Goal: Task Accomplishment & Management: Manage account settings

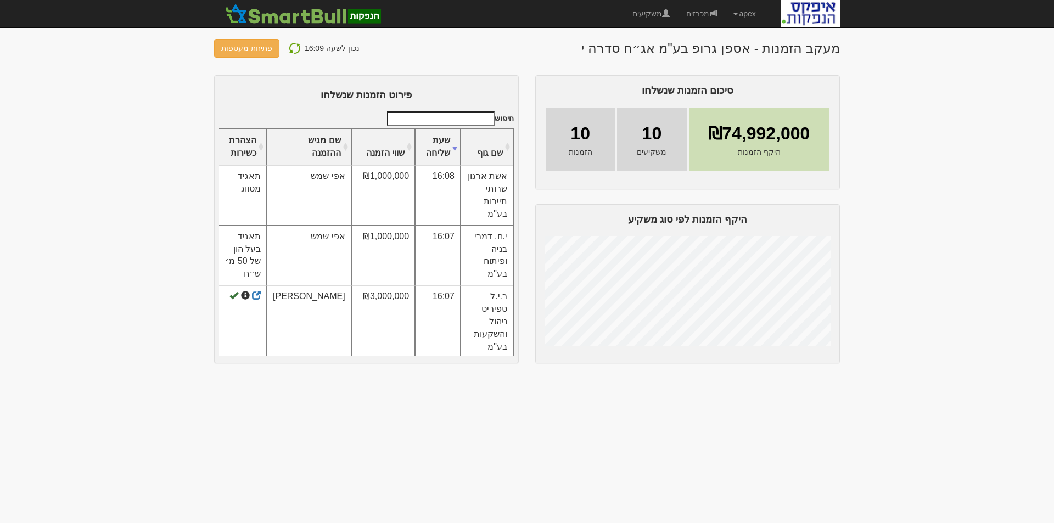
click at [292, 49] on img at bounding box center [294, 48] width 13 height 13
click at [290, 48] on img at bounding box center [294, 48] width 13 height 13
click at [291, 42] on img at bounding box center [294, 48] width 13 height 13
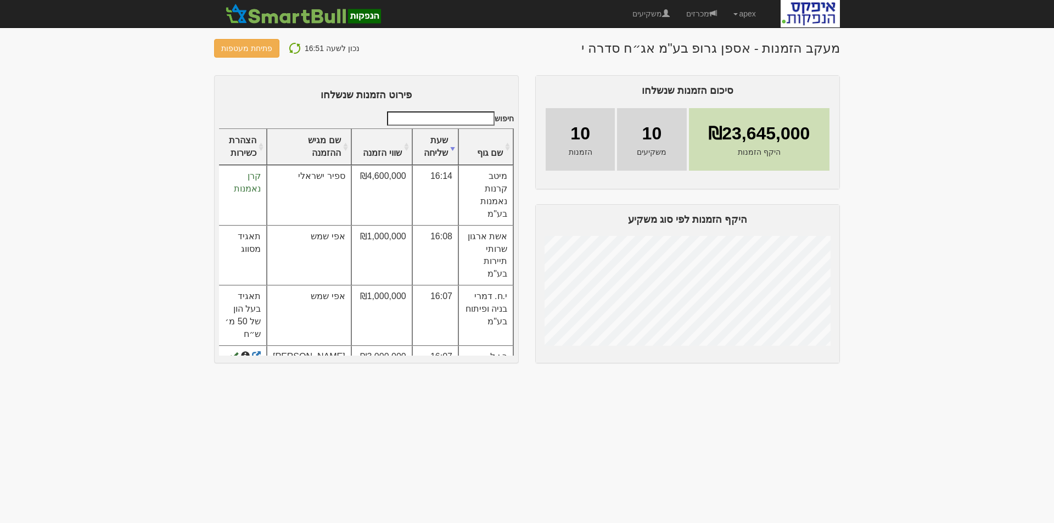
click at [299, 46] on button at bounding box center [295, 48] width 20 height 14
click at [293, 43] on img at bounding box center [294, 48] width 13 height 13
click at [294, 45] on img at bounding box center [294, 48] width 13 height 13
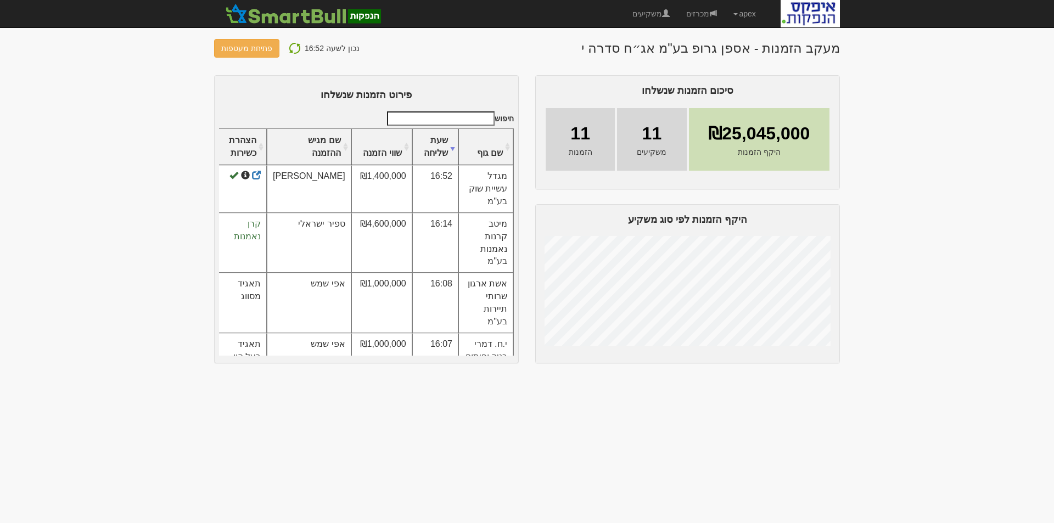
click at [288, 50] on img at bounding box center [294, 48] width 13 height 13
click at [290, 50] on img at bounding box center [294, 48] width 13 height 13
click at [294, 47] on img at bounding box center [294, 48] width 13 height 13
click at [288, 50] on img at bounding box center [294, 48] width 13 height 13
click at [291, 46] on img at bounding box center [294, 48] width 13 height 13
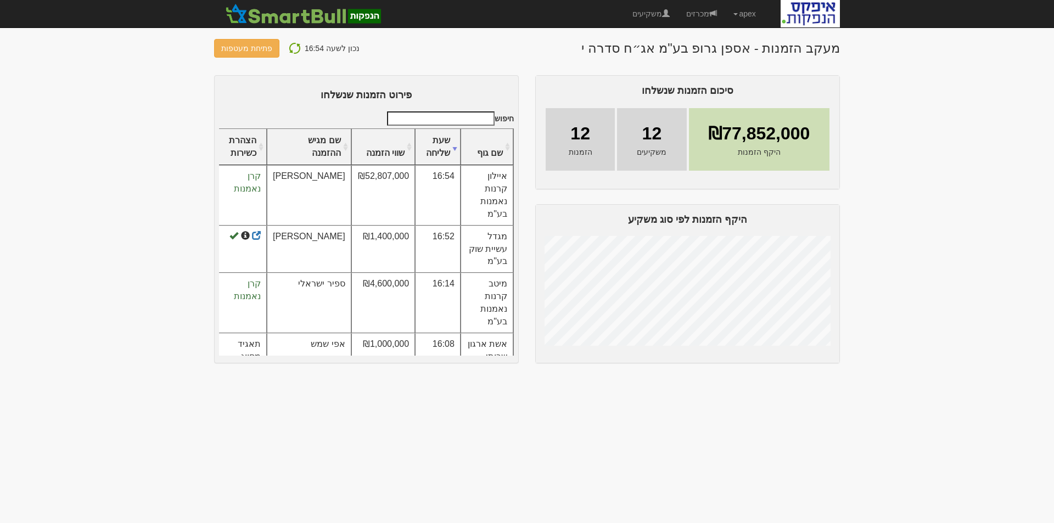
click at [288, 42] on img at bounding box center [294, 48] width 13 height 13
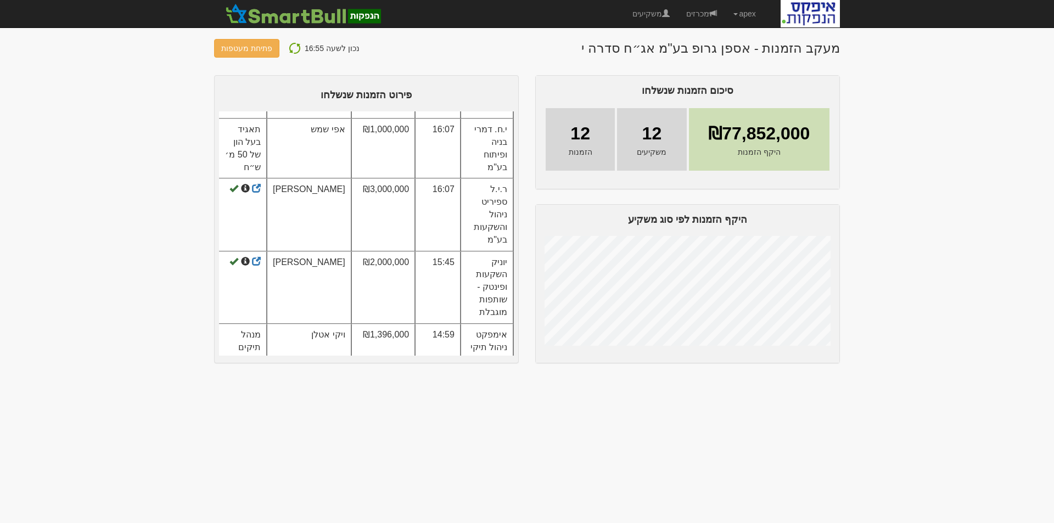
scroll to position [376, 0]
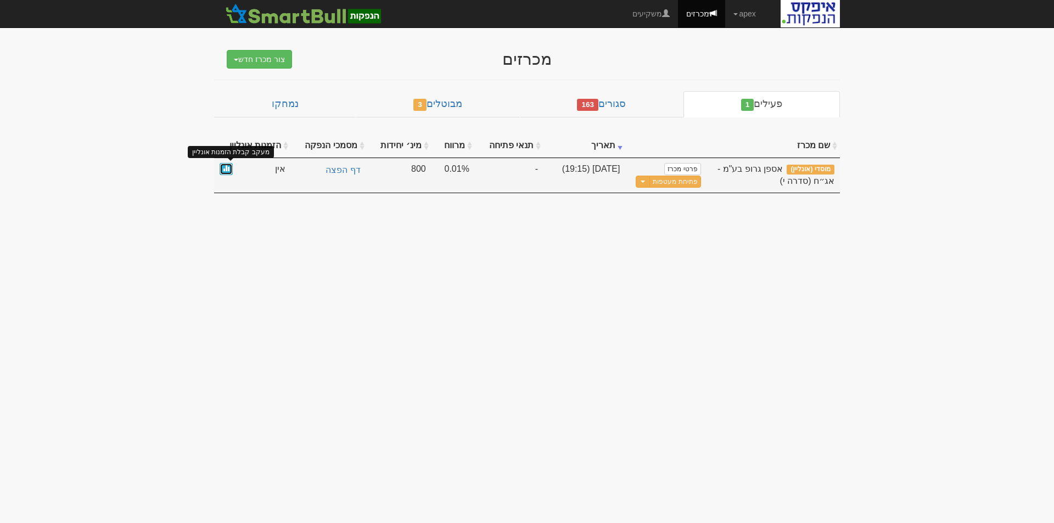
click at [228, 165] on span at bounding box center [226, 168] width 7 height 7
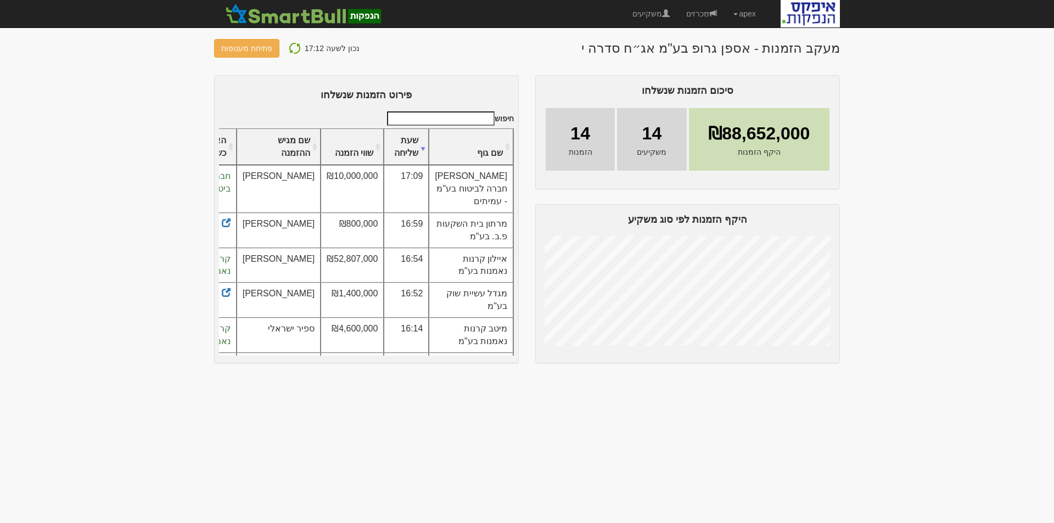
click at [294, 47] on img at bounding box center [294, 48] width 13 height 13
click at [292, 47] on img at bounding box center [294, 48] width 13 height 13
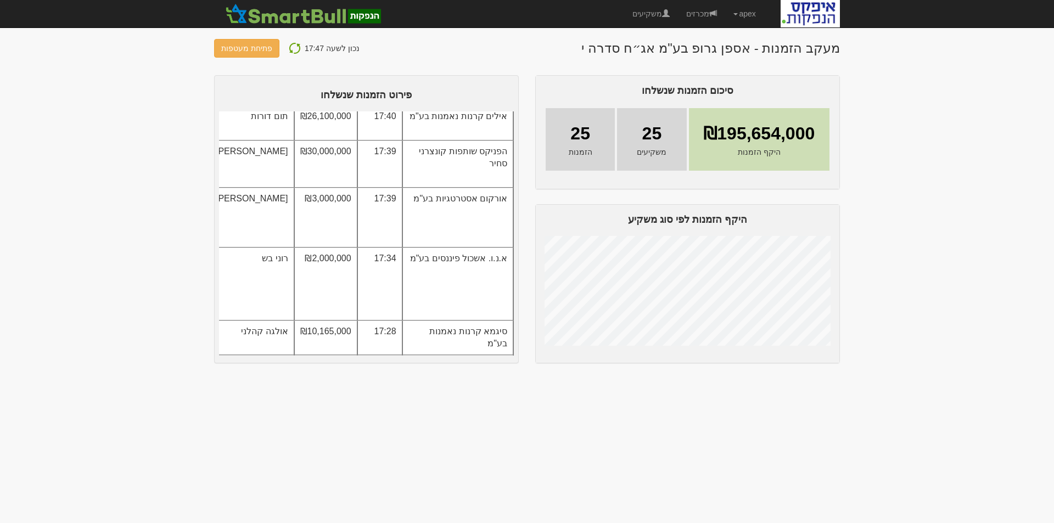
scroll to position [60, 0]
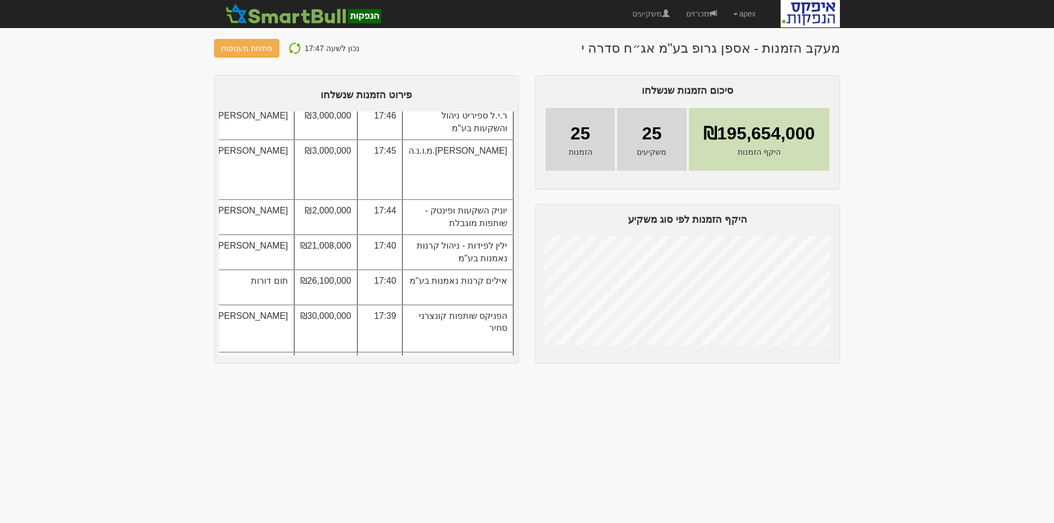
click at [292, 48] on img at bounding box center [294, 48] width 13 height 13
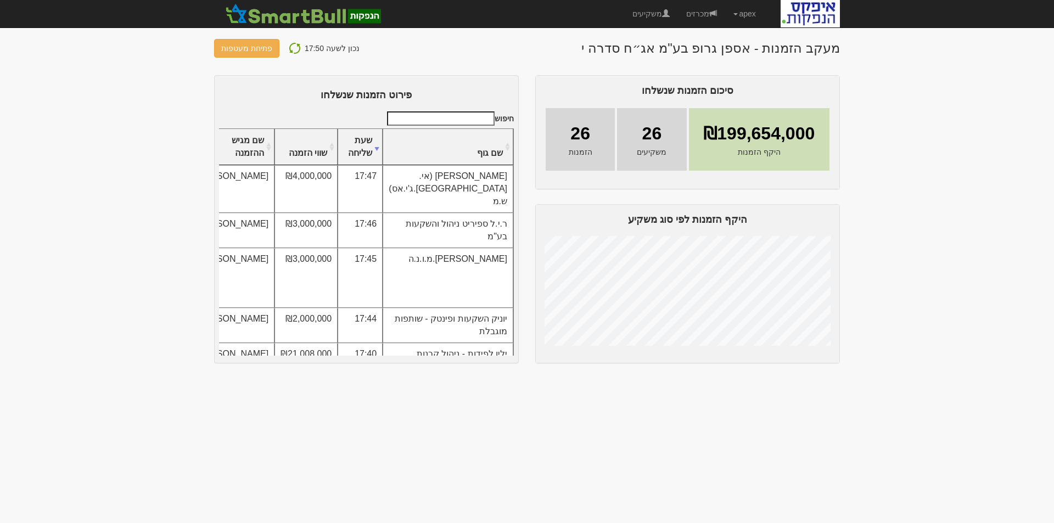
click at [488, 164] on th "שם גוף" at bounding box center [447, 147] width 131 height 37
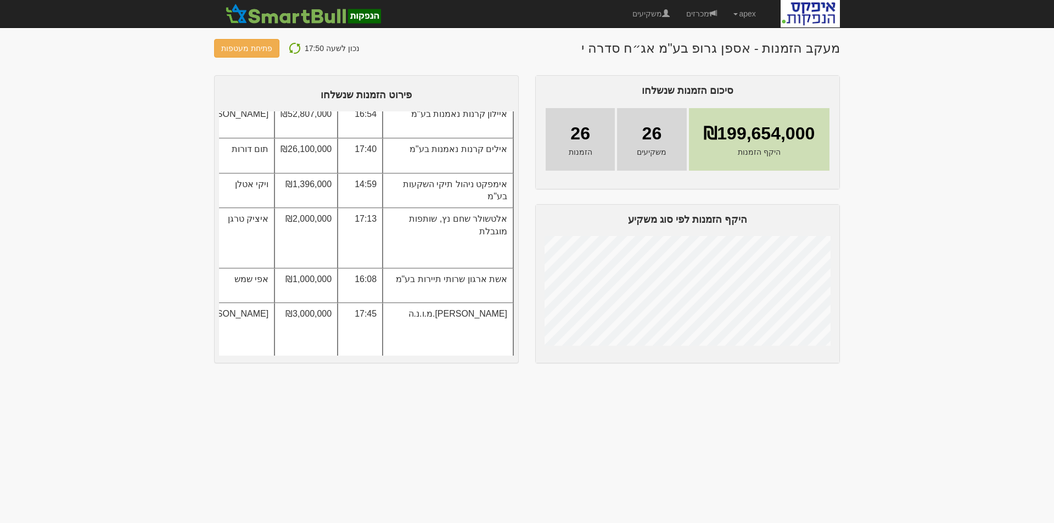
scroll to position [217, 0]
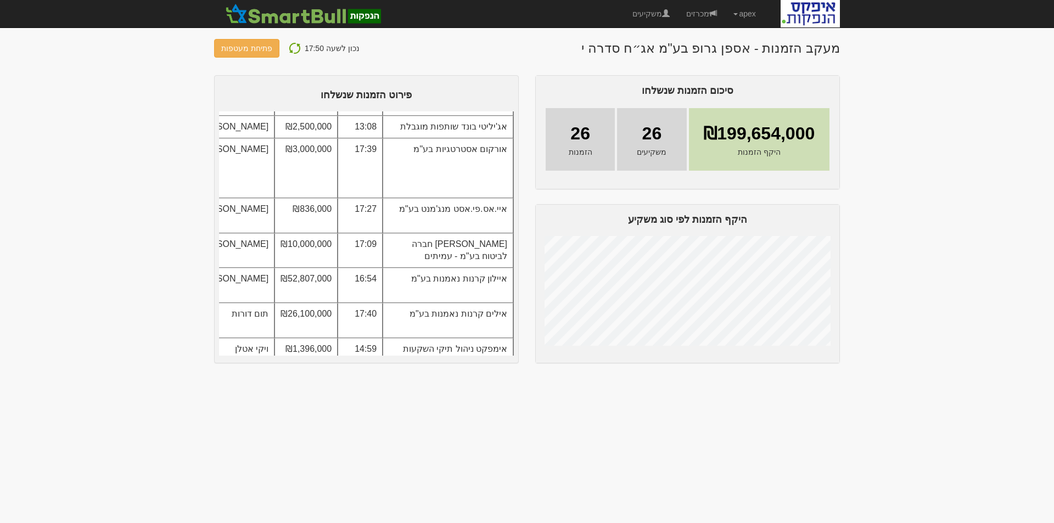
click at [290, 48] on img at bounding box center [294, 48] width 13 height 13
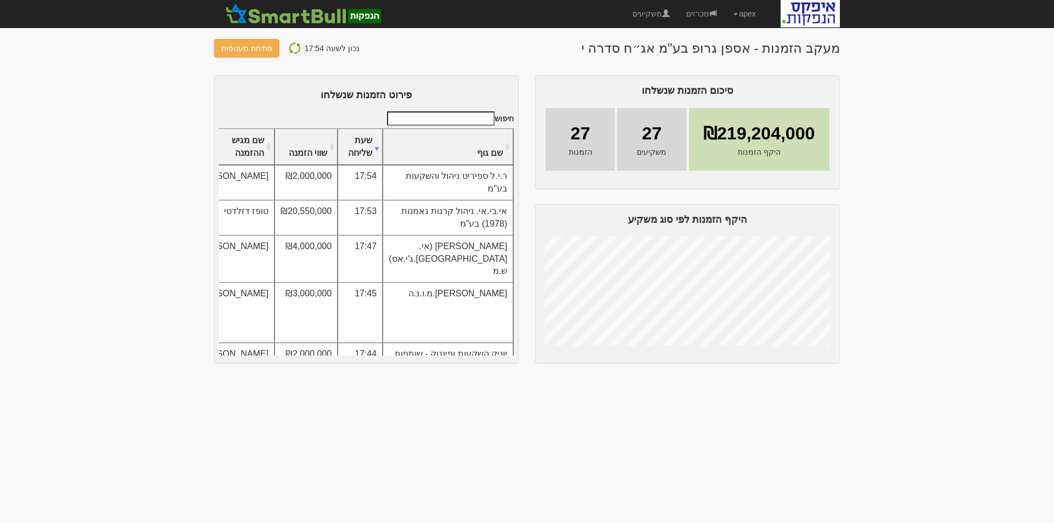
click at [292, 46] on img at bounding box center [294, 48] width 13 height 13
drag, startPoint x: 0, startPoint y: 0, endPoint x: 292, endPoint y: 45, distance: 295.4
click at [292, 46] on img at bounding box center [294, 48] width 13 height 13
click at [488, 146] on th "שם גוף" at bounding box center [447, 147] width 131 height 37
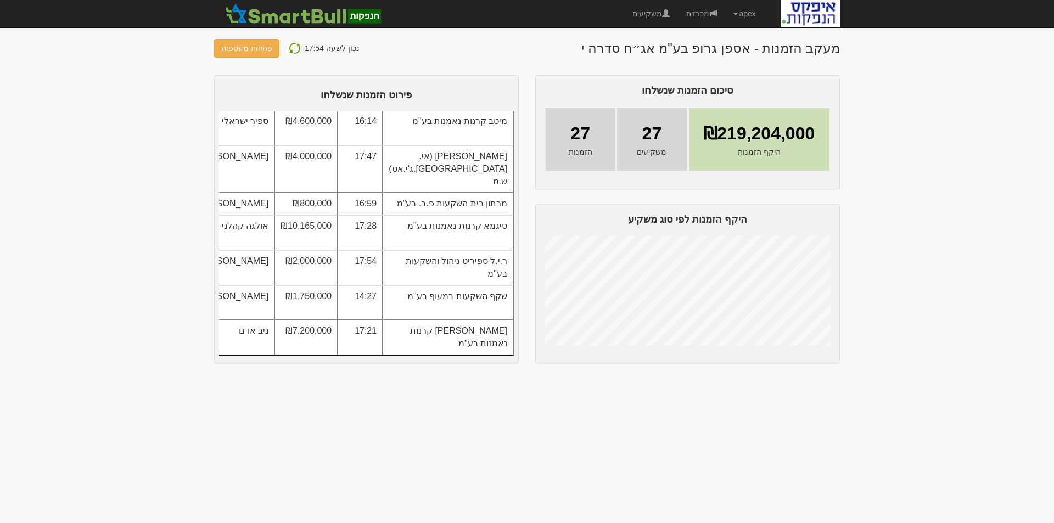
scroll to position [1033, 0]
click at [280, 48] on div "נכון לשעה 17:54 פתיחת מעטפות" at bounding box center [286, 48] width 145 height 19
click at [294, 50] on img at bounding box center [294, 48] width 13 height 13
click at [292, 48] on img at bounding box center [294, 48] width 13 height 13
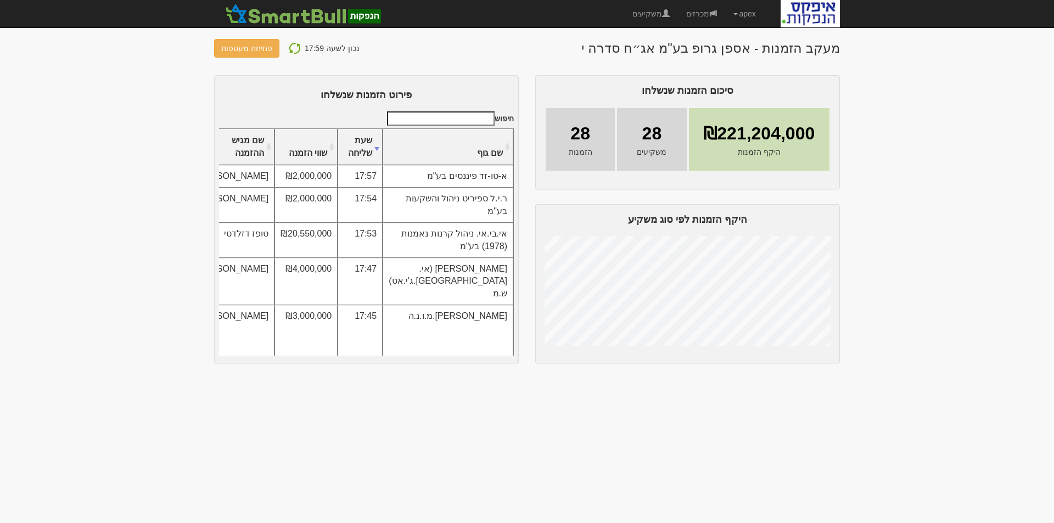
click at [291, 48] on img at bounding box center [294, 48] width 13 height 13
click at [471, 154] on th "שם גוף" at bounding box center [447, 147] width 131 height 37
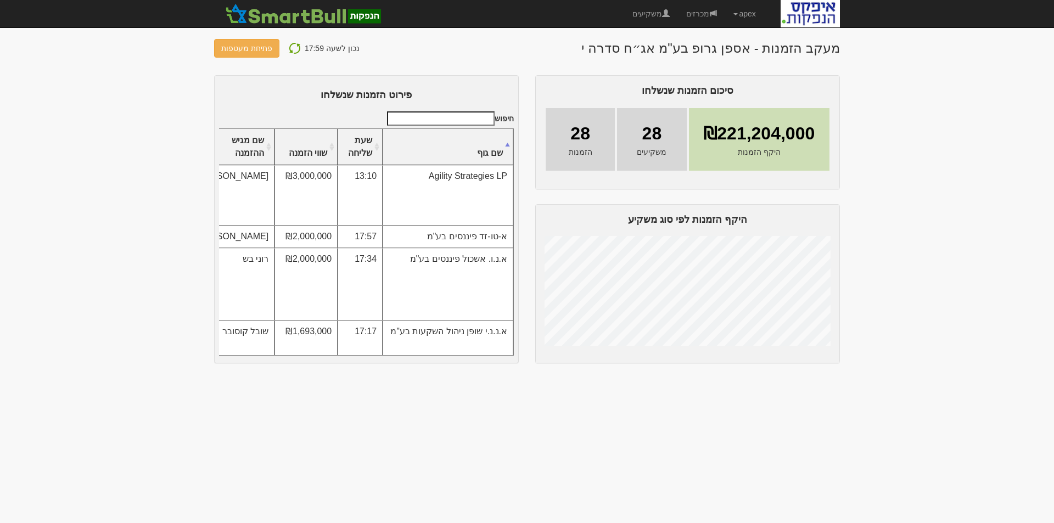
click at [289, 44] on img at bounding box center [294, 48] width 13 height 13
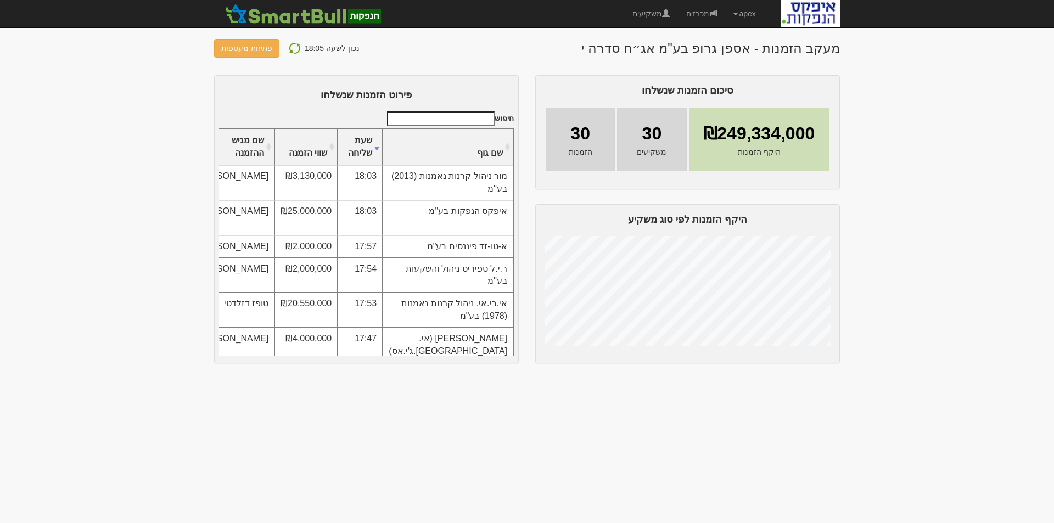
click at [480, 150] on th "שם גוף" at bounding box center [447, 147] width 131 height 37
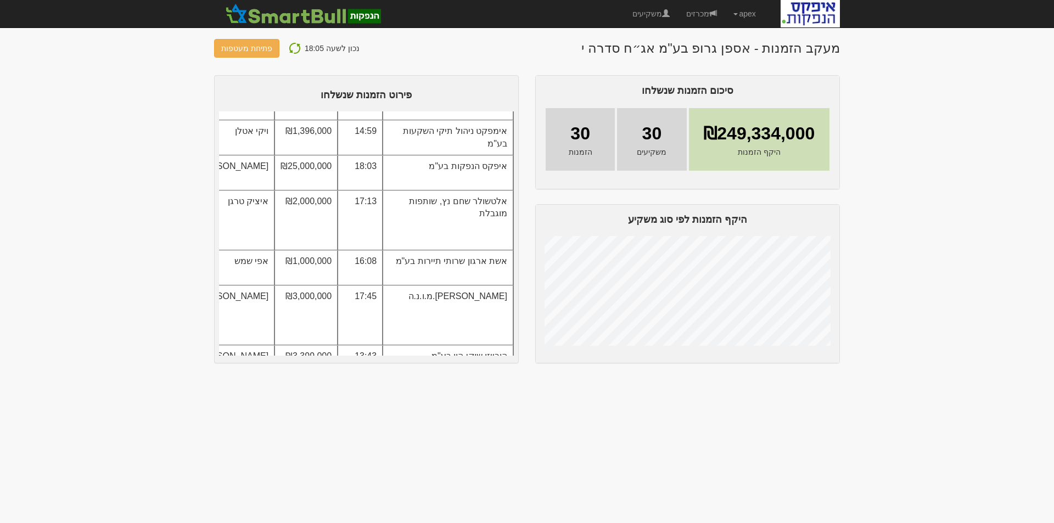
scroll to position [437, 0]
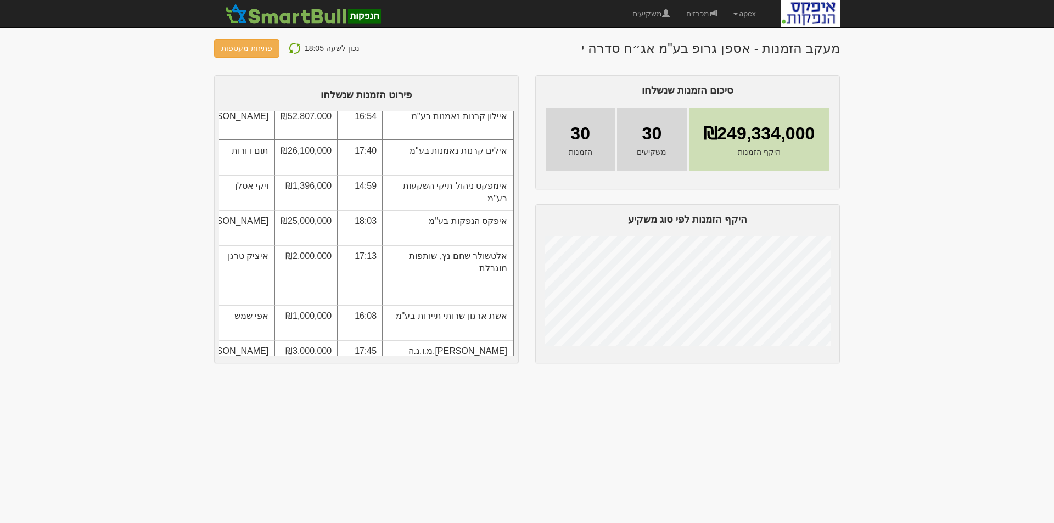
click at [288, 46] on img at bounding box center [294, 48] width 13 height 13
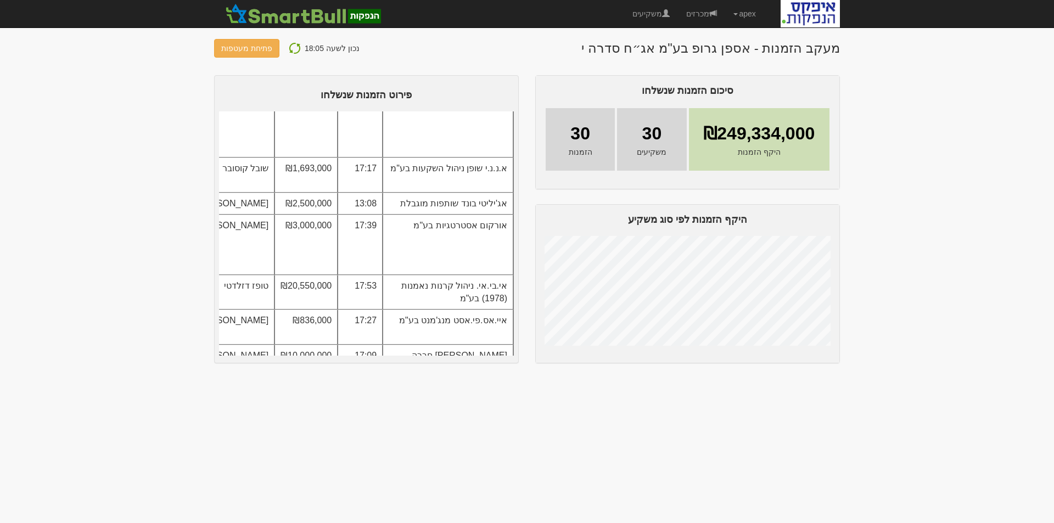
scroll to position [0, 0]
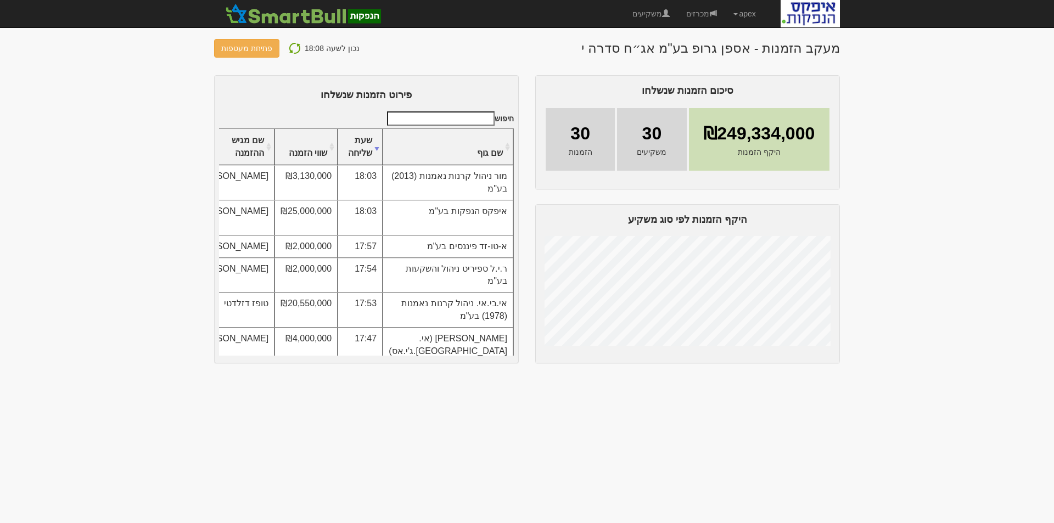
click at [289, 44] on img at bounding box center [294, 48] width 13 height 13
click at [294, 48] on img at bounding box center [294, 48] width 13 height 13
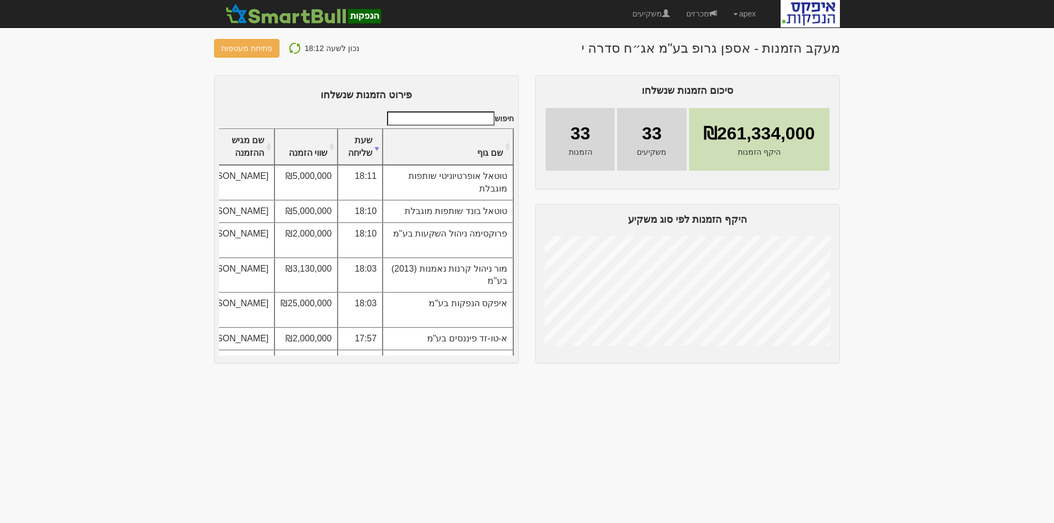
click at [292, 45] on img at bounding box center [294, 48] width 13 height 13
click at [288, 46] on img at bounding box center [294, 48] width 13 height 13
click at [476, 166] on th "שם גוף" at bounding box center [447, 147] width 131 height 37
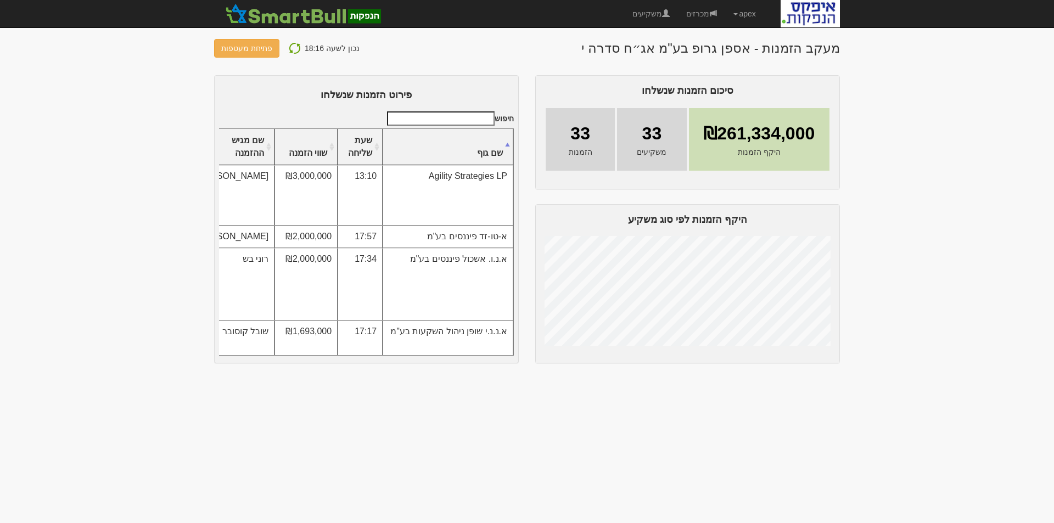
click at [337, 166] on th "שווי הזמנה" at bounding box center [305, 147] width 63 height 37
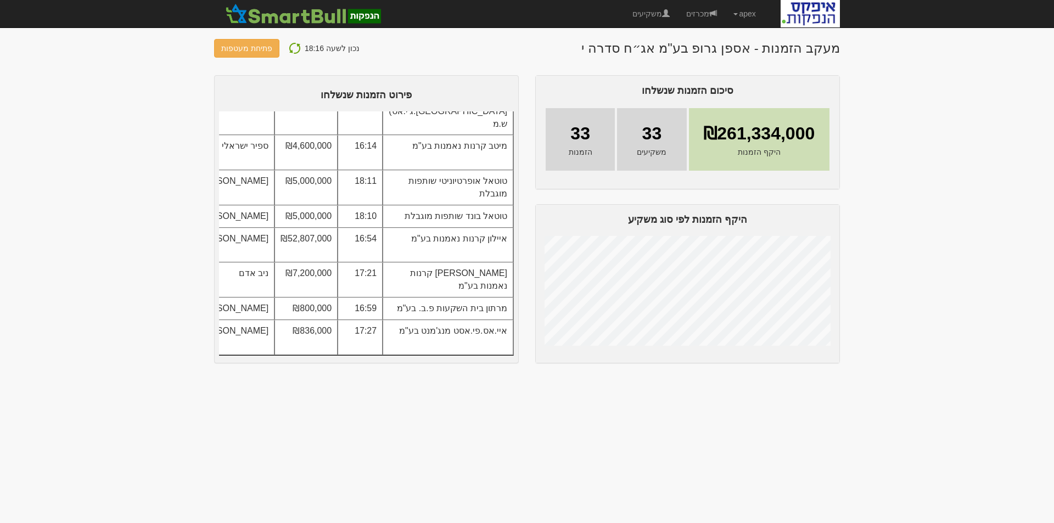
scroll to position [1323, 0]
click at [288, 47] on img at bounding box center [294, 48] width 13 height 13
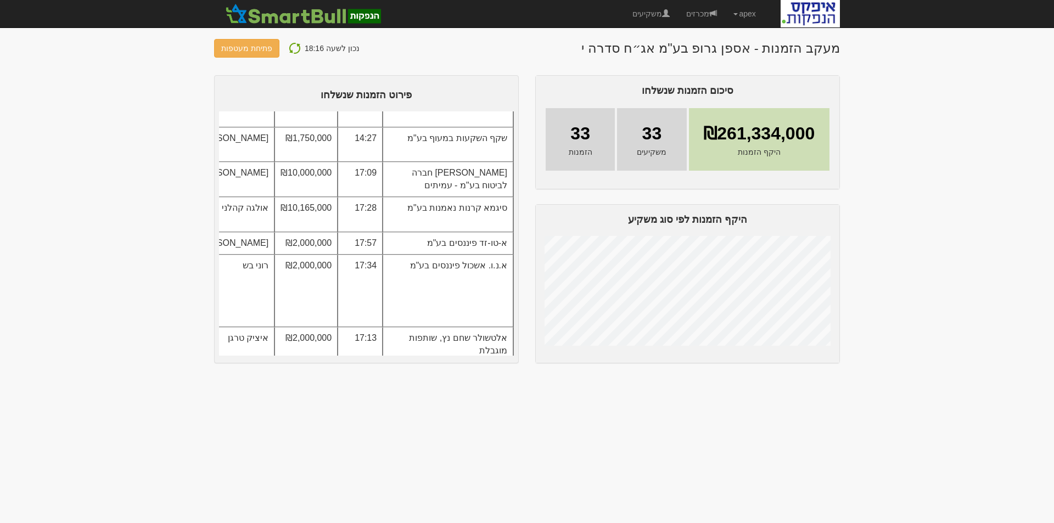
scroll to position [0, 0]
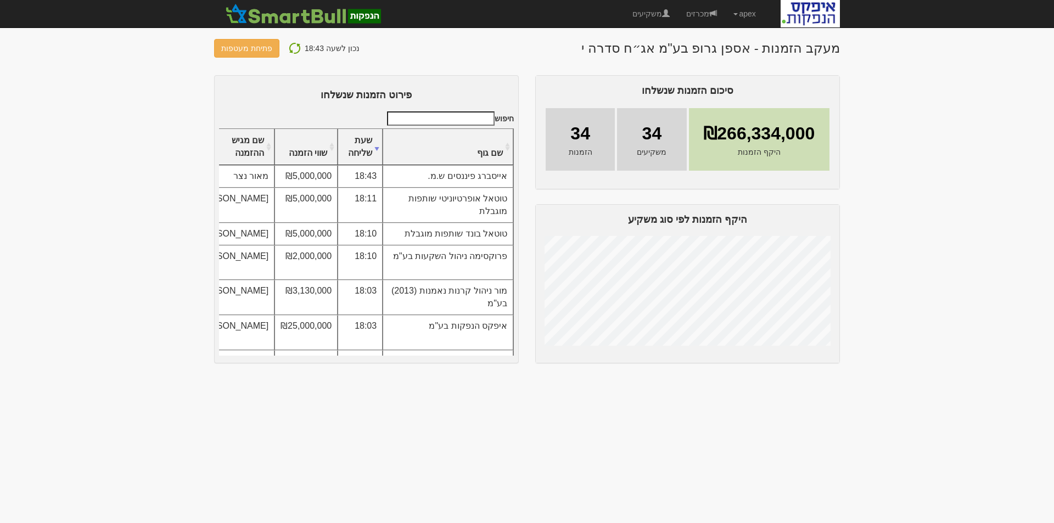
click at [290, 49] on img at bounding box center [294, 48] width 13 height 13
click at [292, 45] on img at bounding box center [294, 48] width 13 height 13
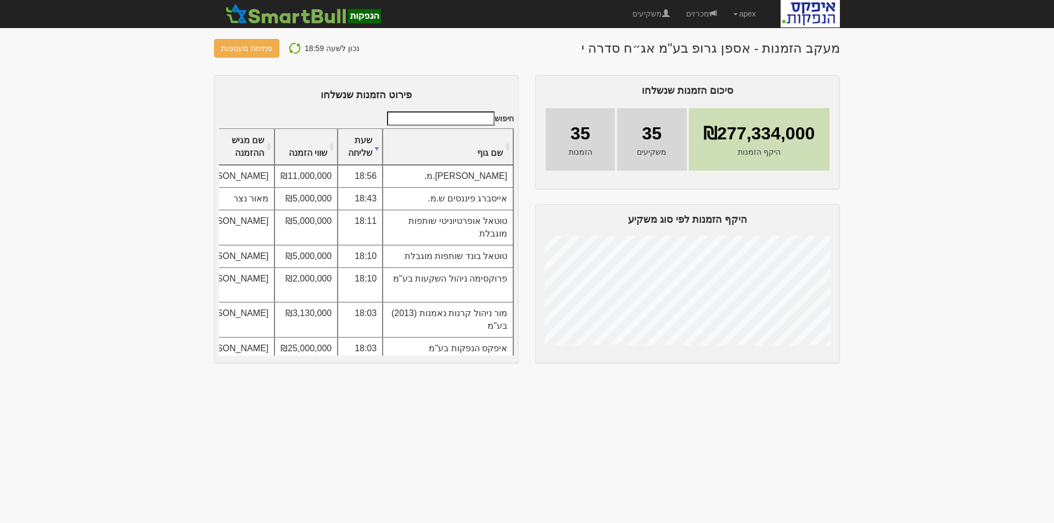
click at [492, 165] on th "שם גוף" at bounding box center [447, 147] width 131 height 37
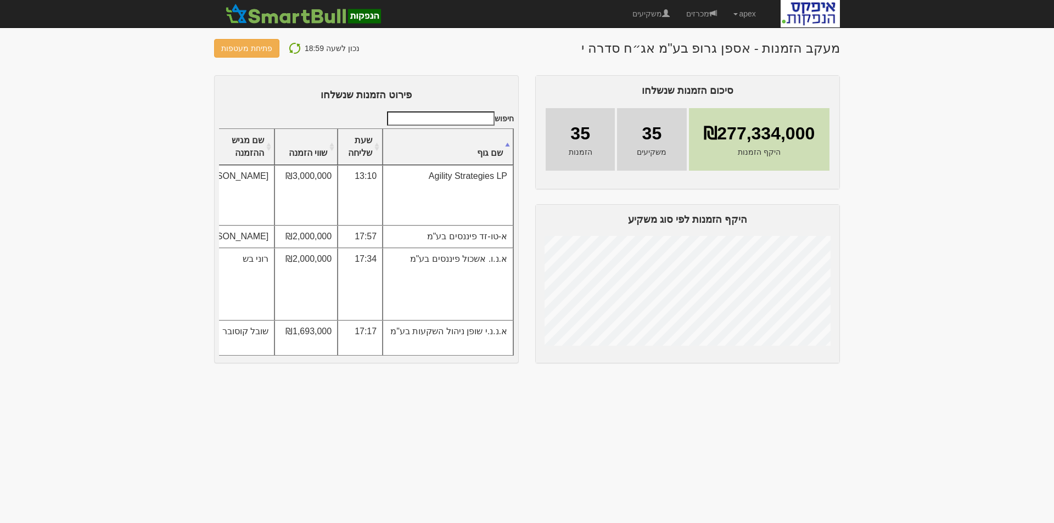
click at [291, 48] on img at bounding box center [294, 48] width 13 height 13
click at [292, 46] on img at bounding box center [294, 48] width 13 height 13
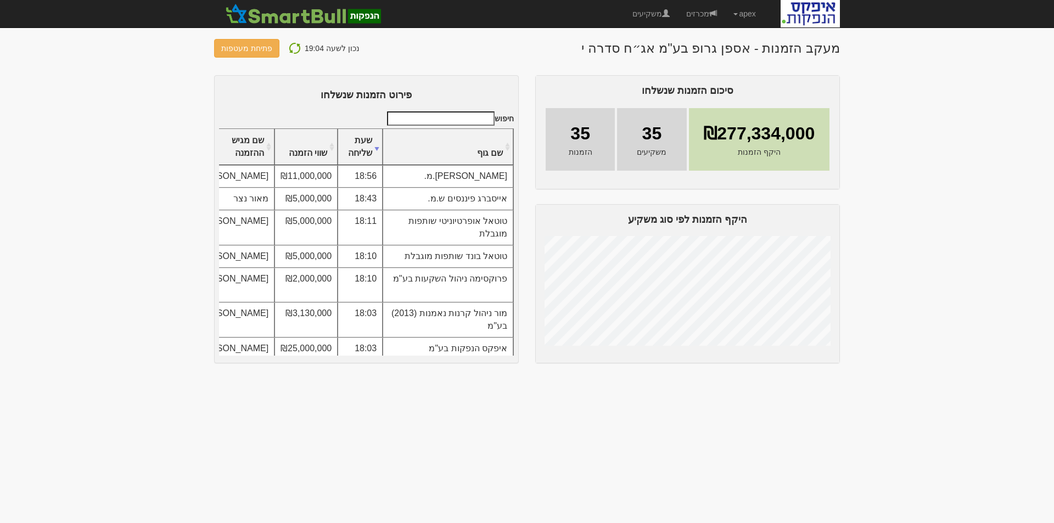
click at [290, 46] on img at bounding box center [294, 48] width 13 height 13
click at [294, 44] on img at bounding box center [294, 48] width 13 height 13
click at [293, 47] on img at bounding box center [294, 48] width 13 height 13
click at [291, 49] on img at bounding box center [294, 48] width 13 height 13
click at [288, 49] on img at bounding box center [294, 48] width 13 height 13
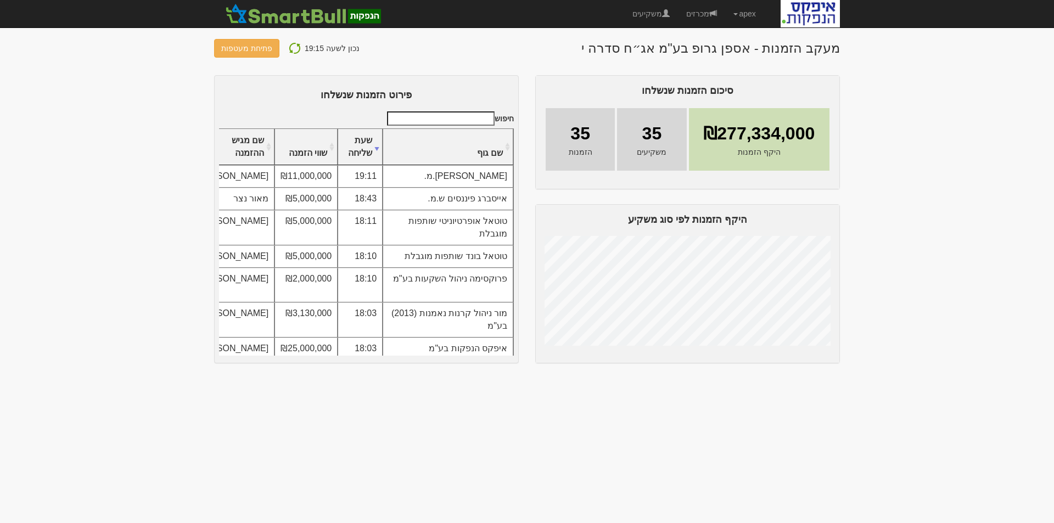
click at [288, 49] on img at bounding box center [294, 48] width 13 height 13
click at [247, 48] on link "פתיחת מעטפות" at bounding box center [246, 48] width 65 height 19
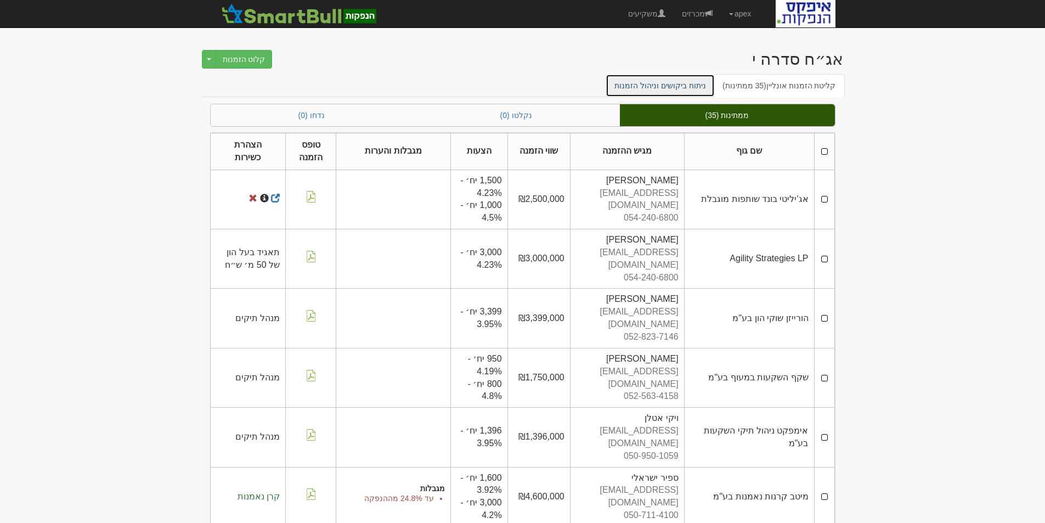
click at [688, 84] on link "ניתוח ביקושים וניהול הזמנות" at bounding box center [660, 85] width 109 height 23
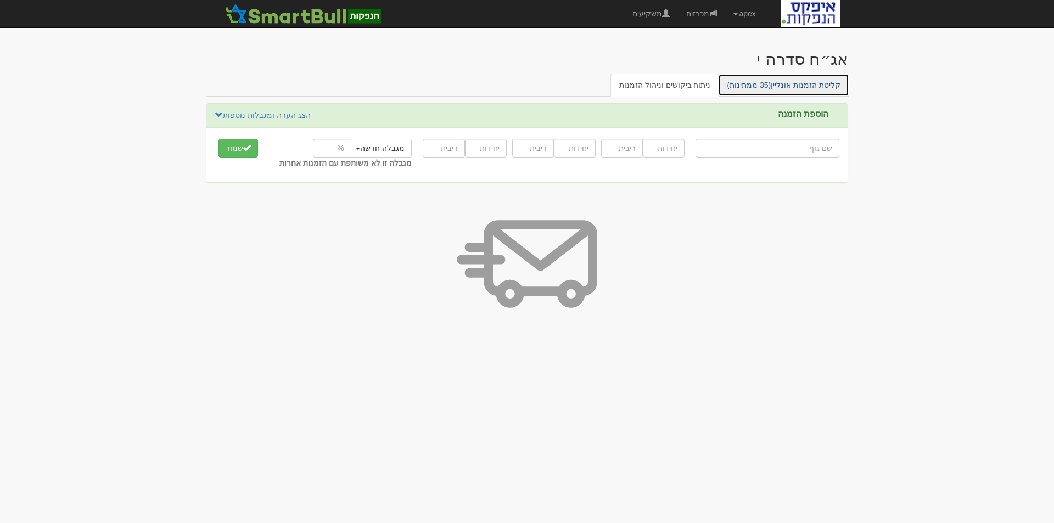
click at [828, 87] on link "קליטת הזמנות אונליין (35 ממתינות)" at bounding box center [783, 85] width 131 height 23
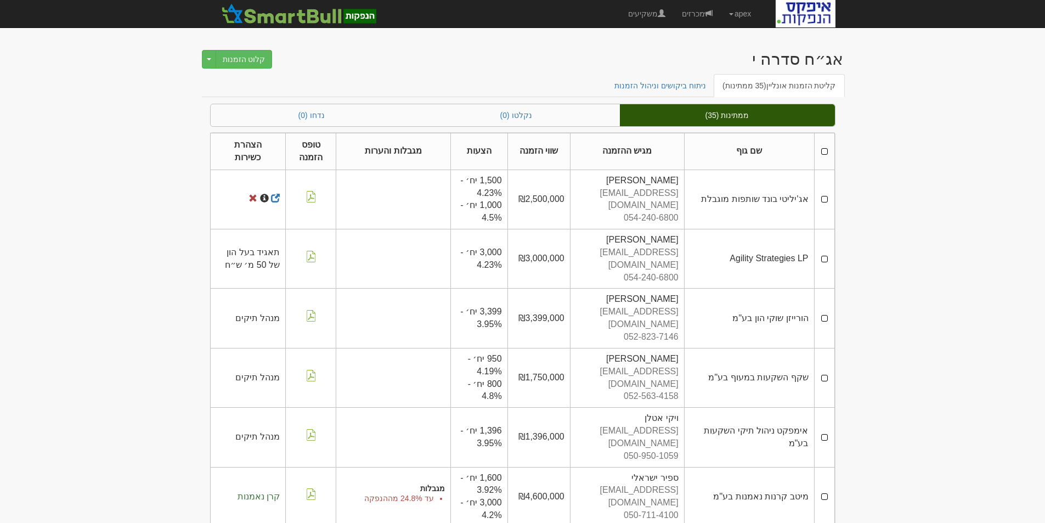
click at [824, 150] on th at bounding box center [824, 151] width 20 height 37
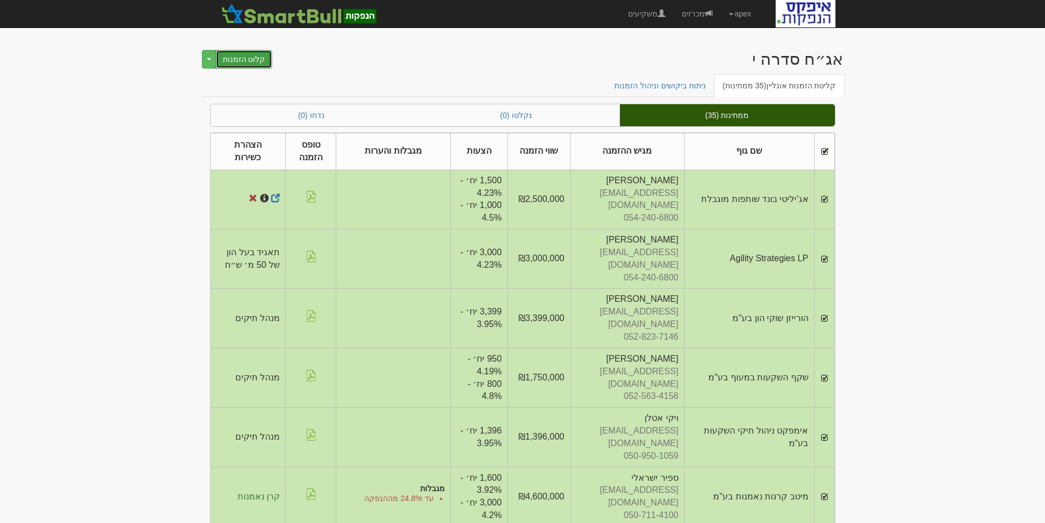
click at [236, 58] on button "קלוט הזמנות" at bounding box center [244, 59] width 57 height 19
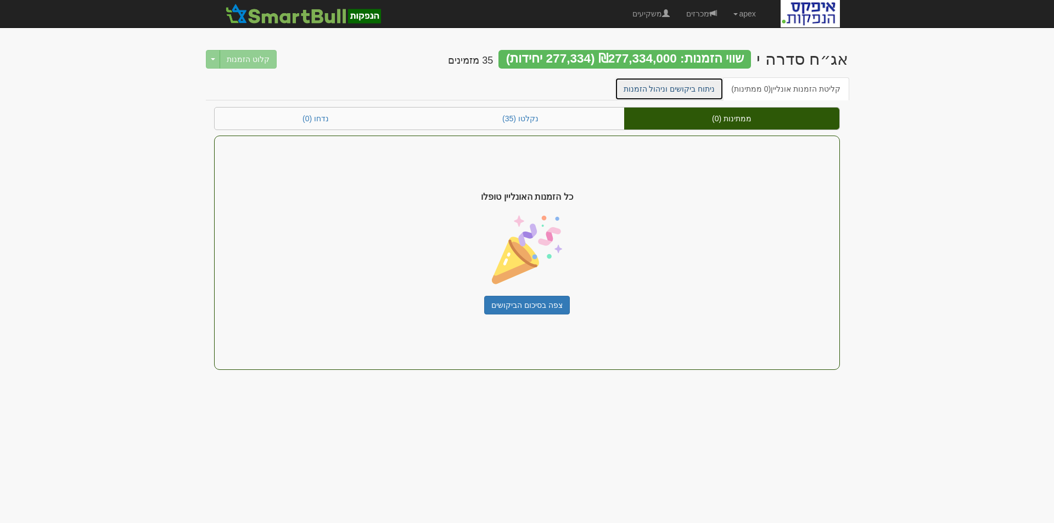
click at [686, 87] on link "ניתוח ביקושים וניהול הזמנות" at bounding box center [669, 88] width 109 height 23
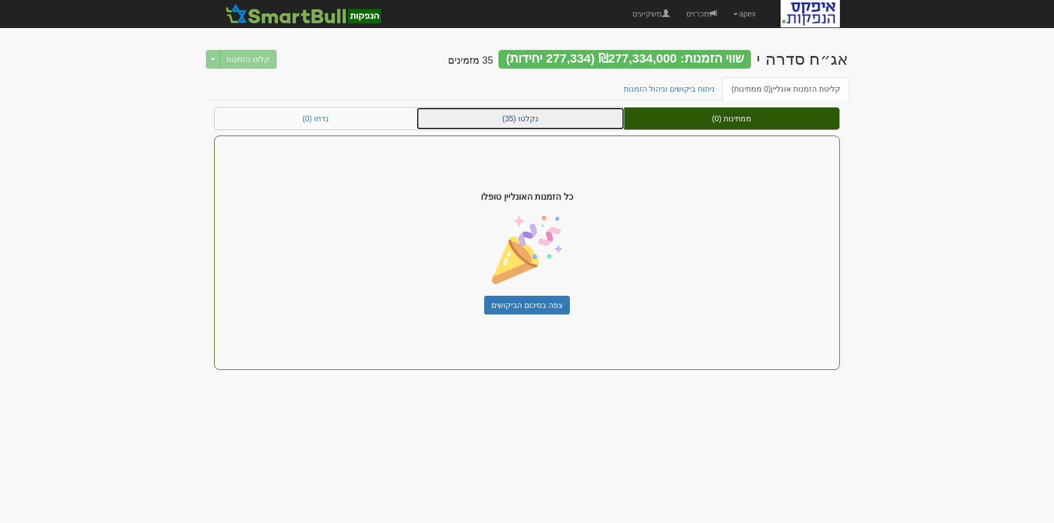
click at [517, 117] on link "נקלטו (35)" at bounding box center [520, 119] width 207 height 22
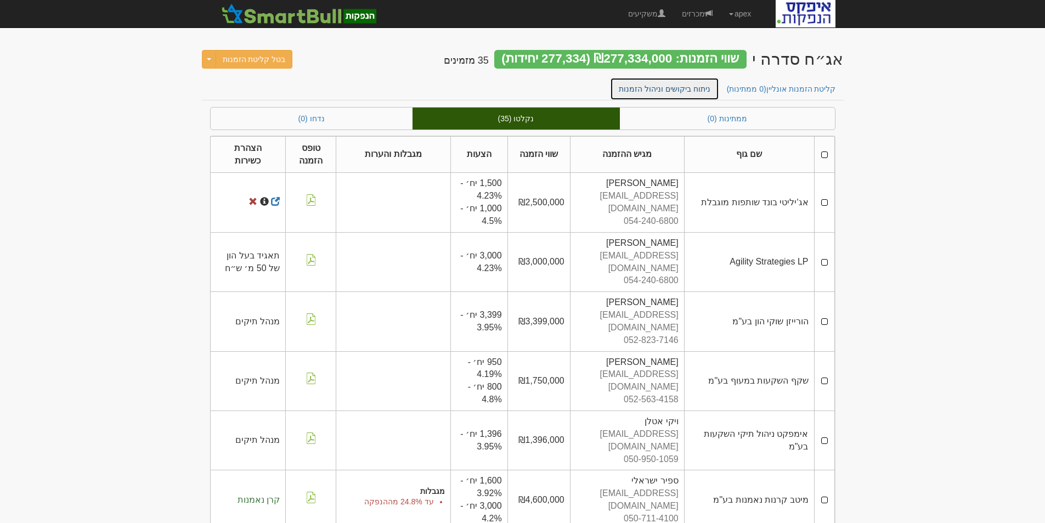
click at [677, 91] on link "ניתוח ביקושים וניהול הזמנות" at bounding box center [664, 88] width 109 height 23
click at [676, 86] on link "ניתוח ביקושים וניהול הזמנות" at bounding box center [664, 88] width 109 height 23
click at [690, 91] on link "ניתוח ביקושים וניהול הזמנות" at bounding box center [664, 88] width 109 height 23
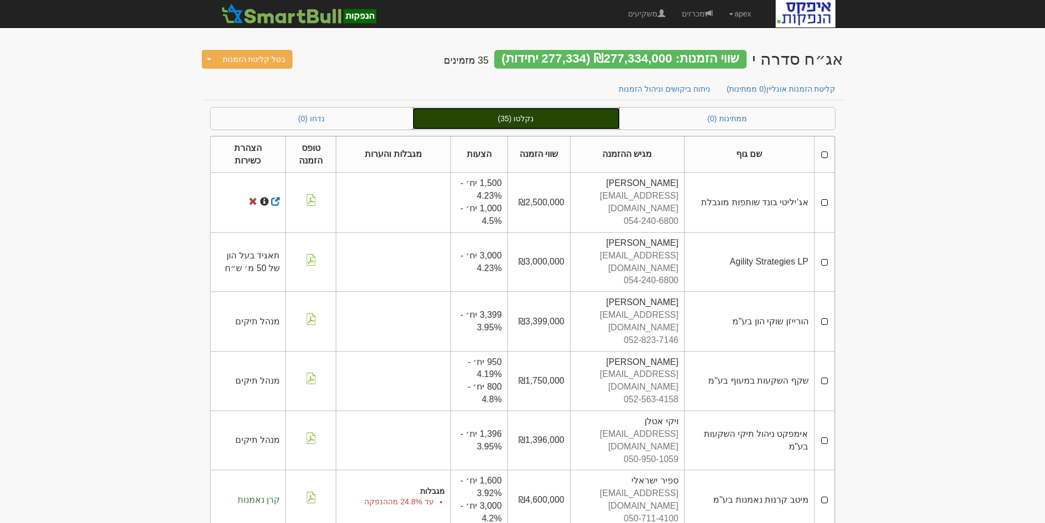
click at [520, 121] on link "נקלטו (35)" at bounding box center [516, 119] width 207 height 22
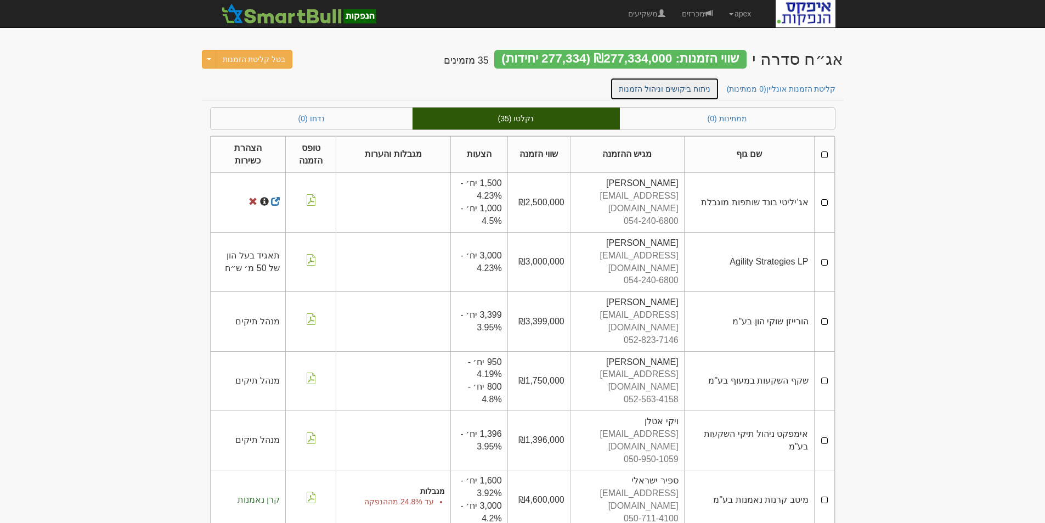
click at [671, 91] on link "ניתוח ביקושים וניהול הזמנות" at bounding box center [664, 88] width 109 height 23
click at [696, 87] on link "ניתוח ביקושים וניהול הזמנות" at bounding box center [664, 88] width 109 height 23
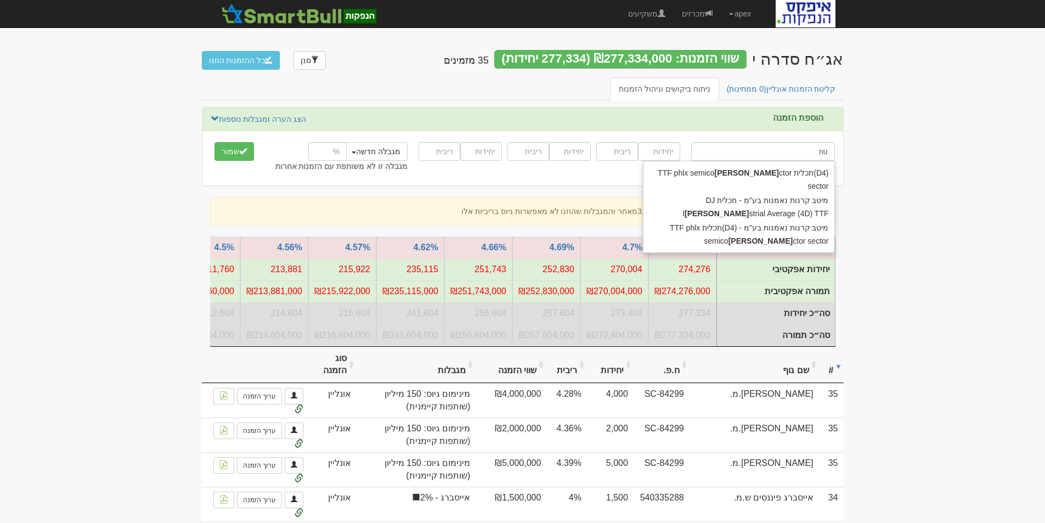
type input "n"
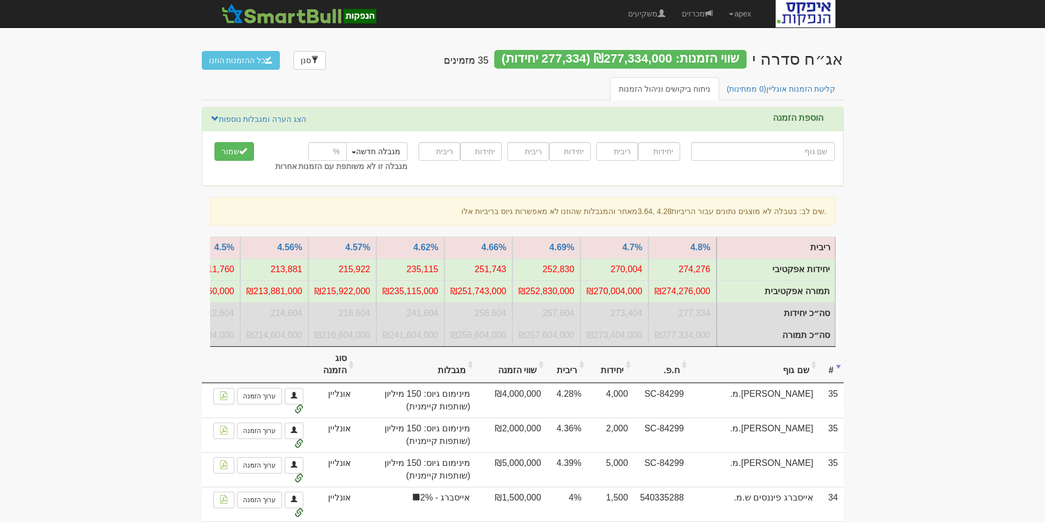
type input "מ"
type input "מוג מקוצר בינלאומי"
type input "מו"
type input "[PERSON_NAME] 80/20"
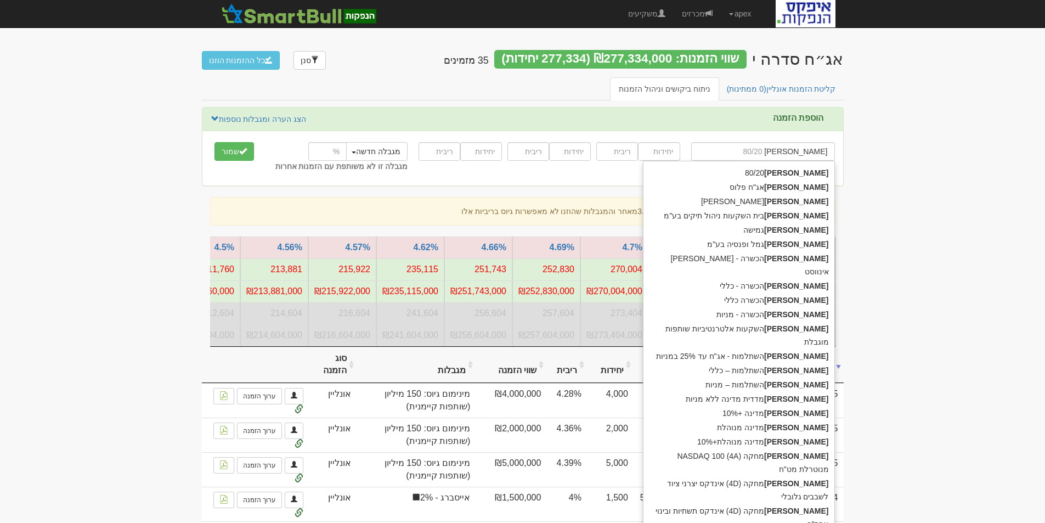
type input "מור"
type input "מור ג"
type input "[PERSON_NAME] ופנסיה בע"מ"
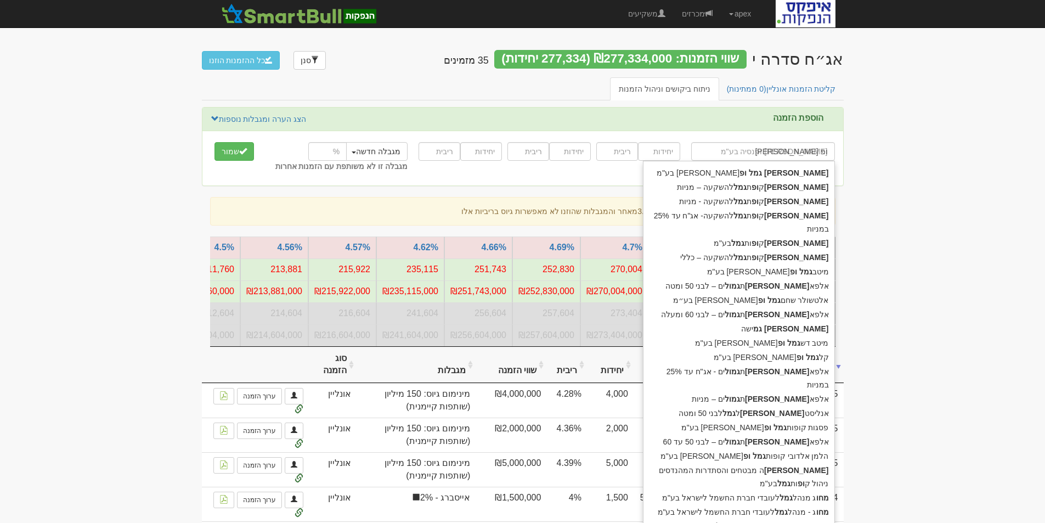
type input "מור גמל ופנ"
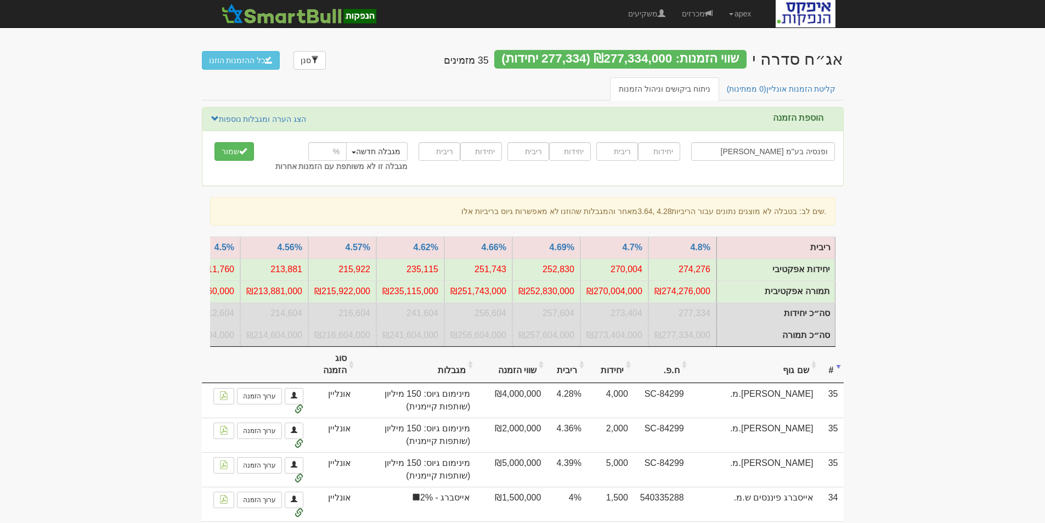
type input "[PERSON_NAME] ופנסיה בע"מ"
type input "5000"
type input "4.3"
type input "10000"
type input "4.5"
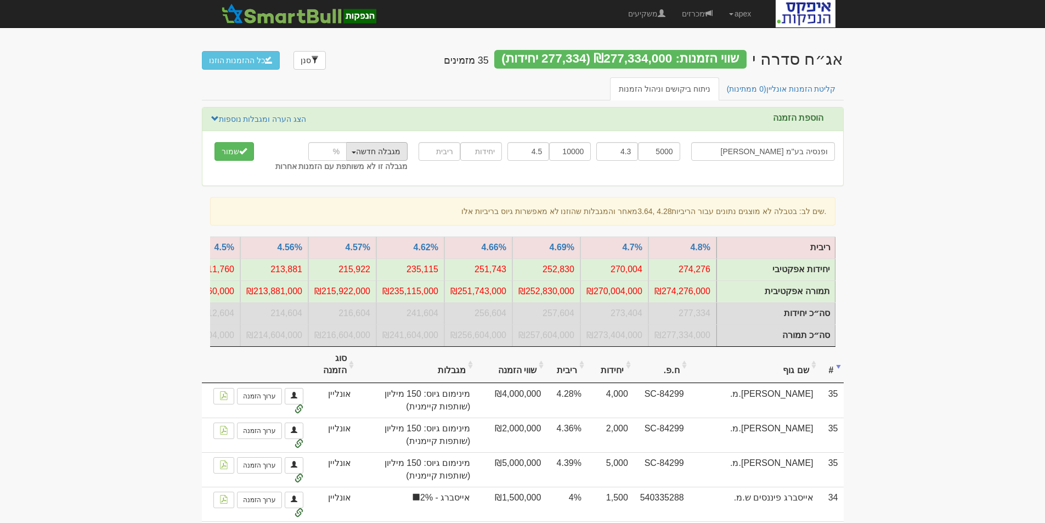
click at [358, 150] on button "מגבלה חדשה" at bounding box center [376, 151] width 63 height 19
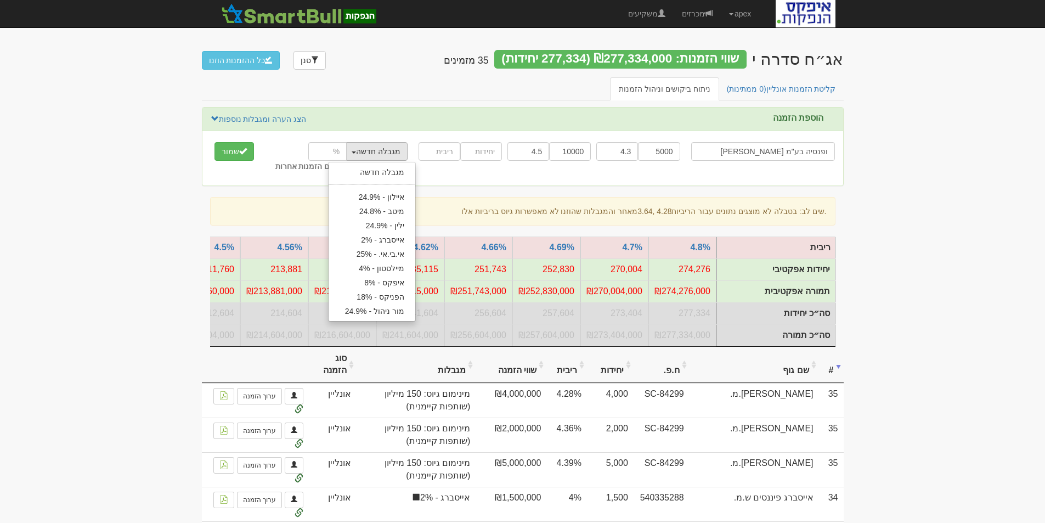
click at [358, 150] on button "מגבלה חדשה" at bounding box center [376, 151] width 63 height 19
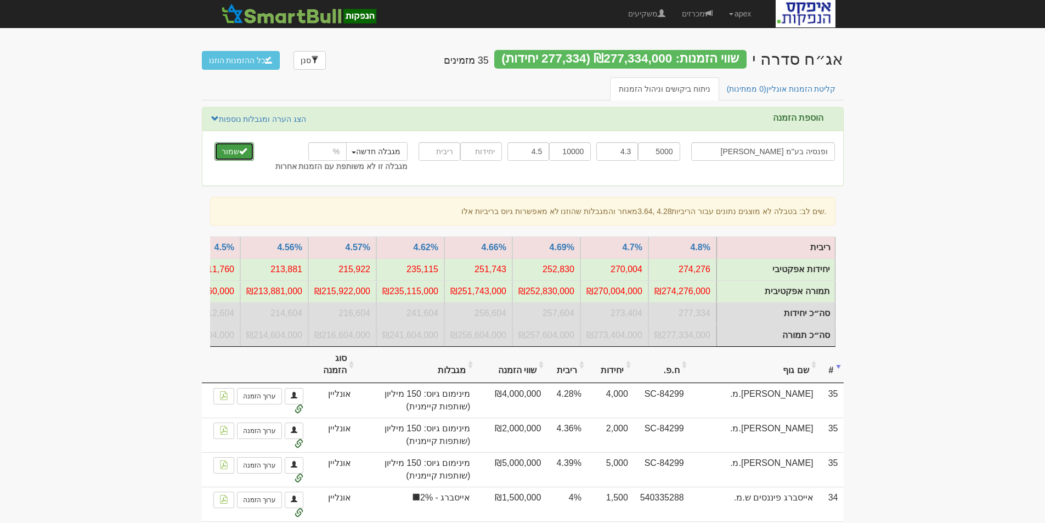
click at [235, 151] on button "שמור" at bounding box center [235, 151] width 40 height 19
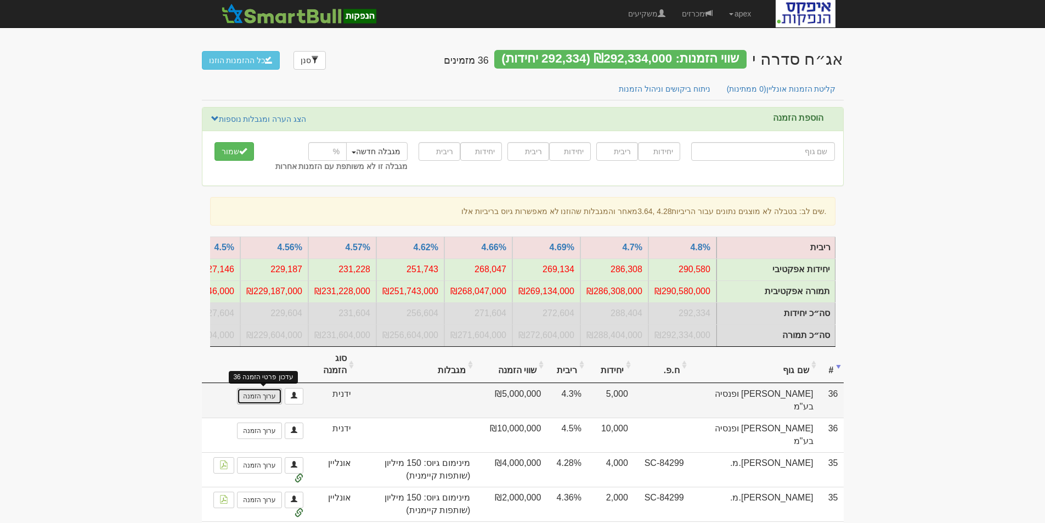
click at [263, 402] on link "ערוך הזמנה" at bounding box center [259, 396] width 45 height 16
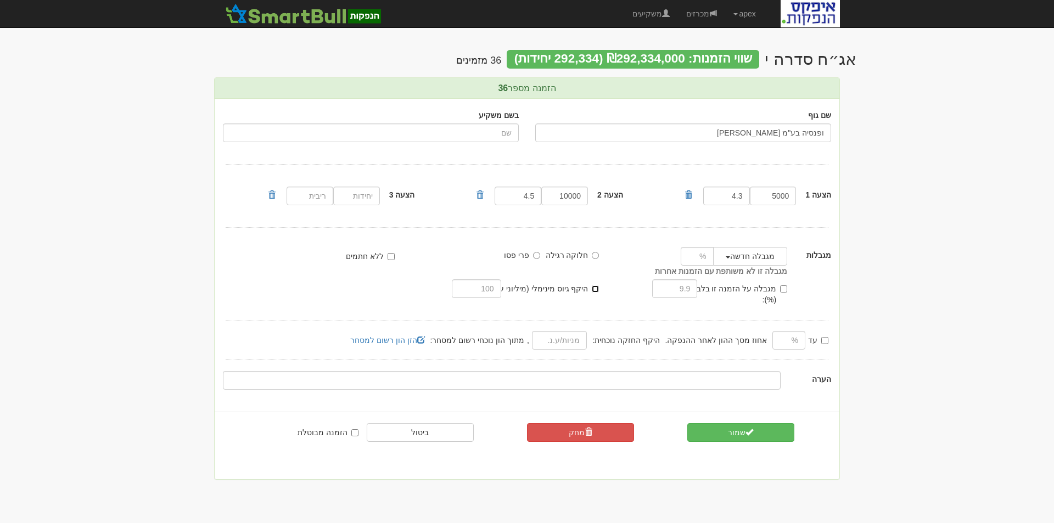
click at [593, 288] on input "היקף גיוס מינימלי (מיליוני ע.נ.):" at bounding box center [595, 288] width 7 height 7
checkbox input "true"
click at [472, 290] on input "text" at bounding box center [476, 288] width 49 height 19
type input "200"
click at [735, 423] on button "שמור" at bounding box center [740, 432] width 107 height 19
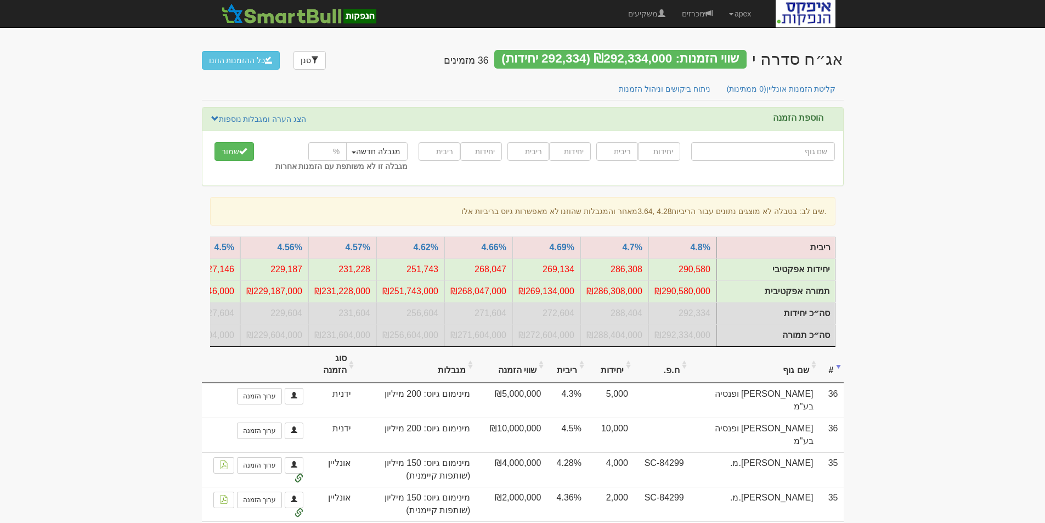
type input "מ"
type input "מנרב אחזקות בע"מ"
type input "מנ"
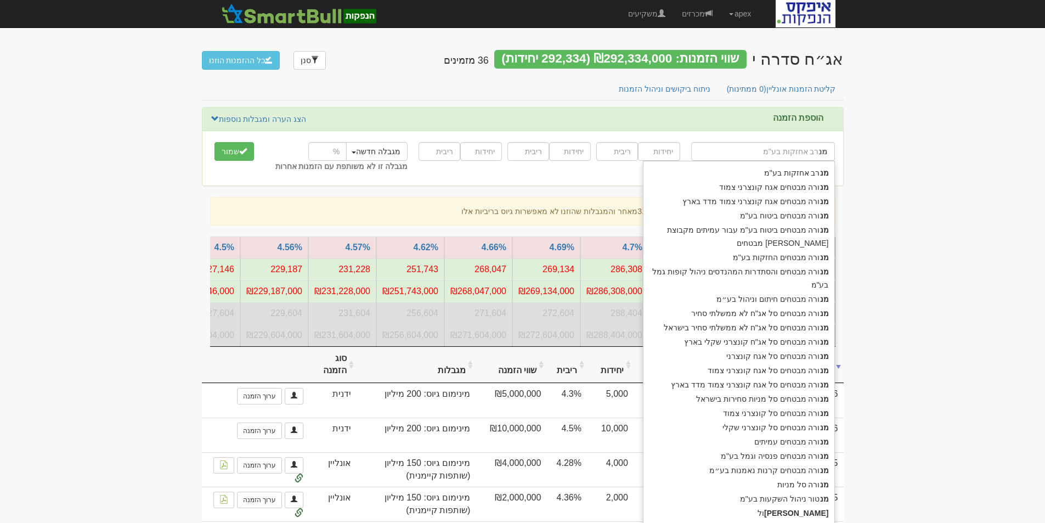
type input "מנורה מבטחים אגח קונצרני צמוד"
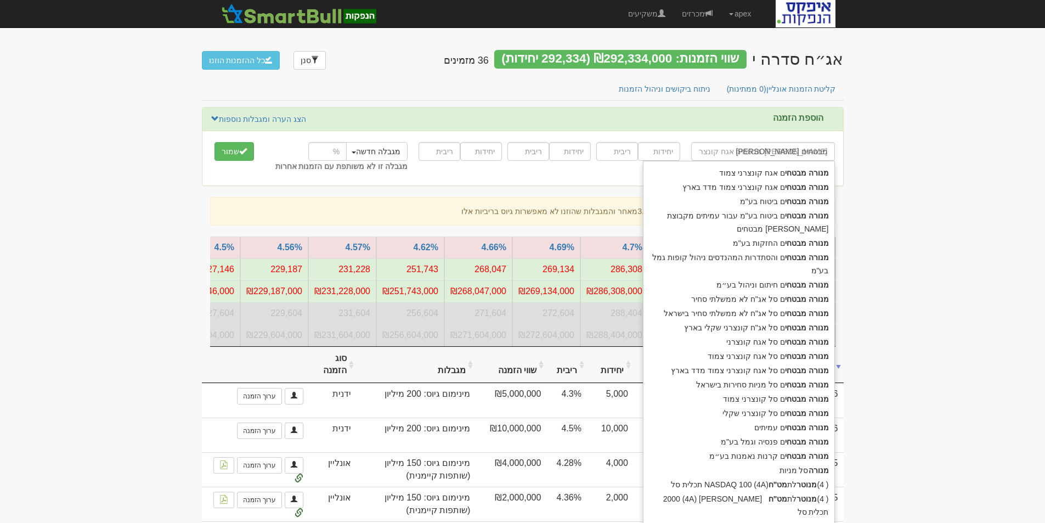
type input "מנורה מבטחים"
type input "מנורה מבטחים ח"
type input "מנורה מבטחים חיתום וניהול בע״מ"
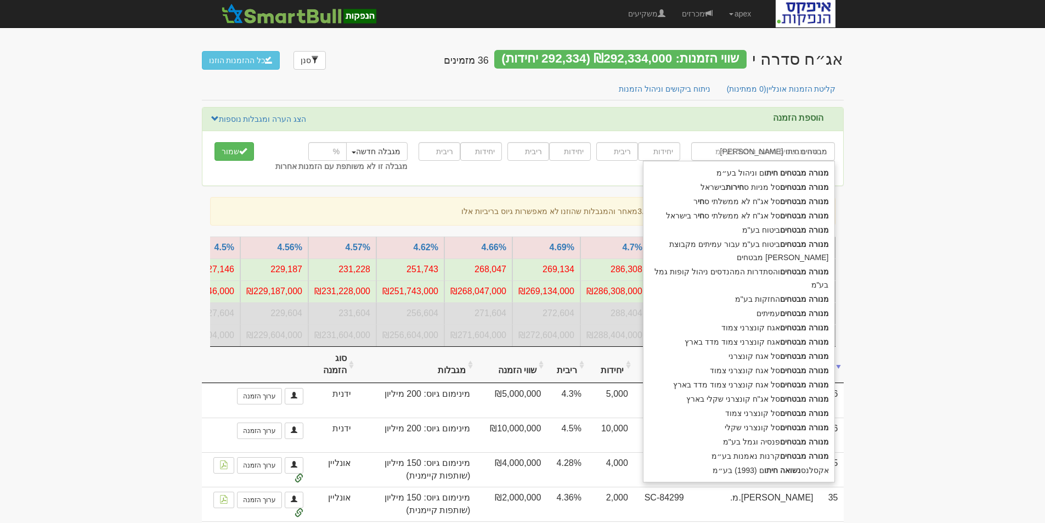
type input "מנורה מבטחים חיתום"
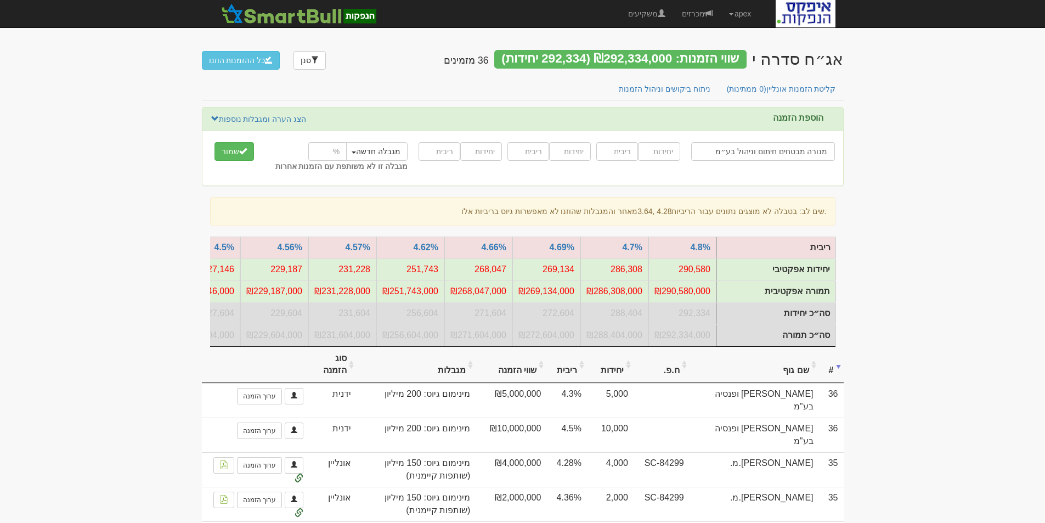
type input "מנורה מבטחים חיתום וניהול בע״מ"
click at [659, 151] on input "10004.34" at bounding box center [659, 151] width 42 height 19
type input "1000"
type input "4.34"
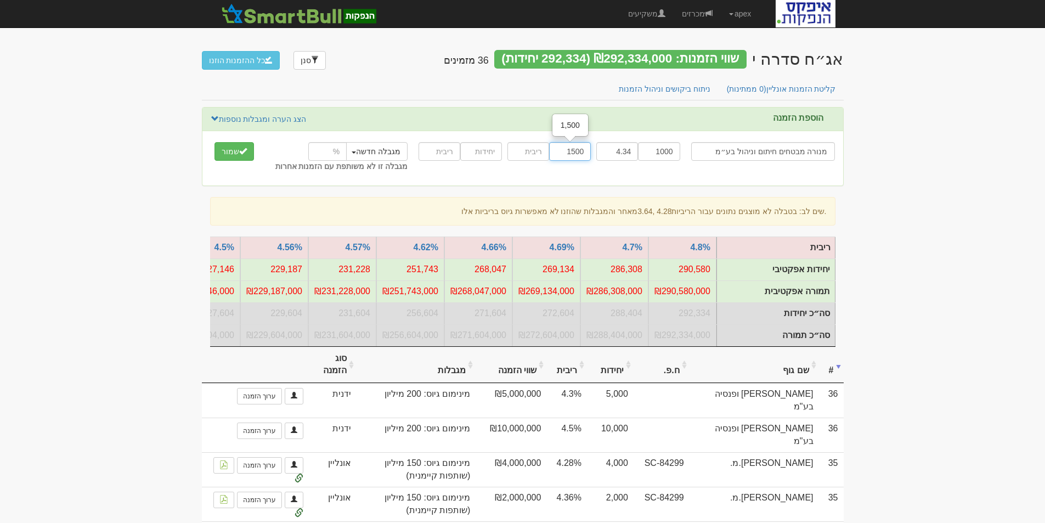
type input "1500"
type input "4.59"
type input "1500"
type input "4.77"
click at [231, 149] on button "שמור" at bounding box center [235, 151] width 40 height 19
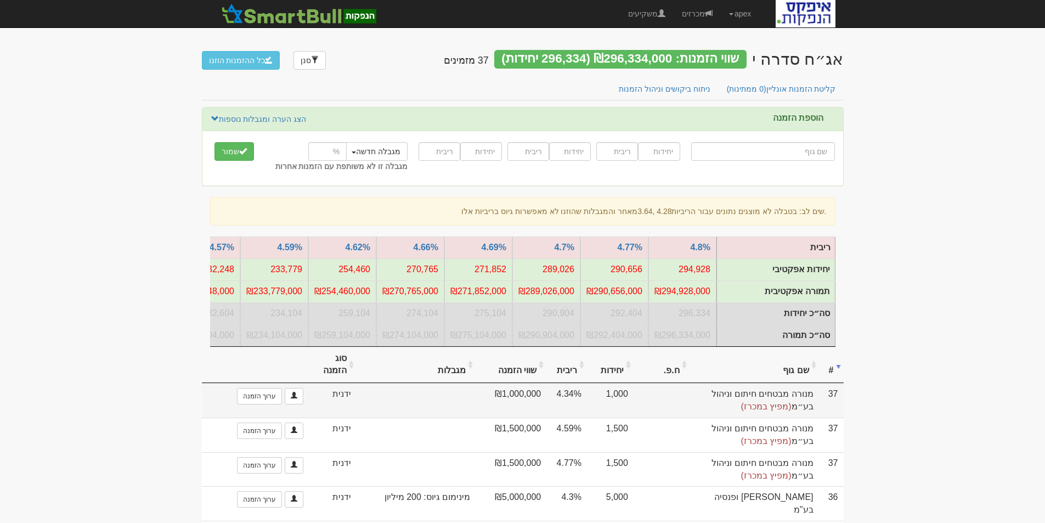
scroll to position [55, 0]
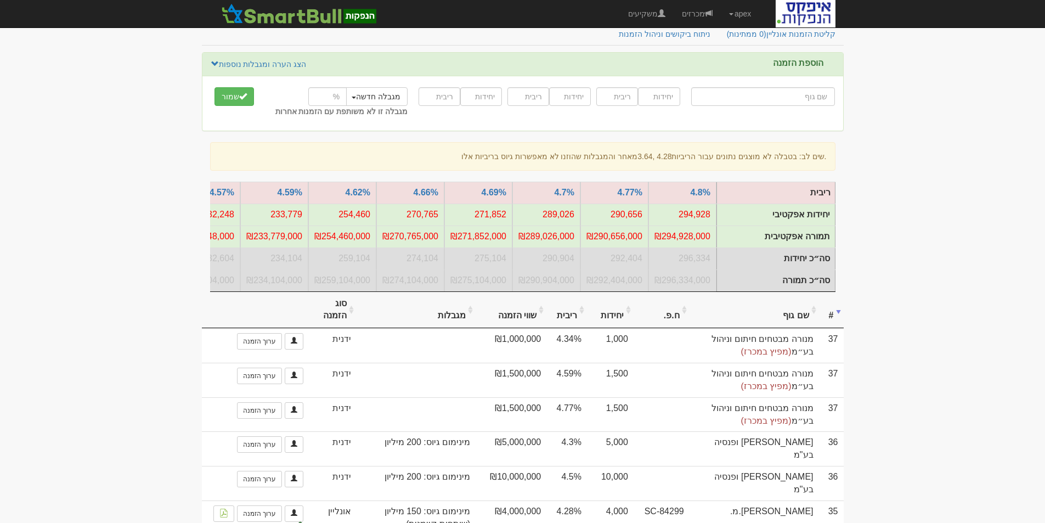
click at [587, 322] on th "ריבית" at bounding box center [567, 310] width 41 height 37
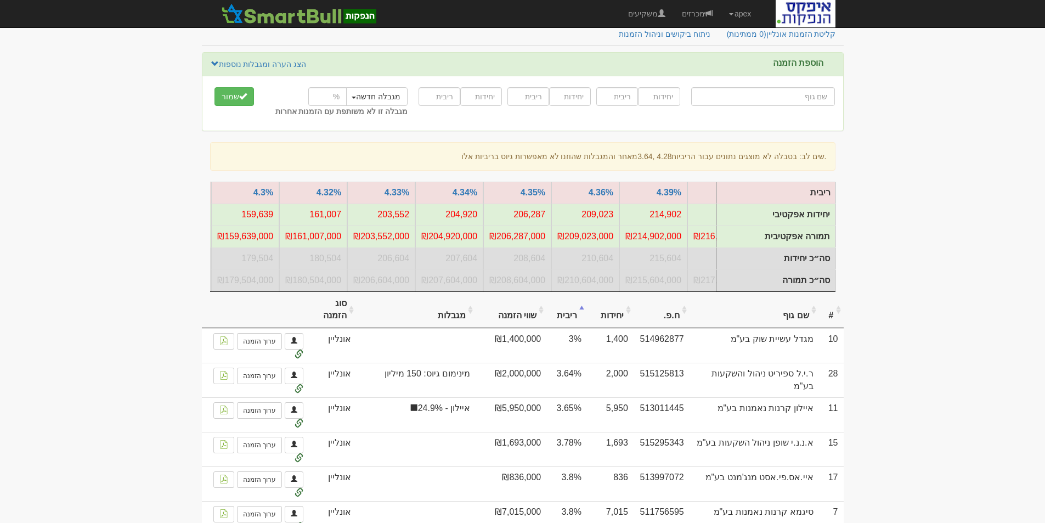
scroll to position [0, -741]
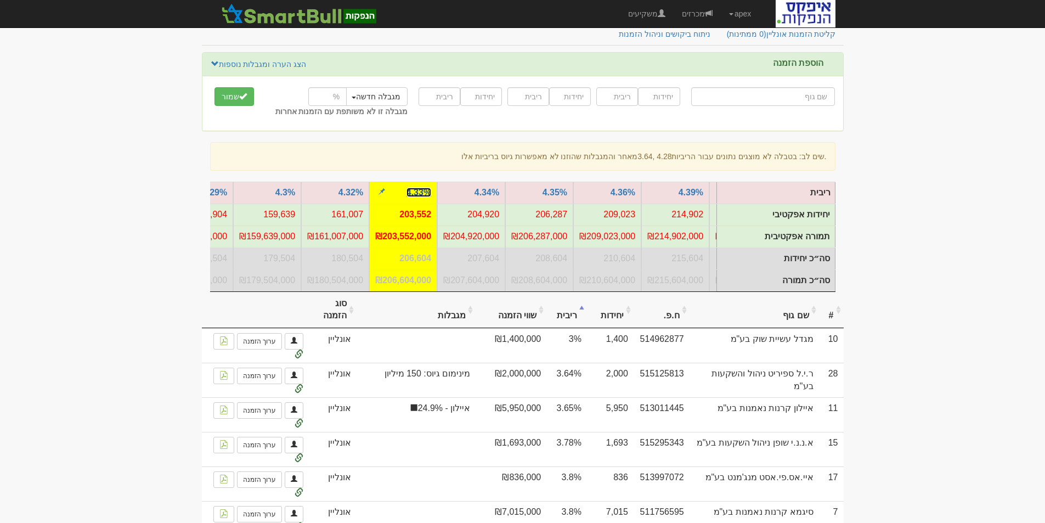
click at [419, 193] on link "4.33%" at bounding box center [419, 192] width 25 height 9
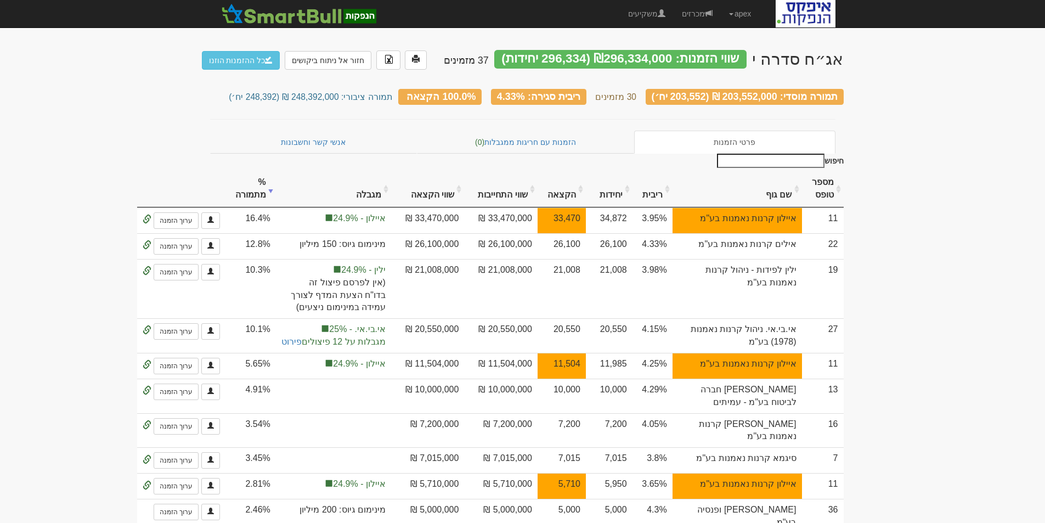
click at [673, 190] on th "ריבית" at bounding box center [653, 189] width 40 height 37
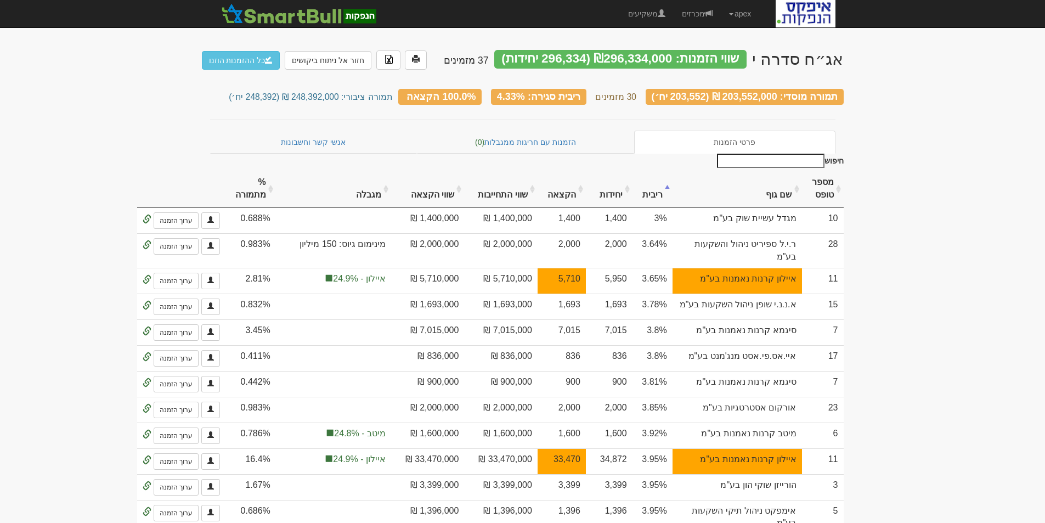
click at [771, 188] on th "שם גוף" at bounding box center [738, 189] width 130 height 37
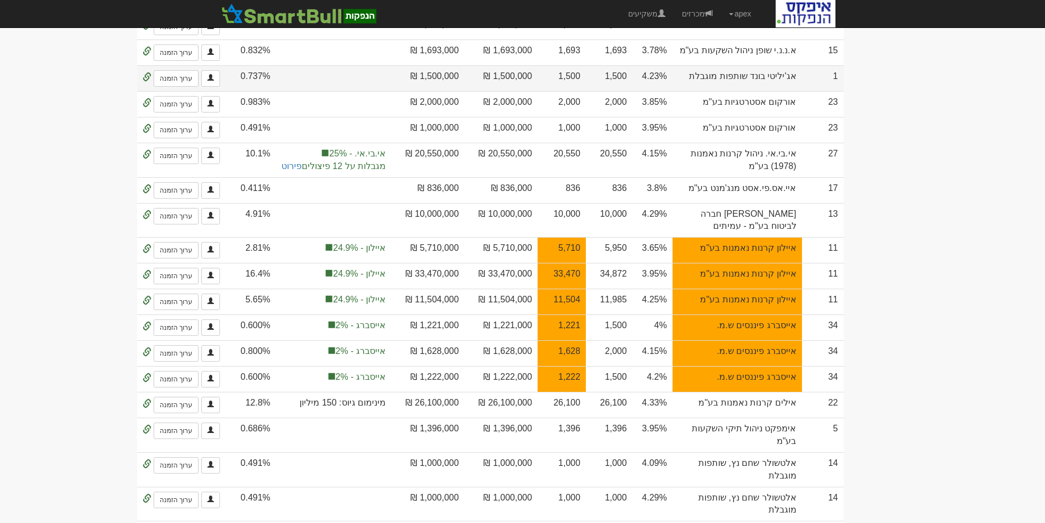
scroll to position [55, 0]
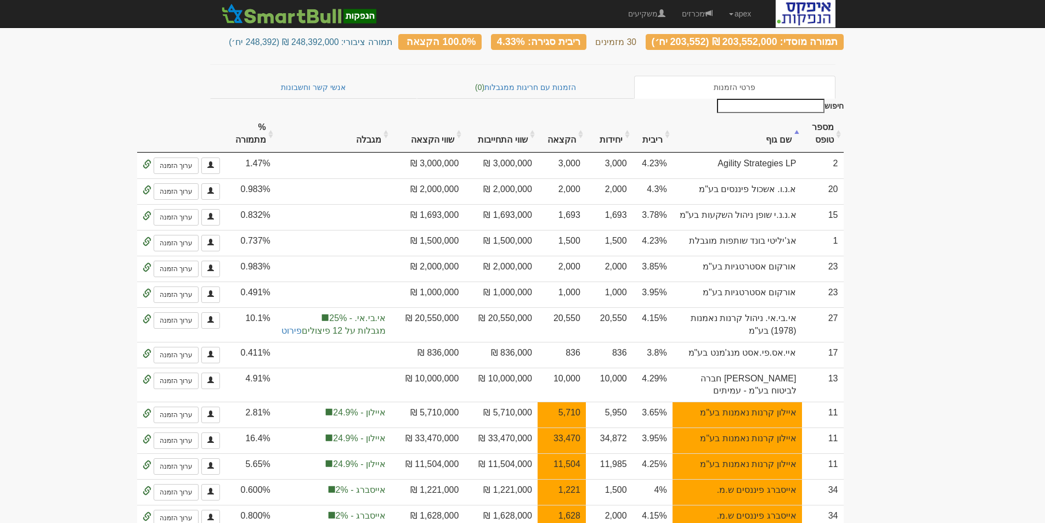
click at [673, 137] on th "ריבית" at bounding box center [653, 134] width 40 height 37
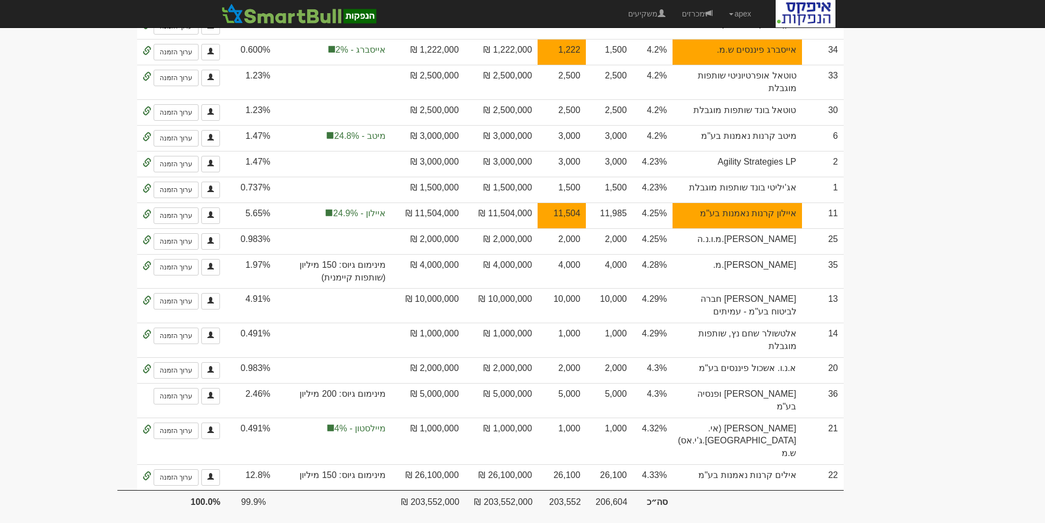
scroll to position [988, 0]
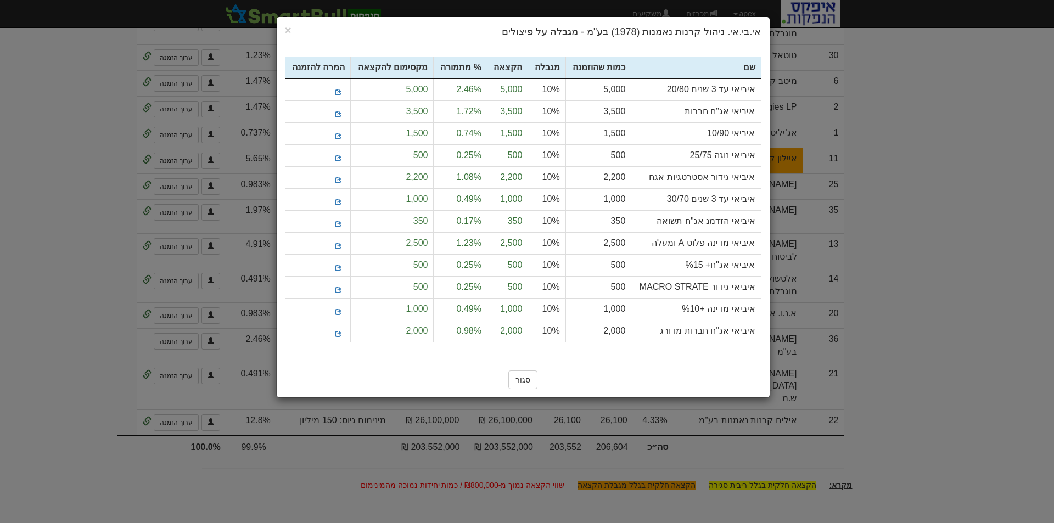
click at [284, 27] on div "× Close אי.בי.אי. ניהול קרנות נאמנות (1978) בע"מ - מגבלה על פיצולים" at bounding box center [523, 32] width 493 height 31
click at [290, 32] on span "×" at bounding box center [288, 30] width 7 height 13
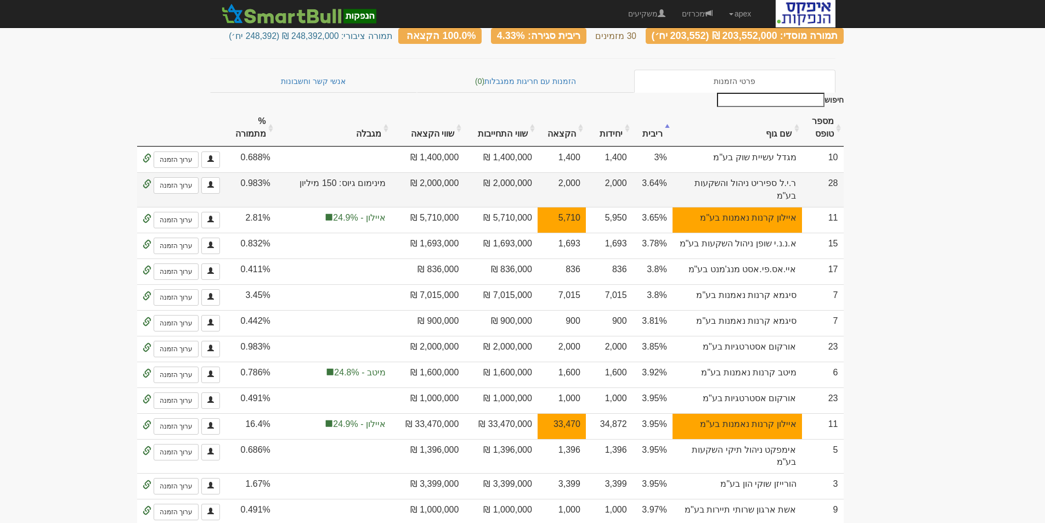
scroll to position [0, 0]
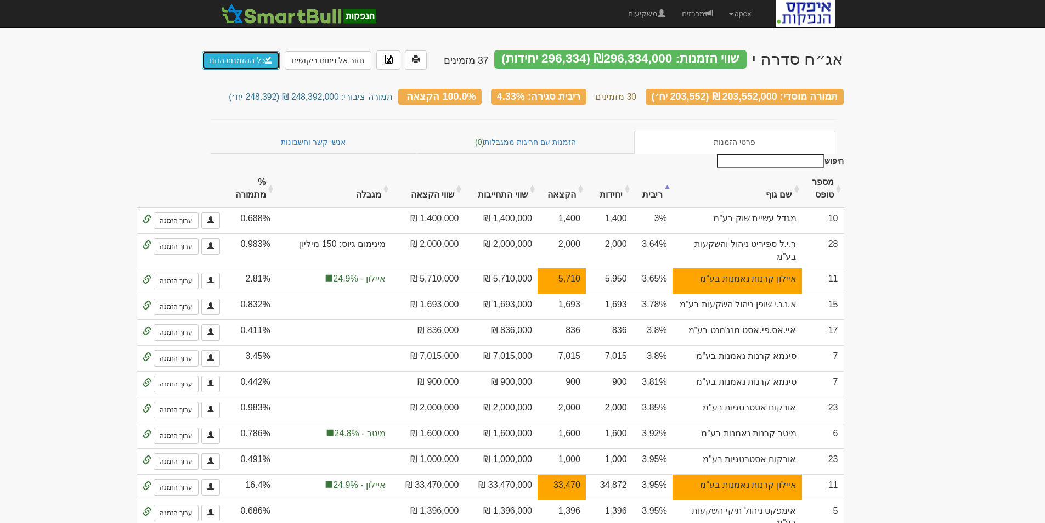
click at [238, 58] on link "כל ההזמנות הוזנו" at bounding box center [241, 60] width 78 height 19
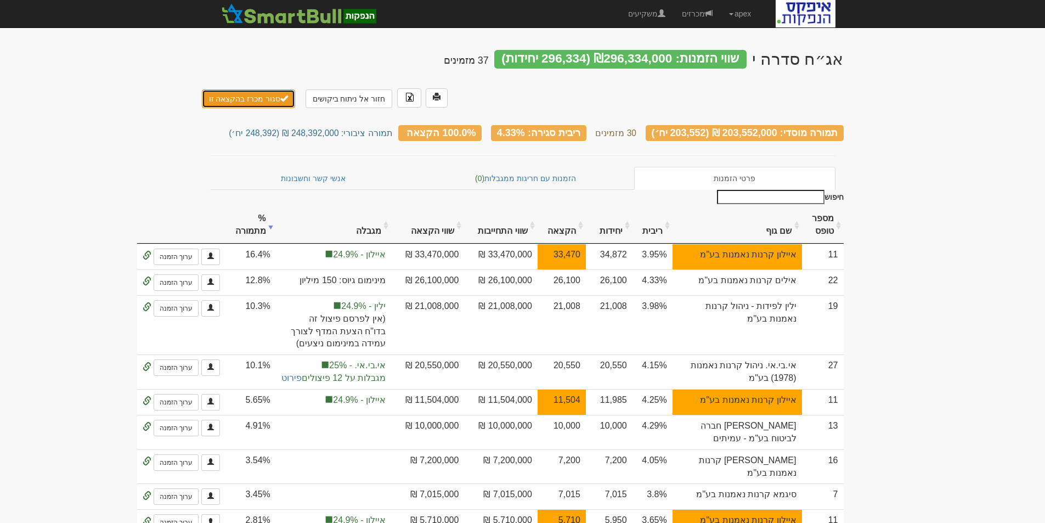
click at [252, 89] on button "סגור מכרז בהקצאה זו" at bounding box center [249, 98] width 94 height 19
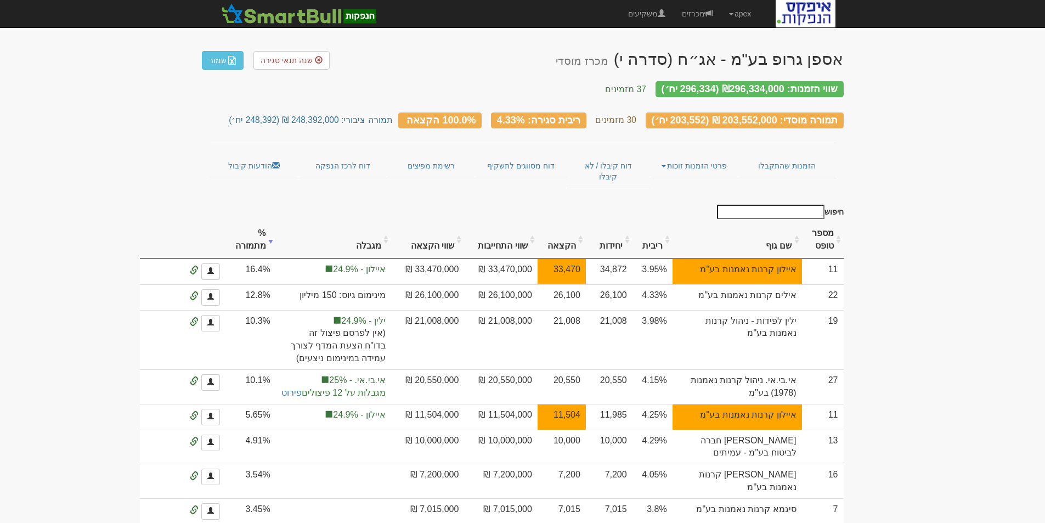
click at [776, 229] on th "שם גוף" at bounding box center [738, 240] width 130 height 37
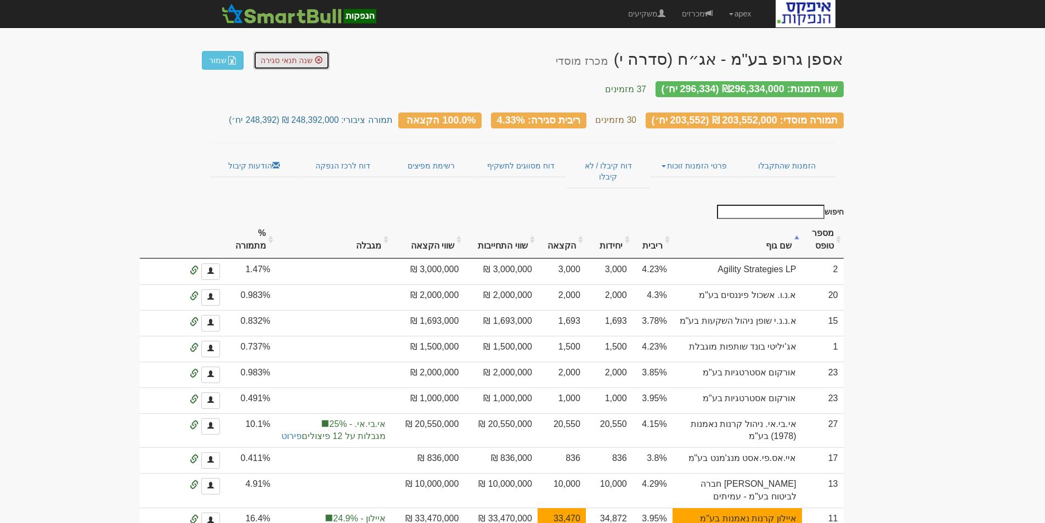
click at [307, 58] on span "שנה תנאי סגירה" at bounding box center [287, 60] width 52 height 9
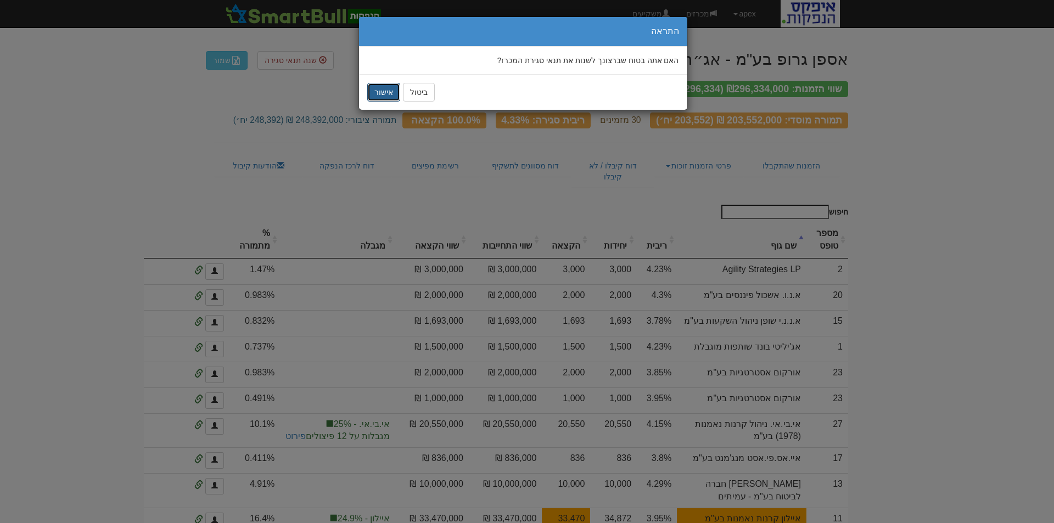
click at [371, 95] on button "אישור" at bounding box center [383, 92] width 33 height 19
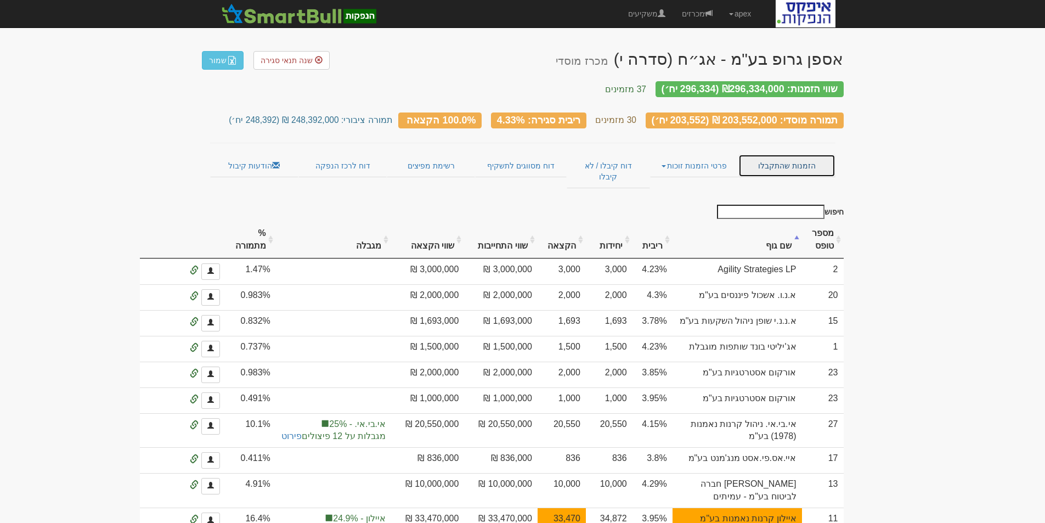
click at [802, 154] on link "הזמנות שהתקבלו" at bounding box center [787, 165] width 97 height 23
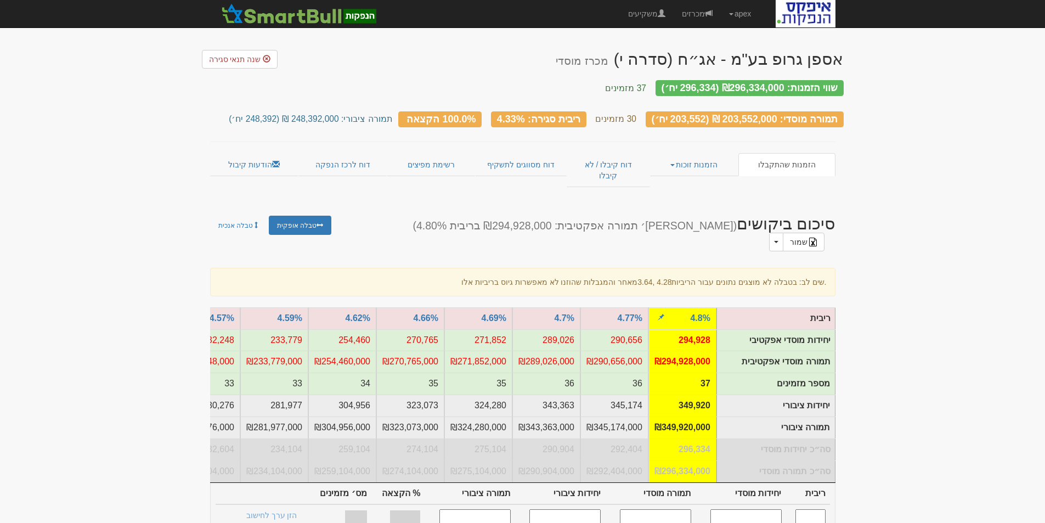
scroll to position [110, 0]
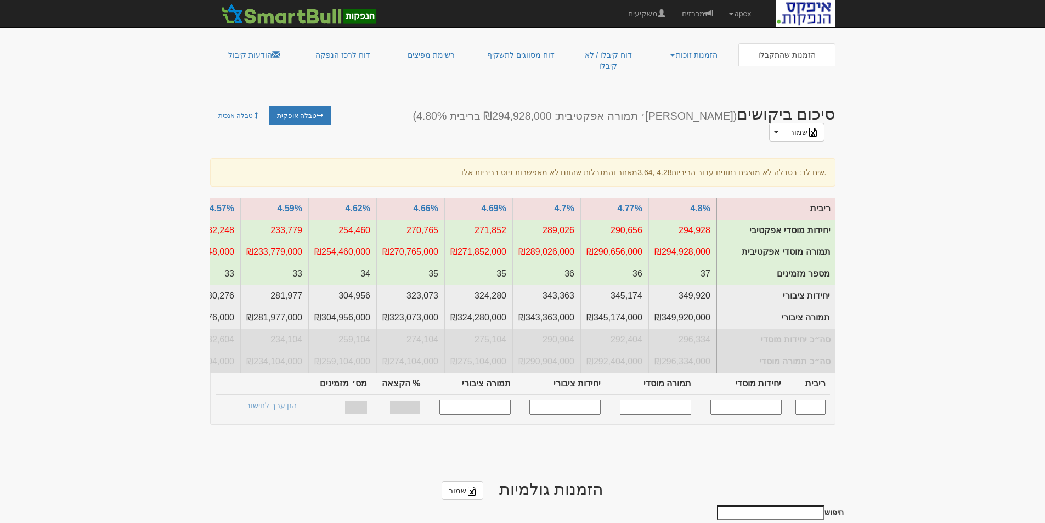
click at [732, 399] on input "text" at bounding box center [746, 406] width 71 height 15
type input "200000"
type input "4.330"
type input "200,000"
type input "200,000,000"
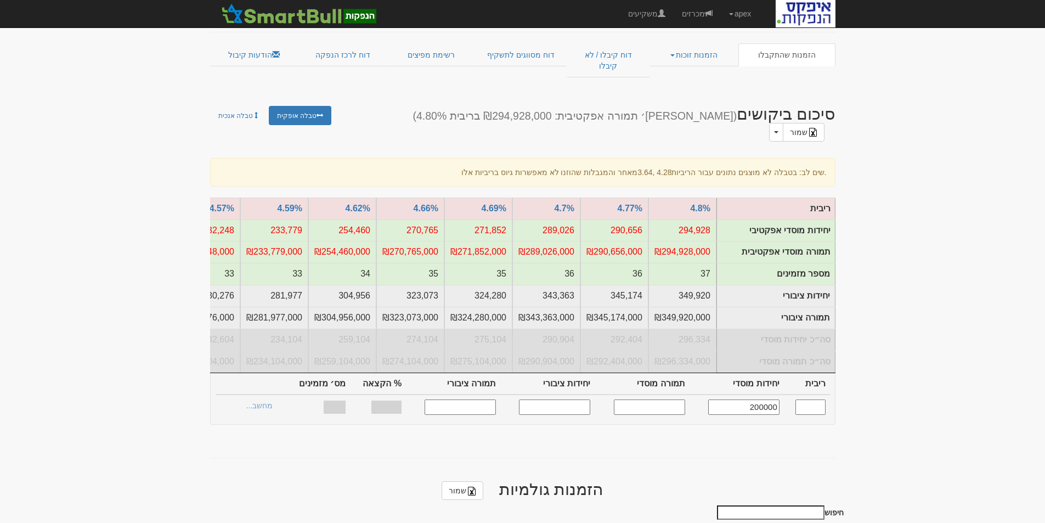
type input "244,445"
type input "244,445,000"
type input "90.05%"
type input "30"
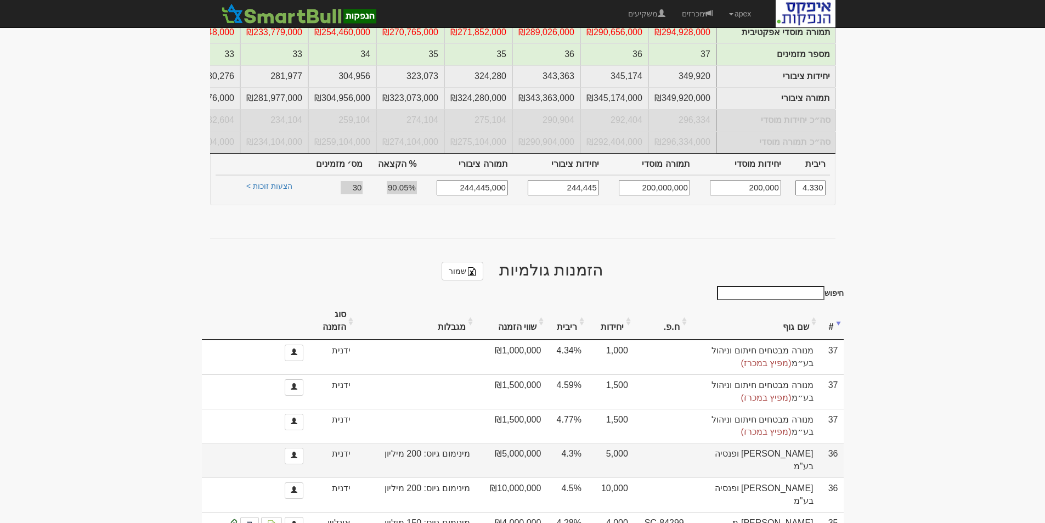
scroll to position [0, 0]
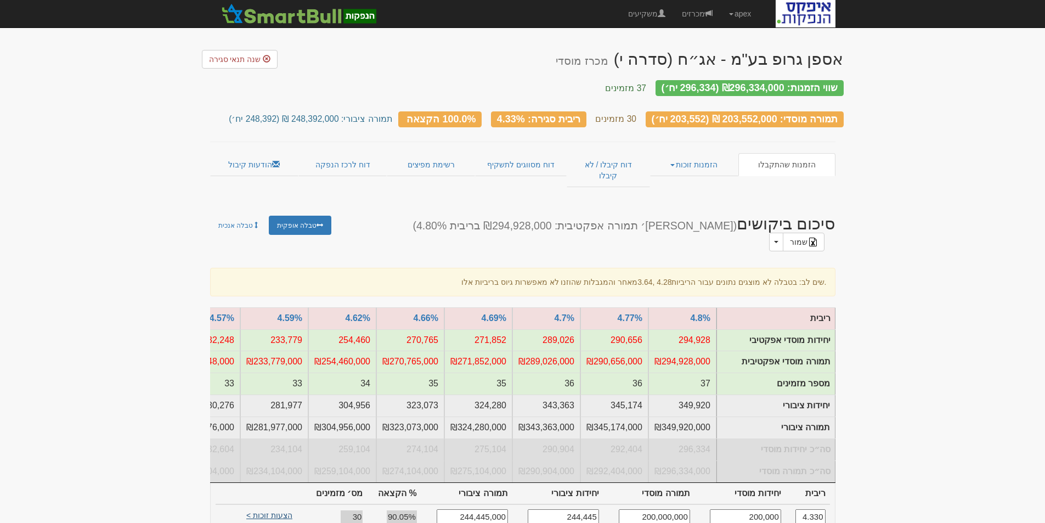
type input "200,000"
click at [275, 509] on link "הצעות זוכות >" at bounding box center [269, 516] width 60 height 15
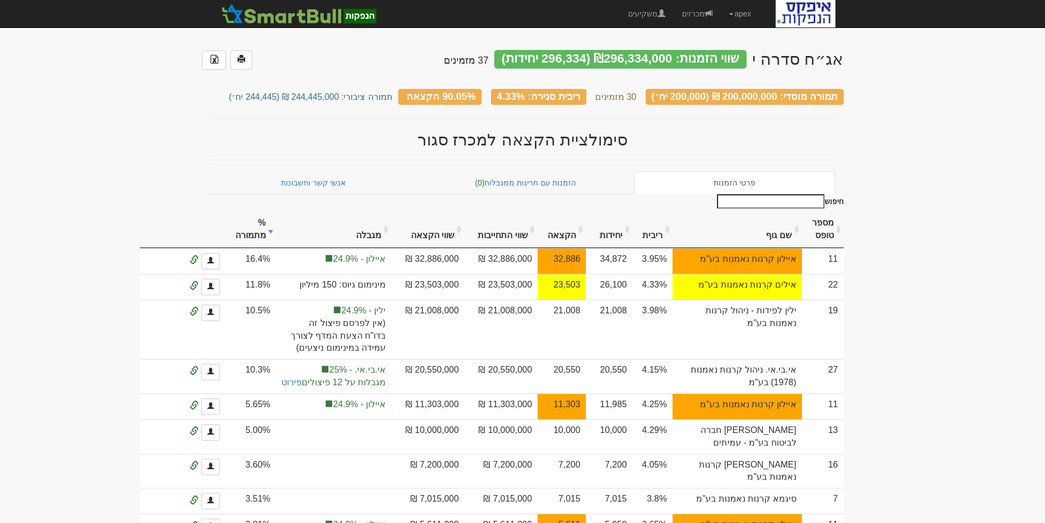
click at [779, 232] on th "שם גוף" at bounding box center [747, 229] width 110 height 37
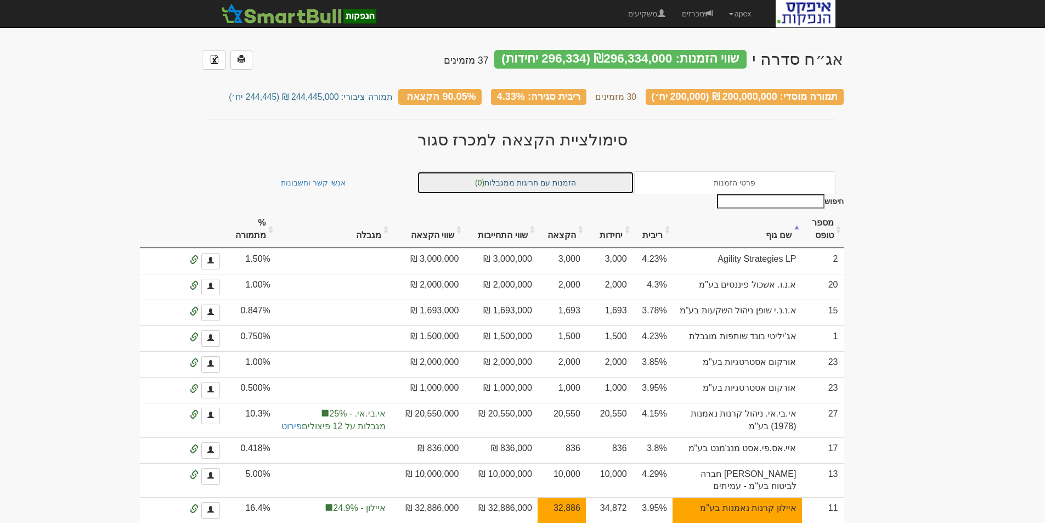
click at [496, 181] on link "הזמנות עם חריגות ממגבלות (0)" at bounding box center [525, 182] width 217 height 23
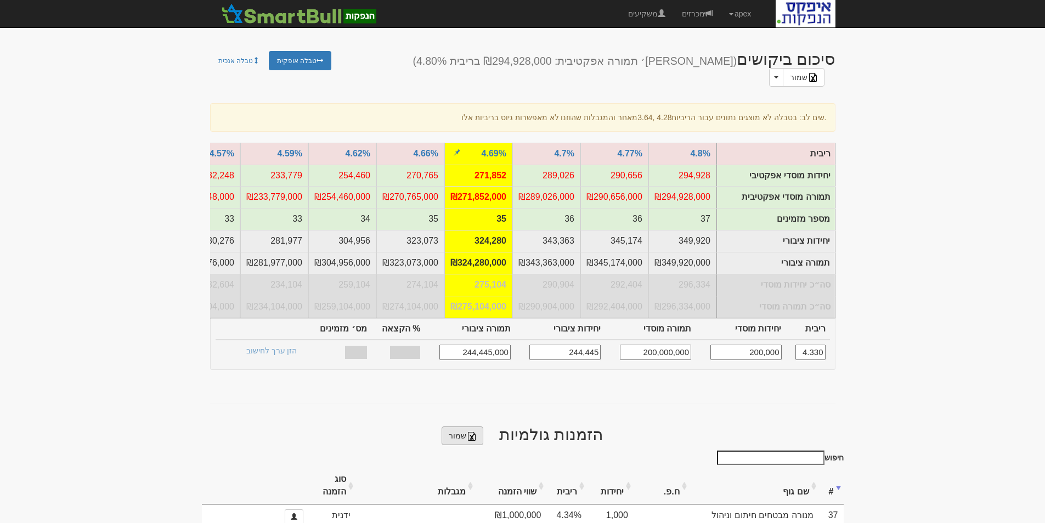
scroll to position [220, 0]
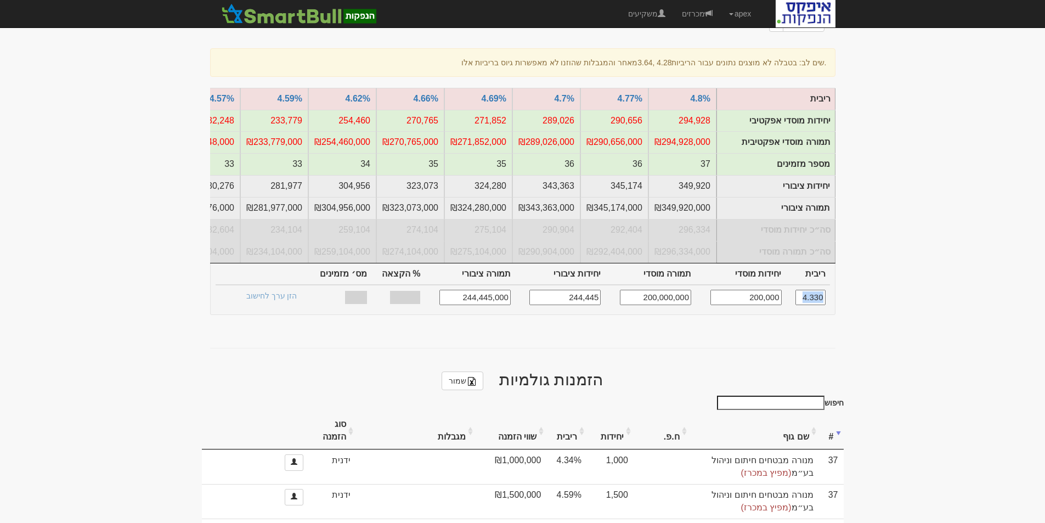
drag, startPoint x: 739, startPoint y: 259, endPoint x: 823, endPoint y: 265, distance: 84.2
click at [823, 285] on tr "4.330 200,000 200,000,000 244,445 244,445,000 נמצאו חריגות ממגבלות הזן ערך לחיש…" at bounding box center [523, 297] width 615 height 25
drag, startPoint x: 726, startPoint y: 273, endPoint x: 774, endPoint y: 271, distance: 48.3
click at [774, 290] on input "200,000" at bounding box center [746, 297] width 71 height 15
type input "200,000"
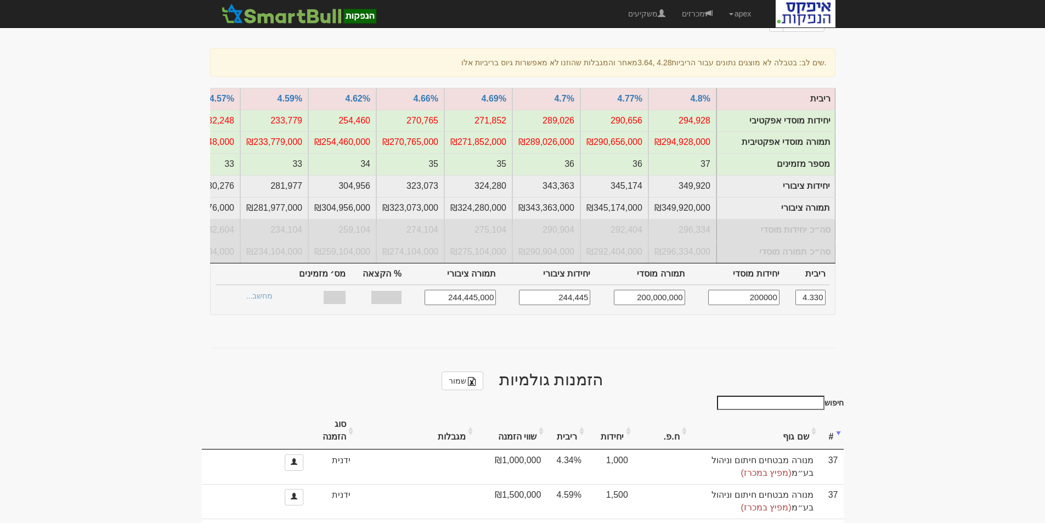
type input "90.05%"
type input "30"
click at [274, 290] on link "הצעות זוכות >" at bounding box center [269, 297] width 60 height 15
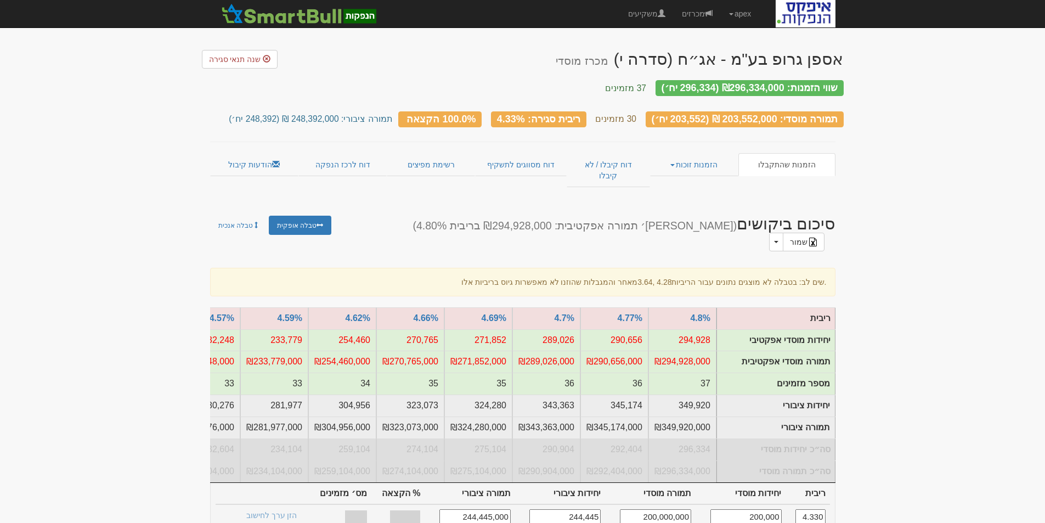
scroll to position [220, 0]
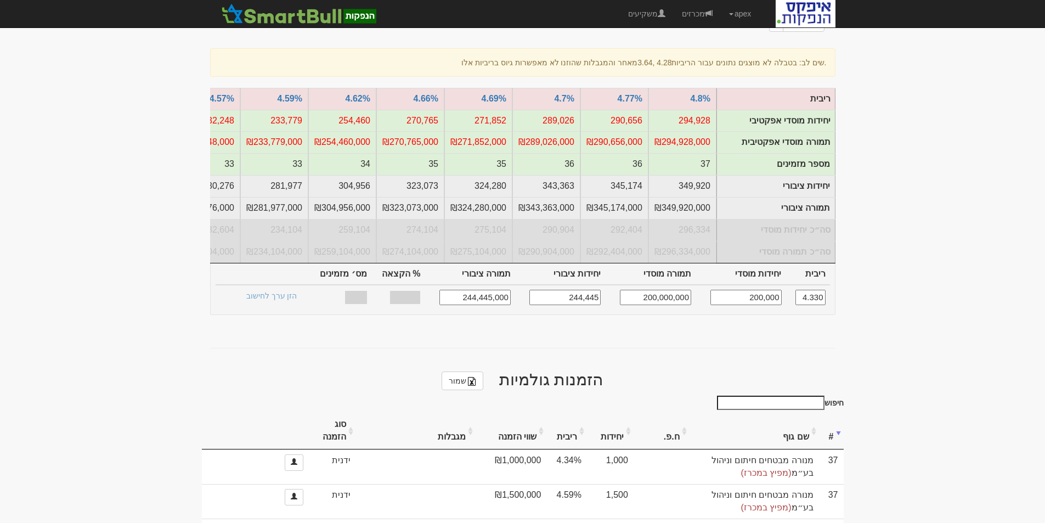
drag, startPoint x: 627, startPoint y: 267, endPoint x: 711, endPoint y: 269, distance: 84.0
click at [711, 285] on tr "4.330 200,000 200,000,000 244,445 244,445,000 נמצאו חריגות ממגבלות הזן ערך לחיש…" at bounding box center [523, 297] width 615 height 25
drag, startPoint x: 734, startPoint y: 269, endPoint x: 818, endPoint y: 272, distance: 83.5
click at [820, 285] on tr "4.330 200,000 200,000,000 244,445 244,445,000 נמצאו חריגות ממגבלות הזן ערך לחיש…" at bounding box center [523, 297] width 615 height 25
type input "200,000"
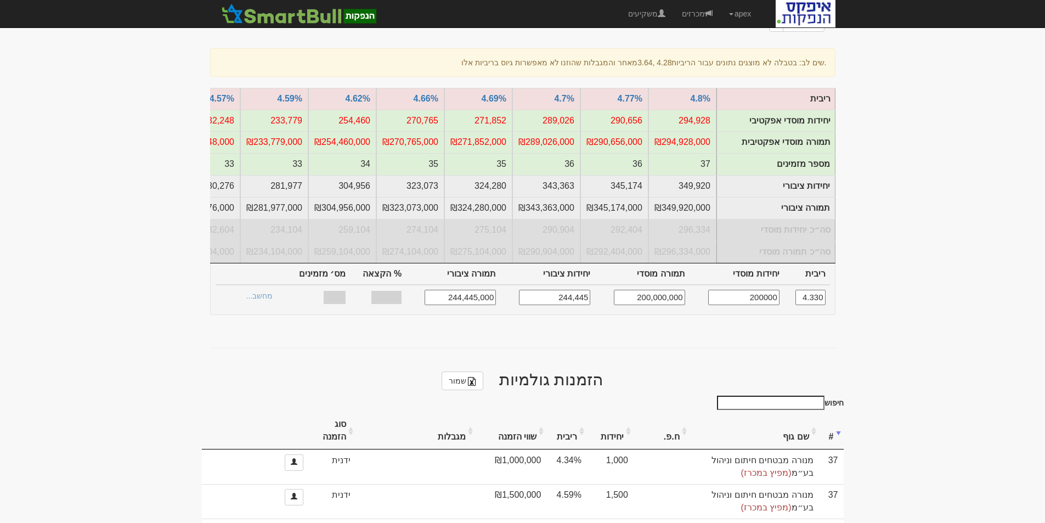
type input "90.05%"
type input "30"
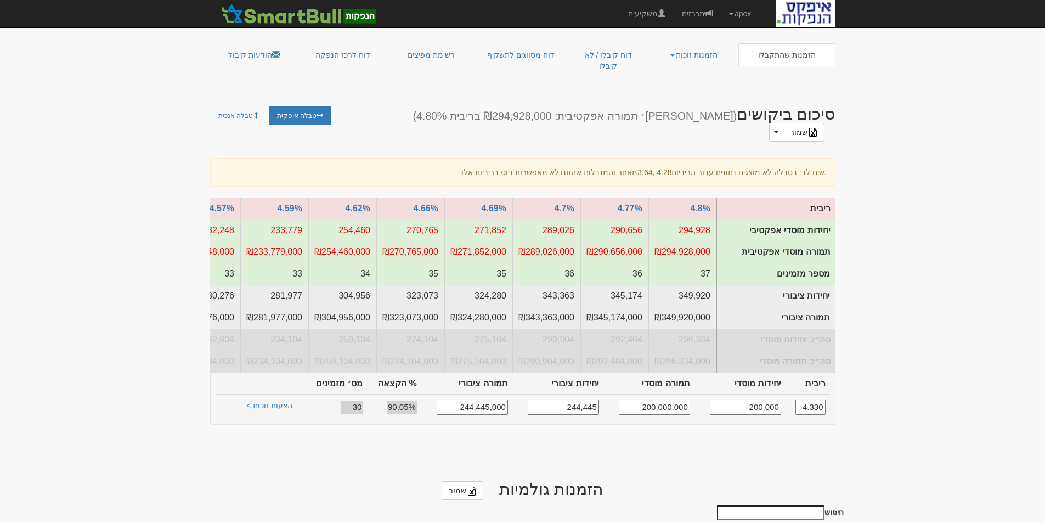
scroll to position [0, 0]
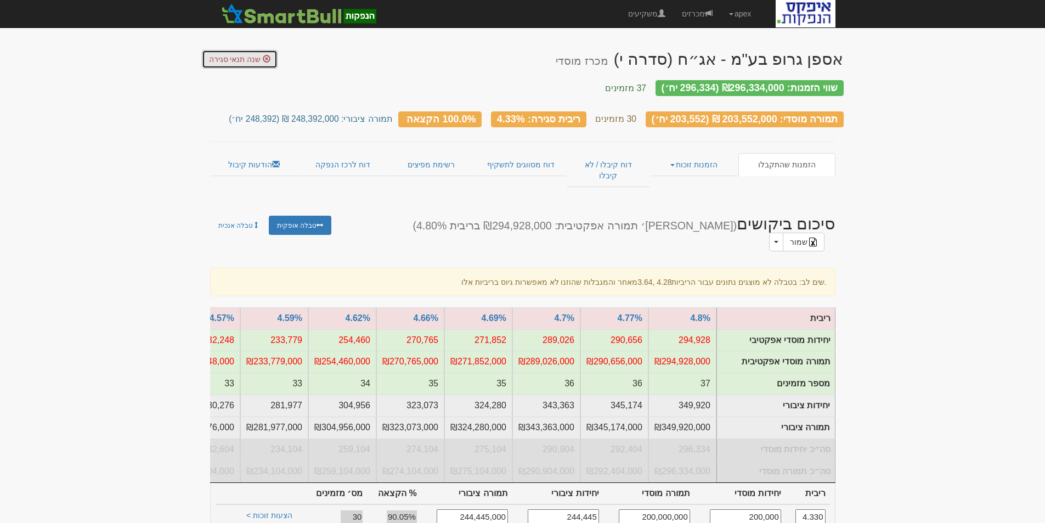
click at [221, 60] on span "שנה תנאי סגירה" at bounding box center [235, 59] width 52 height 9
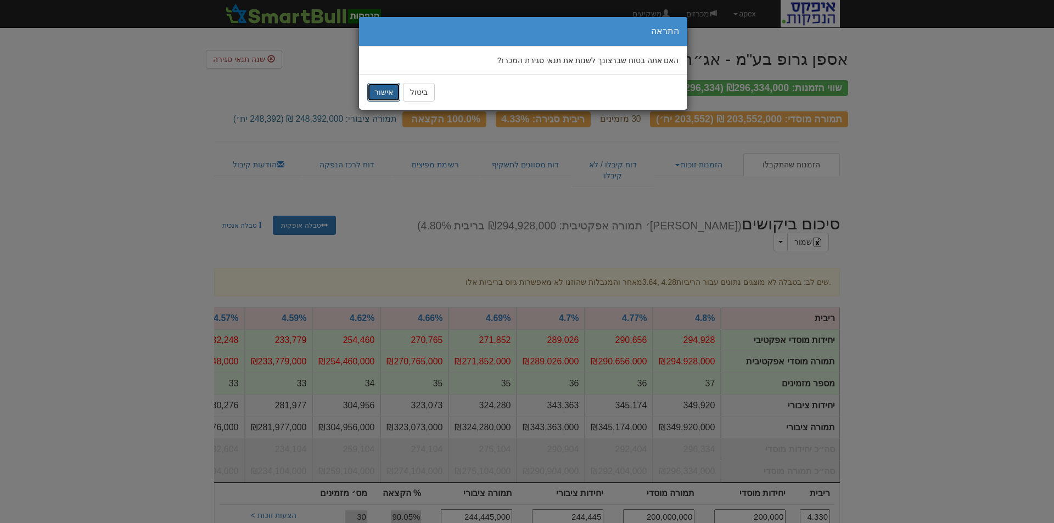
click at [388, 96] on button "אישור" at bounding box center [383, 92] width 33 height 19
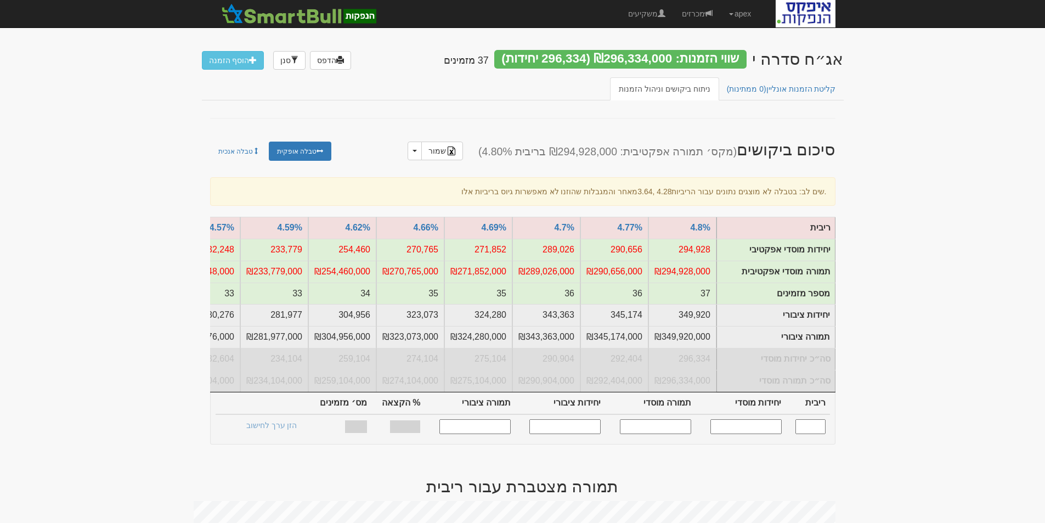
click at [758, 434] on input "text" at bounding box center [746, 426] width 71 height 15
type input "200000"
type input "4.330"
type input "200,000"
type input "200,000,000"
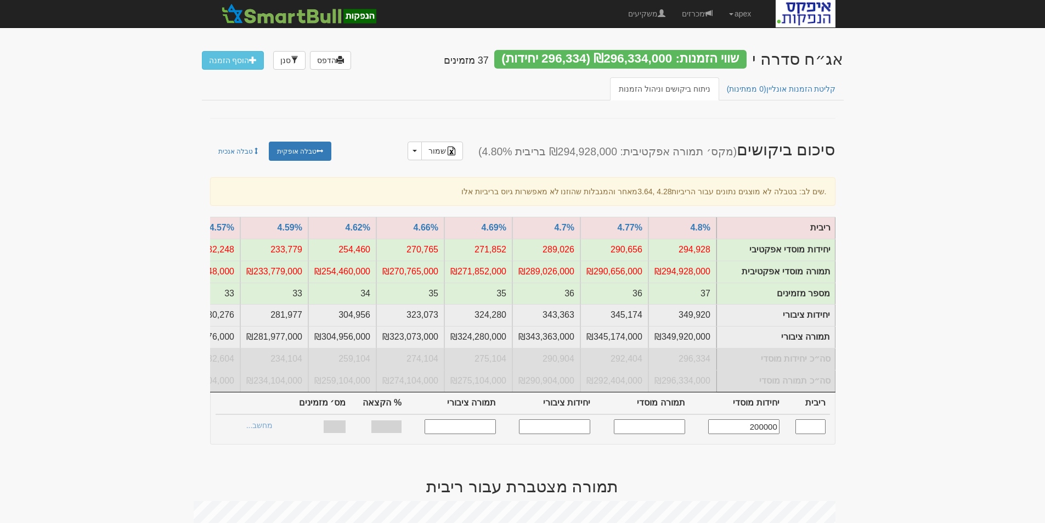
type input "244,445"
type input "244,445,000"
type input "90.05%"
type input "30"
type input "200,000"
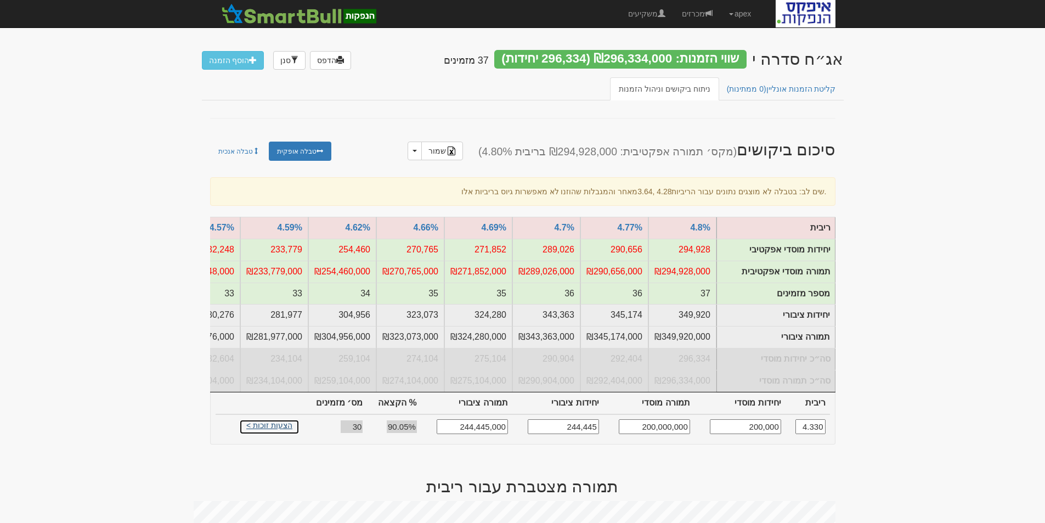
click at [258, 434] on link "הצעות זוכות >" at bounding box center [269, 426] width 60 height 15
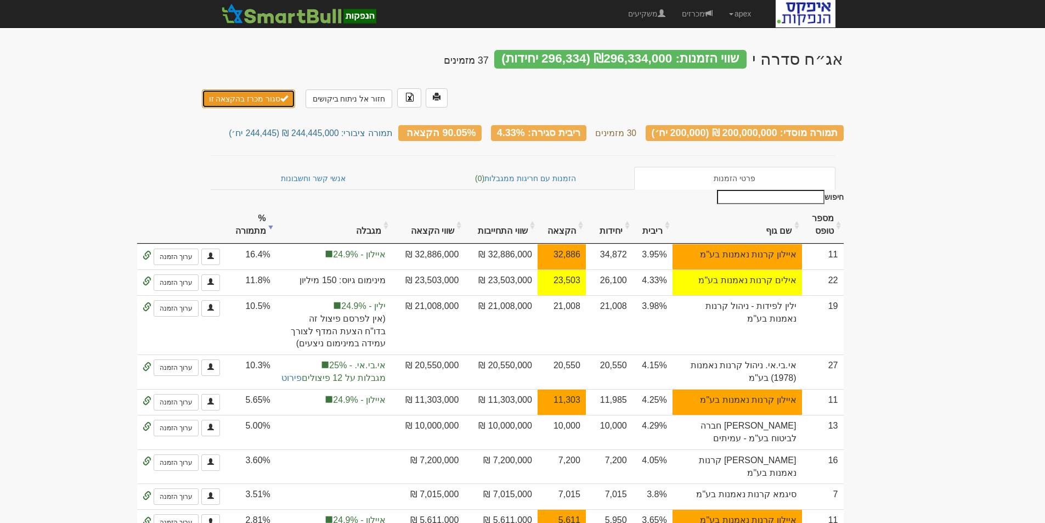
click at [251, 89] on button "סגור מכרז בהקצאה זו" at bounding box center [249, 98] width 94 height 19
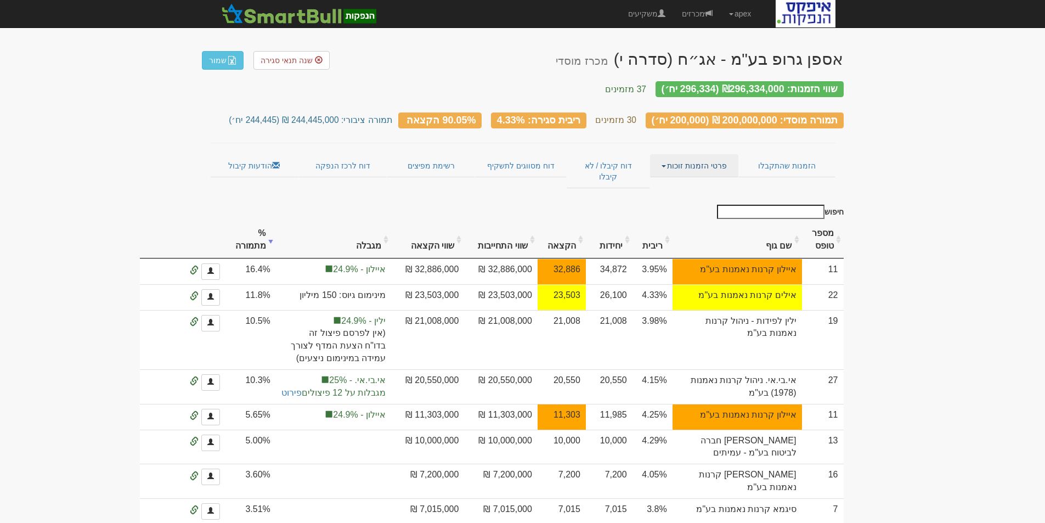
click at [692, 160] on link "פרטי הזמנות זוכות" at bounding box center [694, 165] width 88 height 23
click at [694, 180] on link "אנשי קשר וחשבונות" at bounding box center [694, 187] width 87 height 14
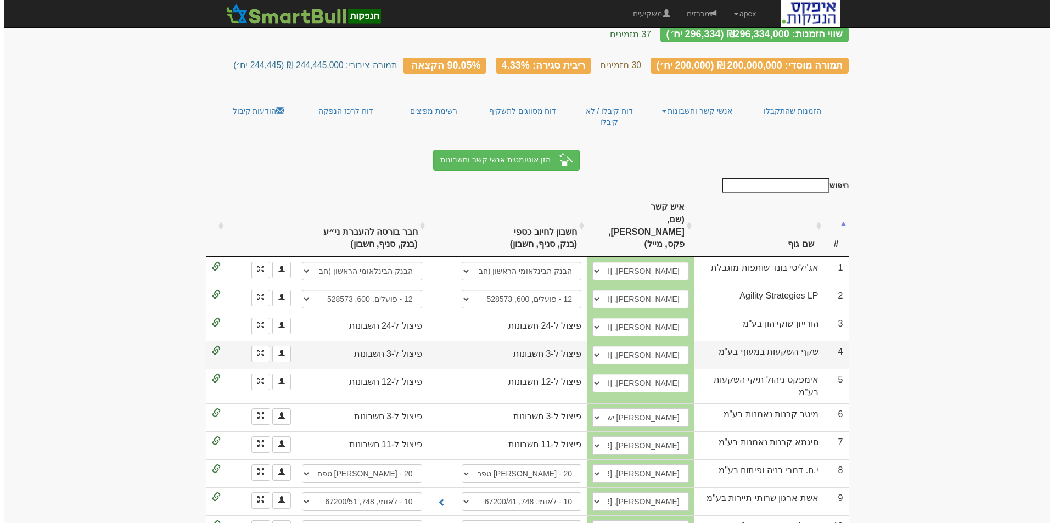
scroll to position [110, 0]
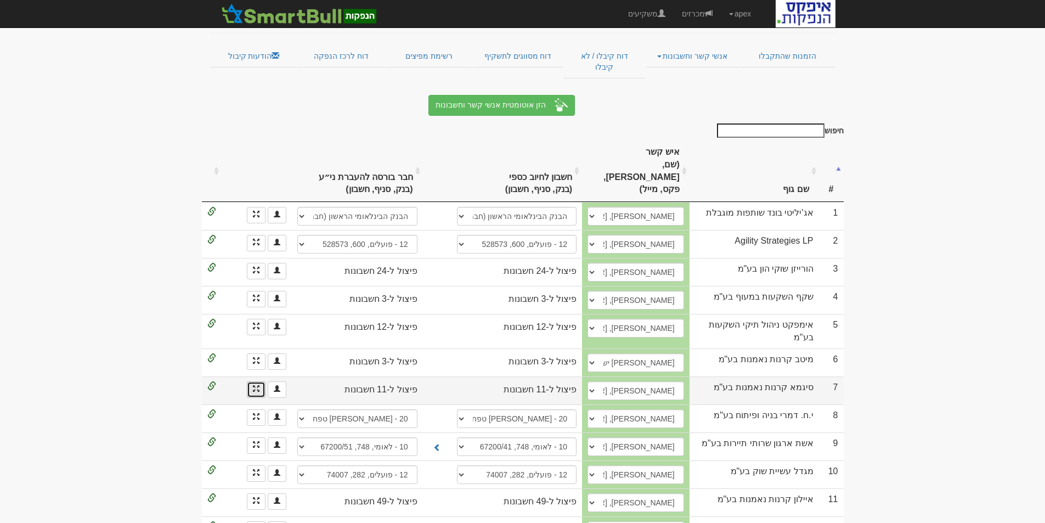
click at [251, 381] on link at bounding box center [256, 389] width 19 height 16
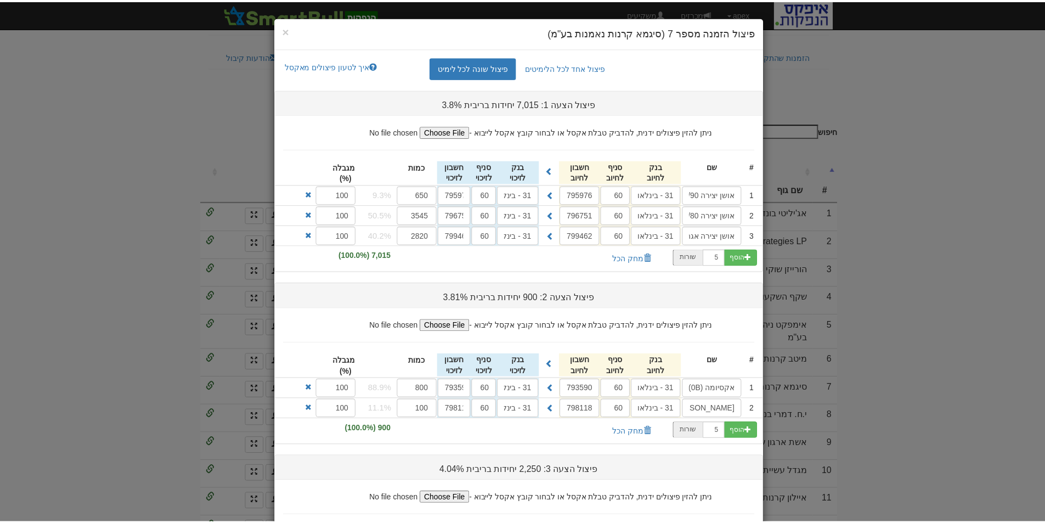
scroll to position [248, 0]
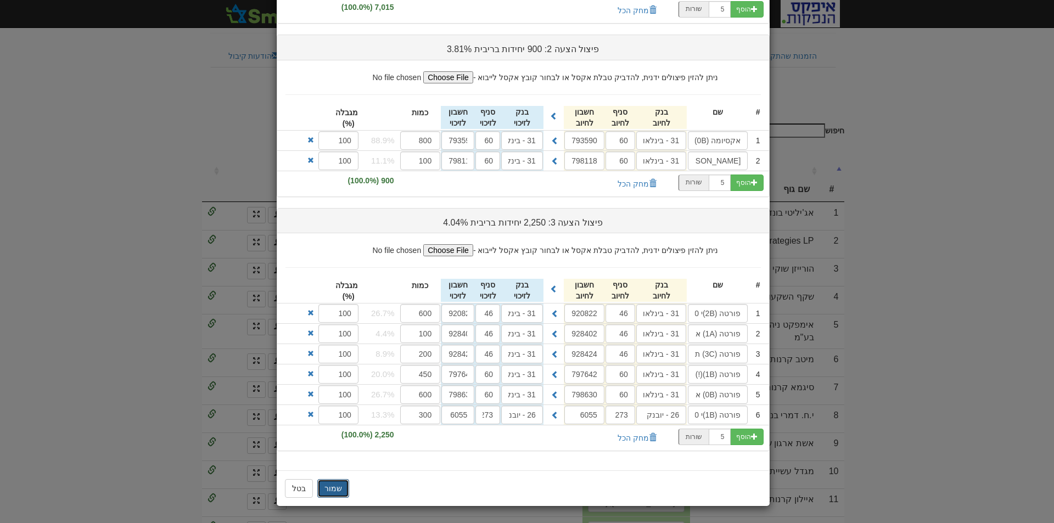
click at [337, 494] on button "שמור" at bounding box center [333, 488] width 32 height 19
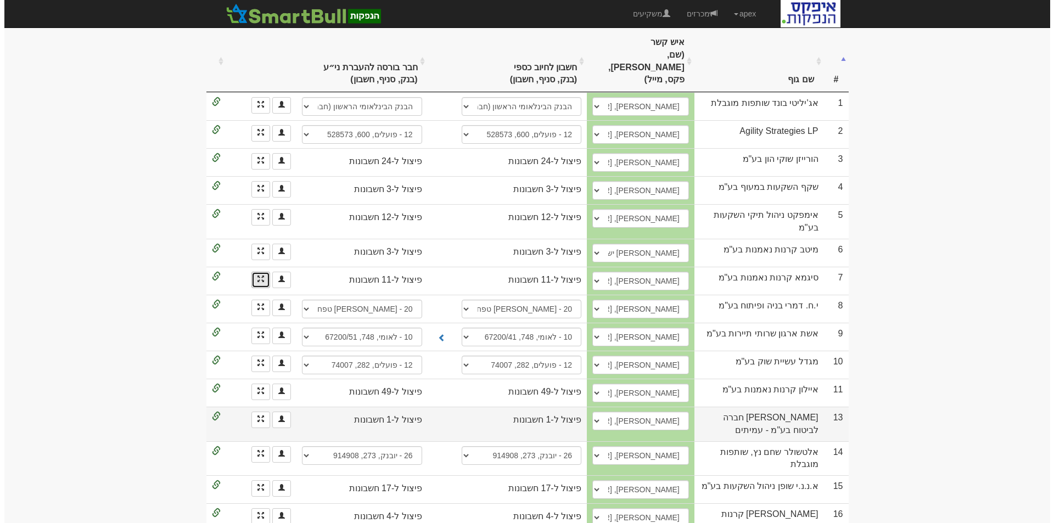
scroll to position [274, 0]
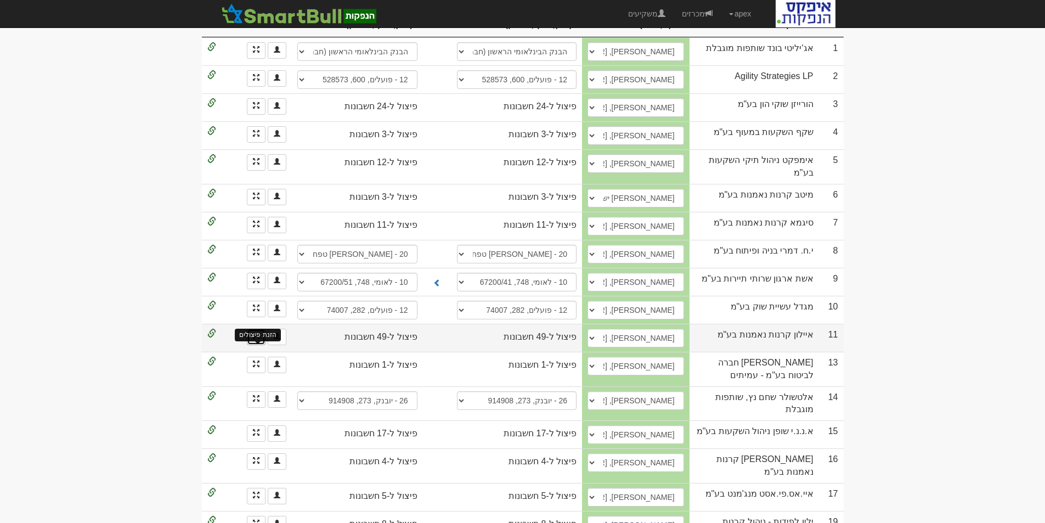
click at [256, 333] on span at bounding box center [256, 336] width 7 height 7
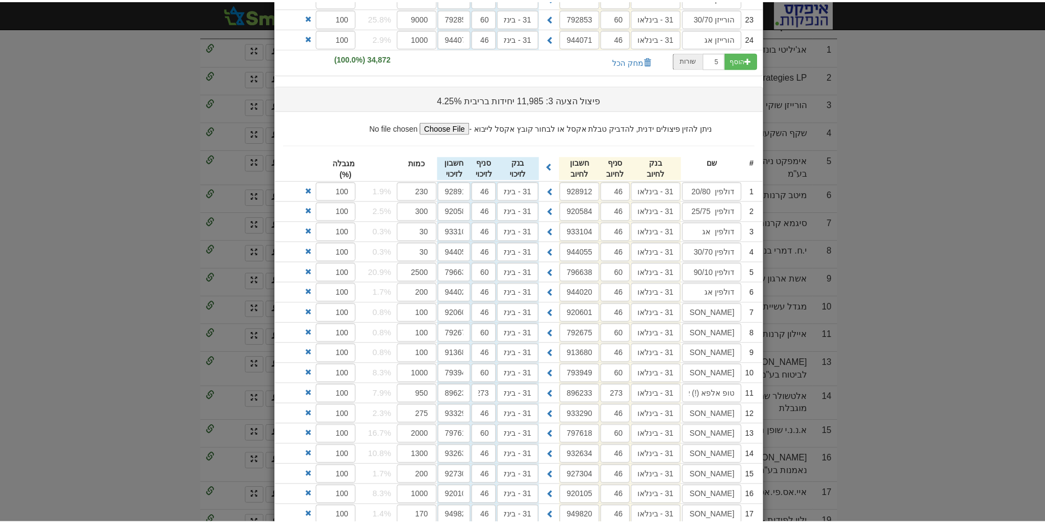
scroll to position [1020, 0]
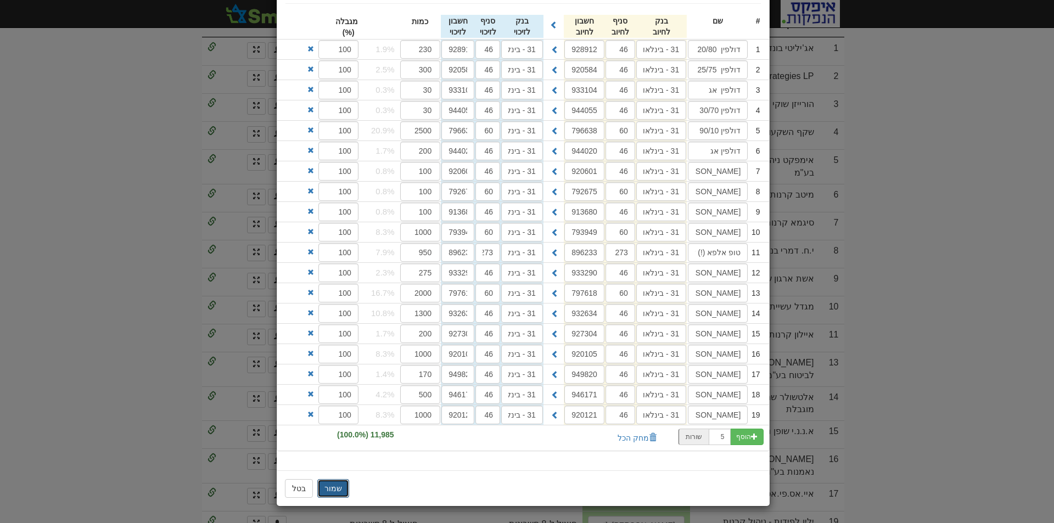
click at [333, 492] on button "שמור" at bounding box center [333, 488] width 32 height 19
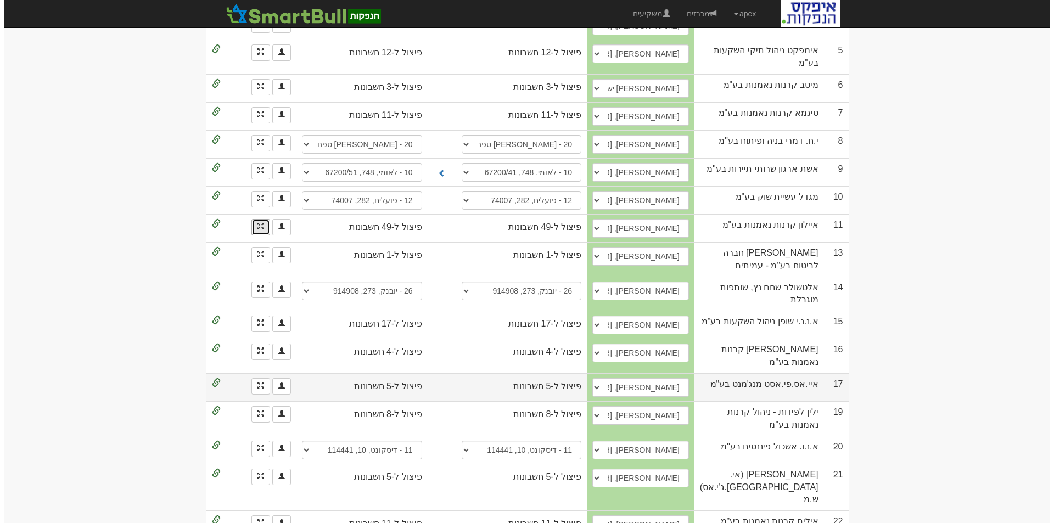
scroll to position [439, 0]
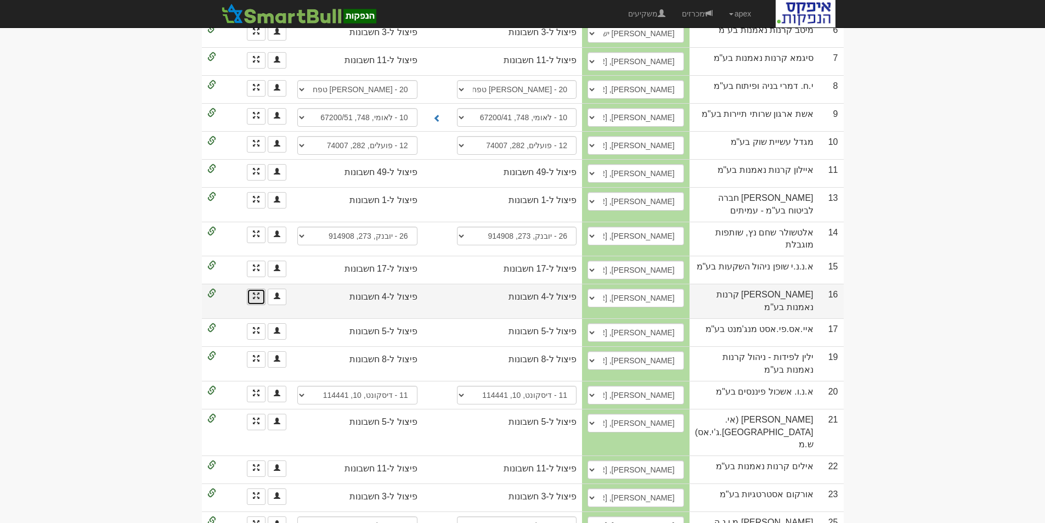
click at [250, 302] on link at bounding box center [256, 297] width 19 height 16
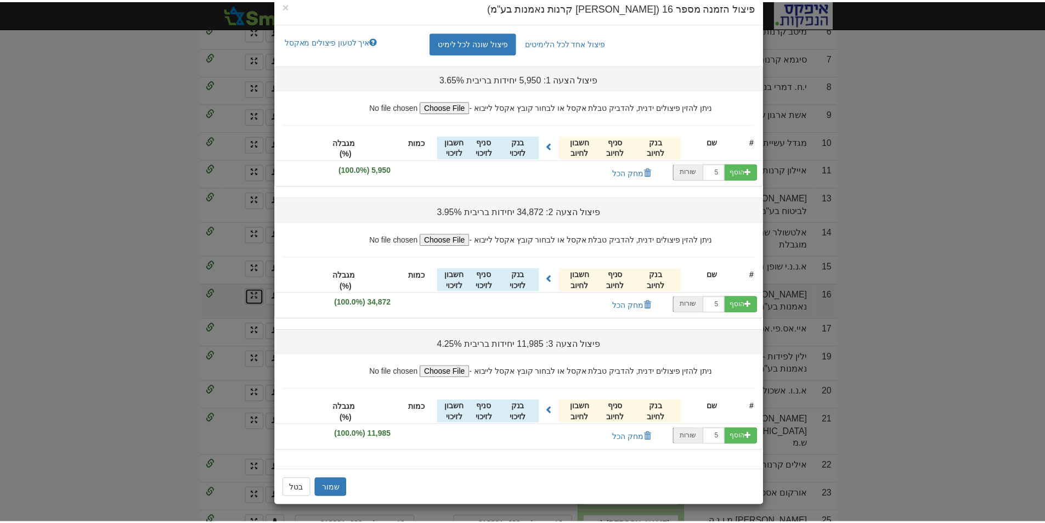
scroll to position [0, 0]
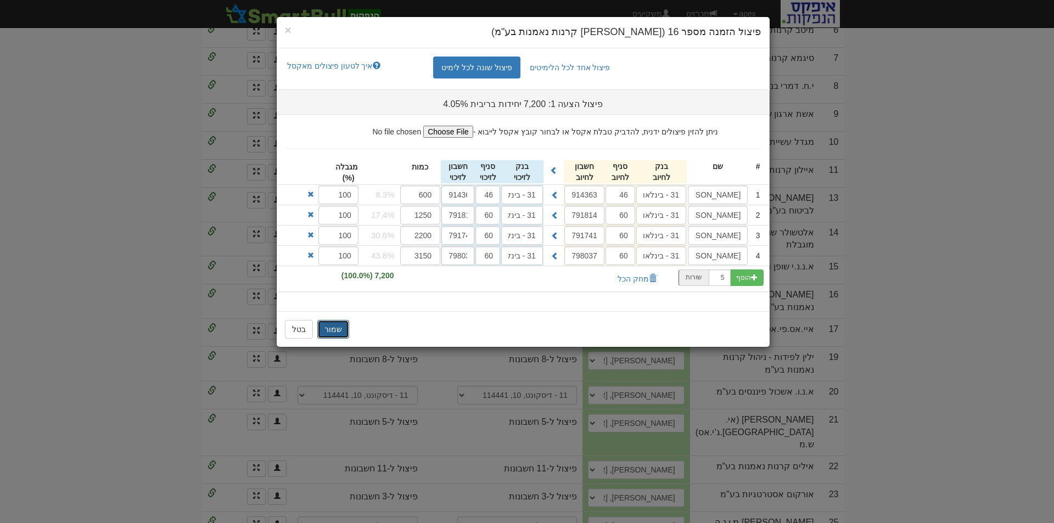
click at [333, 329] on button "שמור" at bounding box center [333, 329] width 32 height 19
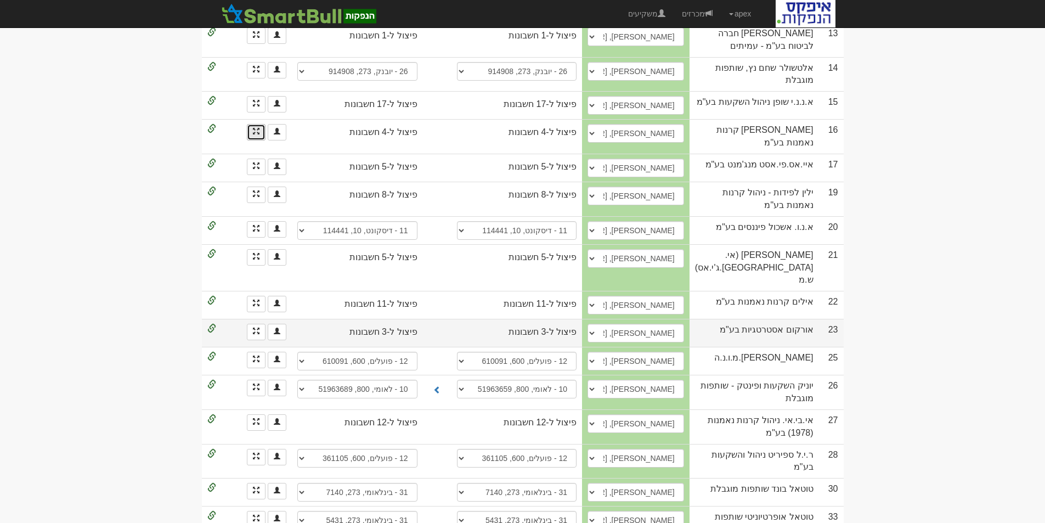
scroll to position [659, 0]
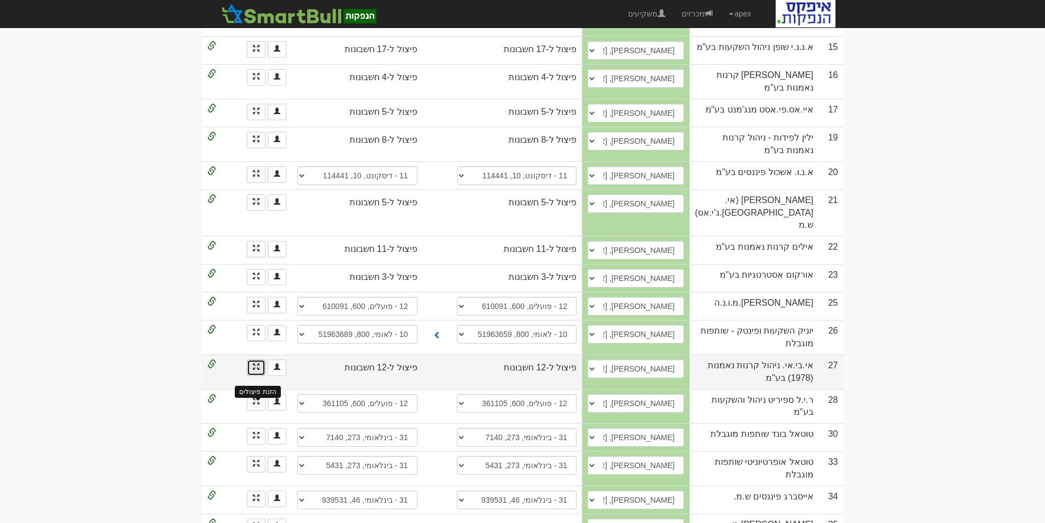
click at [257, 370] on span at bounding box center [256, 366] width 7 height 7
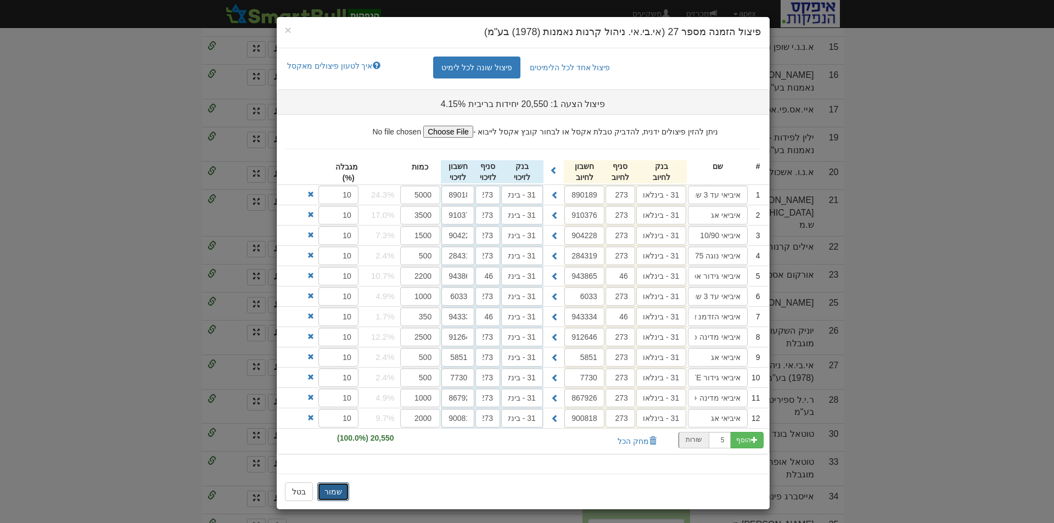
click at [339, 488] on button "שמור" at bounding box center [333, 491] width 32 height 19
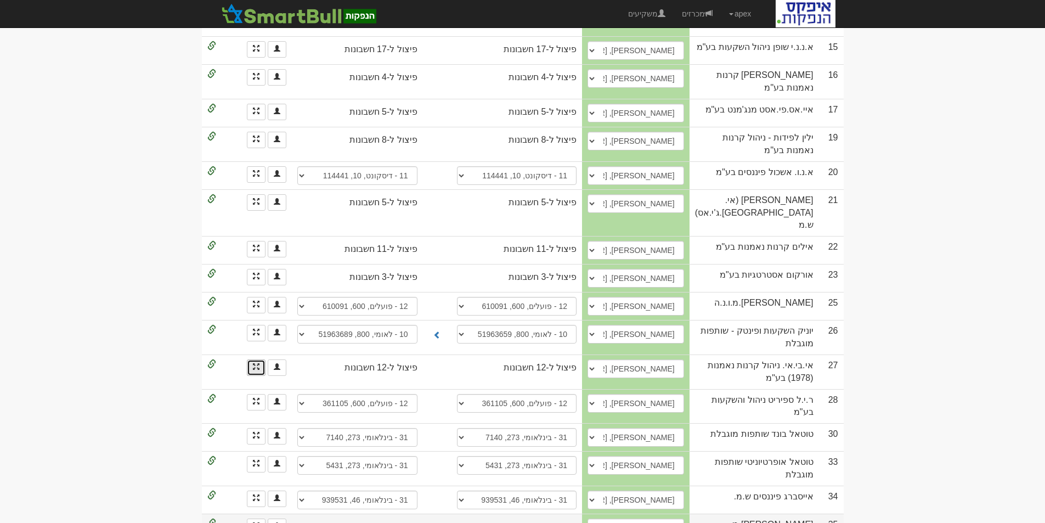
scroll to position [742, 0]
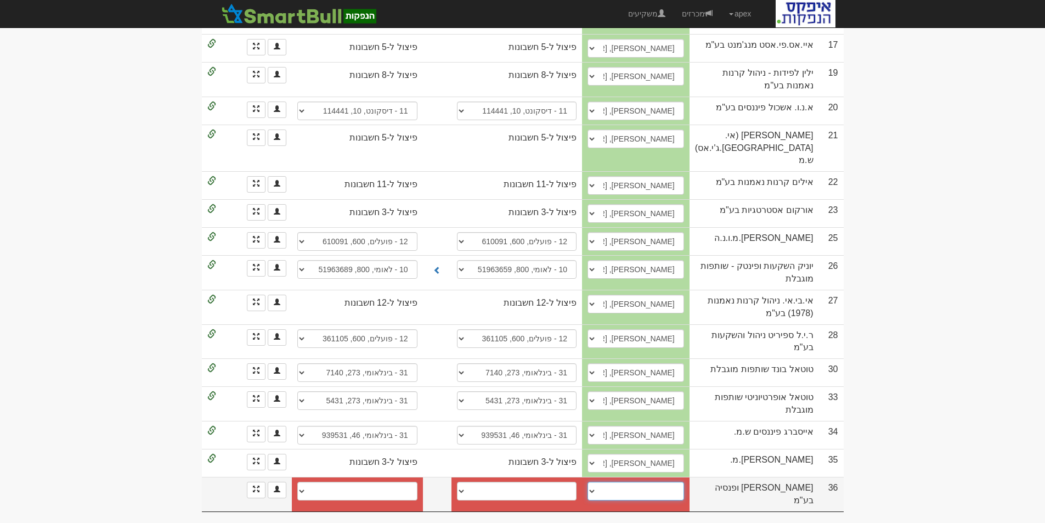
click at [636, 497] on select "אורי קרן, 0546800966, lilach.bentovim@more.co.il אפרת דלל, efrat.dalal@more.co.…" at bounding box center [636, 491] width 97 height 19
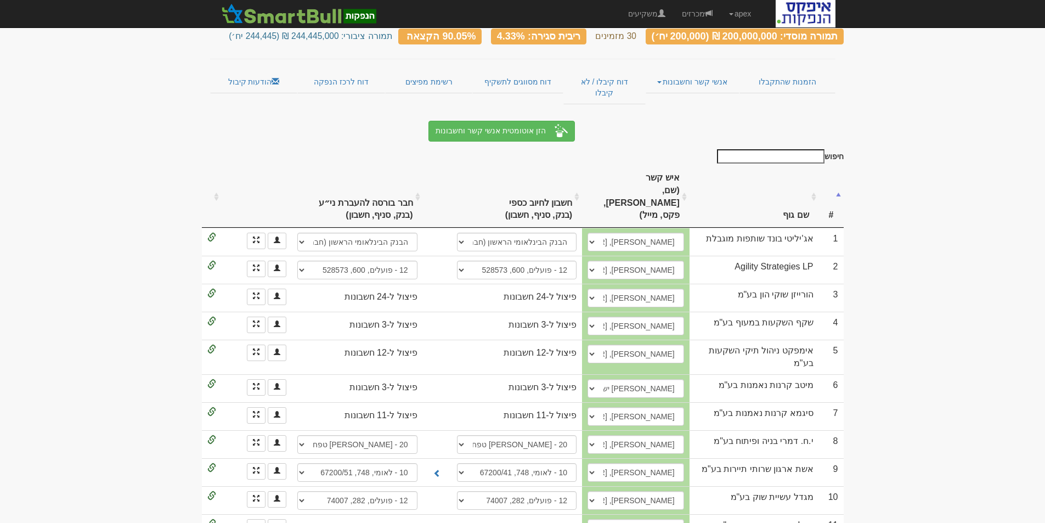
scroll to position [0, 0]
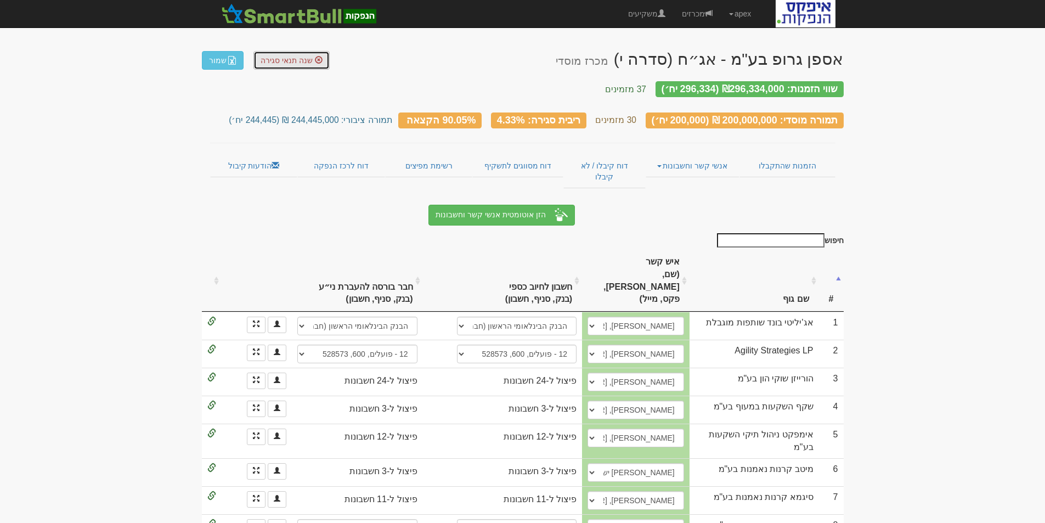
click at [277, 62] on span "שנה תנאי סגירה" at bounding box center [287, 60] width 52 height 9
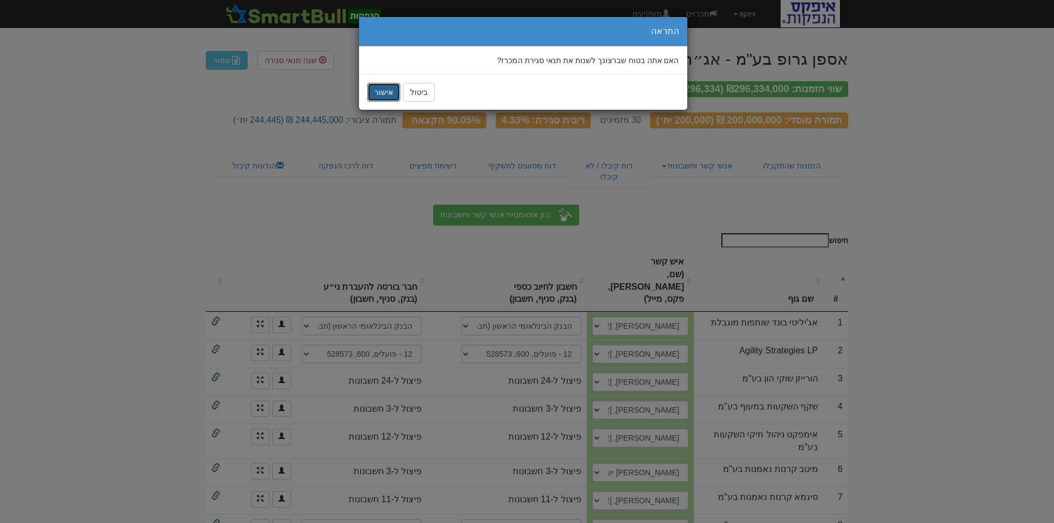
click at [376, 90] on button "אישור" at bounding box center [383, 92] width 33 height 19
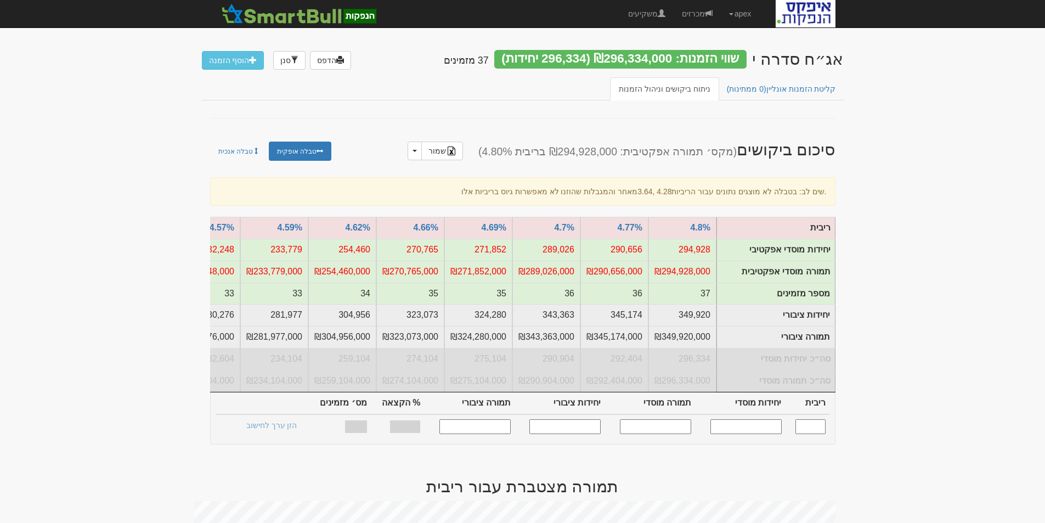
click at [731, 434] on input "text" at bounding box center [746, 426] width 71 height 15
type input "150000"
type input "4.290"
type input "150,000"
type input "150,000,000"
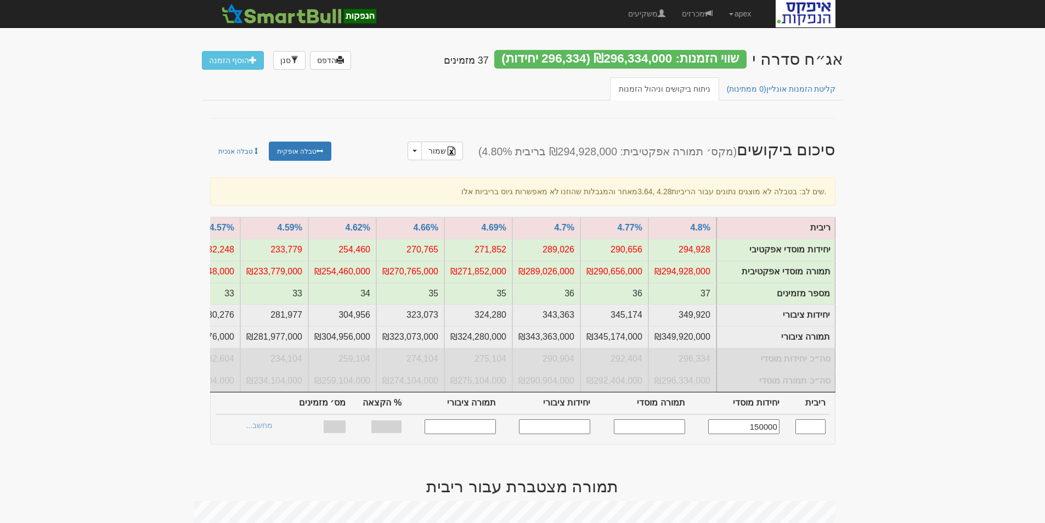
type input "187,500"
type input "187,500,000"
type input "54.12%"
type input "26"
type input "150,000"
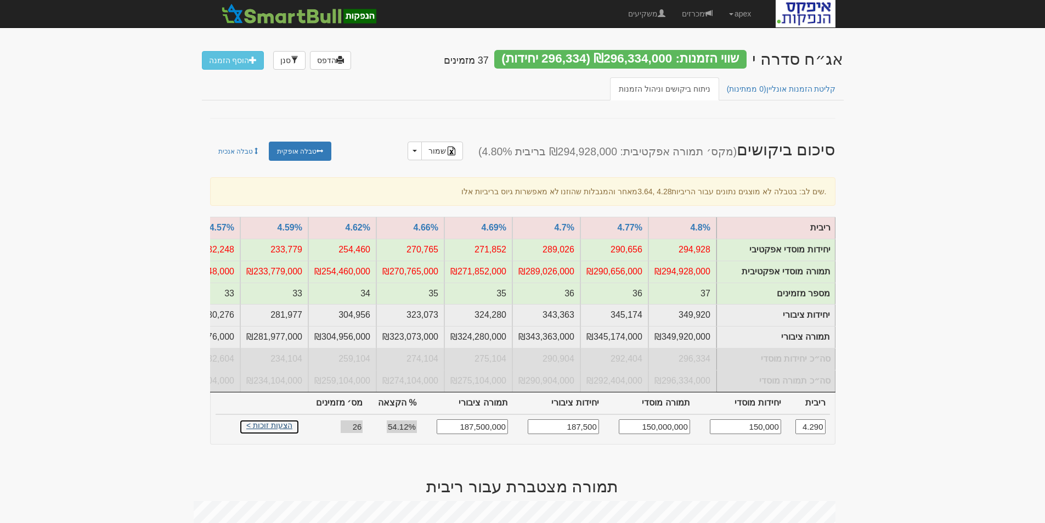
click at [261, 432] on link "הצעות זוכות >" at bounding box center [269, 426] width 60 height 15
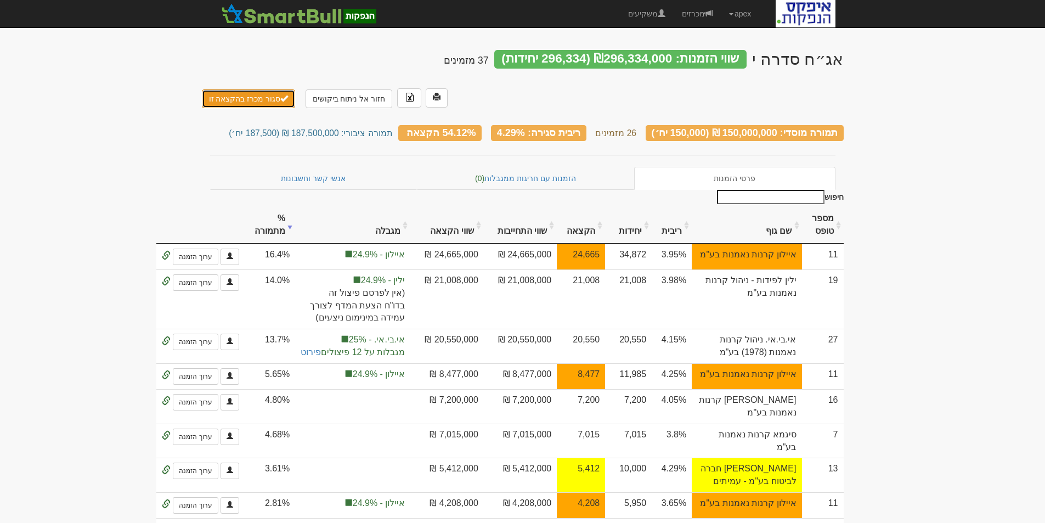
click at [260, 89] on button "סגור מכרז בהקצאה זו" at bounding box center [249, 98] width 94 height 19
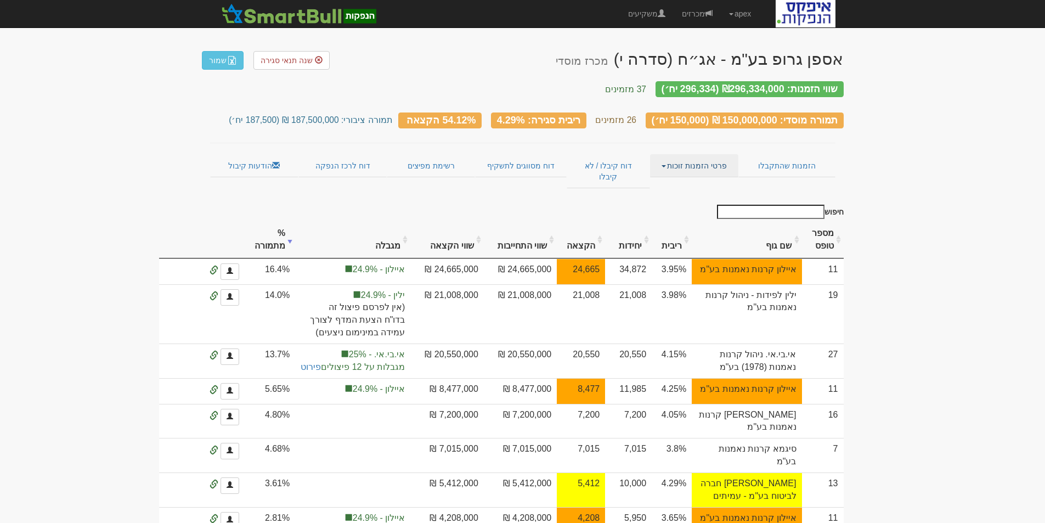
click at [680, 156] on link "פרטי הזמנות זוכות" at bounding box center [694, 165] width 88 height 23
click at [686, 180] on link "אנשי קשר וחשבונות" at bounding box center [694, 187] width 87 height 14
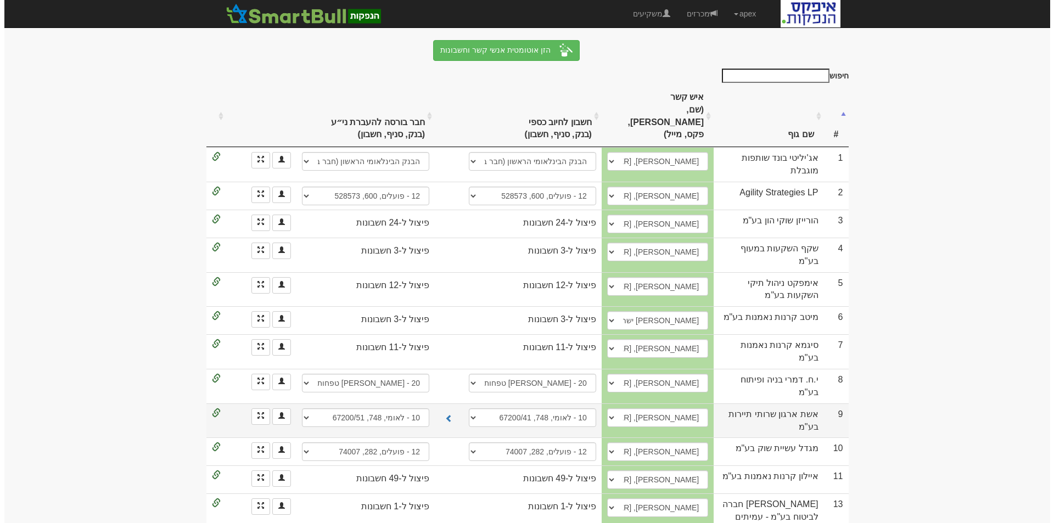
scroll to position [220, 0]
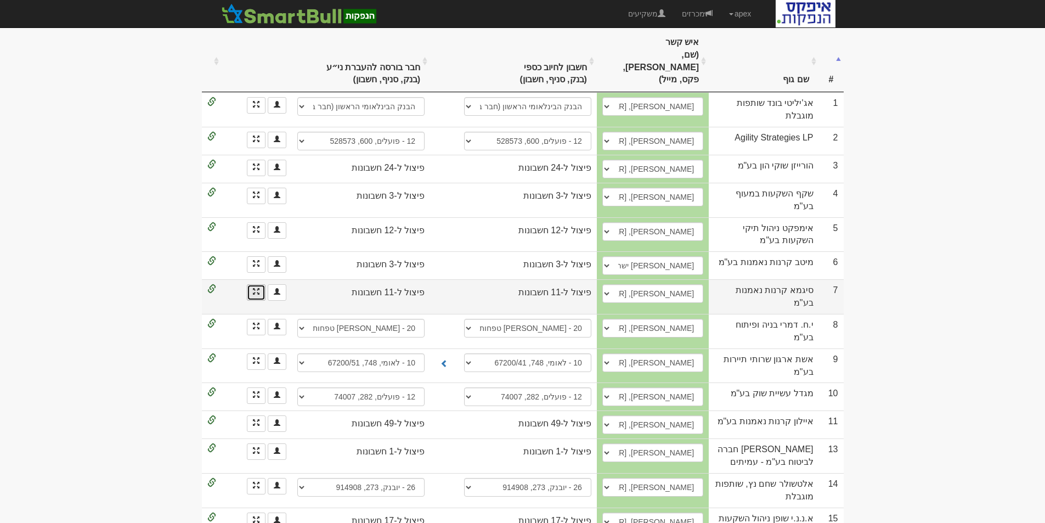
click at [249, 284] on link at bounding box center [256, 292] width 19 height 16
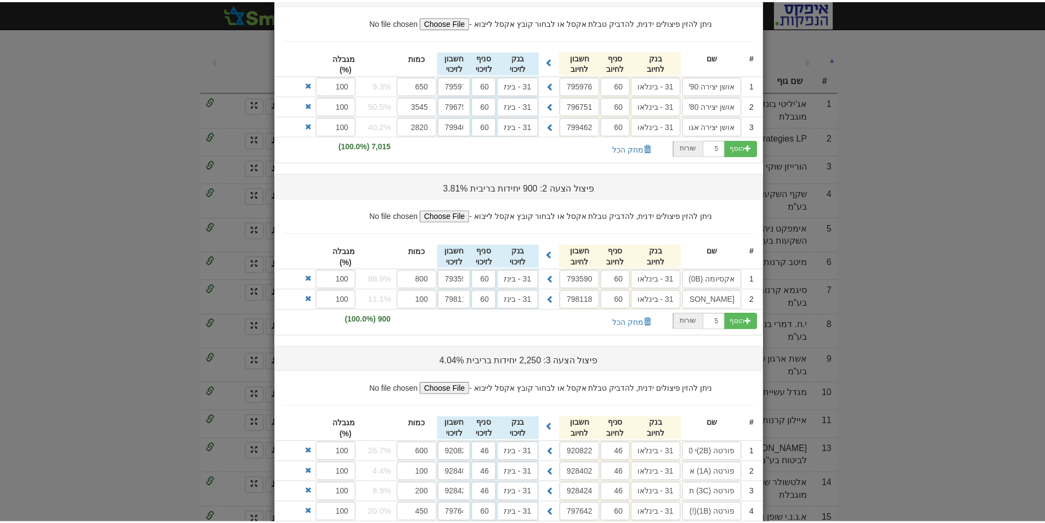
scroll to position [248, 0]
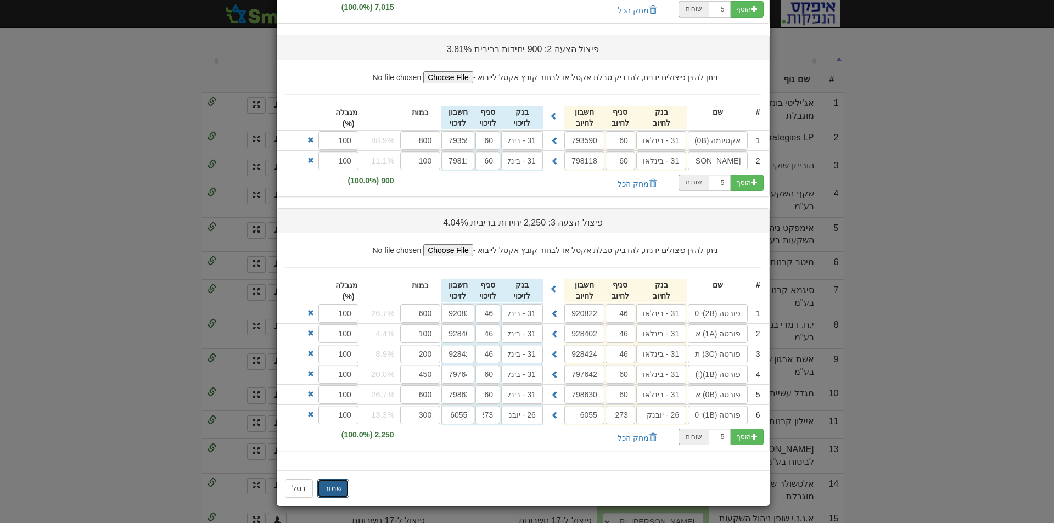
click at [339, 490] on button "שמור" at bounding box center [333, 488] width 32 height 19
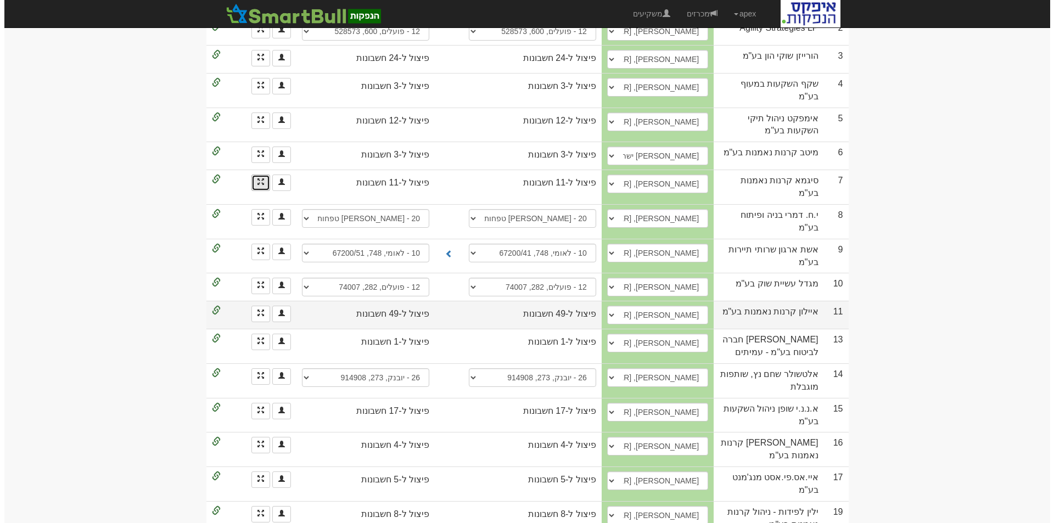
scroll to position [384, 0]
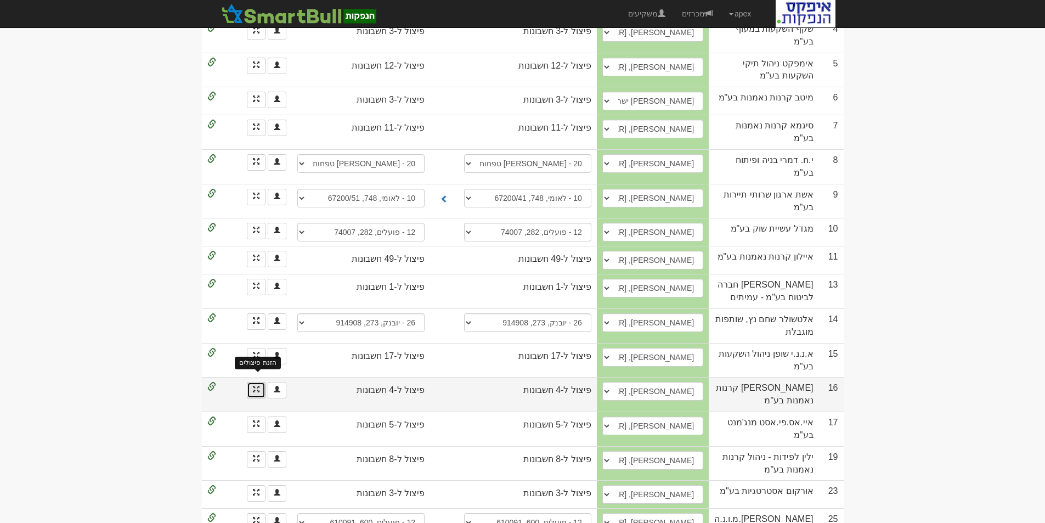
click at [253, 386] on span at bounding box center [256, 389] width 7 height 7
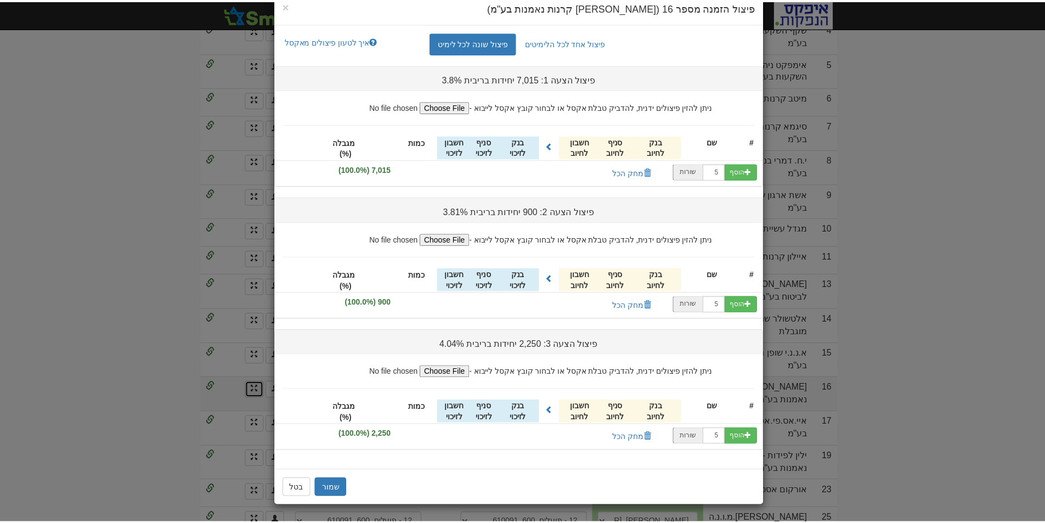
scroll to position [0, 0]
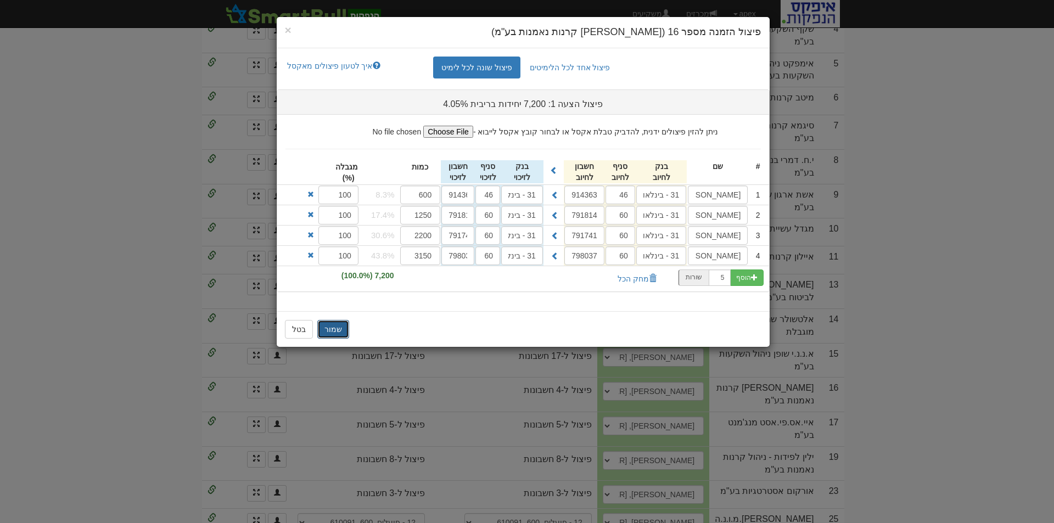
click at [329, 329] on button "שמור" at bounding box center [333, 329] width 32 height 19
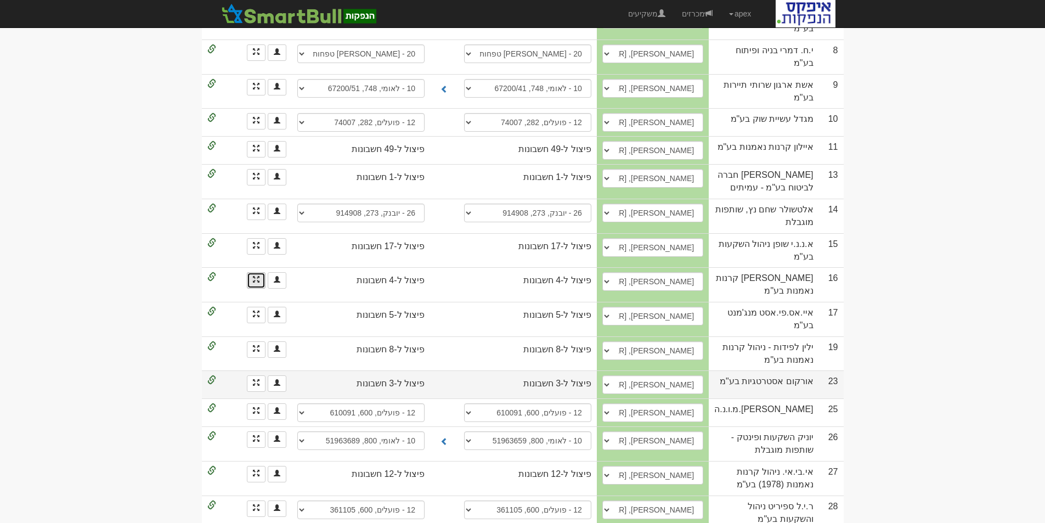
scroll to position [549, 0]
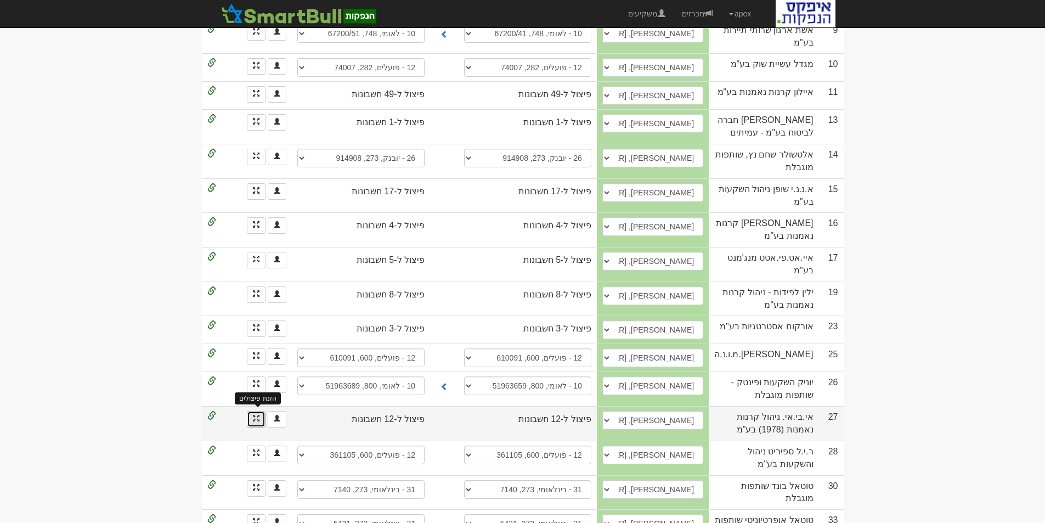
click at [254, 415] on span at bounding box center [256, 418] width 7 height 7
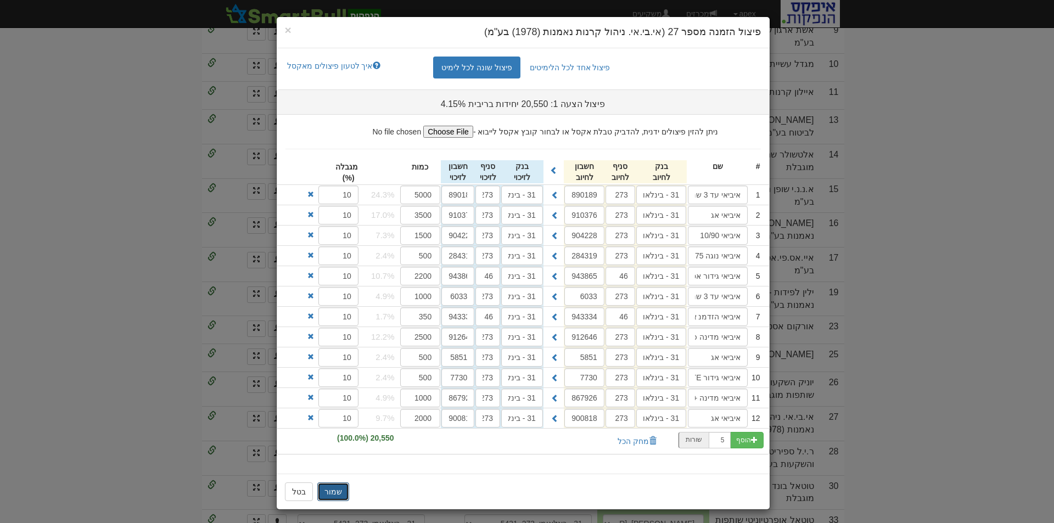
click at [336, 493] on button "שמור" at bounding box center [333, 491] width 32 height 19
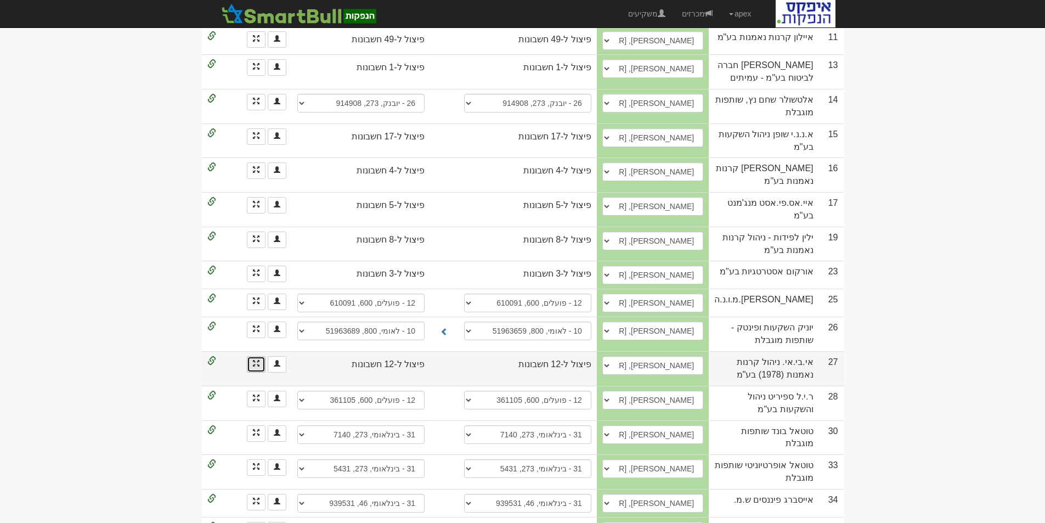
scroll to position [611, 0]
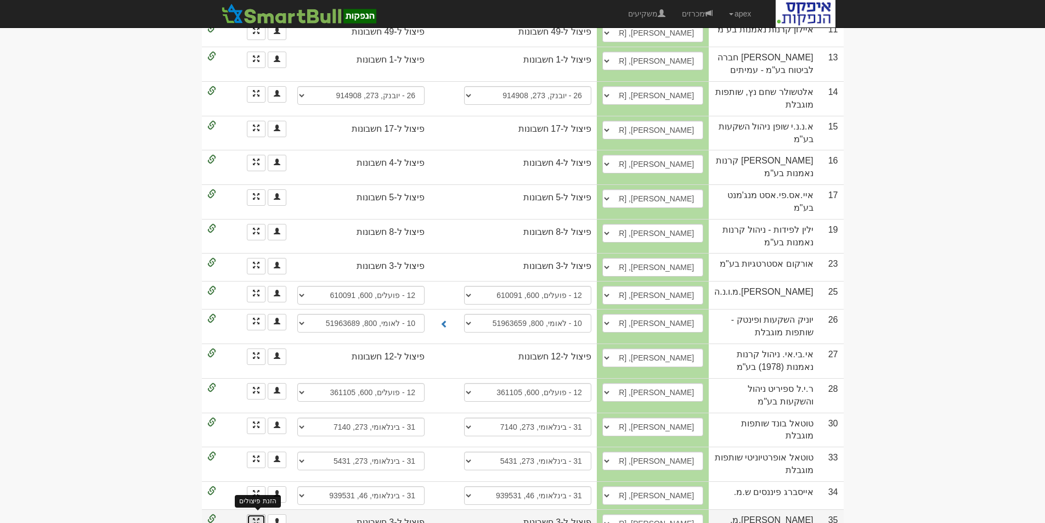
click at [258, 518] on span at bounding box center [256, 521] width 7 height 7
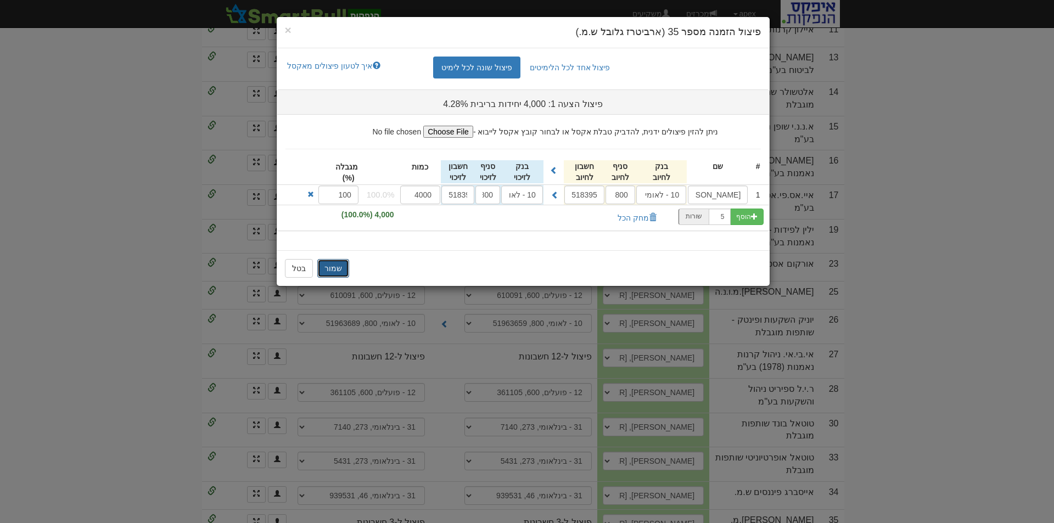
click at [336, 269] on button "שמור" at bounding box center [333, 268] width 32 height 19
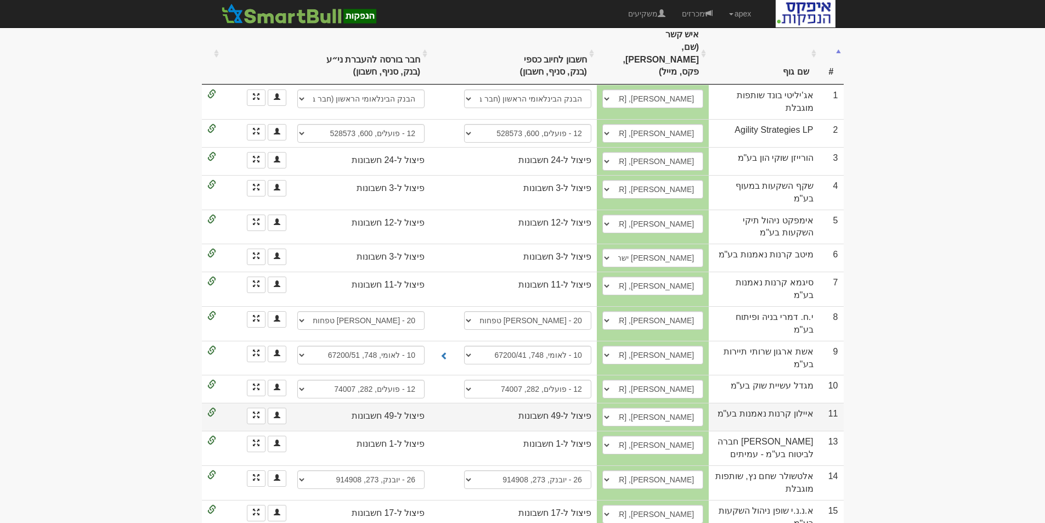
scroll to position [0, 0]
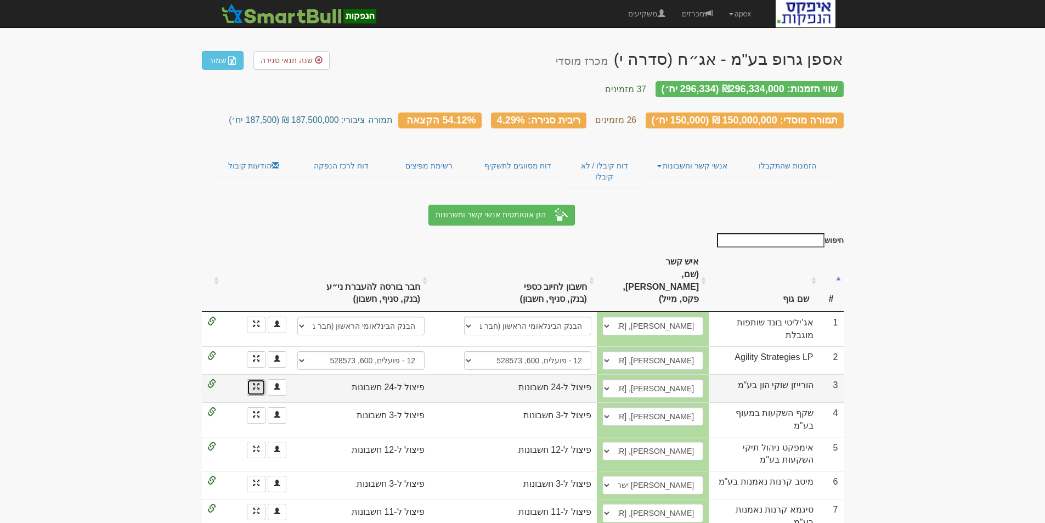
click at [251, 379] on link at bounding box center [256, 387] width 19 height 16
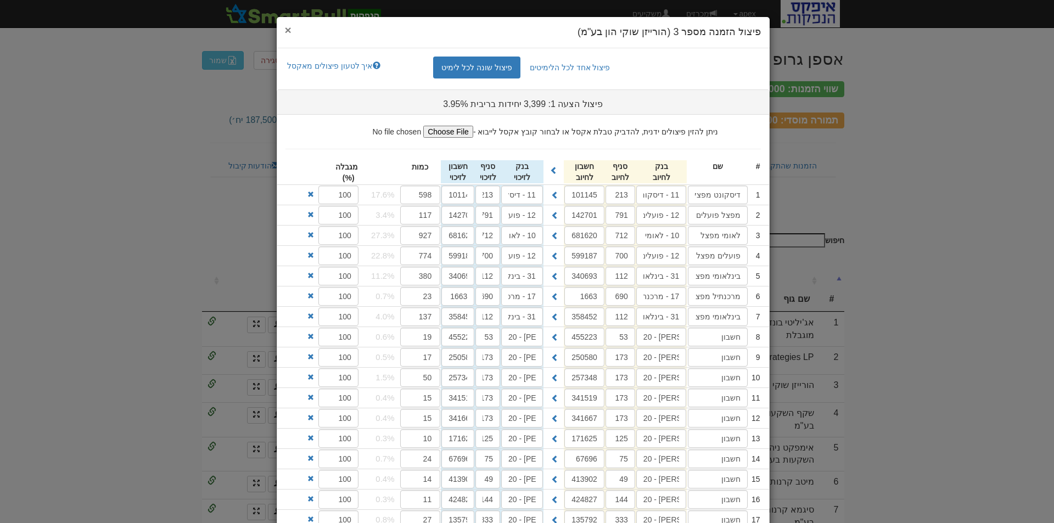
click at [290, 30] on span "×" at bounding box center [288, 30] width 7 height 13
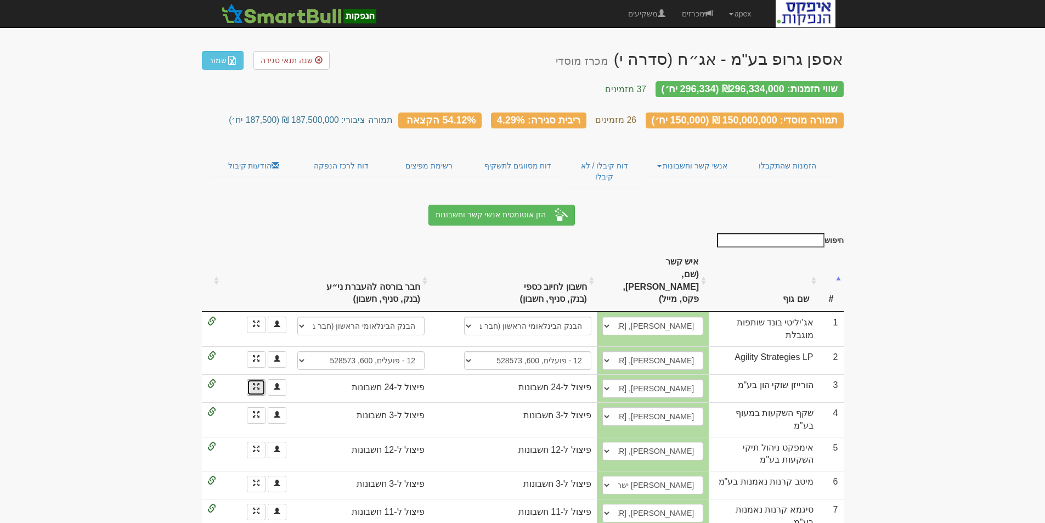
scroll to position [110, 0]
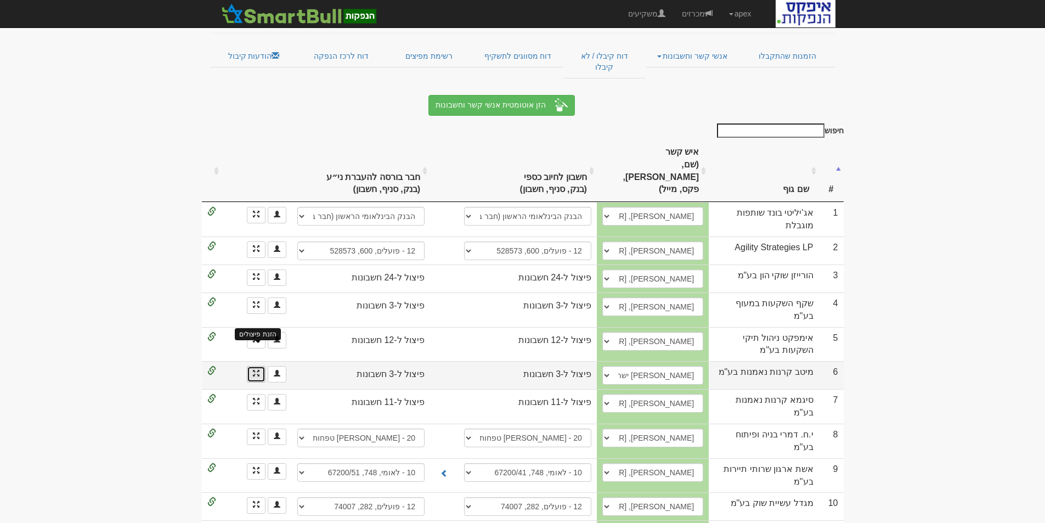
click at [253, 370] on span at bounding box center [256, 373] width 7 height 7
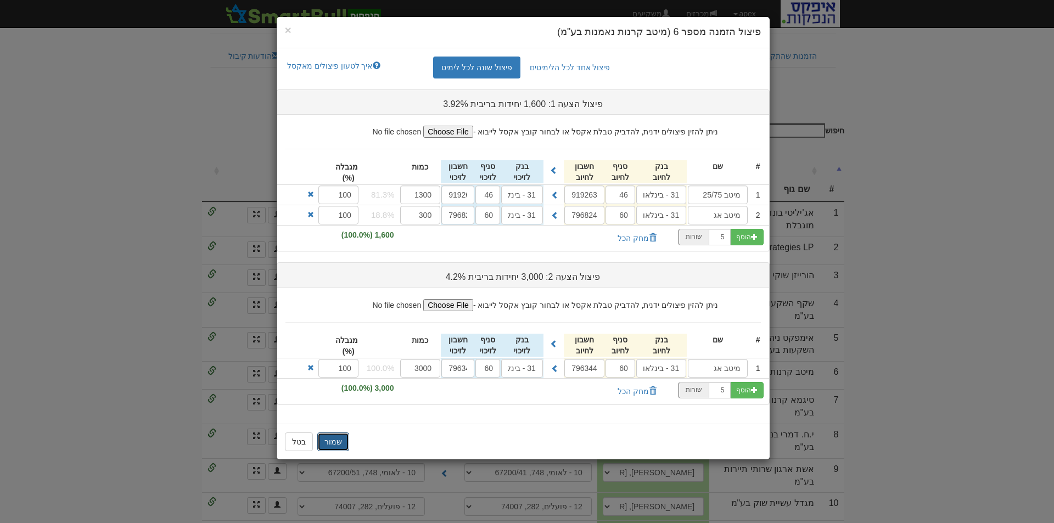
click at [325, 442] on button "שמור" at bounding box center [333, 441] width 32 height 19
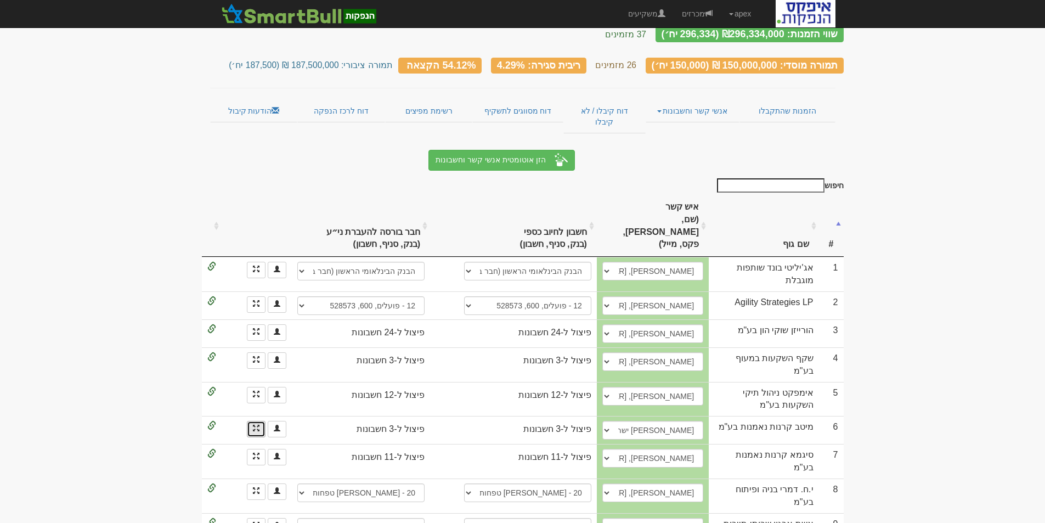
scroll to position [0, 0]
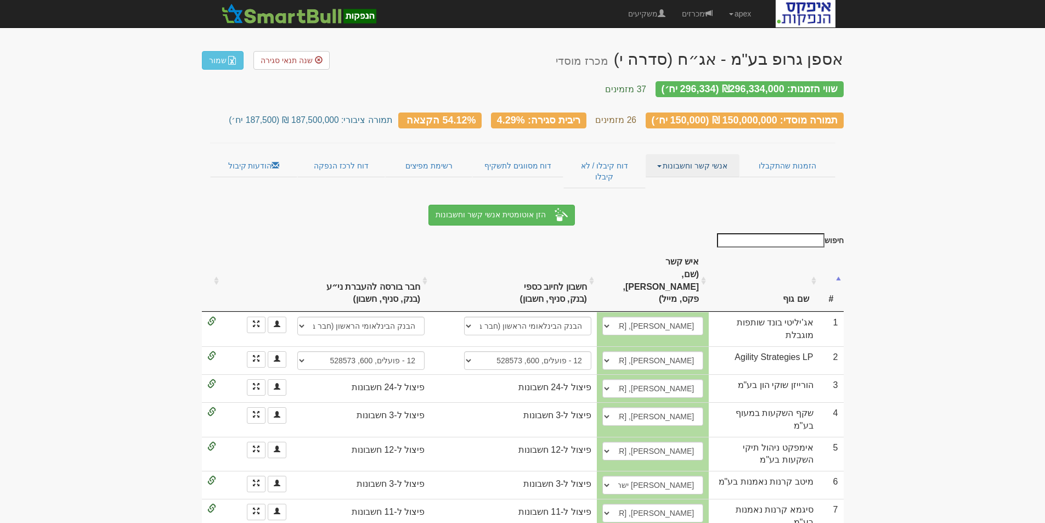
click at [718, 156] on link "אנשי קשר וחשבונות" at bounding box center [693, 165] width 94 height 23
click at [723, 180] on link "פרטי הזמנות זוכות" at bounding box center [695, 187] width 87 height 14
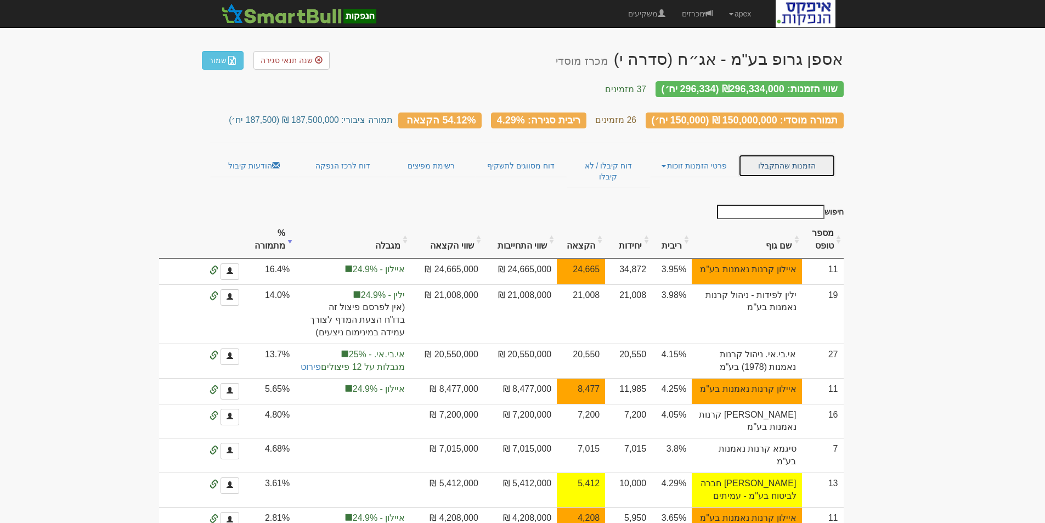
click at [789, 156] on link "הזמנות שהתקבלו" at bounding box center [787, 165] width 97 height 23
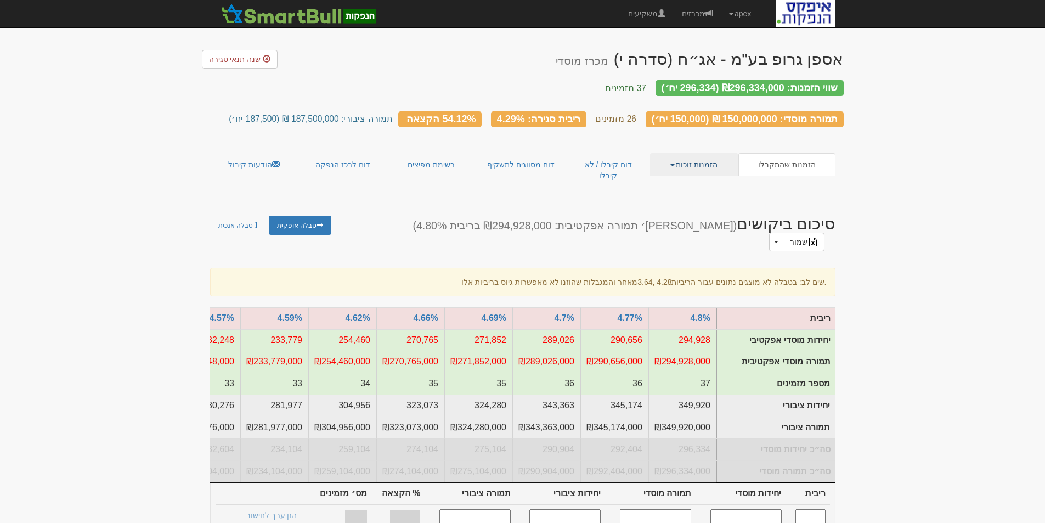
click at [698, 157] on link "הזמנות זוכות" at bounding box center [694, 164] width 88 height 23
click at [781, 156] on link "הזמנות שהתקבלו" at bounding box center [787, 164] width 97 height 23
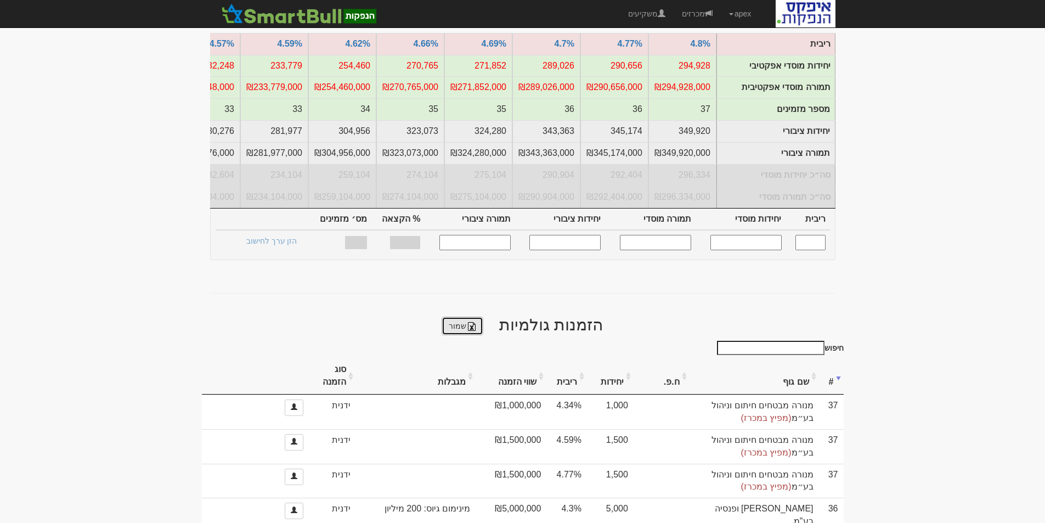
click at [458, 317] on link "שמור" at bounding box center [463, 326] width 42 height 19
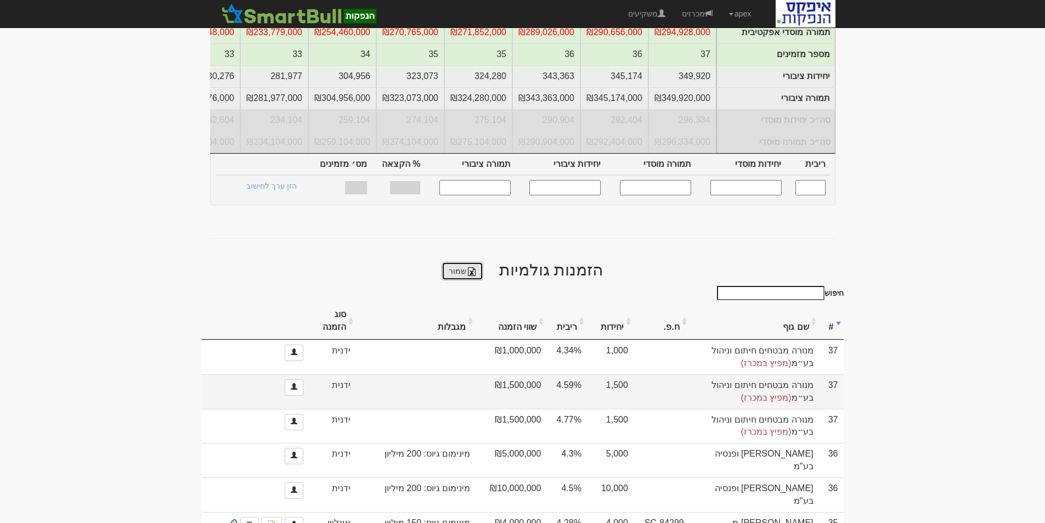
scroll to position [384, 0]
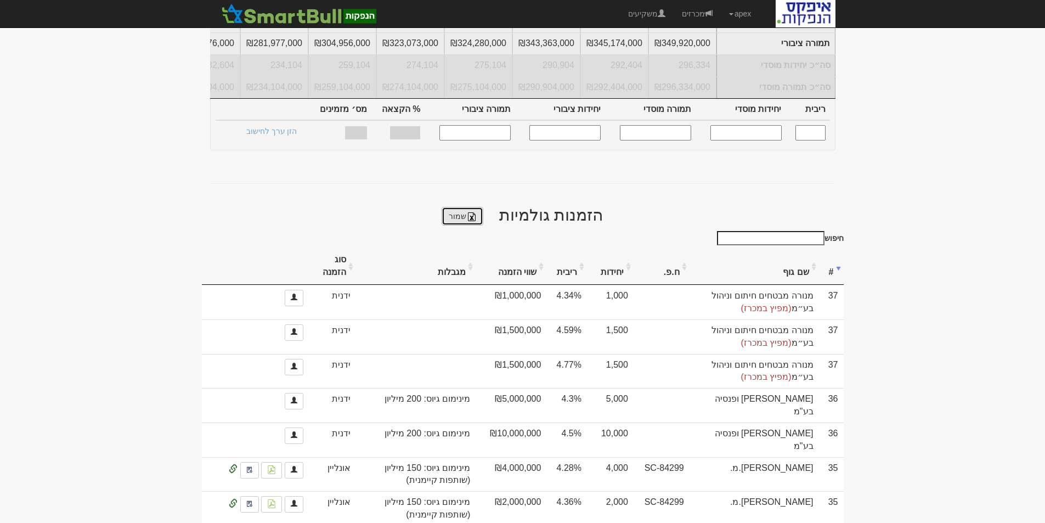
click at [466, 207] on link "שמור" at bounding box center [463, 216] width 42 height 19
click at [464, 207] on link "שמור" at bounding box center [463, 216] width 42 height 19
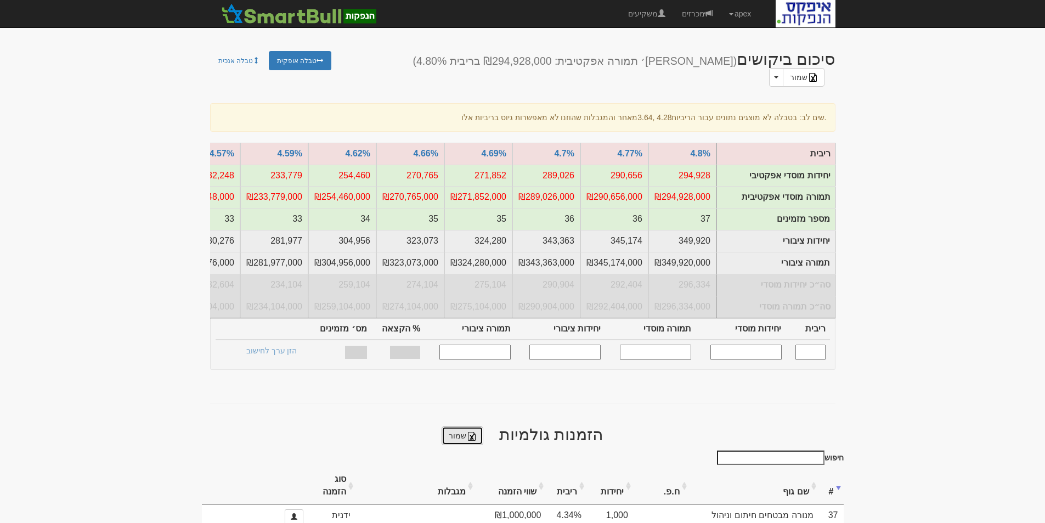
scroll to position [0, 0]
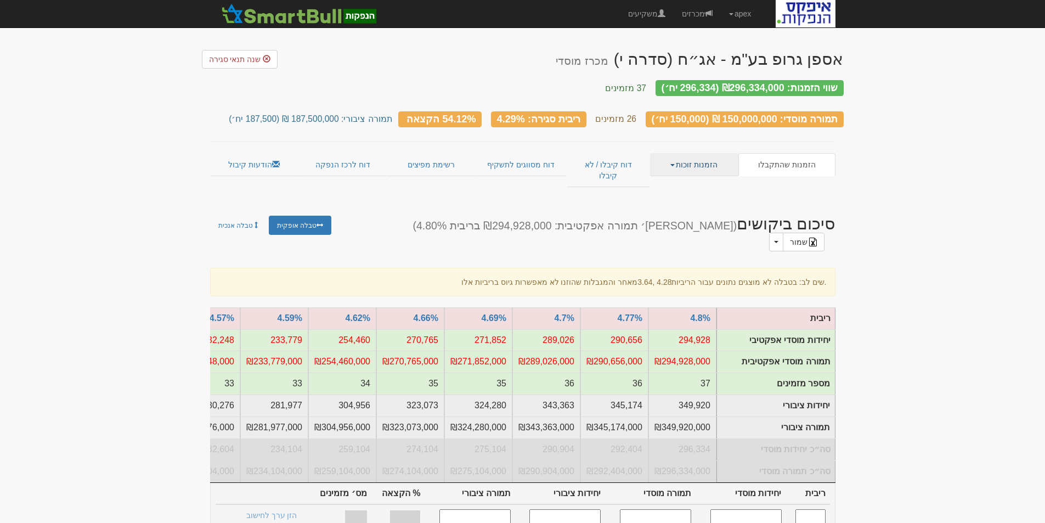
click at [690, 161] on link "הזמנות זוכות" at bounding box center [694, 164] width 88 height 23
click at [694, 193] on link "אנשי קשר וחשבונות" at bounding box center [694, 200] width 87 height 14
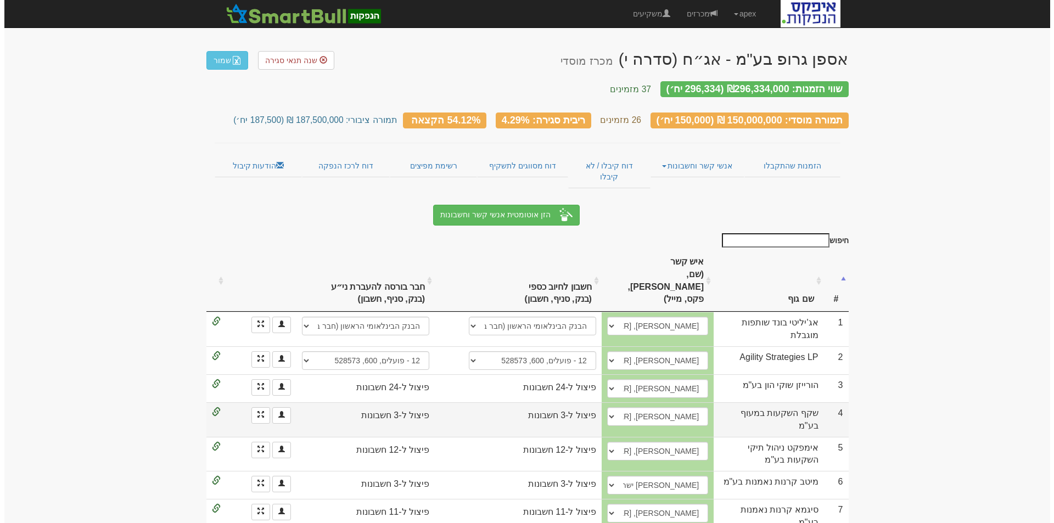
scroll to position [55, 0]
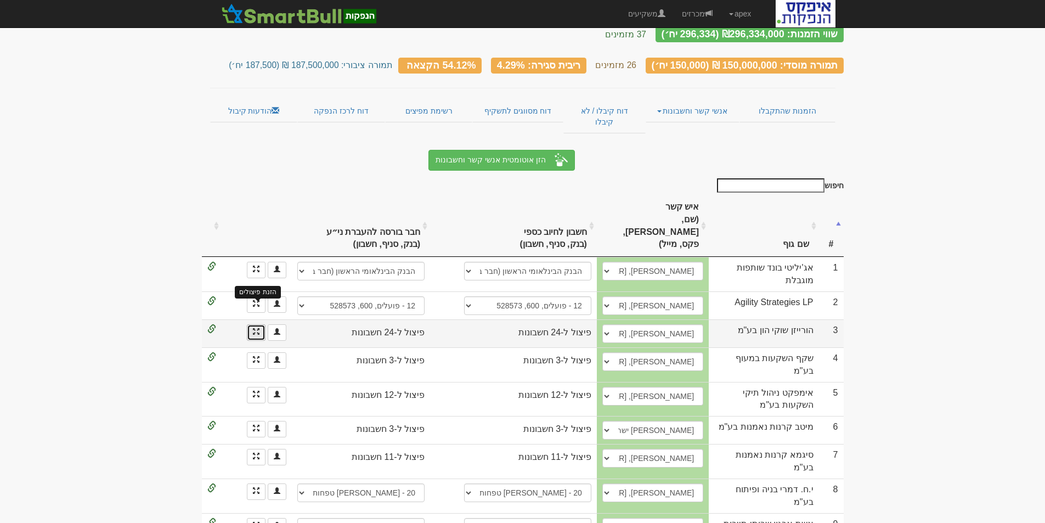
click at [254, 328] on span at bounding box center [256, 331] width 7 height 7
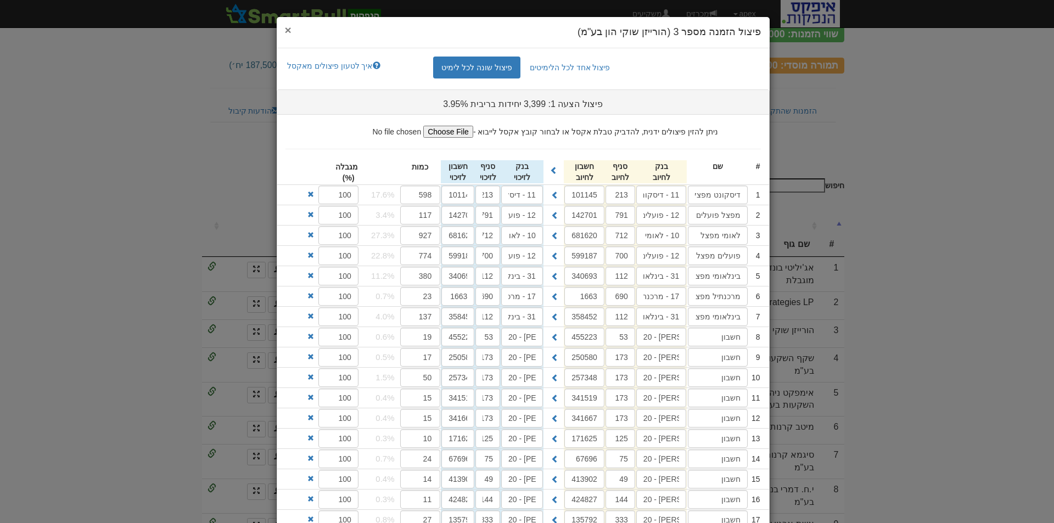
click at [291, 32] on span "×" at bounding box center [288, 30] width 7 height 13
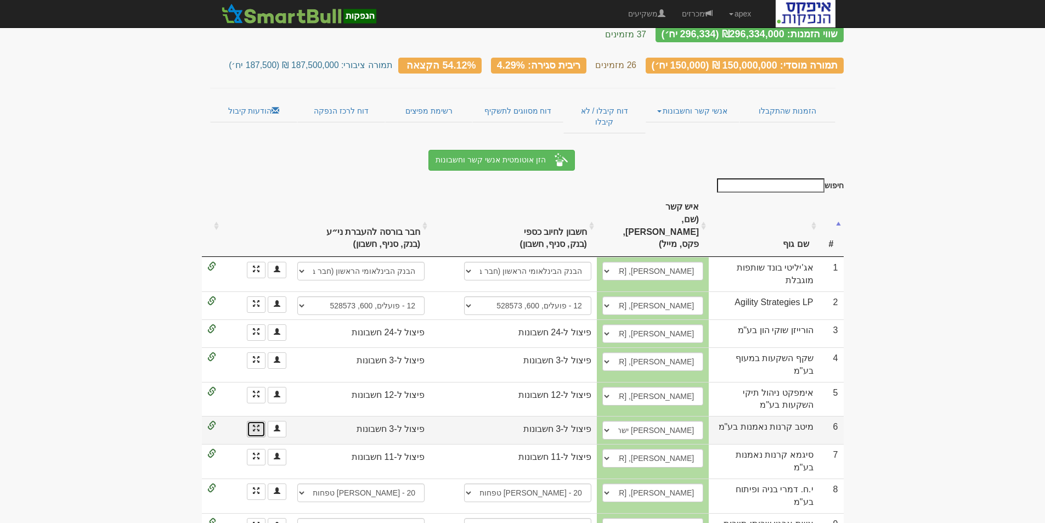
click at [253, 425] on span at bounding box center [256, 428] width 7 height 7
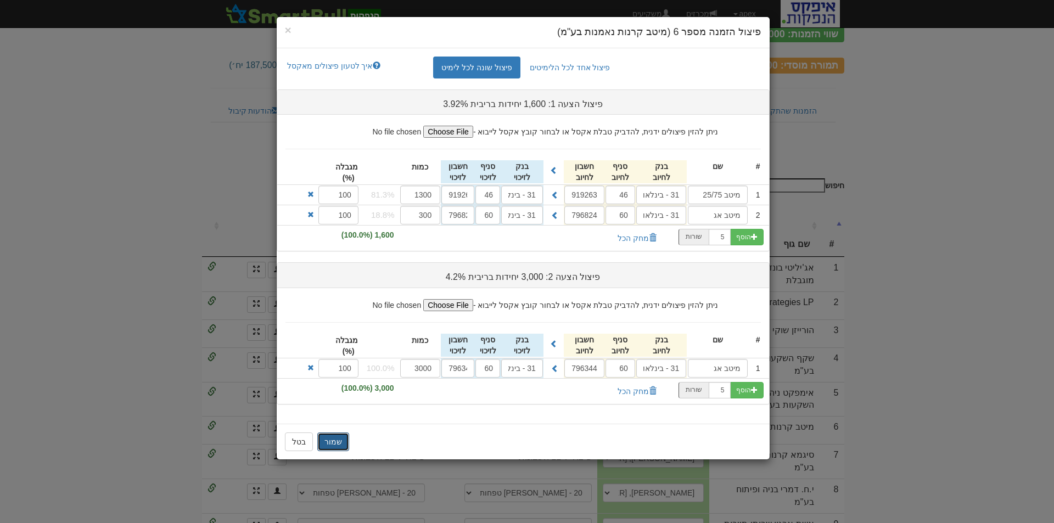
click at [337, 441] on button "שמור" at bounding box center [333, 441] width 32 height 19
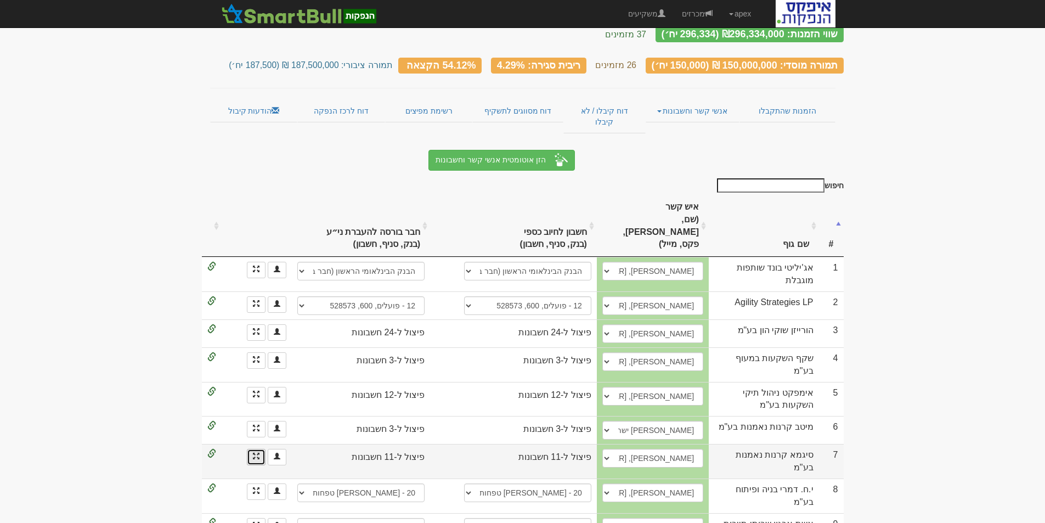
click at [255, 449] on link at bounding box center [256, 457] width 19 height 16
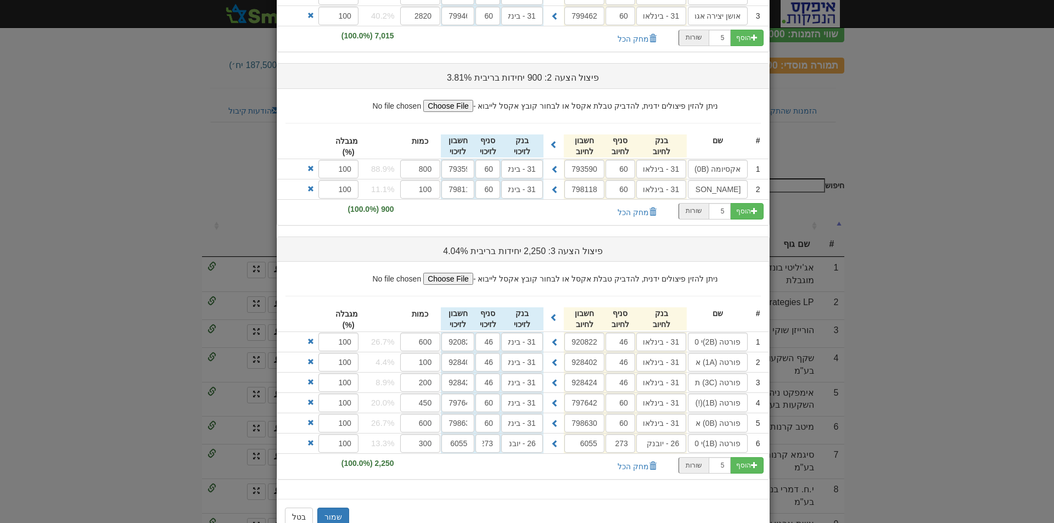
scroll to position [248, 0]
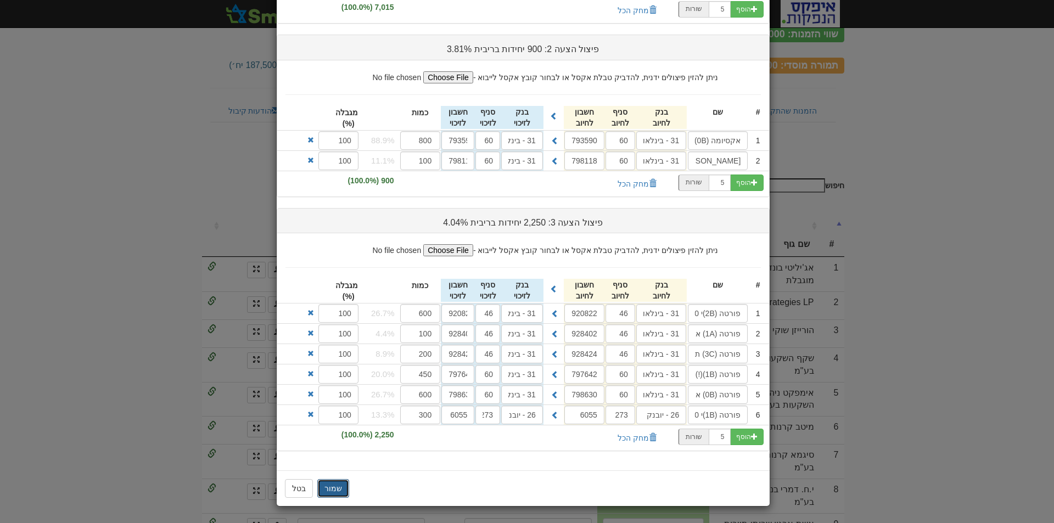
click at [328, 483] on button "שמור" at bounding box center [333, 488] width 32 height 19
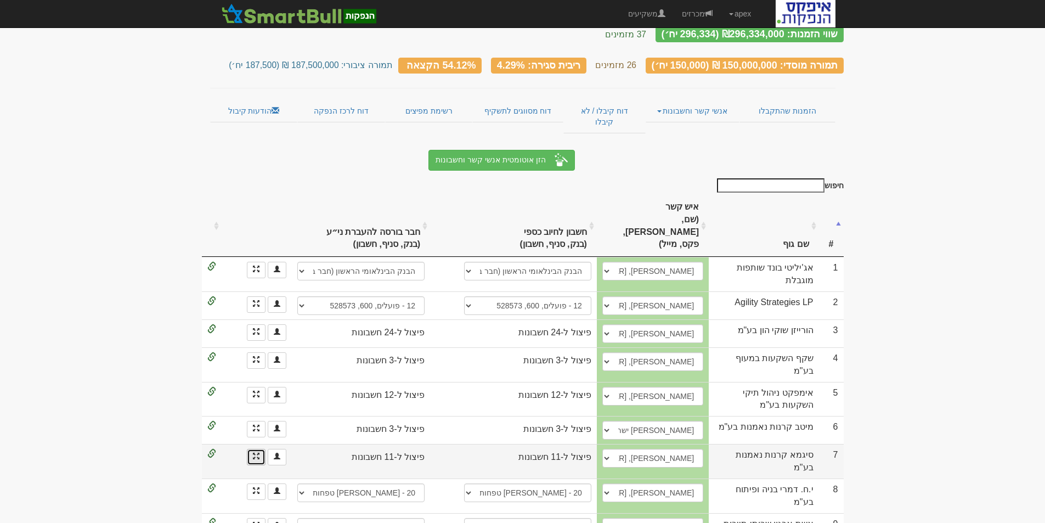
click at [252, 449] on link "הזנת פיצולים" at bounding box center [256, 457] width 19 height 16
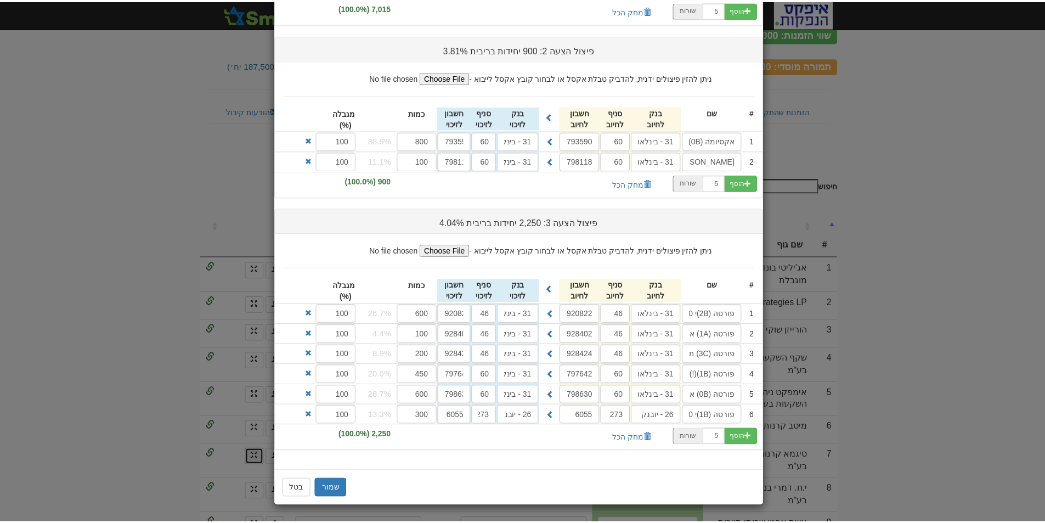
scroll to position [0, 0]
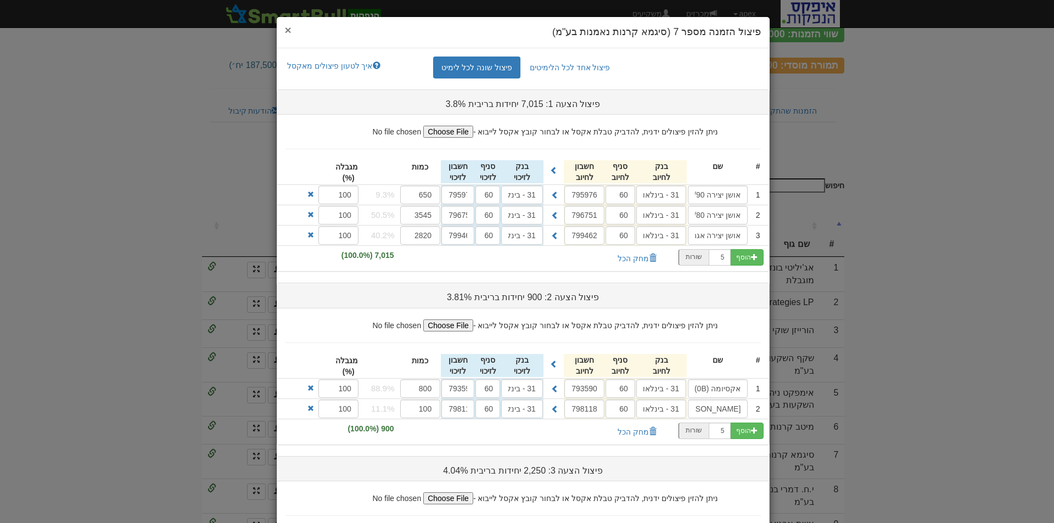
click at [291, 33] on span "×" at bounding box center [288, 30] width 7 height 13
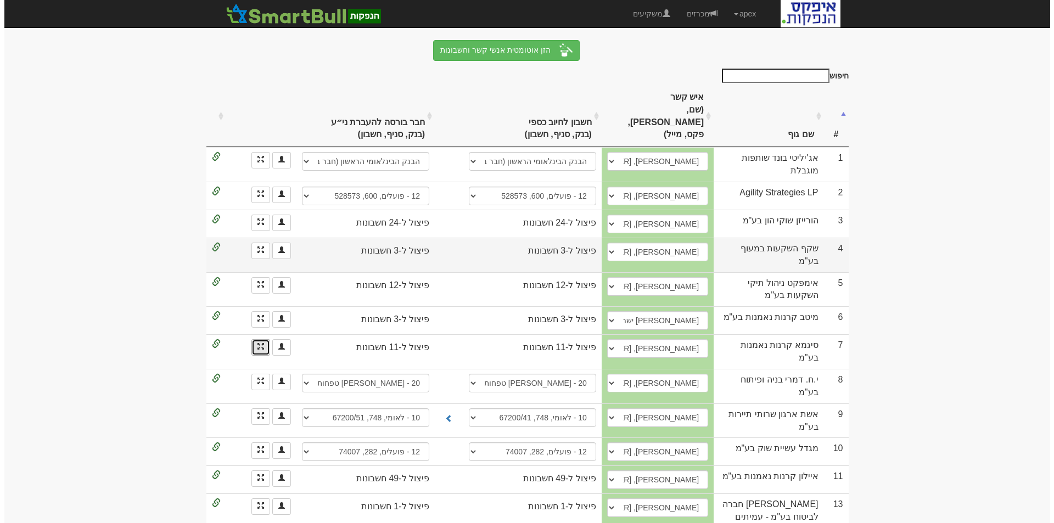
scroll to position [220, 0]
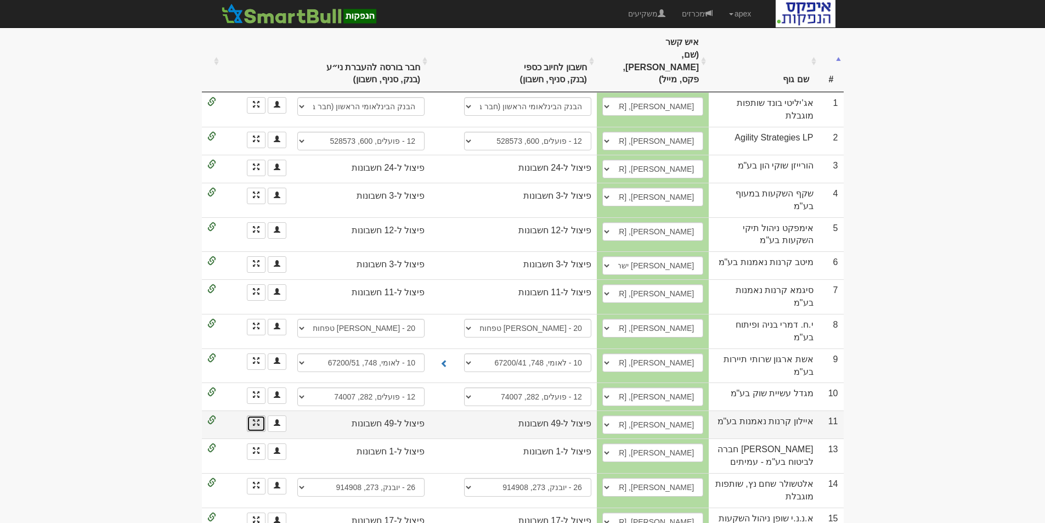
click at [256, 415] on link at bounding box center [256, 423] width 19 height 16
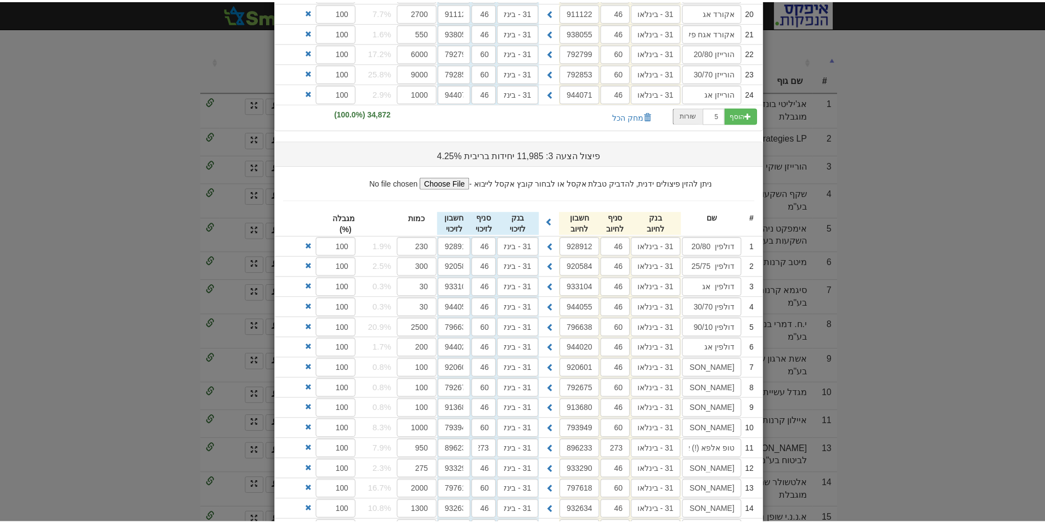
scroll to position [1020, 0]
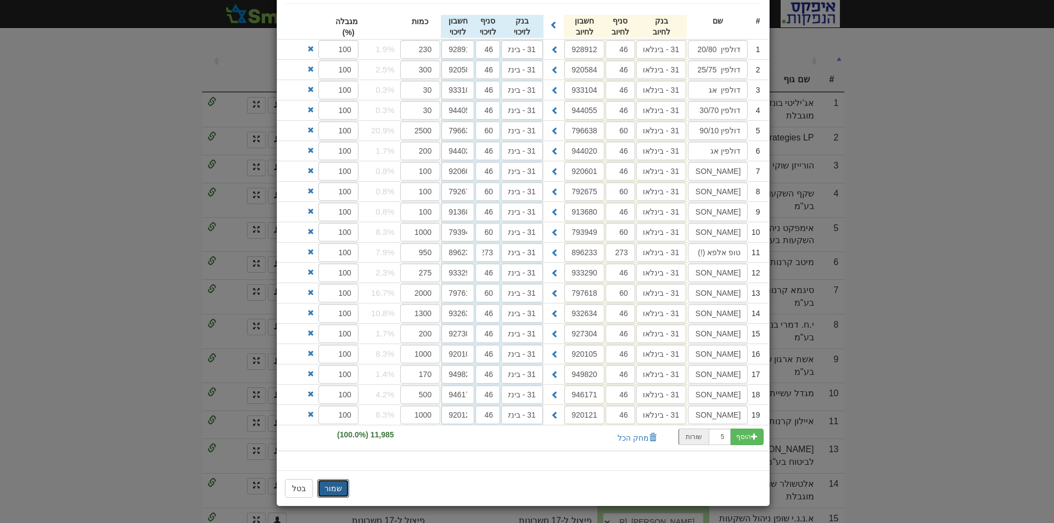
click at [333, 490] on button "שמור" at bounding box center [333, 488] width 32 height 19
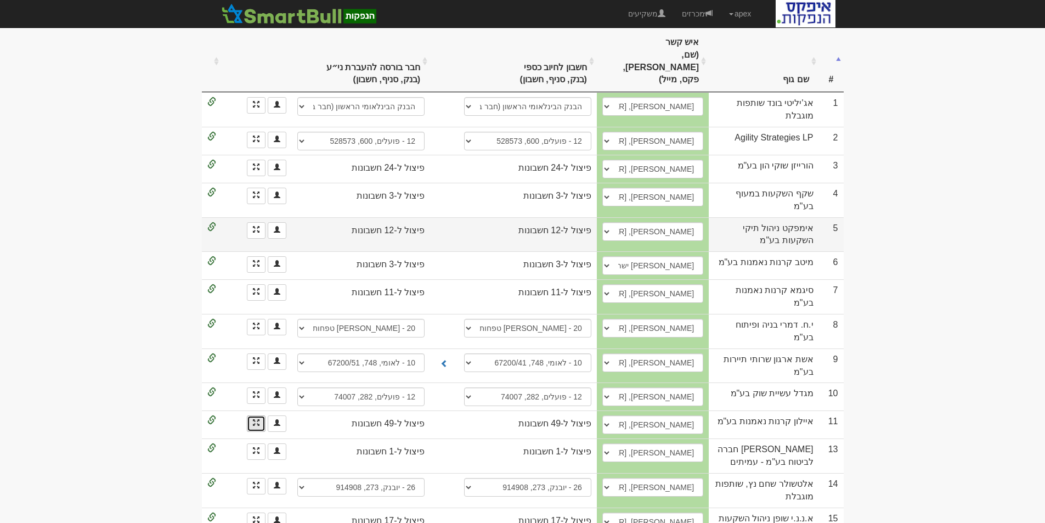
scroll to position [0, 0]
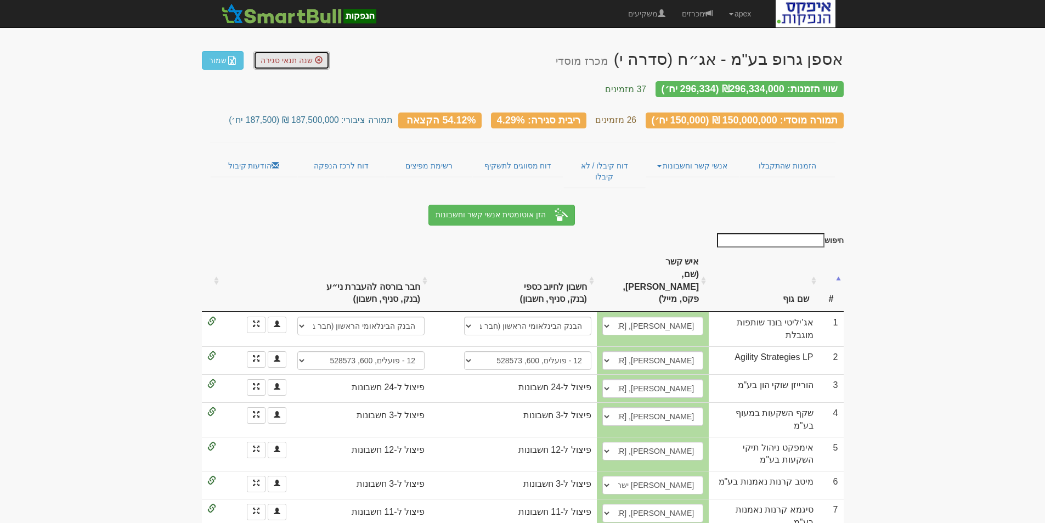
click at [288, 58] on span "שנה תנאי סגירה" at bounding box center [287, 60] width 52 height 9
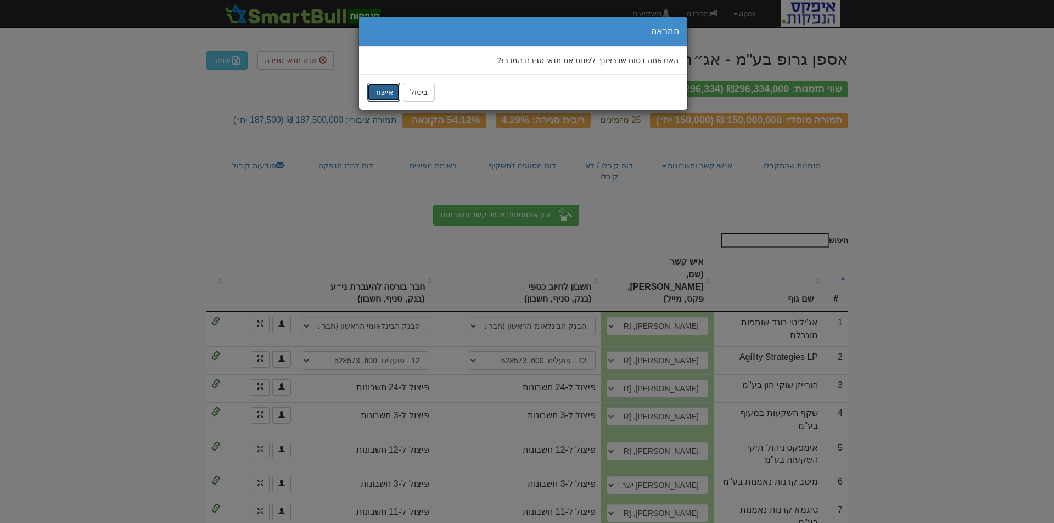
click at [388, 92] on button "אישור" at bounding box center [383, 92] width 33 height 19
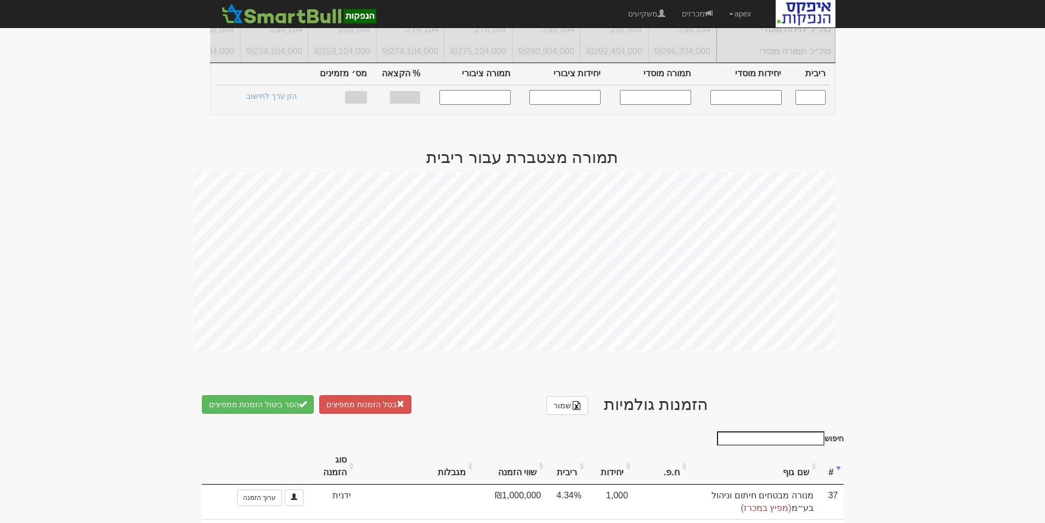
scroll to position [110, 0]
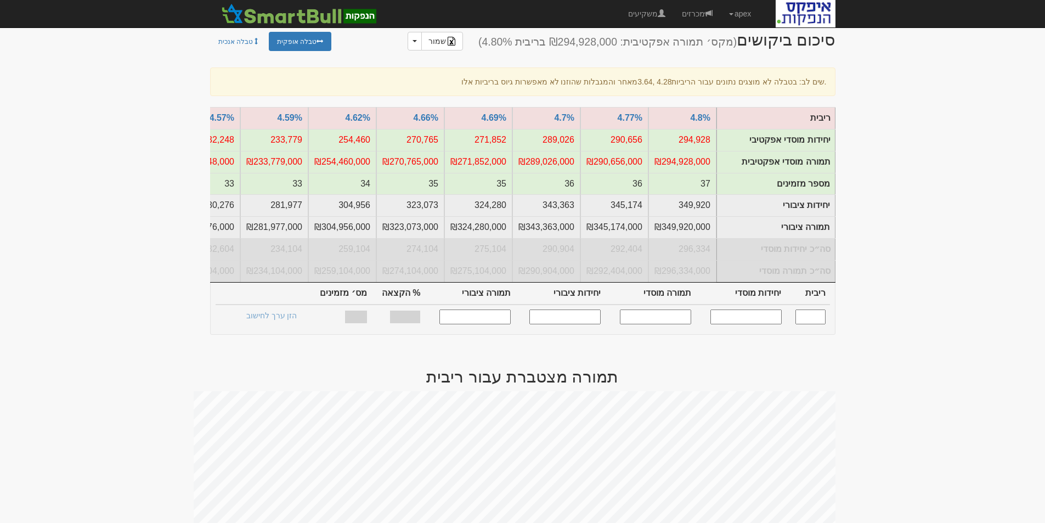
click at [742, 324] on input "text" at bounding box center [746, 316] width 71 height 15
type input "150000"
type input "4.290"
type input "150,000"
type input "150,000,000"
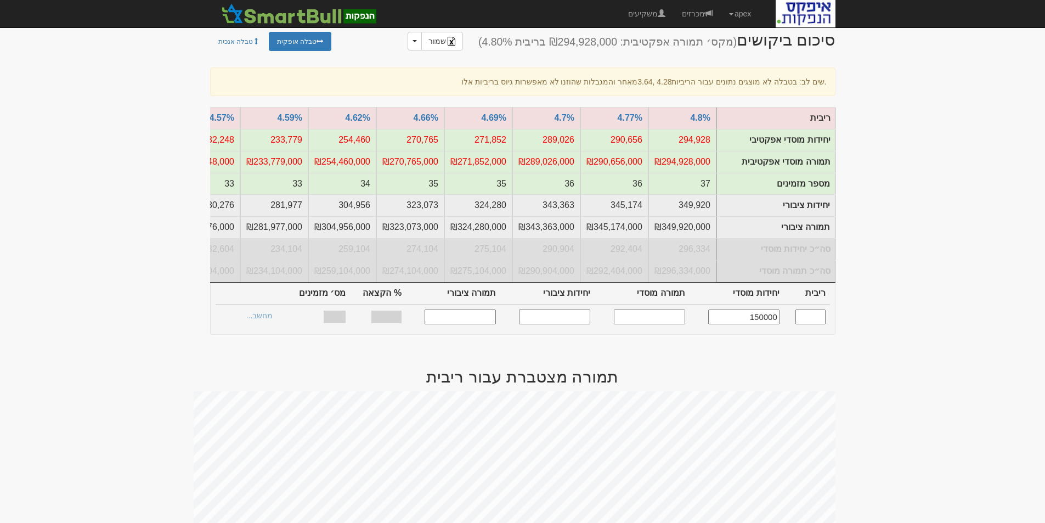
type input "187,500"
type input "187,500,000"
type input "54.12%"
type input "26"
type input "150,000"
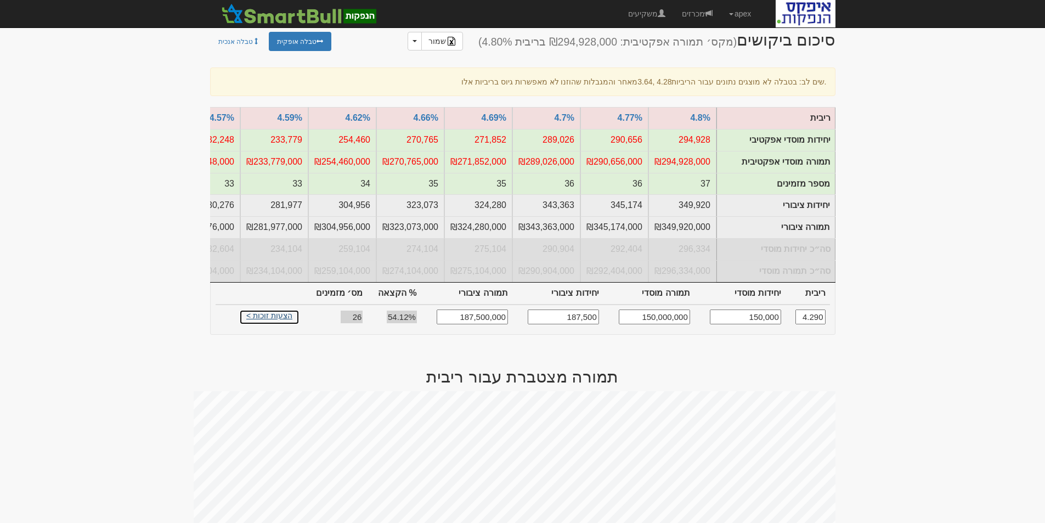
click at [273, 323] on link "הצעות זוכות >" at bounding box center [269, 316] width 60 height 15
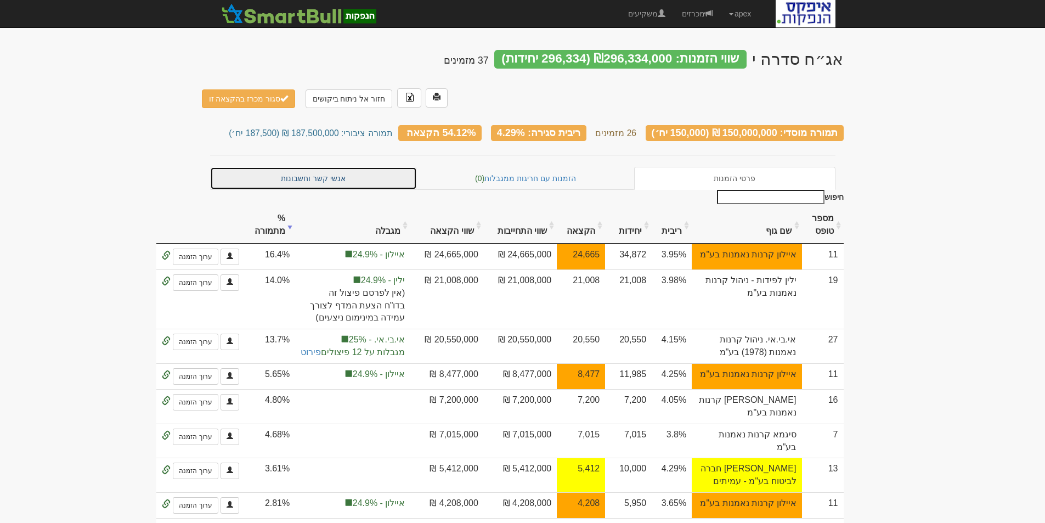
click at [328, 167] on link "אנשי קשר וחשבונות" at bounding box center [313, 178] width 207 height 23
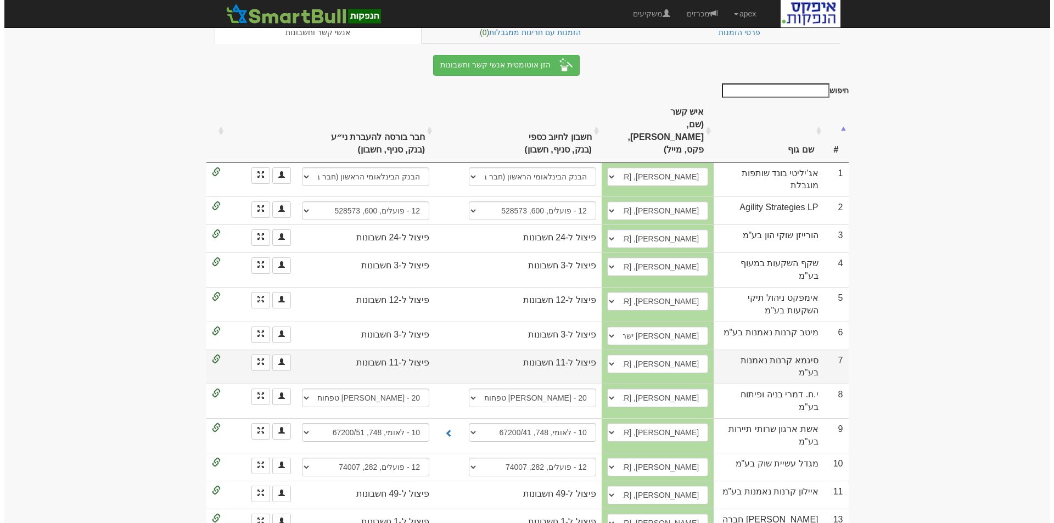
scroll to position [329, 0]
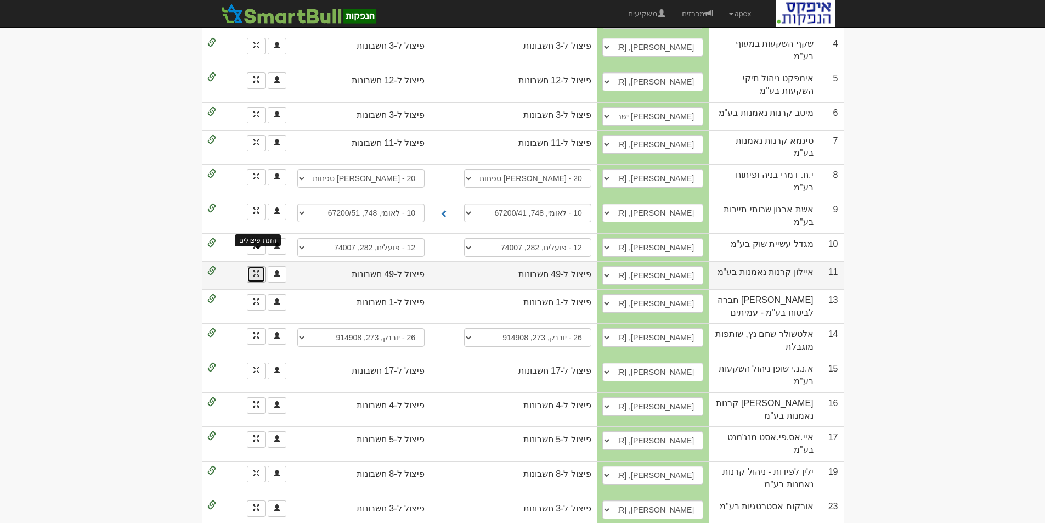
click at [254, 270] on span at bounding box center [256, 273] width 7 height 7
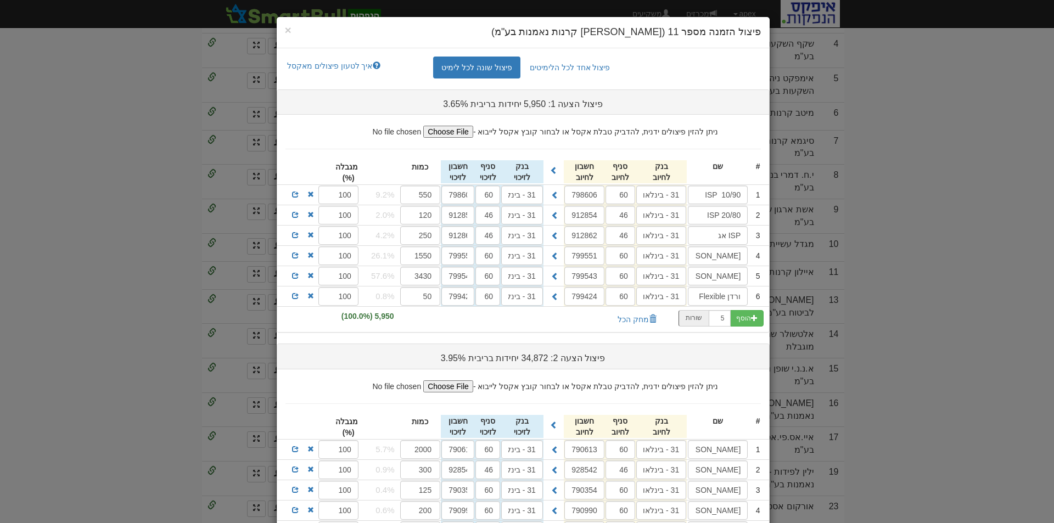
scroll to position [55, 0]
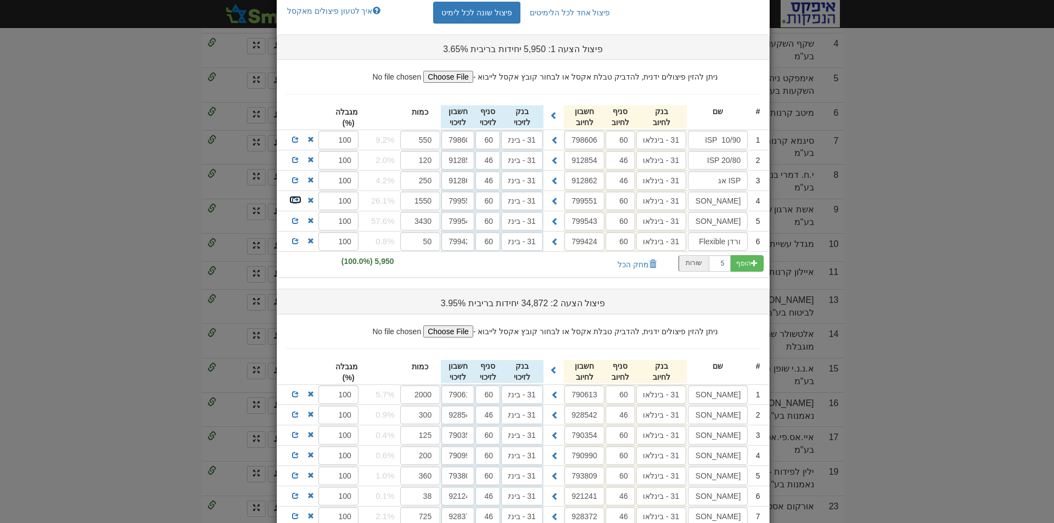
click at [299, 201] on span at bounding box center [295, 200] width 7 height 7
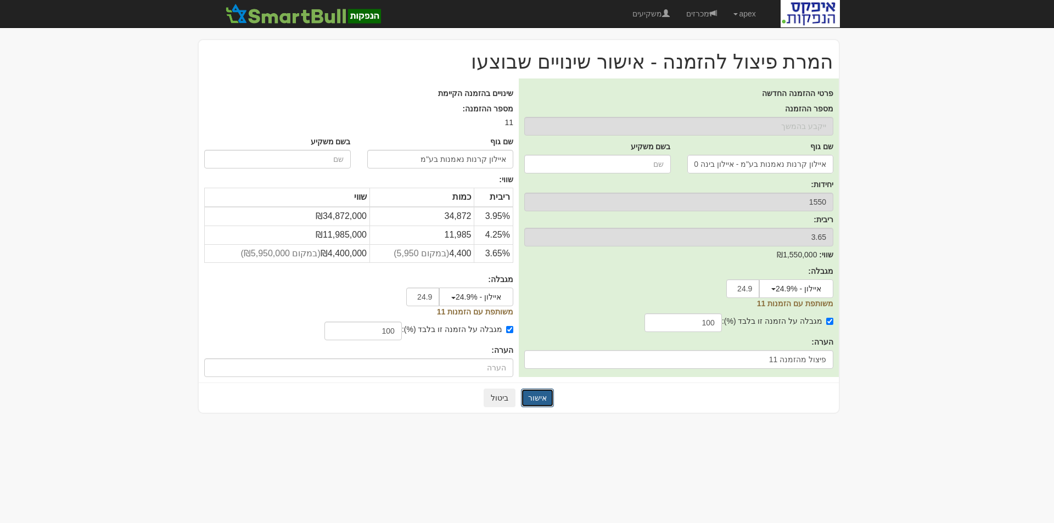
click at [533, 395] on button "אישור" at bounding box center [537, 398] width 33 height 19
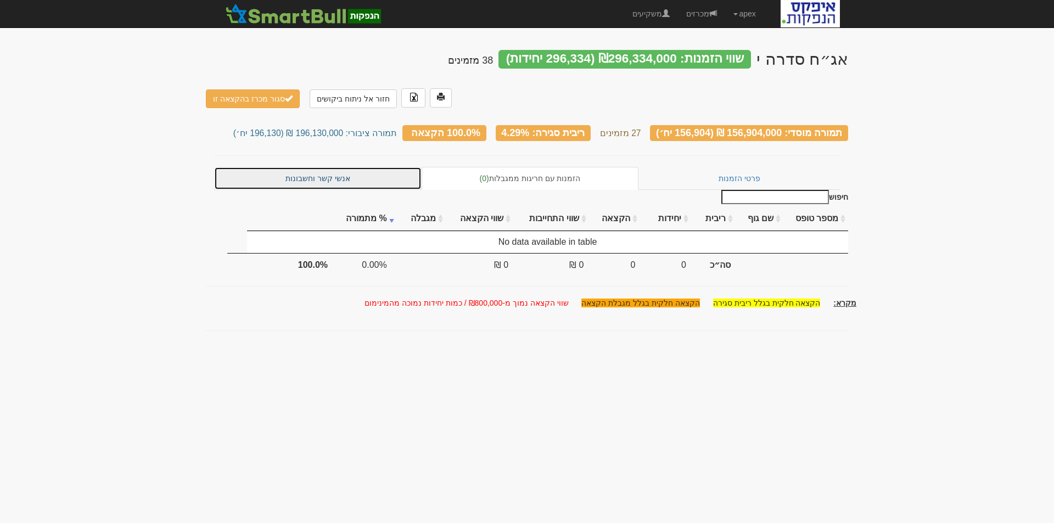
click at [338, 167] on link "אנשי קשר וחשבונות" at bounding box center [317, 178] width 207 height 23
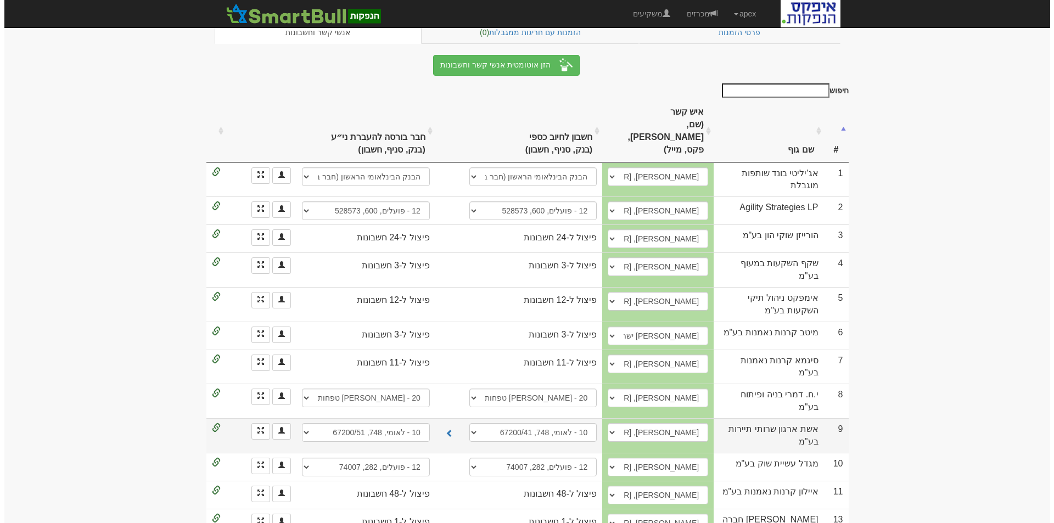
scroll to position [220, 0]
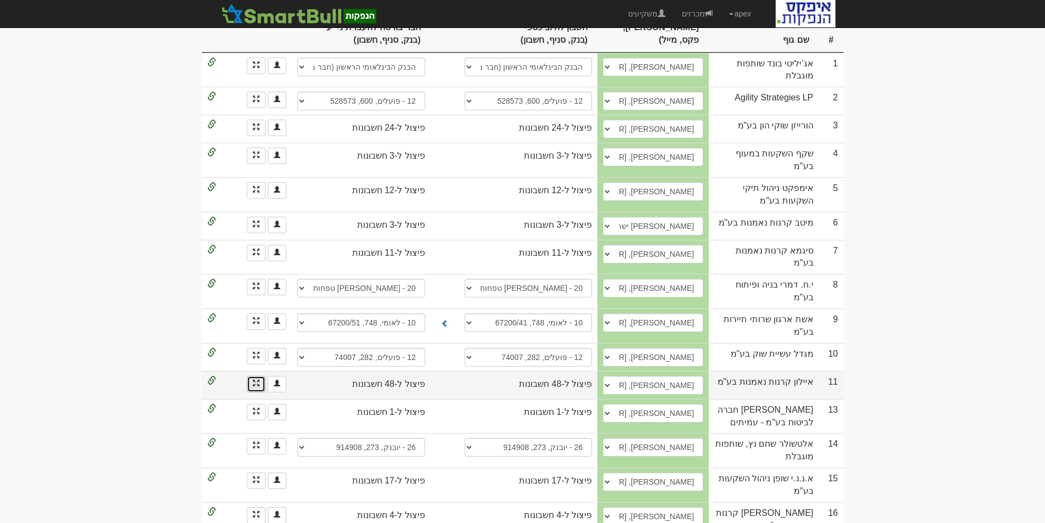
click at [251, 376] on link at bounding box center [256, 384] width 19 height 16
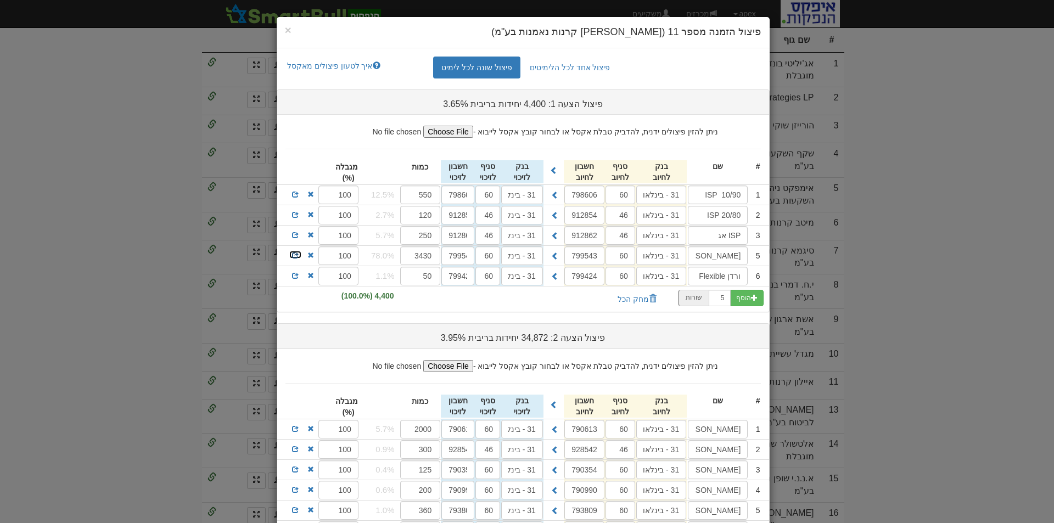
click at [299, 255] on span at bounding box center [295, 255] width 7 height 7
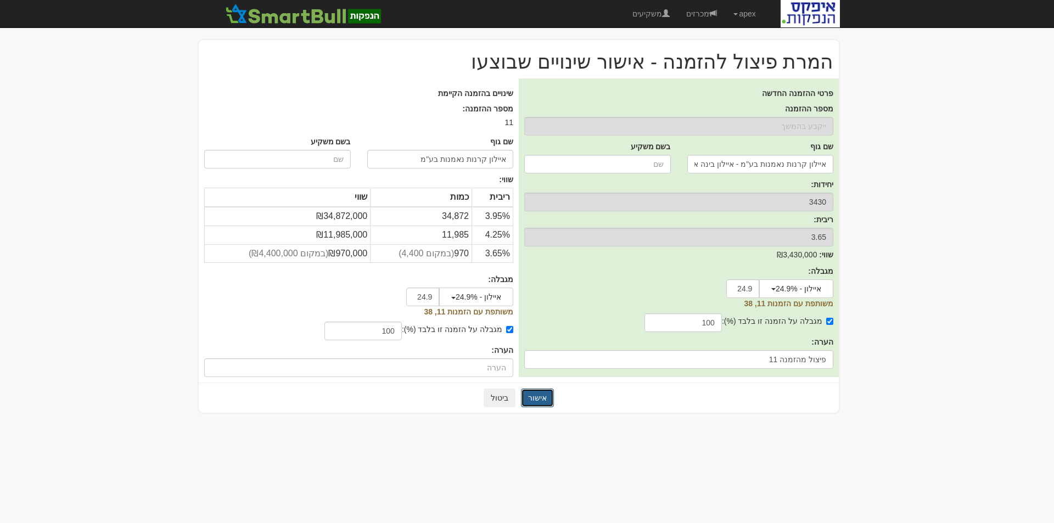
click at [531, 400] on button "אישור" at bounding box center [537, 398] width 33 height 19
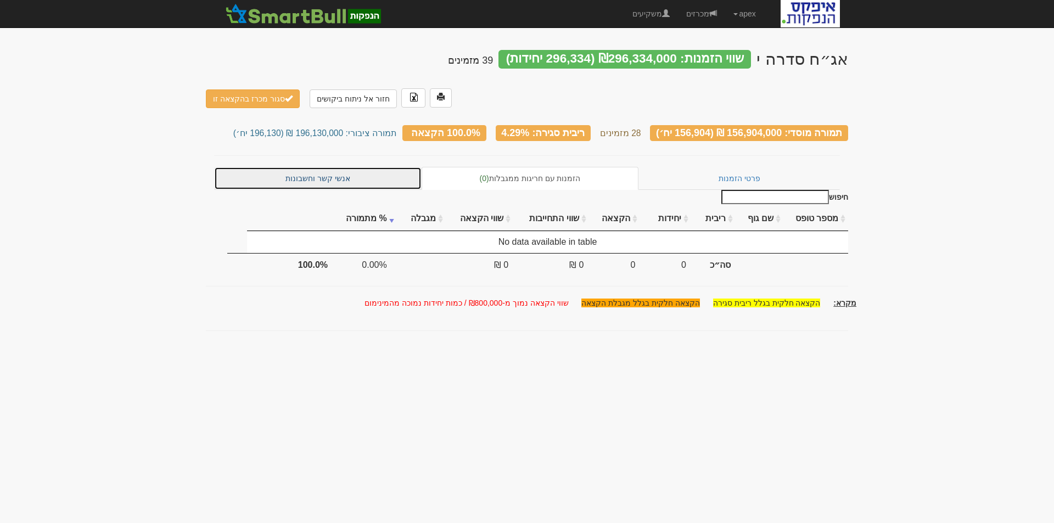
click at [345, 167] on link "אנשי קשר וחשבונות" at bounding box center [317, 178] width 207 height 23
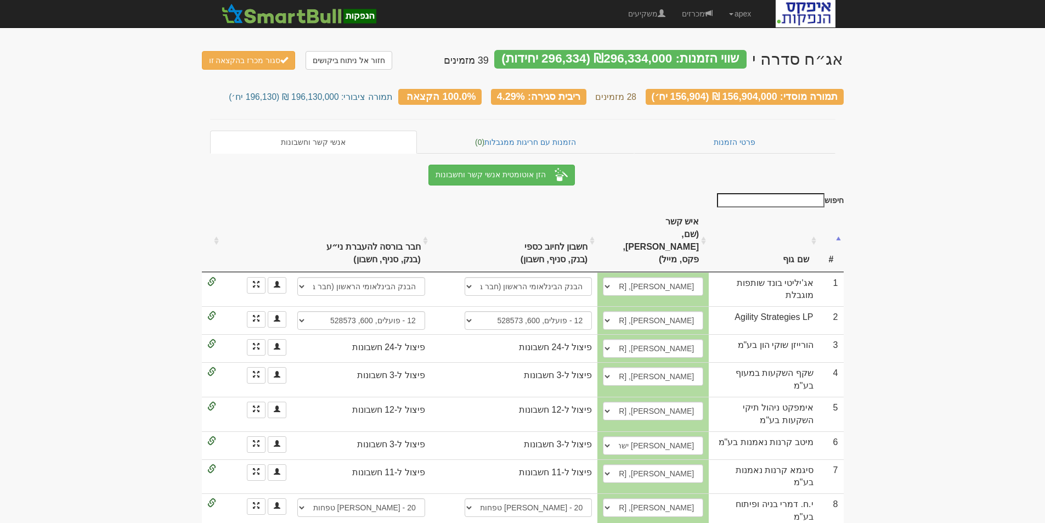
click at [803, 235] on th "שם גוף" at bounding box center [764, 240] width 110 height 61
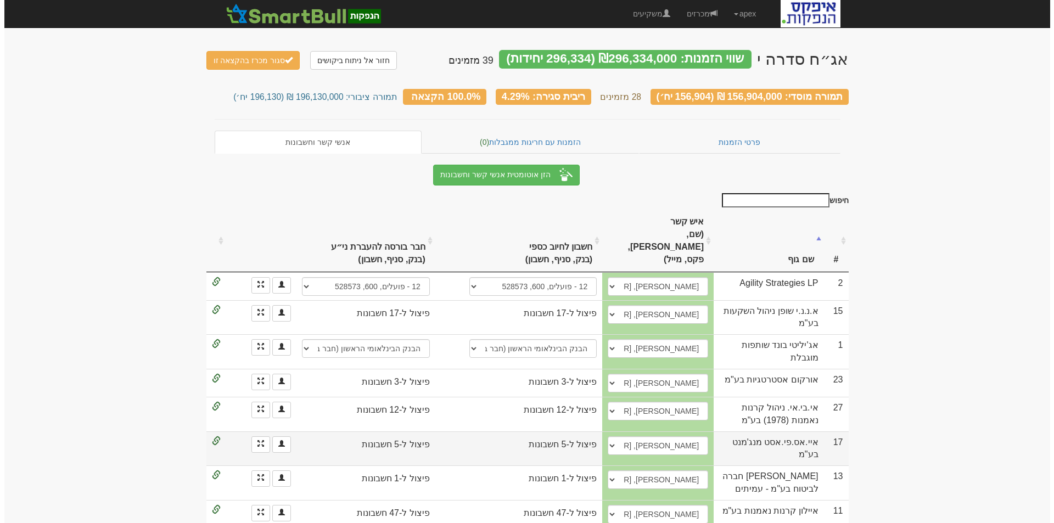
scroll to position [110, 0]
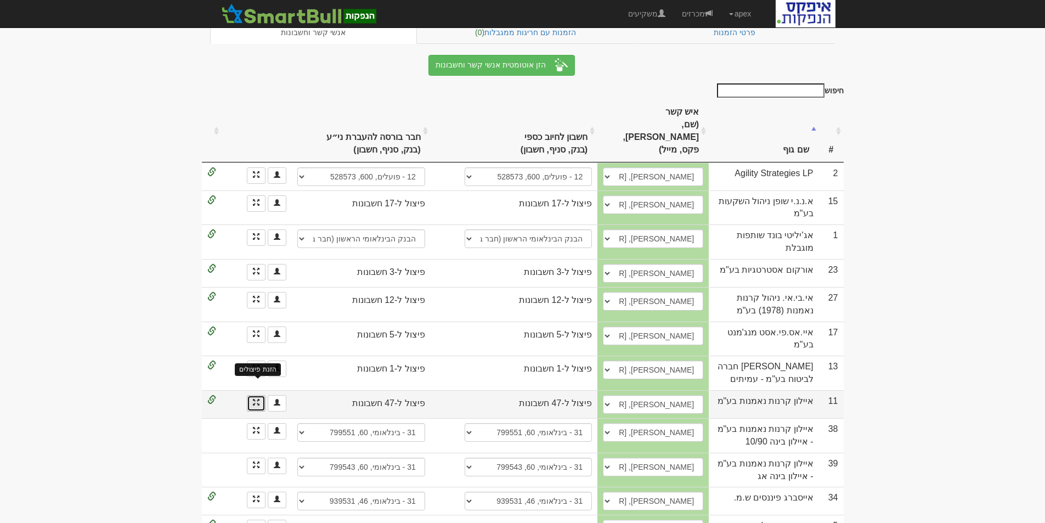
click at [255, 399] on span at bounding box center [256, 402] width 7 height 7
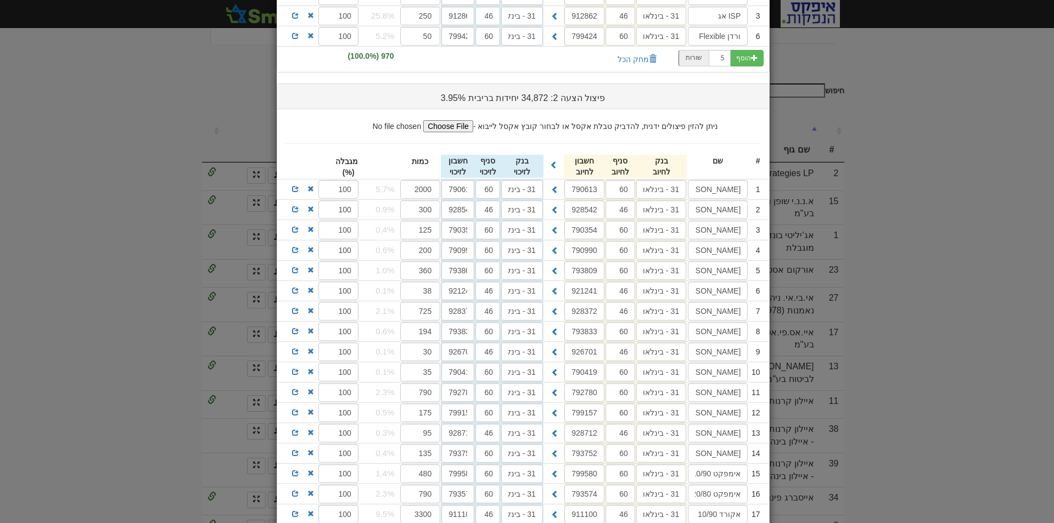
scroll to position [274, 0]
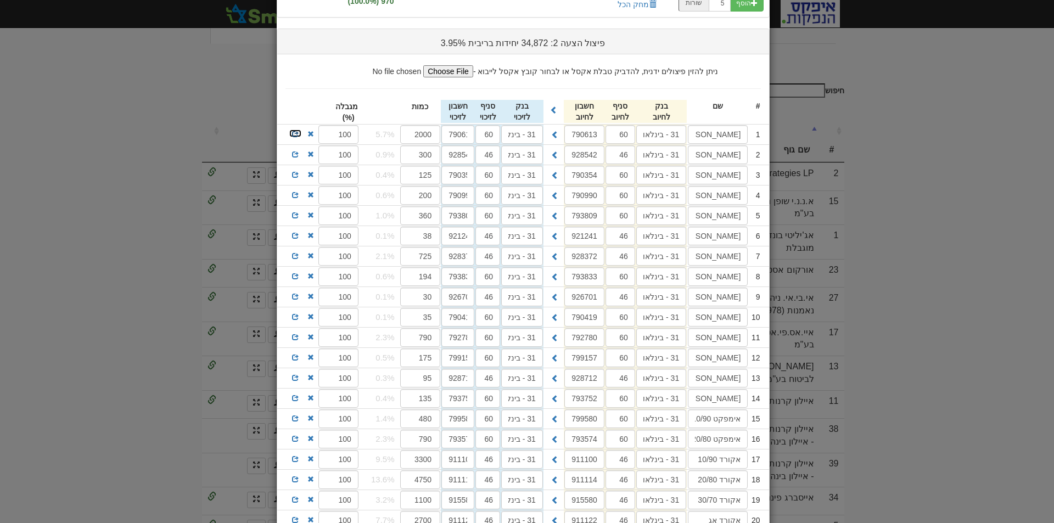
click at [298, 133] on span at bounding box center [295, 134] width 7 height 7
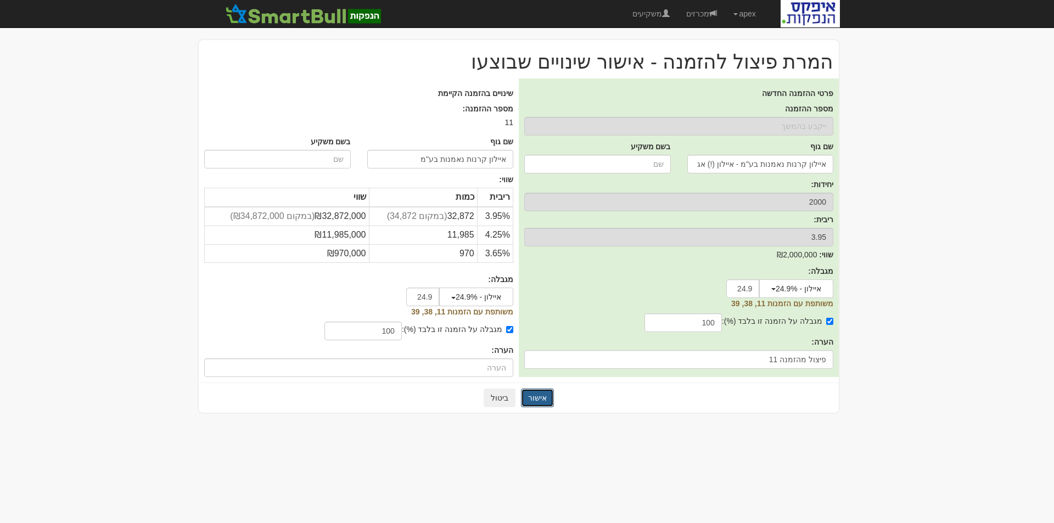
click at [544, 394] on button "אישור" at bounding box center [537, 398] width 33 height 19
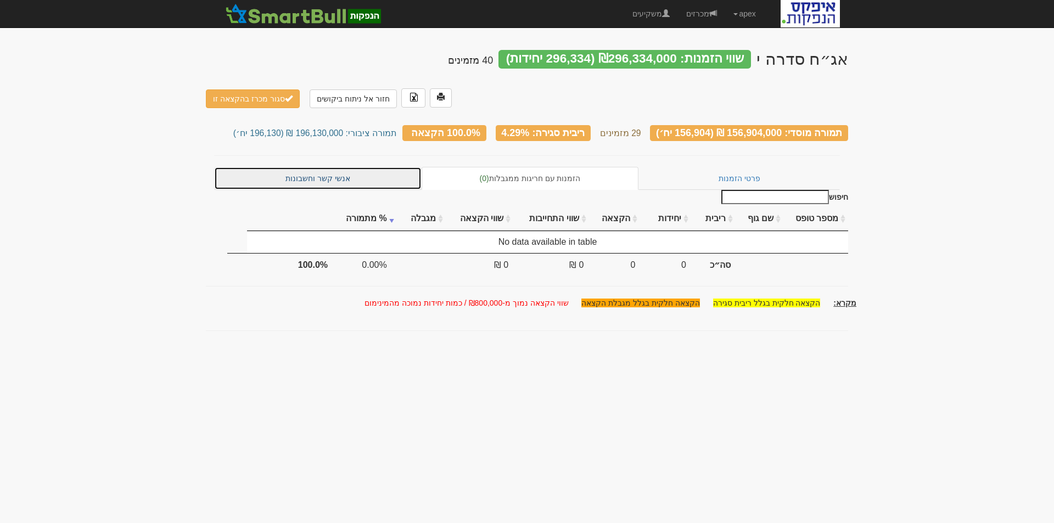
click at [331, 167] on link "אנשי קשר וחשבונות" at bounding box center [317, 178] width 207 height 23
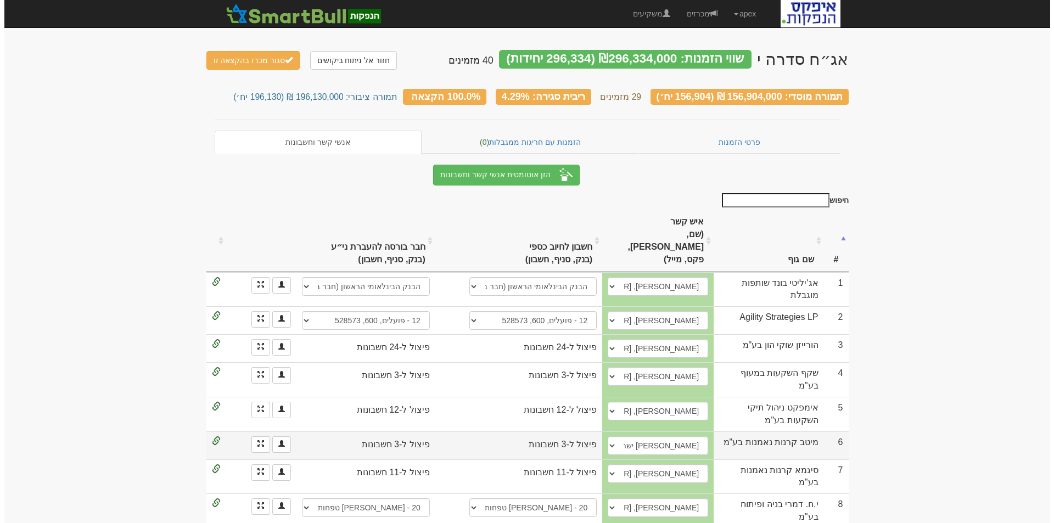
scroll to position [110, 0]
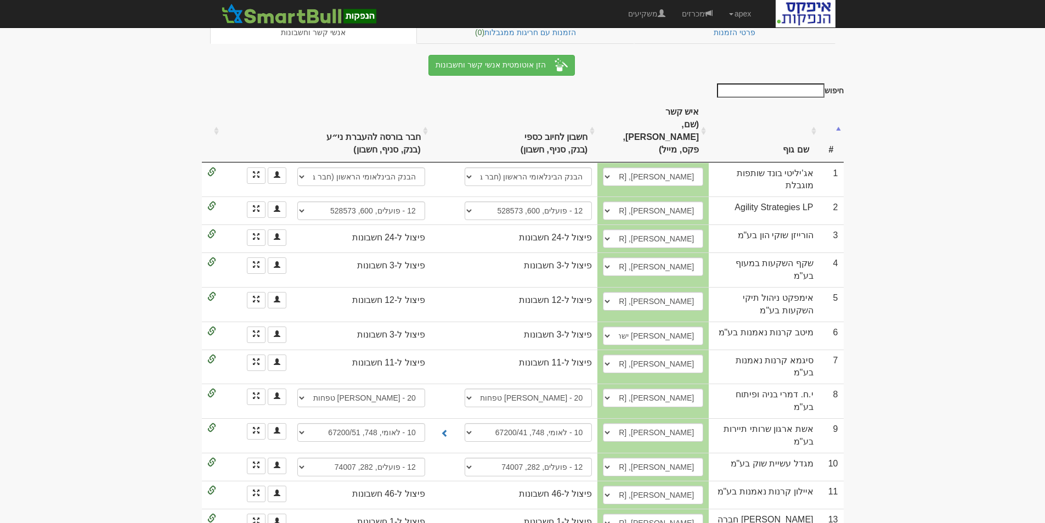
click at [797, 122] on th "שם גוף" at bounding box center [764, 130] width 110 height 61
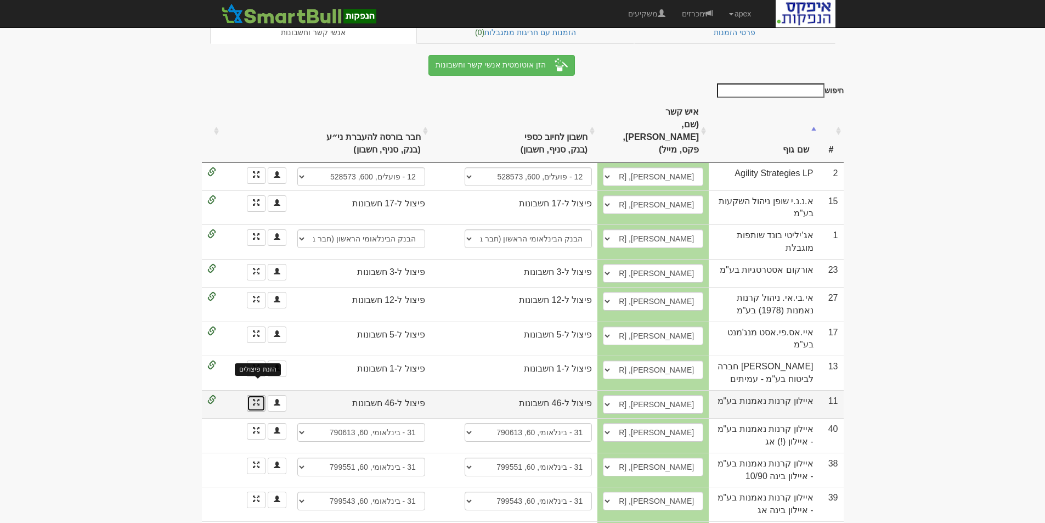
click at [255, 399] on span at bounding box center [256, 402] width 7 height 7
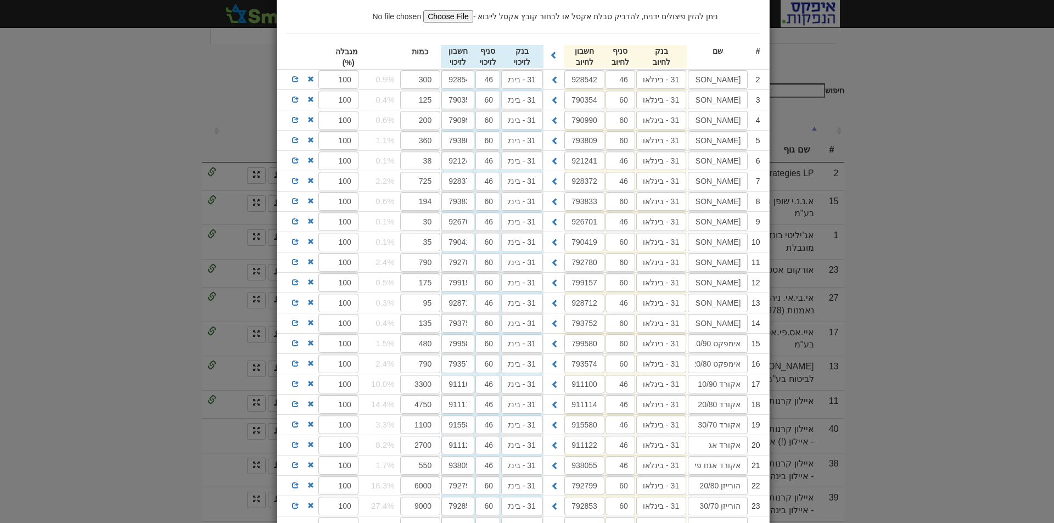
scroll to position [384, 0]
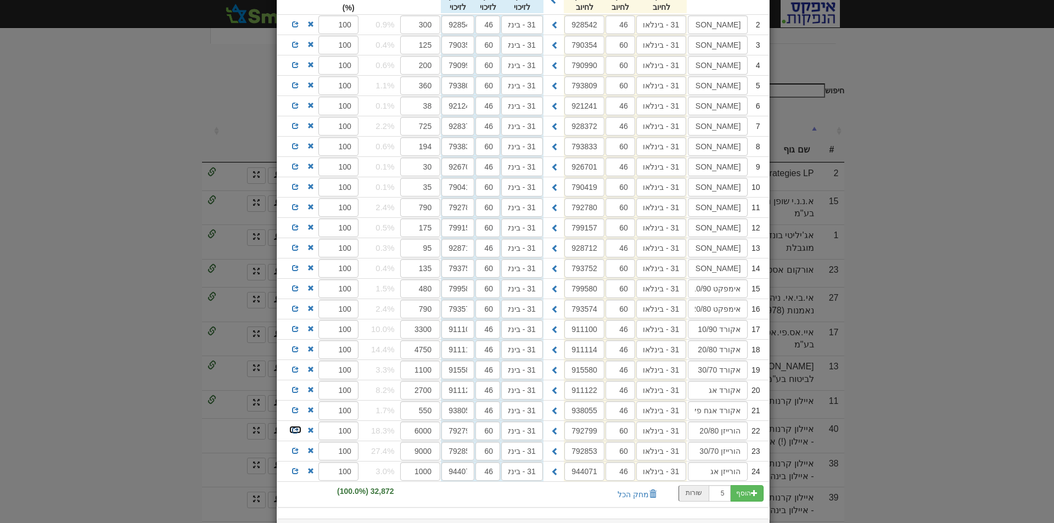
click at [297, 429] on span at bounding box center [295, 430] width 7 height 7
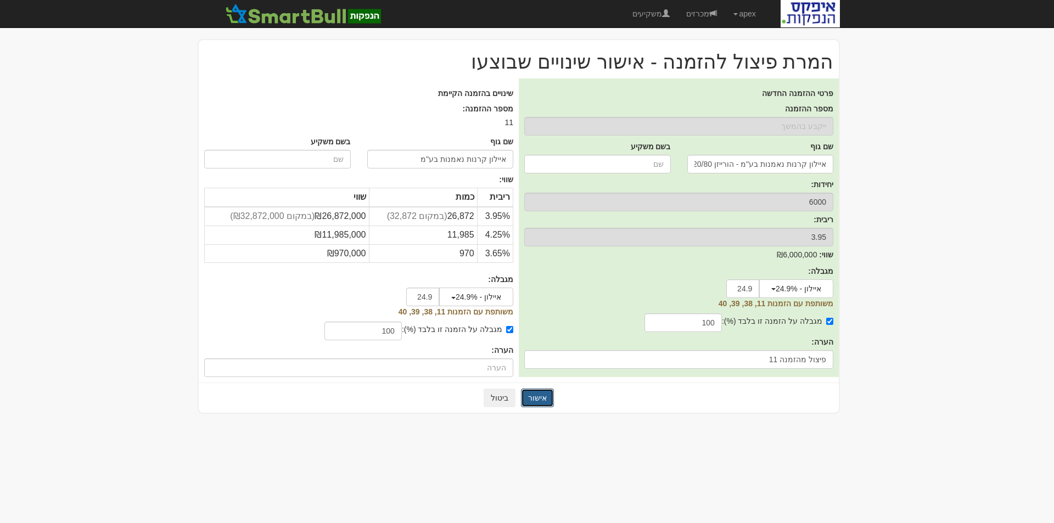
click at [537, 396] on button "אישור" at bounding box center [537, 398] width 33 height 19
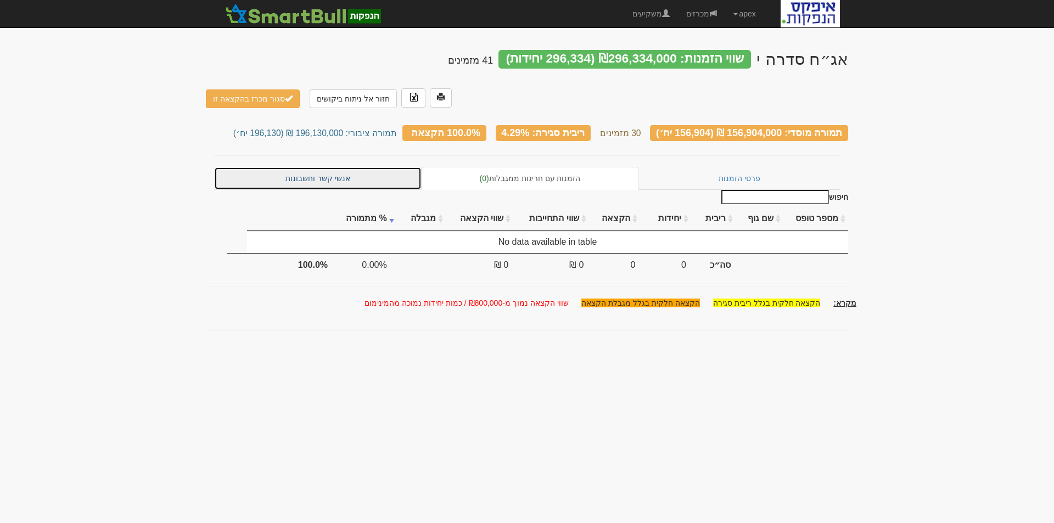
click at [313, 167] on link "אנשי קשר וחשבונות" at bounding box center [317, 178] width 207 height 23
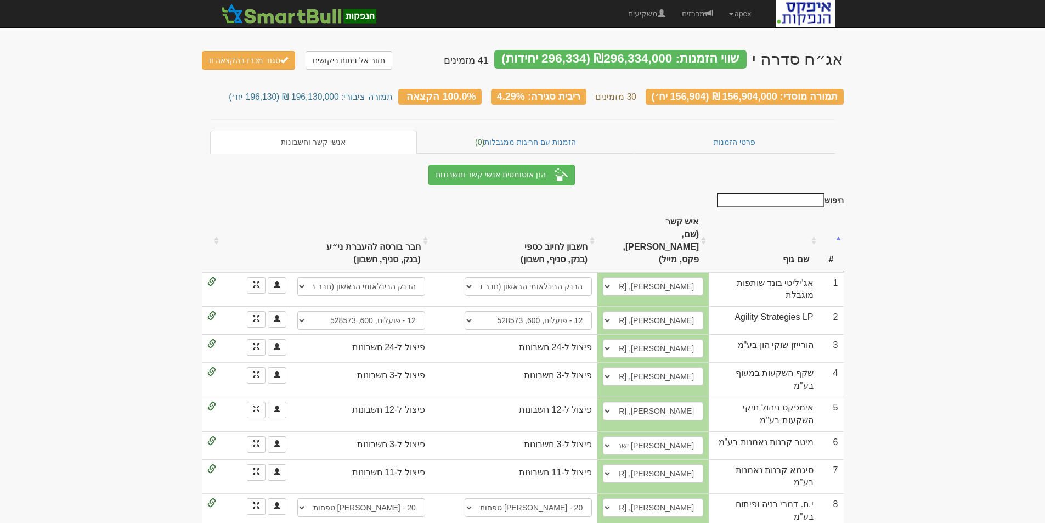
click at [802, 233] on th "שם גוף" at bounding box center [764, 240] width 110 height 61
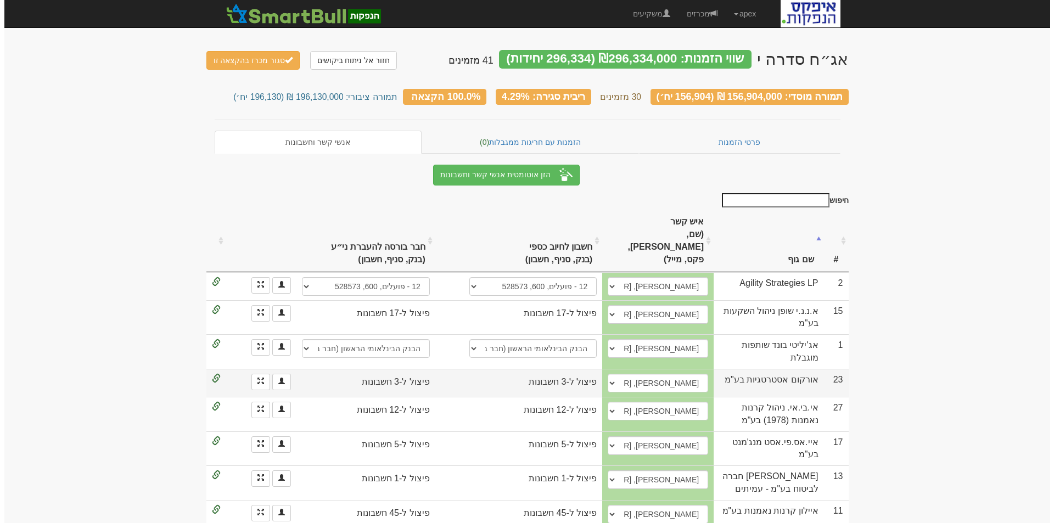
scroll to position [110, 0]
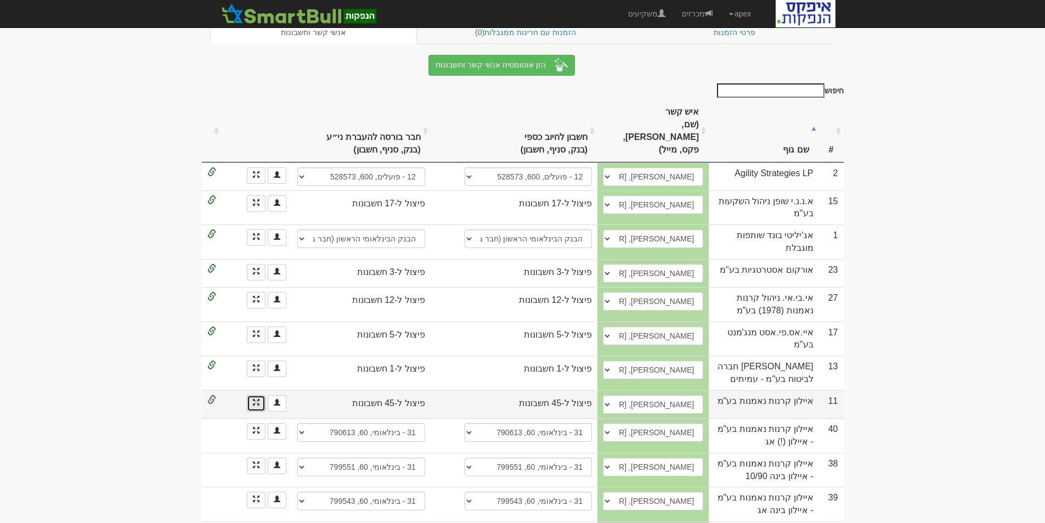
click at [252, 395] on link at bounding box center [256, 403] width 19 height 16
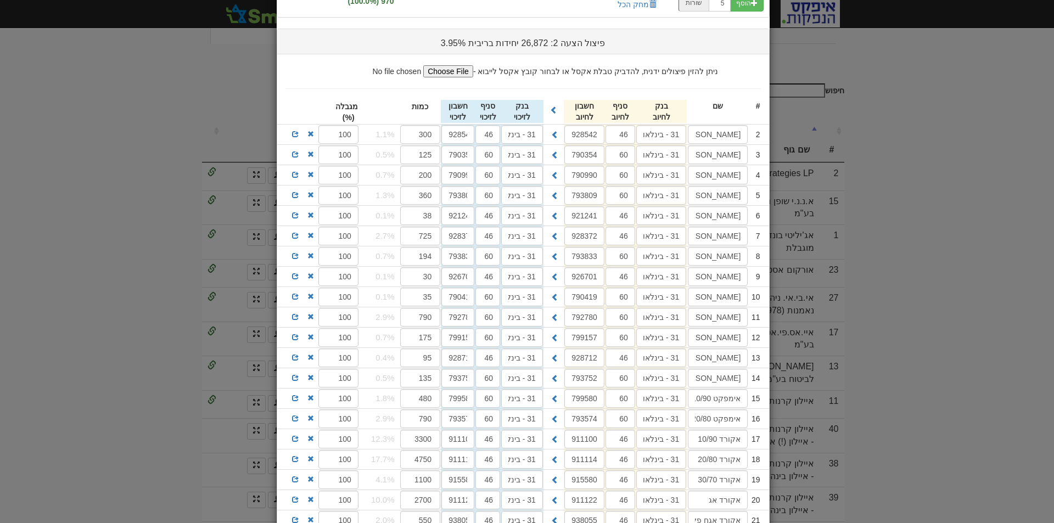
scroll to position [384, 0]
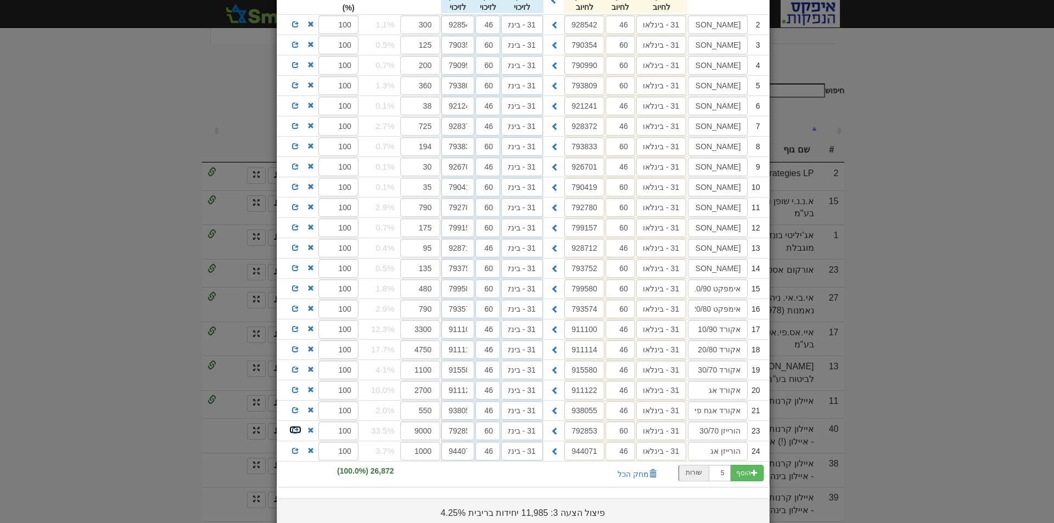
click at [298, 431] on span at bounding box center [295, 430] width 7 height 7
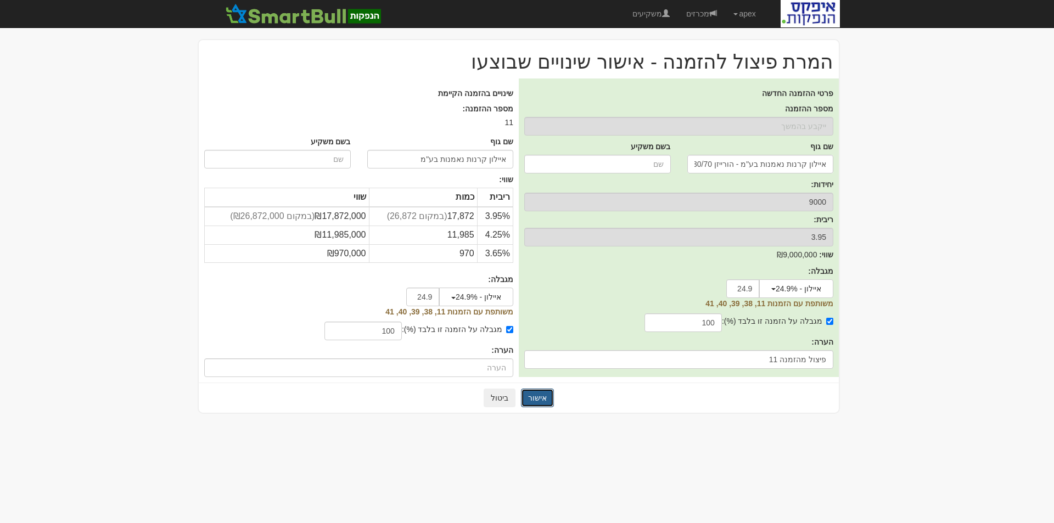
click at [536, 399] on button "אישור" at bounding box center [537, 398] width 33 height 19
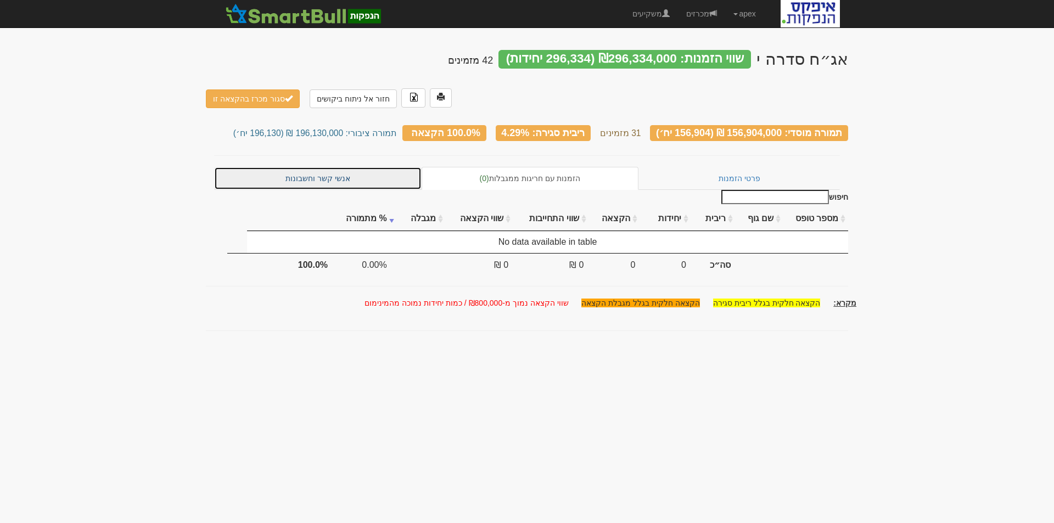
click at [320, 167] on link "אנשי קשר וחשבונות" at bounding box center [317, 178] width 207 height 23
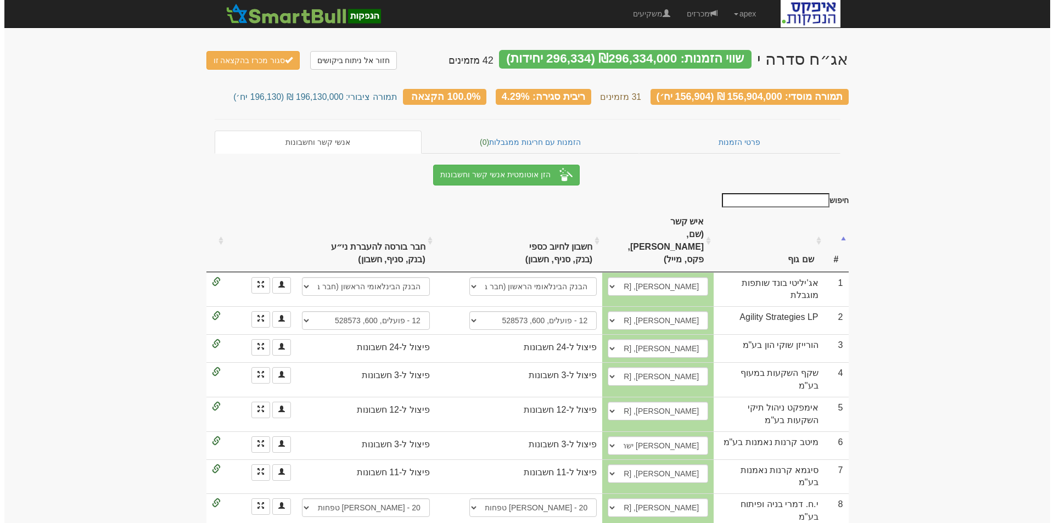
scroll to position [220, 0]
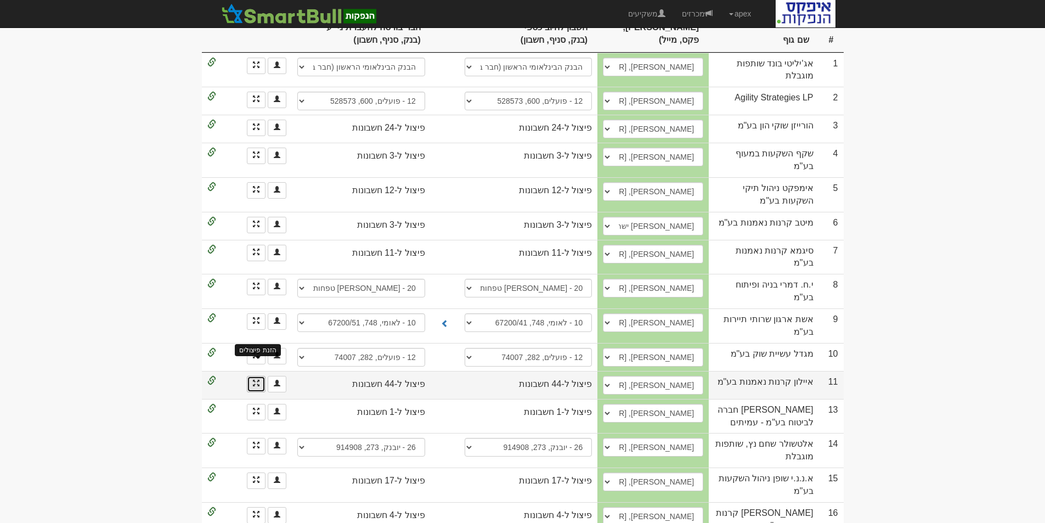
click at [255, 380] on span at bounding box center [256, 383] width 7 height 7
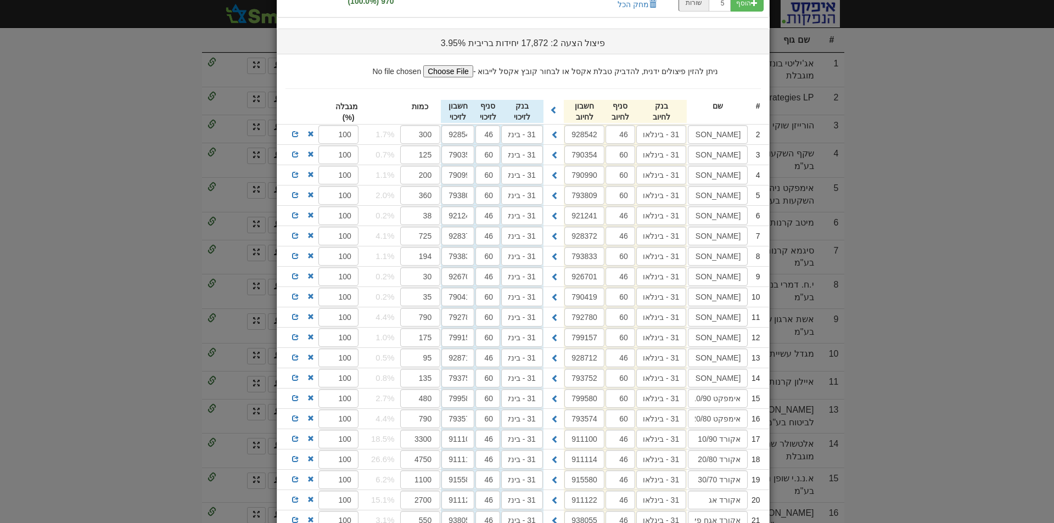
scroll to position [549, 0]
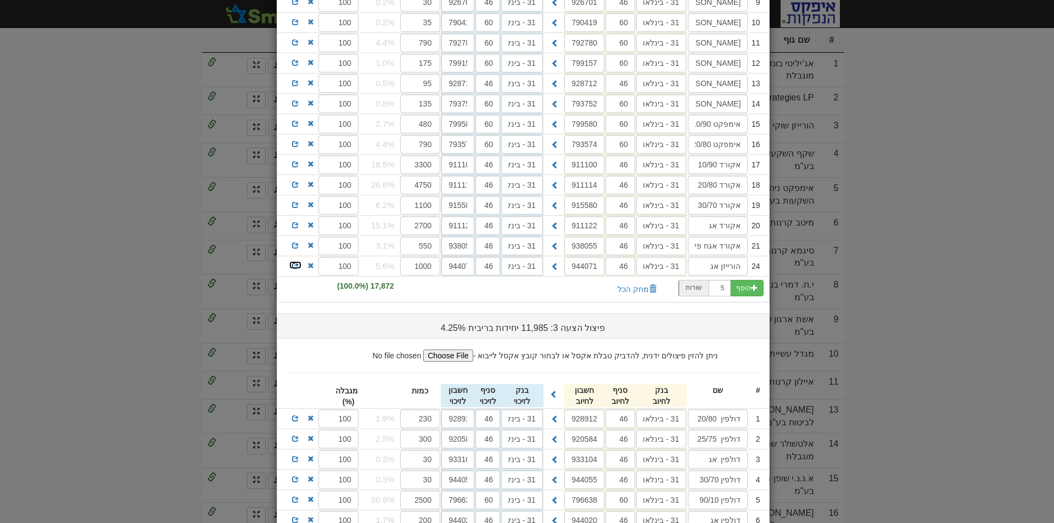
click at [297, 264] on span at bounding box center [295, 265] width 7 height 7
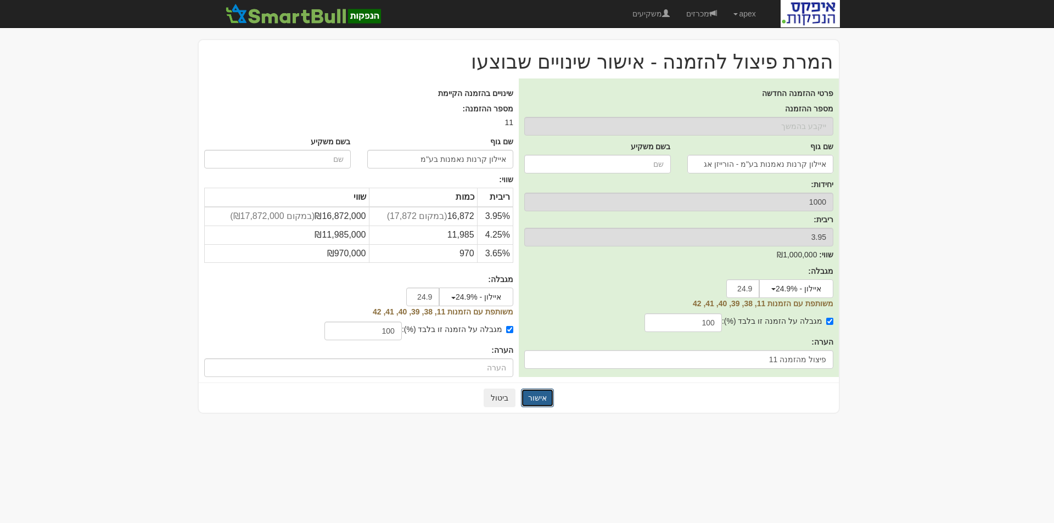
click at [533, 397] on button "אישור" at bounding box center [537, 398] width 33 height 19
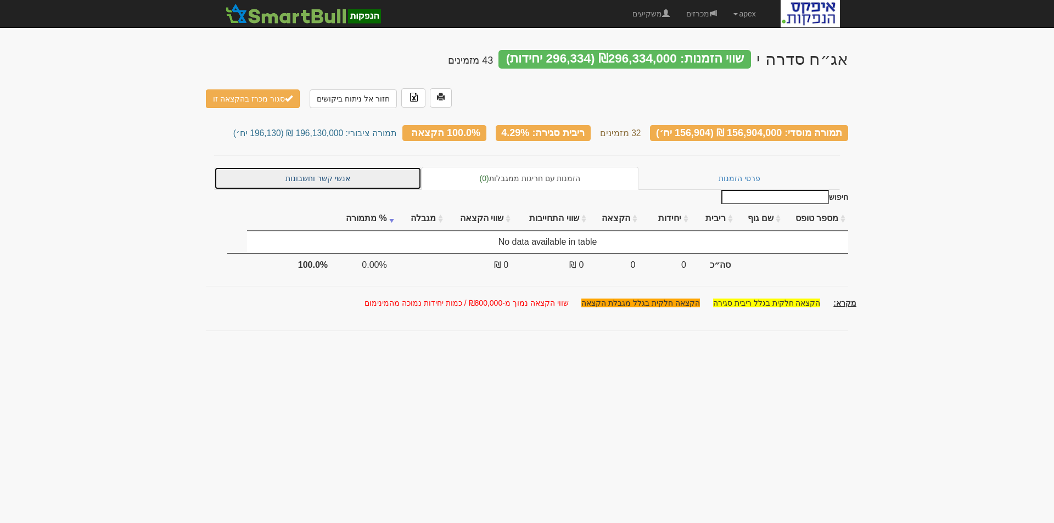
click at [338, 167] on link "אנשי קשר וחשבונות" at bounding box center [317, 178] width 207 height 23
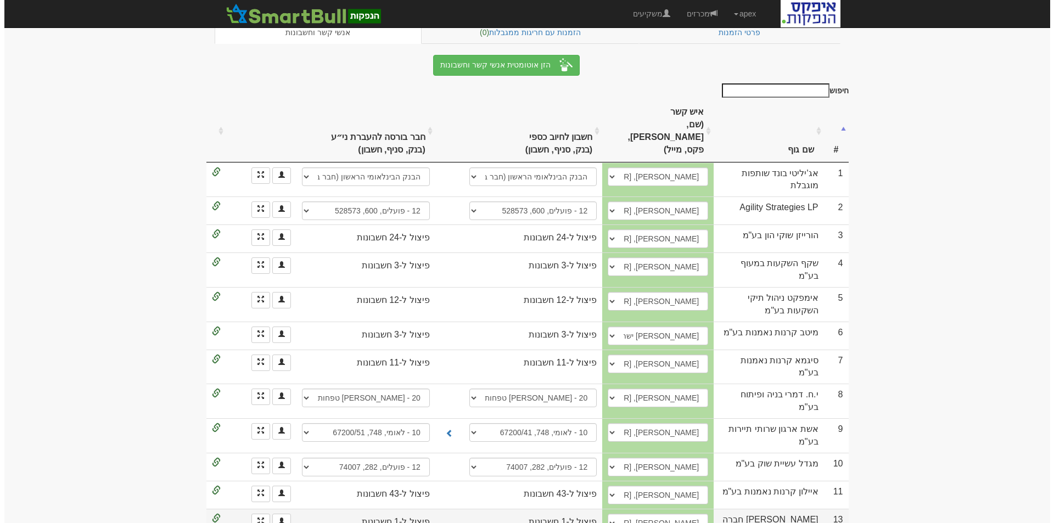
scroll to position [329, 0]
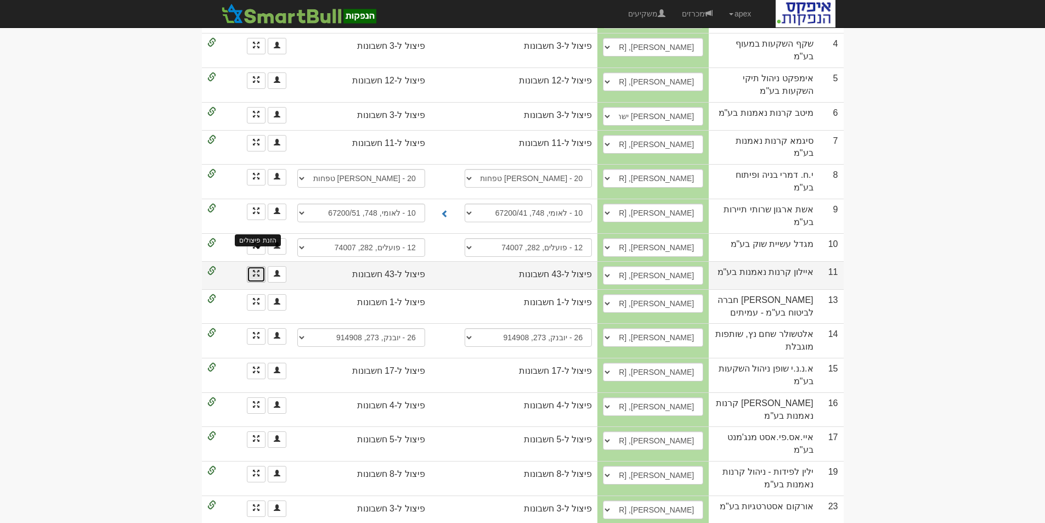
click at [257, 270] on span at bounding box center [256, 273] width 7 height 7
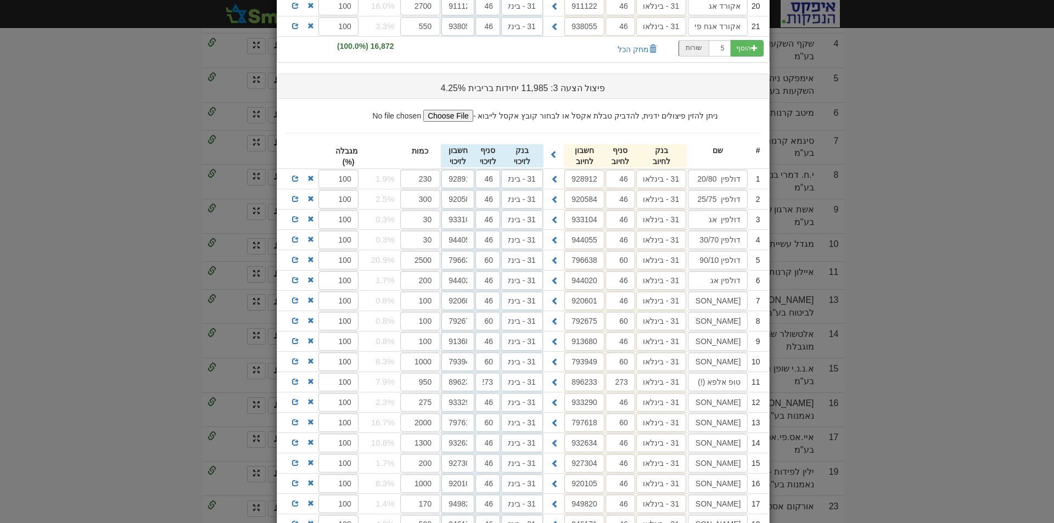
scroll to position [823, 0]
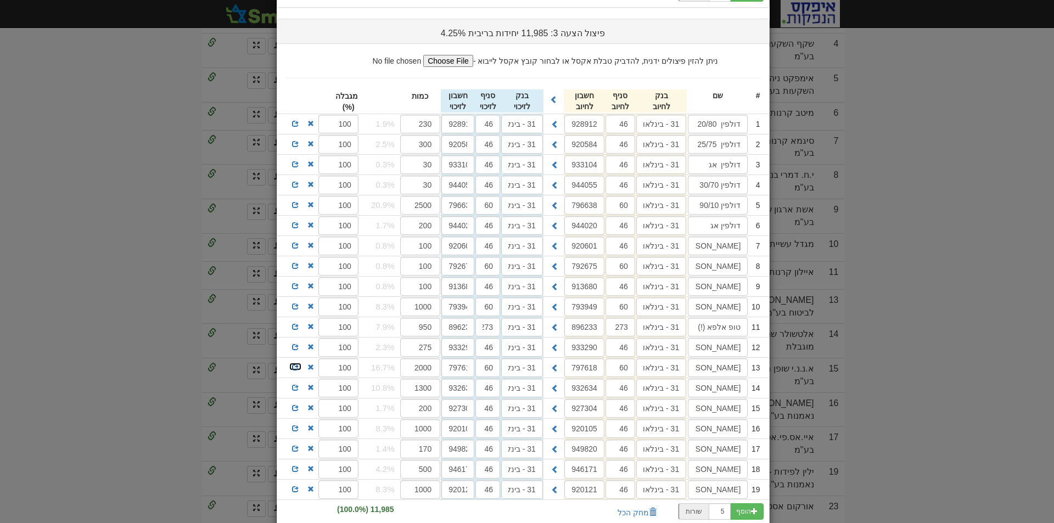
click at [297, 368] on span at bounding box center [295, 367] width 7 height 7
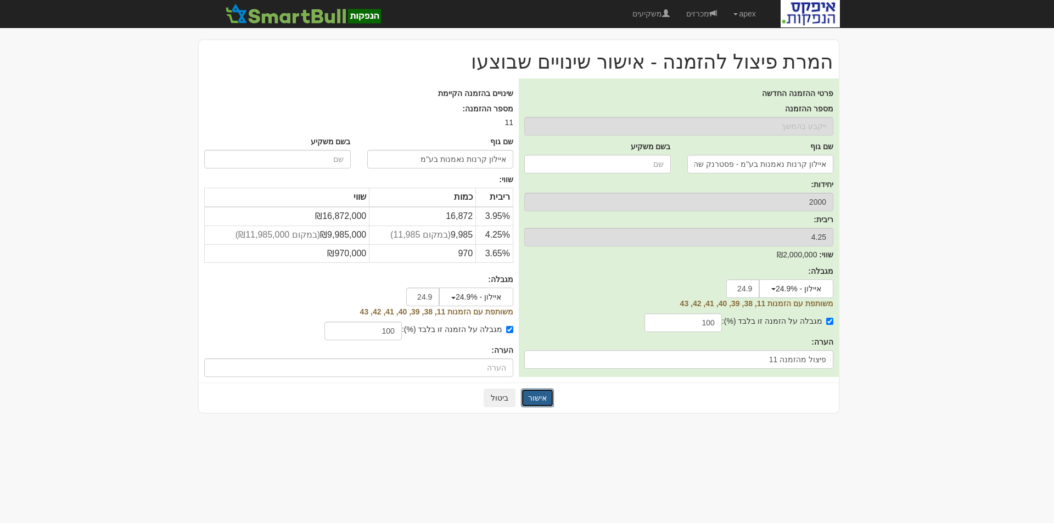
click at [538, 396] on button "אישור" at bounding box center [537, 398] width 33 height 19
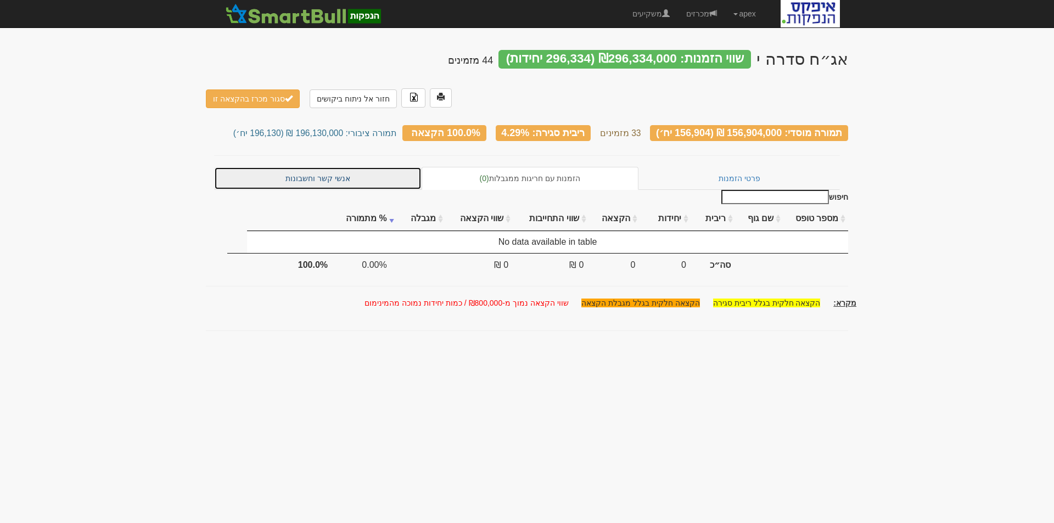
click at [326, 167] on link "אנשי קשר וחשבונות" at bounding box center [317, 178] width 207 height 23
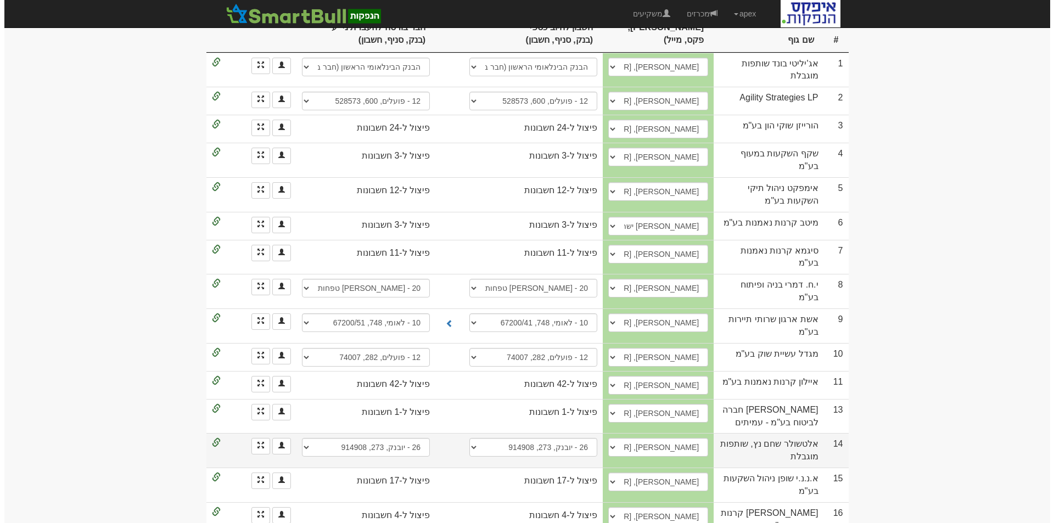
scroll to position [329, 0]
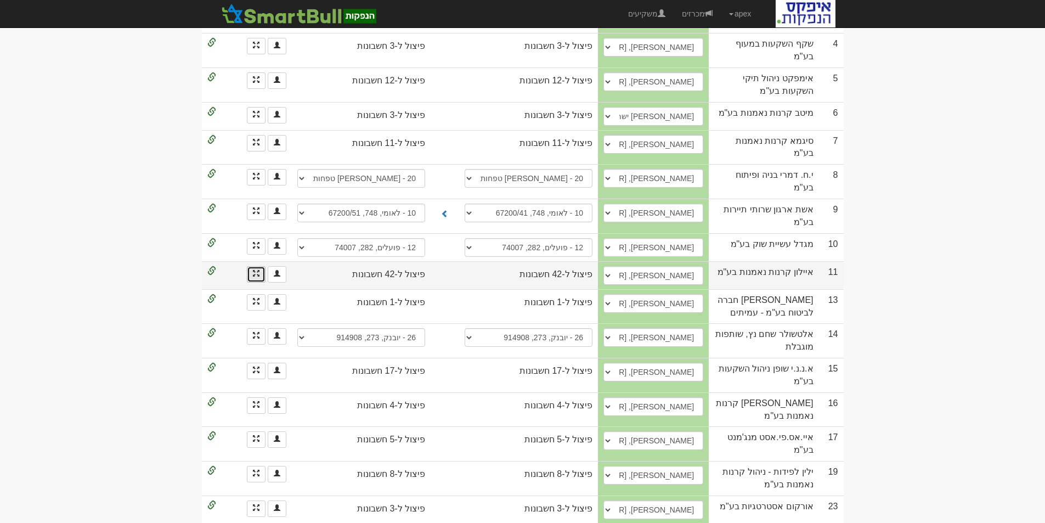
click at [250, 266] on link "הזנת פיצולים" at bounding box center [256, 274] width 19 height 16
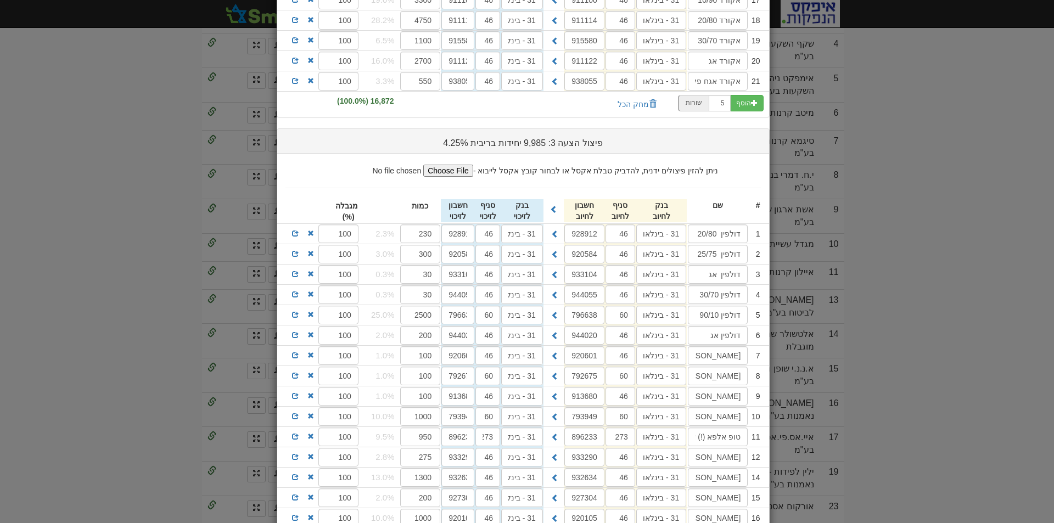
scroll to position [877, 0]
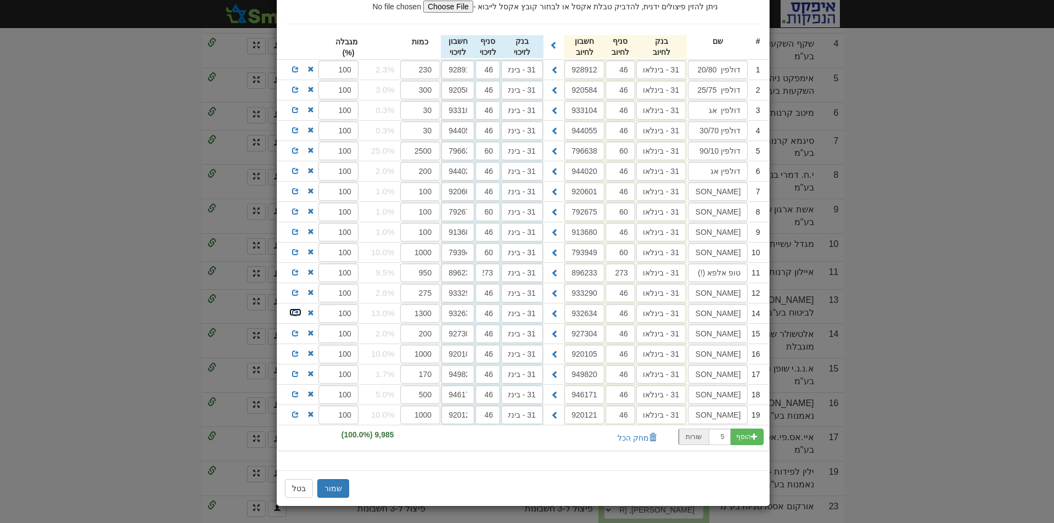
click at [296, 312] on span at bounding box center [295, 312] width 7 height 7
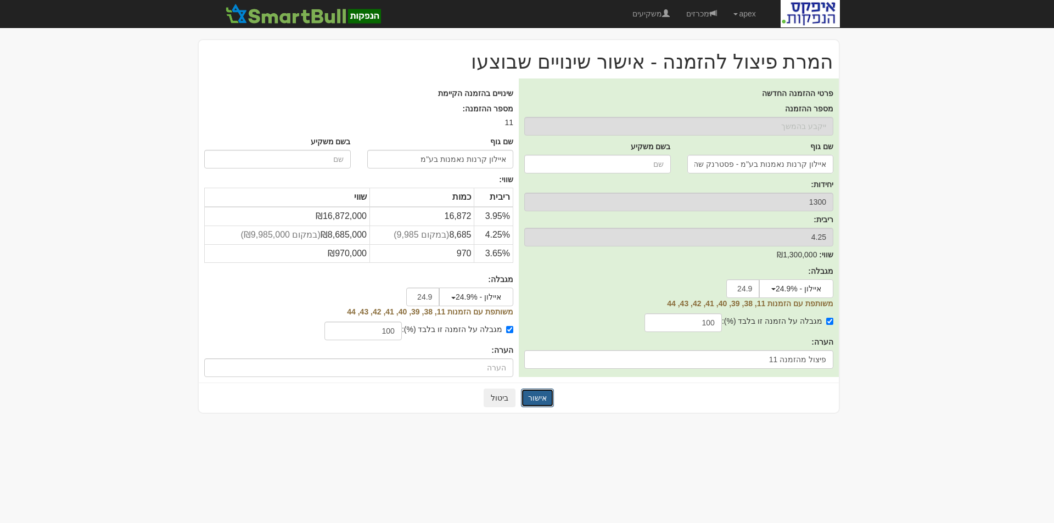
click at [533, 396] on button "אישור" at bounding box center [537, 398] width 33 height 19
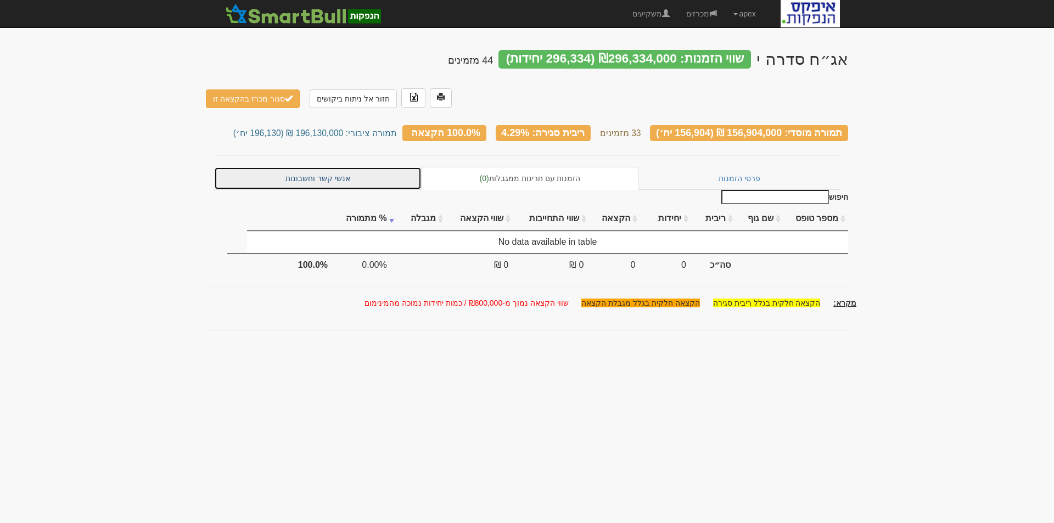
click at [330, 167] on link "אנשי קשר וחשבונות" at bounding box center [317, 178] width 207 height 23
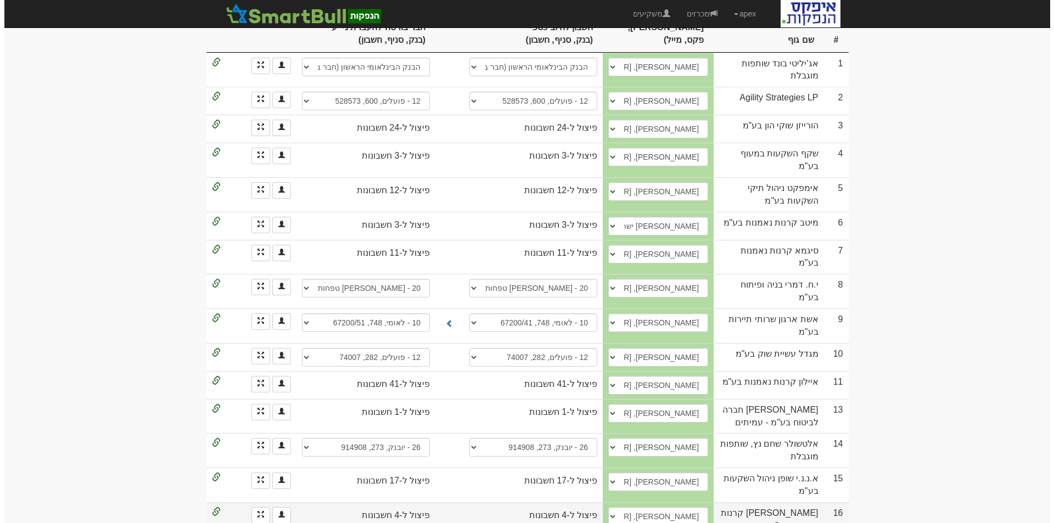
scroll to position [329, 0]
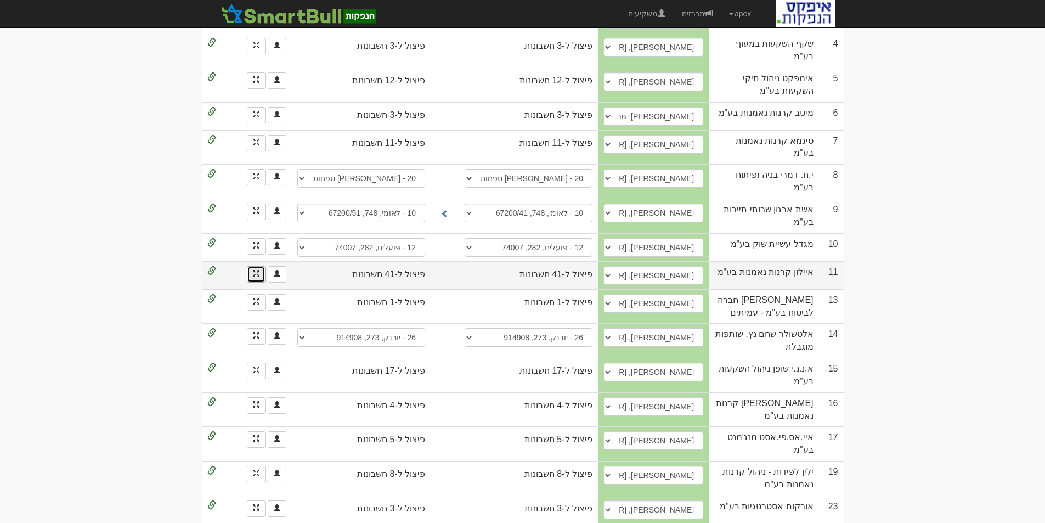
click at [254, 266] on link at bounding box center [256, 274] width 19 height 16
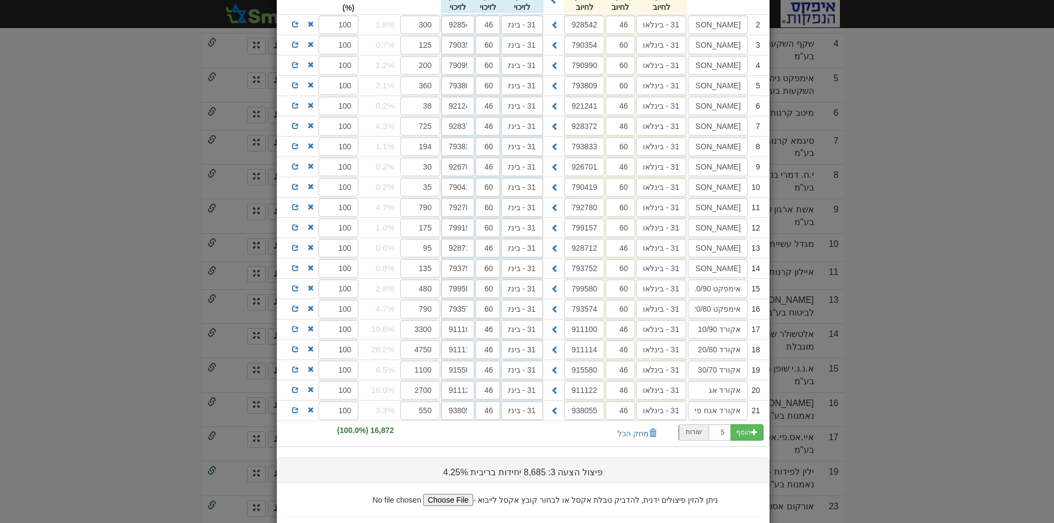
scroll to position [768, 0]
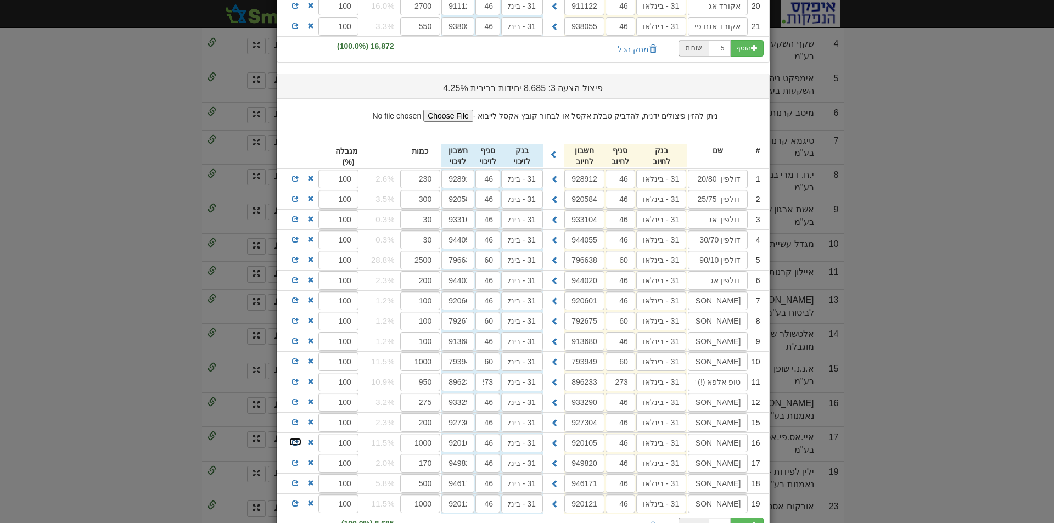
click at [297, 440] on span at bounding box center [295, 442] width 7 height 7
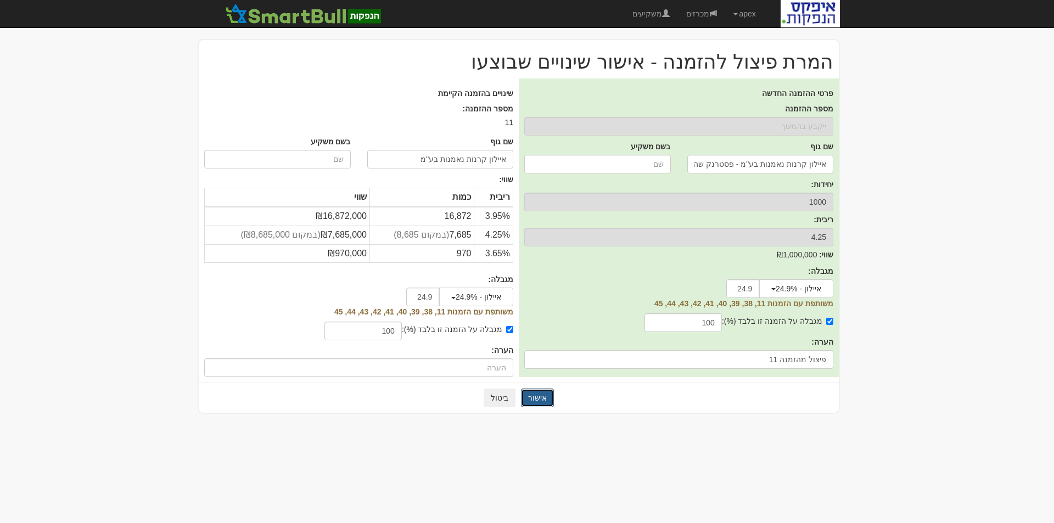
click at [540, 400] on button "אישור" at bounding box center [537, 398] width 33 height 19
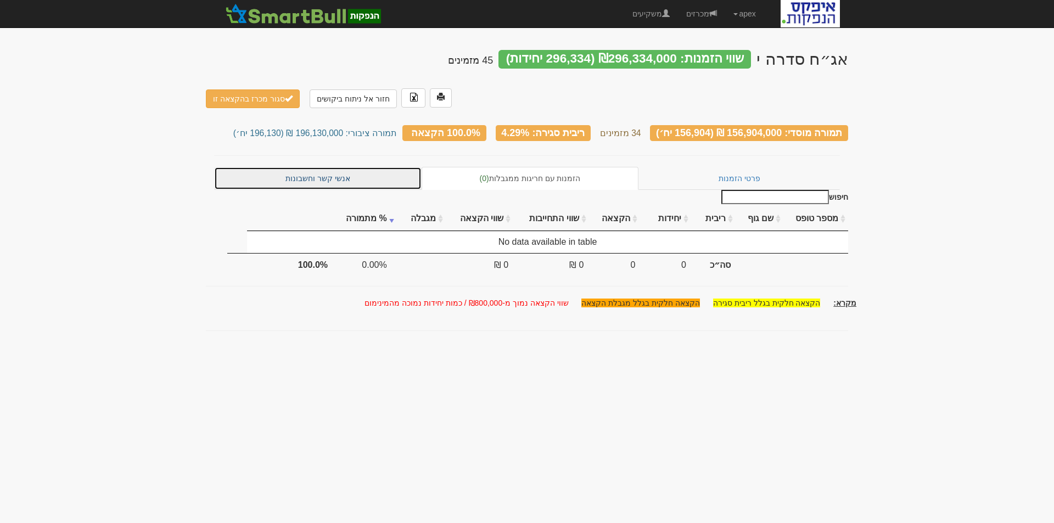
click at [301, 167] on link "אנשי קשר וחשבונות" at bounding box center [317, 178] width 207 height 23
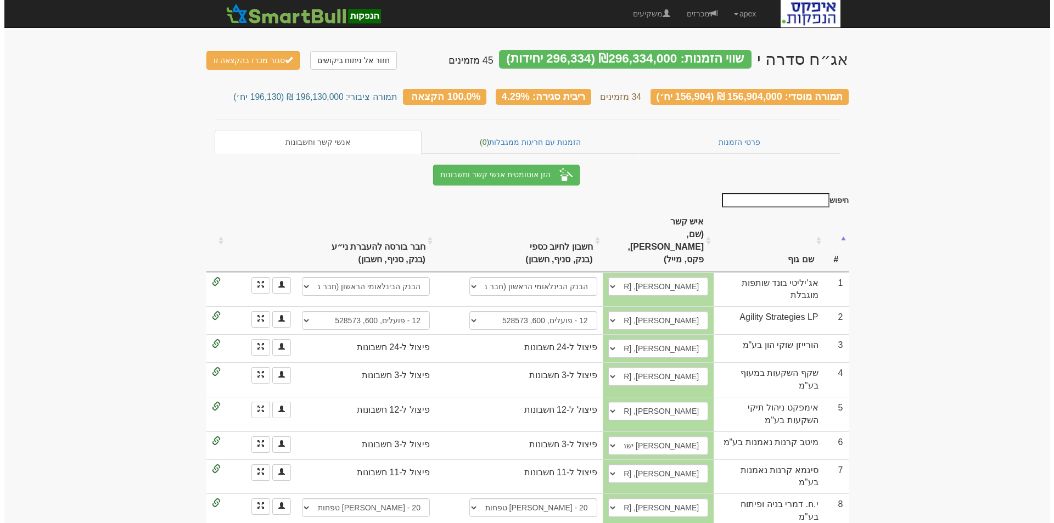
scroll to position [274, 0]
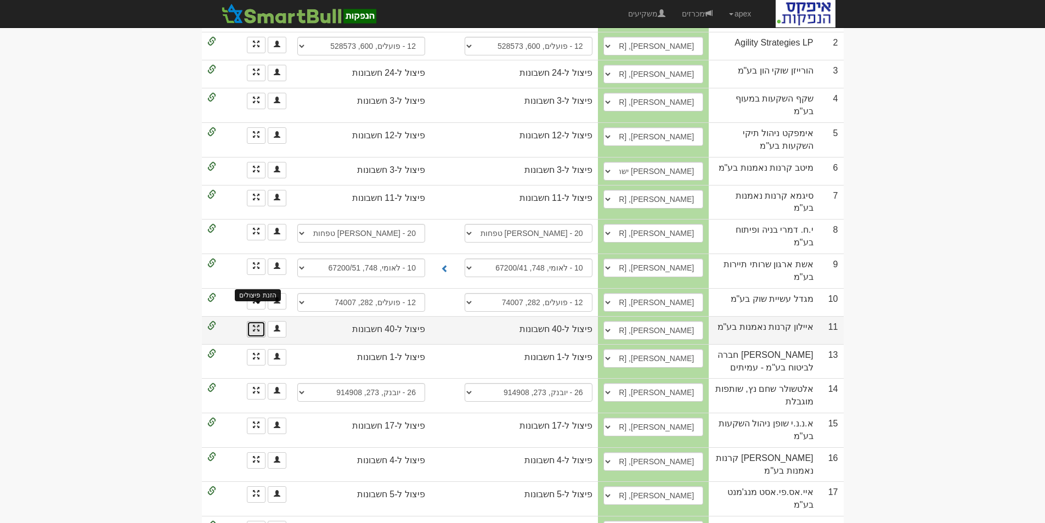
click at [254, 325] on span at bounding box center [256, 328] width 7 height 7
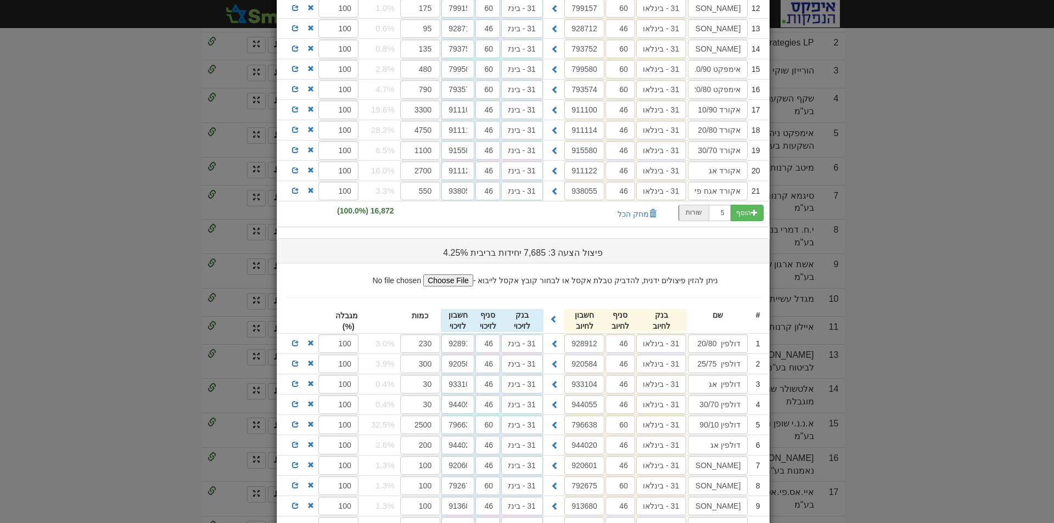
scroll to position [837, 0]
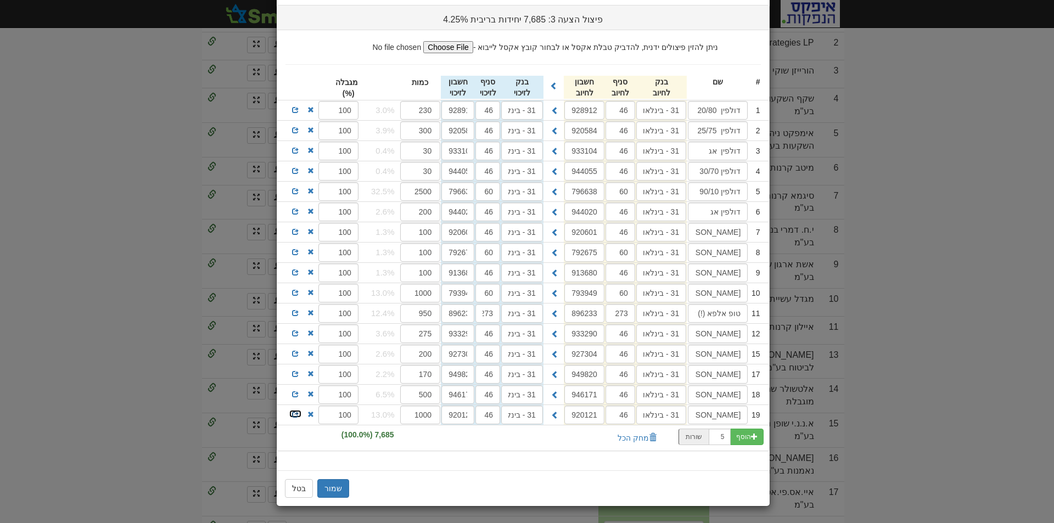
click at [297, 415] on span at bounding box center [295, 414] width 7 height 7
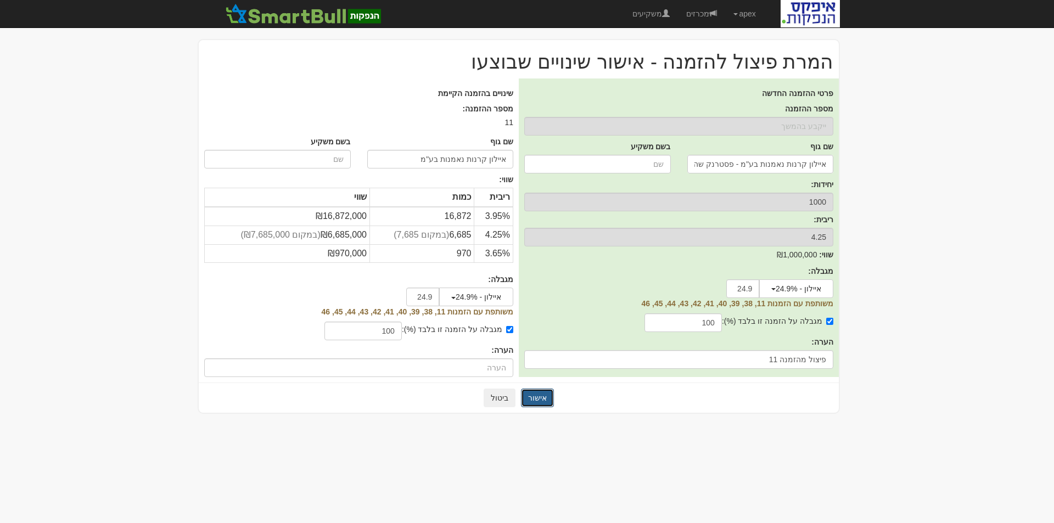
click at [537, 398] on button "אישור" at bounding box center [537, 398] width 33 height 19
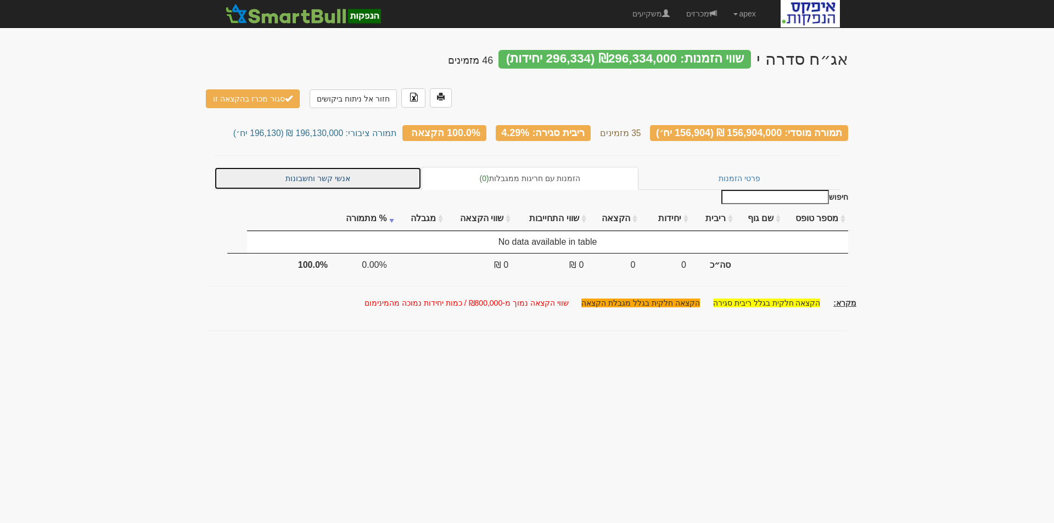
click at [324, 167] on link "אנשי קשר וחשבונות" at bounding box center [317, 178] width 207 height 23
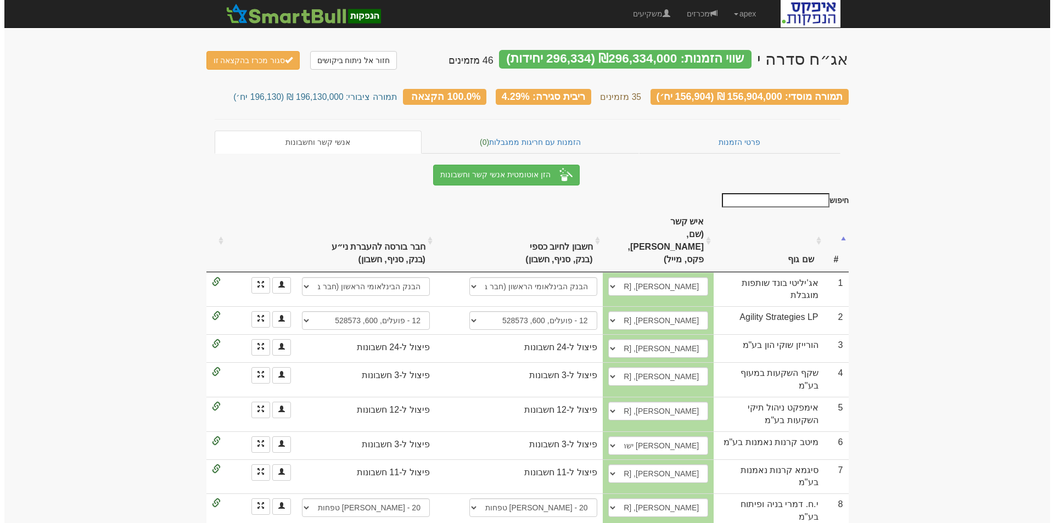
scroll to position [220, 0]
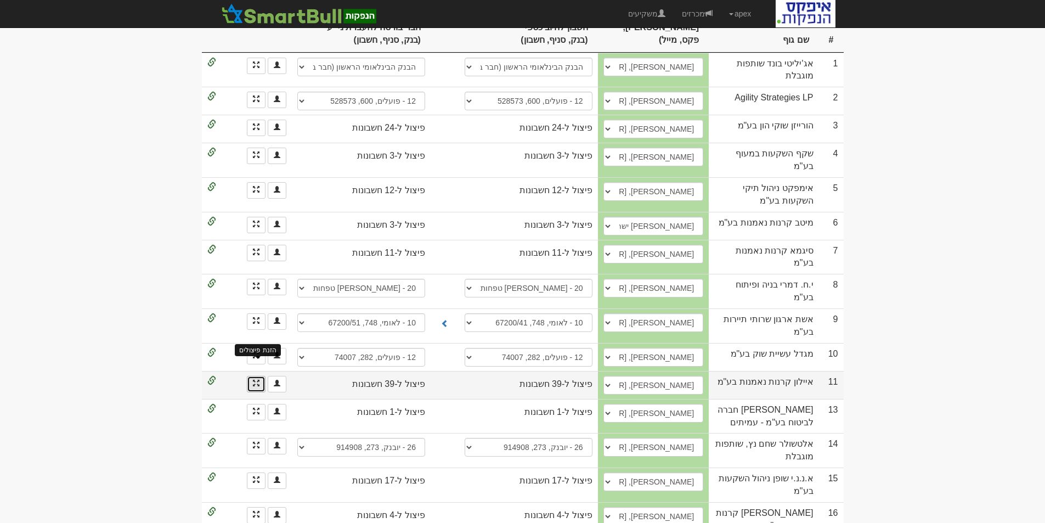
click at [255, 380] on span at bounding box center [256, 383] width 7 height 7
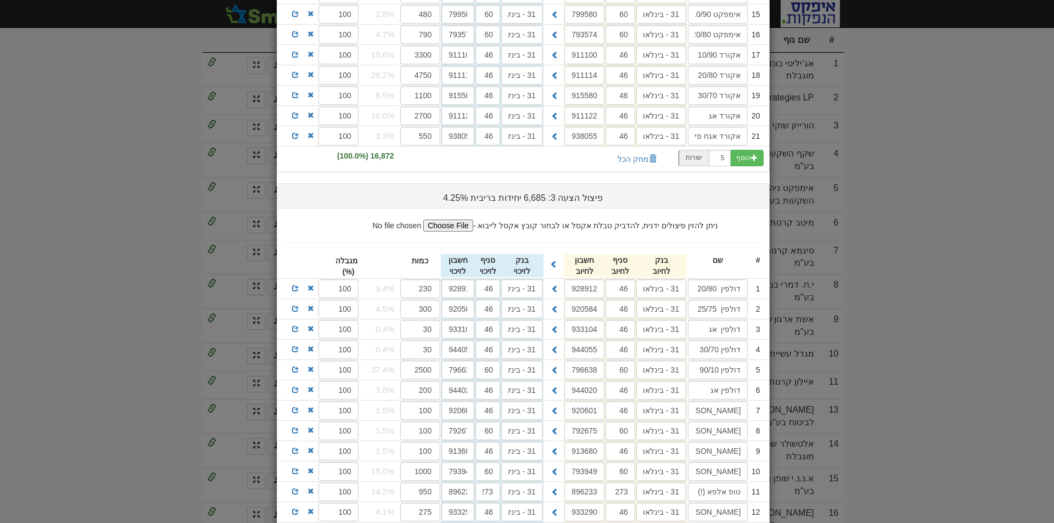
scroll to position [768, 0]
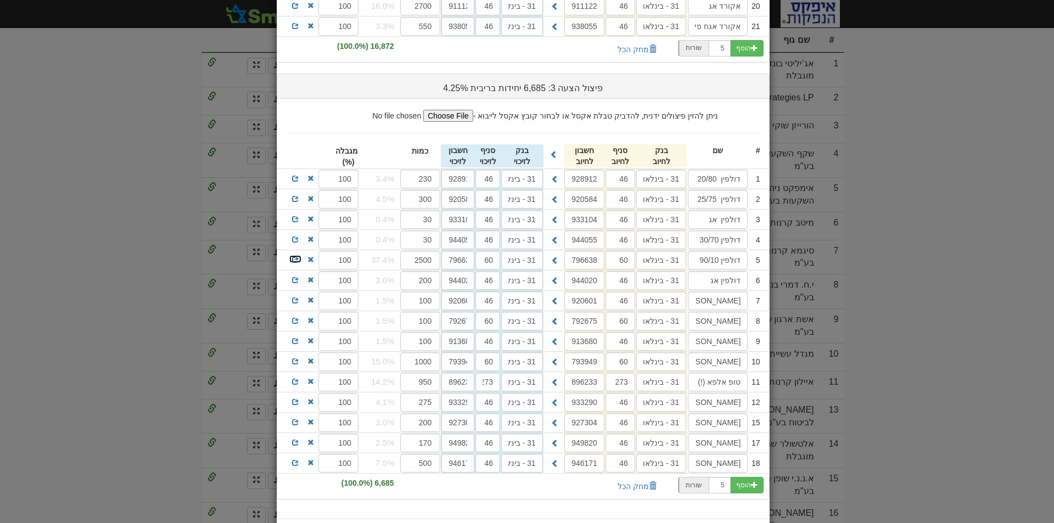
click at [299, 261] on span at bounding box center [295, 259] width 7 height 7
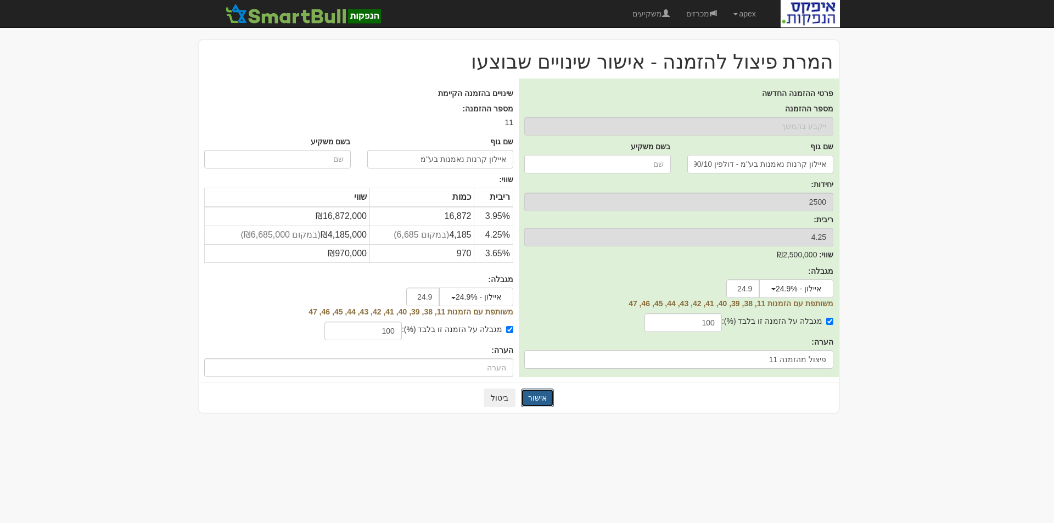
click at [537, 398] on button "אישור" at bounding box center [537, 398] width 33 height 19
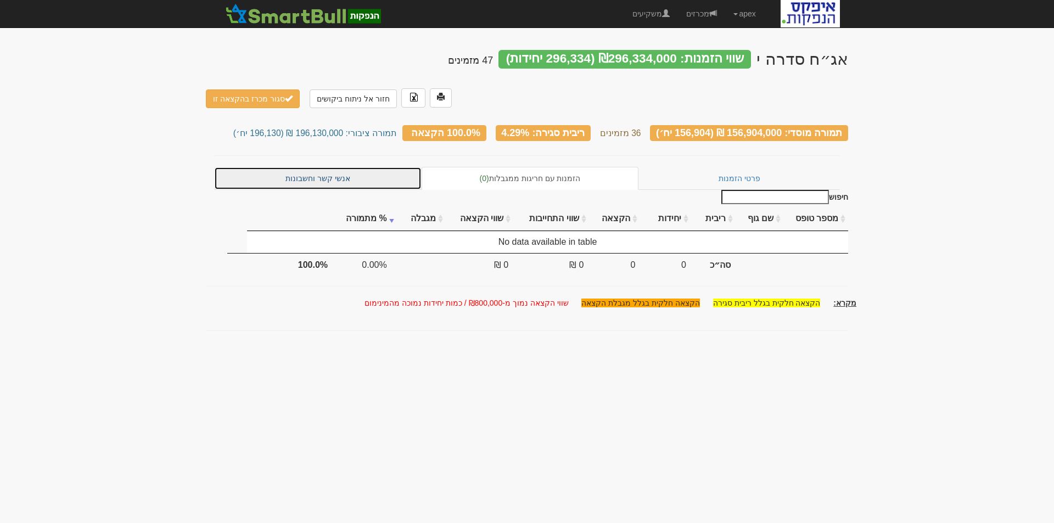
click at [293, 167] on link "אנשי קשר וחשבונות" at bounding box center [317, 178] width 207 height 23
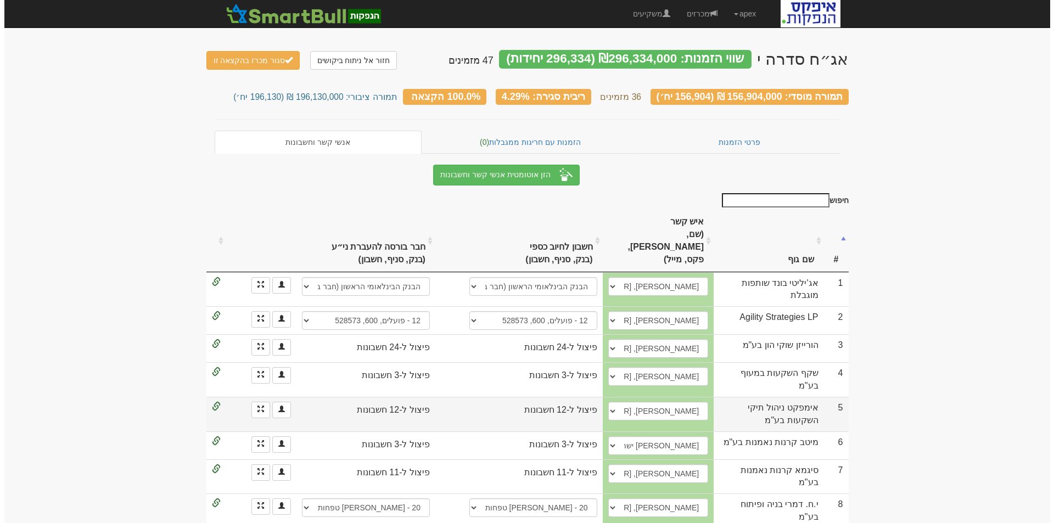
scroll to position [220, 0]
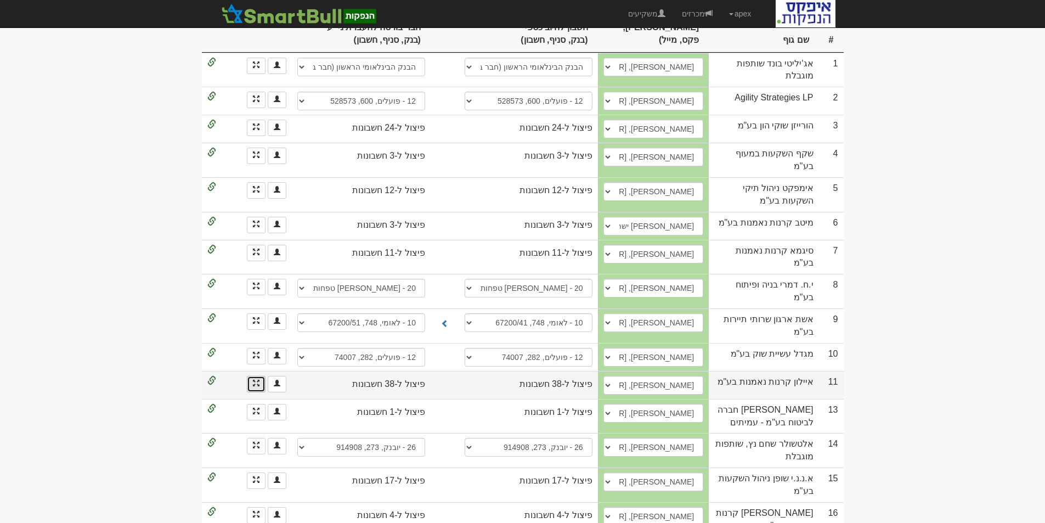
click at [248, 376] on link at bounding box center [256, 384] width 19 height 16
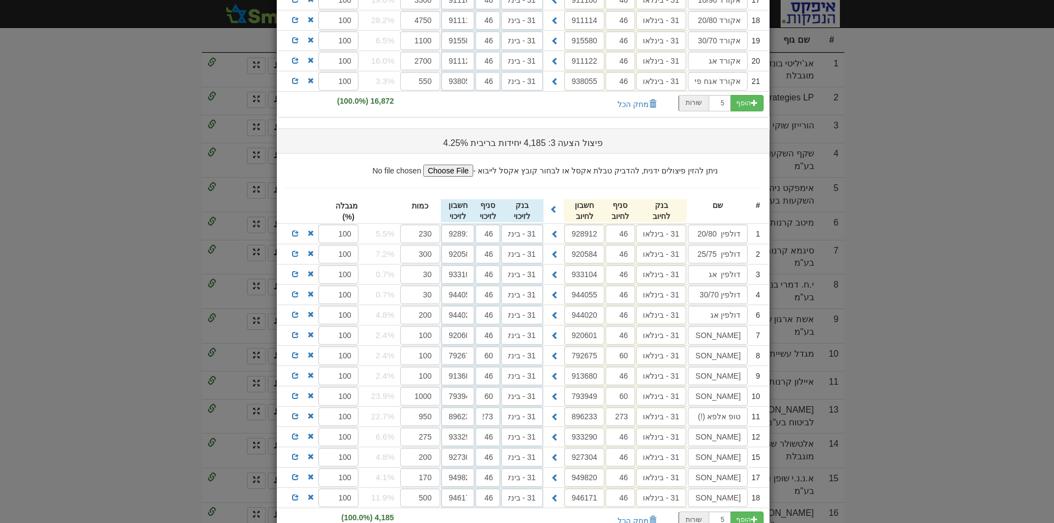
scroll to position [768, 0]
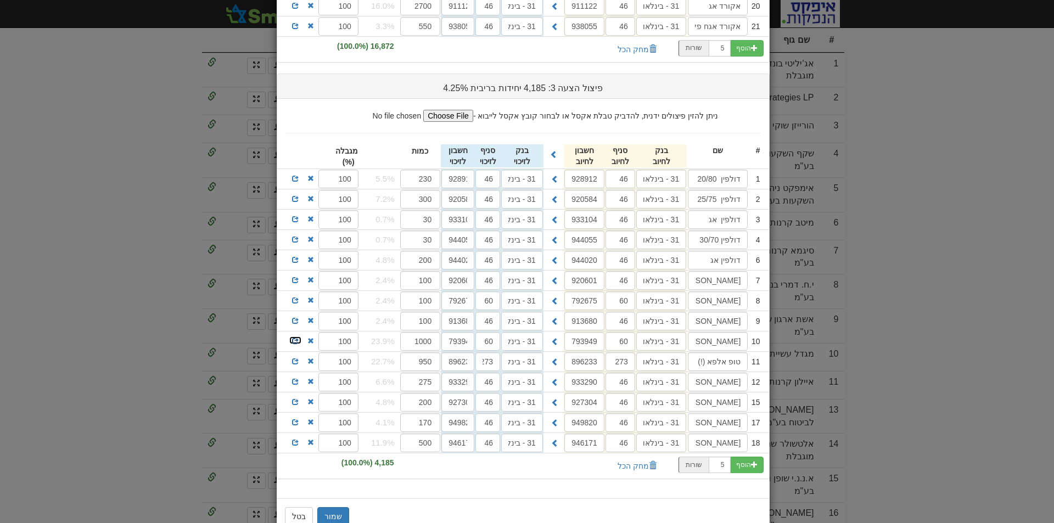
click at [299, 339] on span at bounding box center [295, 340] width 7 height 7
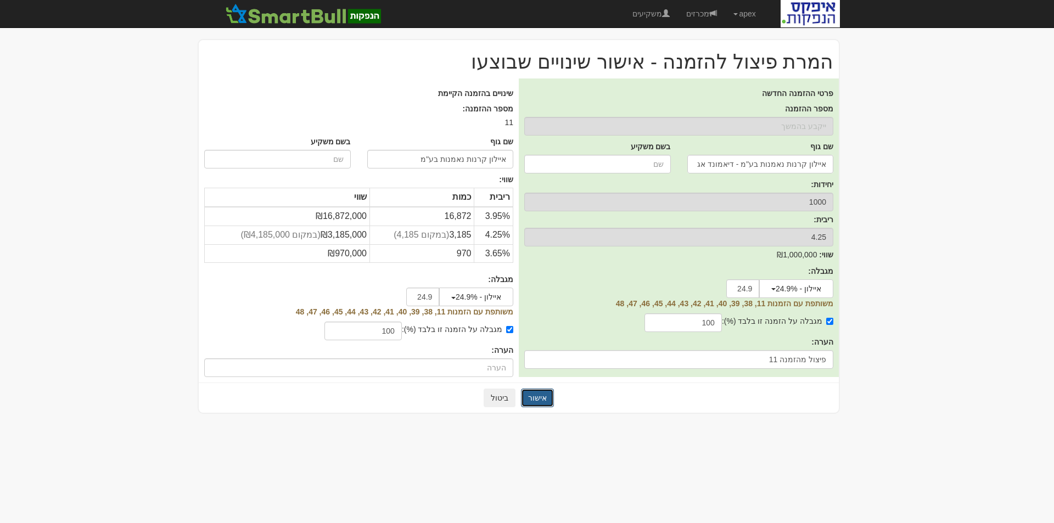
click at [537, 398] on button "אישור" at bounding box center [537, 398] width 33 height 19
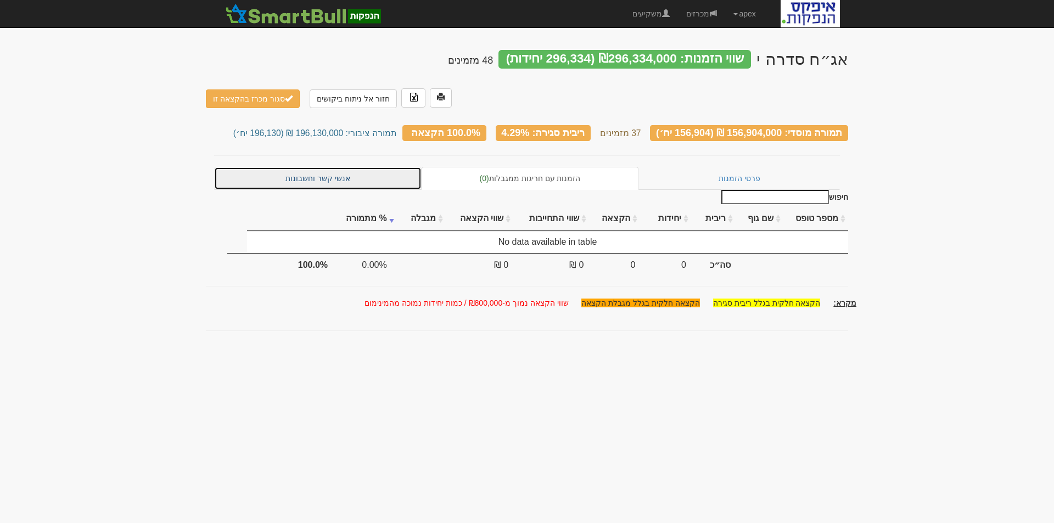
click at [313, 167] on link "אנשי קשר וחשבונות" at bounding box center [317, 178] width 207 height 23
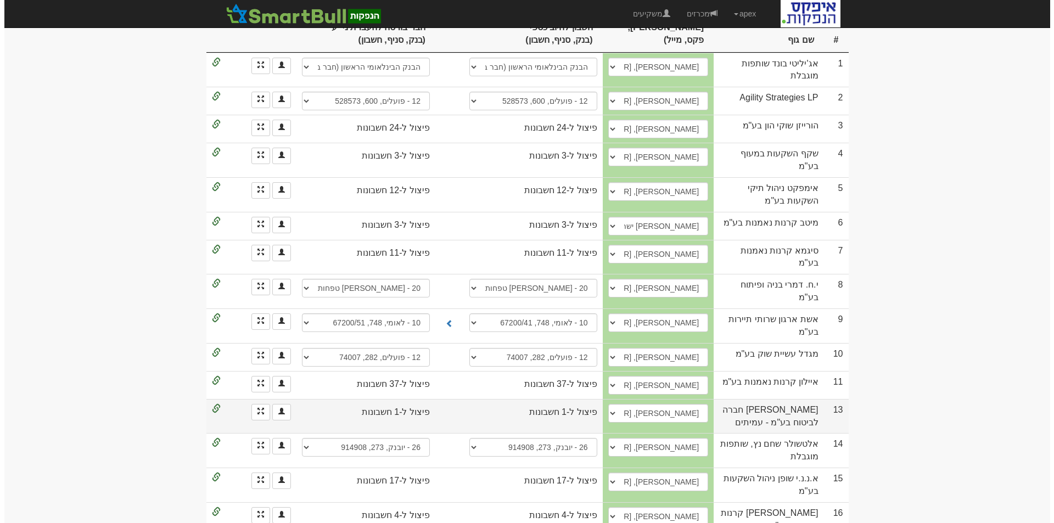
scroll to position [329, 0]
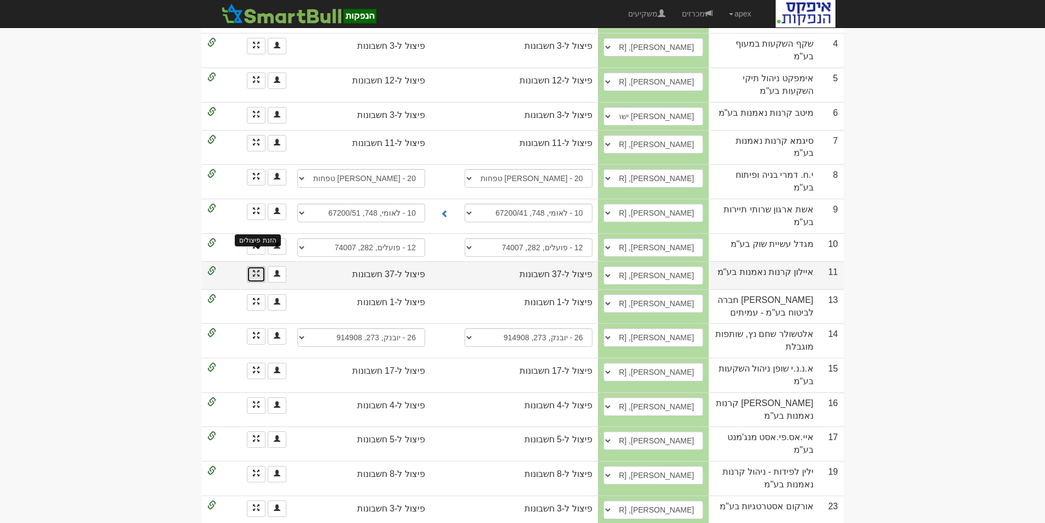
click at [255, 270] on span at bounding box center [256, 273] width 7 height 7
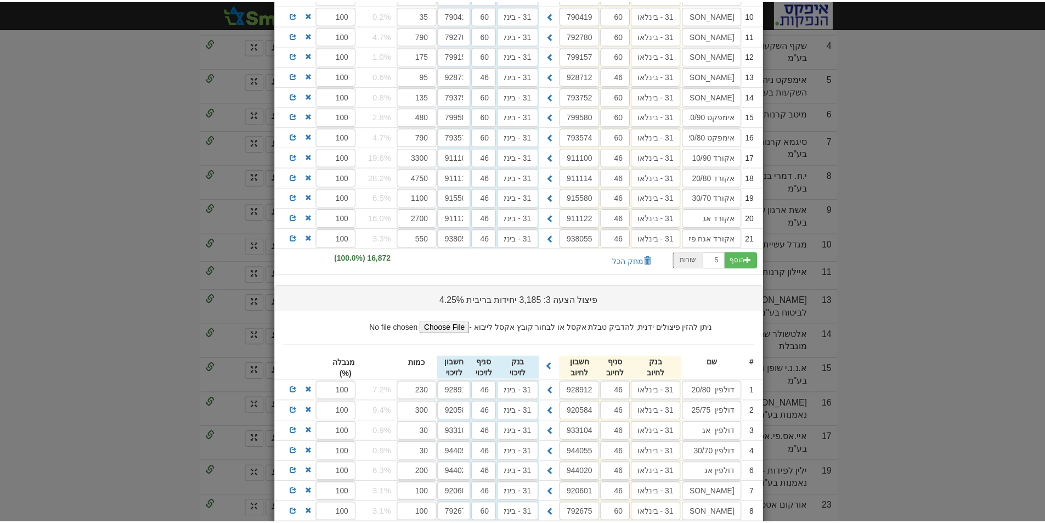
scroll to position [447, 0]
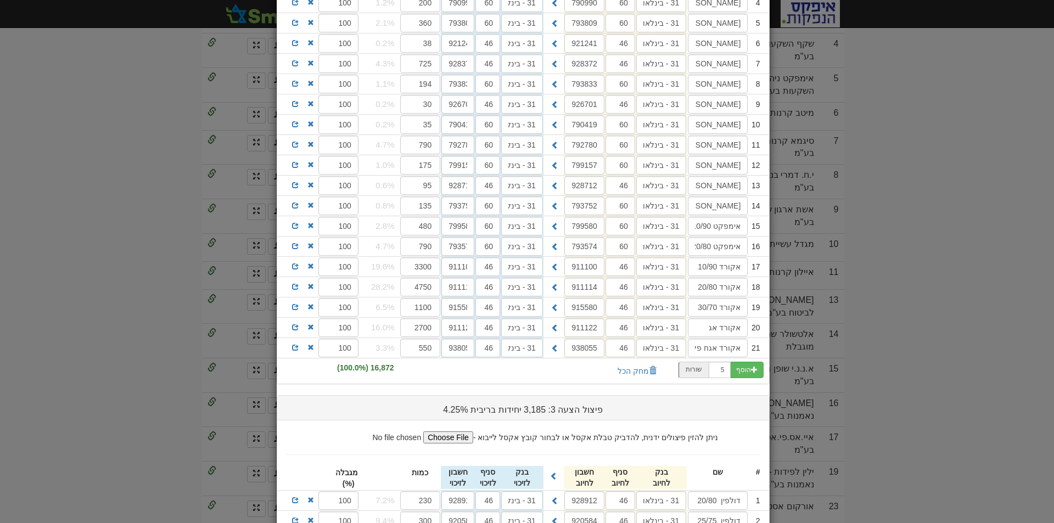
click at [132, 381] on div "× פיצול הזמנה מספר 11 (איילון קרנות נאמנות בע"מ) פיצול אחד לכל הלימיטים פיצול ש…" at bounding box center [527, 261] width 1054 height 523
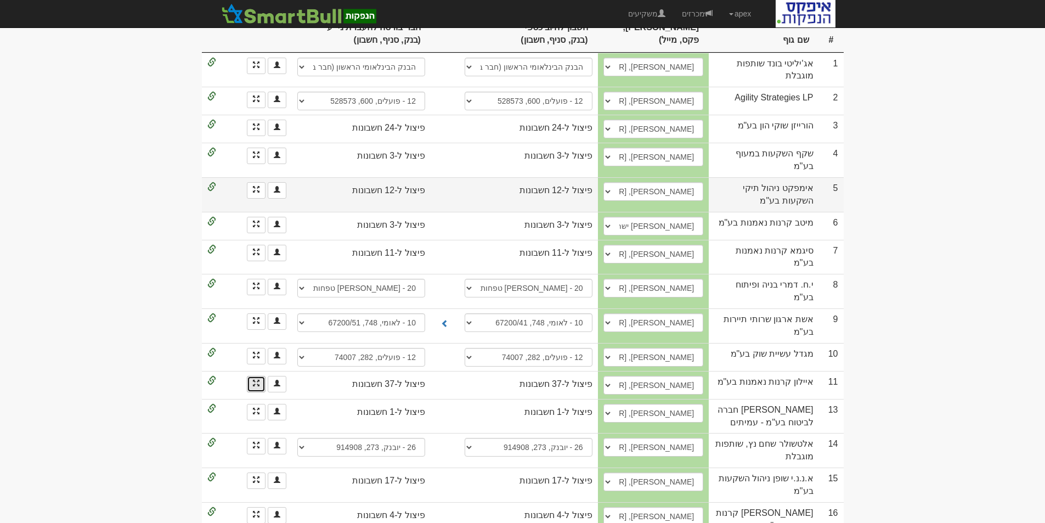
scroll to position [0, 0]
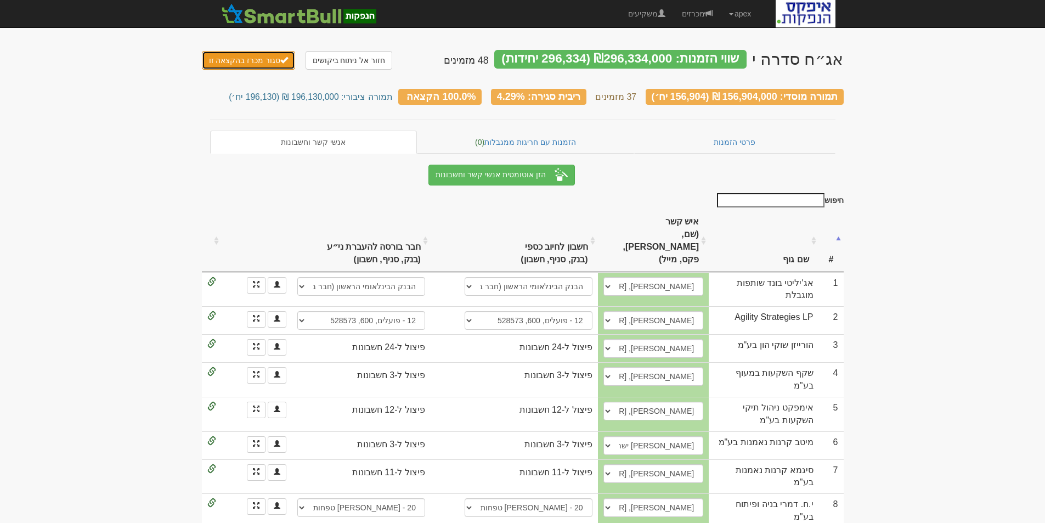
click at [258, 63] on button "סגור מכרז בהקצאה זו" at bounding box center [249, 60] width 94 height 19
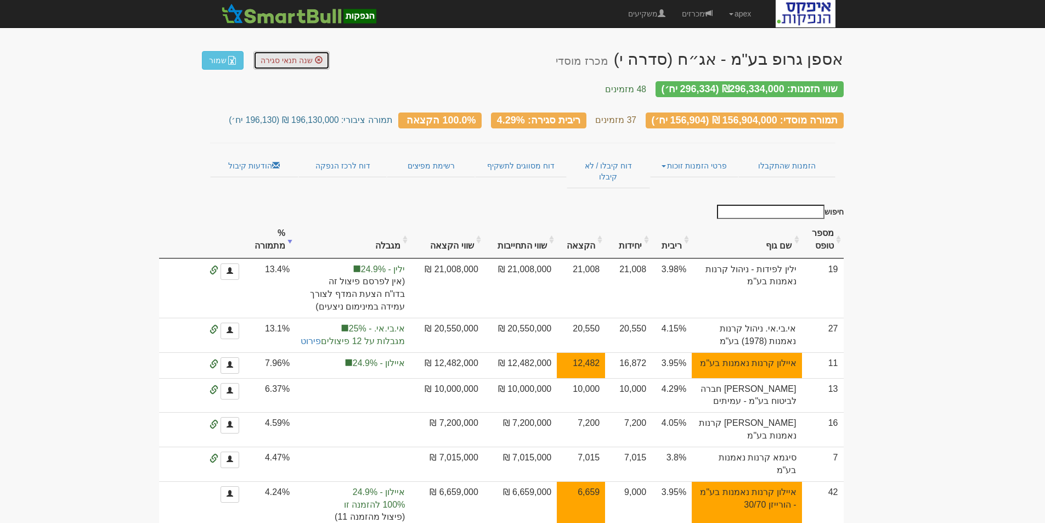
click at [295, 59] on span "שנה תנאי סגירה" at bounding box center [287, 60] width 52 height 9
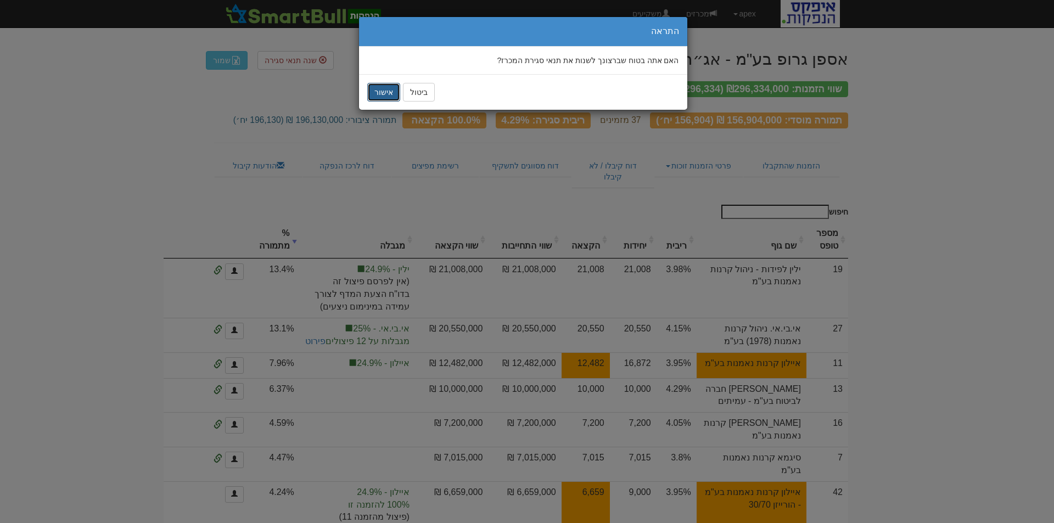
click at [393, 93] on button "אישור" at bounding box center [383, 92] width 33 height 19
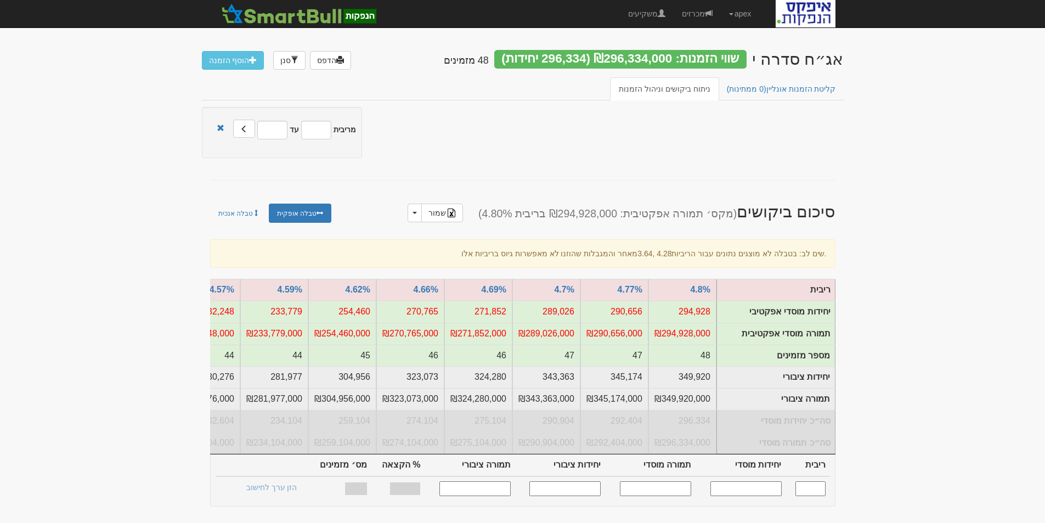
click at [749, 494] on input "text" at bounding box center [746, 488] width 71 height 15
type input "150000"
type input "4.290"
type input "150,000"
type input "150,000,000"
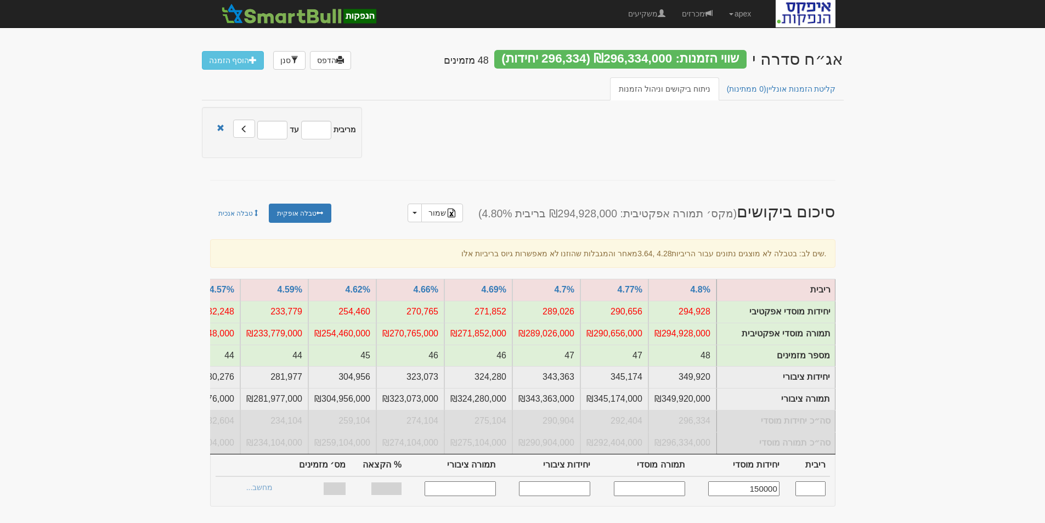
type input "187,500"
type input "187,500,000"
type input "54.12%"
type input "37"
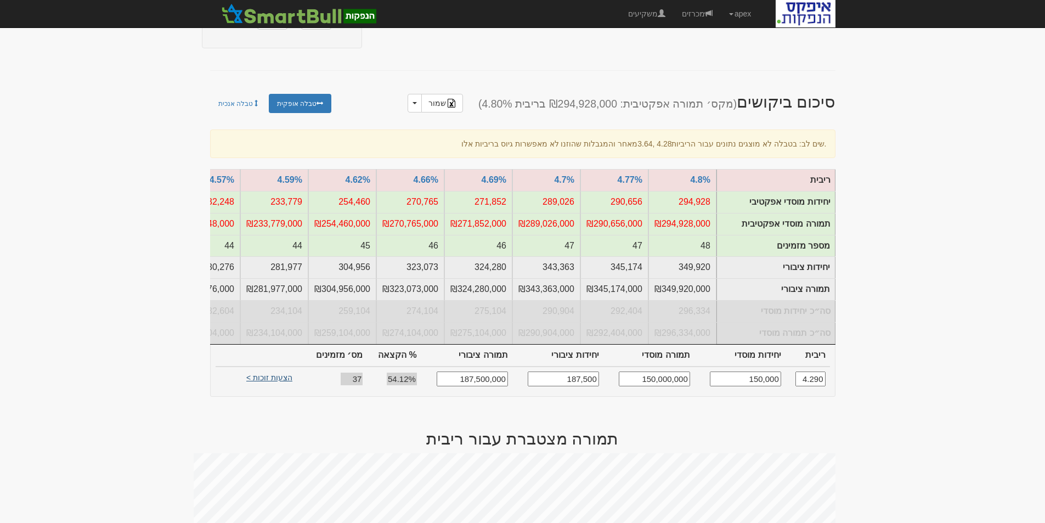
type input "150,000"
click at [266, 385] on link "הצעות זוכות >" at bounding box center [269, 379] width 60 height 15
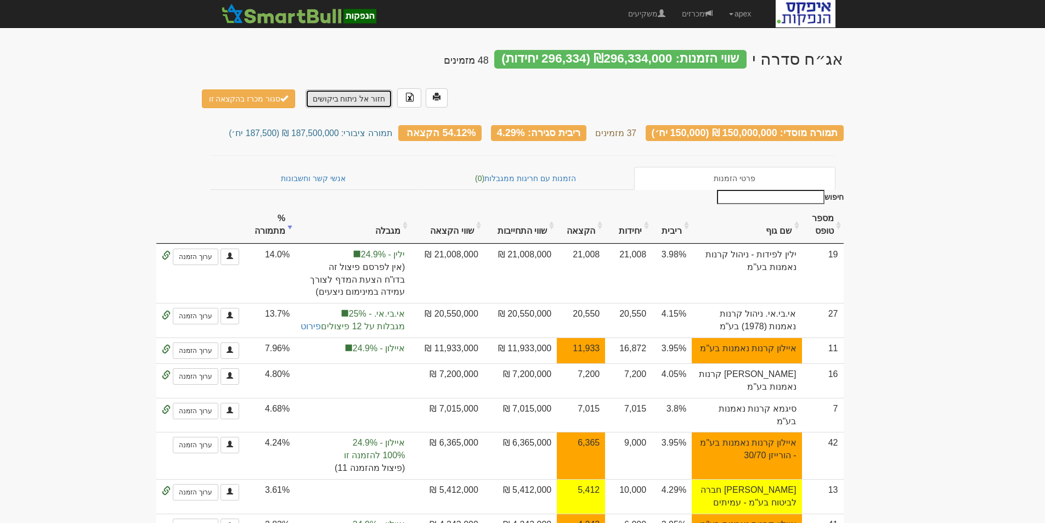
click at [338, 89] on link "חזור אל ניתוח ביקושים" at bounding box center [349, 98] width 87 height 19
click at [340, 89] on link "חזור אל ניתוח ביקושים" at bounding box center [349, 98] width 87 height 19
click at [349, 89] on link "חזור אל ניתוח ביקושים" at bounding box center [349, 98] width 87 height 19
click at [336, 89] on link "חזור אל ניתוח ביקושים" at bounding box center [349, 98] width 87 height 19
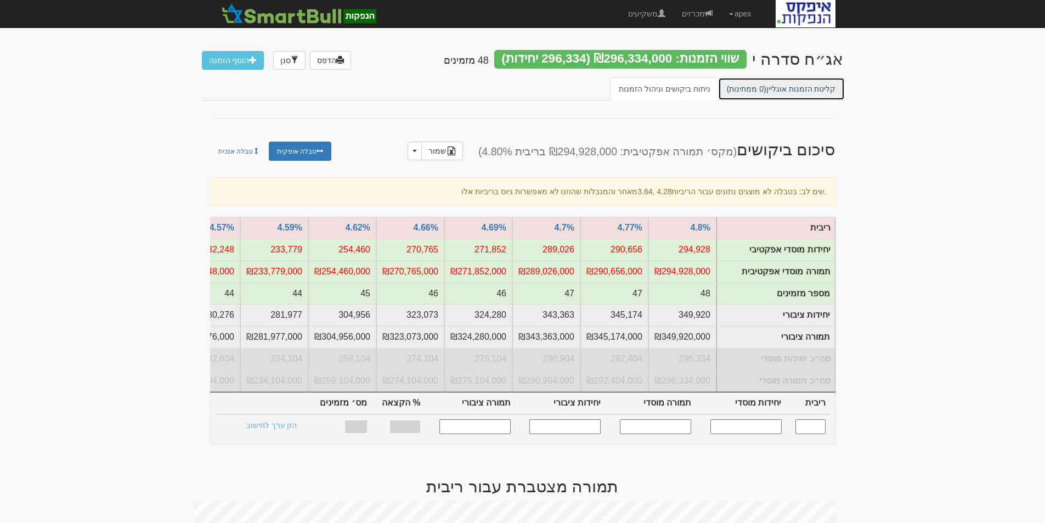
click at [800, 91] on link "קליטת הזמנות אונליין (0 ממתינות)" at bounding box center [781, 88] width 127 height 23
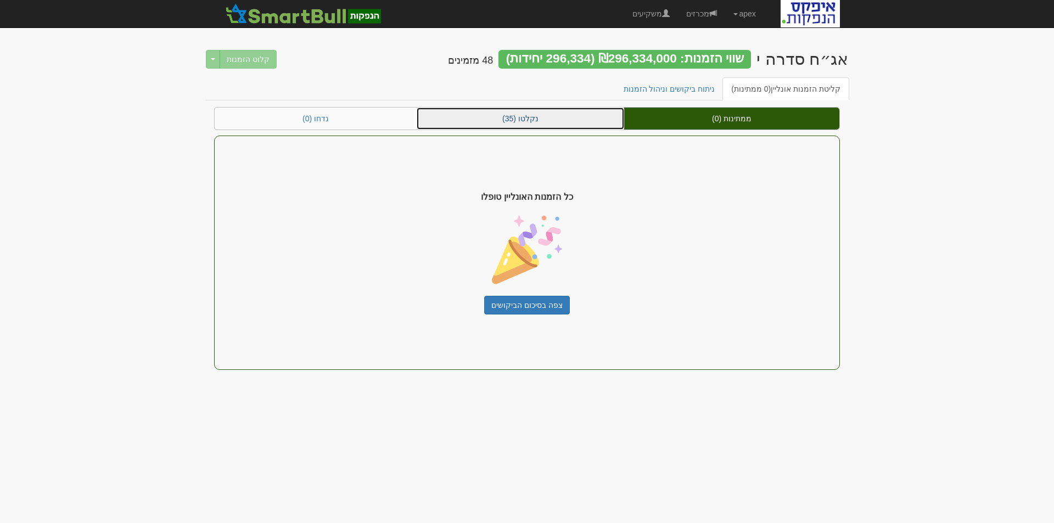
click at [521, 111] on link "נקלטו (35)" at bounding box center [520, 119] width 207 height 22
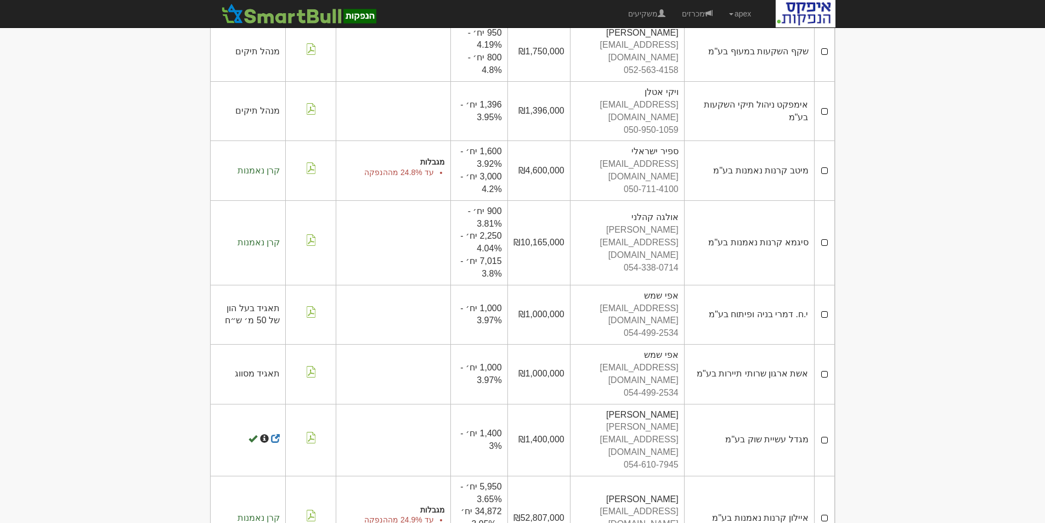
scroll to position [384, 0]
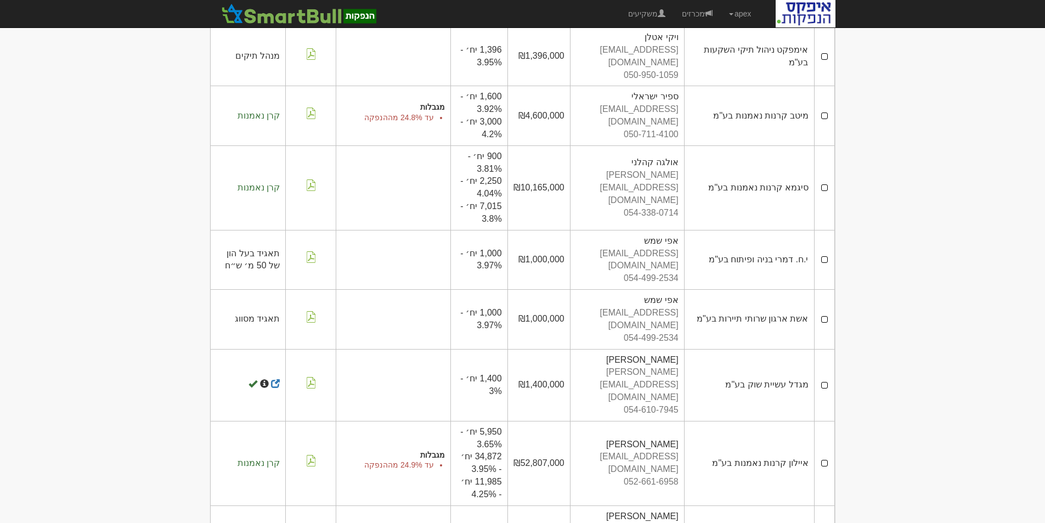
click at [823, 421] on td at bounding box center [824, 463] width 20 height 85
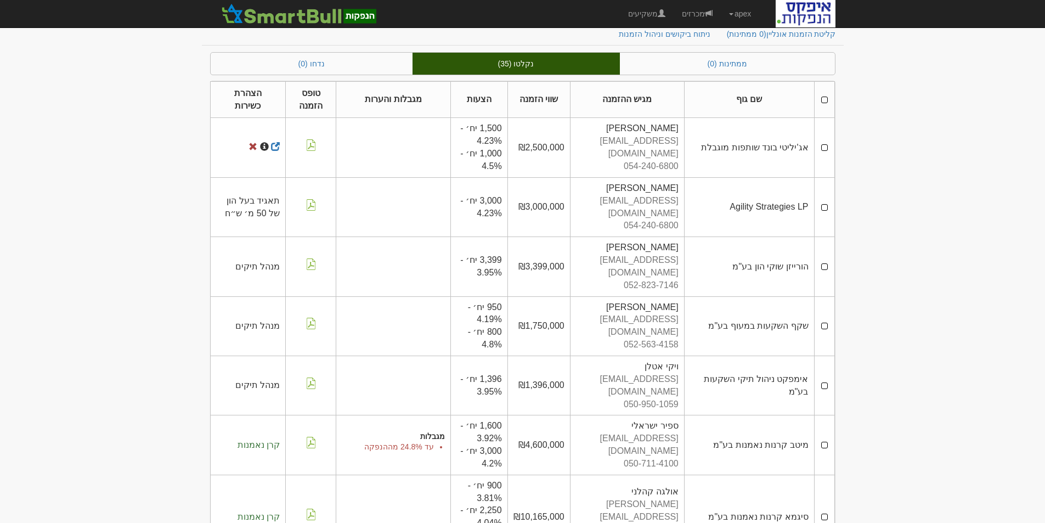
scroll to position [0, 0]
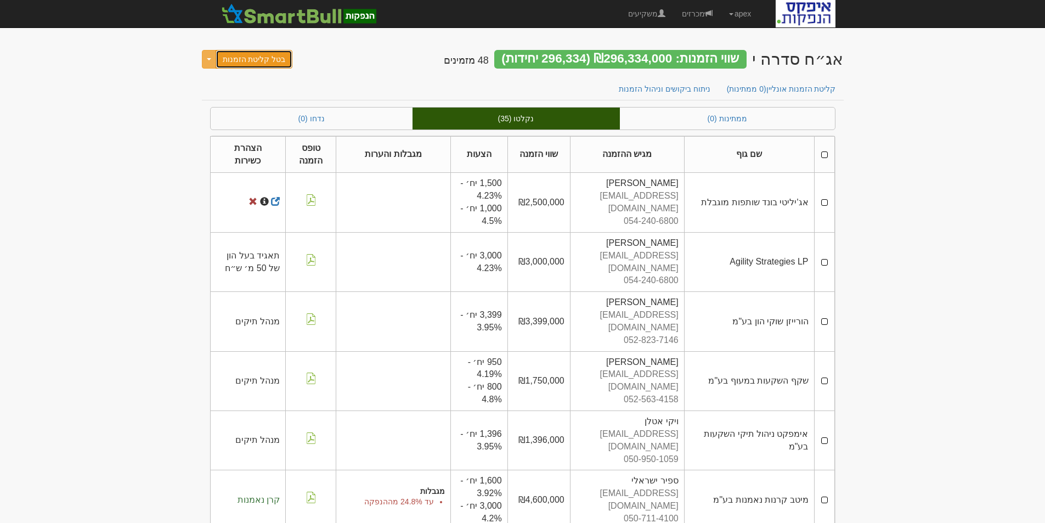
click at [241, 60] on button "בטל קליטת הזמנות" at bounding box center [254, 59] width 77 height 19
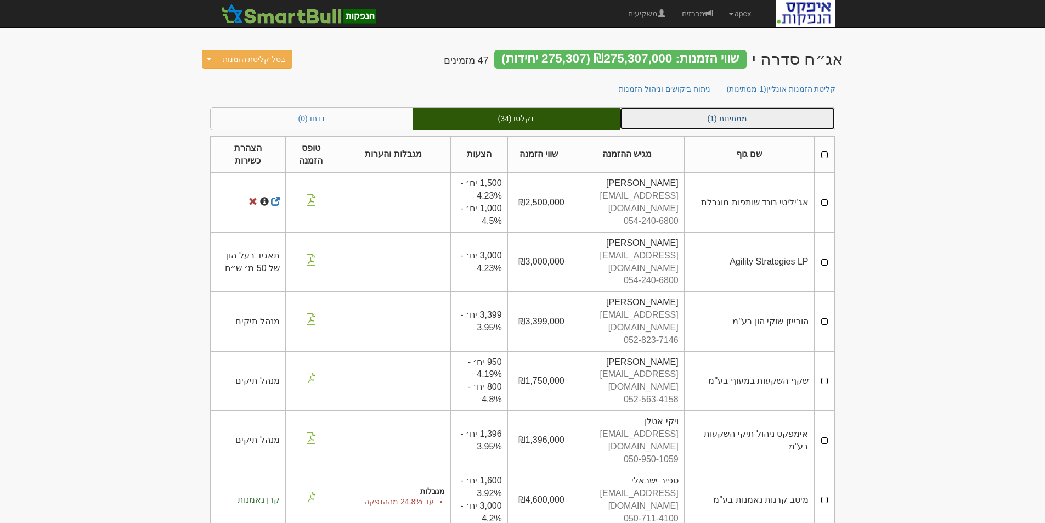
click at [736, 119] on link "ממתינות (1)" at bounding box center [727, 119] width 215 height 22
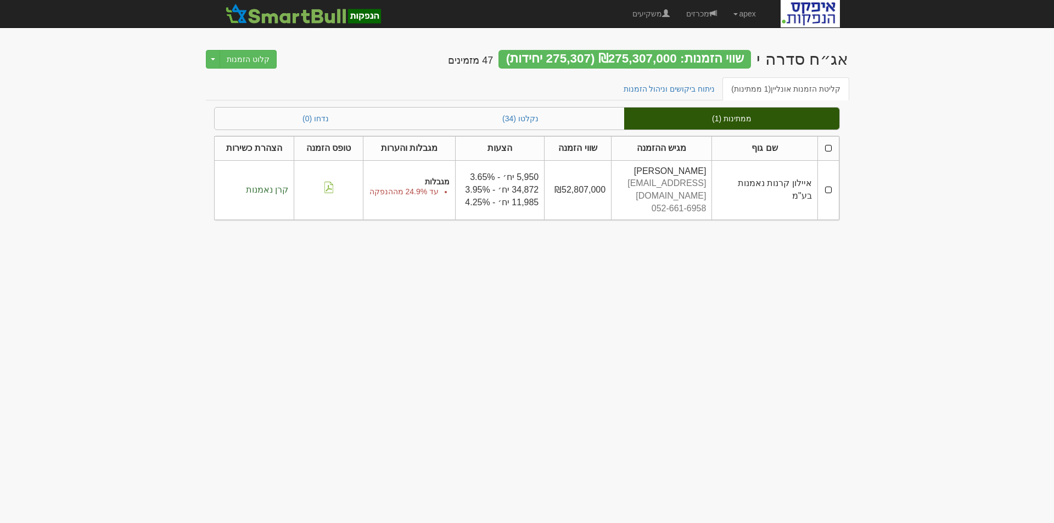
click at [825, 185] on td at bounding box center [827, 189] width 21 height 59
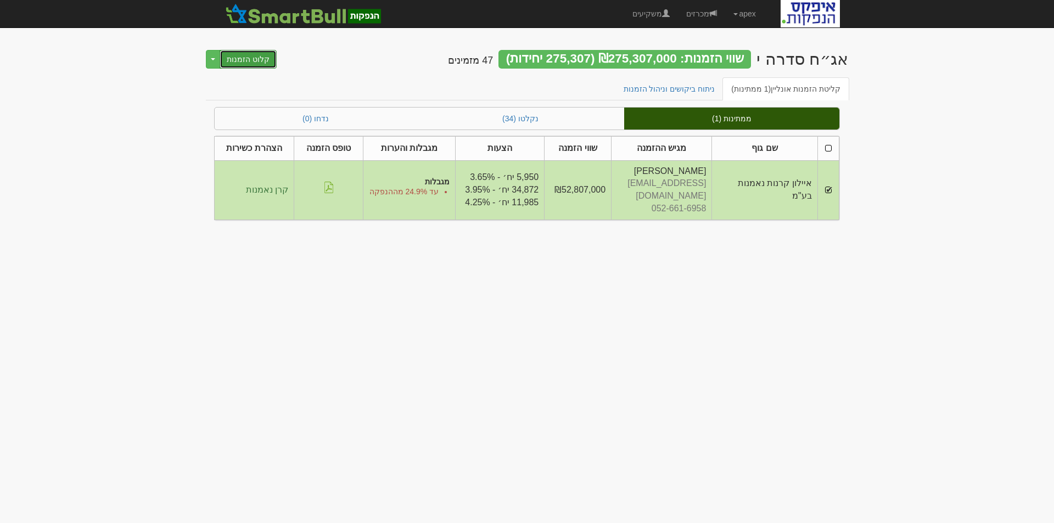
click at [241, 58] on button "קלוט הזמנות" at bounding box center [248, 59] width 57 height 19
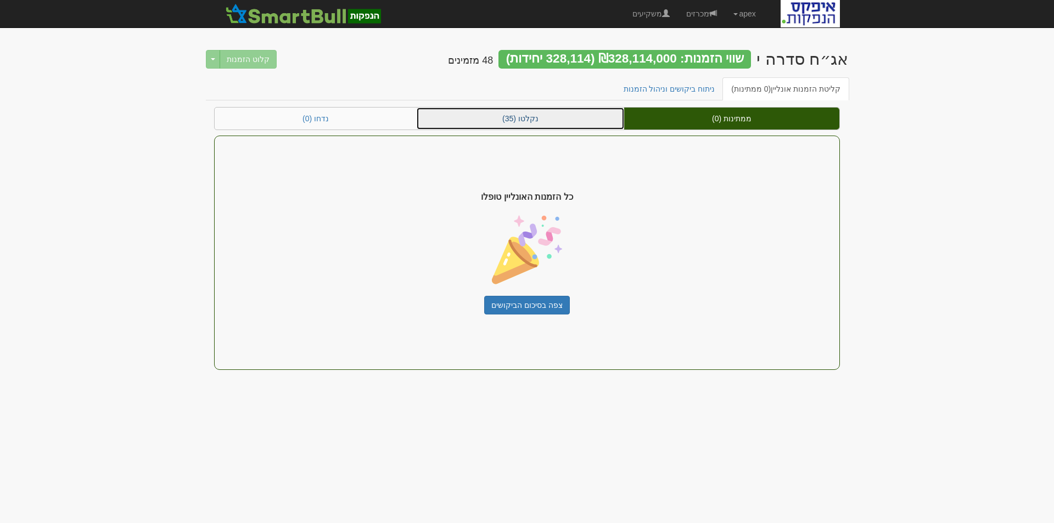
click at [518, 121] on link "נקלטו (35)" at bounding box center [520, 119] width 207 height 22
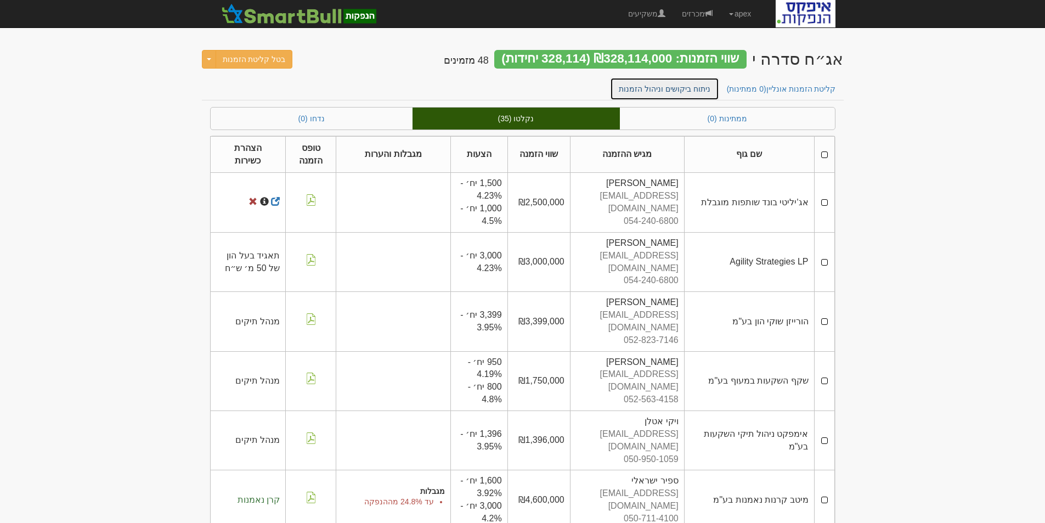
click at [669, 86] on link "ניתוח ביקושים וניהול הזמנות" at bounding box center [664, 88] width 109 height 23
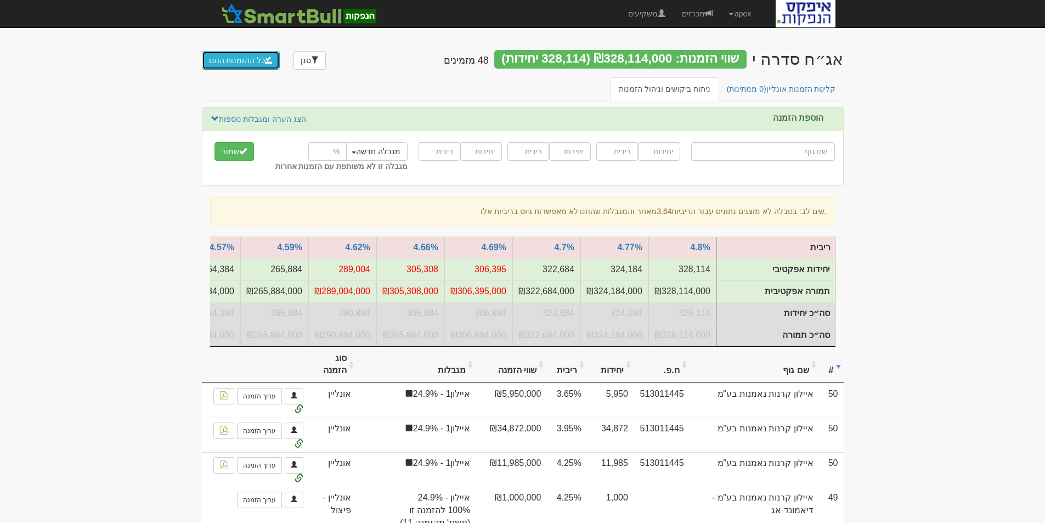
click at [244, 58] on button "כל ההזמנות הוזנו" at bounding box center [241, 60] width 78 height 19
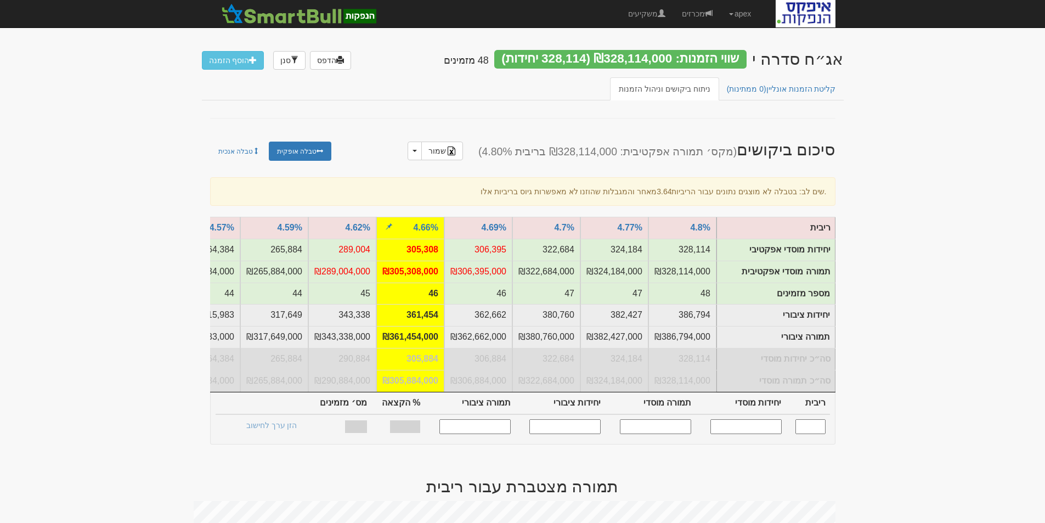
scroll to position [55, 0]
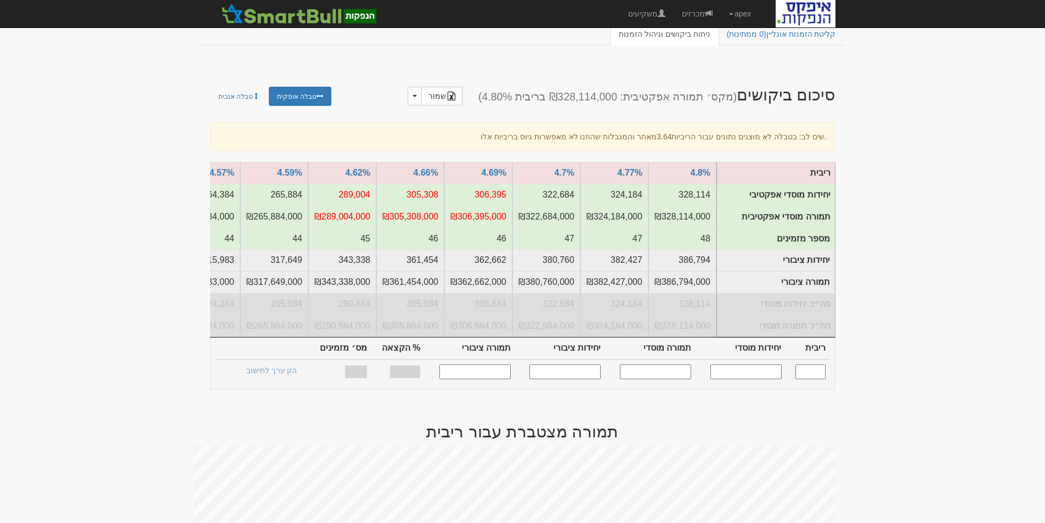
drag, startPoint x: 759, startPoint y: 379, endPoint x: 772, endPoint y: 394, distance: 19.5
click at [759, 379] on input "text" at bounding box center [746, 371] width 71 height 15
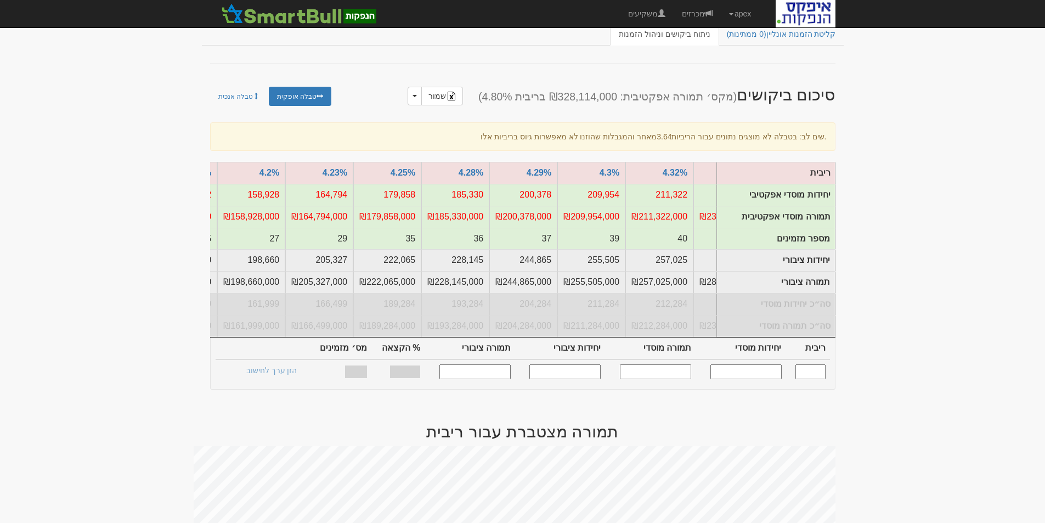
scroll to position [0, -1150]
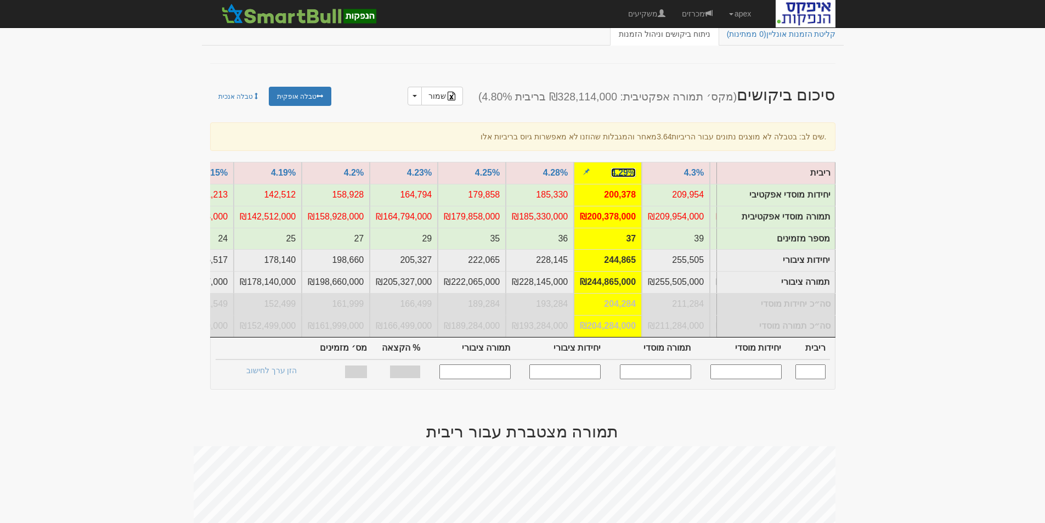
click at [616, 171] on link "4.29%" at bounding box center [623, 172] width 25 height 9
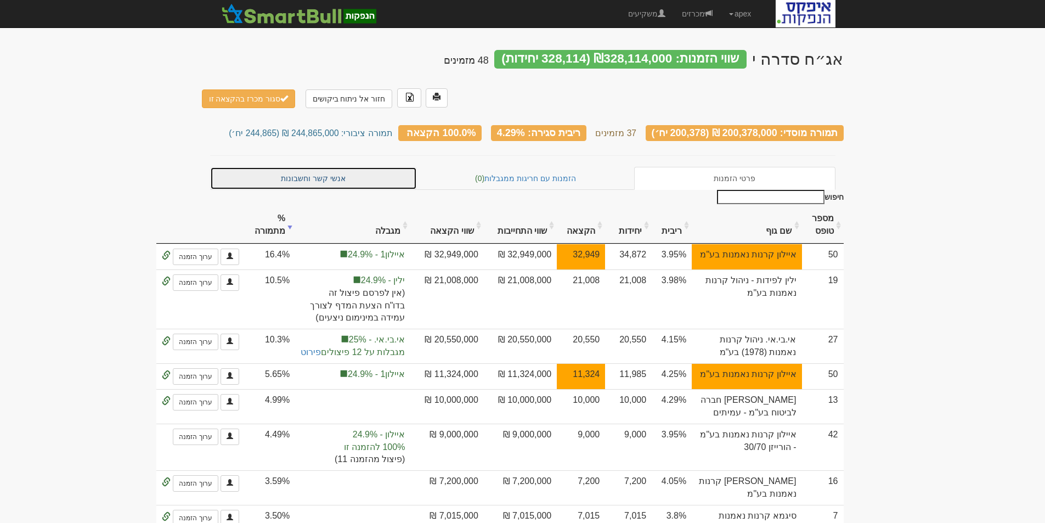
click at [324, 167] on link "אנשי קשר וחשבונות" at bounding box center [313, 178] width 207 height 23
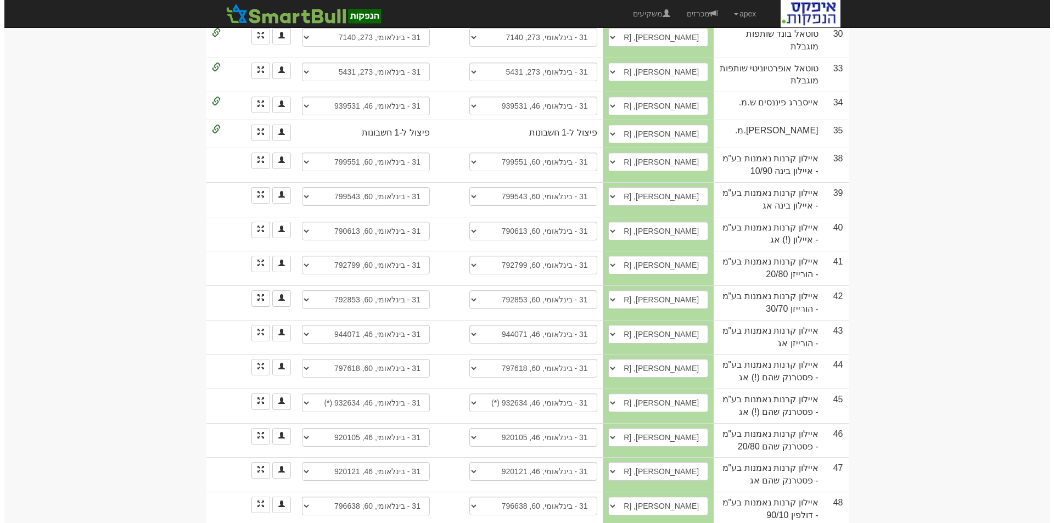
scroll to position [1031, 0]
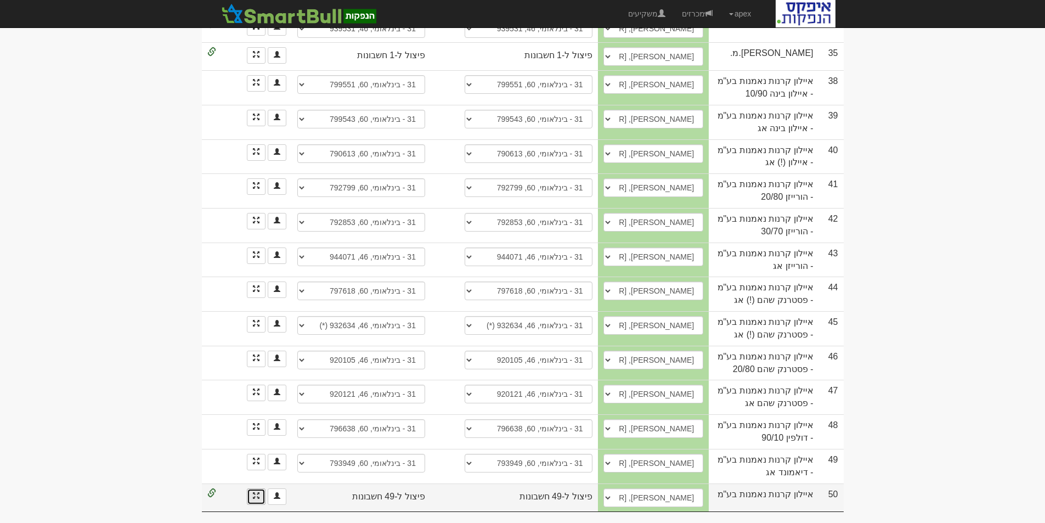
click at [255, 496] on link at bounding box center [256, 496] width 19 height 16
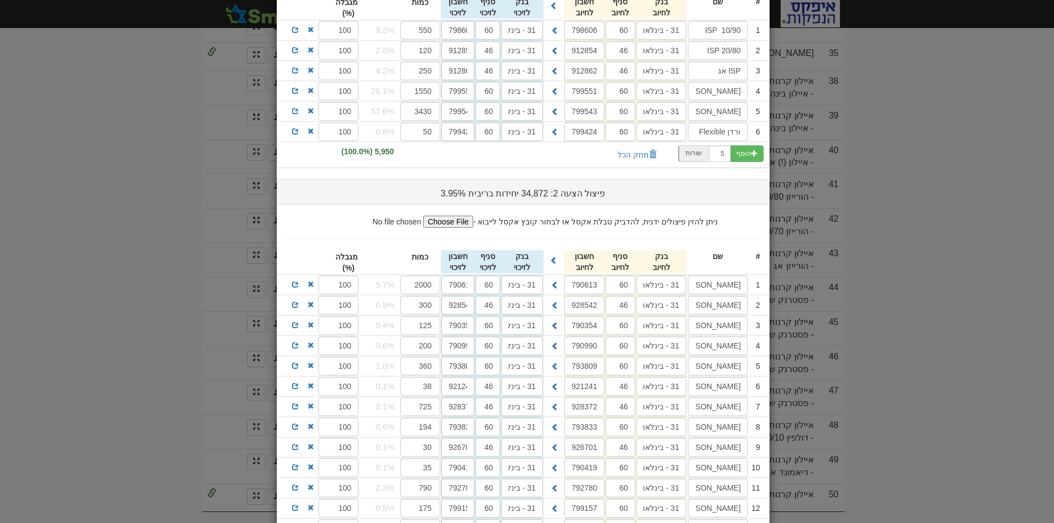
scroll to position [0, 0]
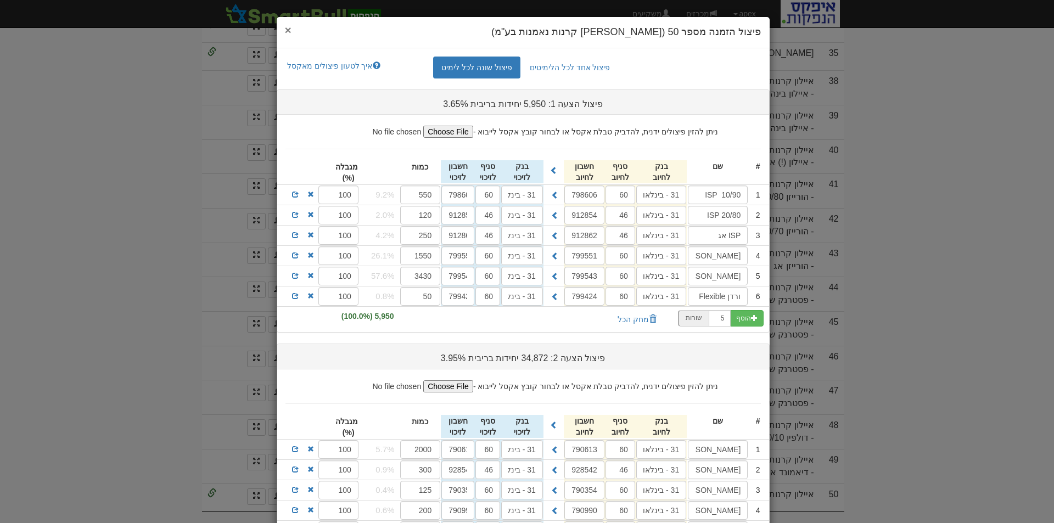
click at [291, 31] on span "×" at bounding box center [288, 30] width 7 height 13
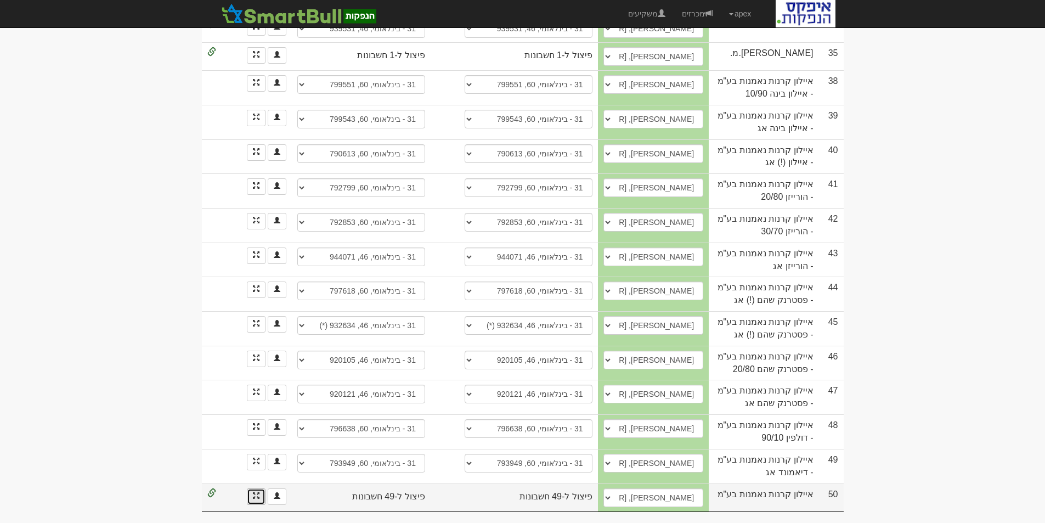
click at [256, 495] on link at bounding box center [256, 496] width 19 height 16
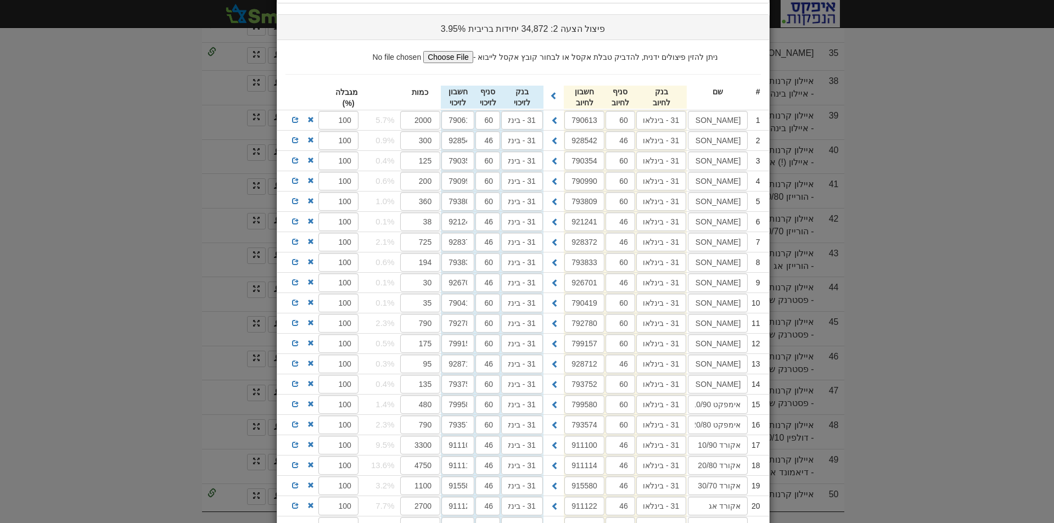
scroll to position [55, 0]
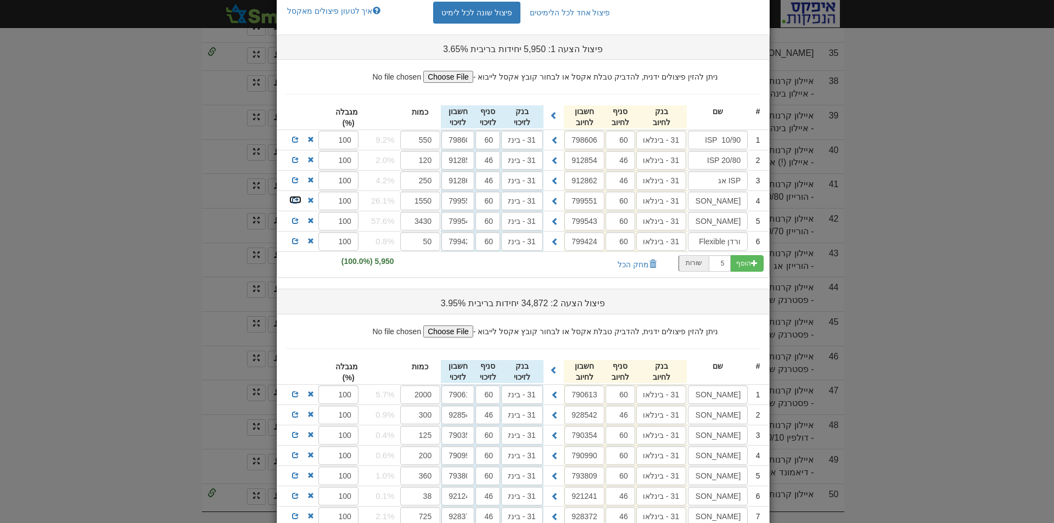
click at [297, 199] on span at bounding box center [295, 200] width 7 height 7
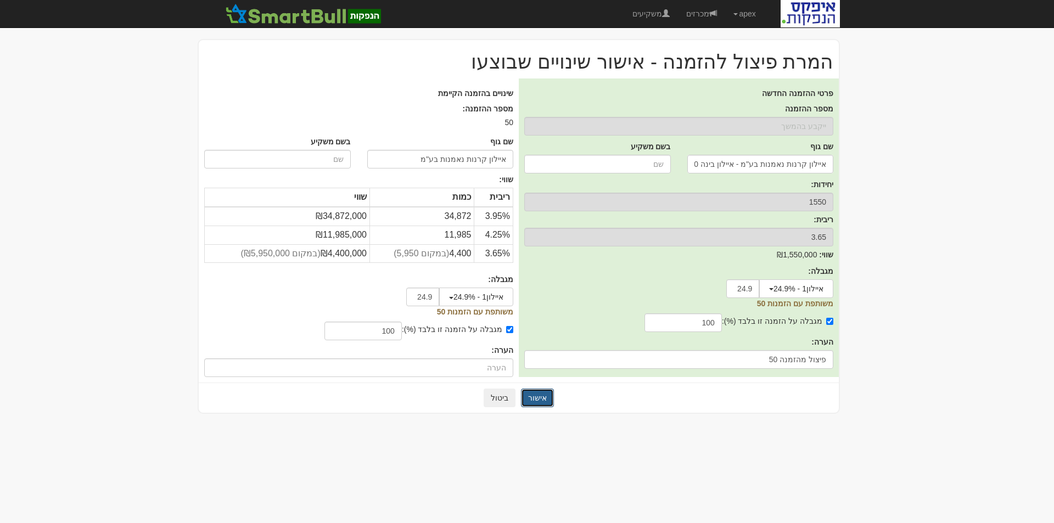
click at [542, 395] on button "אישור" at bounding box center [537, 398] width 33 height 19
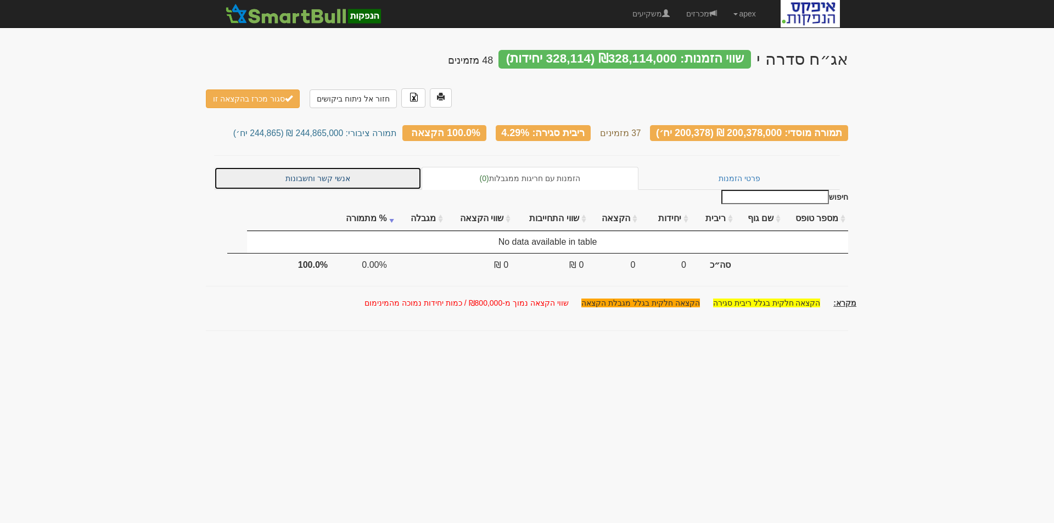
click at [334, 167] on link "אנשי קשר וחשבונות" at bounding box center [317, 178] width 207 height 23
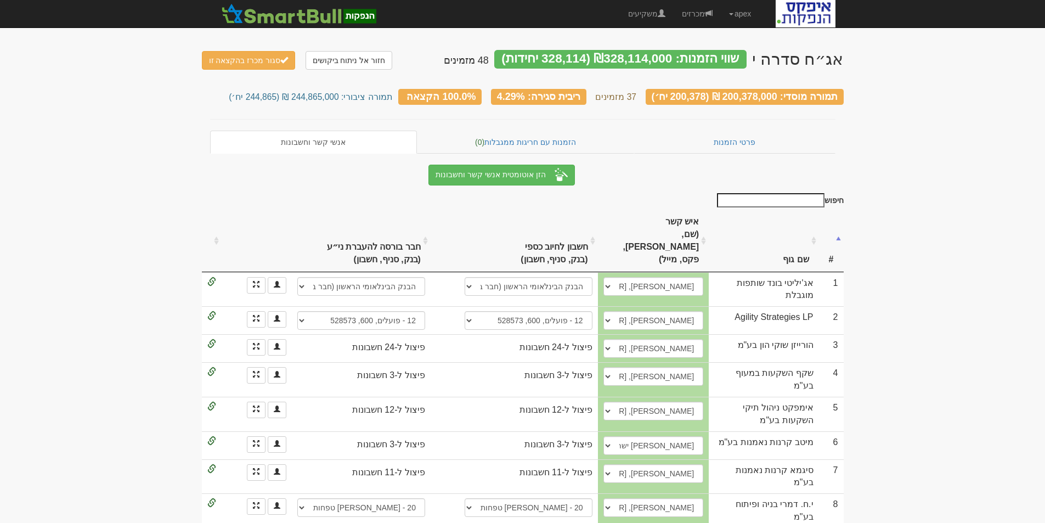
click at [795, 229] on th "שם גוף" at bounding box center [764, 240] width 110 height 61
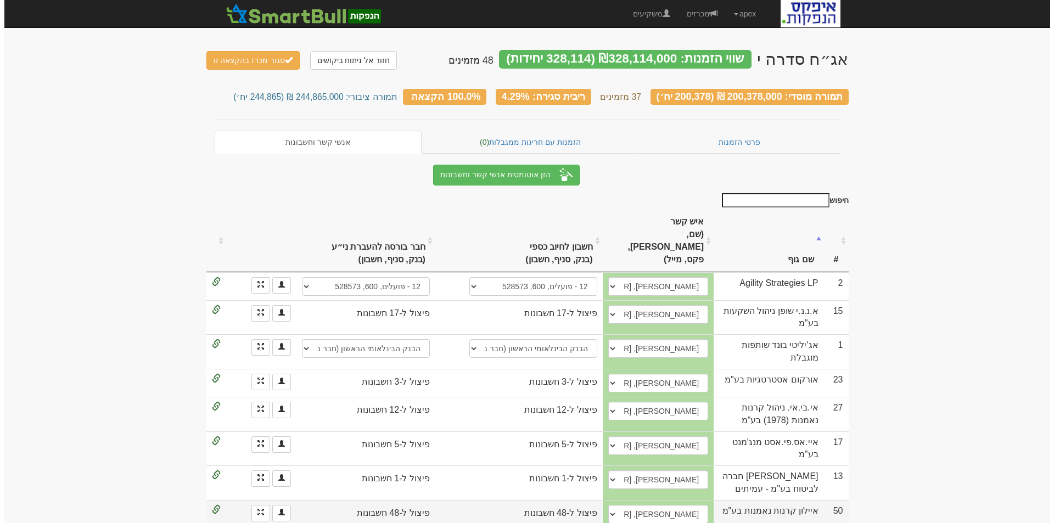
scroll to position [110, 0]
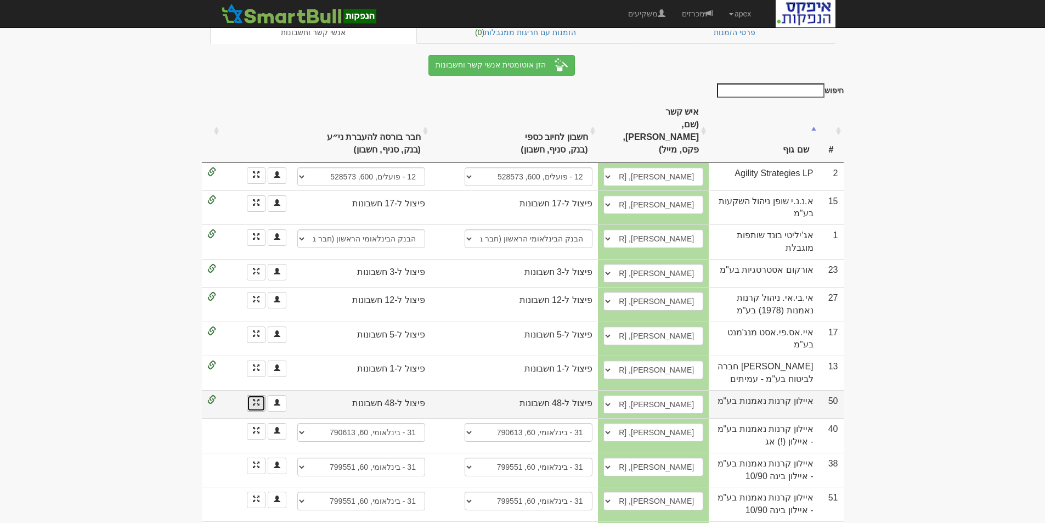
click at [250, 395] on link at bounding box center [256, 403] width 19 height 16
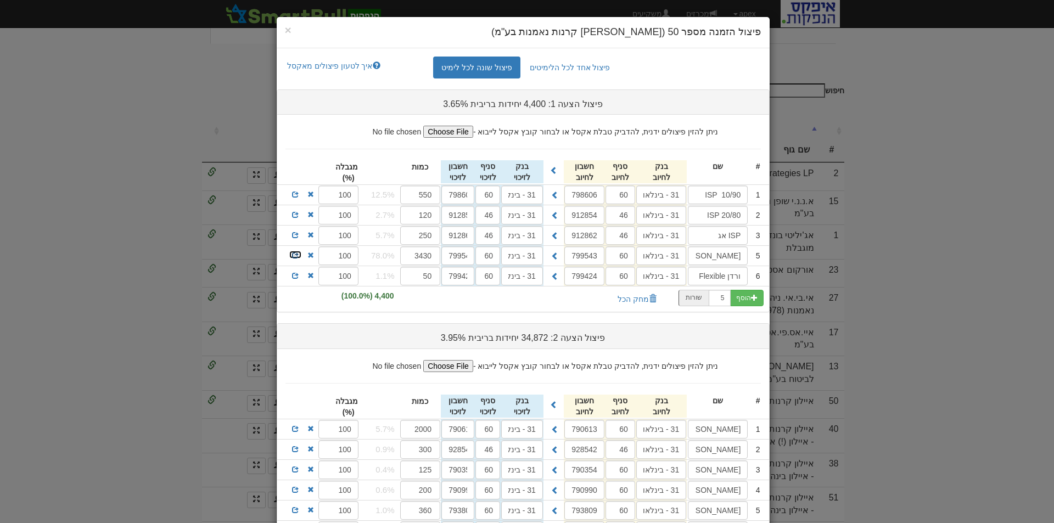
click at [299, 255] on span at bounding box center [295, 255] width 7 height 7
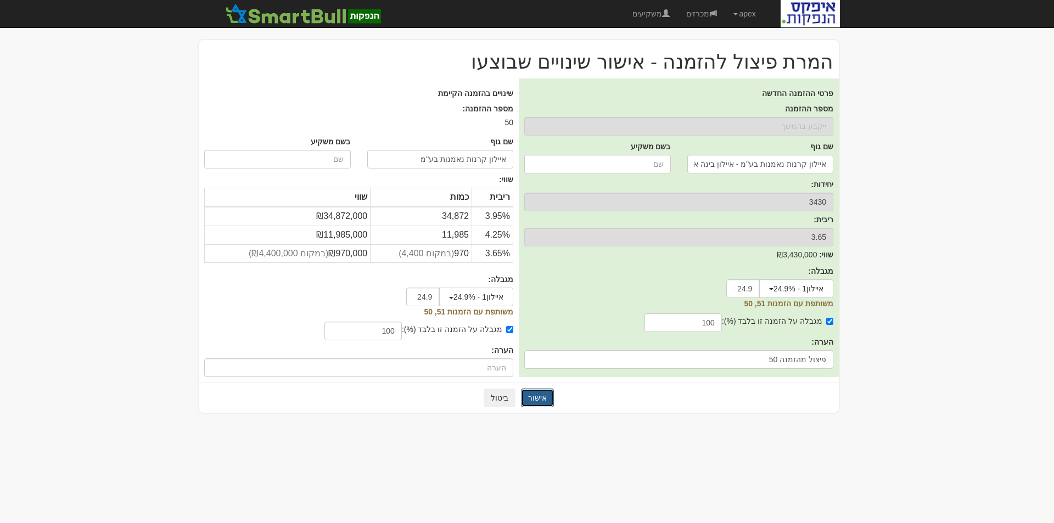
click at [537, 402] on button "אישור" at bounding box center [537, 398] width 33 height 19
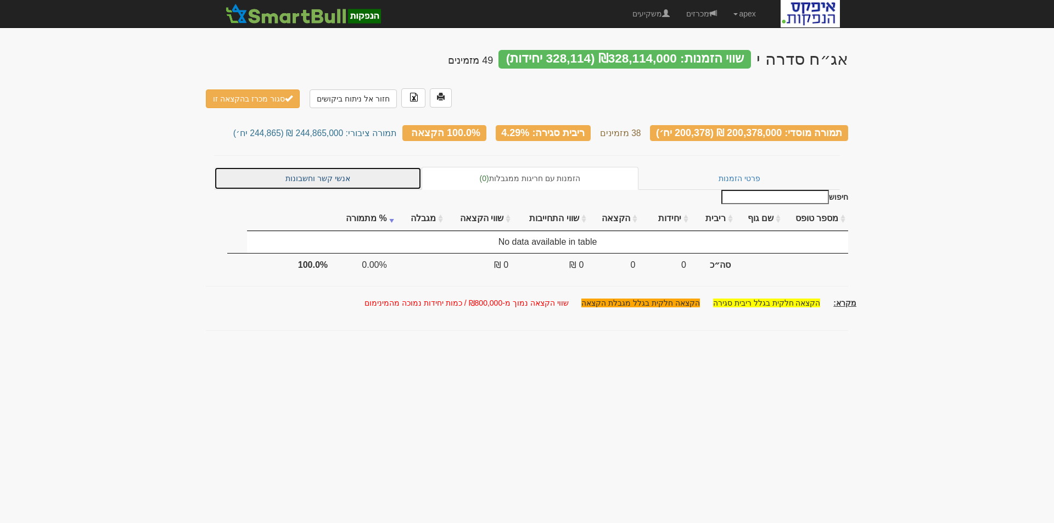
click at [324, 167] on link "אנשי קשר וחשבונות" at bounding box center [317, 178] width 207 height 23
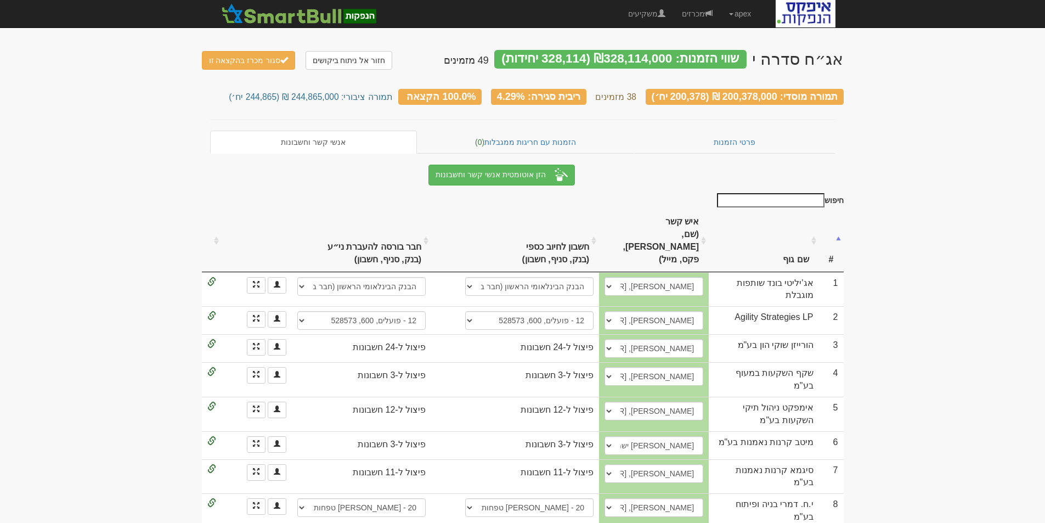
click at [806, 232] on th "שם גוף" at bounding box center [764, 240] width 110 height 61
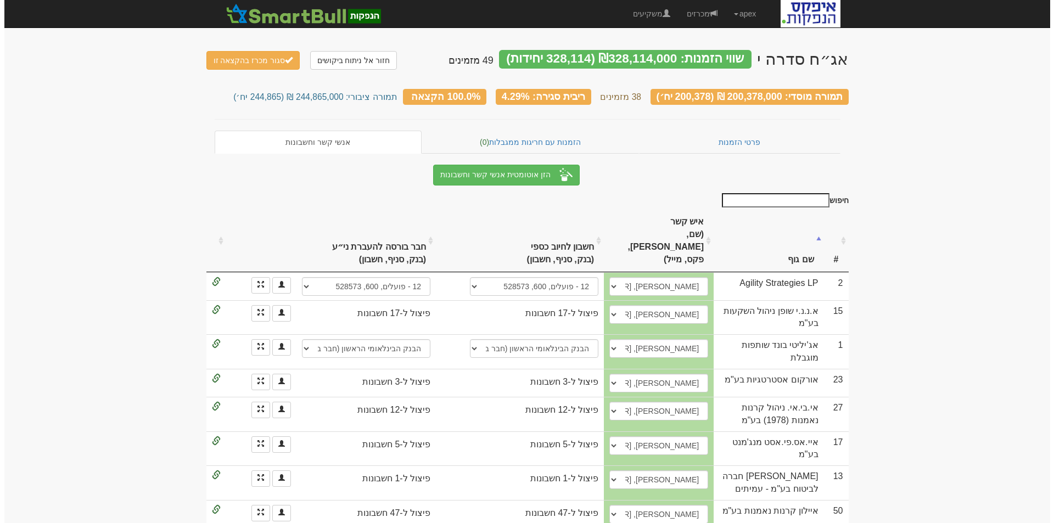
scroll to position [165, 0]
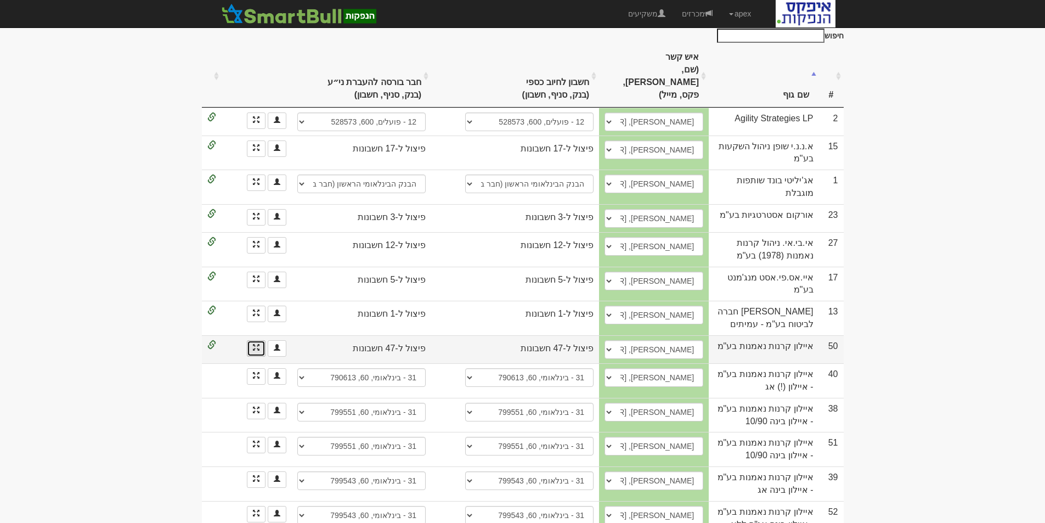
click at [250, 340] on link at bounding box center [256, 348] width 19 height 16
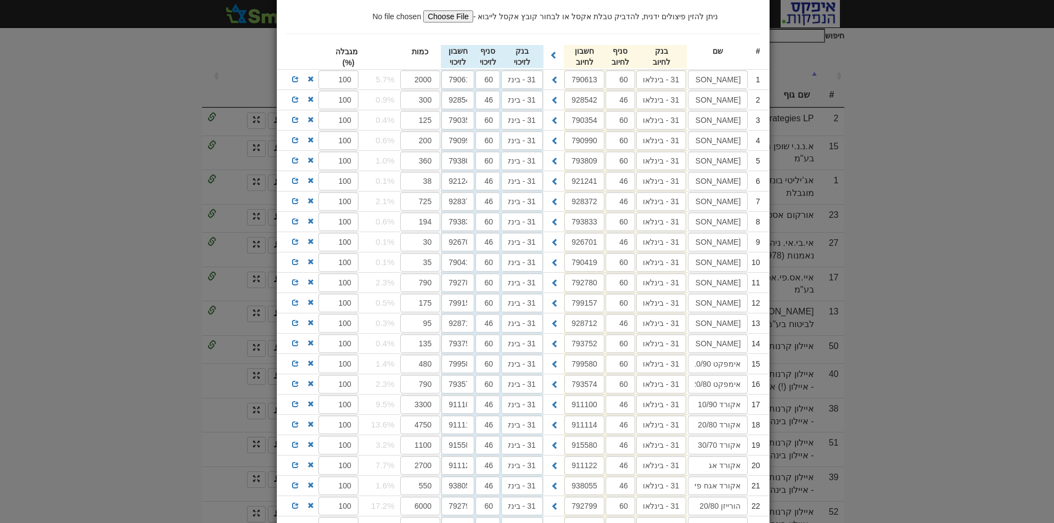
scroll to position [384, 0]
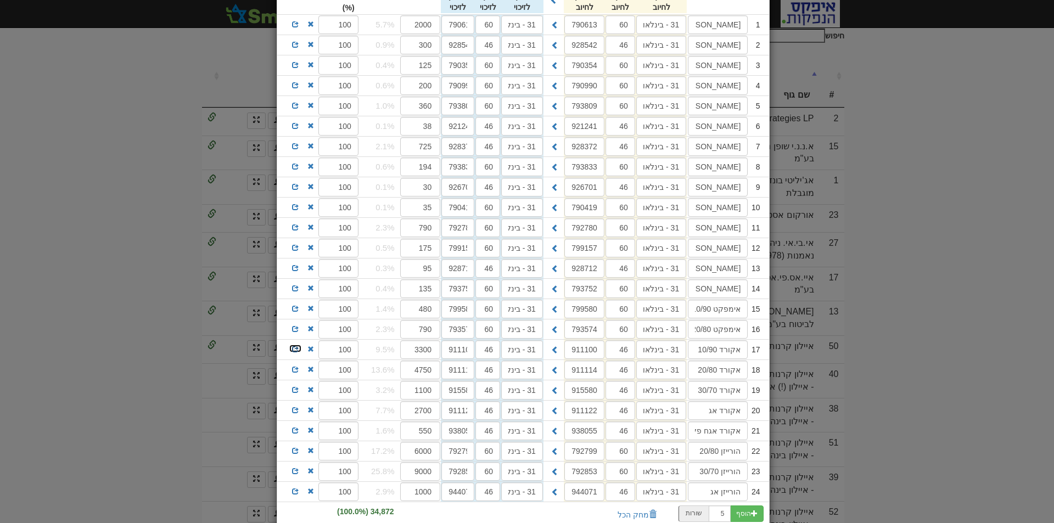
click at [298, 348] on span at bounding box center [295, 349] width 7 height 7
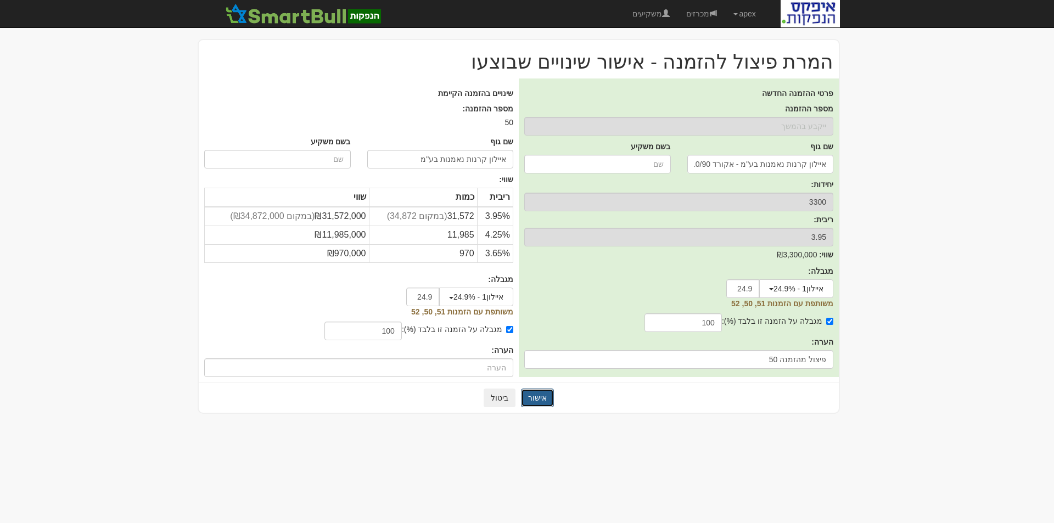
click at [540, 400] on button "אישור" at bounding box center [537, 398] width 33 height 19
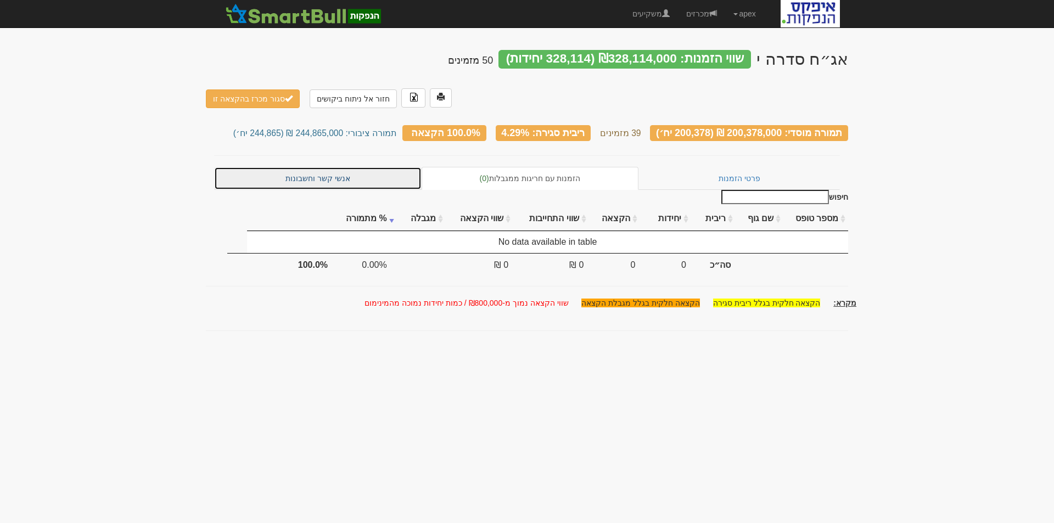
click at [335, 167] on link "אנשי קשר וחשבונות" at bounding box center [317, 178] width 207 height 23
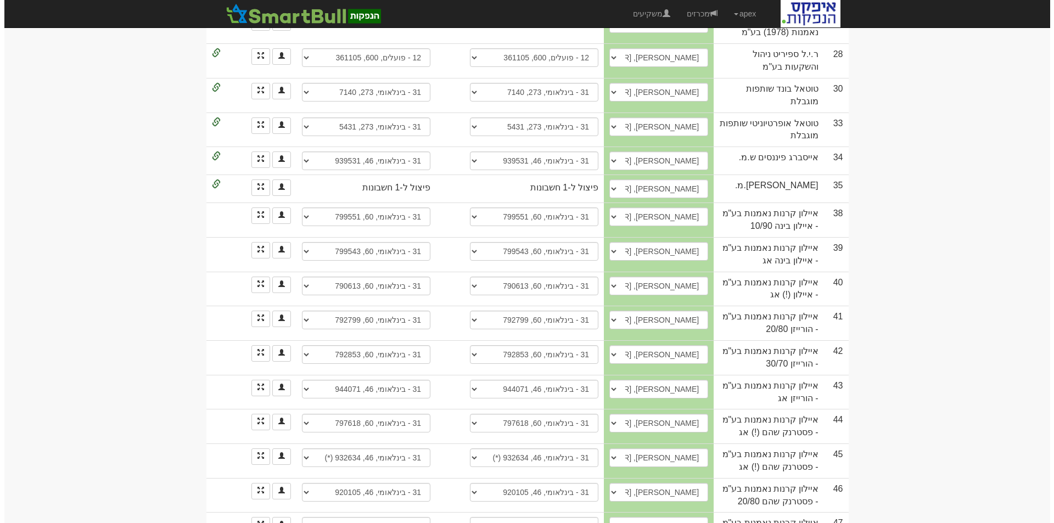
scroll to position [1096, 0]
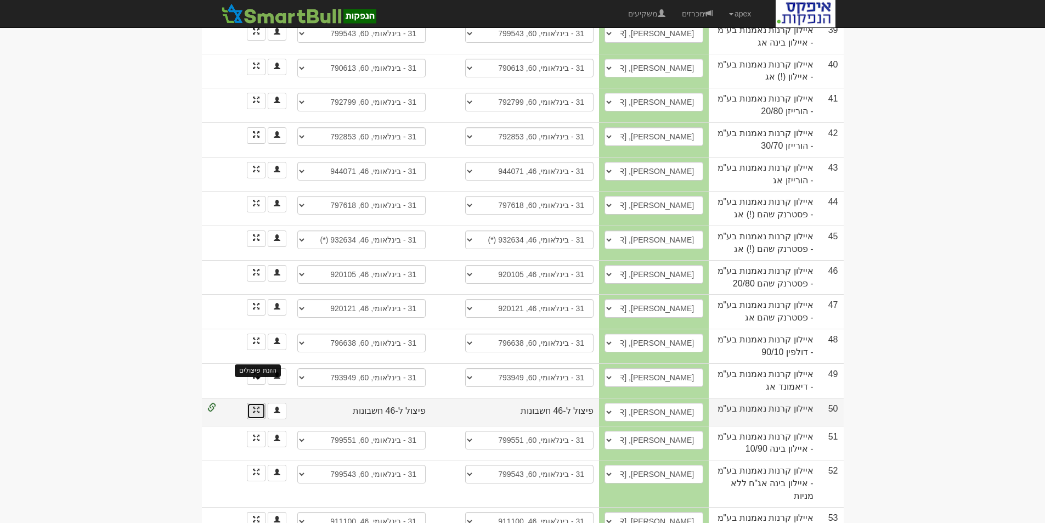
click at [253, 407] on span at bounding box center [256, 410] width 7 height 7
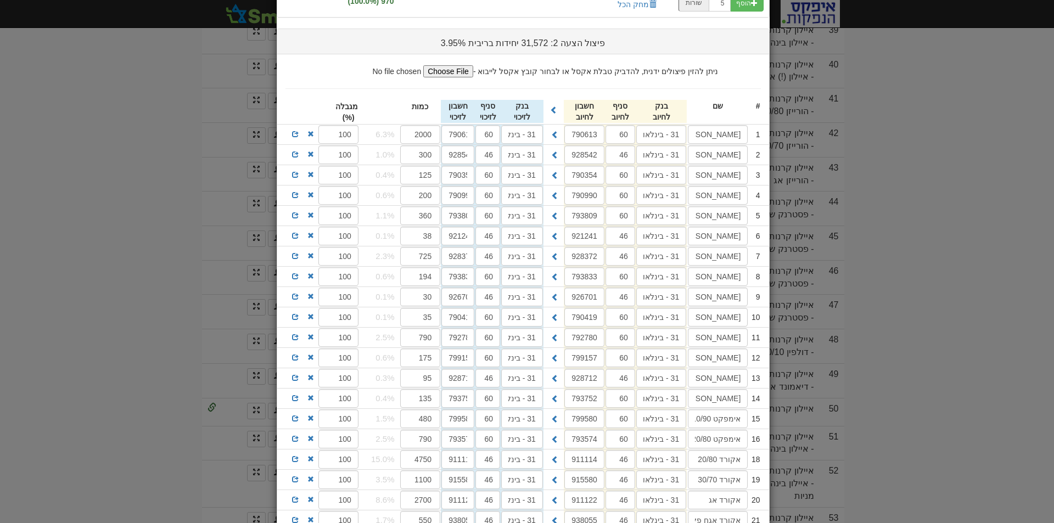
scroll to position [439, 0]
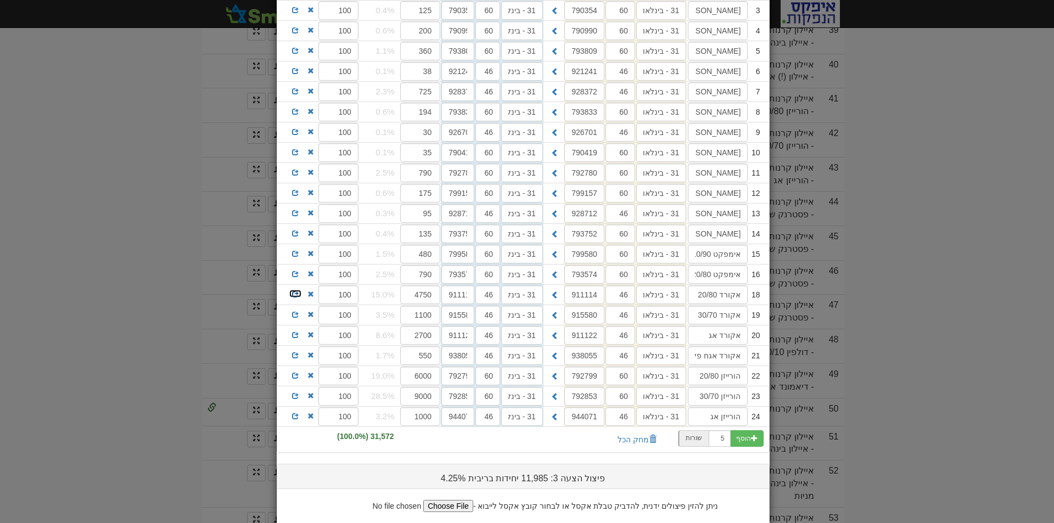
click at [296, 294] on span at bounding box center [295, 294] width 7 height 7
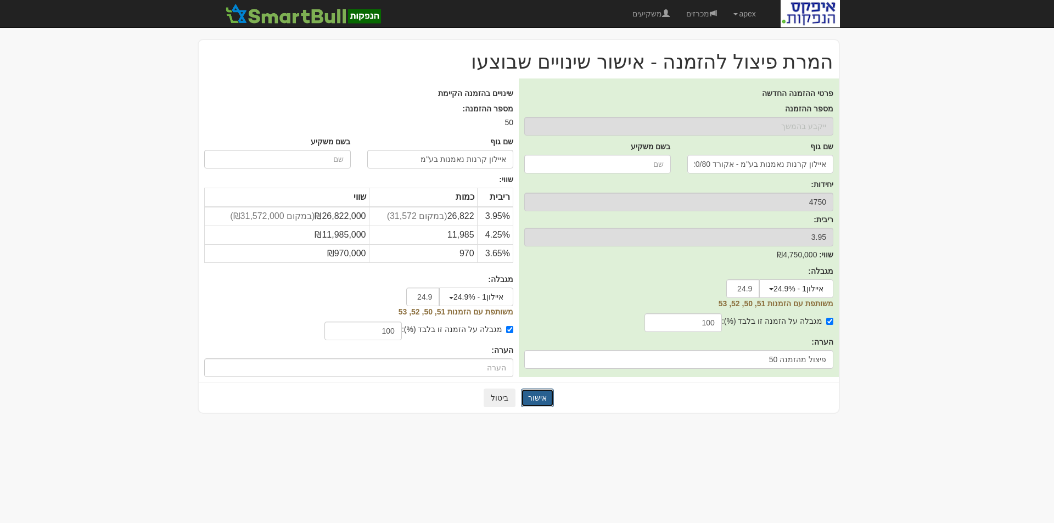
click at [535, 397] on button "אישור" at bounding box center [537, 398] width 33 height 19
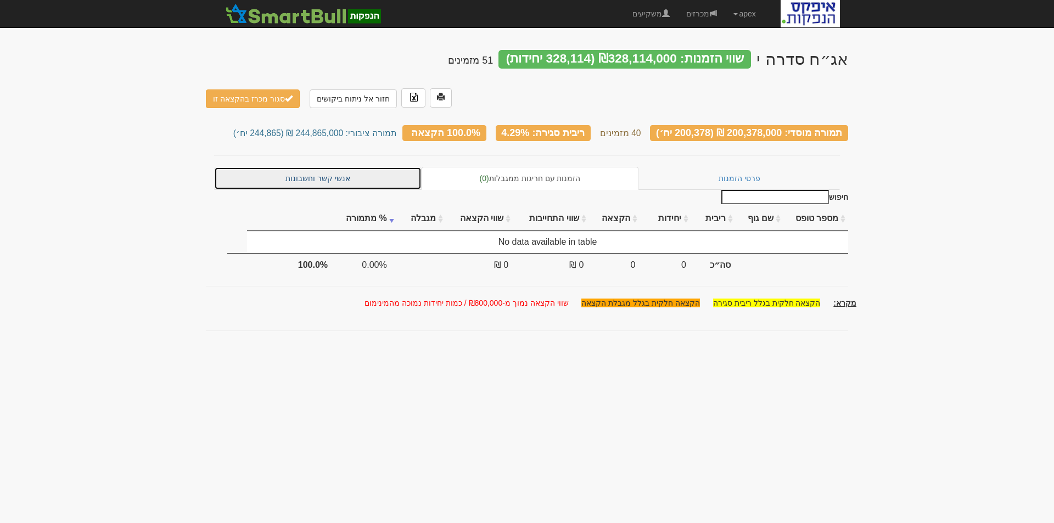
click at [324, 167] on link "אנשי קשר וחשבונות" at bounding box center [317, 178] width 207 height 23
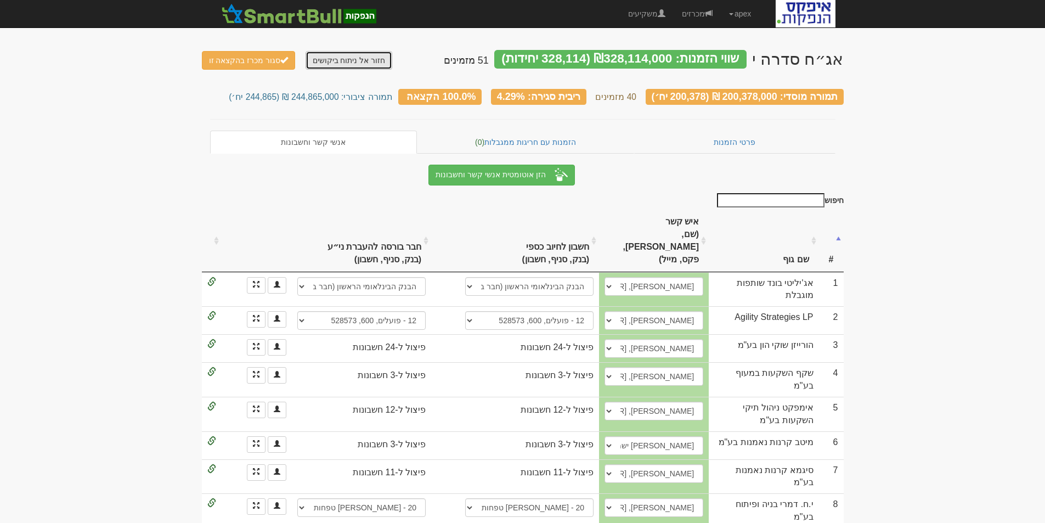
click at [334, 58] on link "חזור אל ניתוח ביקושים" at bounding box center [349, 60] width 87 height 19
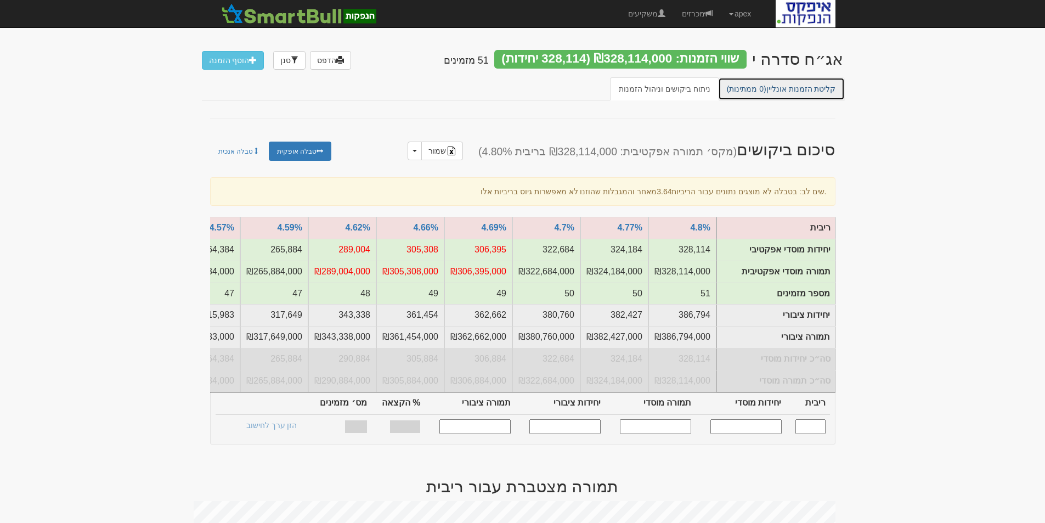
click at [777, 90] on link "קליטת הזמנות אונליין (0 ממתינות)" at bounding box center [781, 88] width 127 height 23
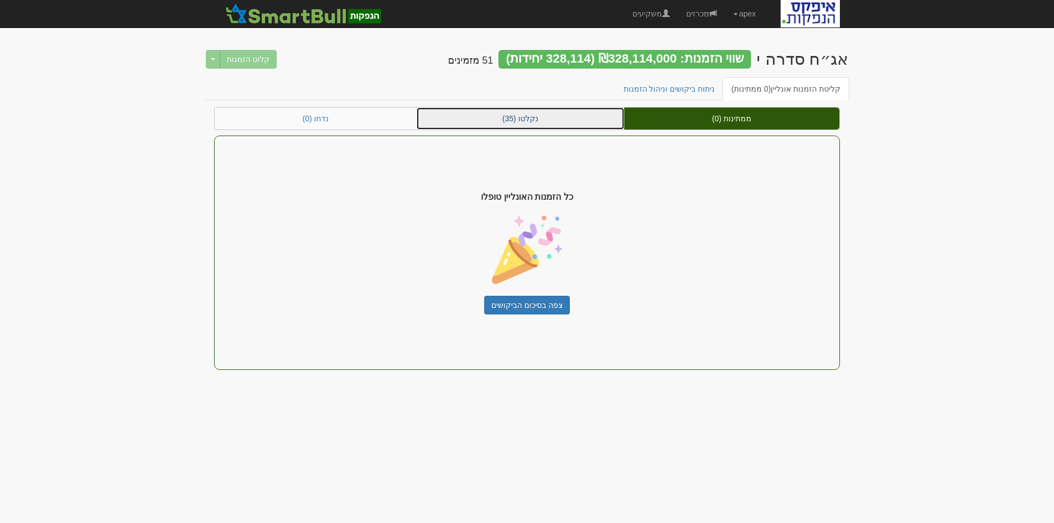
click at [511, 117] on link "נקלטו (35)" at bounding box center [520, 119] width 207 height 22
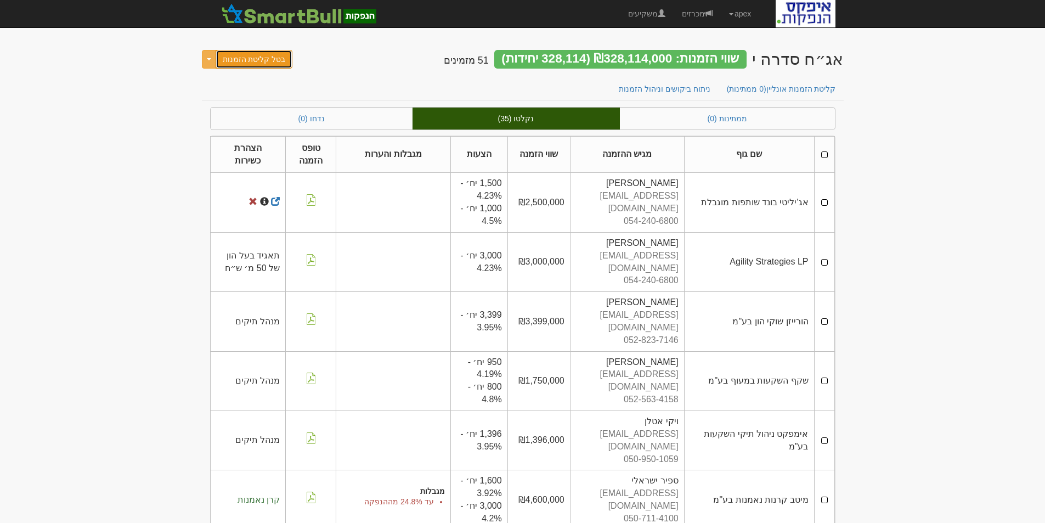
click at [244, 60] on button "בטל קליטת הזמנות" at bounding box center [254, 59] width 77 height 19
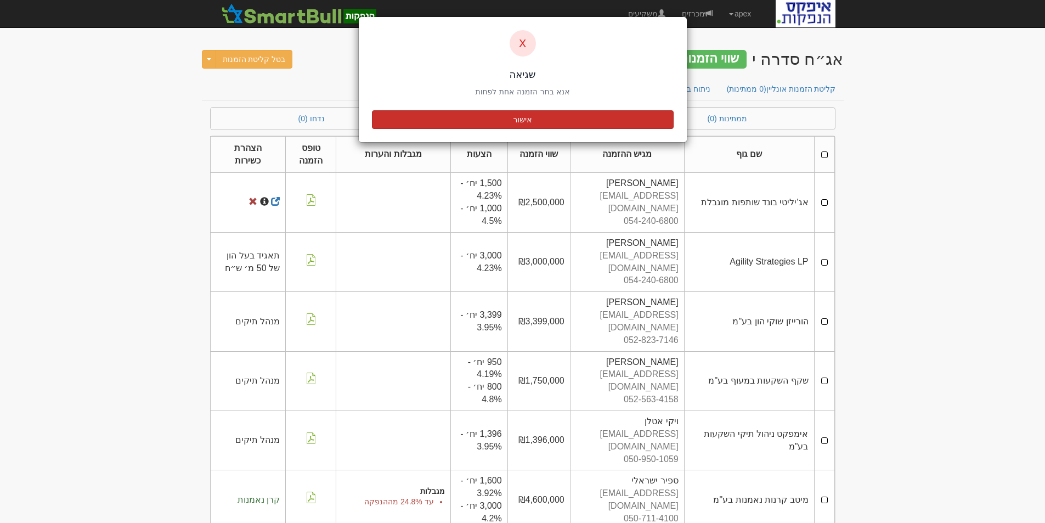
click at [522, 119] on button "אישור" at bounding box center [523, 119] width 302 height 19
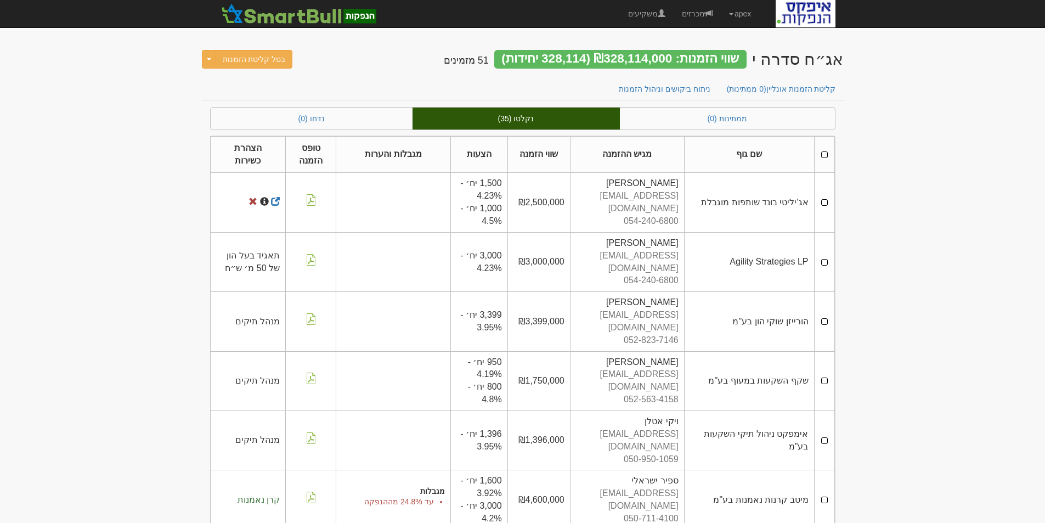
click at [820, 154] on th at bounding box center [824, 154] width 20 height 37
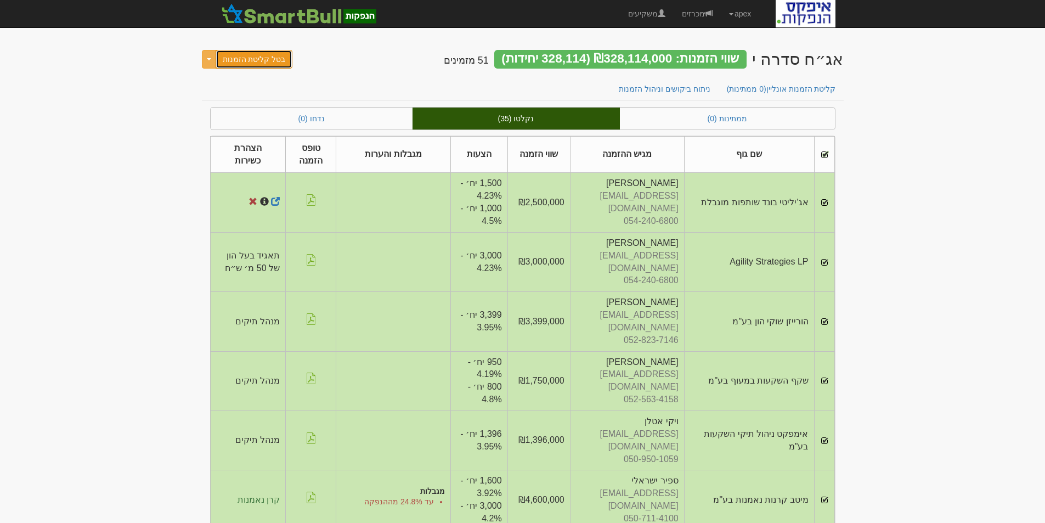
click at [255, 58] on button "בטל קליטת הזמנות" at bounding box center [254, 59] width 77 height 19
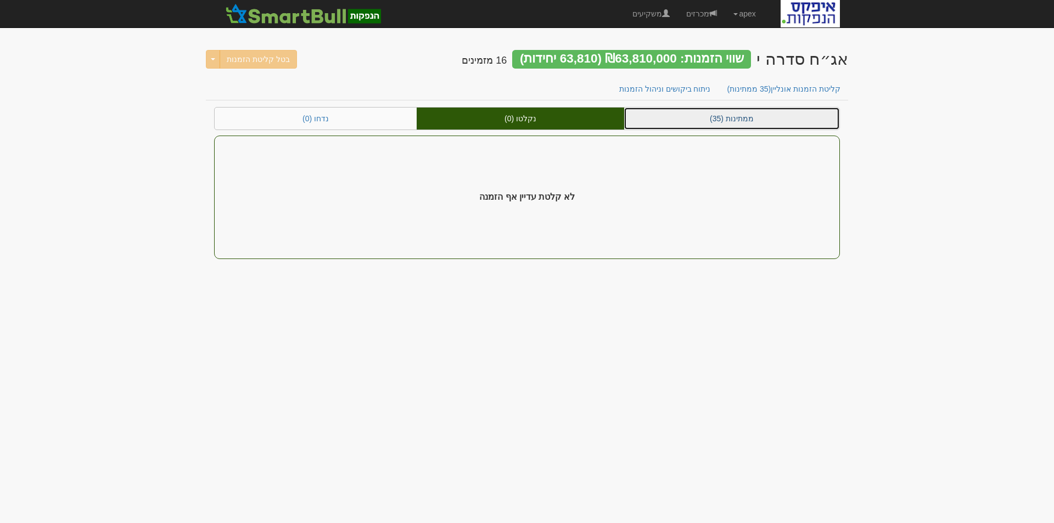
click at [728, 117] on link "ממתינות (35)" at bounding box center [731, 119] width 215 height 22
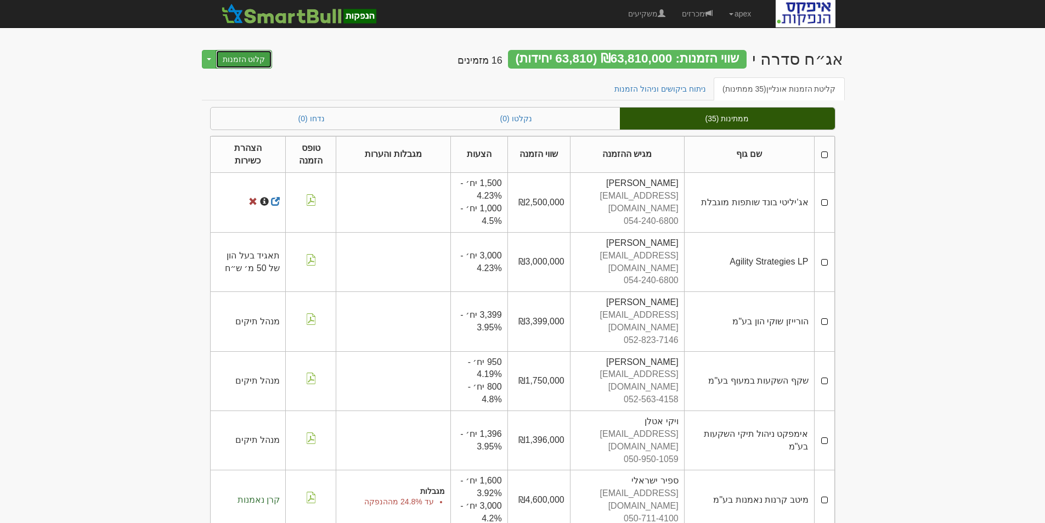
click at [228, 59] on button "קלוט הזמנות" at bounding box center [244, 59] width 57 height 19
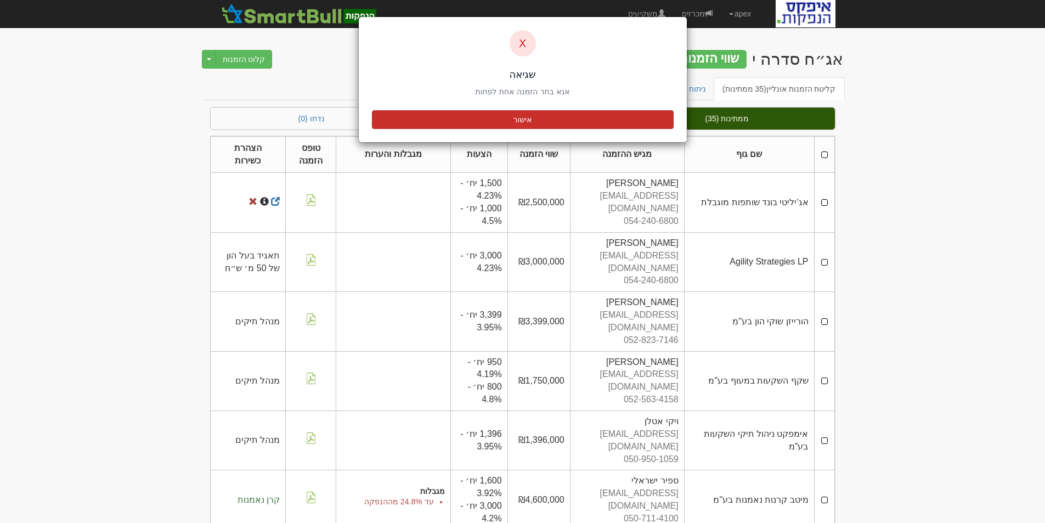
click at [515, 122] on button "אישור" at bounding box center [523, 119] width 302 height 19
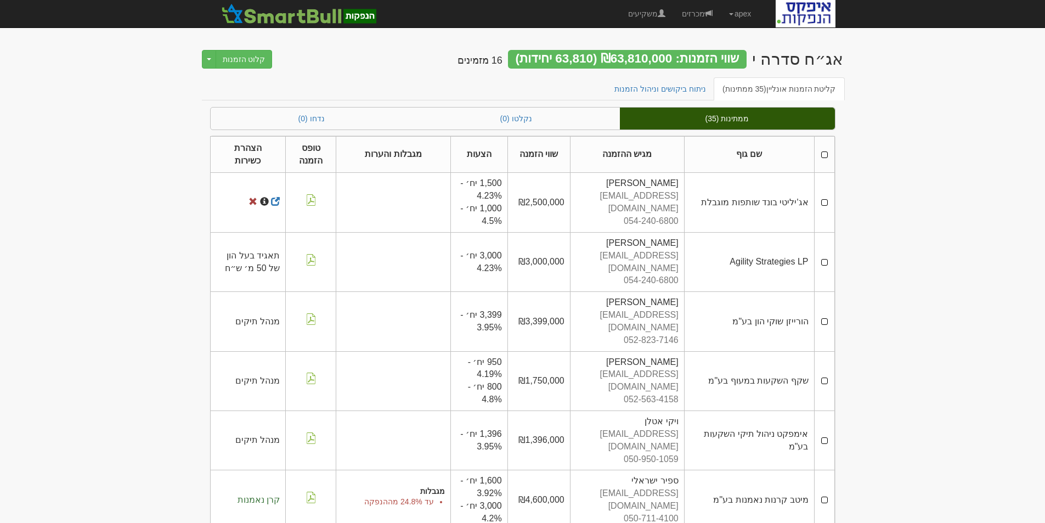
click at [825, 153] on th at bounding box center [824, 154] width 20 height 37
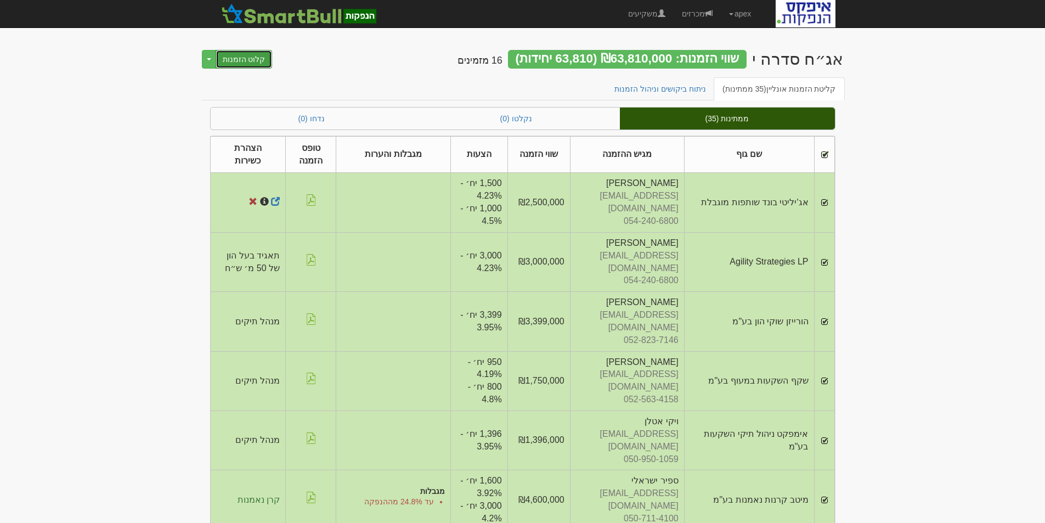
click at [240, 56] on button "קלוט הזמנות" at bounding box center [244, 59] width 57 height 19
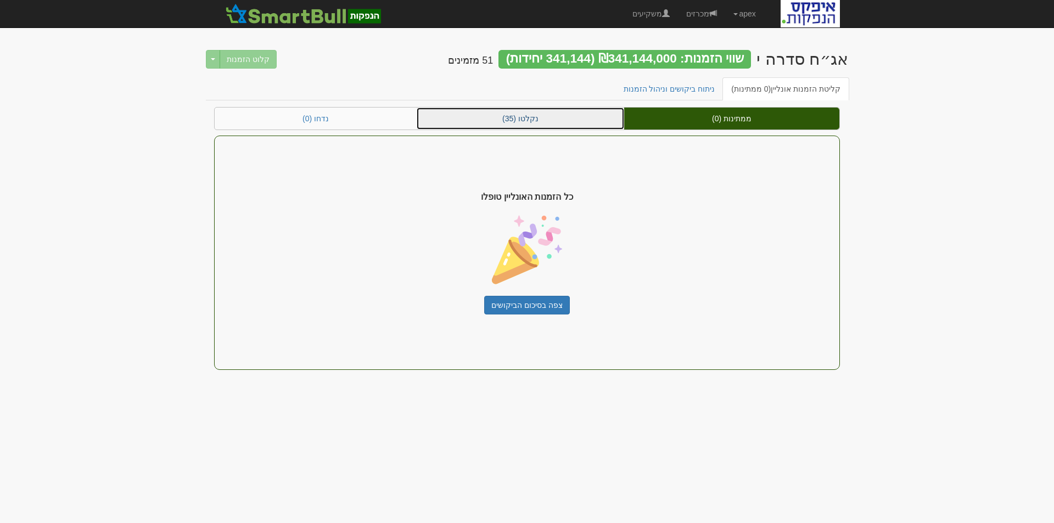
click at [512, 117] on link "נקלטו (35)" at bounding box center [520, 119] width 207 height 22
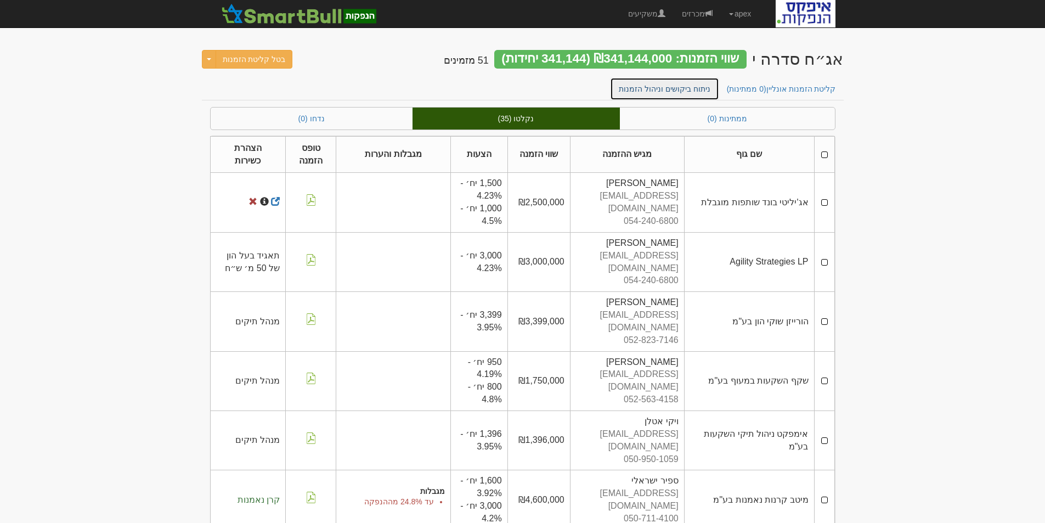
click at [678, 90] on link "ניתוח ביקושים וניהול הזמנות" at bounding box center [664, 88] width 109 height 23
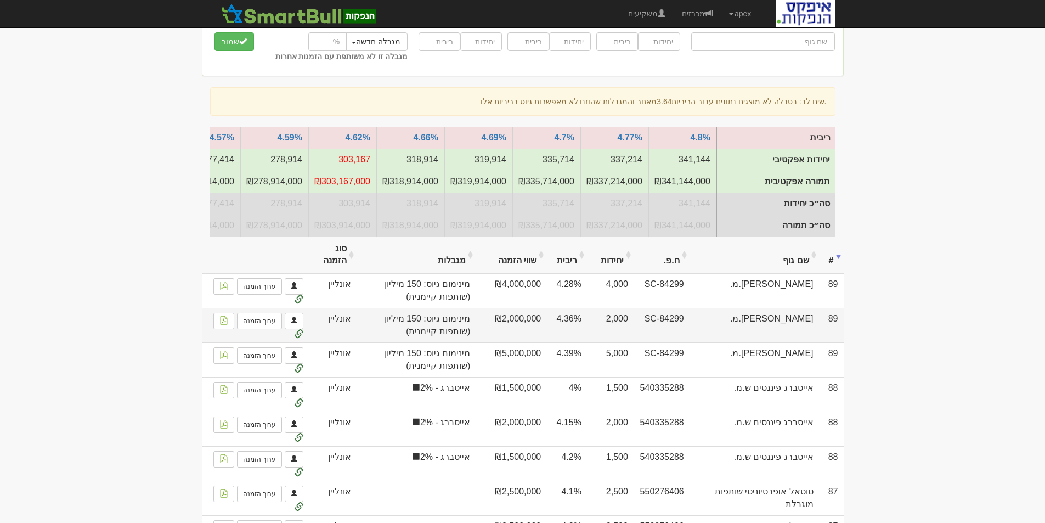
scroll to position [274, 0]
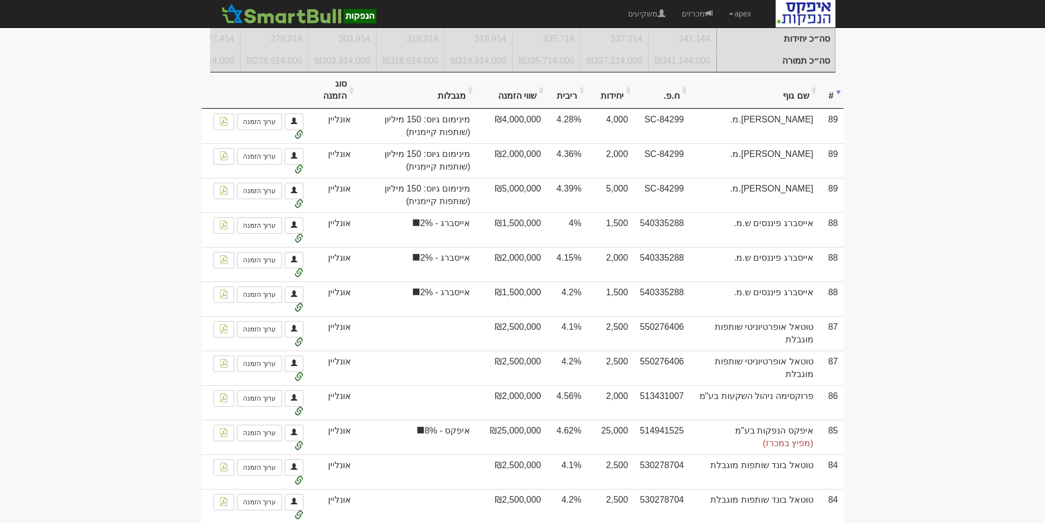
click at [797, 103] on th "שם גוף" at bounding box center [755, 90] width 130 height 37
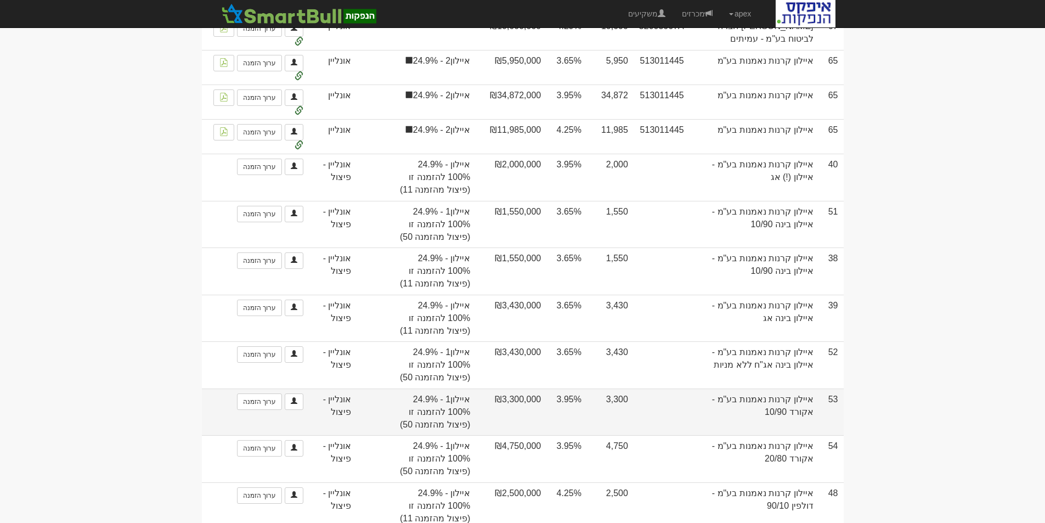
scroll to position [768, 0]
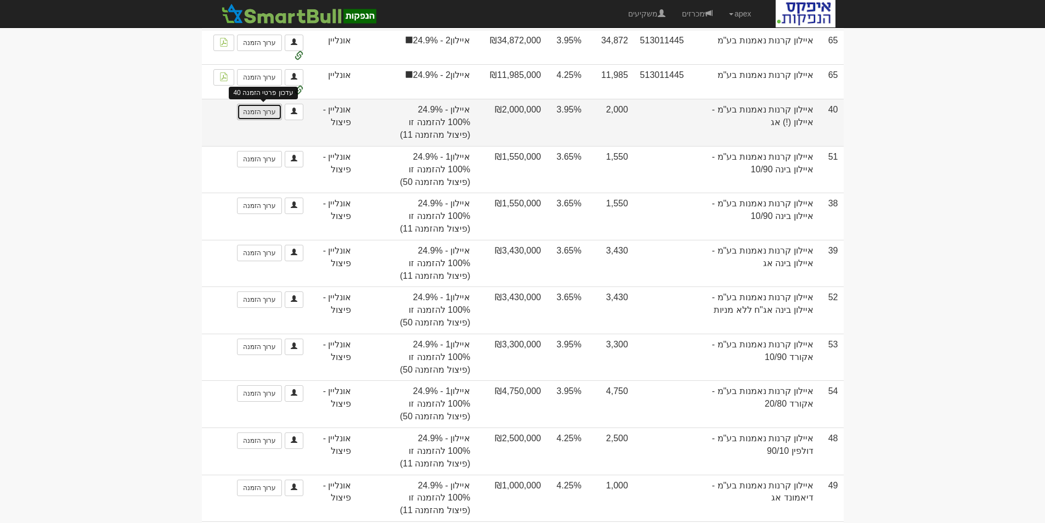
click at [263, 118] on link "ערוך הזמנה" at bounding box center [259, 112] width 45 height 16
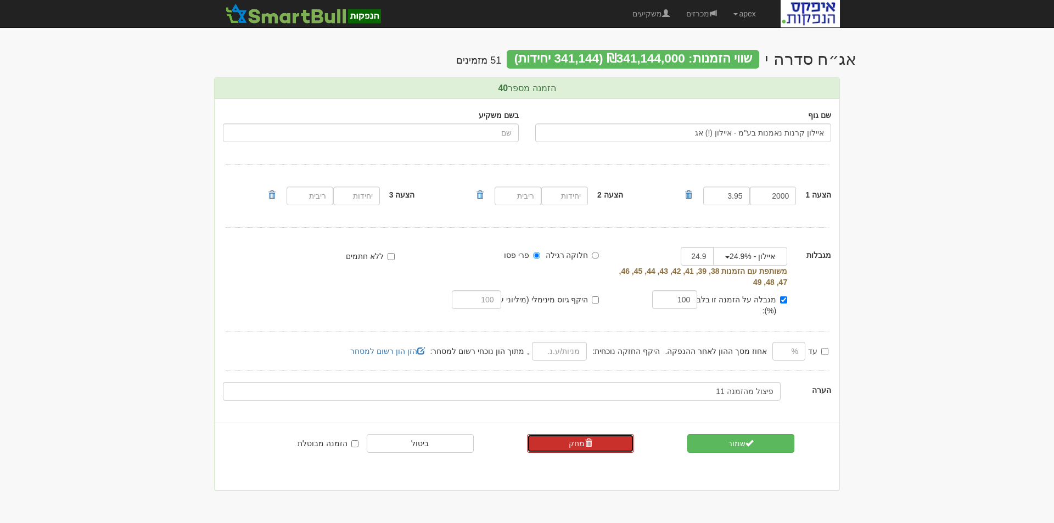
click at [578, 434] on link "מחק" at bounding box center [580, 443] width 107 height 19
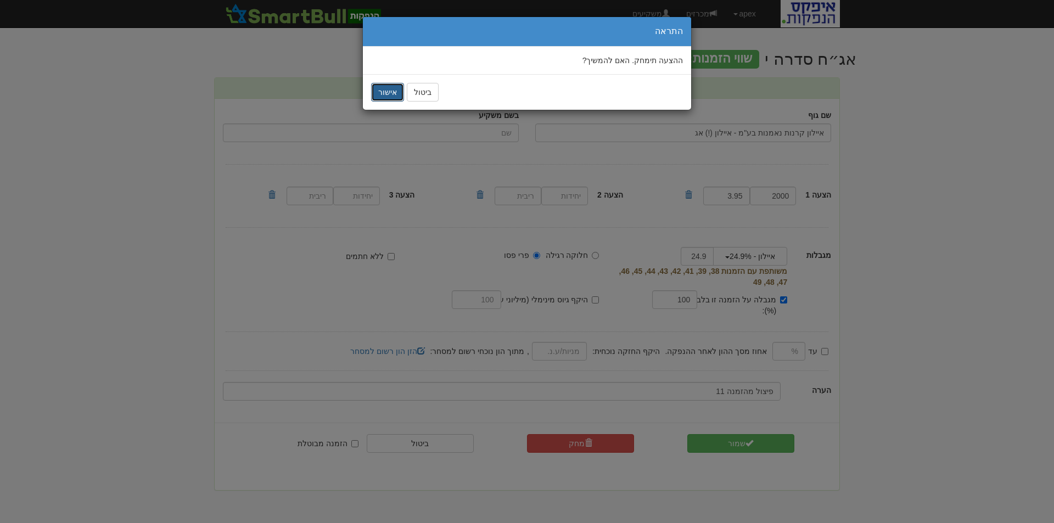
click at [384, 87] on button "אישור" at bounding box center [387, 92] width 33 height 19
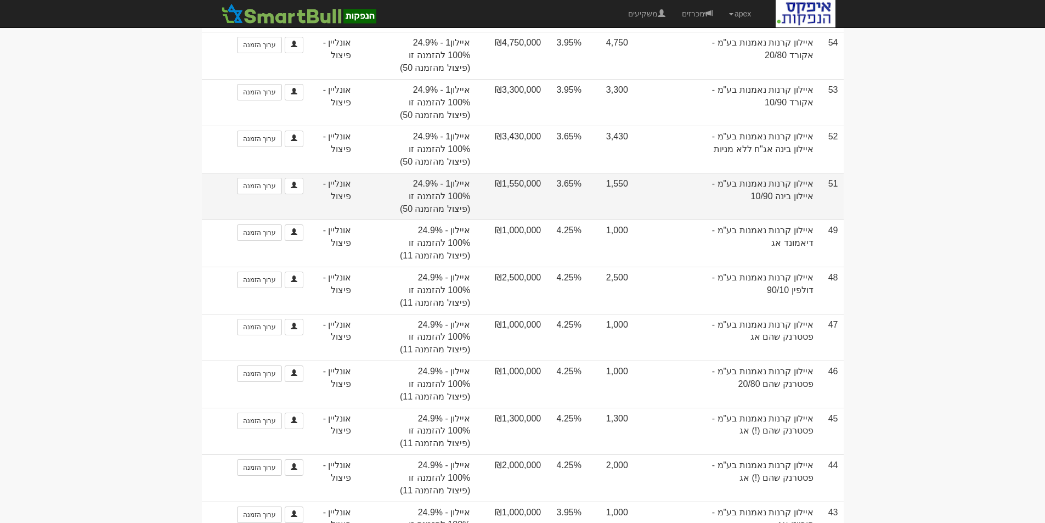
scroll to position [2195, 0]
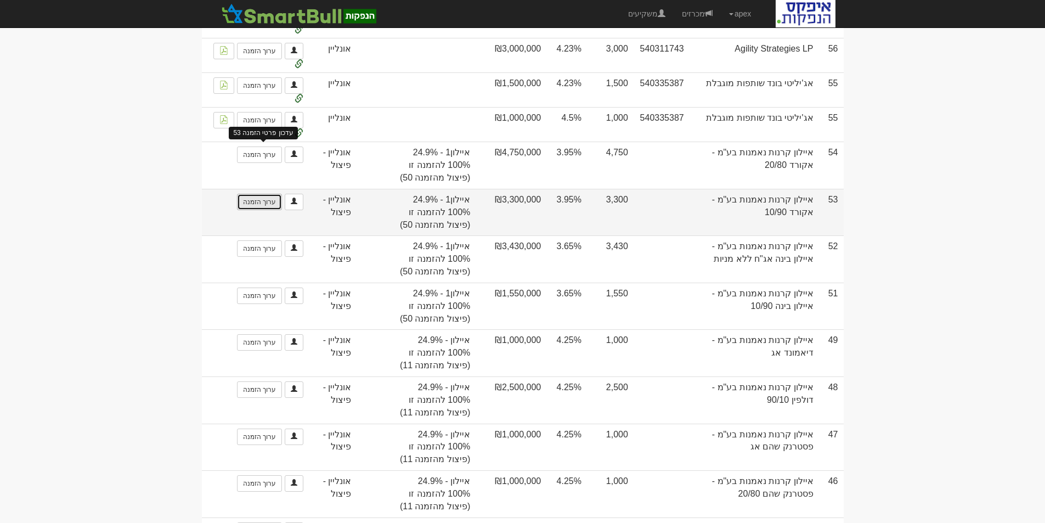
click at [265, 194] on link "ערוך הזמנה" at bounding box center [259, 202] width 45 height 16
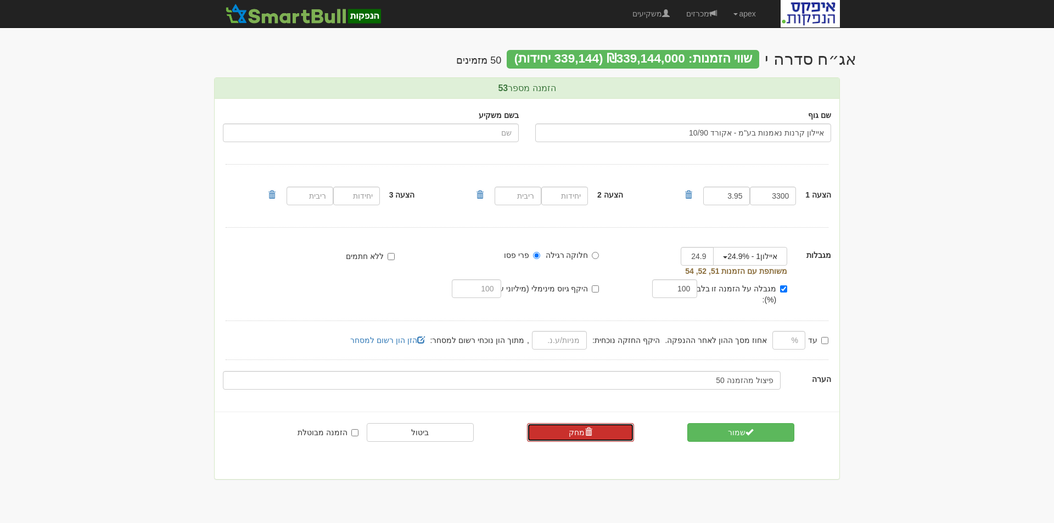
click at [569, 423] on link "מחק" at bounding box center [580, 432] width 107 height 19
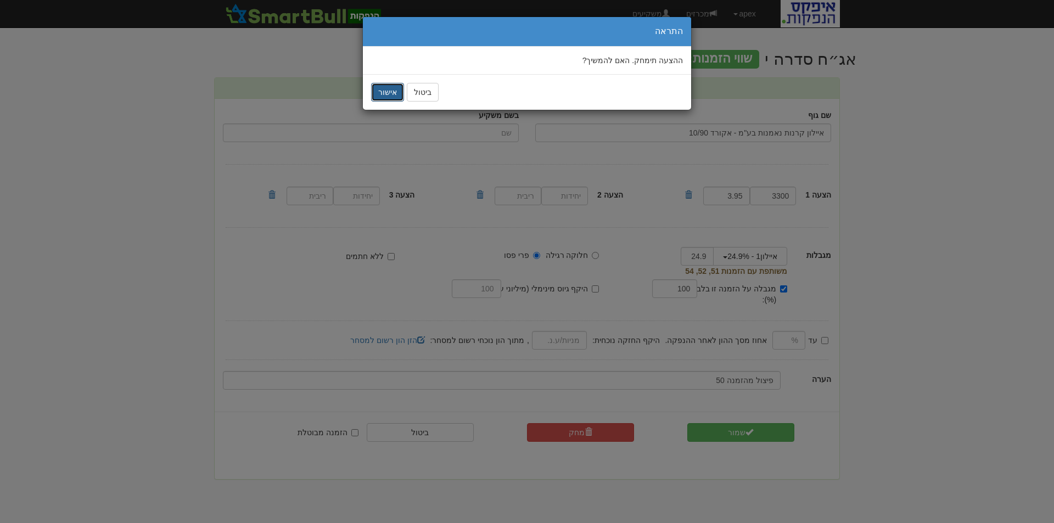
click at [380, 89] on button "אישור" at bounding box center [387, 92] width 33 height 19
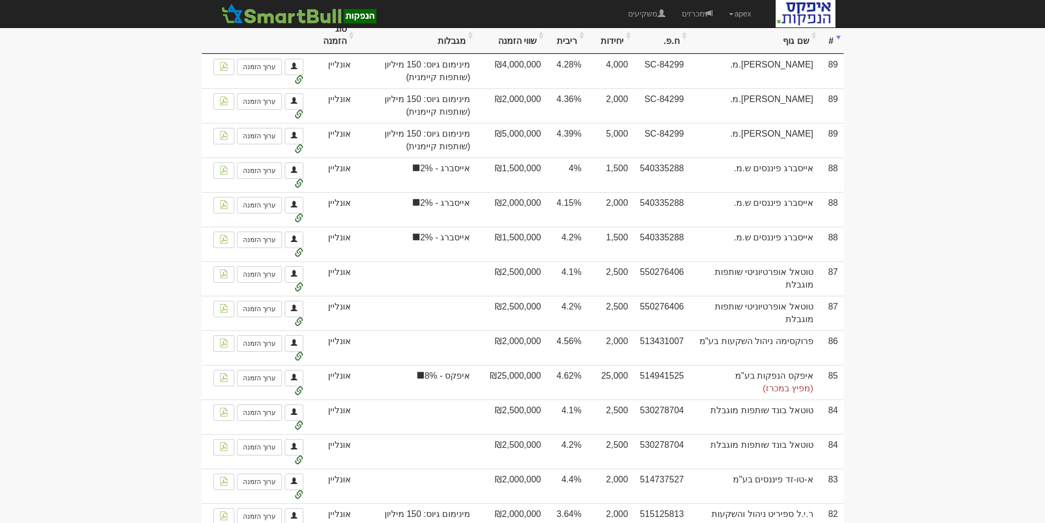
scroll to position [110, 0]
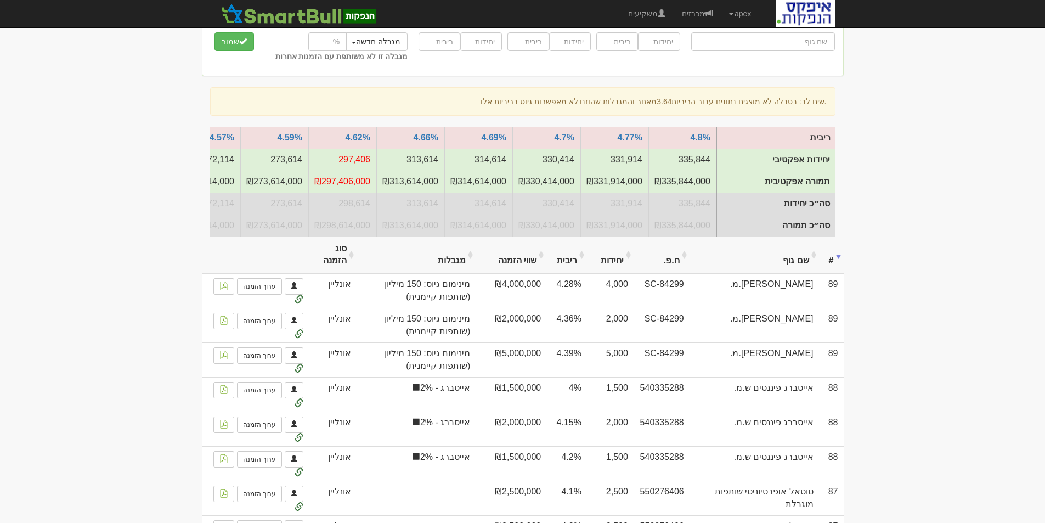
click at [337, 266] on th "סוג הזמנה" at bounding box center [333, 255] width 48 height 37
click at [336, 269] on th "סוג הזמנה" at bounding box center [333, 255] width 48 height 37
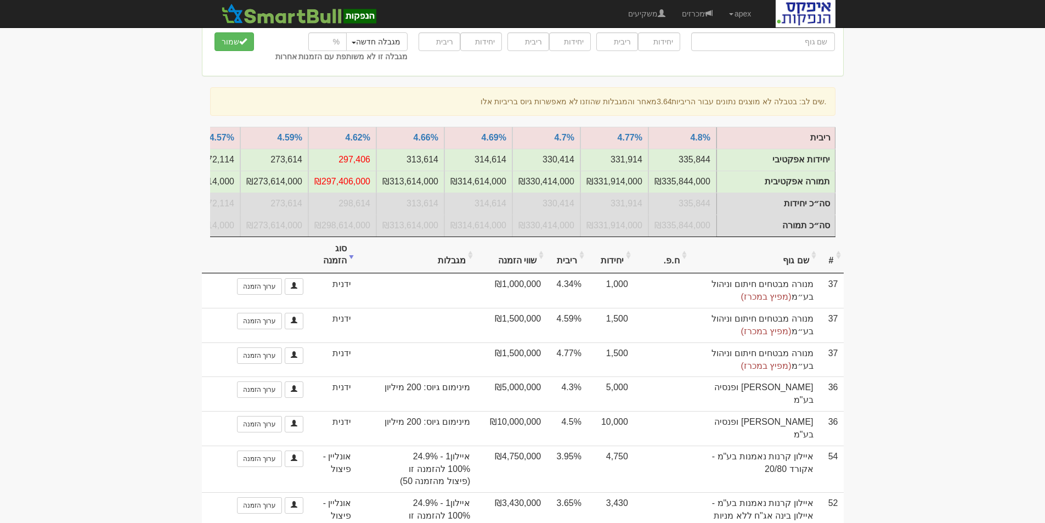
scroll to position [274, 0]
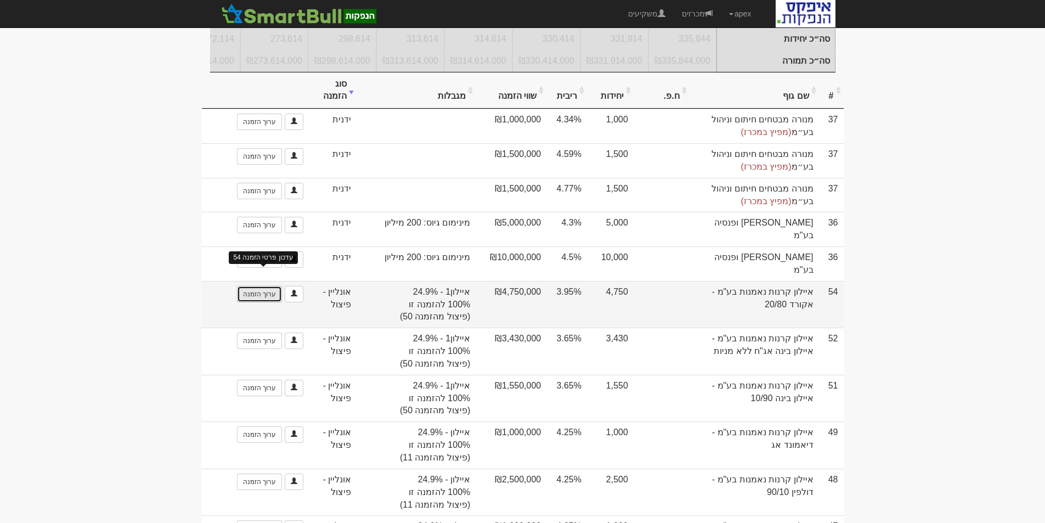
click at [260, 286] on link "ערוך הזמנה" at bounding box center [259, 294] width 45 height 16
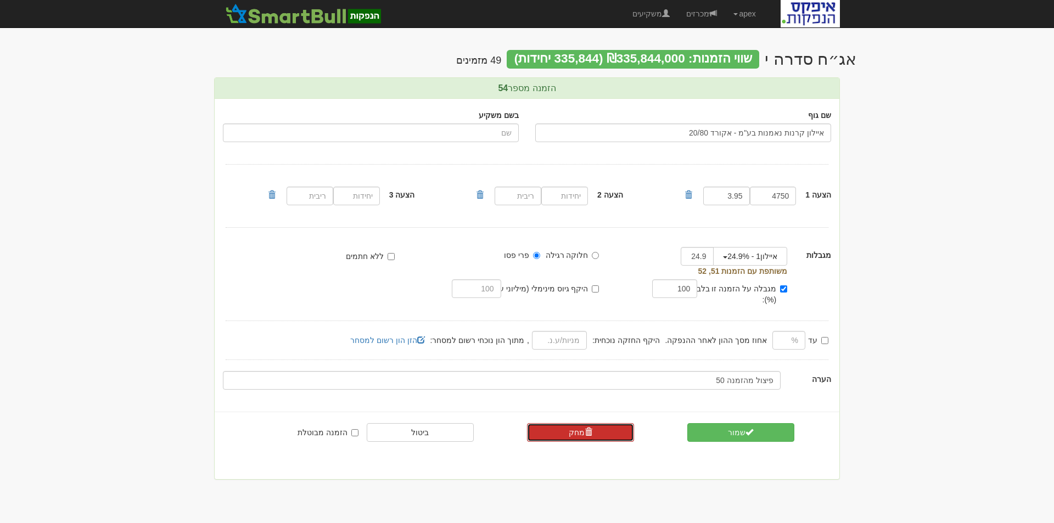
click at [577, 423] on link "מחק" at bounding box center [580, 432] width 107 height 19
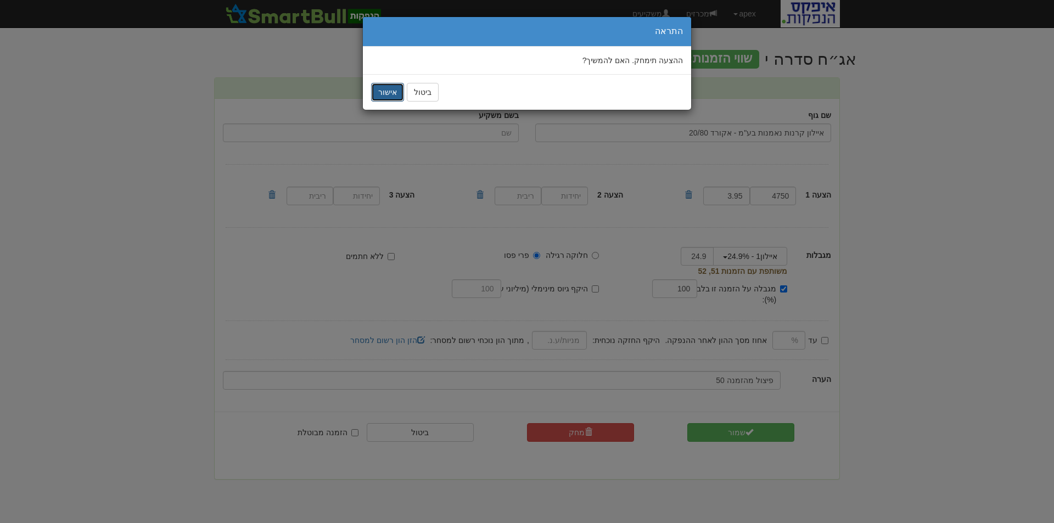
click at [389, 95] on button "אישור" at bounding box center [387, 92] width 33 height 19
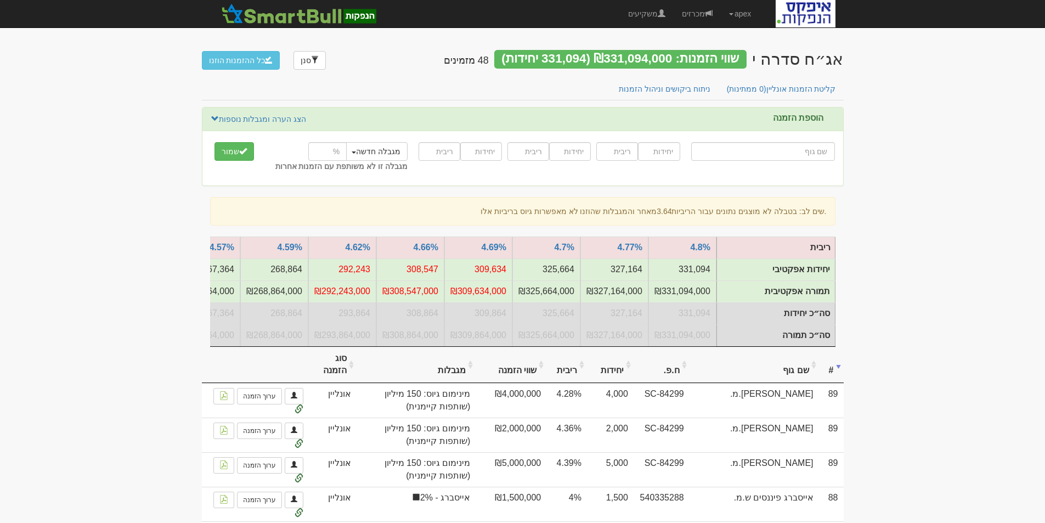
click at [344, 373] on th "סוג הזמנה" at bounding box center [333, 365] width 48 height 37
click at [338, 374] on th "סוג הזמנה" at bounding box center [333, 365] width 48 height 37
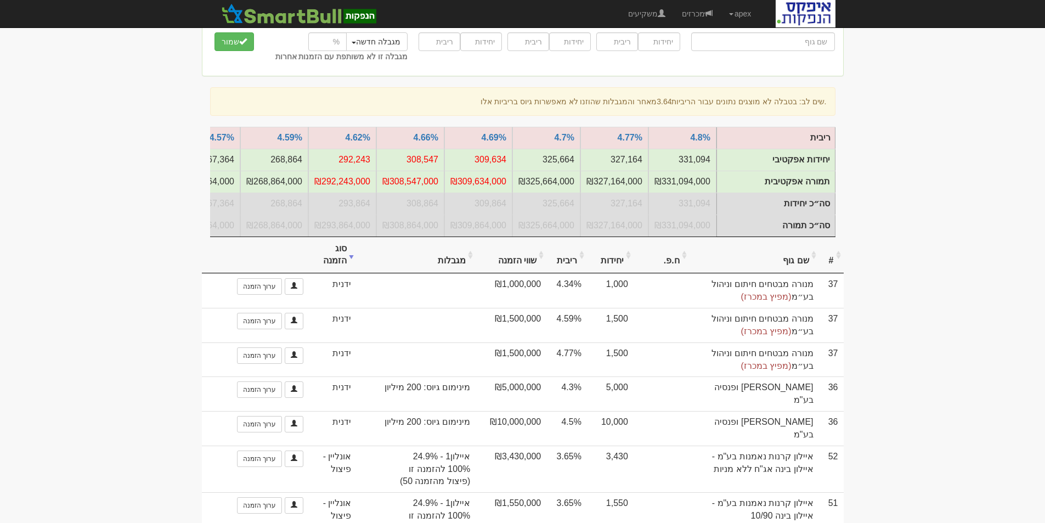
scroll to position [220, 0]
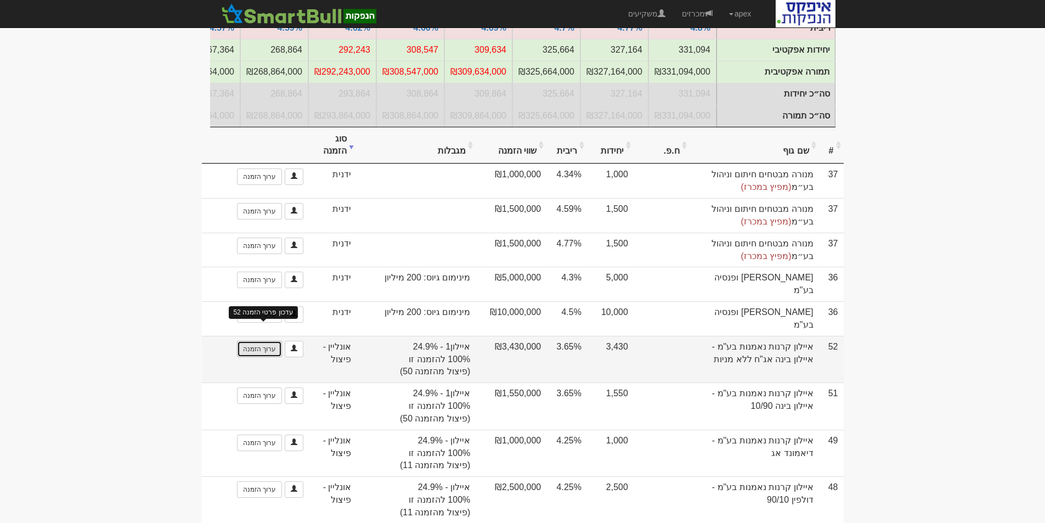
click at [257, 342] on link "ערוך הזמנה" at bounding box center [259, 349] width 45 height 16
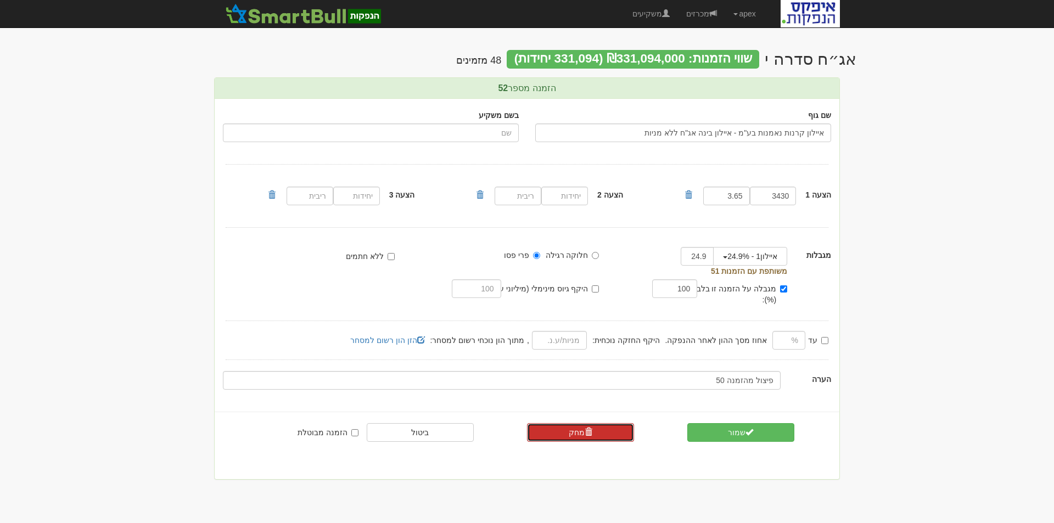
click at [578, 424] on link "מחק" at bounding box center [580, 432] width 107 height 19
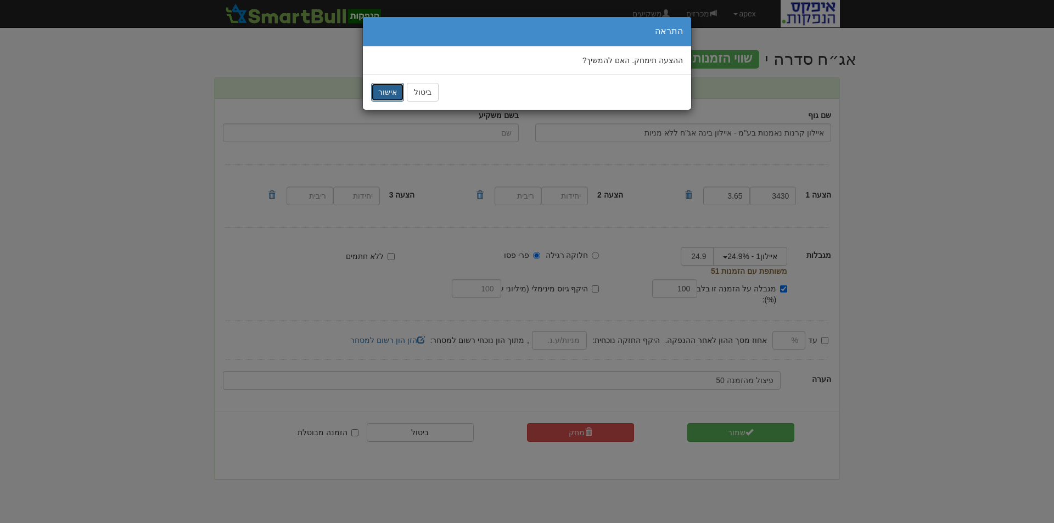
click at [385, 92] on button "אישור" at bounding box center [387, 92] width 33 height 19
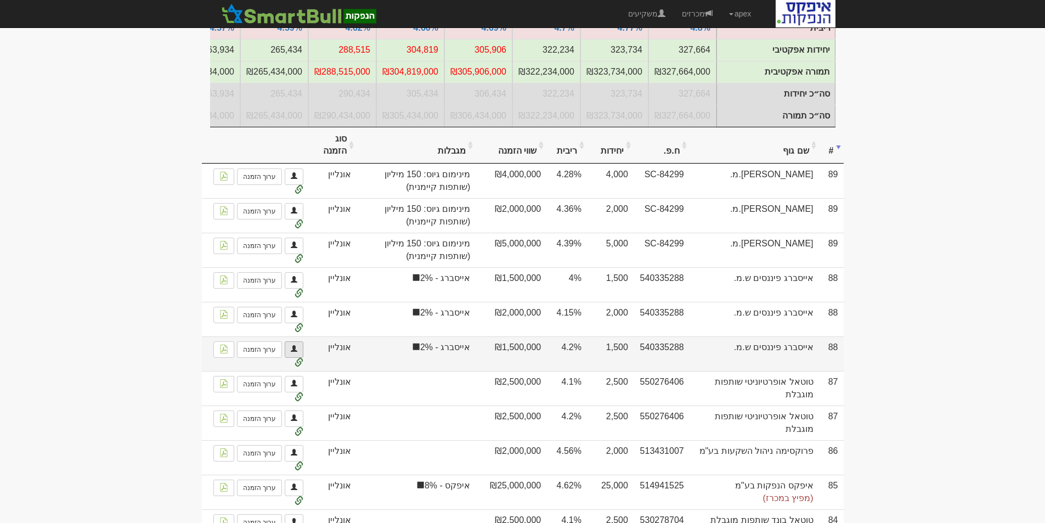
scroll to position [274, 0]
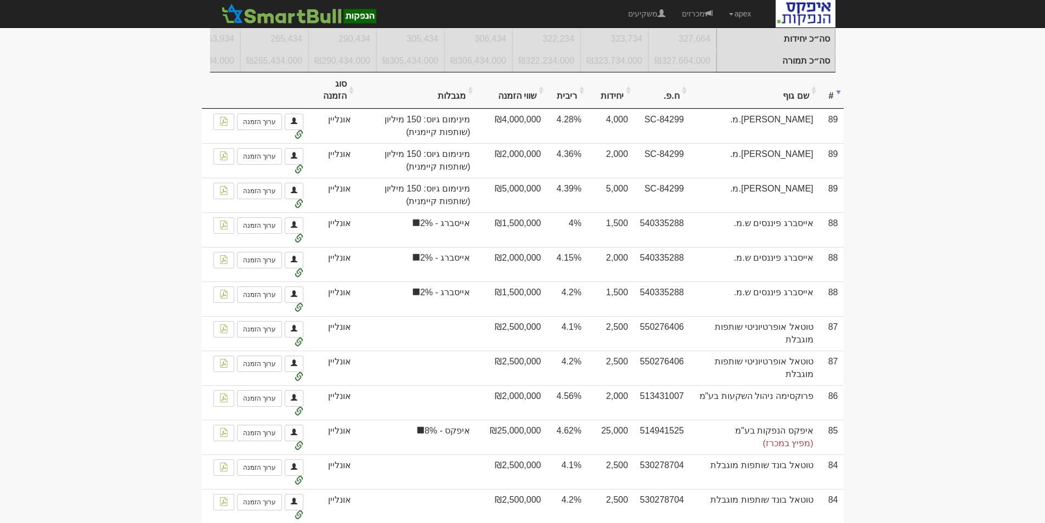
click at [337, 89] on th "סוג הזמנה" at bounding box center [333, 90] width 48 height 37
click at [334, 98] on th "סוג הזמנה" at bounding box center [333, 90] width 48 height 37
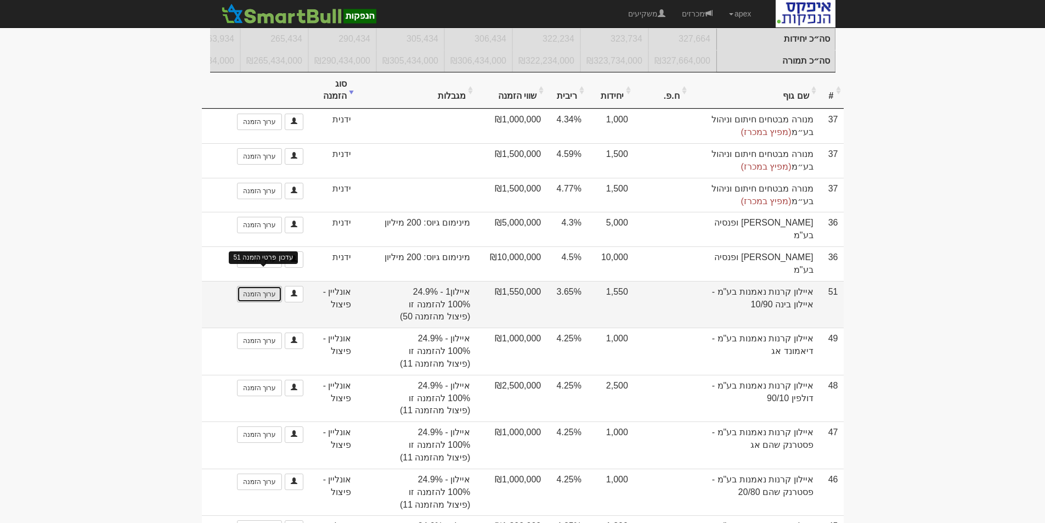
click at [259, 287] on link "ערוך הזמנה" at bounding box center [259, 294] width 45 height 16
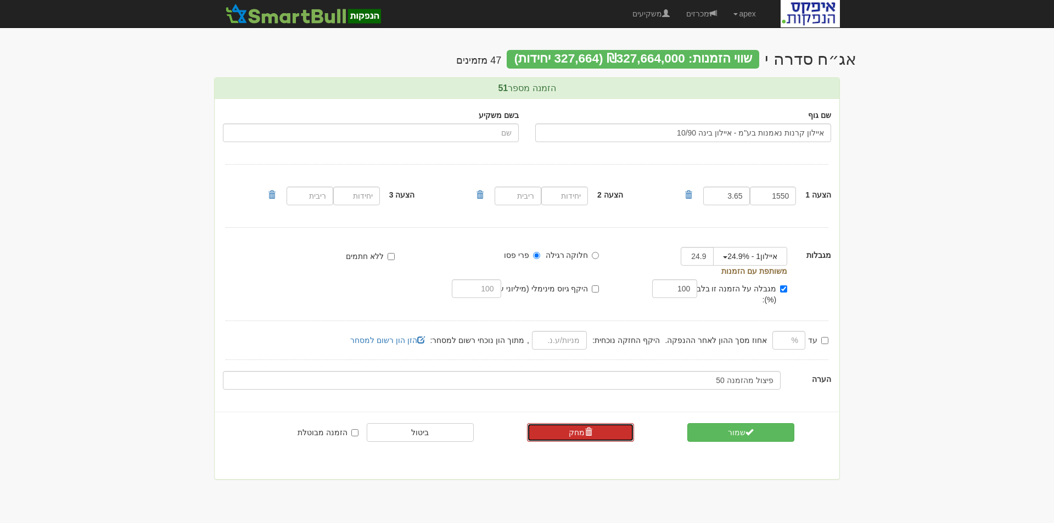
click at [573, 423] on link "מחק" at bounding box center [580, 432] width 107 height 19
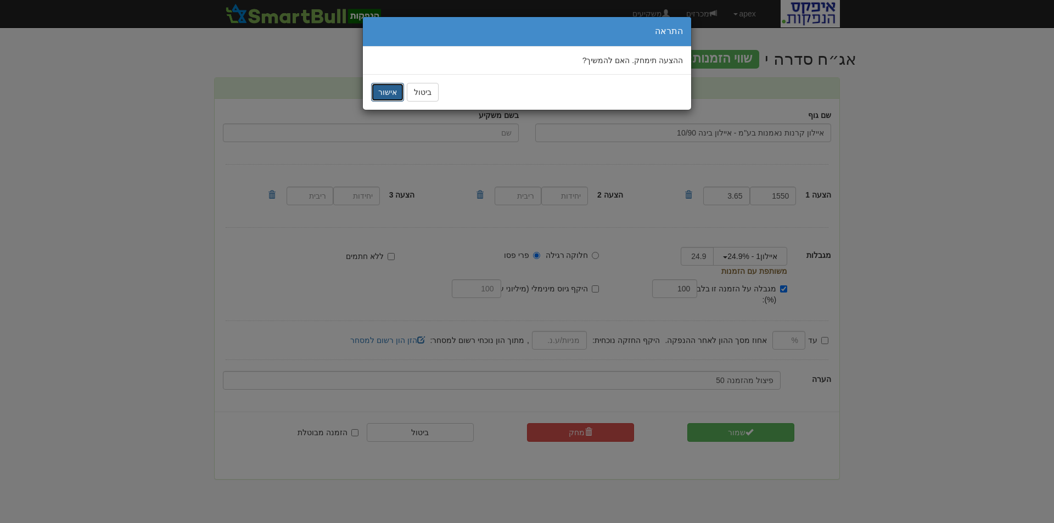
click at [390, 93] on button "אישור" at bounding box center [387, 92] width 33 height 19
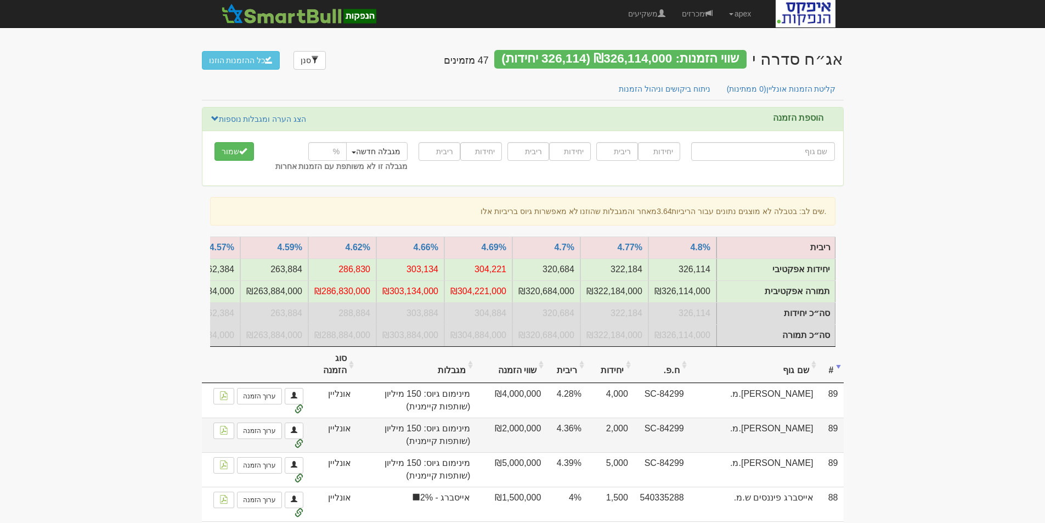
scroll to position [110, 0]
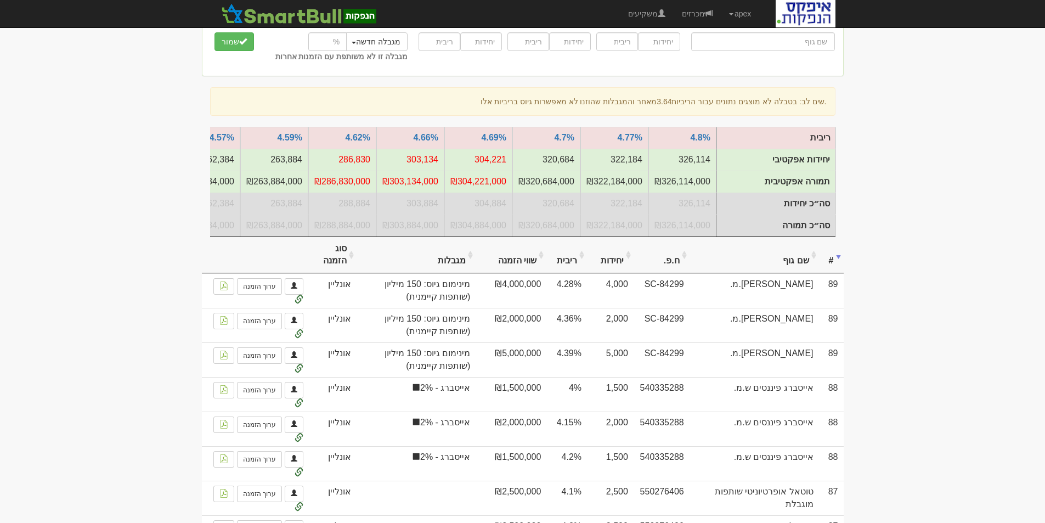
click at [337, 268] on th "סוג הזמנה" at bounding box center [333, 255] width 48 height 37
click at [339, 267] on th "סוג הזמנה" at bounding box center [333, 255] width 48 height 37
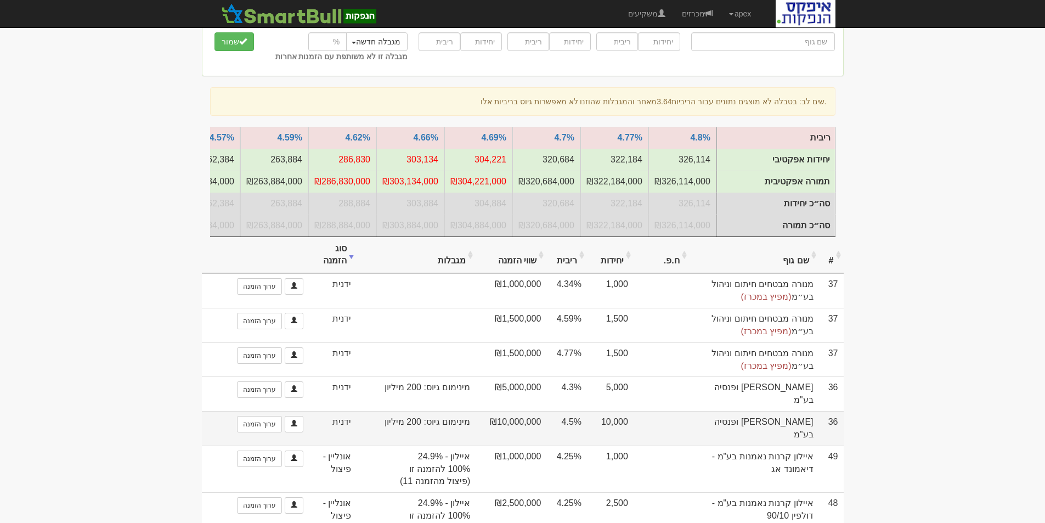
scroll to position [165, 0]
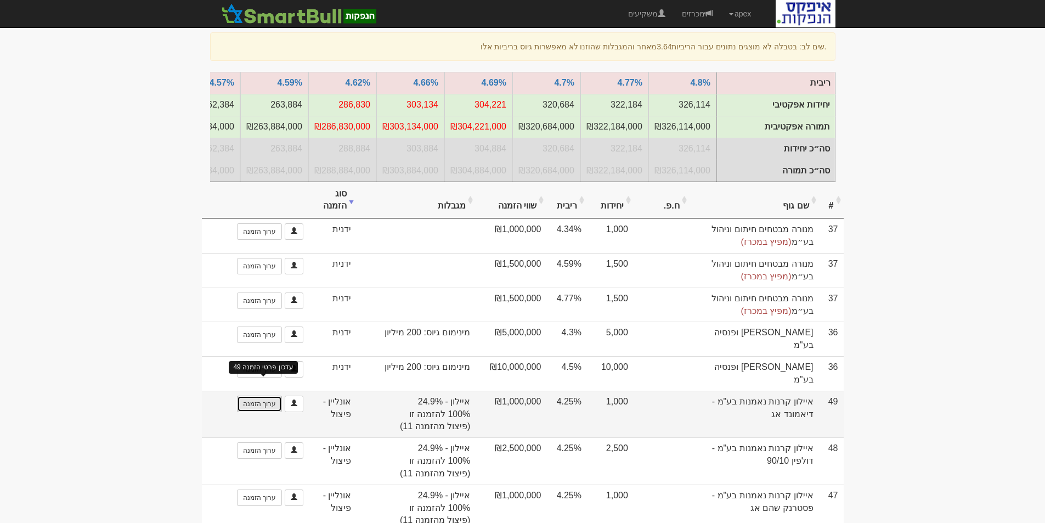
click at [257, 396] on link "ערוך הזמנה" at bounding box center [259, 404] width 45 height 16
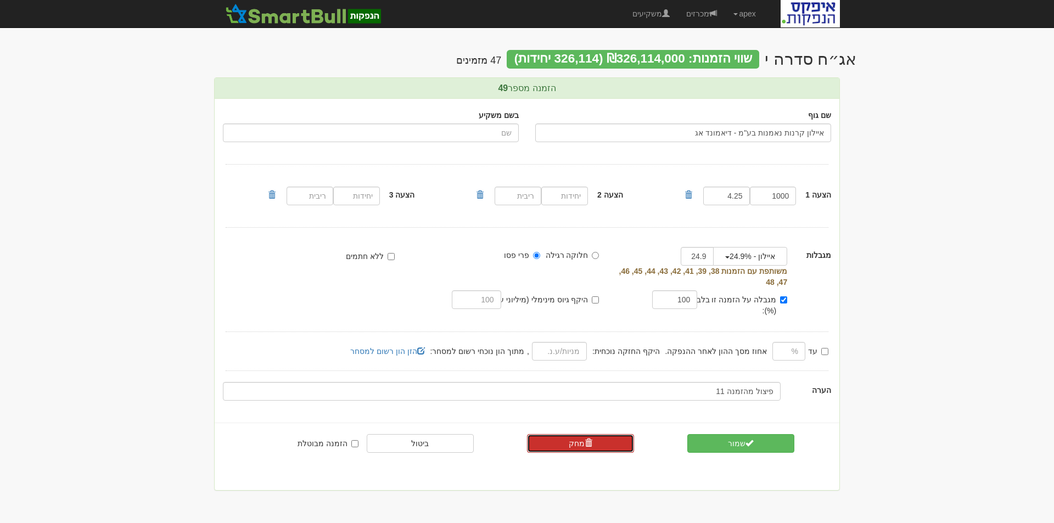
click at [569, 434] on link "מחק" at bounding box center [580, 443] width 107 height 19
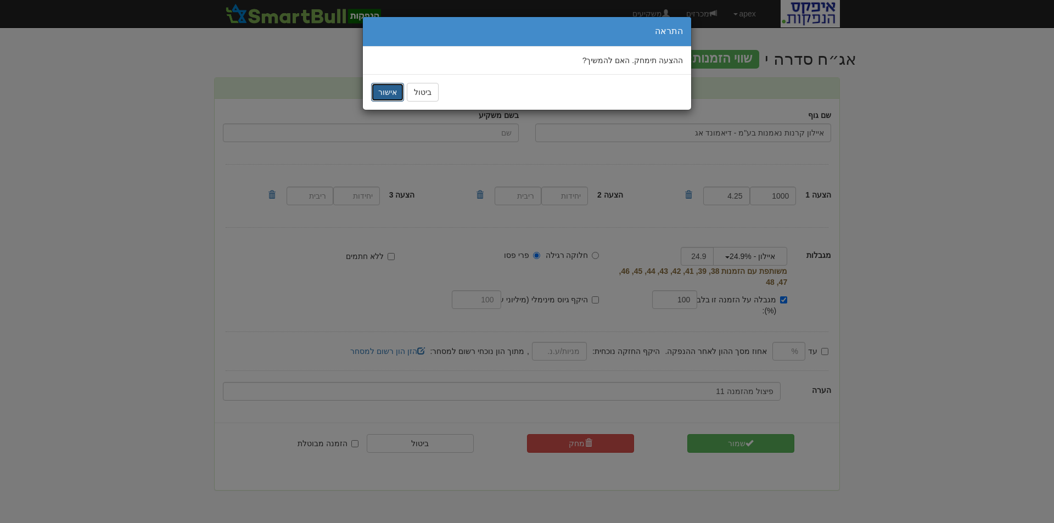
click at [382, 92] on button "אישור" at bounding box center [387, 92] width 33 height 19
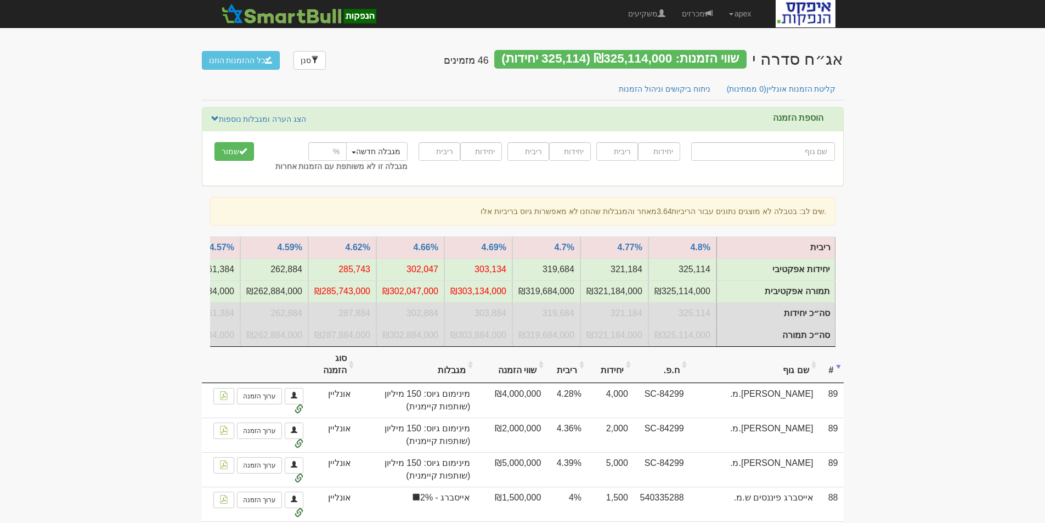
click at [332, 374] on th "סוג הזמנה" at bounding box center [333, 365] width 48 height 37
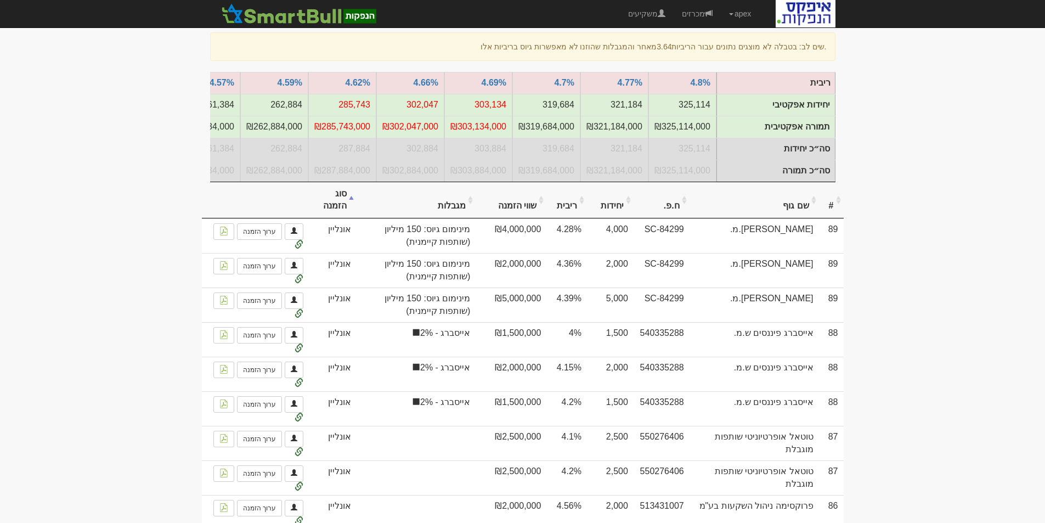
click at [340, 213] on th "סוג הזמנה" at bounding box center [333, 200] width 48 height 37
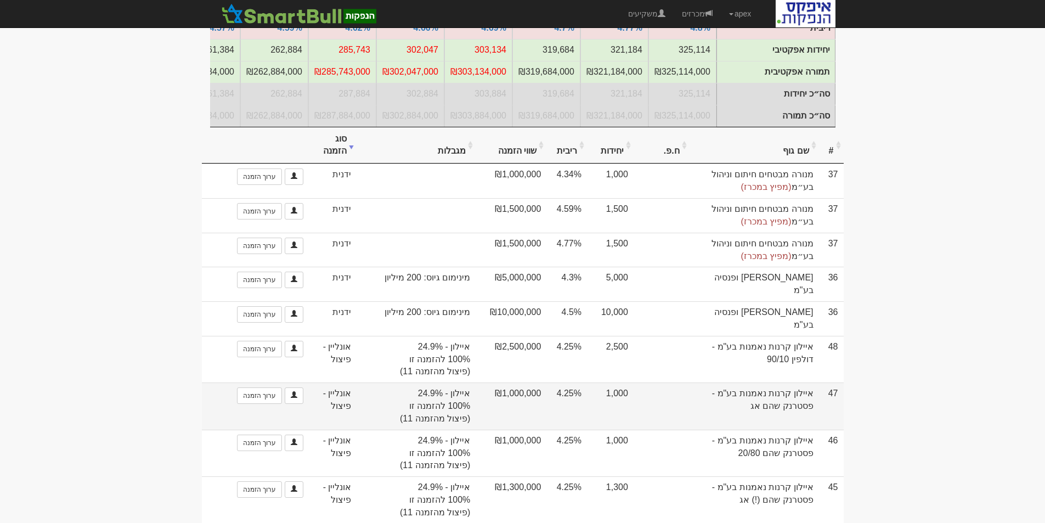
scroll to position [274, 0]
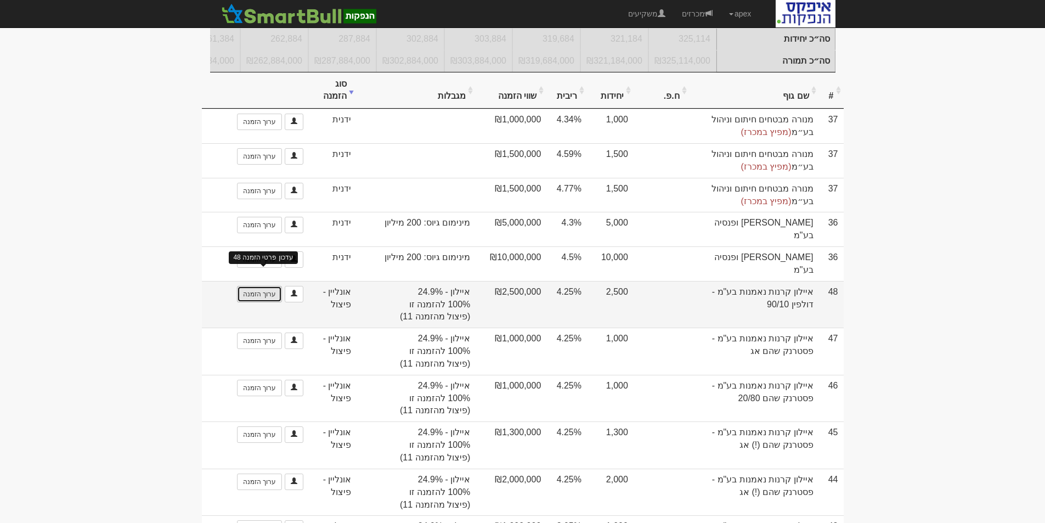
click at [263, 287] on link "ערוך הזמנה" at bounding box center [259, 294] width 45 height 16
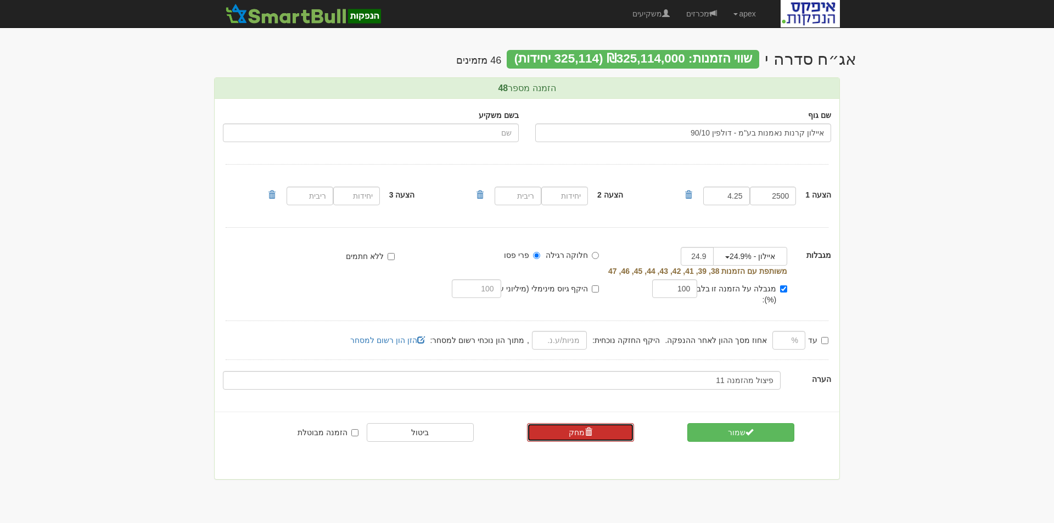
click at [576, 423] on link "מחק" at bounding box center [580, 432] width 107 height 19
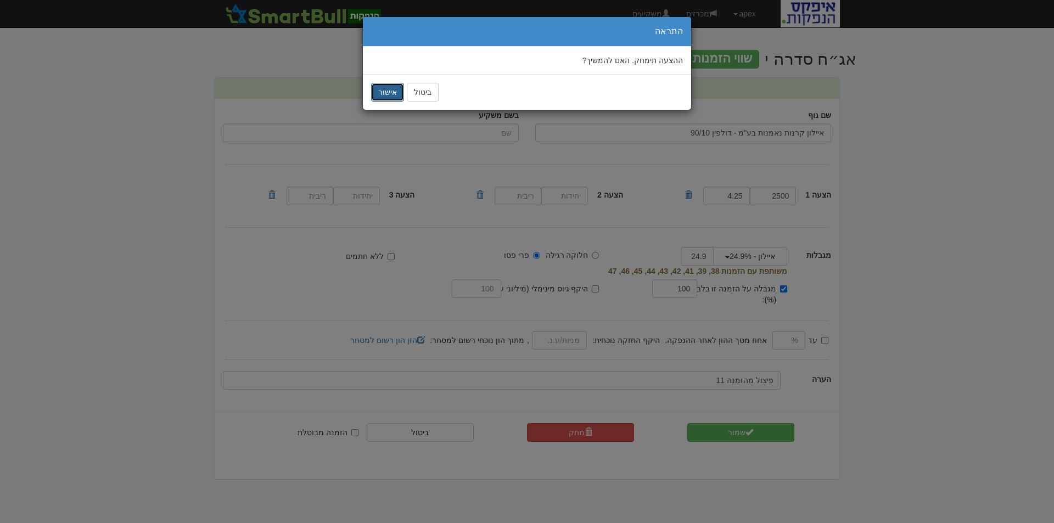
click at [393, 94] on button "אישור" at bounding box center [387, 92] width 33 height 19
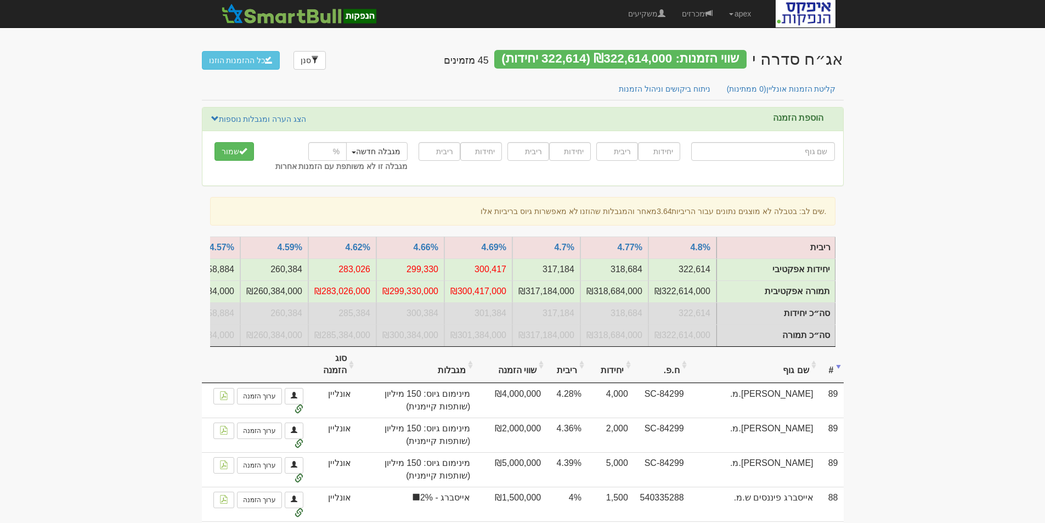
click at [324, 375] on th "סוג הזמנה" at bounding box center [333, 365] width 48 height 37
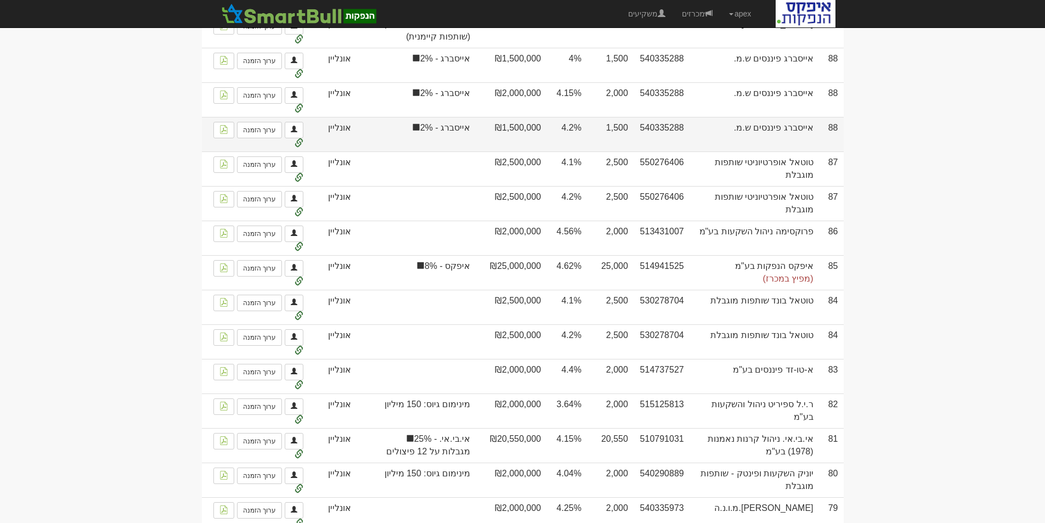
scroll to position [220, 0]
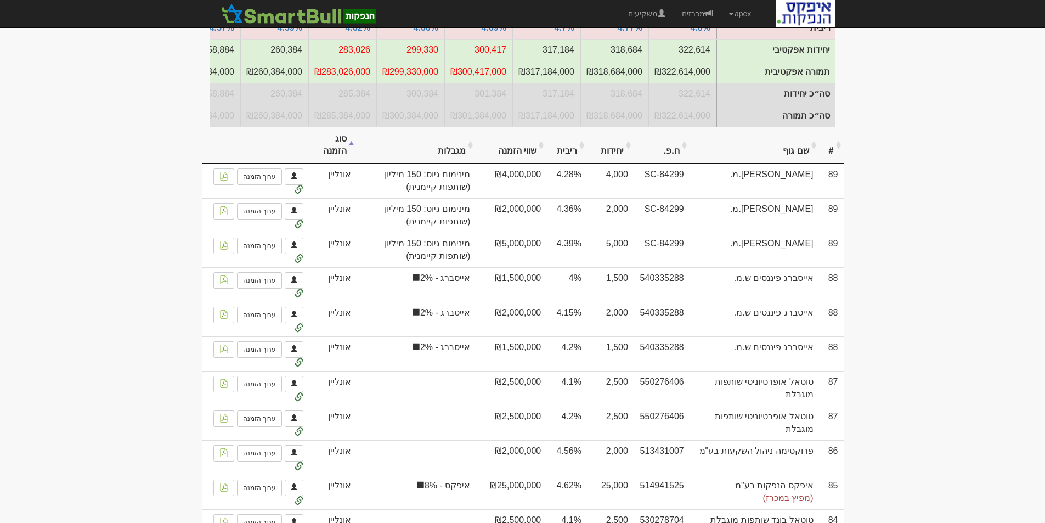
click at [343, 148] on th "סוג הזמנה" at bounding box center [333, 145] width 48 height 37
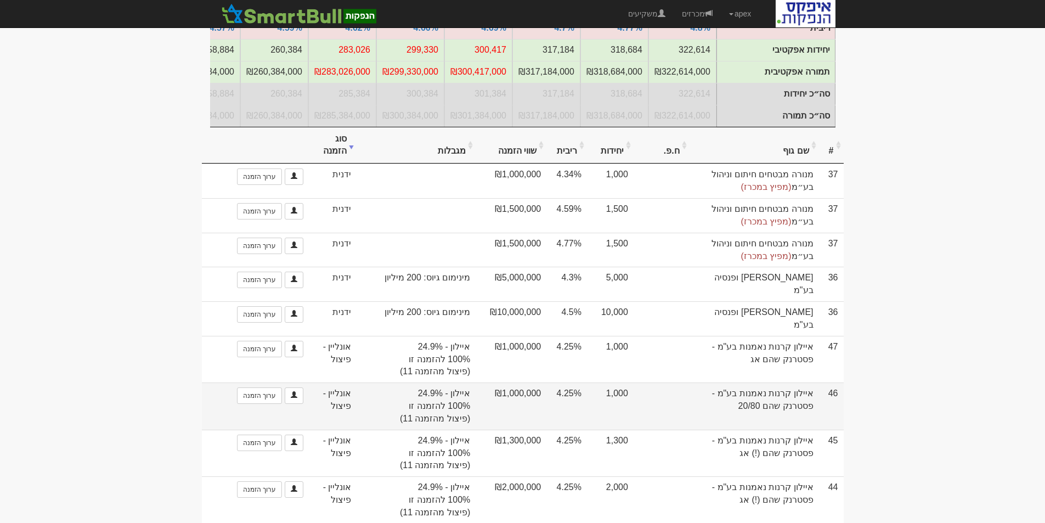
scroll to position [274, 0]
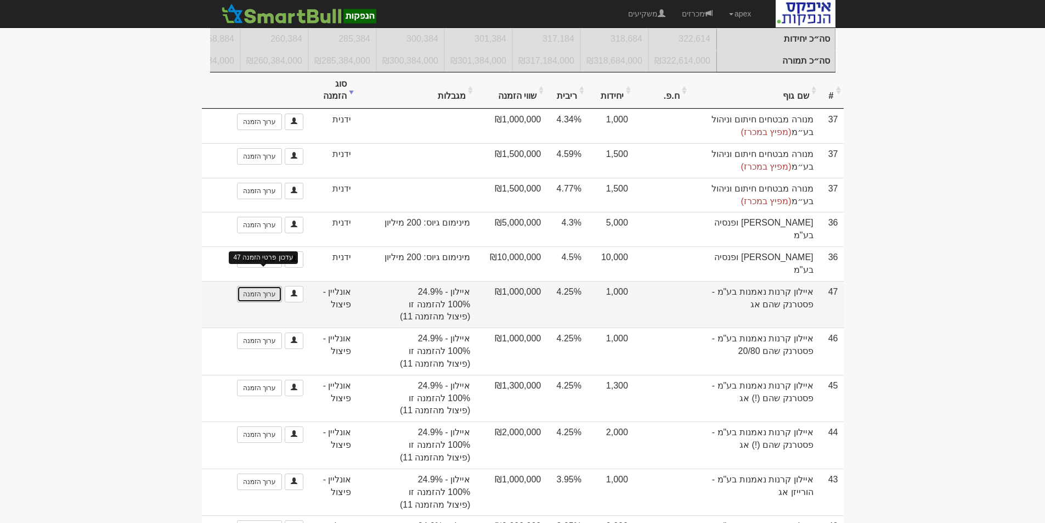
click at [264, 286] on link "ערוך הזמנה" at bounding box center [259, 294] width 45 height 16
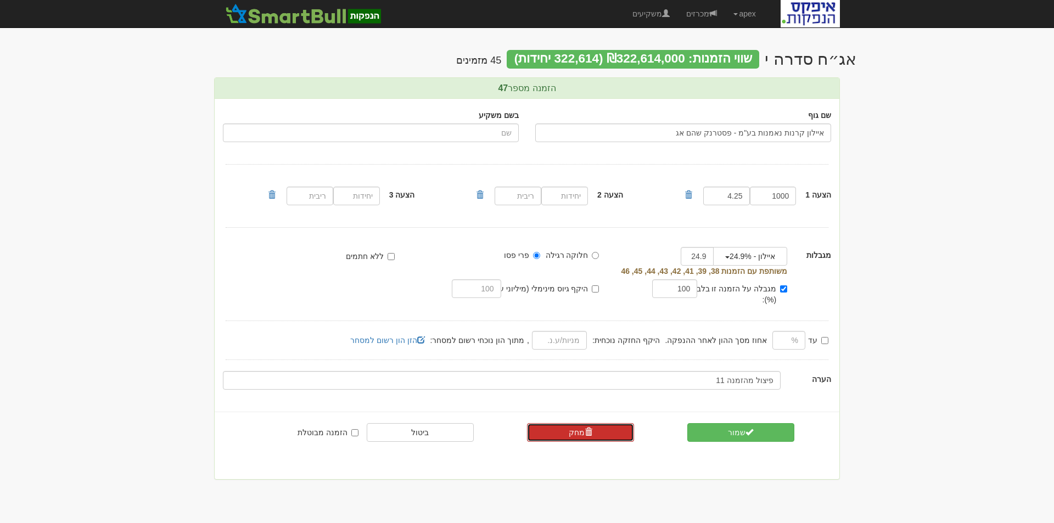
click at [566, 423] on link "מחק" at bounding box center [580, 432] width 107 height 19
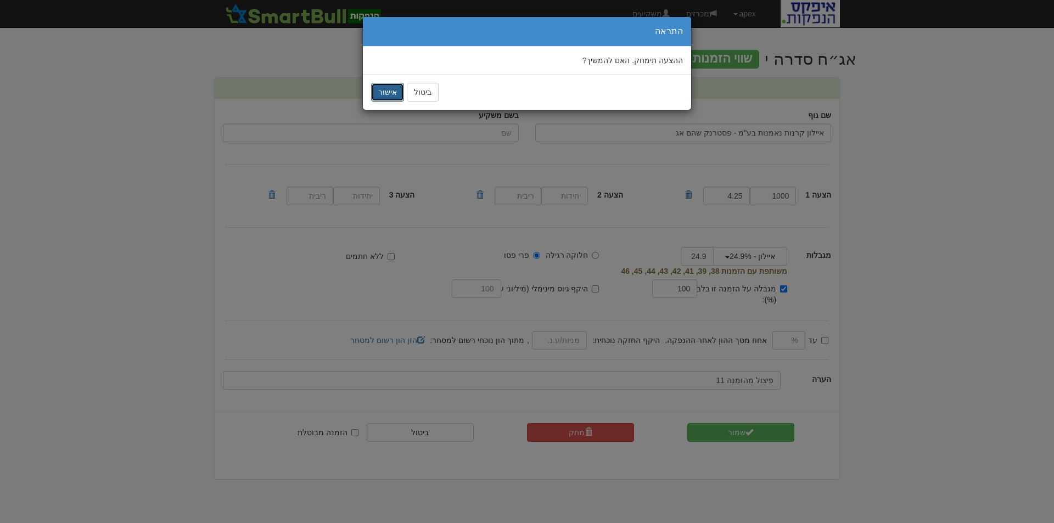
click at [384, 90] on button "אישור" at bounding box center [387, 92] width 33 height 19
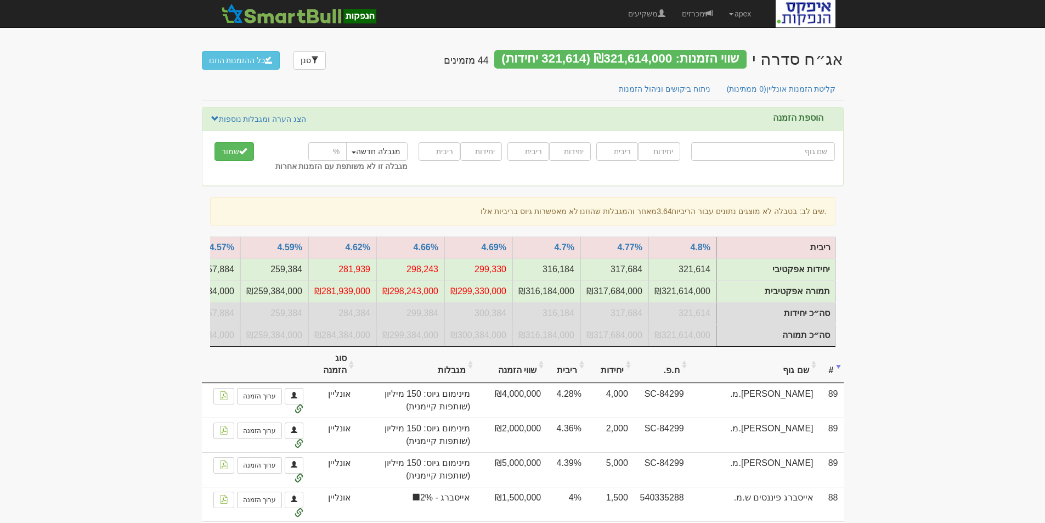
click at [338, 368] on th "סוג הזמנה" at bounding box center [333, 365] width 48 height 37
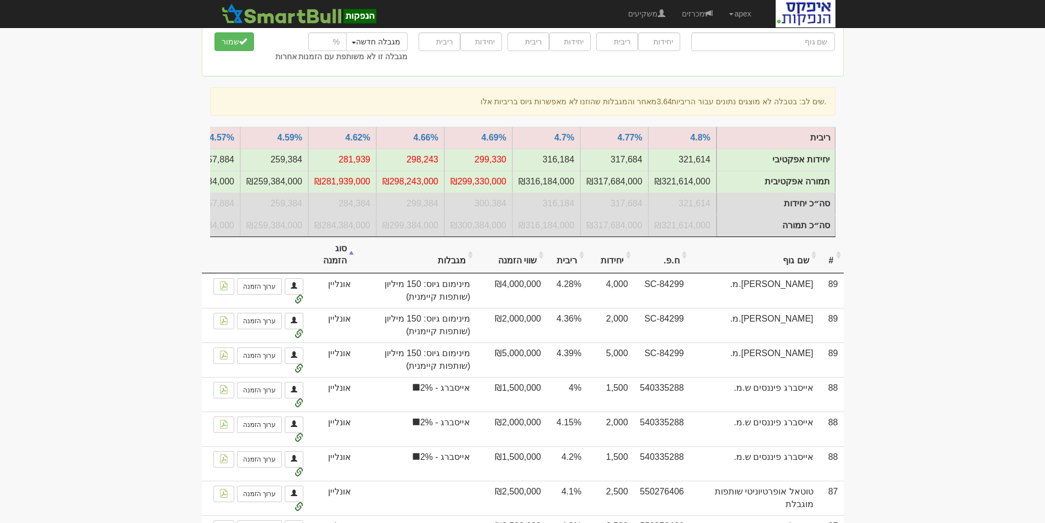
scroll to position [274, 0]
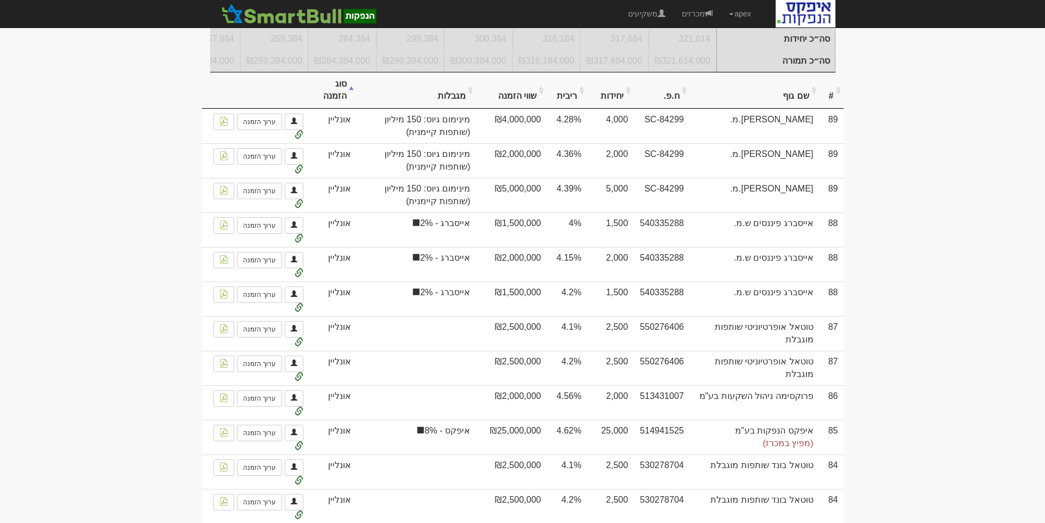
click at [334, 97] on th "סוג הזמנה" at bounding box center [333, 90] width 48 height 37
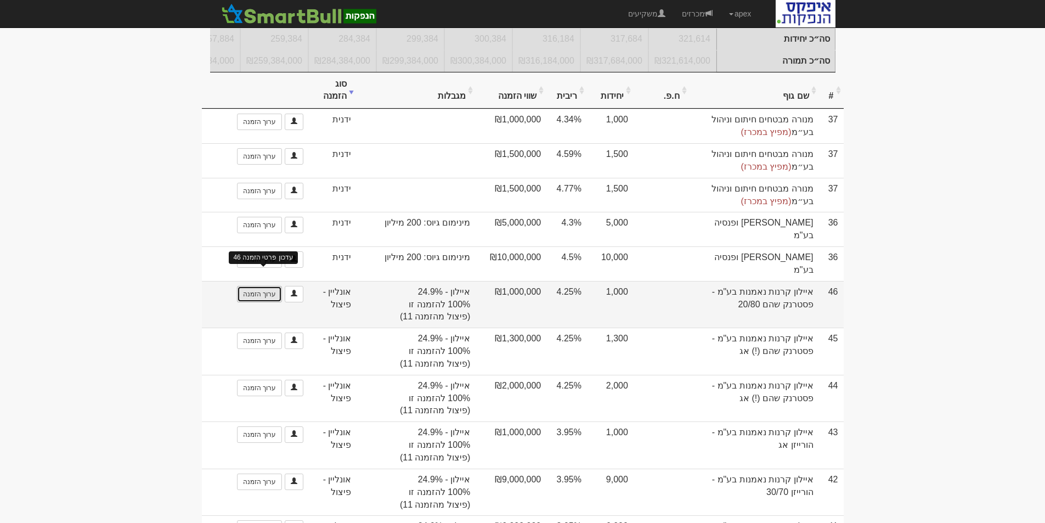
click at [247, 286] on link "ערוך הזמנה" at bounding box center [259, 294] width 45 height 16
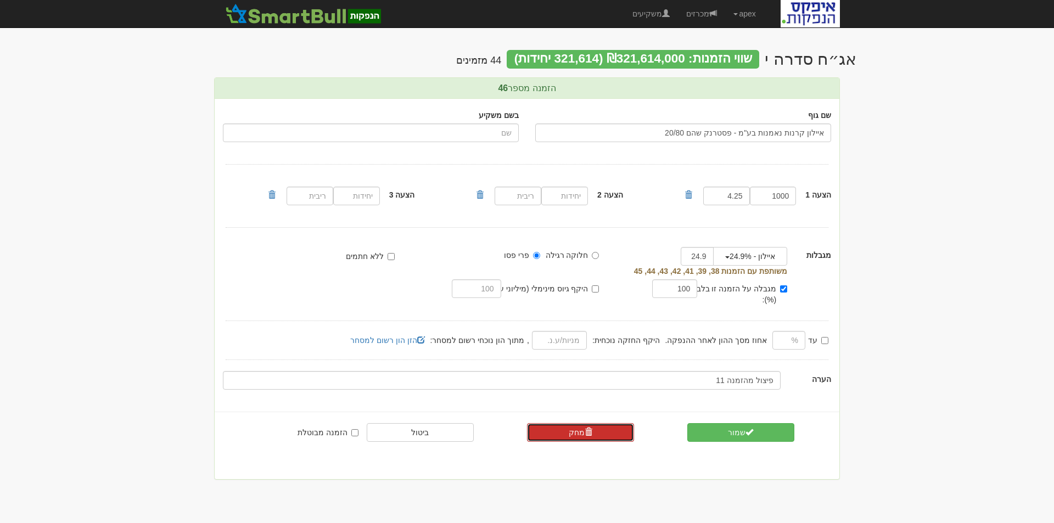
click at [578, 423] on link "מחק" at bounding box center [580, 432] width 107 height 19
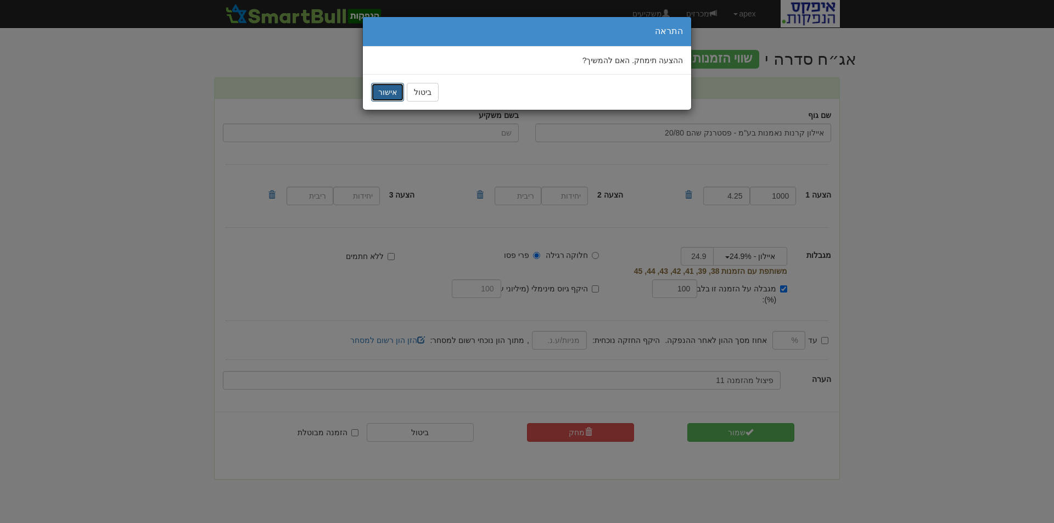
click at [376, 89] on button "אישור" at bounding box center [387, 92] width 33 height 19
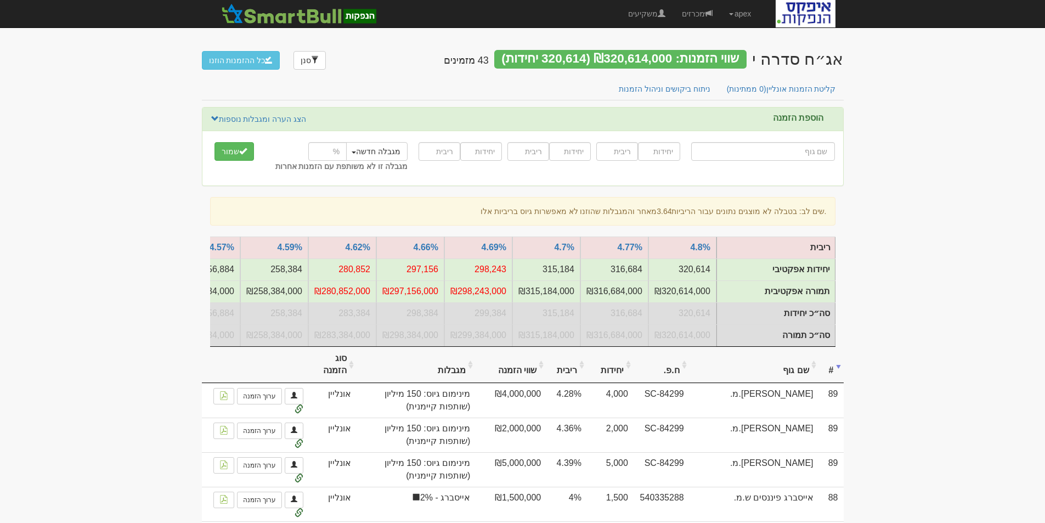
click at [337, 379] on th "סוג הזמנה" at bounding box center [333, 365] width 48 height 37
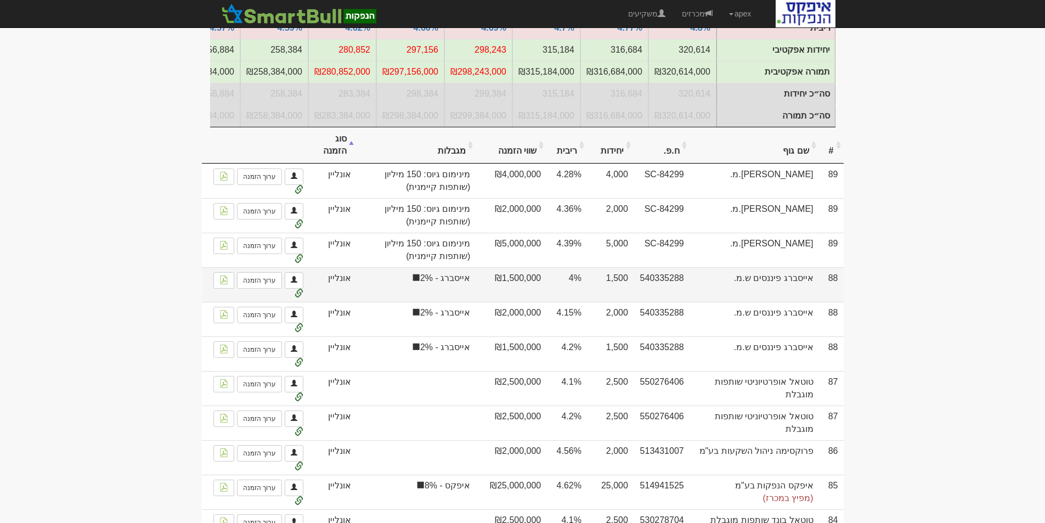
scroll to position [274, 0]
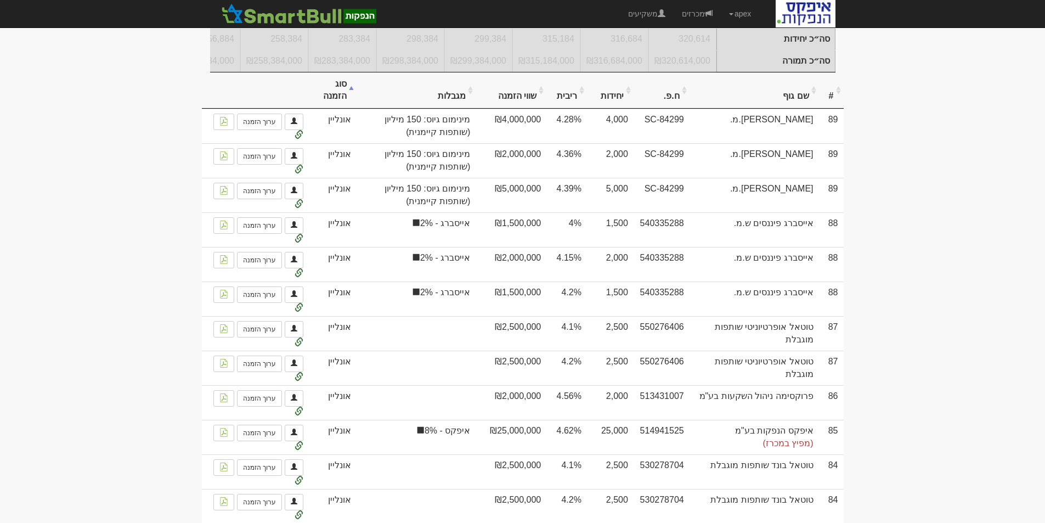
click at [340, 105] on th "סוג הזמנה" at bounding box center [333, 90] width 48 height 37
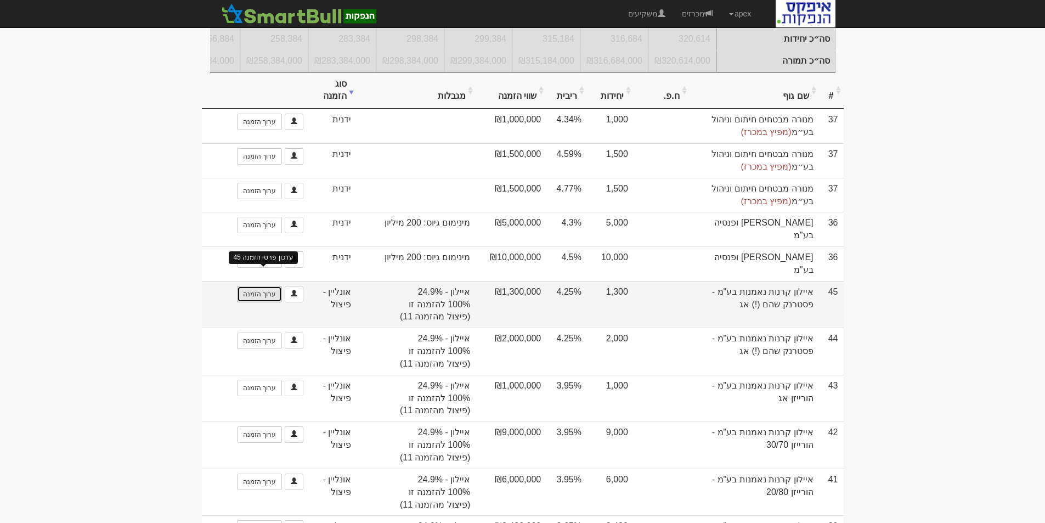
click at [255, 286] on link "ערוך הזמנה" at bounding box center [259, 294] width 45 height 16
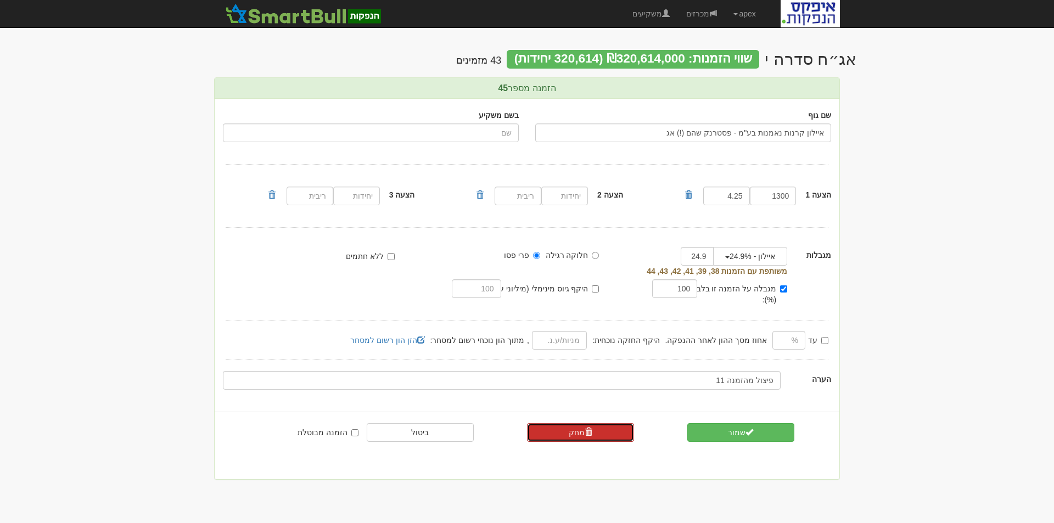
click at [570, 423] on link "מחק" at bounding box center [580, 432] width 107 height 19
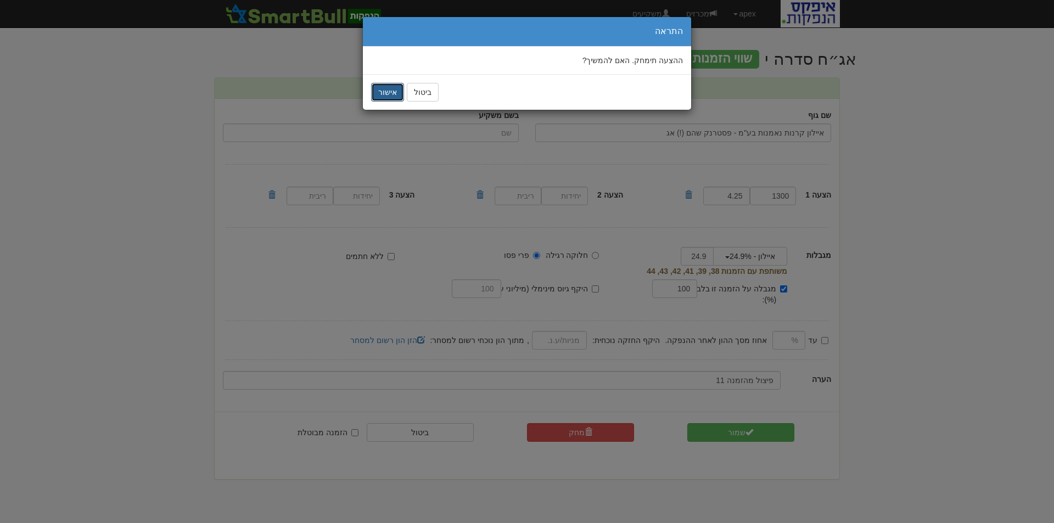
click at [389, 90] on button "אישור" at bounding box center [387, 92] width 33 height 19
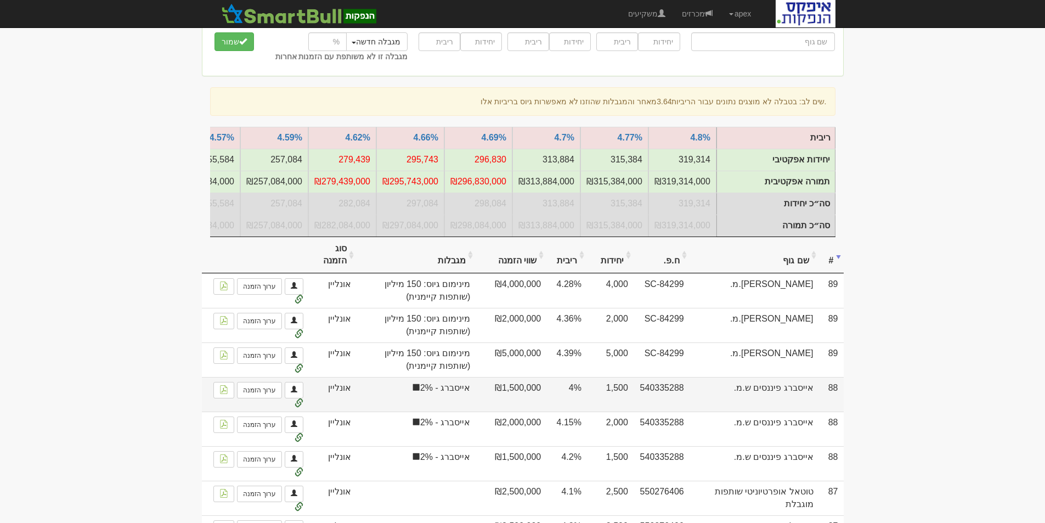
scroll to position [165, 0]
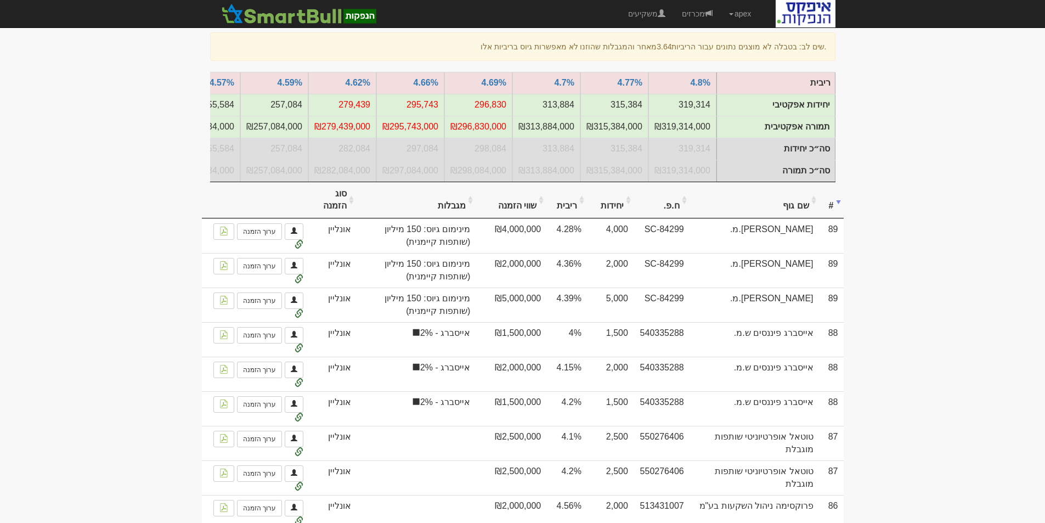
click at [329, 206] on th "סוג הזמנה" at bounding box center [333, 200] width 48 height 37
click at [331, 206] on th "סוג הזמנה" at bounding box center [333, 200] width 48 height 37
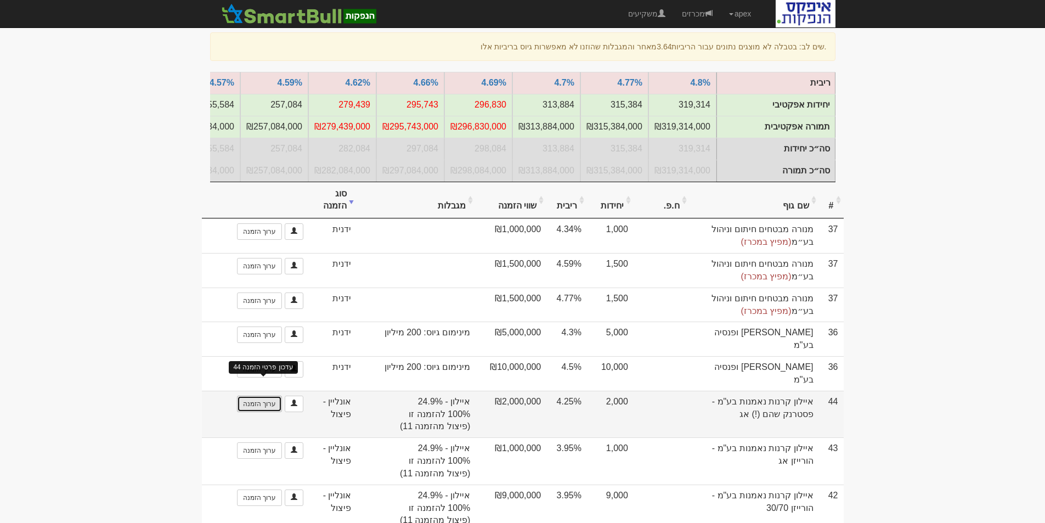
click at [261, 398] on link "ערוך הזמנה" at bounding box center [259, 404] width 45 height 16
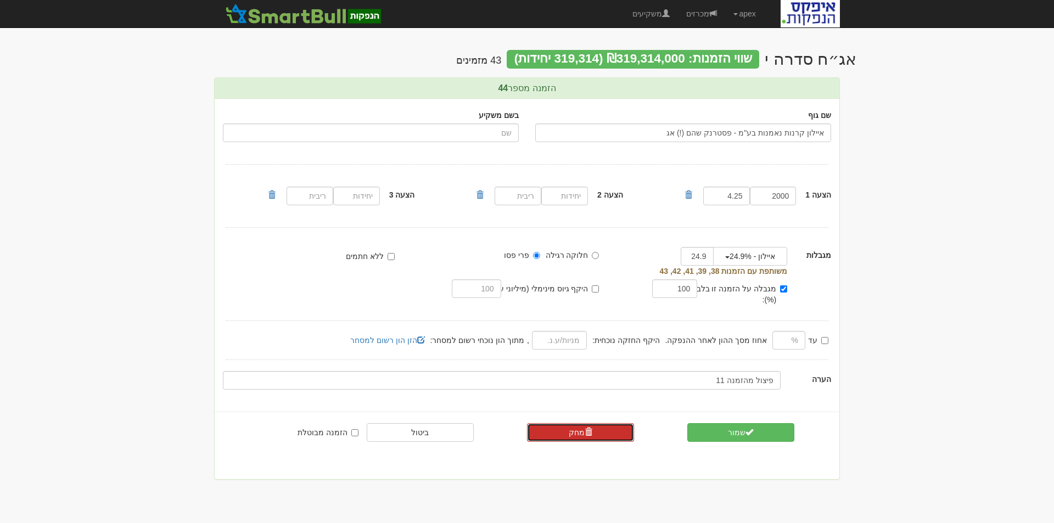
click at [584, 428] on span at bounding box center [588, 432] width 8 height 8
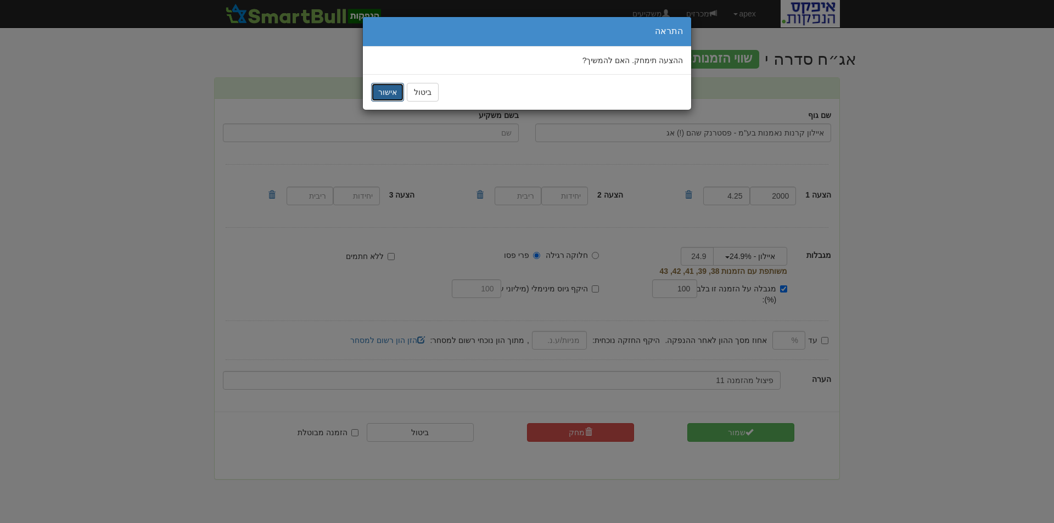
click at [386, 94] on button "אישור" at bounding box center [387, 92] width 33 height 19
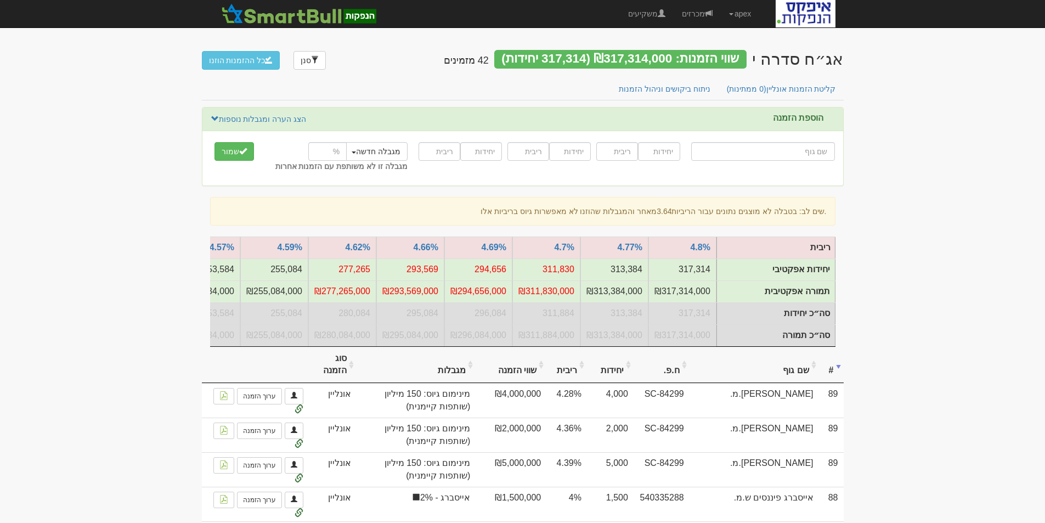
click at [340, 378] on th "סוג הזמנה" at bounding box center [333, 365] width 48 height 37
click at [341, 378] on th "סוג הזמנה" at bounding box center [333, 365] width 48 height 37
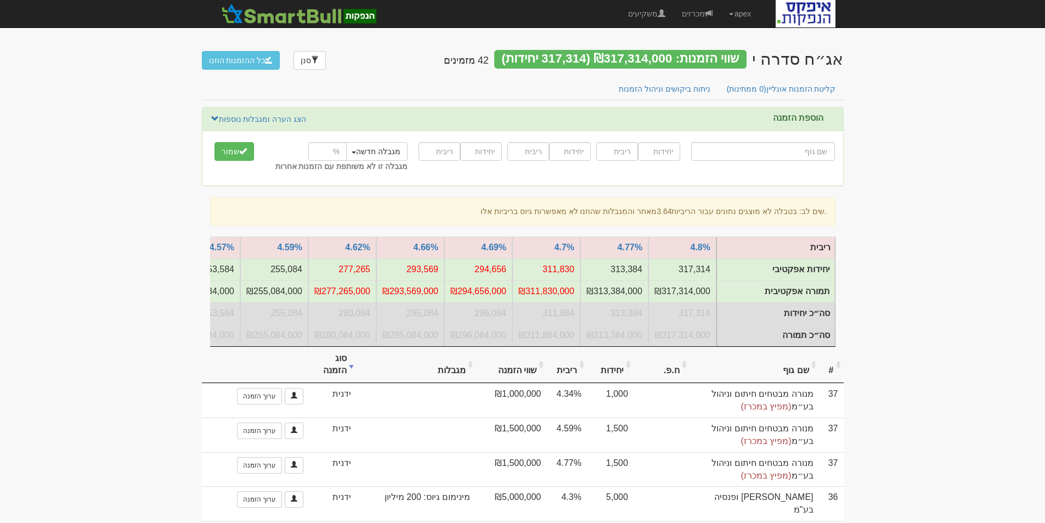
scroll to position [220, 0]
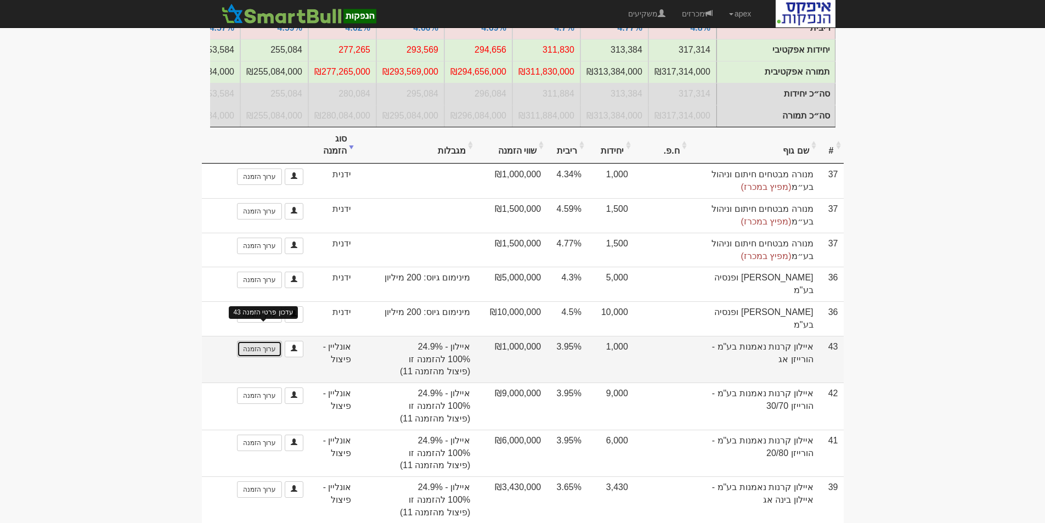
click at [255, 342] on link "ערוך הזמנה" at bounding box center [259, 349] width 45 height 16
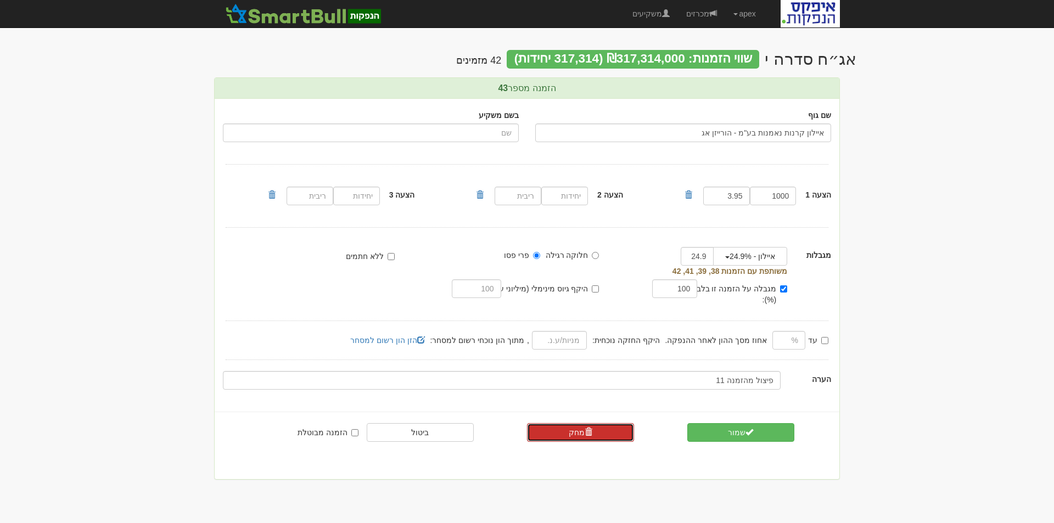
click at [571, 423] on link "מחק" at bounding box center [580, 432] width 107 height 19
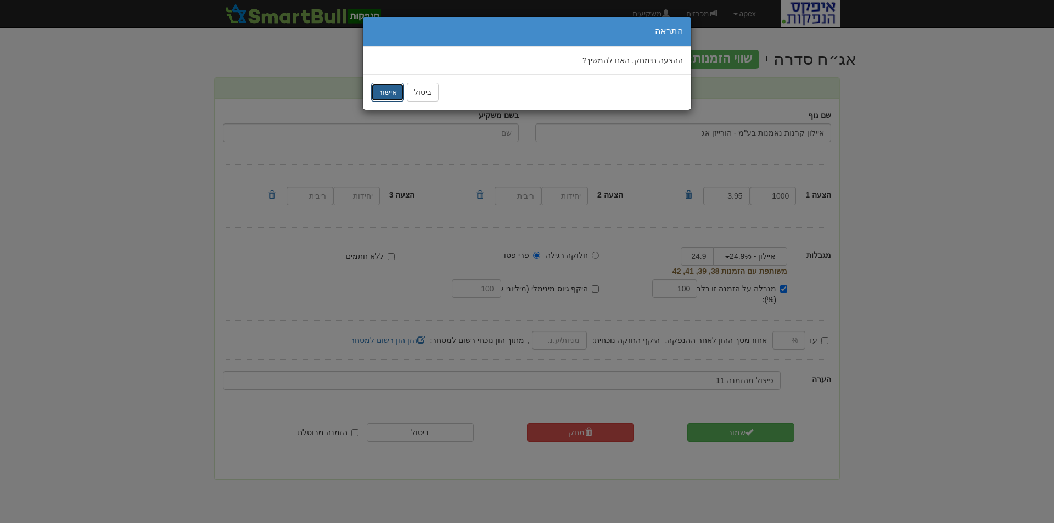
click at [381, 87] on button "אישור" at bounding box center [387, 92] width 33 height 19
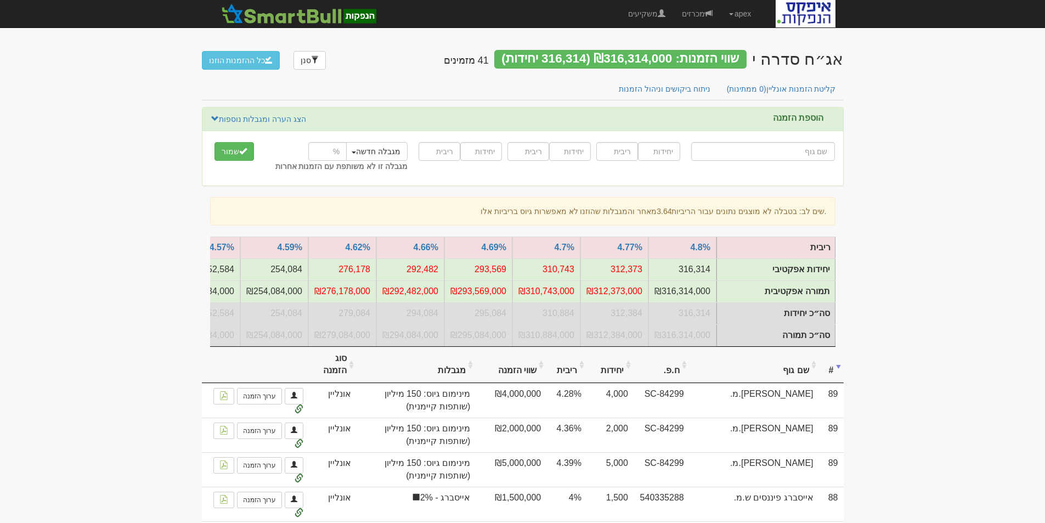
click at [333, 378] on th "סוג הזמנה" at bounding box center [333, 365] width 48 height 37
click at [335, 381] on th "סוג הזמנה" at bounding box center [333, 365] width 48 height 37
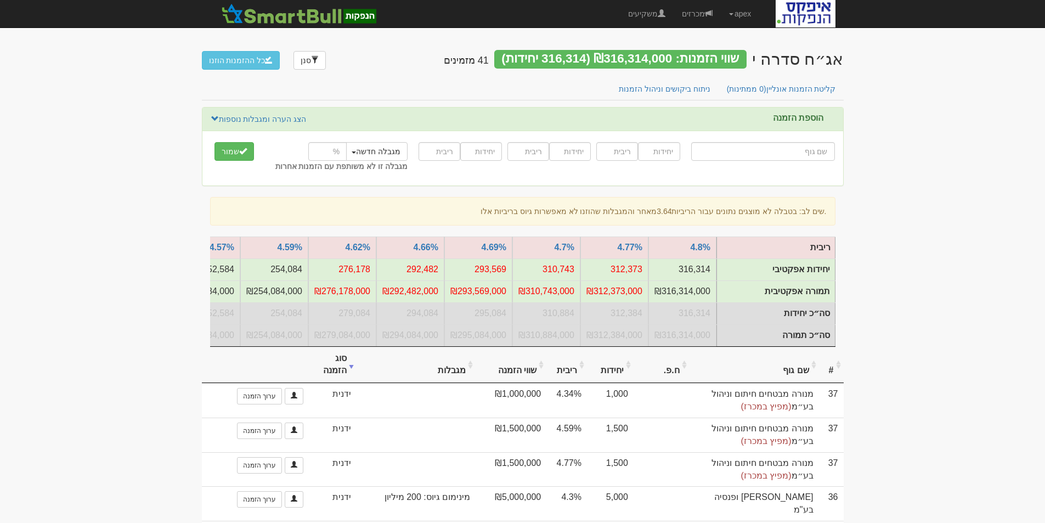
scroll to position [274, 0]
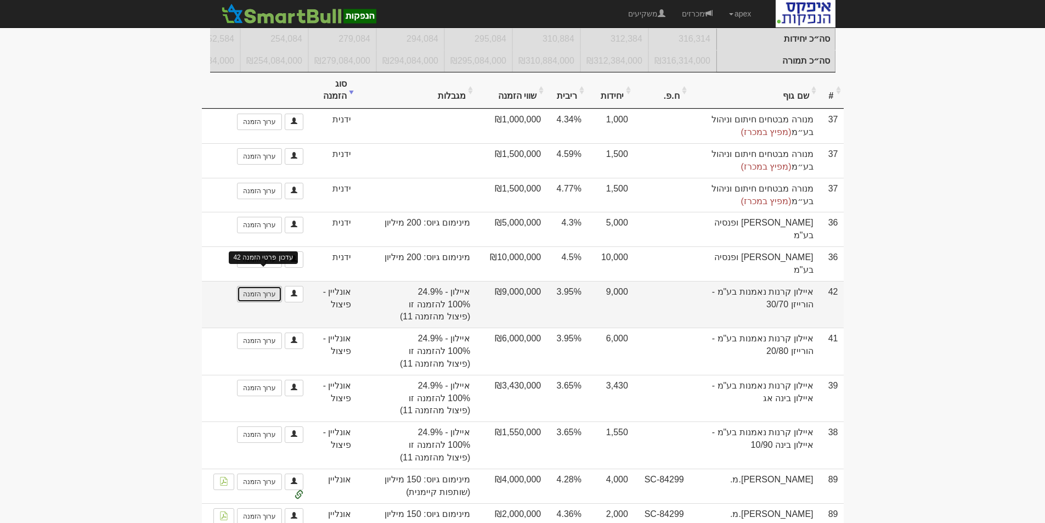
click at [260, 286] on link "ערוך הזמנה" at bounding box center [259, 294] width 45 height 16
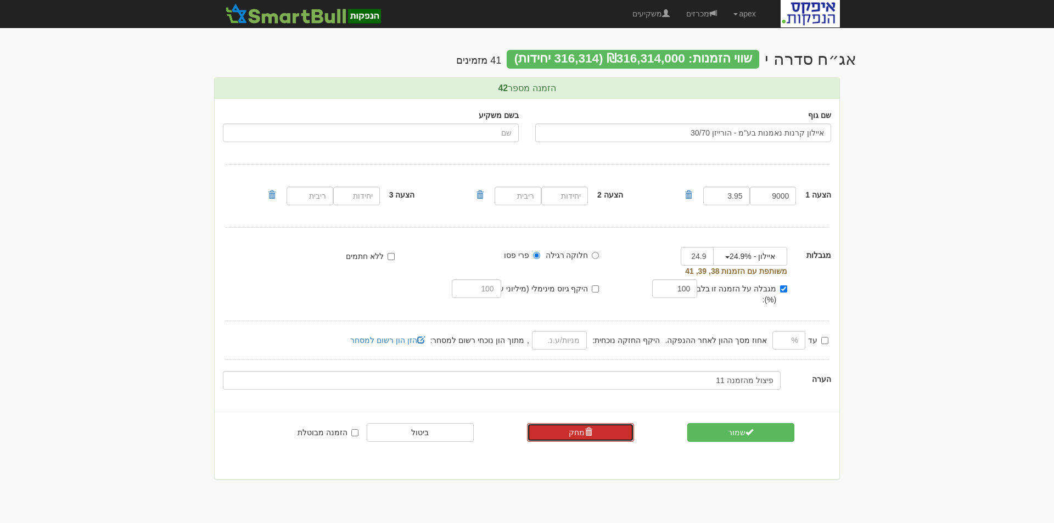
click at [577, 423] on link "מחק" at bounding box center [580, 432] width 107 height 19
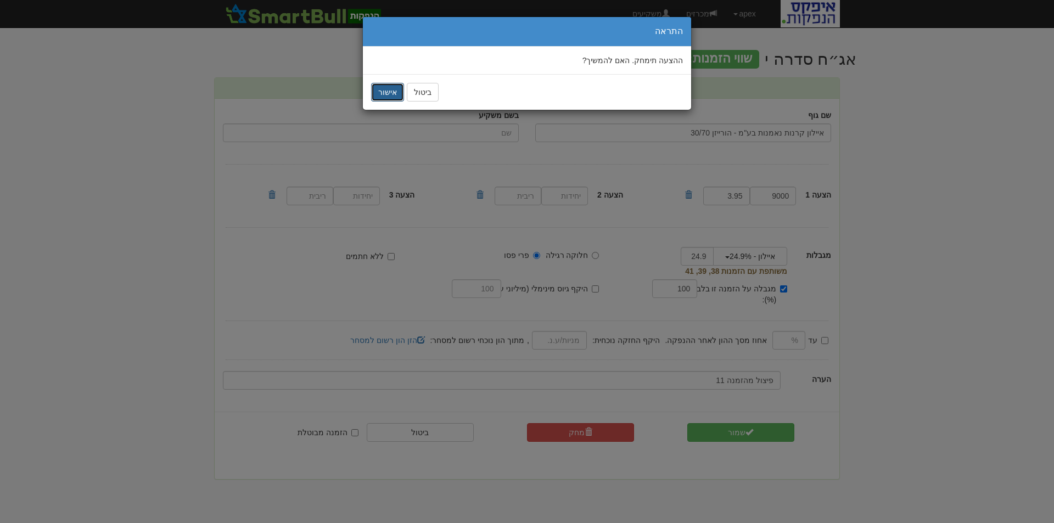
click at [391, 92] on button "אישור" at bounding box center [387, 92] width 33 height 19
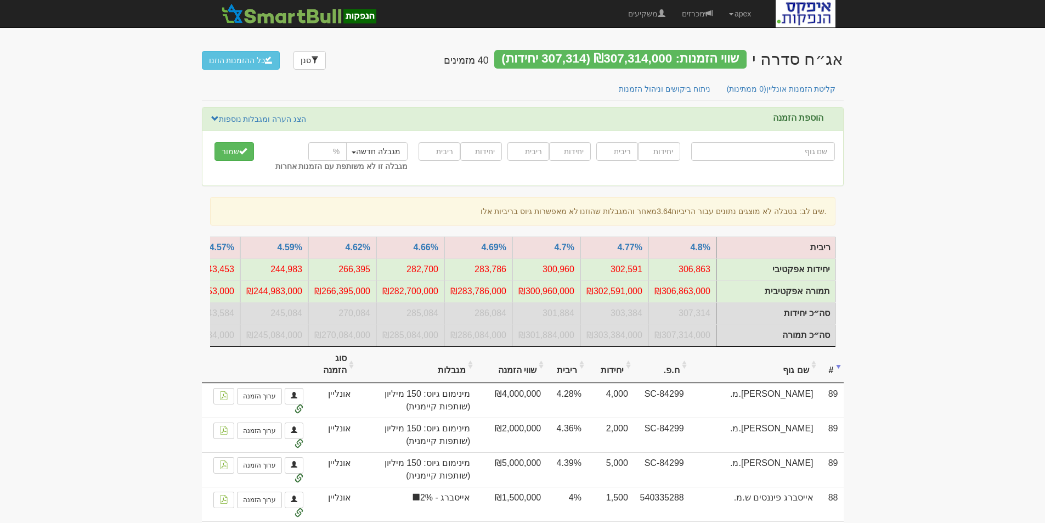
click at [339, 365] on th "סוג הזמנה" at bounding box center [333, 365] width 48 height 37
click at [348, 373] on th "סוג הזמנה" at bounding box center [333, 365] width 48 height 37
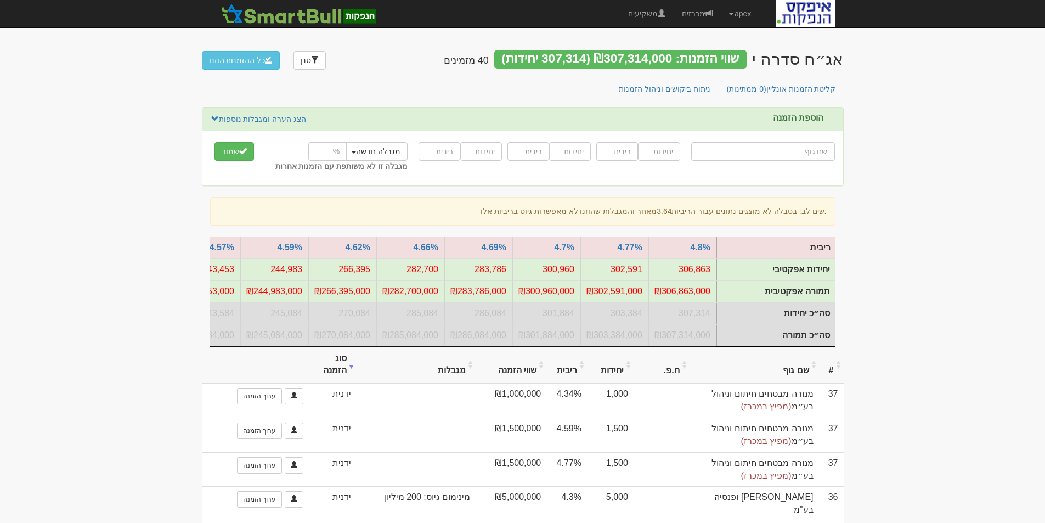
scroll to position [220, 0]
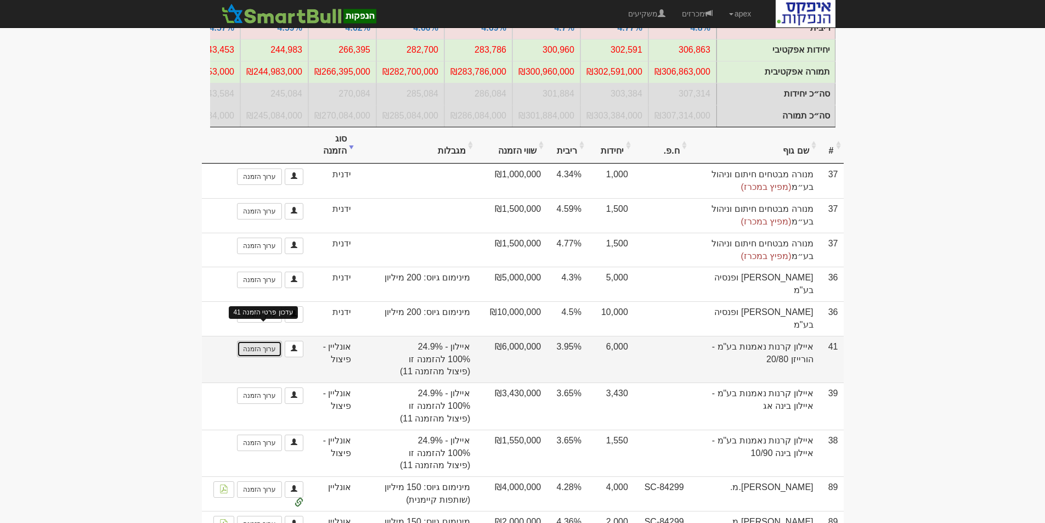
click at [268, 341] on link "ערוך הזמנה" at bounding box center [259, 349] width 45 height 16
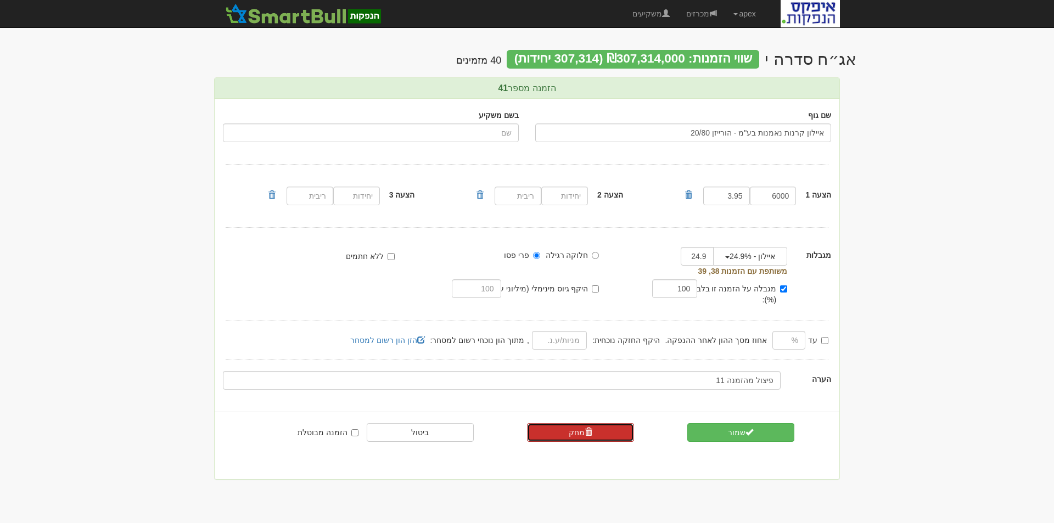
click at [581, 423] on link "מחק" at bounding box center [580, 432] width 107 height 19
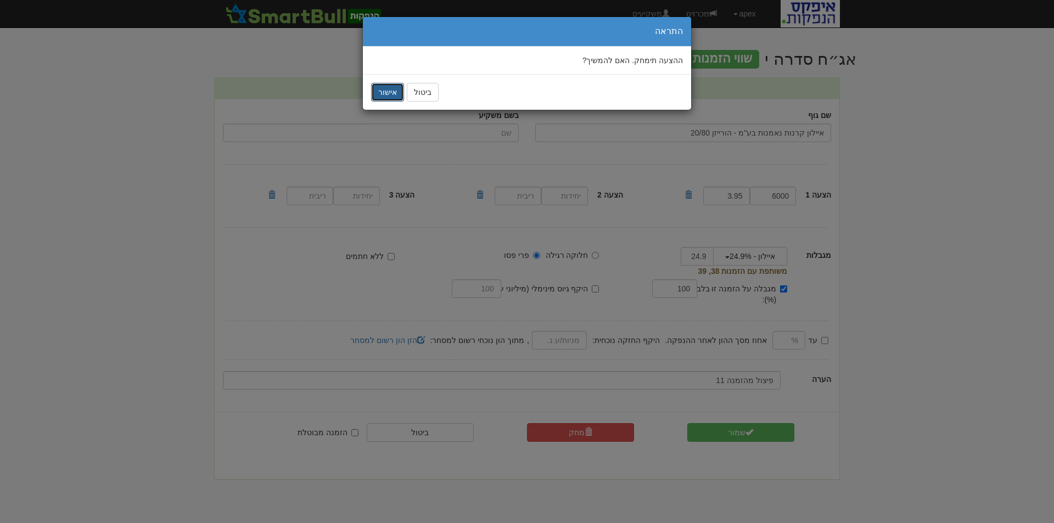
click at [381, 94] on button "אישור" at bounding box center [387, 92] width 33 height 19
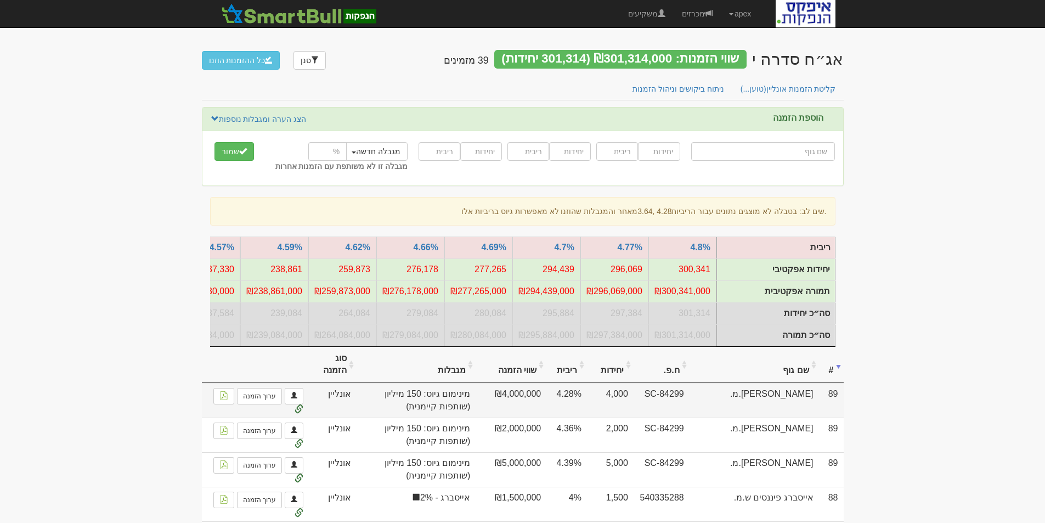
scroll to position [110, 0]
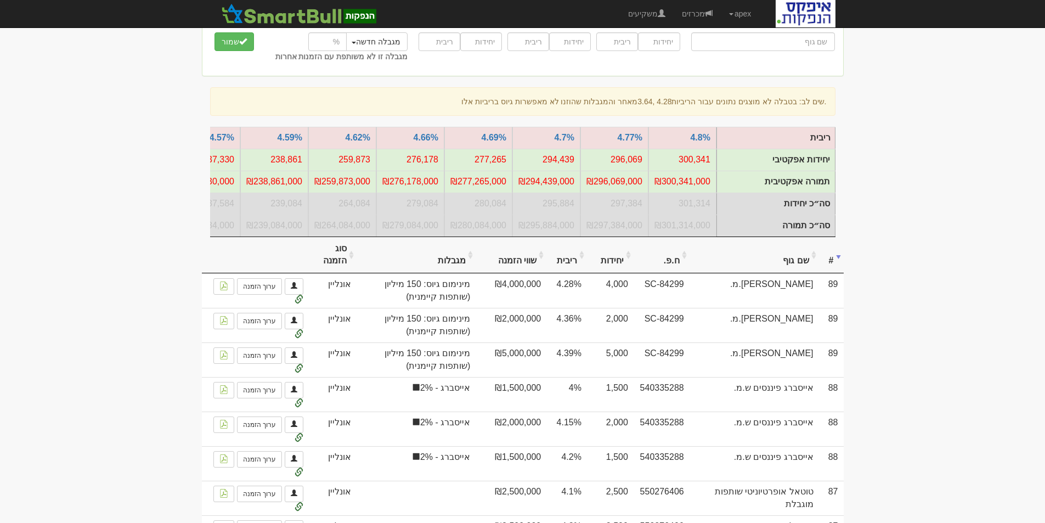
click at [332, 258] on th "סוג הזמנה" at bounding box center [333, 255] width 48 height 37
click at [334, 263] on th "סוג הזמנה" at bounding box center [333, 255] width 48 height 37
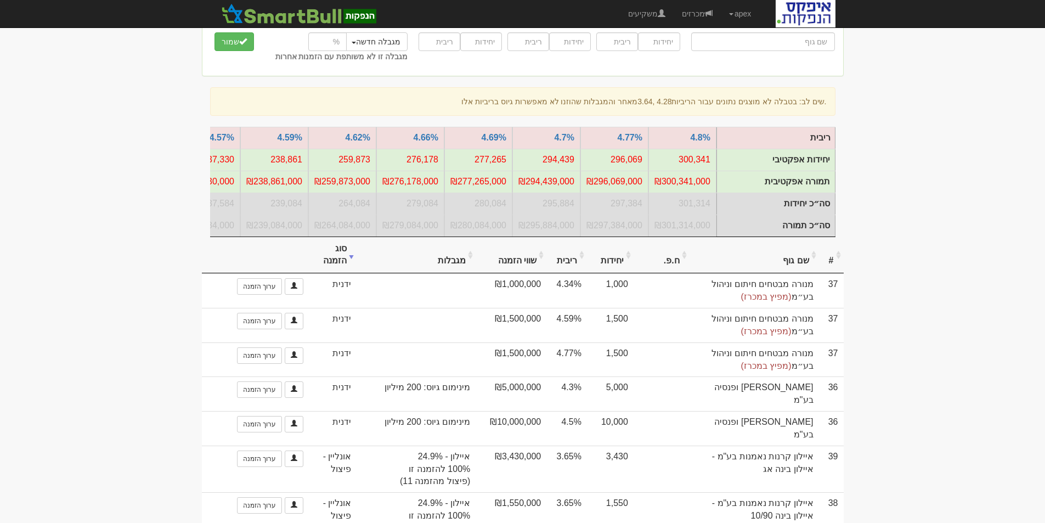
scroll to position [274, 0]
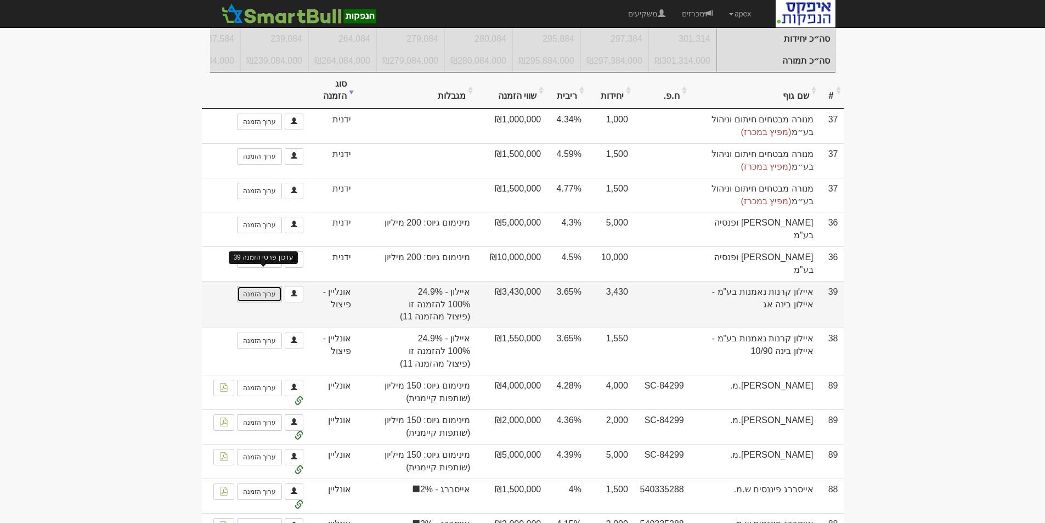
click at [260, 286] on link "ערוך הזמנה" at bounding box center [259, 294] width 45 height 16
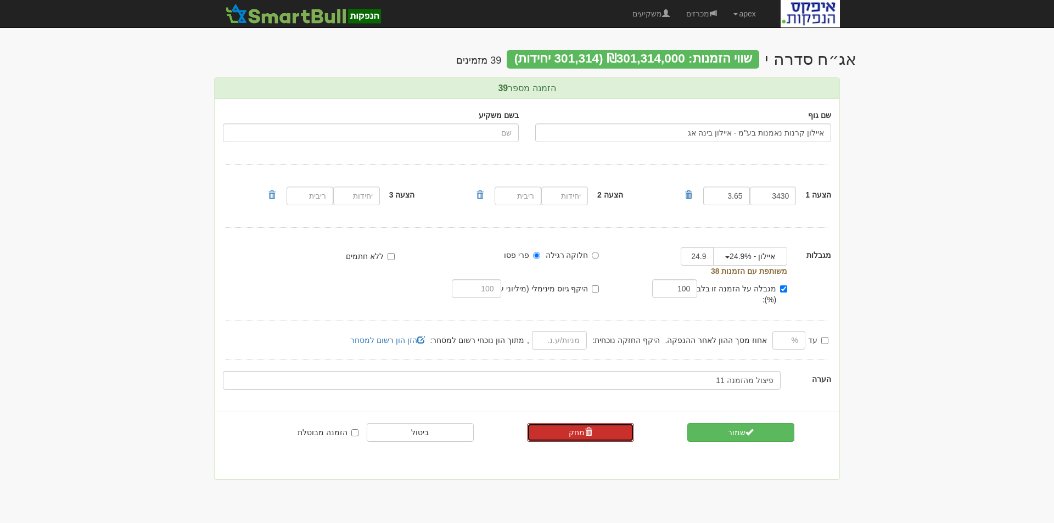
click at [564, 423] on link "מחק" at bounding box center [580, 432] width 107 height 19
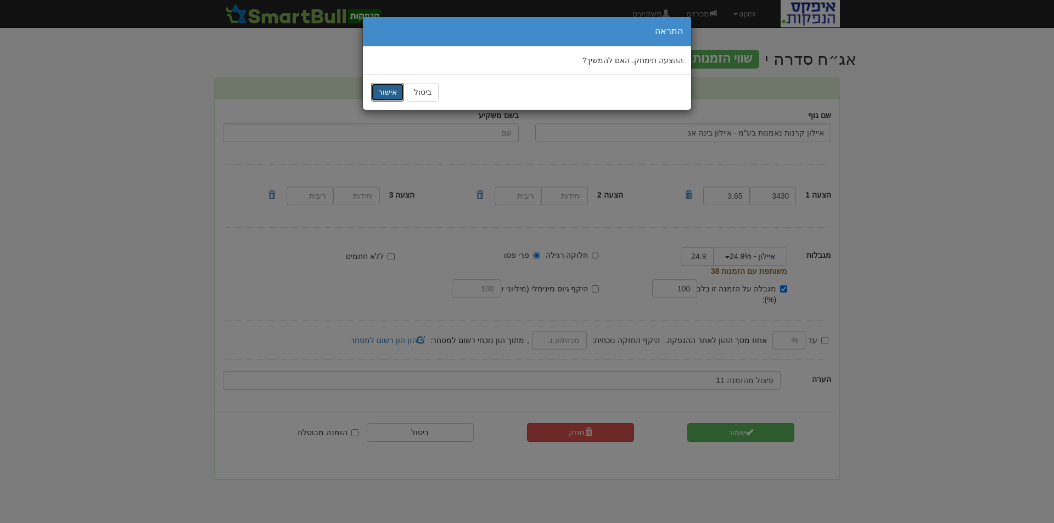
click at [382, 95] on button "אישור" at bounding box center [387, 92] width 33 height 19
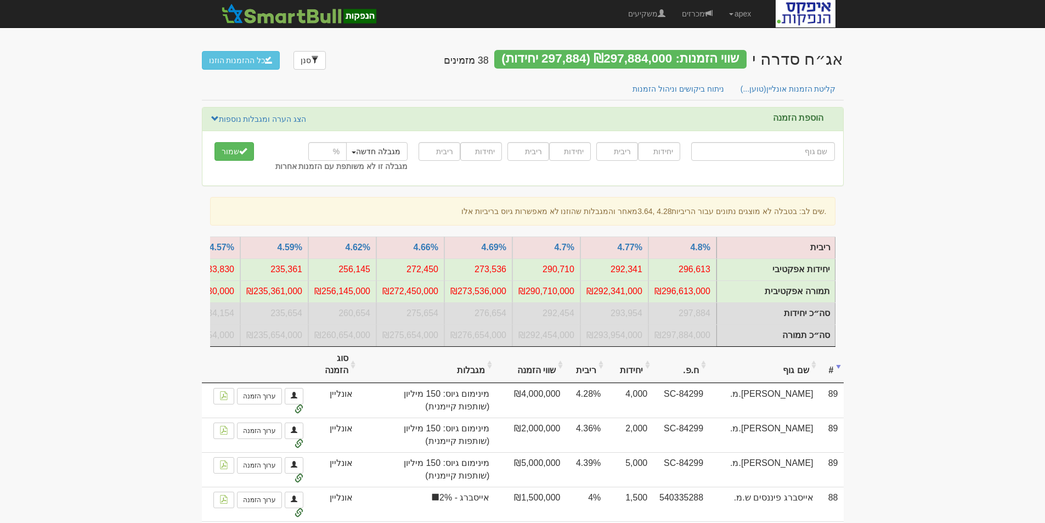
click at [329, 375] on th "סוג הזמנה" at bounding box center [333, 365] width 49 height 37
click at [335, 379] on th "סוג הזמנה" at bounding box center [333, 365] width 49 height 37
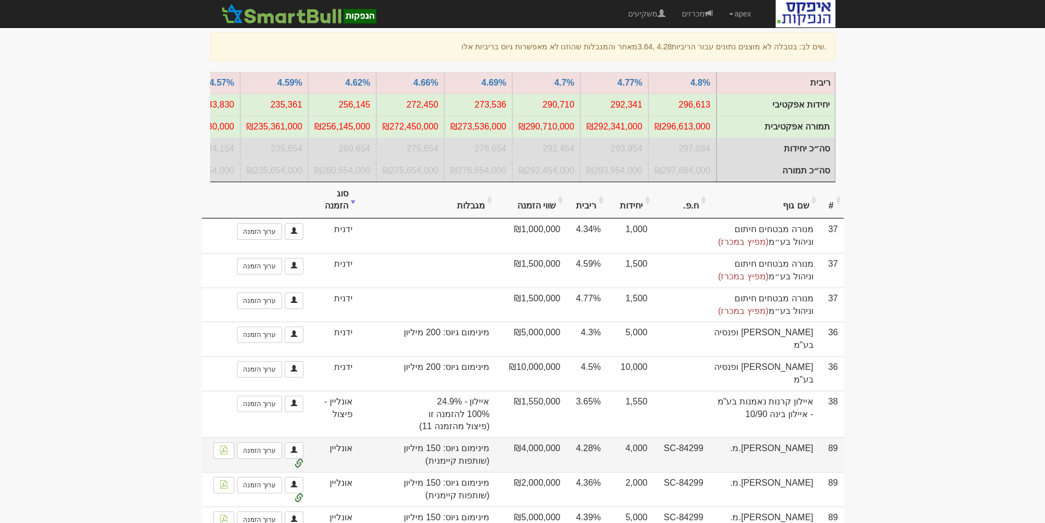
scroll to position [220, 0]
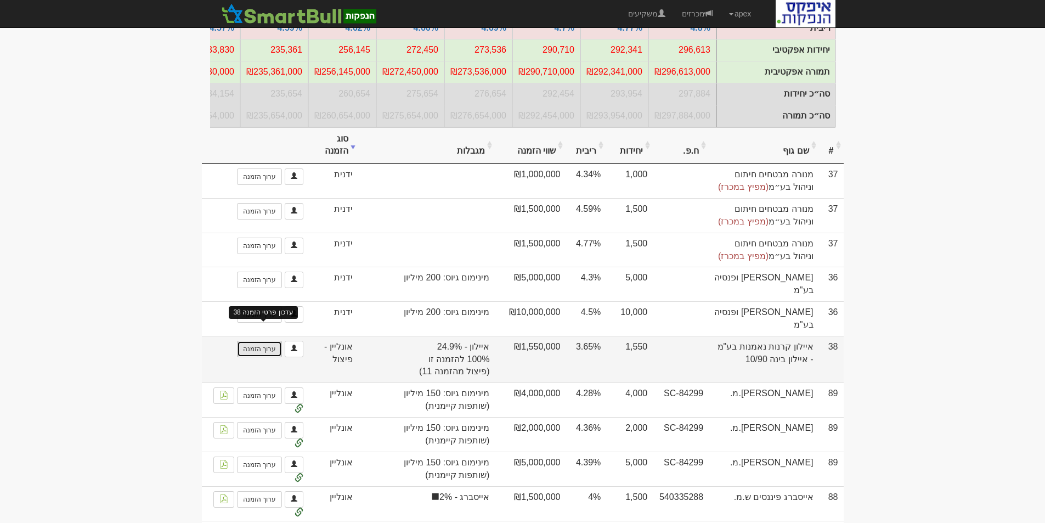
click at [263, 341] on link "ערוך הזמנה" at bounding box center [259, 349] width 45 height 16
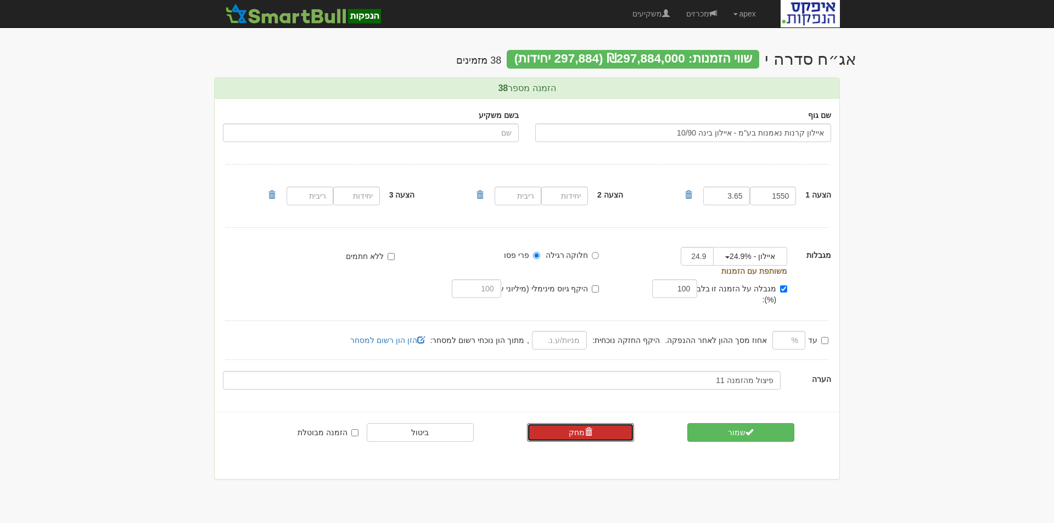
click at [566, 423] on link "מחק" at bounding box center [580, 432] width 107 height 19
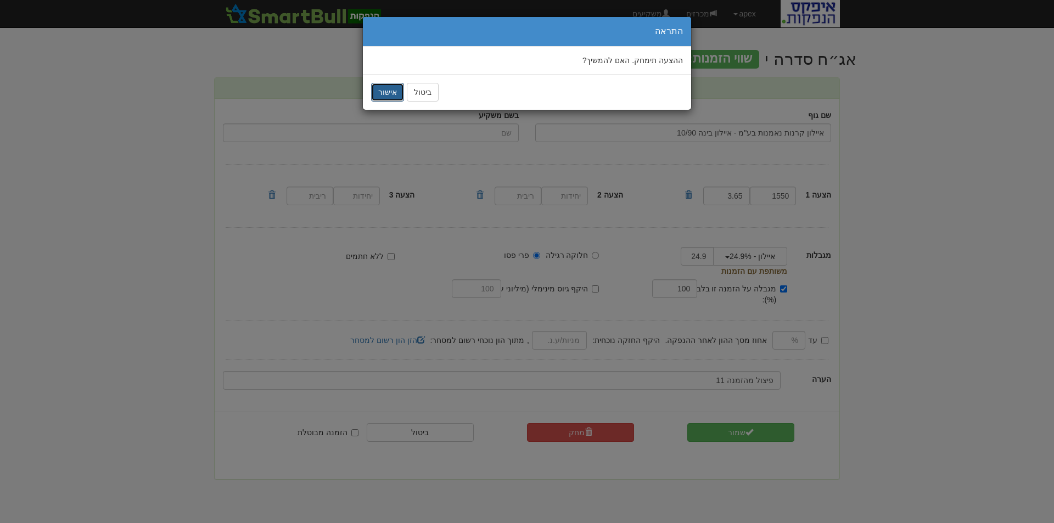
click at [380, 99] on button "אישור" at bounding box center [387, 92] width 33 height 19
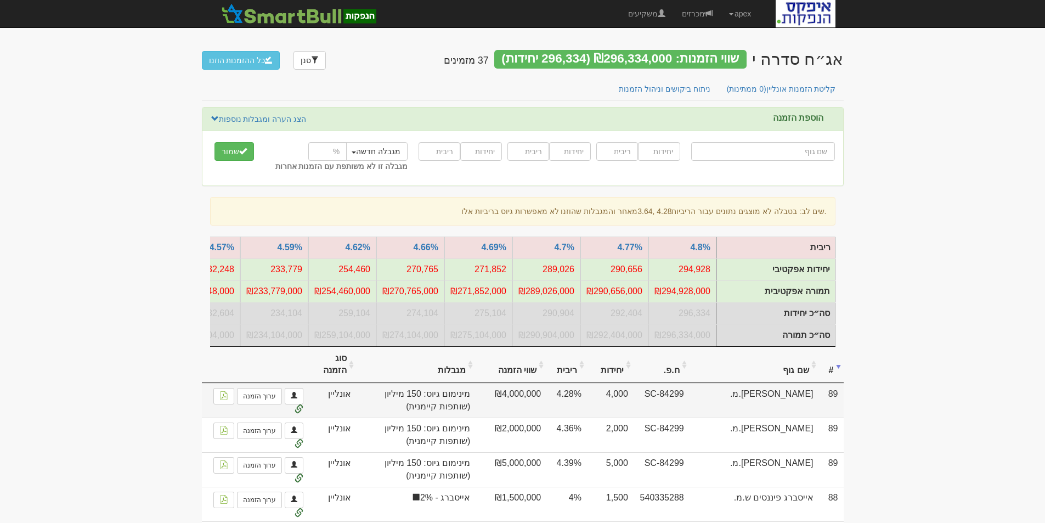
scroll to position [110, 0]
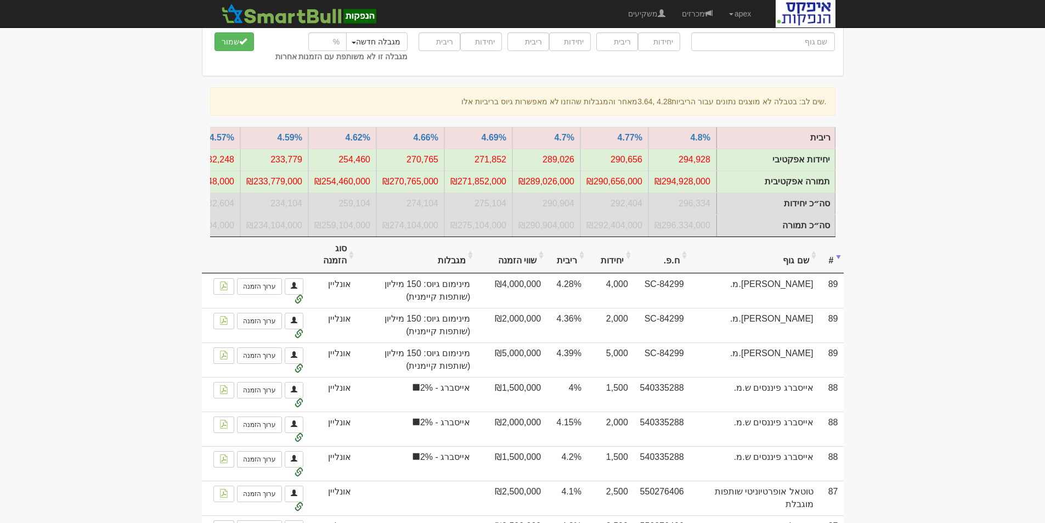
click at [339, 260] on th "סוג הזמנה" at bounding box center [333, 255] width 48 height 37
click at [345, 263] on th "סוג הזמנה" at bounding box center [333, 255] width 48 height 37
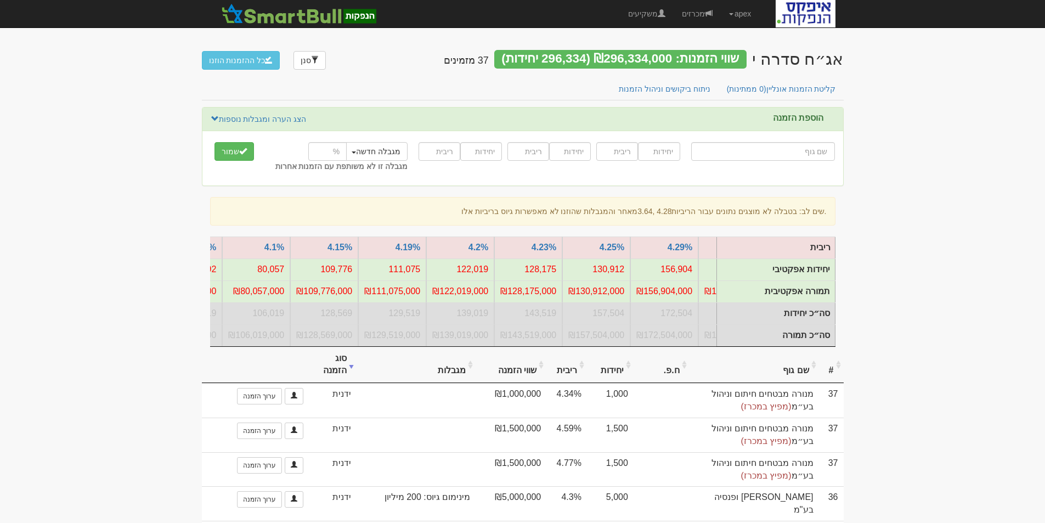
scroll to position [0, -1186]
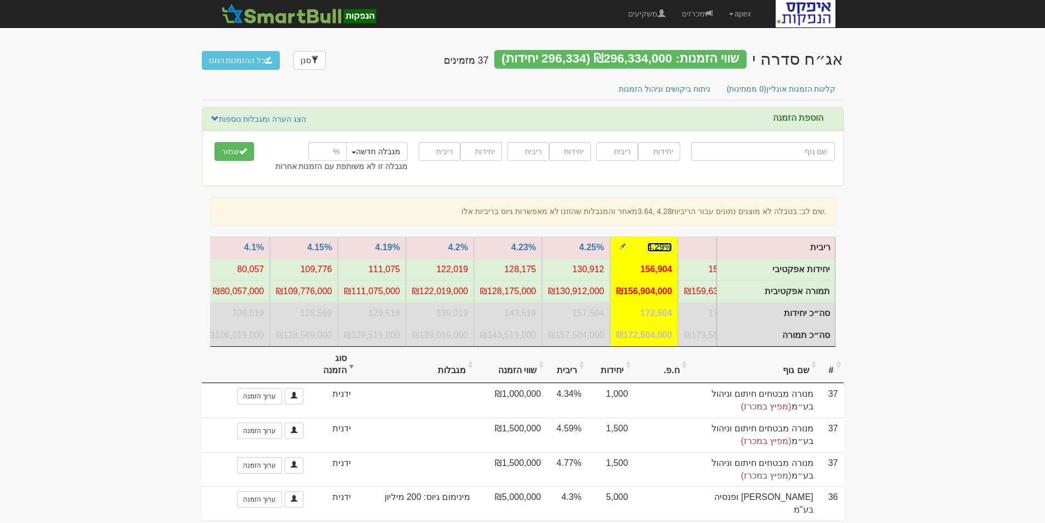
click at [659, 244] on link "4.29%" at bounding box center [660, 247] width 25 height 9
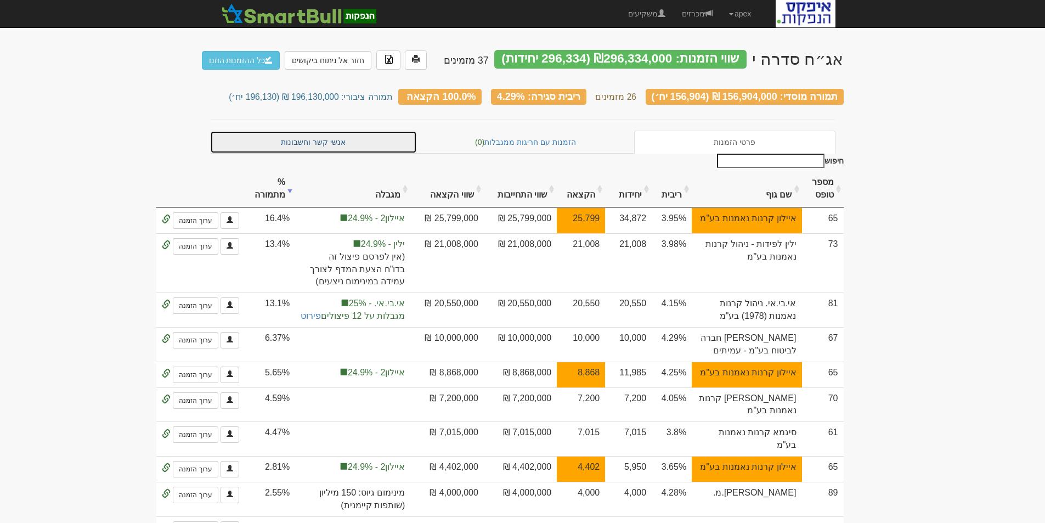
click at [309, 134] on link "אנשי קשר וחשבונות" at bounding box center [313, 142] width 207 height 23
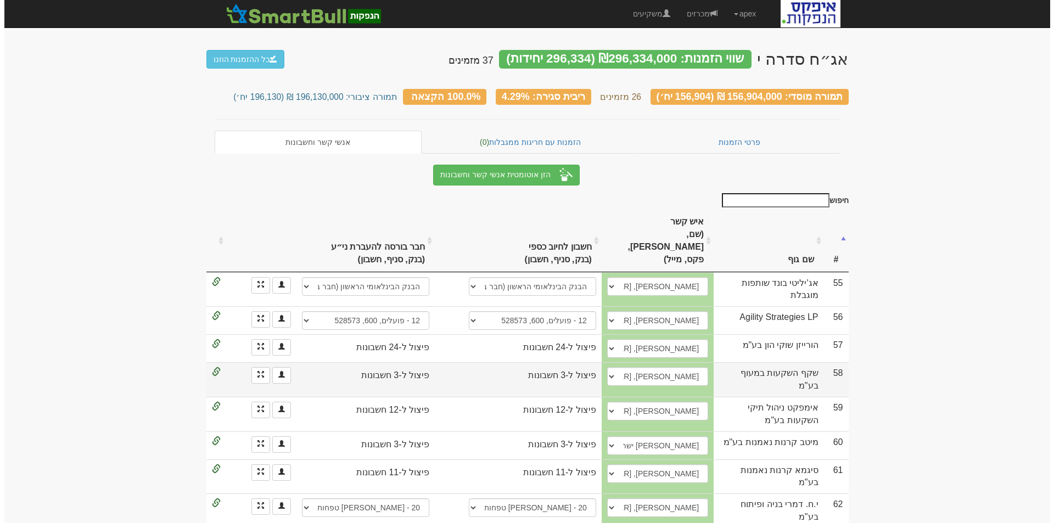
scroll to position [55, 0]
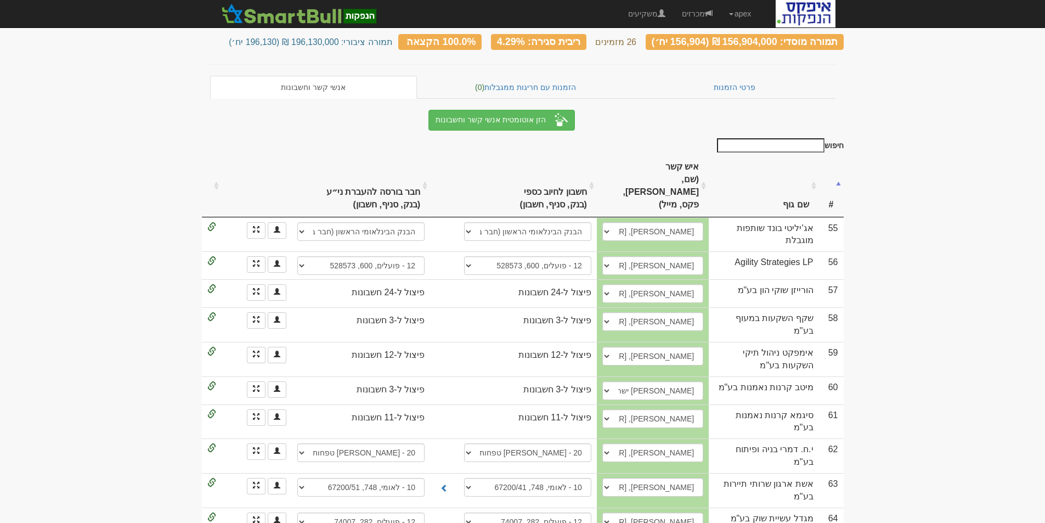
click at [787, 171] on th "שם גוף" at bounding box center [764, 185] width 110 height 61
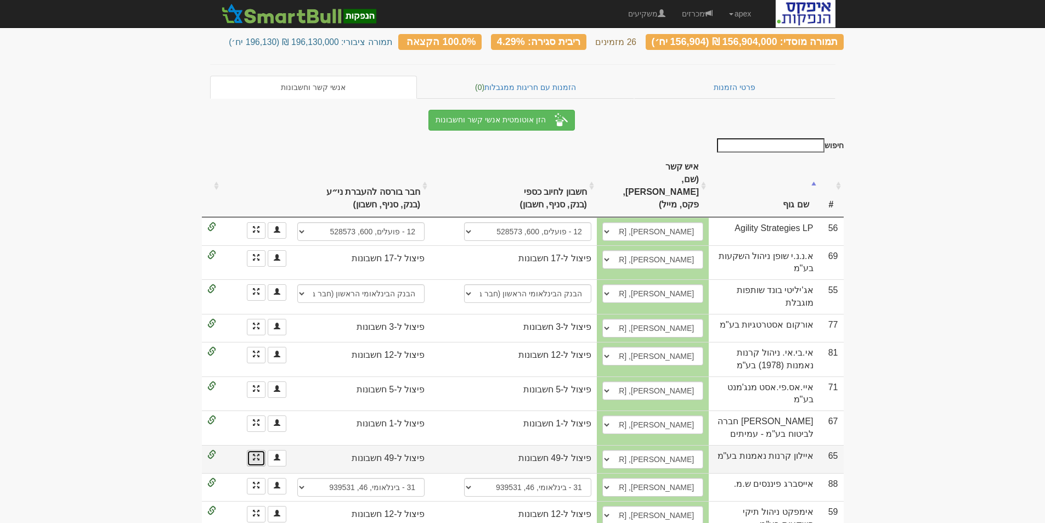
click at [251, 450] on link at bounding box center [256, 458] width 19 height 16
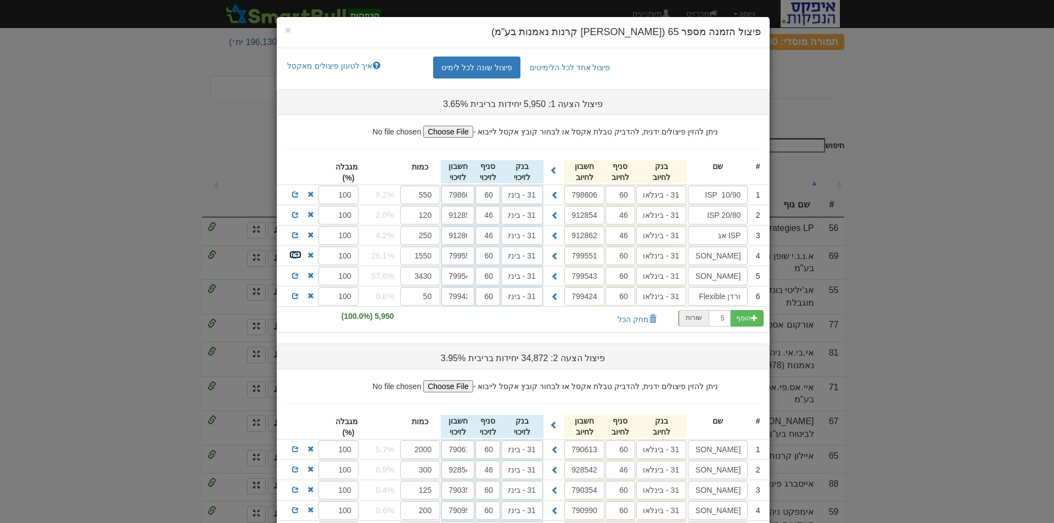
click at [296, 256] on span at bounding box center [295, 255] width 7 height 7
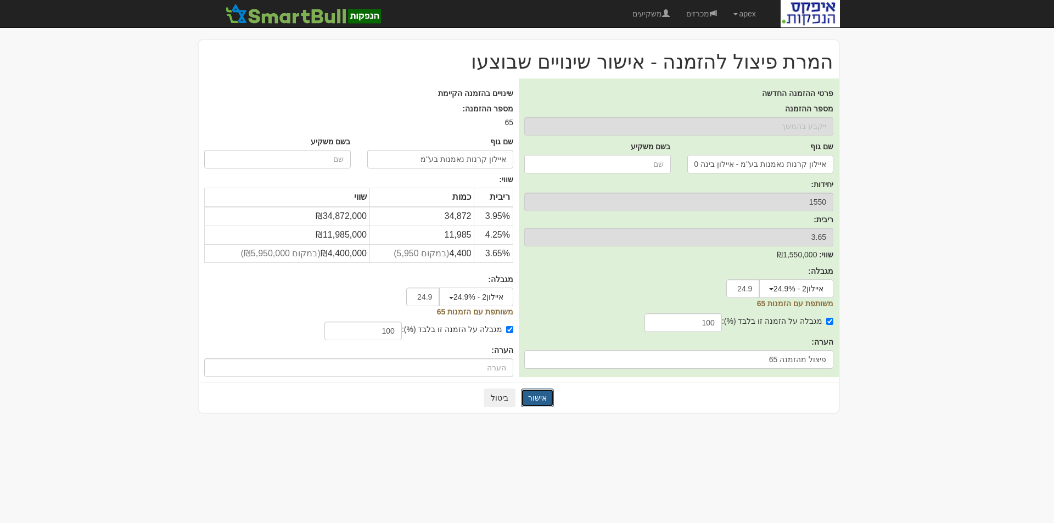
click at [534, 396] on button "אישור" at bounding box center [537, 398] width 33 height 19
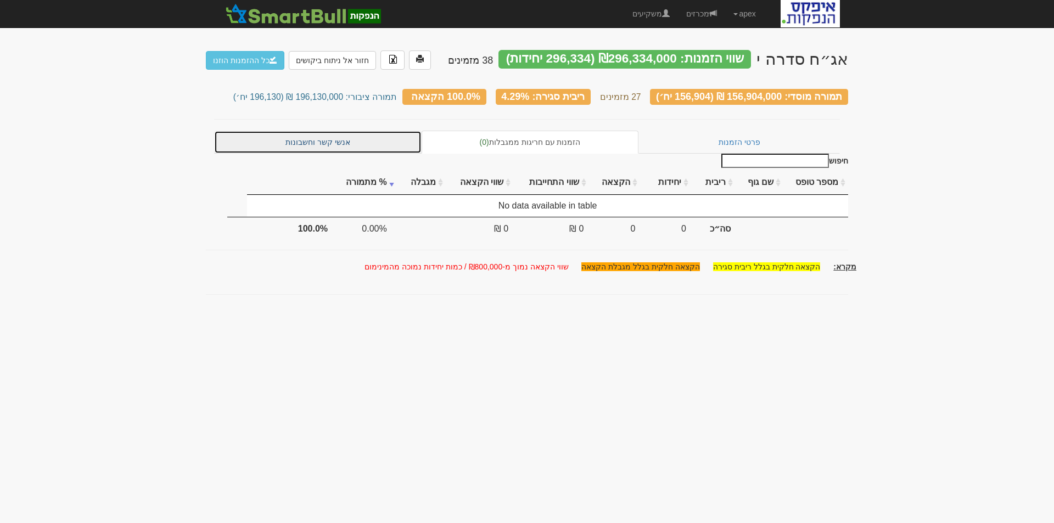
click at [333, 133] on link "אנשי קשר וחשבונות" at bounding box center [317, 142] width 207 height 23
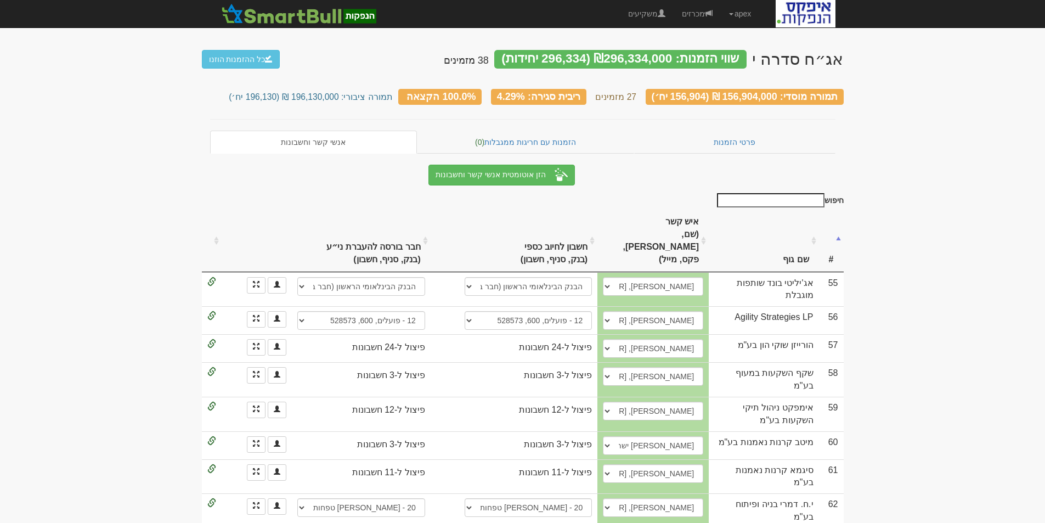
click at [795, 225] on th "שם גוף" at bounding box center [764, 240] width 110 height 61
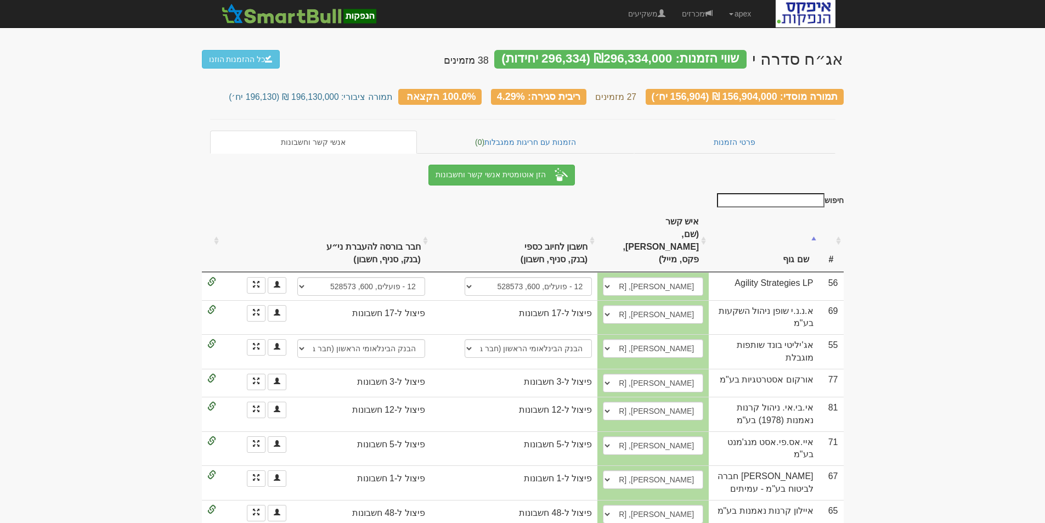
click at [573, 217] on th "חשבון לחיוב [PERSON_NAME] (בנק, סניף, חשבון)" at bounding box center [528, 240] width 138 height 61
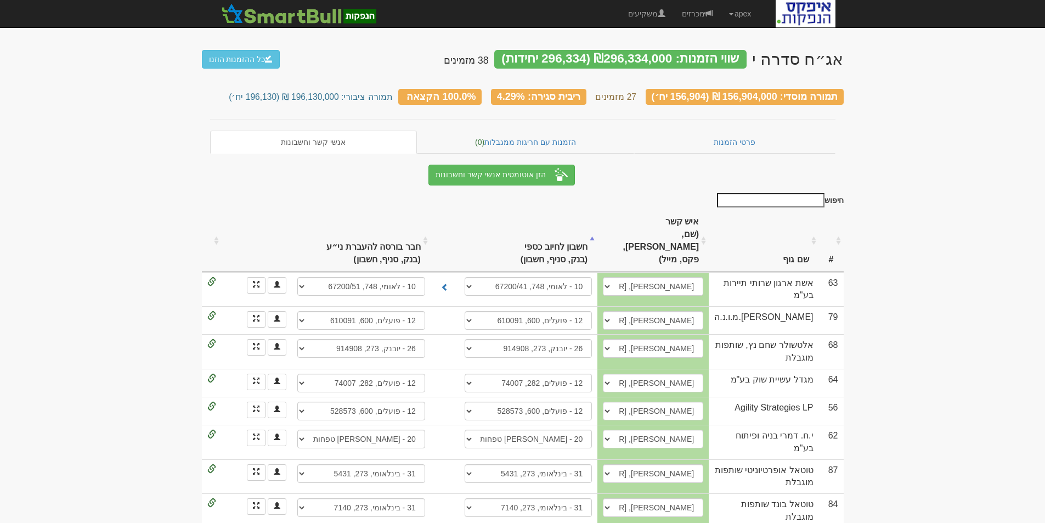
click at [577, 218] on th "חשבון לחיוב [PERSON_NAME] (בנק, סניף, חשבון)" at bounding box center [528, 240] width 138 height 61
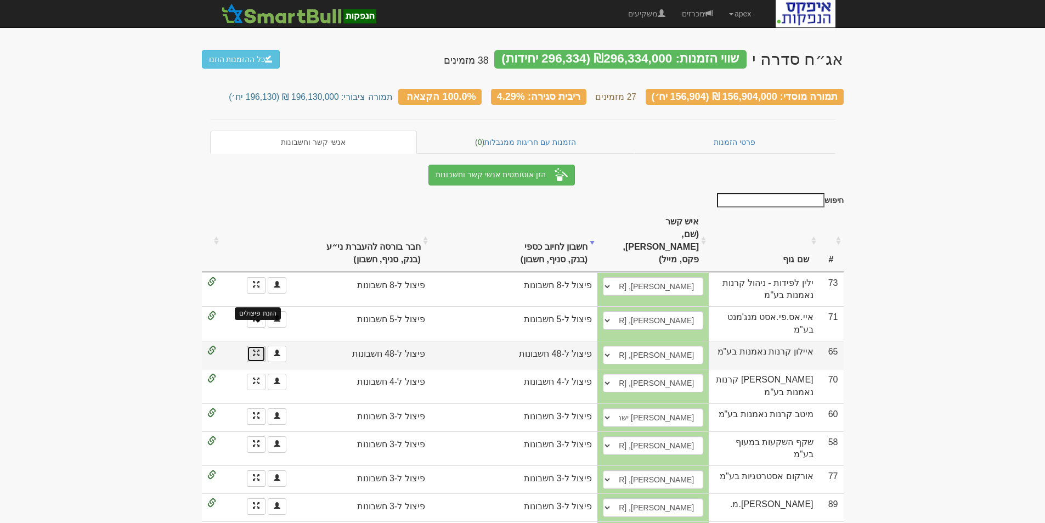
click at [257, 350] on span at bounding box center [256, 353] width 7 height 7
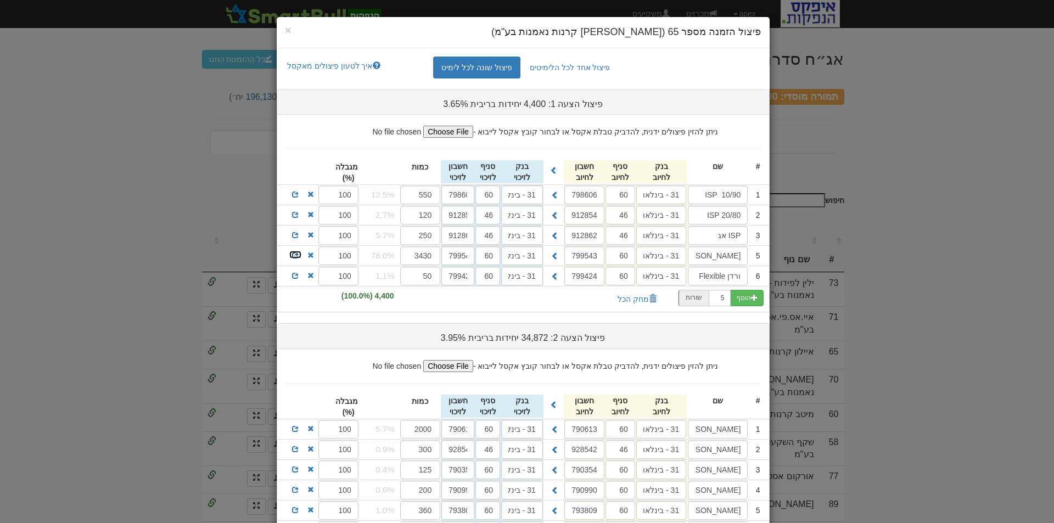
click at [297, 253] on span at bounding box center [295, 255] width 7 height 7
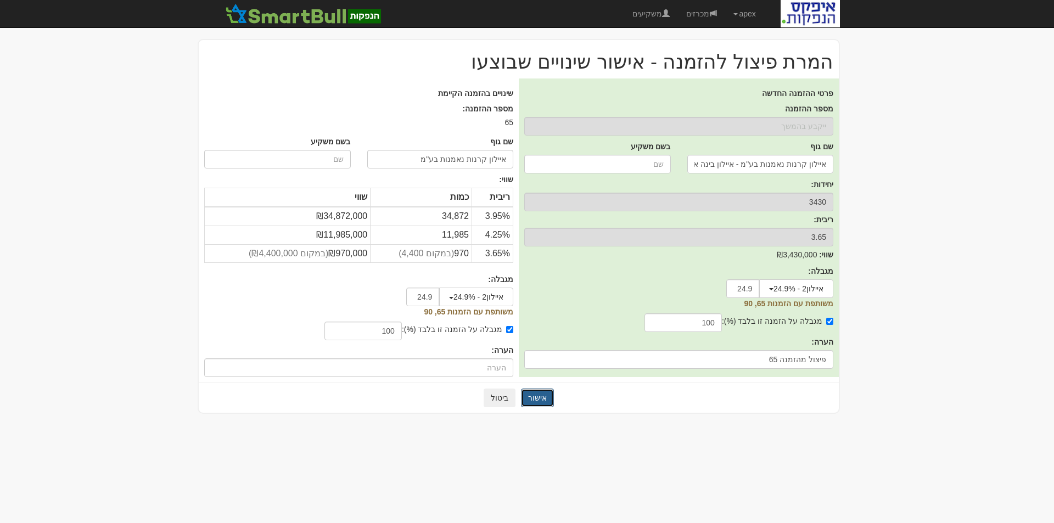
click at [535, 397] on button "אישור" at bounding box center [537, 398] width 33 height 19
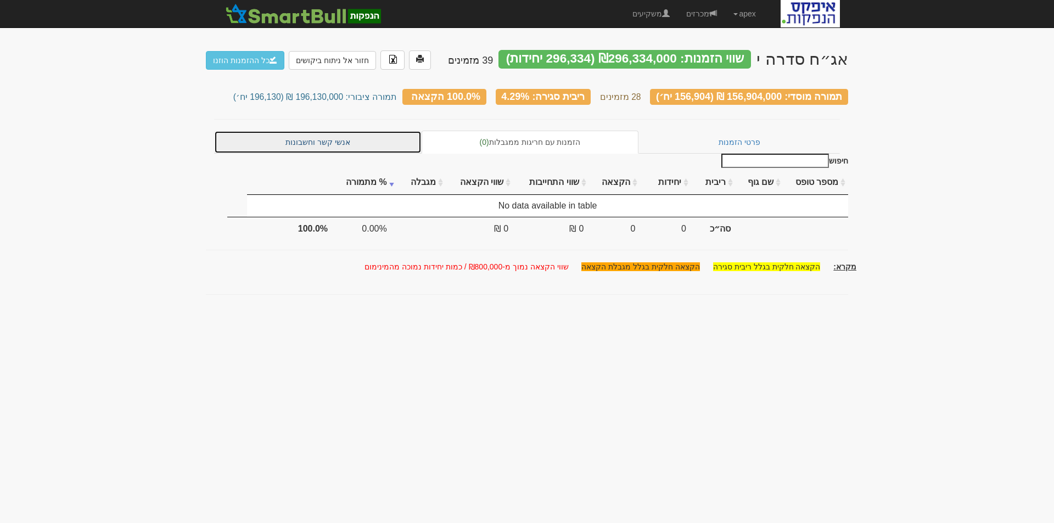
click at [319, 131] on link "אנשי קשר וחשבונות" at bounding box center [317, 142] width 207 height 23
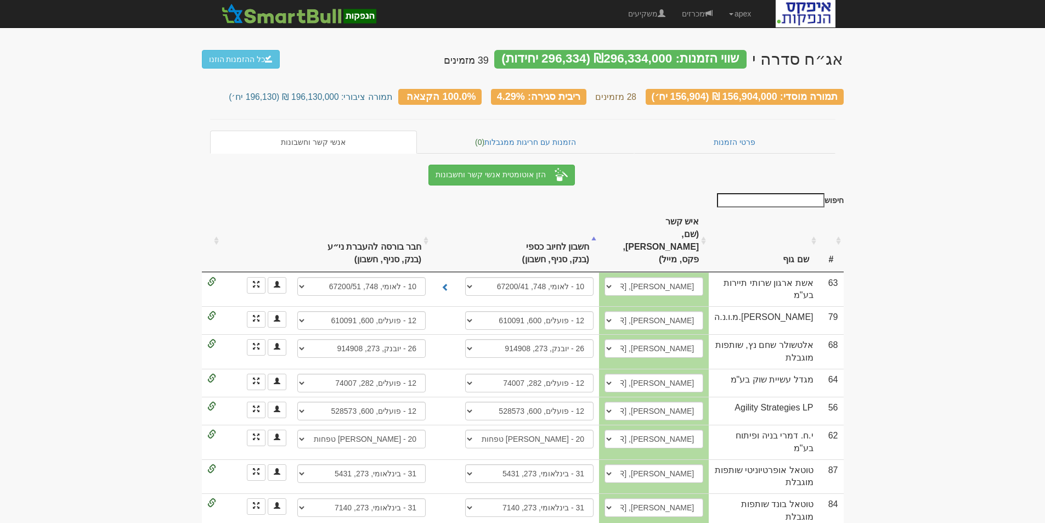
click at [565, 225] on th "חשבון לחיוב [PERSON_NAME] (בנק, סניף, חשבון)" at bounding box center [529, 240] width 139 height 61
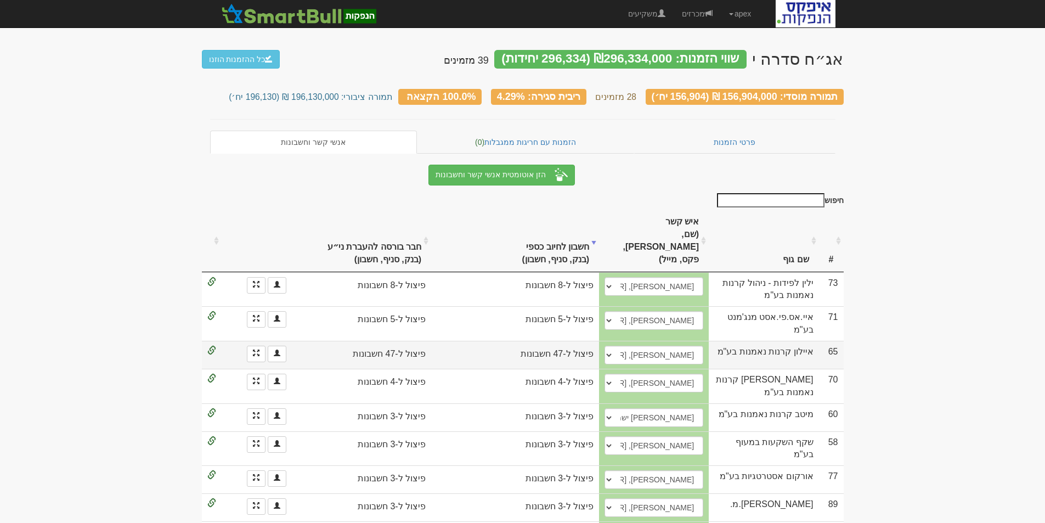
click at [246, 346] on div at bounding box center [257, 354] width 60 height 16
click at [253, 350] on span at bounding box center [256, 353] width 7 height 7
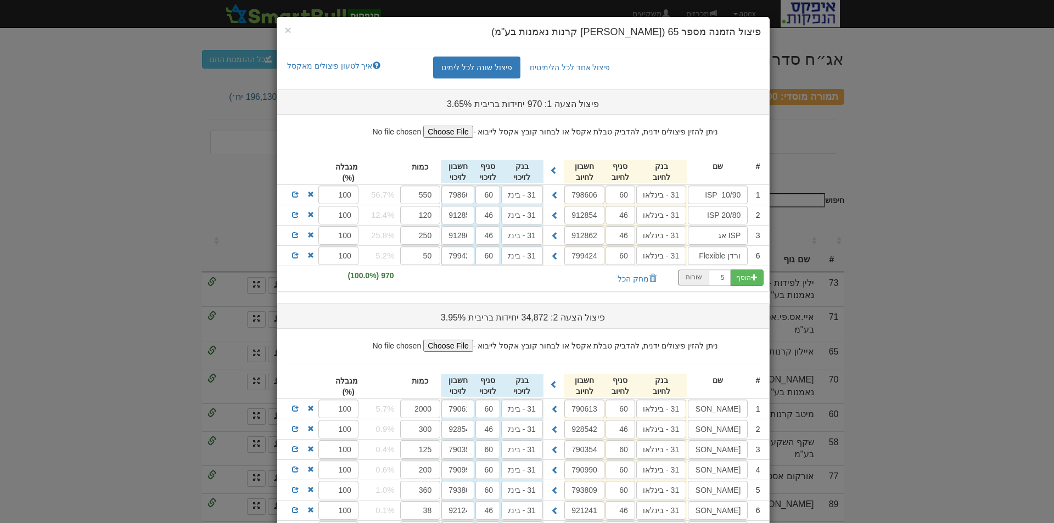
scroll to position [220, 0]
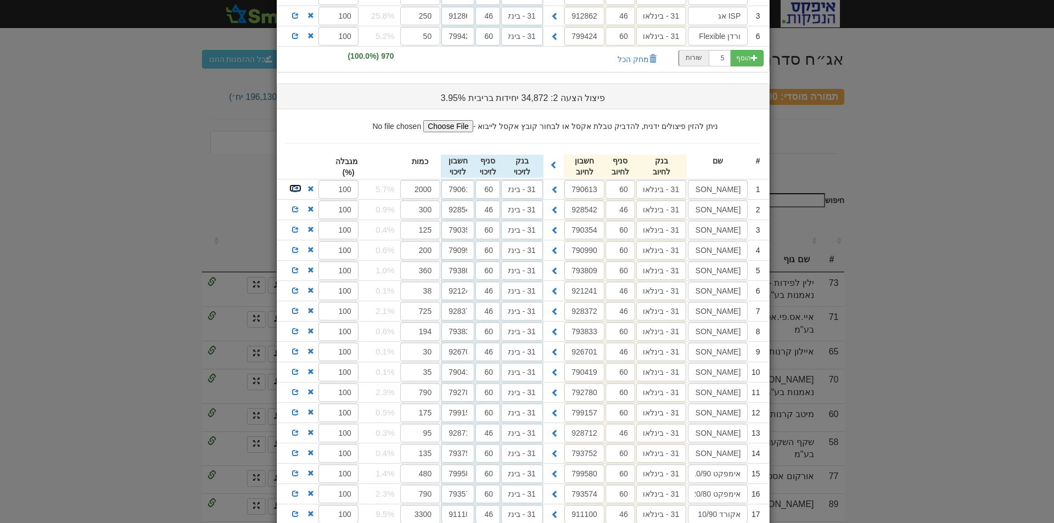
click at [297, 189] on span at bounding box center [295, 188] width 7 height 7
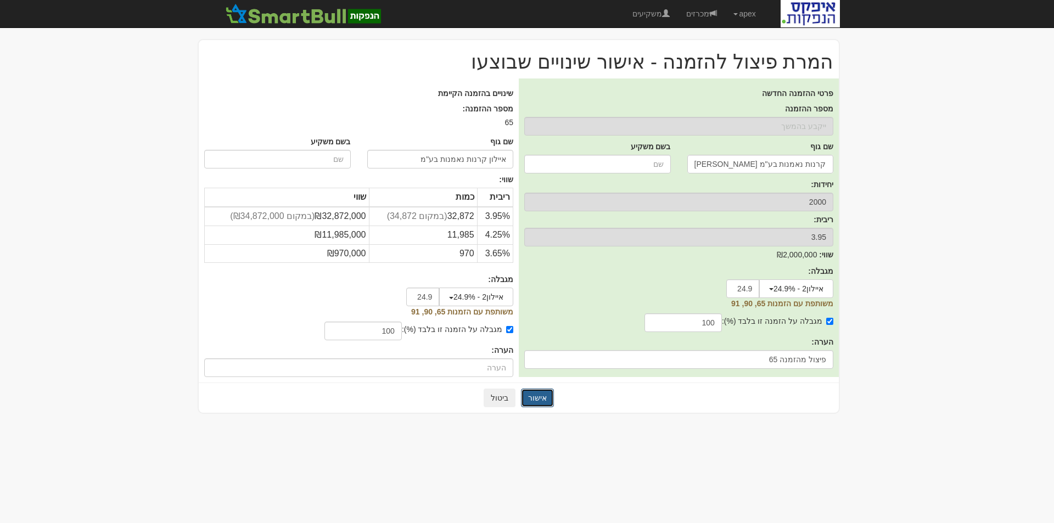
click at [530, 396] on button "אישור" at bounding box center [537, 398] width 33 height 19
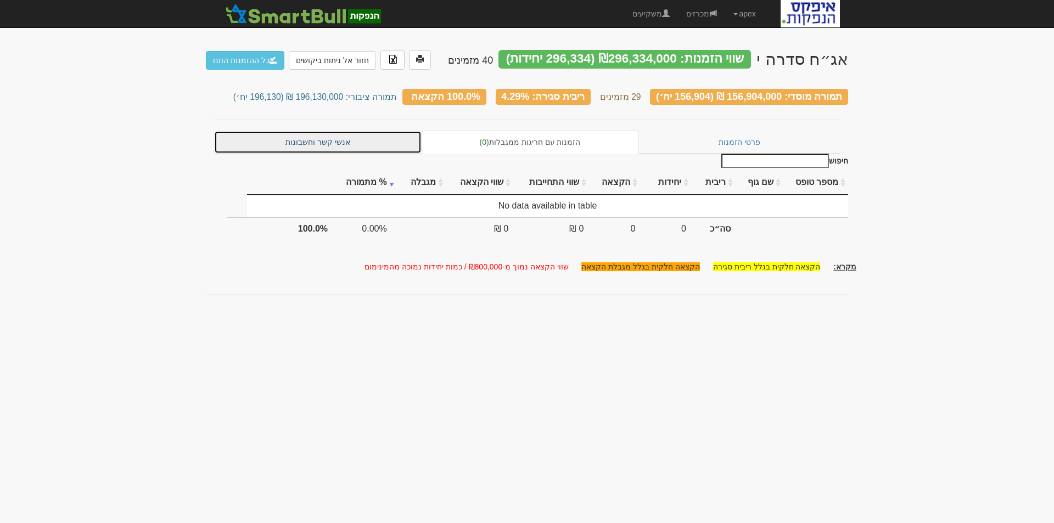
click at [327, 137] on link "אנשי קשר וחשבונות" at bounding box center [317, 142] width 207 height 23
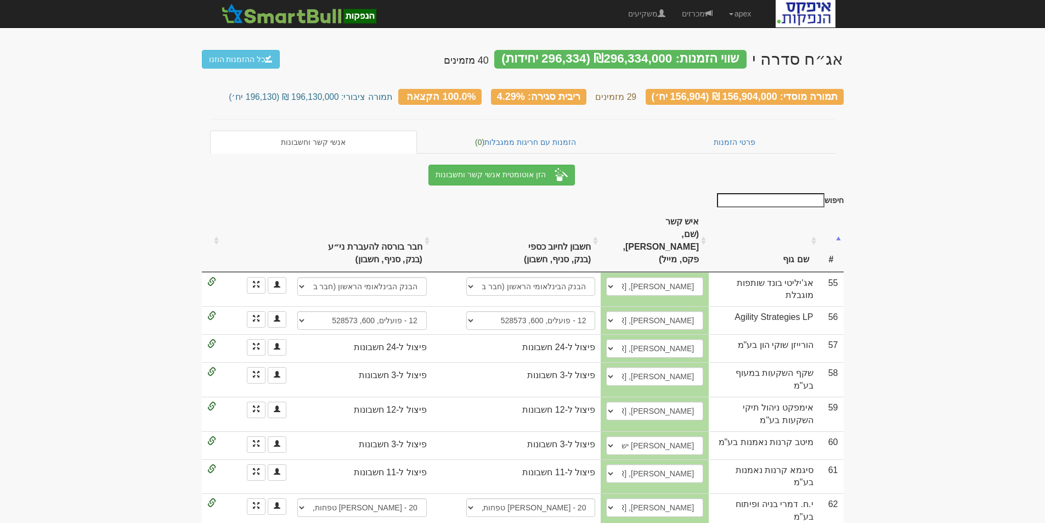
click at [550, 220] on th "חשבון לחיוב [PERSON_NAME] (בנק, סניף, חשבון)" at bounding box center [531, 240] width 140 height 61
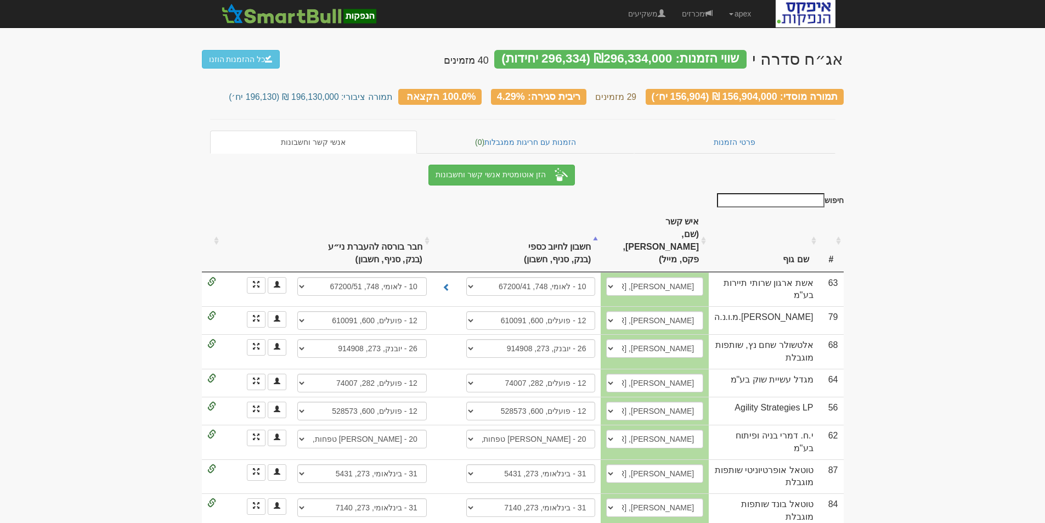
click at [550, 220] on th "חשבון לחיוב כספי (בנק, סניף, חשבון)" at bounding box center [531, 240] width 140 height 61
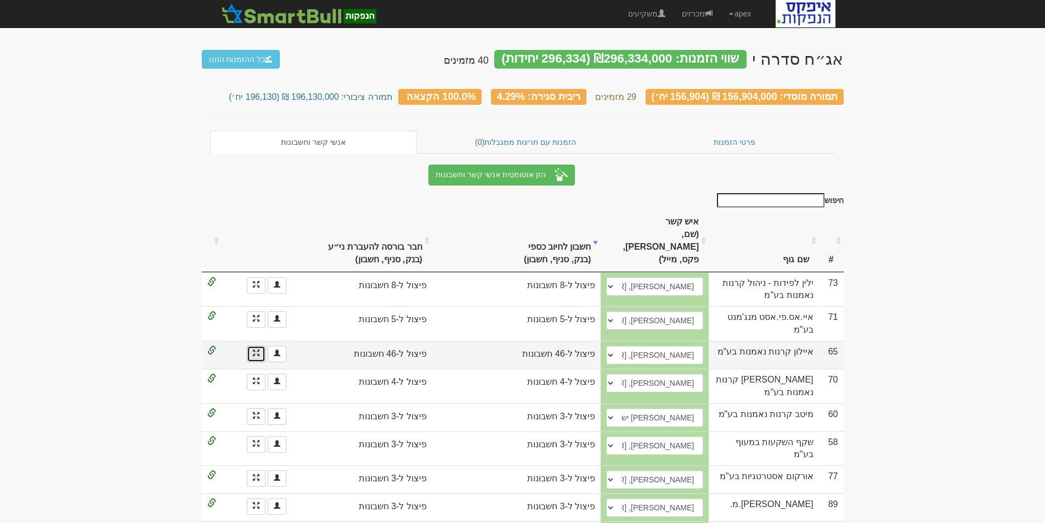
click at [247, 346] on link at bounding box center [256, 354] width 19 height 16
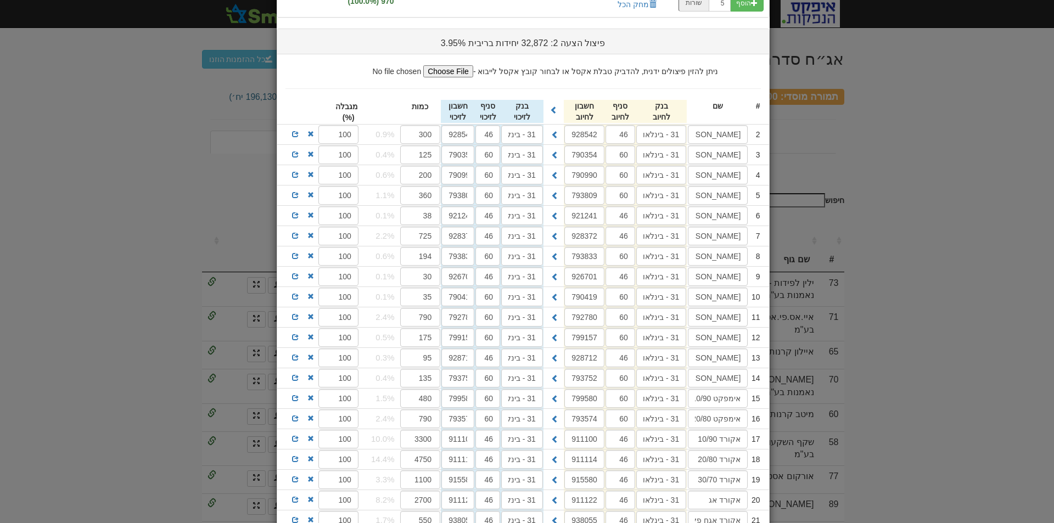
scroll to position [384, 0]
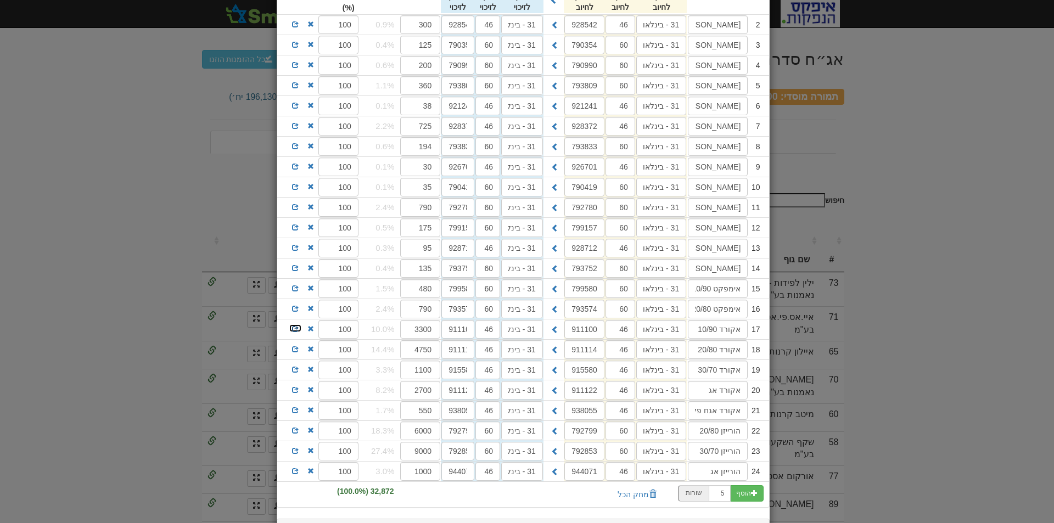
click at [298, 328] on span at bounding box center [295, 328] width 7 height 7
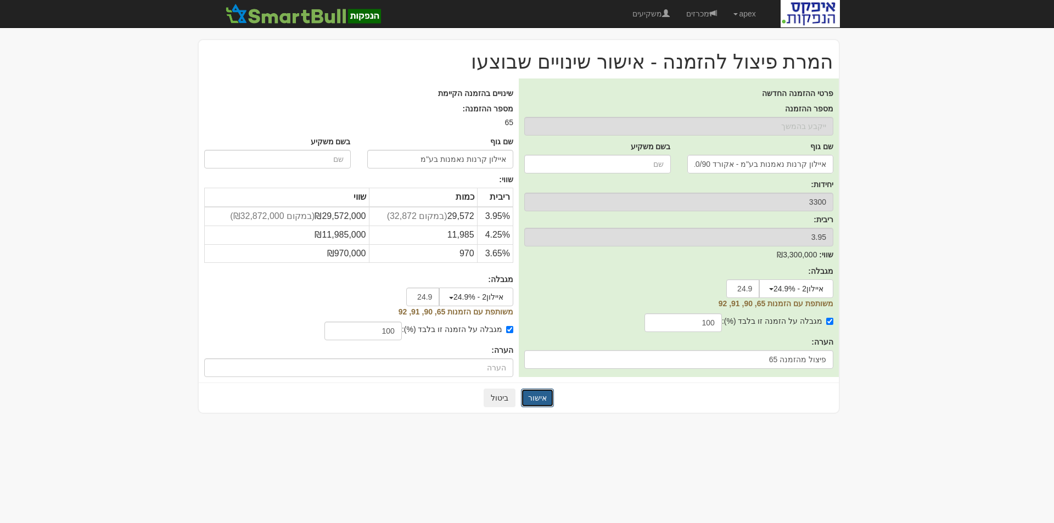
click at [536, 400] on button "אישור" at bounding box center [537, 398] width 33 height 19
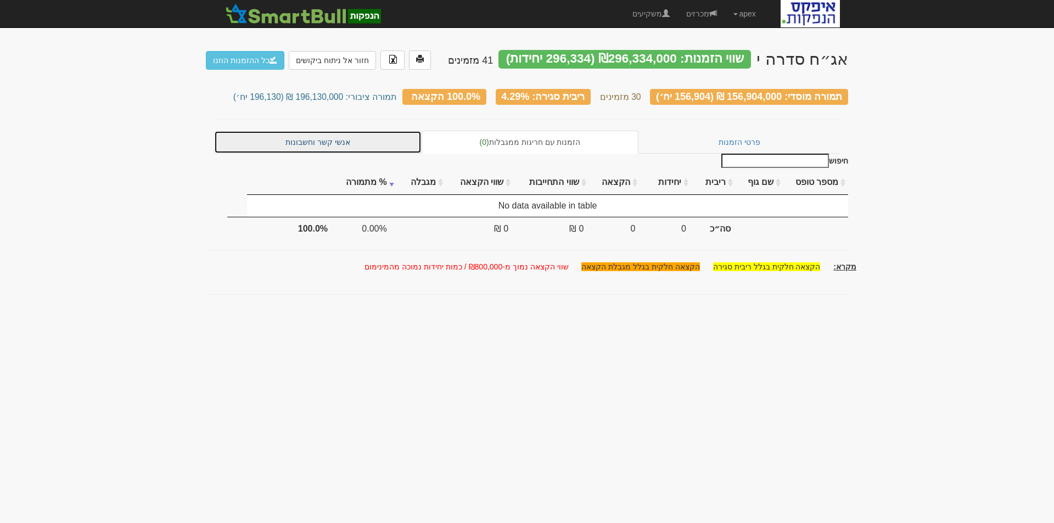
click at [315, 135] on link "אנשי קשר וחשבונות" at bounding box center [317, 142] width 207 height 23
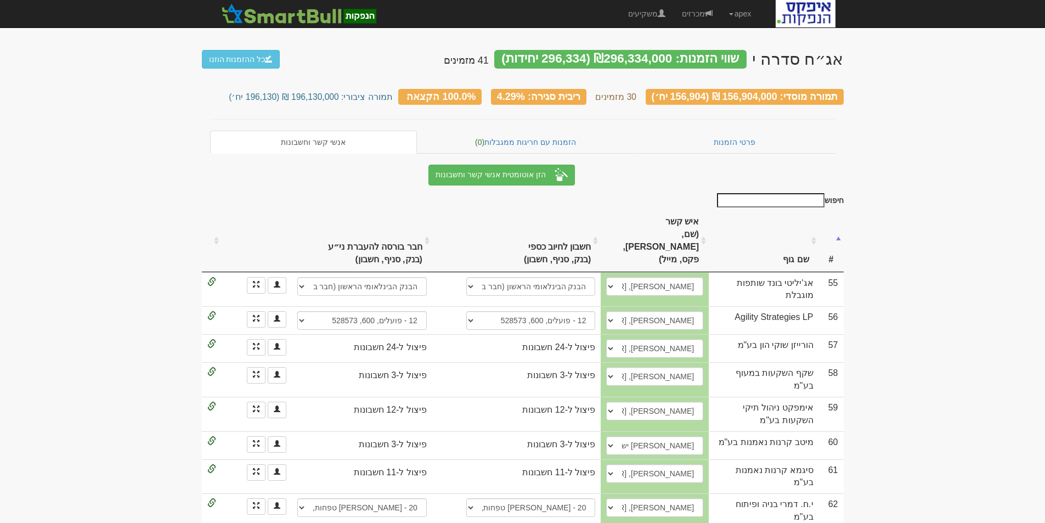
click at [563, 227] on th "חשבון לחיוב [PERSON_NAME] (בנק, סניף, חשבון)" at bounding box center [531, 240] width 140 height 61
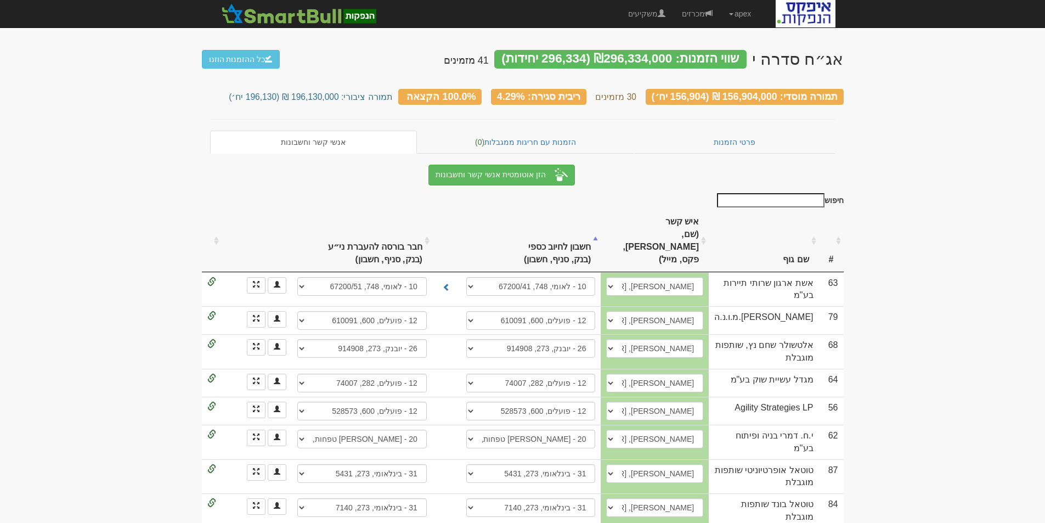
click at [563, 227] on th "חשבון לחיוב [PERSON_NAME] (בנק, סניף, חשבון)" at bounding box center [531, 240] width 140 height 61
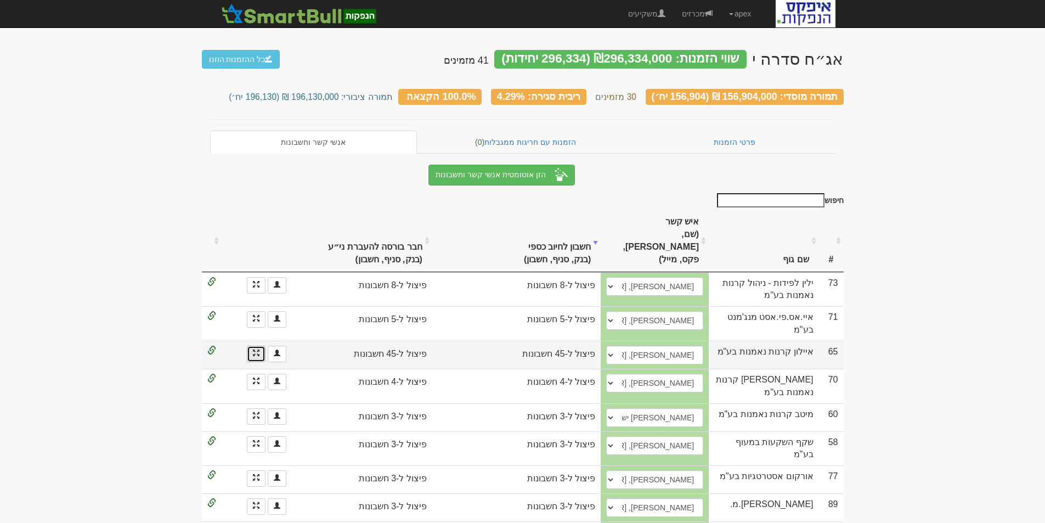
click at [250, 346] on link at bounding box center [256, 354] width 19 height 16
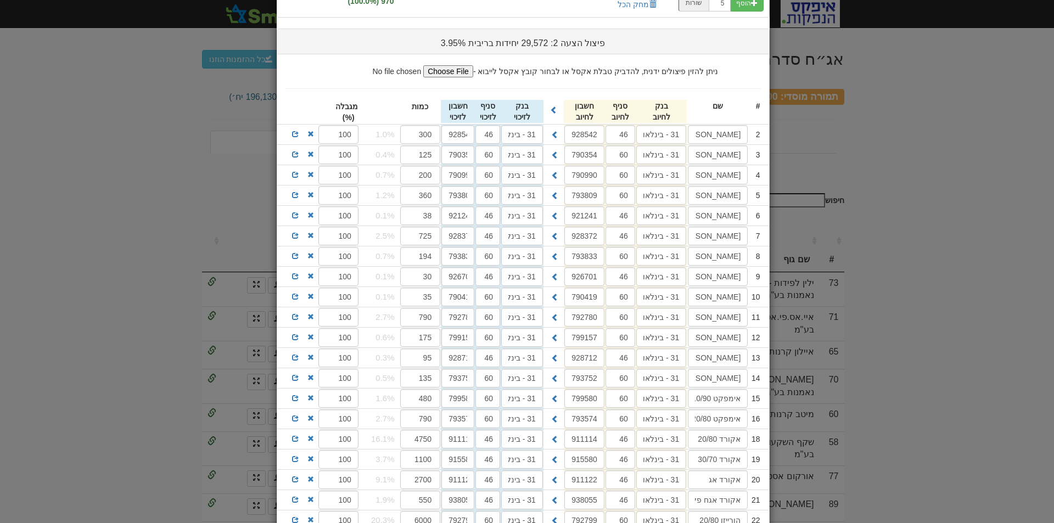
scroll to position [329, 0]
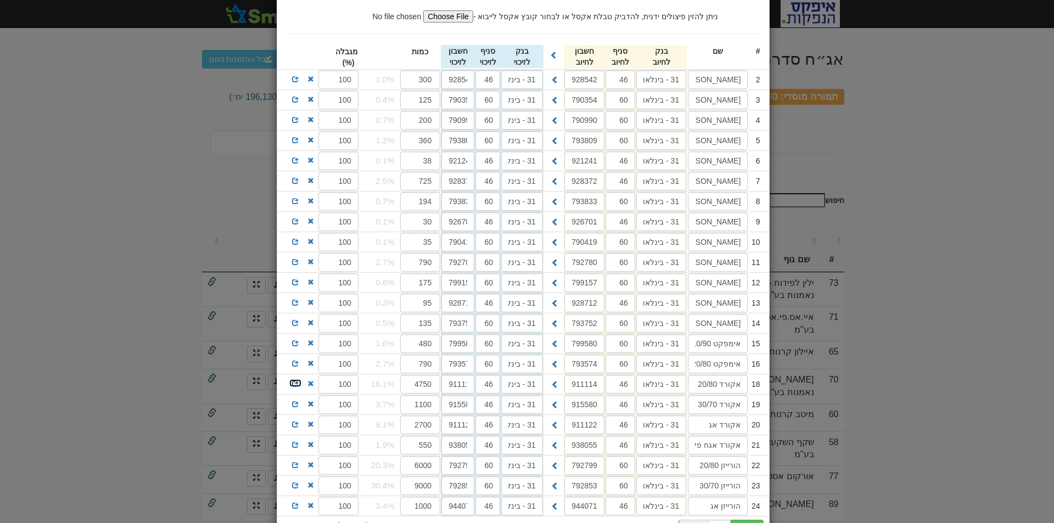
click at [296, 384] on span at bounding box center [295, 383] width 7 height 7
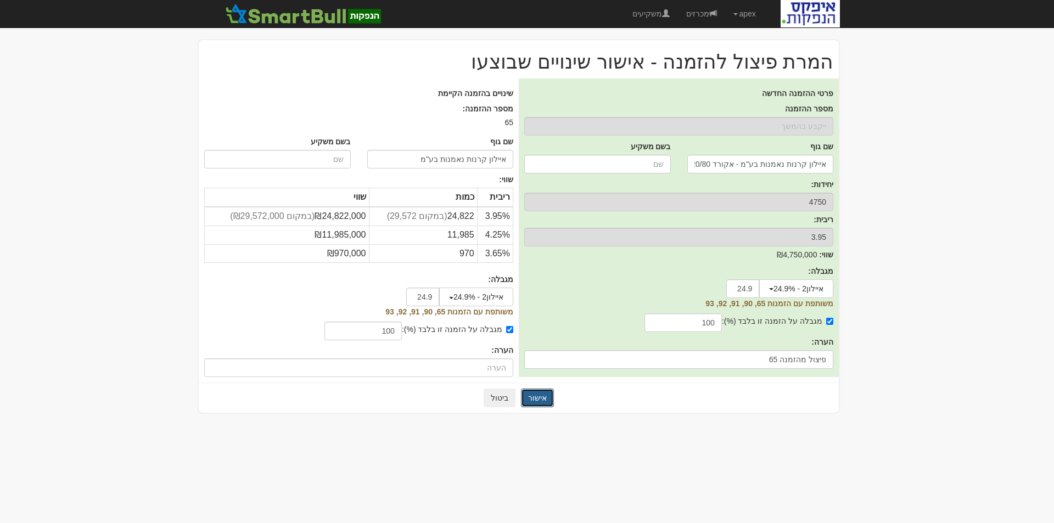
click at [540, 399] on button "אישור" at bounding box center [537, 398] width 33 height 19
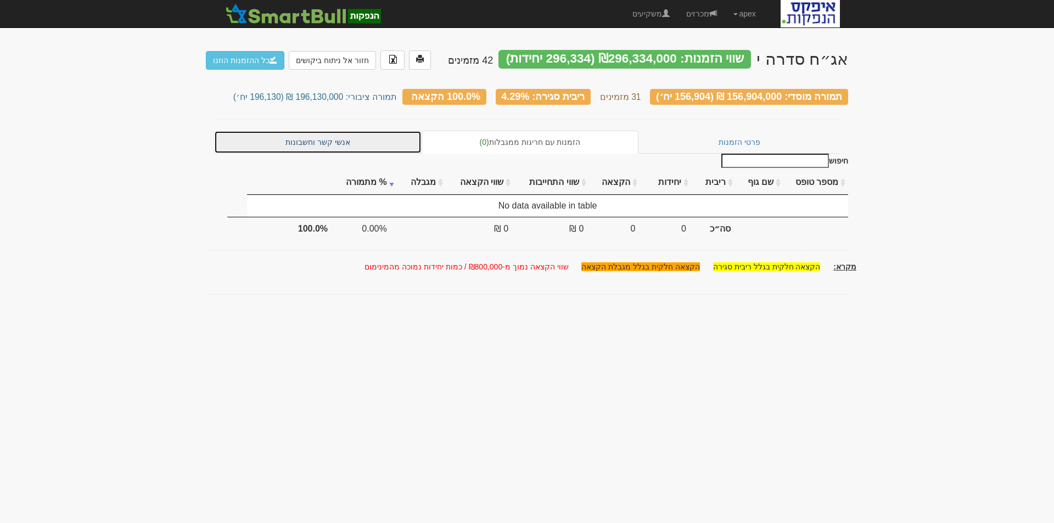
click at [311, 140] on link "אנשי קשר וחשבונות" at bounding box center [317, 142] width 207 height 23
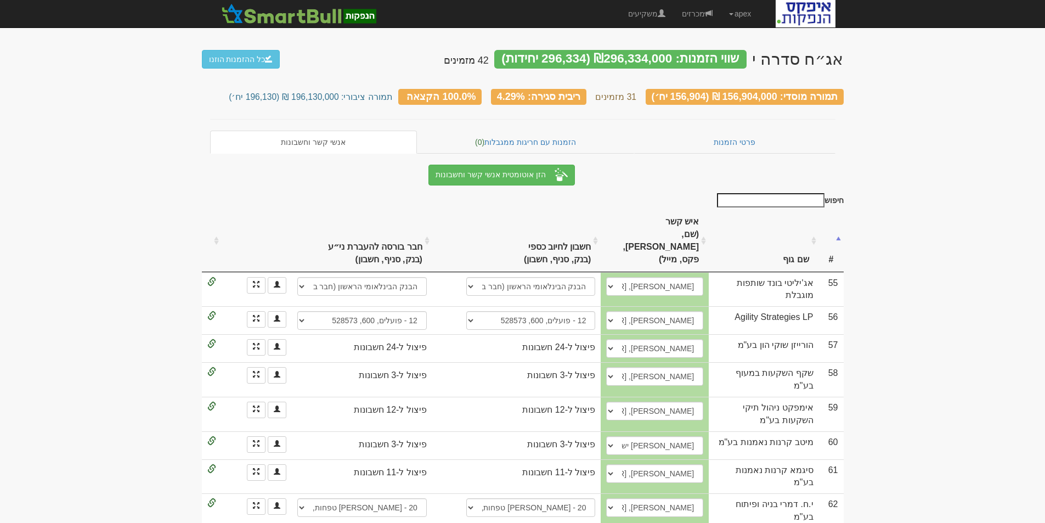
click at [544, 224] on th "חשבון לחיוב [PERSON_NAME] (בנק, סניף, חשבון)" at bounding box center [531, 240] width 140 height 61
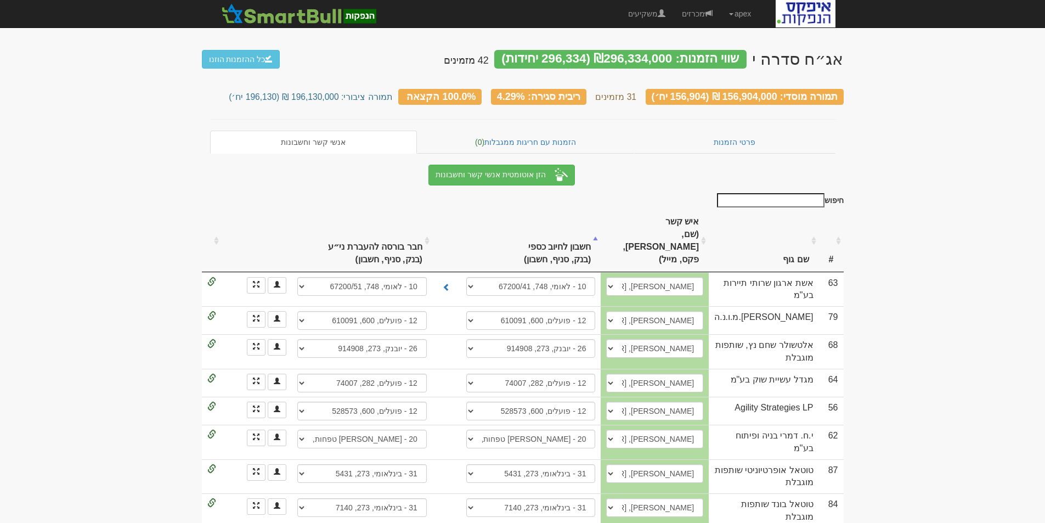
click at [543, 228] on th "חשבון לחיוב [PERSON_NAME] (בנק, סניף, חשבון)" at bounding box center [531, 240] width 140 height 61
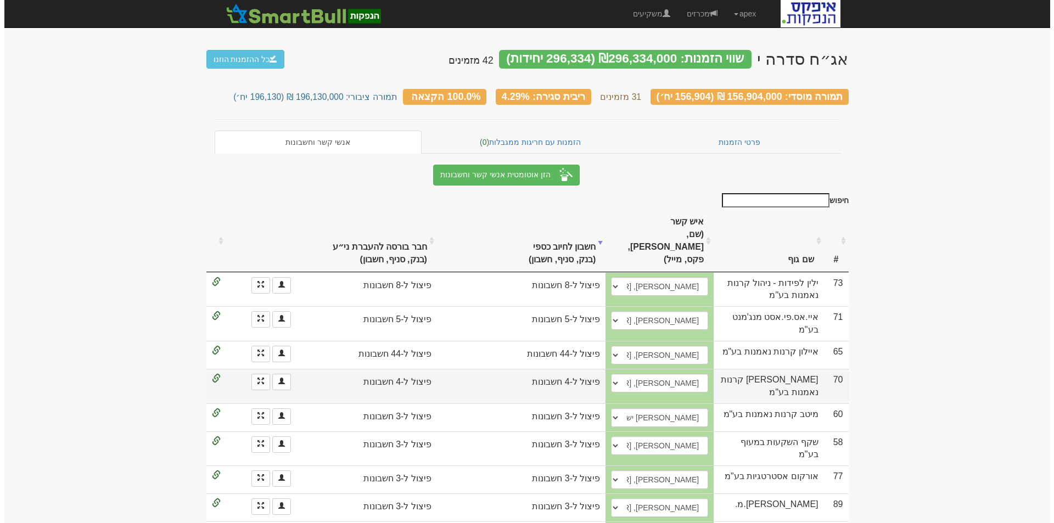
scroll to position [55, 0]
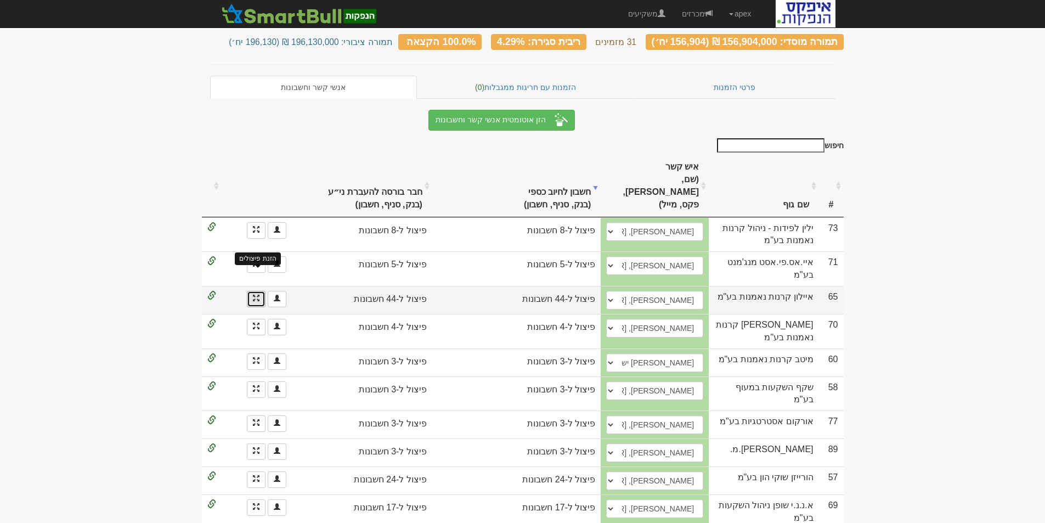
click at [257, 295] on span at bounding box center [256, 298] width 7 height 7
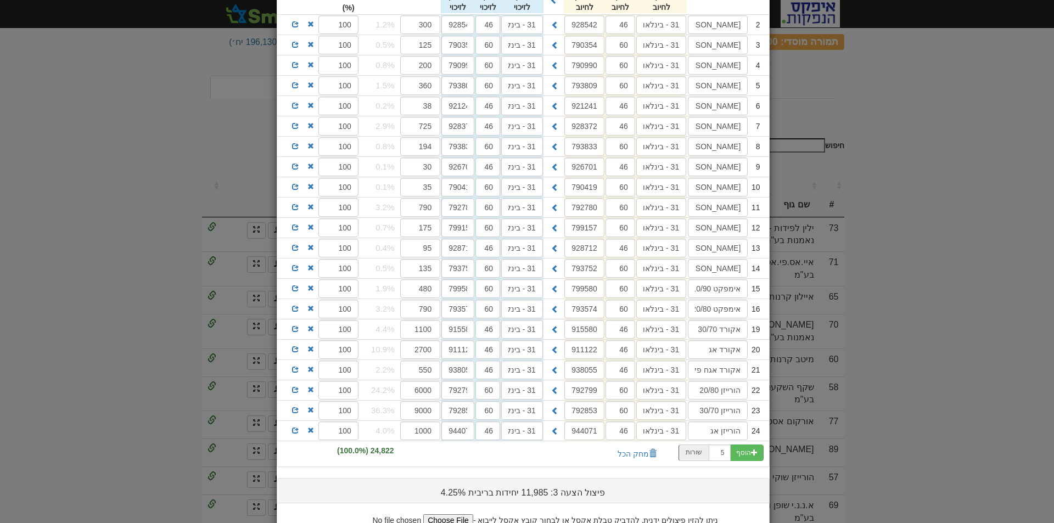
scroll to position [439, 0]
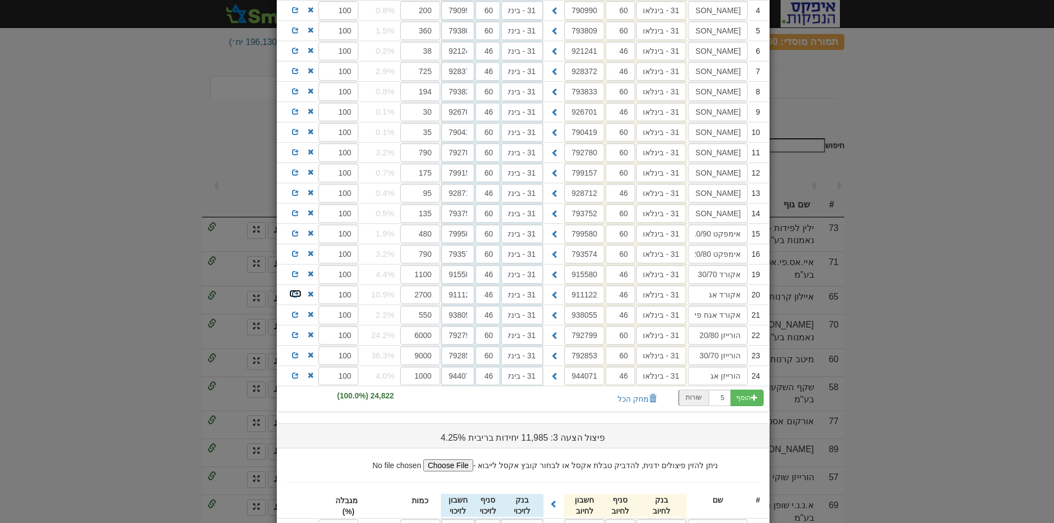
click at [298, 295] on span at bounding box center [295, 294] width 7 height 7
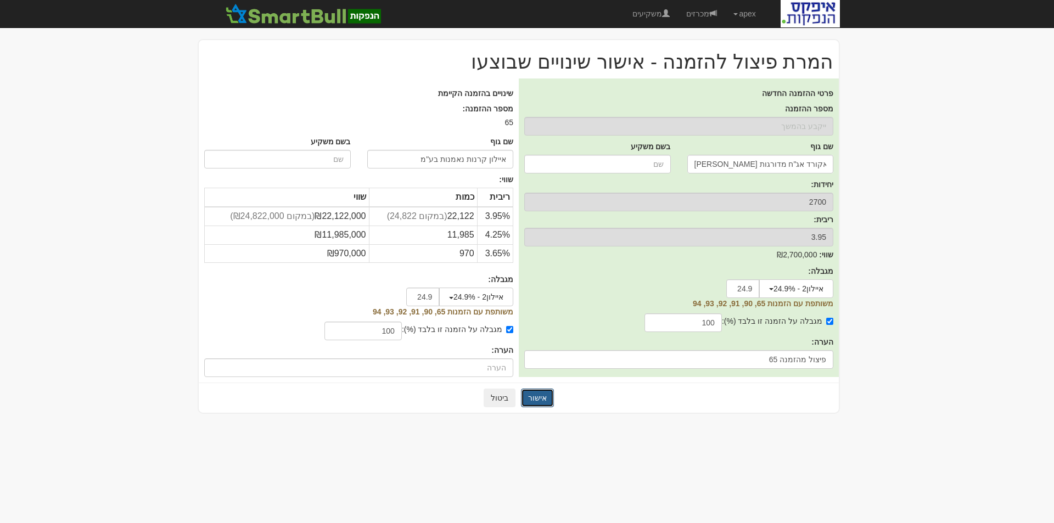
click at [541, 393] on button "אישור" at bounding box center [537, 398] width 33 height 19
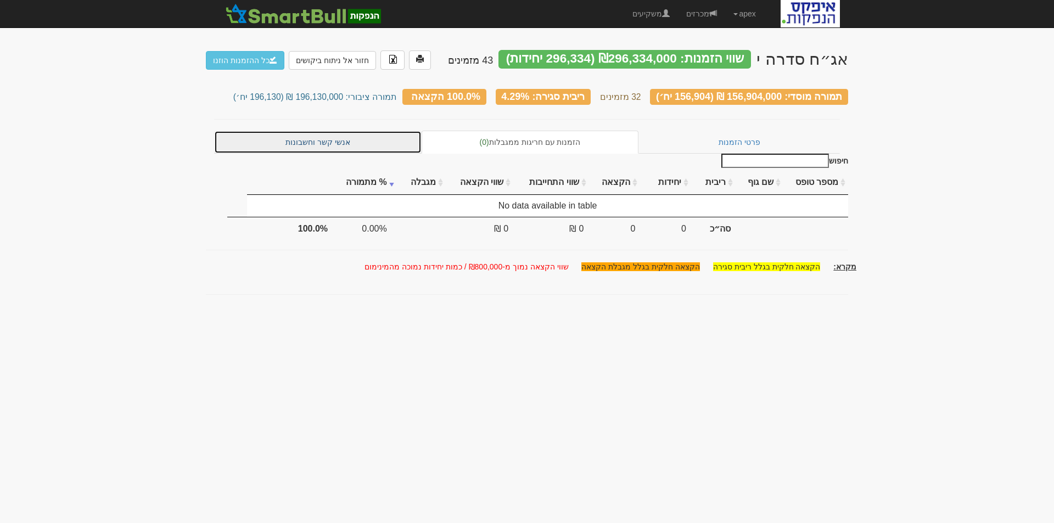
click at [318, 146] on link "אנשי קשר וחשבונות" at bounding box center [317, 142] width 207 height 23
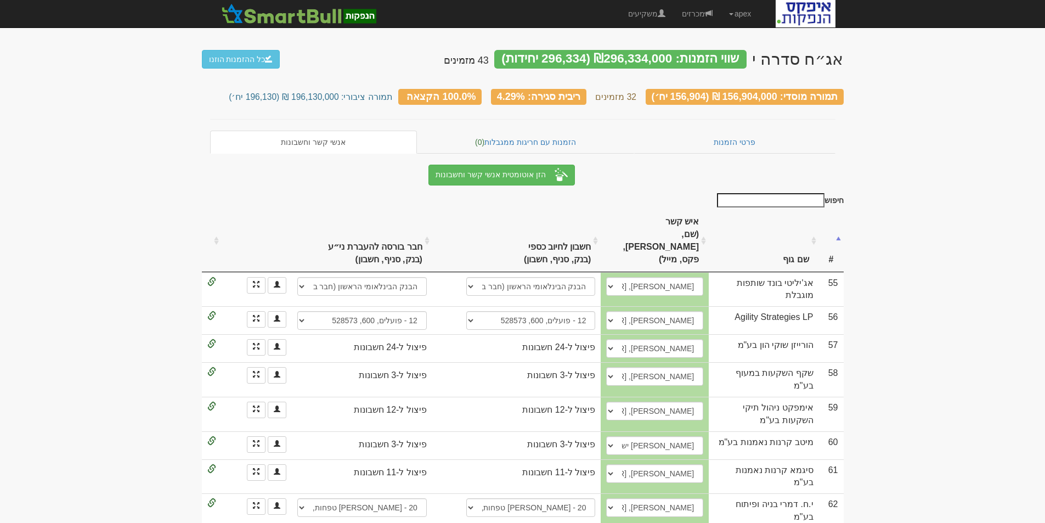
click at [557, 221] on th "חשבון לחיוב כספי (בנק, סניף, חשבון)" at bounding box center [531, 240] width 140 height 61
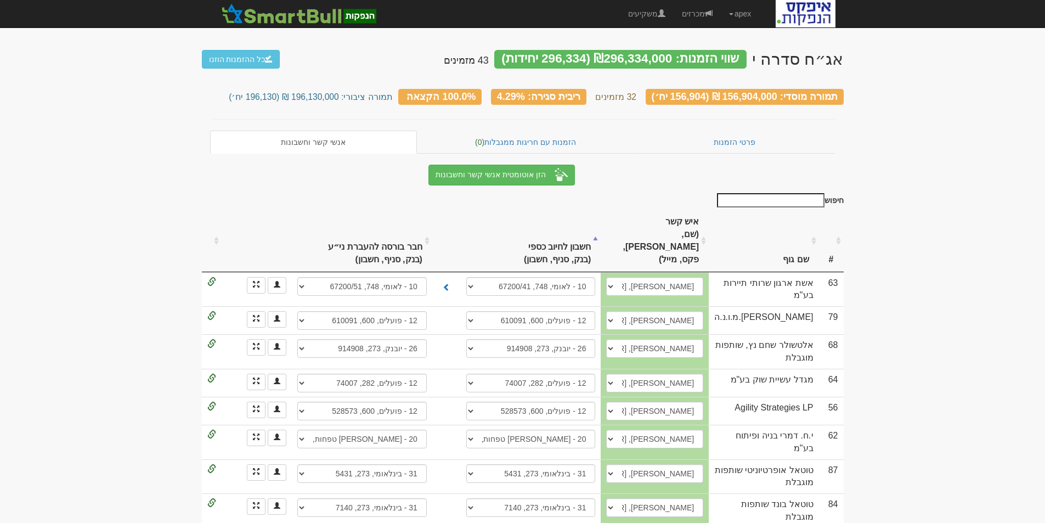
click at [557, 221] on th "חשבון לחיוב כספי (בנק, סניף, חשבון)" at bounding box center [531, 240] width 140 height 61
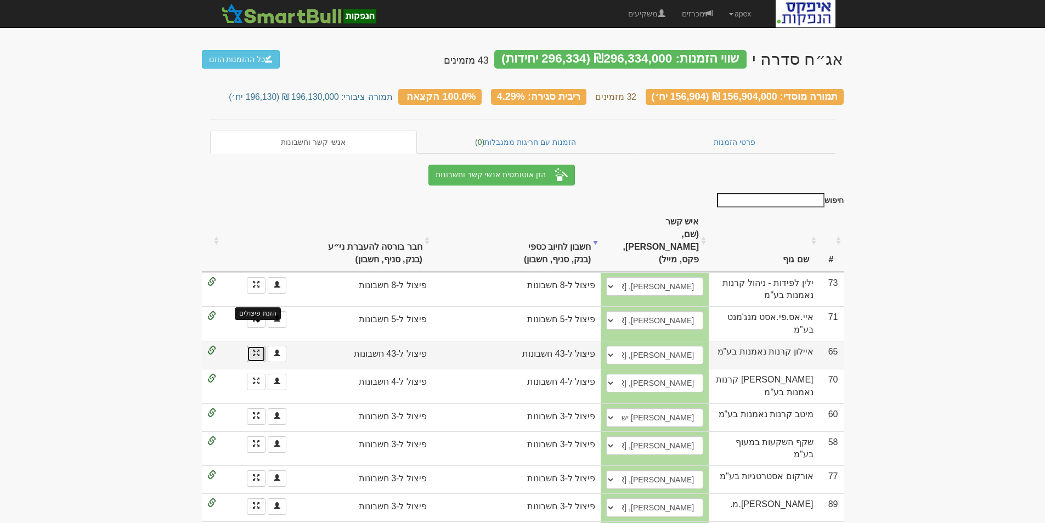
click at [256, 350] on span at bounding box center [256, 353] width 7 height 7
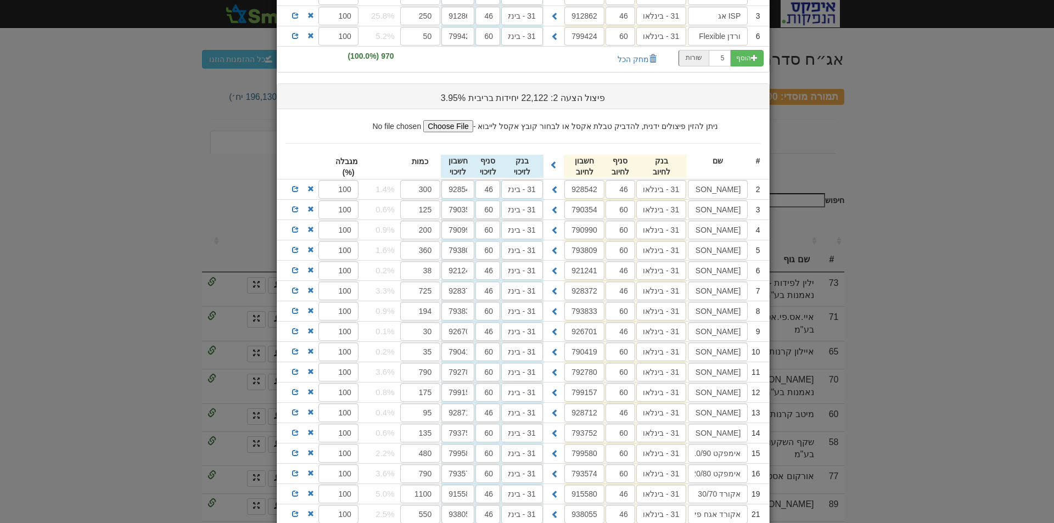
scroll to position [384, 0]
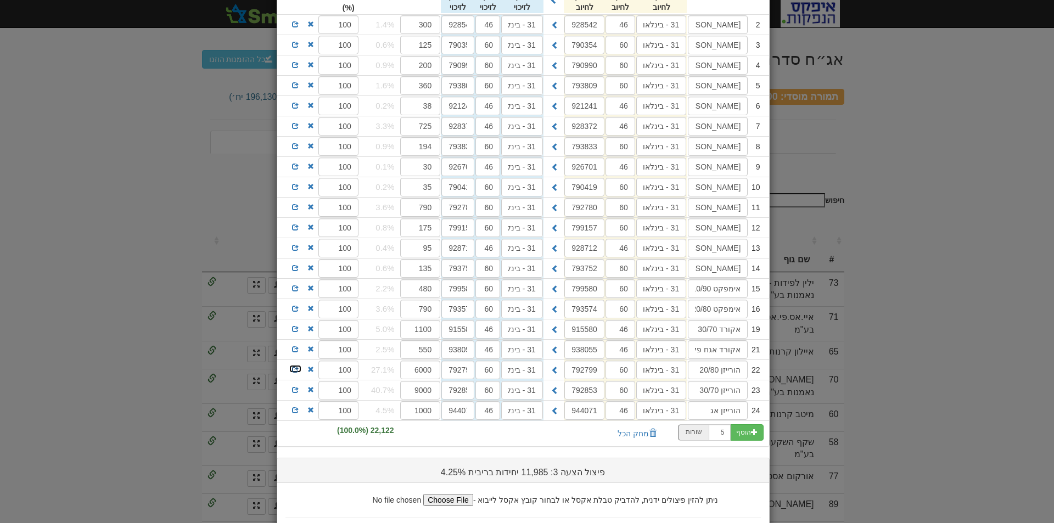
click at [298, 369] on span at bounding box center [295, 369] width 7 height 7
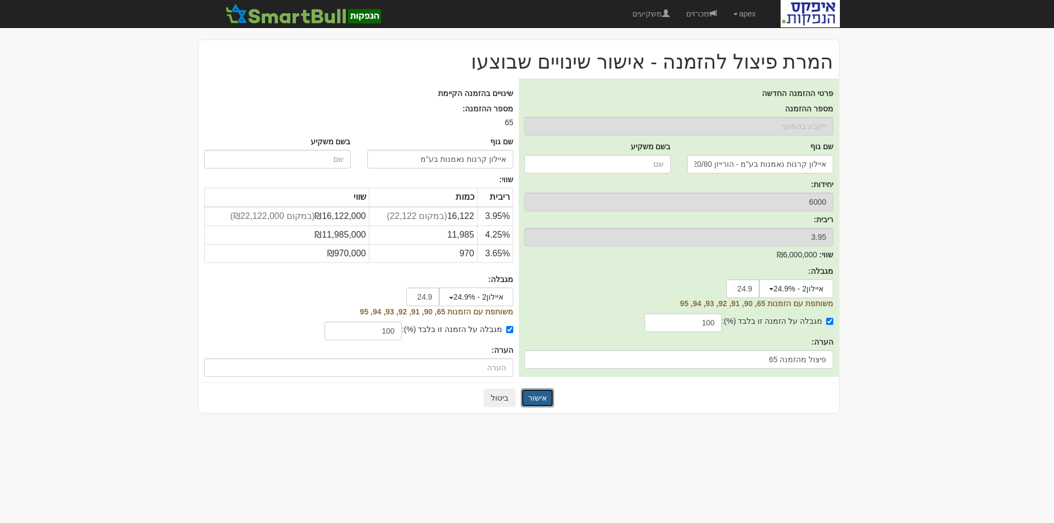
click at [537, 396] on button "אישור" at bounding box center [537, 398] width 33 height 19
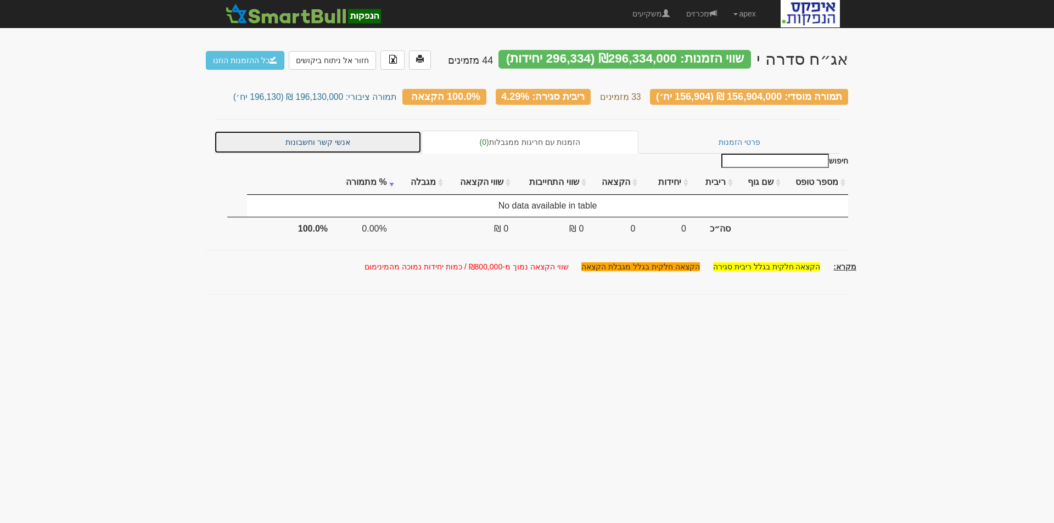
click at [340, 134] on link "אנשי קשר וחשבונות" at bounding box center [317, 142] width 207 height 23
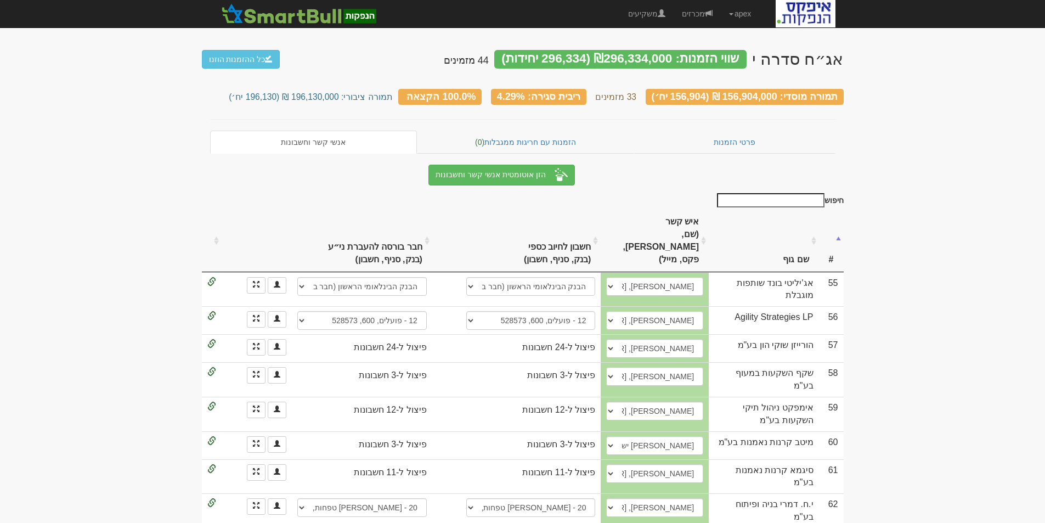
click at [559, 219] on th "חשבון לחיוב כספי (בנק, סניף, חשבון)" at bounding box center [531, 240] width 140 height 61
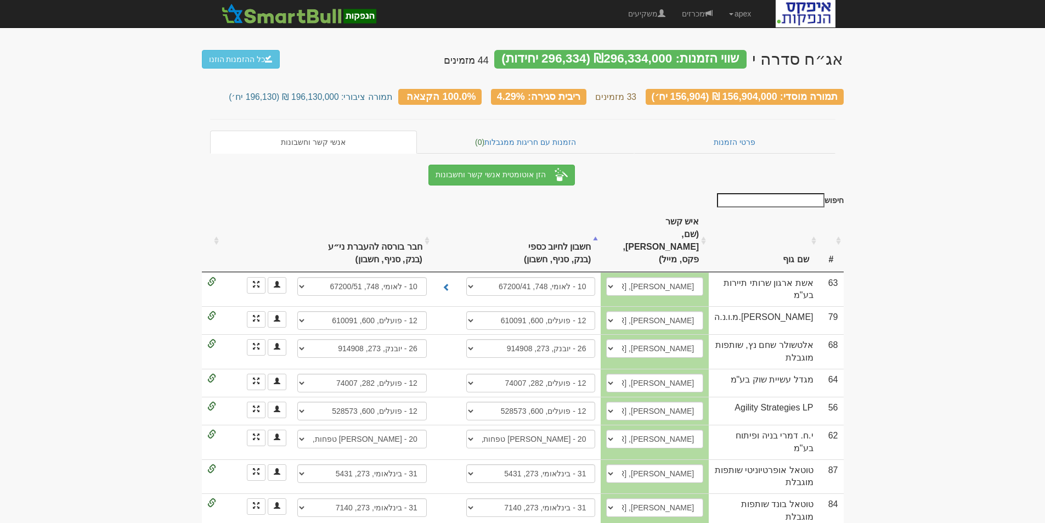
click at [564, 224] on th "חשבון לחיוב [PERSON_NAME] (בנק, סניף, חשבון)" at bounding box center [531, 240] width 140 height 61
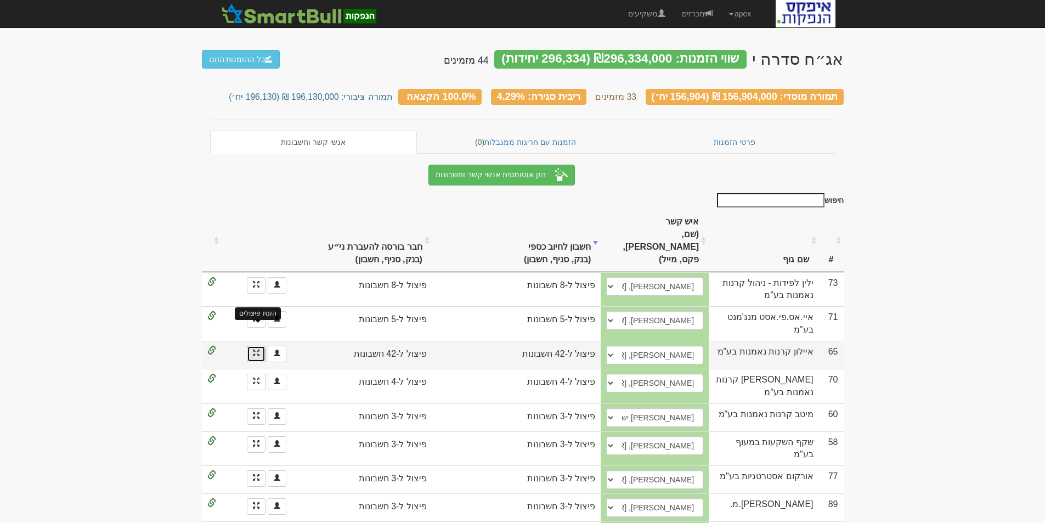
click at [256, 350] on span at bounding box center [256, 353] width 7 height 7
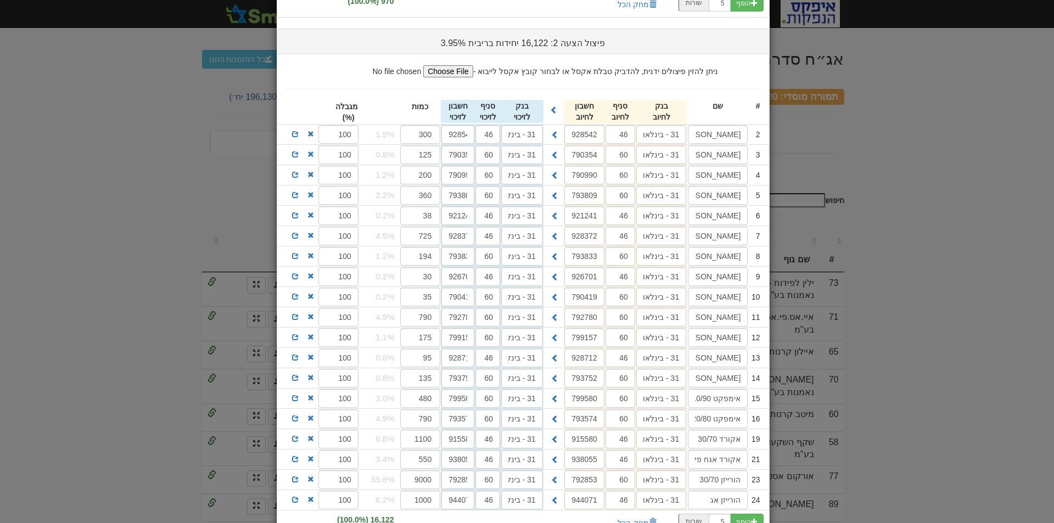
scroll to position [384, 0]
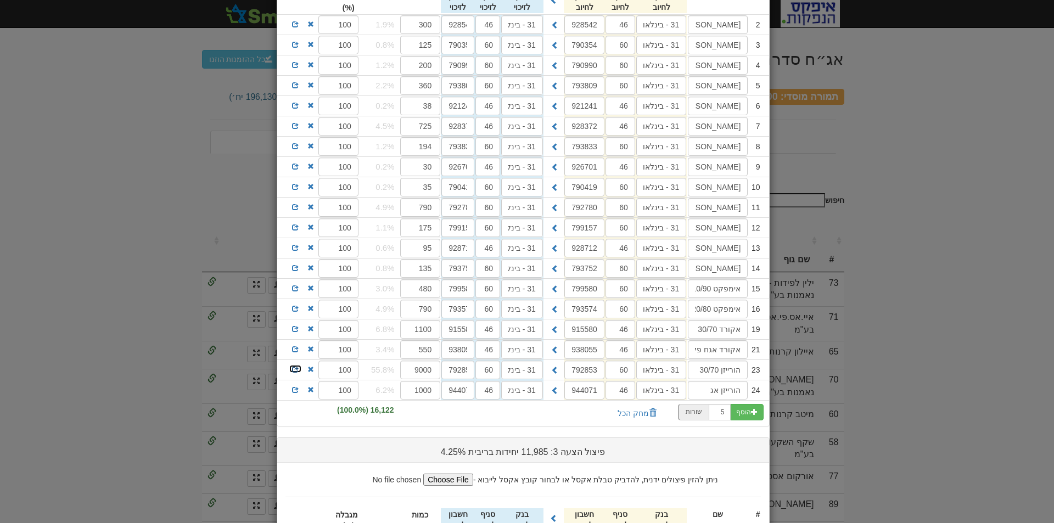
click at [296, 368] on link at bounding box center [295, 368] width 13 height 9
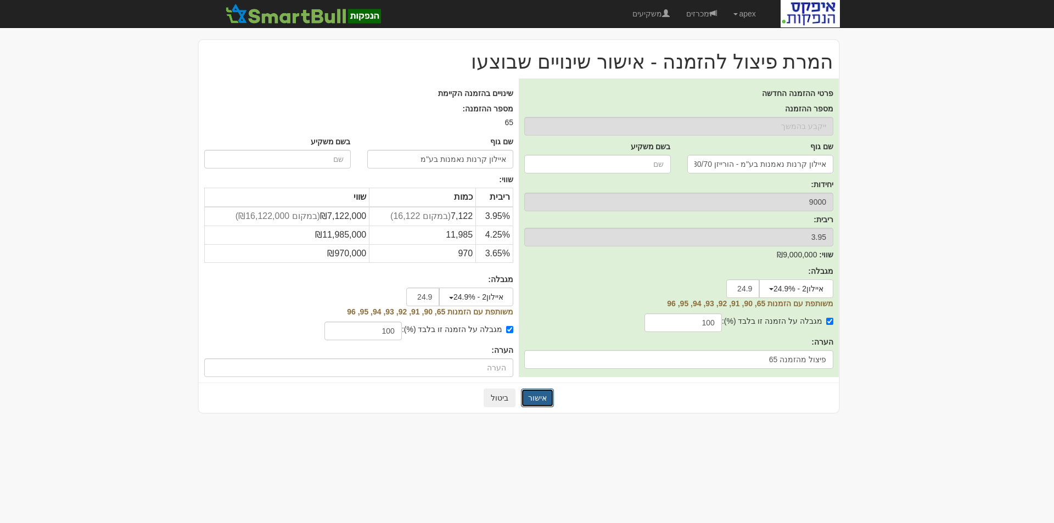
click at [540, 393] on button "אישור" at bounding box center [537, 398] width 33 height 19
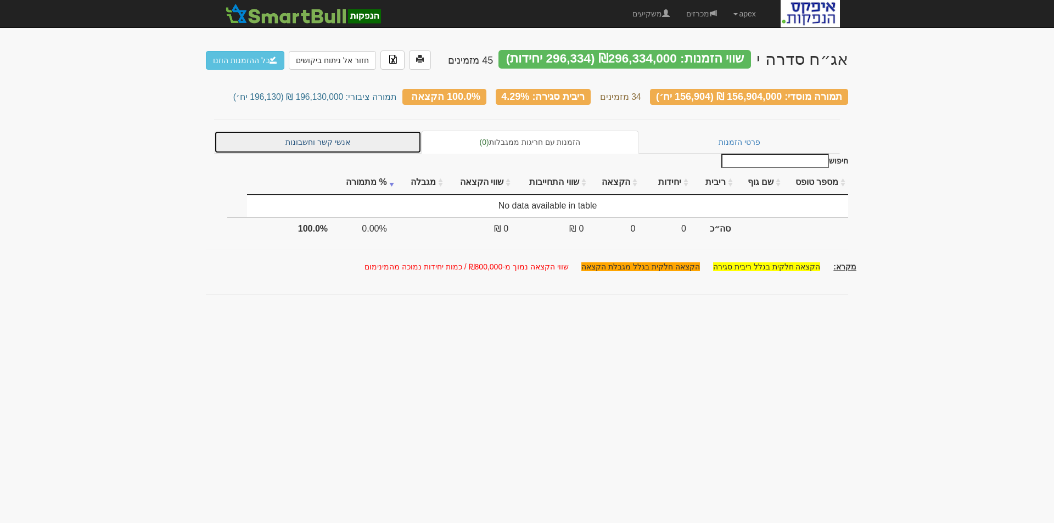
click at [322, 139] on link "אנשי קשר וחשבונות" at bounding box center [317, 142] width 207 height 23
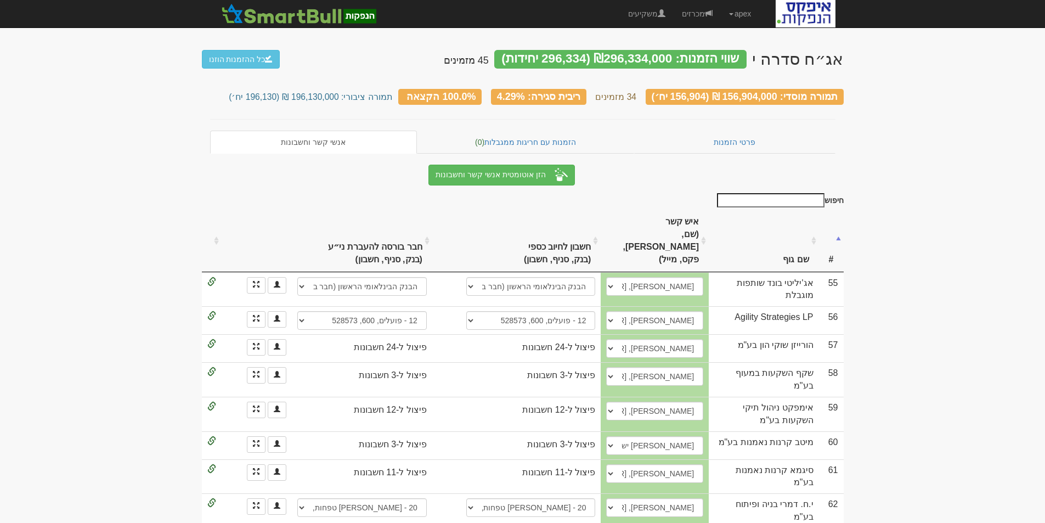
click at [547, 226] on th "חשבון לחיוב [PERSON_NAME] (בנק, סניף, חשבון)" at bounding box center [531, 240] width 140 height 61
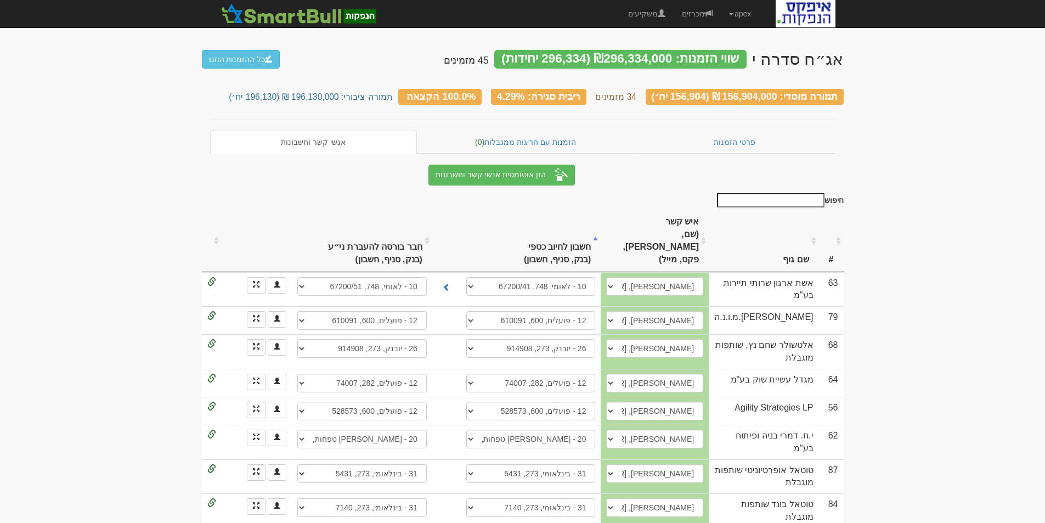
click at [547, 226] on th "חשבון לחיוב [PERSON_NAME] (בנק, סניף, חשבון)" at bounding box center [531, 240] width 140 height 61
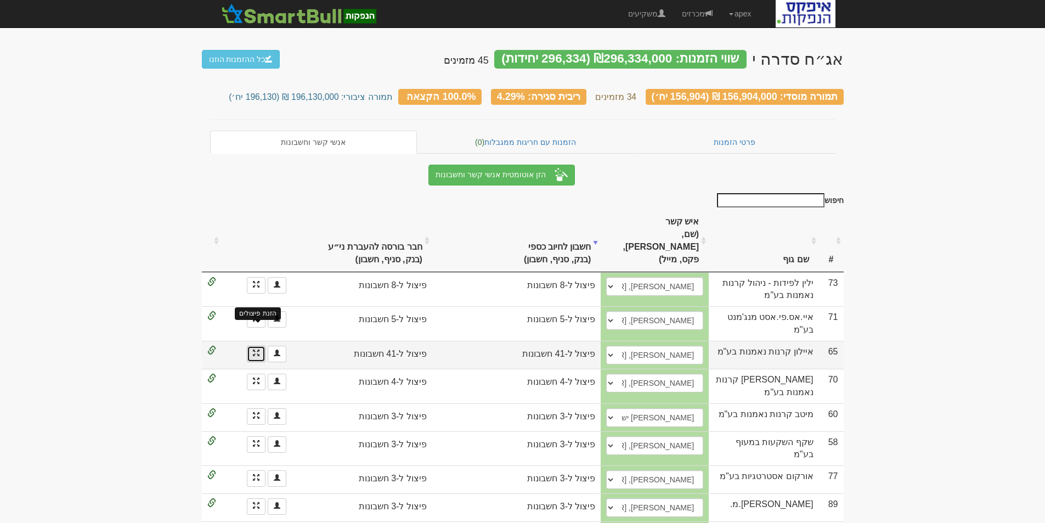
click at [254, 350] on span at bounding box center [256, 353] width 7 height 7
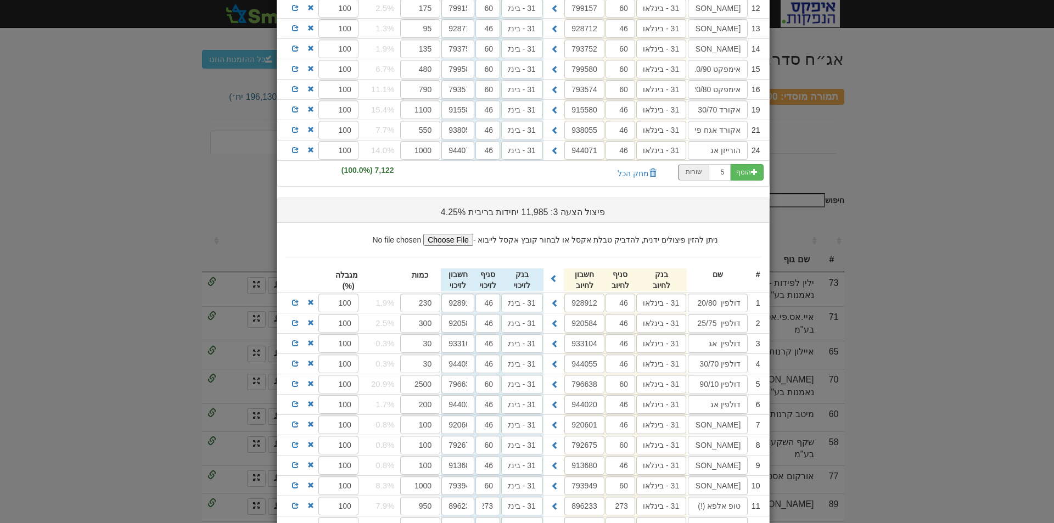
scroll to position [768, 0]
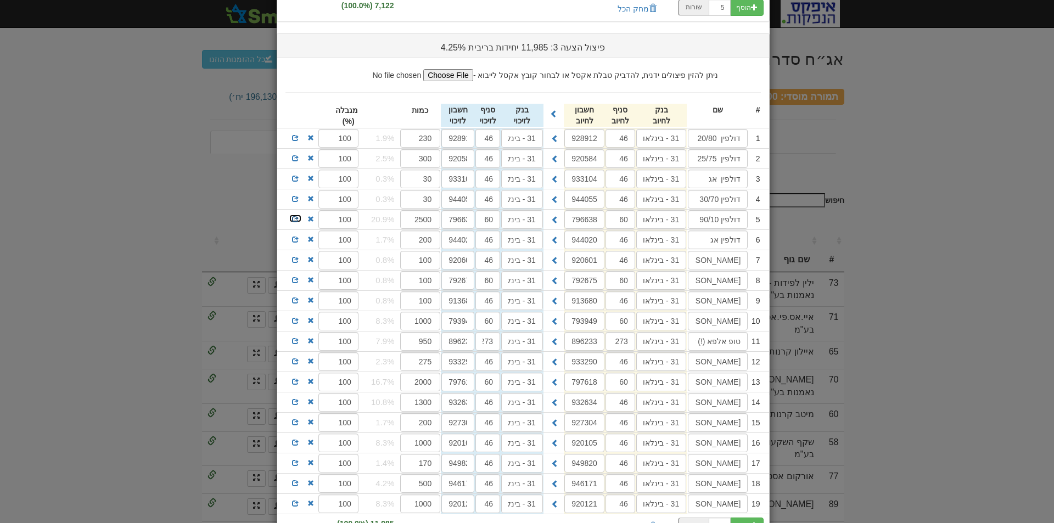
click at [296, 218] on span at bounding box center [295, 219] width 7 height 7
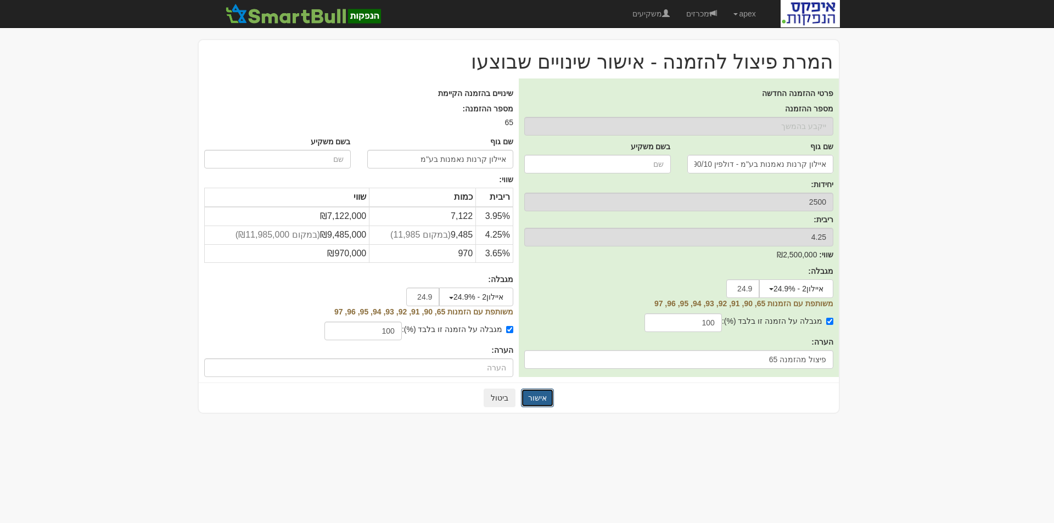
click at [536, 398] on button "אישור" at bounding box center [537, 398] width 33 height 19
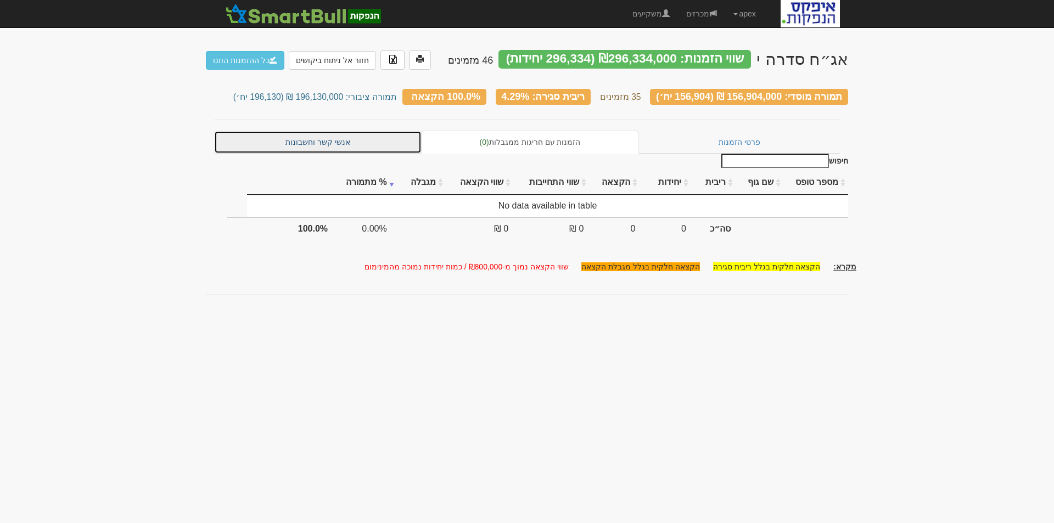
click at [311, 142] on link "אנשי קשר וחשבונות" at bounding box center [317, 142] width 207 height 23
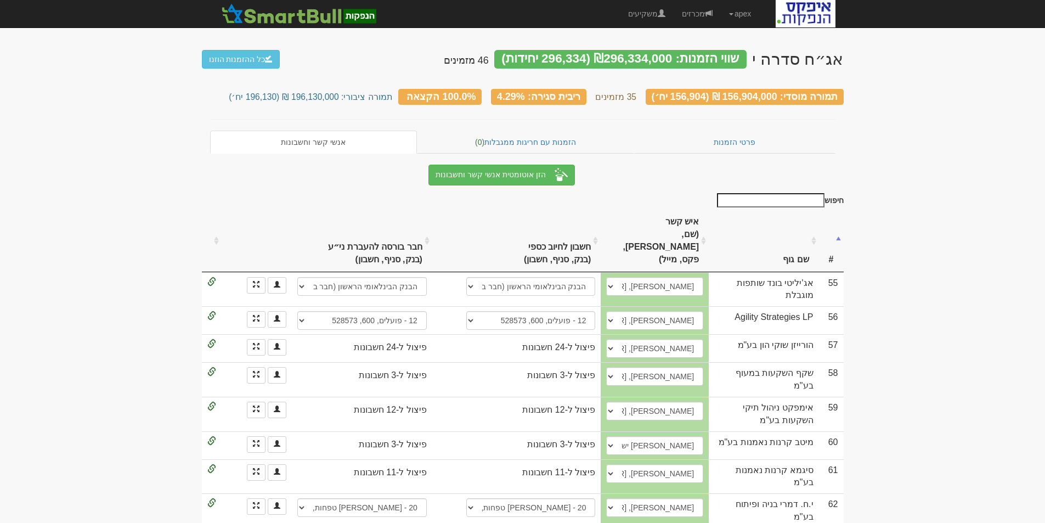
click at [543, 224] on th "חשבון לחיוב [PERSON_NAME] (בנק, סניף, חשבון)" at bounding box center [531, 240] width 140 height 61
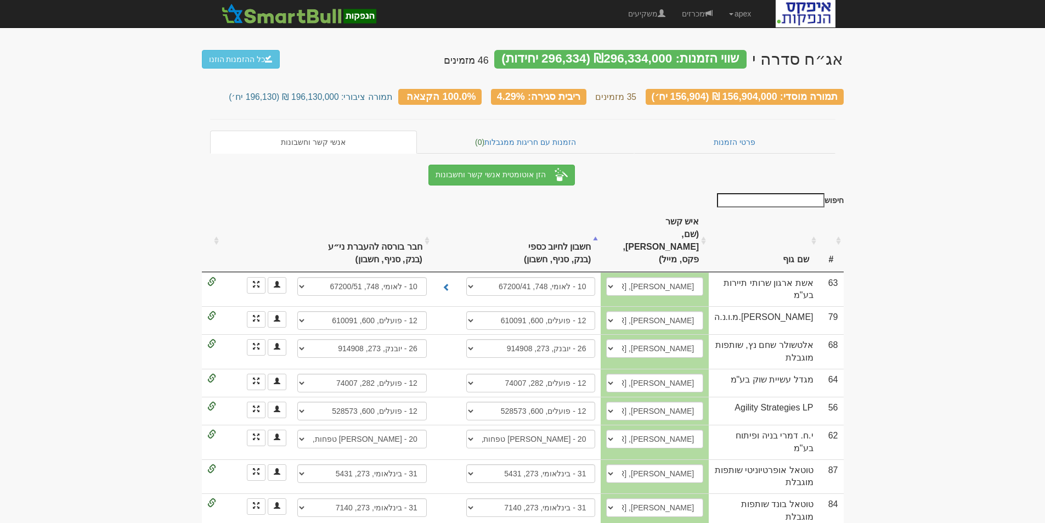
click at [555, 218] on th "חשבון לחיוב [PERSON_NAME] (בנק, סניף, חשבון)" at bounding box center [531, 240] width 140 height 61
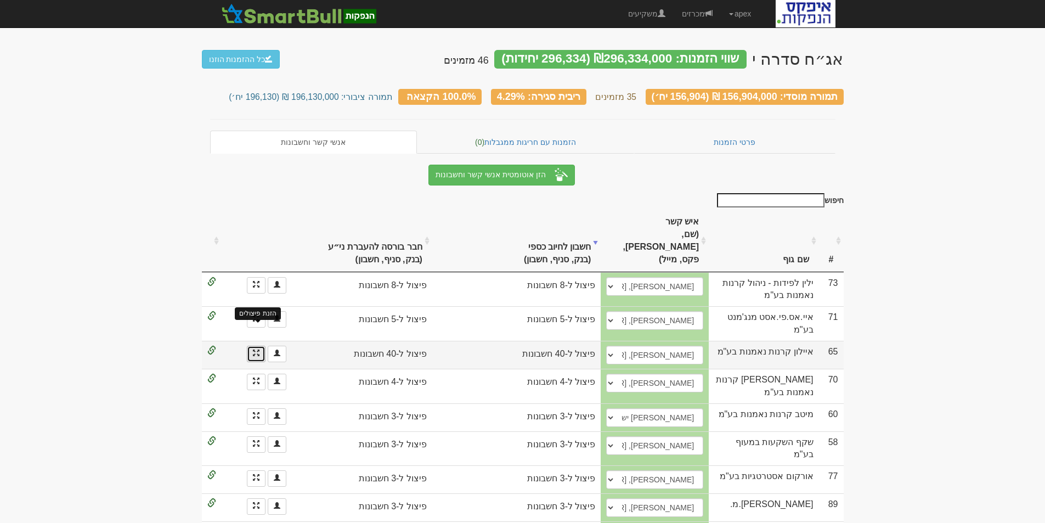
click at [258, 350] on span at bounding box center [256, 353] width 7 height 7
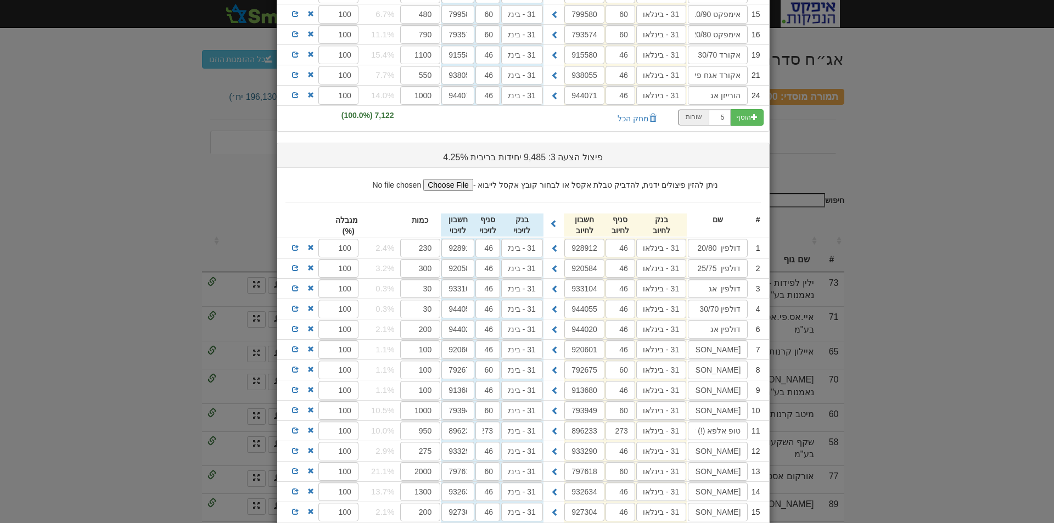
scroll to position [768, 0]
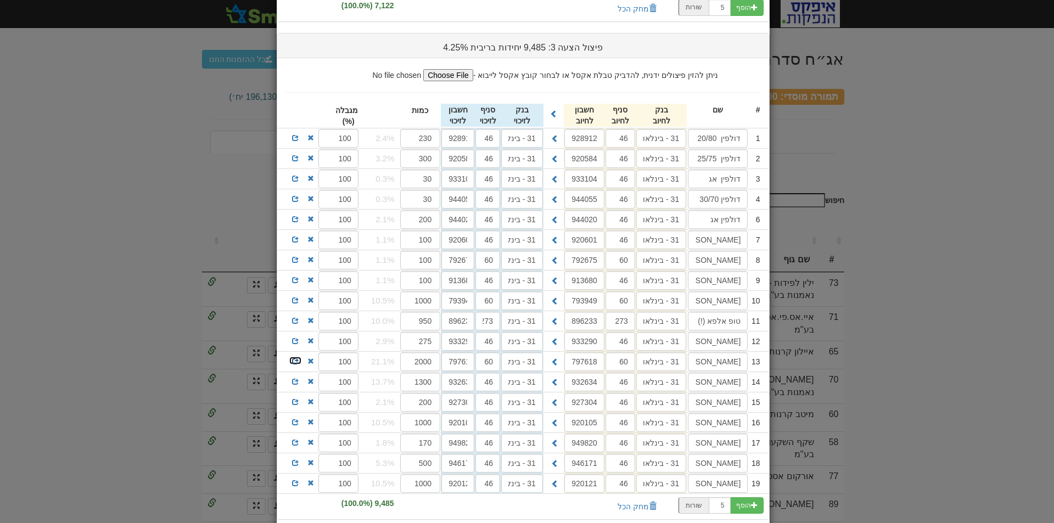
click at [297, 361] on span at bounding box center [295, 361] width 7 height 7
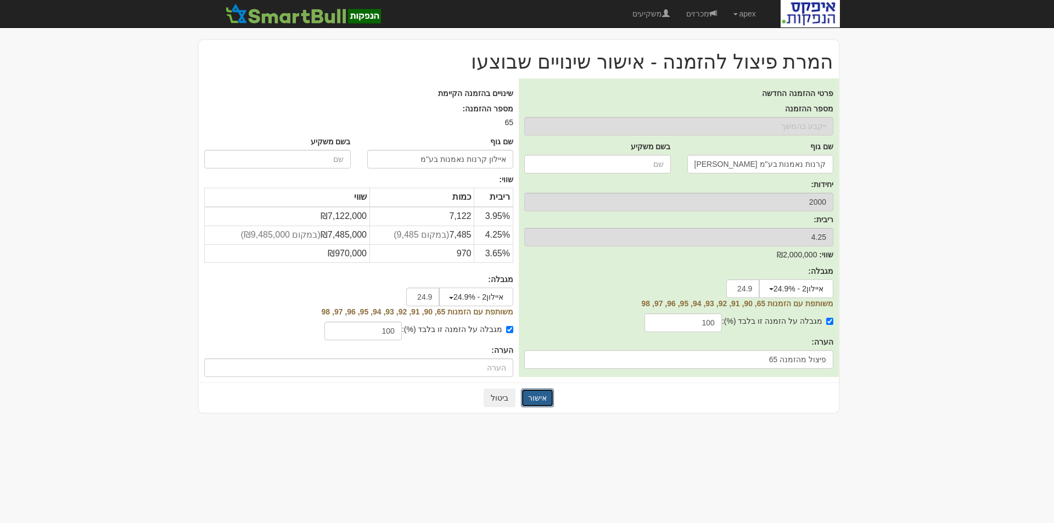
click at [536, 400] on button "אישור" at bounding box center [537, 398] width 33 height 19
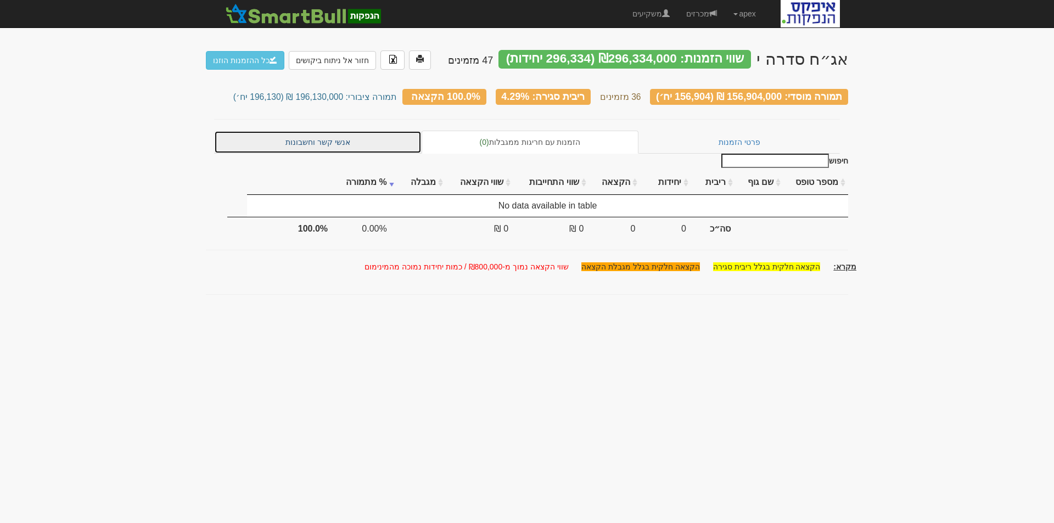
click at [314, 131] on link "אנשי קשר וחשבונות" at bounding box center [317, 142] width 207 height 23
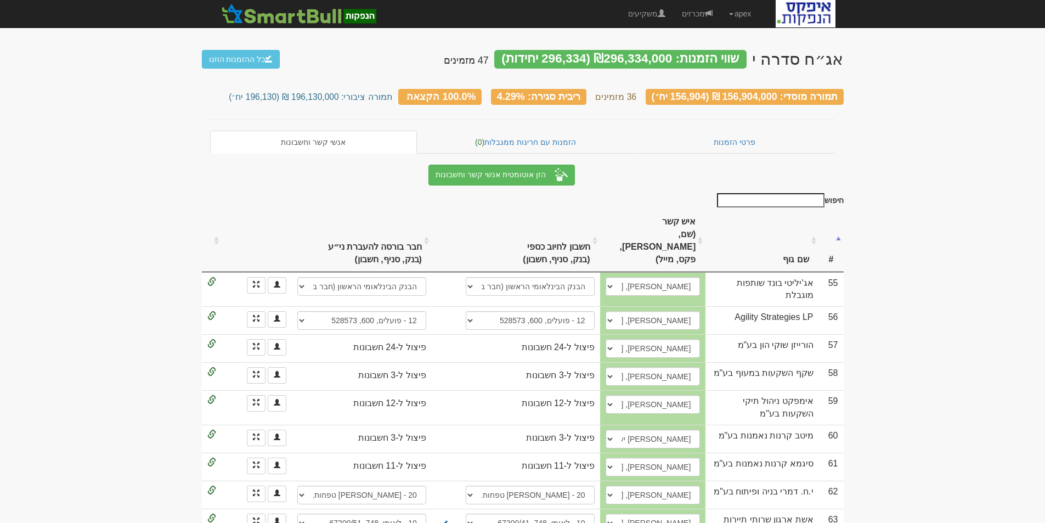
click at [554, 225] on th "חשבון לחיוב [PERSON_NAME] (בנק, סניף, חשבון)" at bounding box center [530, 240] width 140 height 61
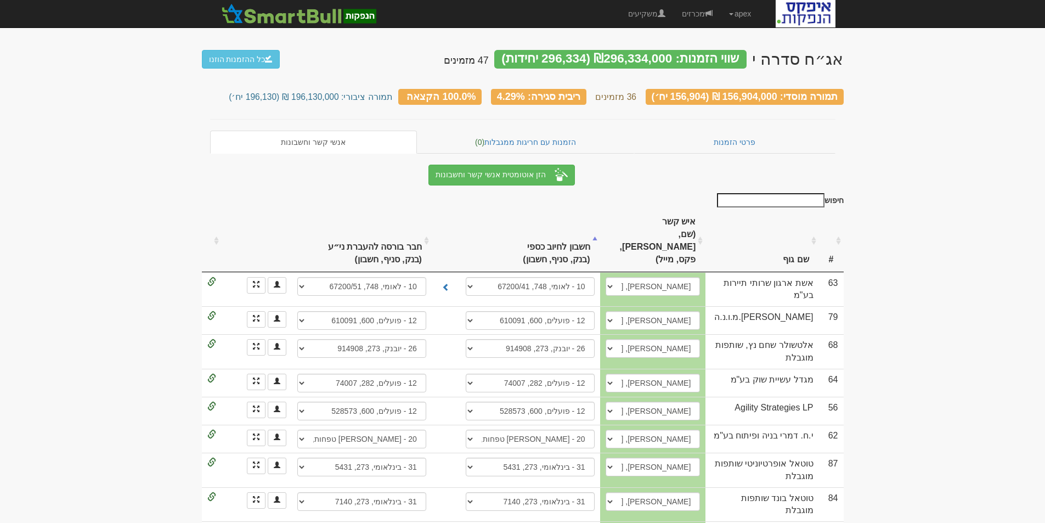
click at [554, 225] on th "חשבון לחיוב [PERSON_NAME] (בנק, סניף, חשבון)" at bounding box center [530, 240] width 140 height 61
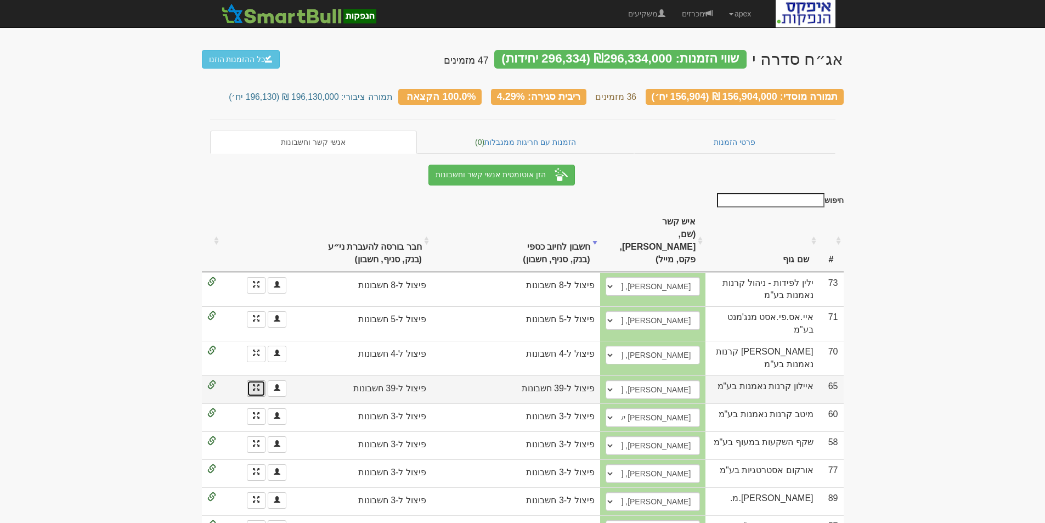
click at [252, 380] on link at bounding box center [256, 388] width 19 height 16
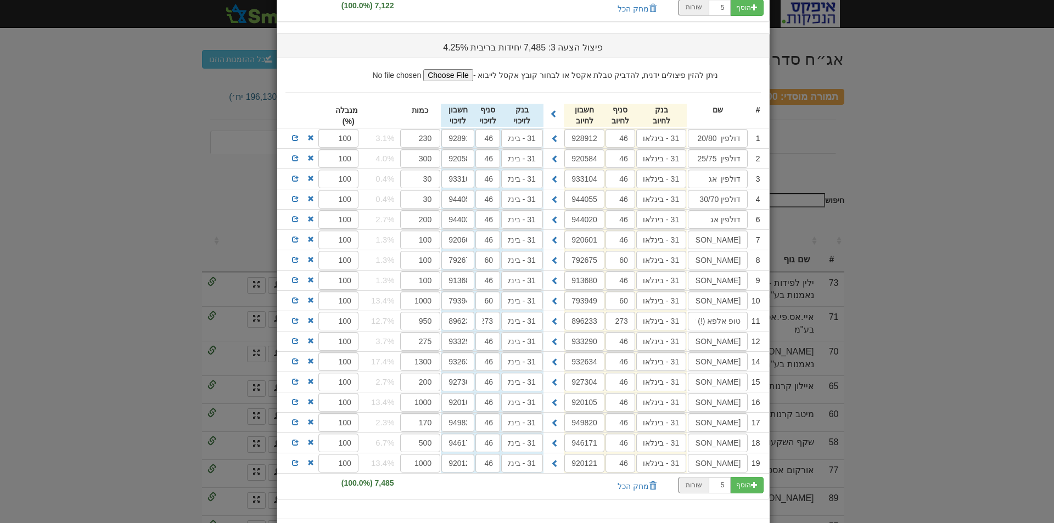
scroll to position [817, 0]
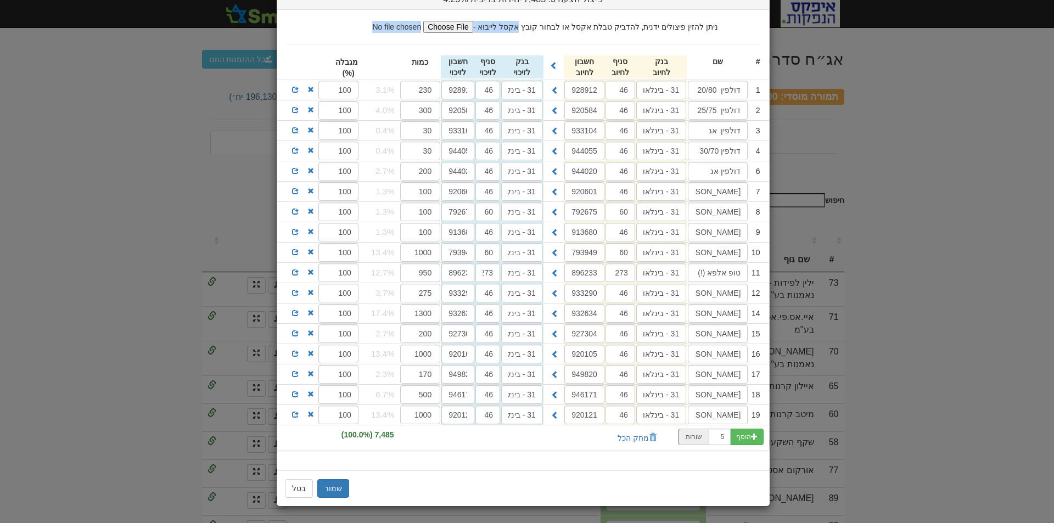
drag, startPoint x: 743, startPoint y: 14, endPoint x: 662, endPoint y: 48, distance: 88.1
click at [662, 48] on li "ניתן להזין פיצולים ידנית, להדביק טבלת אקסל או לבחור קובץ אקסל לייבוא - # שם" at bounding box center [523, 45] width 492 height 70
click at [300, 488] on button "בטל" at bounding box center [299, 488] width 28 height 19
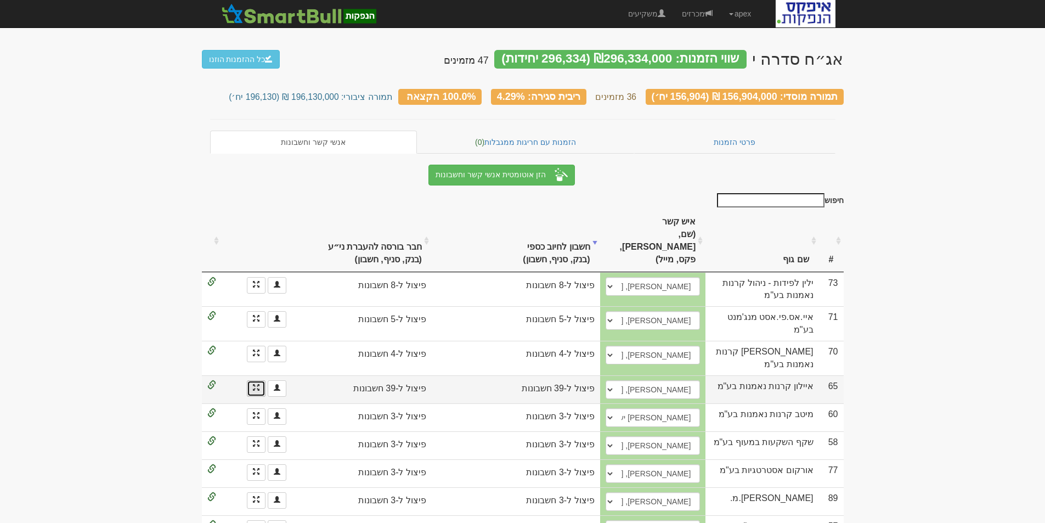
click at [252, 380] on link at bounding box center [256, 388] width 19 height 16
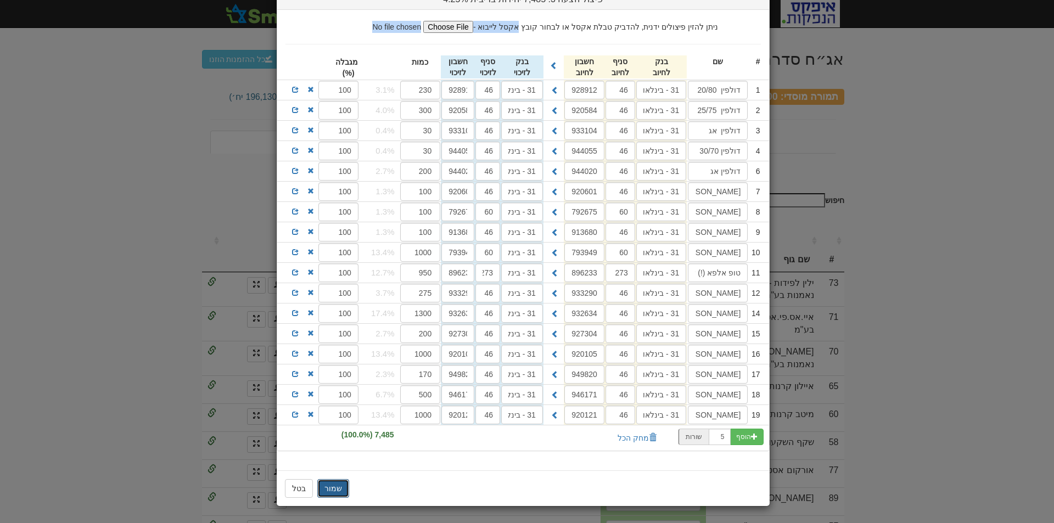
click at [338, 492] on button "שמור" at bounding box center [333, 488] width 32 height 19
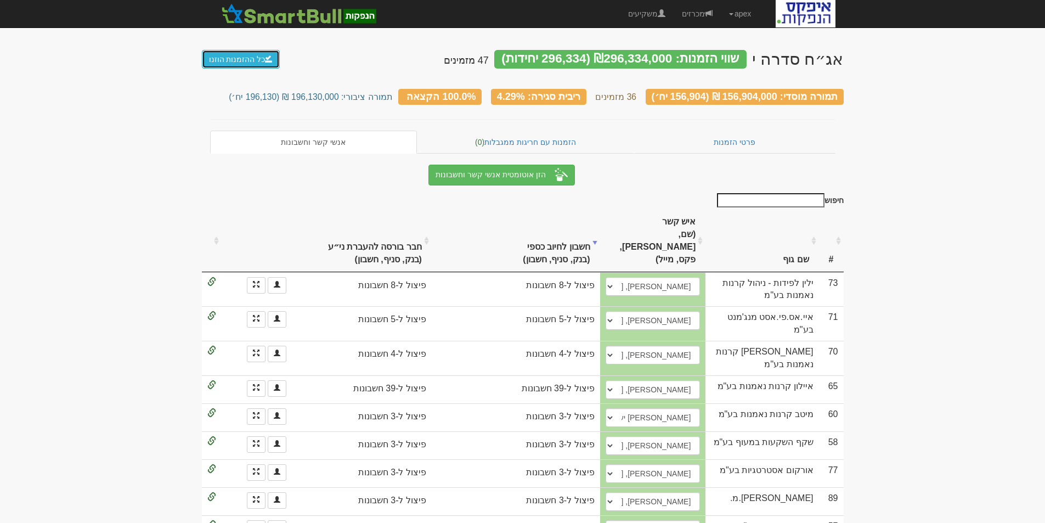
click at [228, 58] on link "כל ההזמנות הוזנו" at bounding box center [241, 59] width 78 height 19
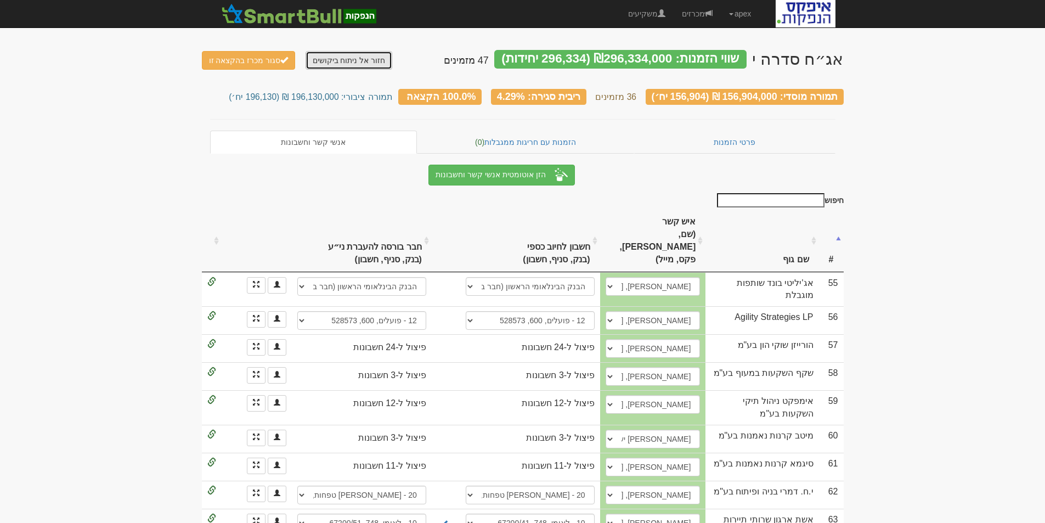
click at [325, 55] on link "חזור אל ניתוח ביקושים" at bounding box center [349, 60] width 87 height 19
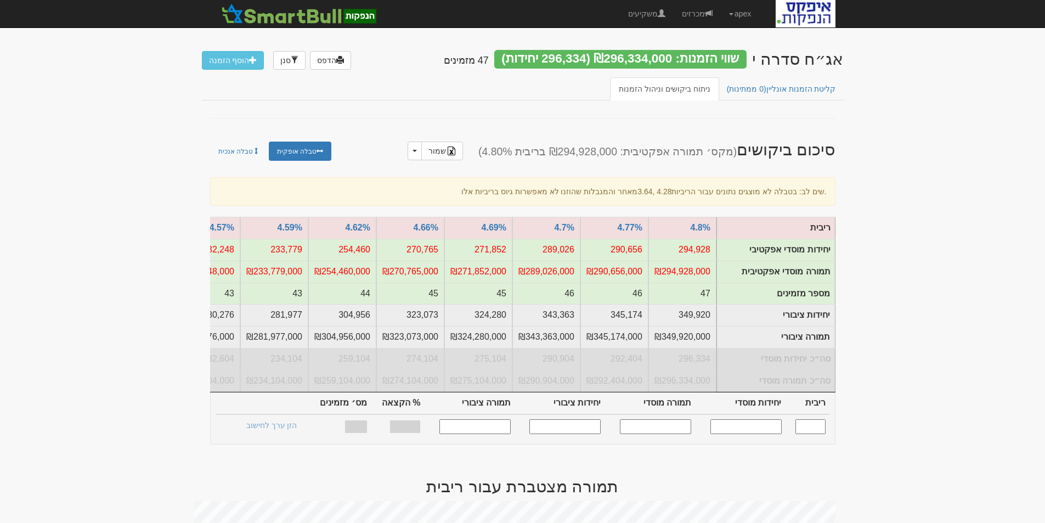
click at [752, 434] on input "text" at bounding box center [746, 426] width 71 height 15
type input "150000"
type input "4.290"
type input "150,000"
type input "150,000,000"
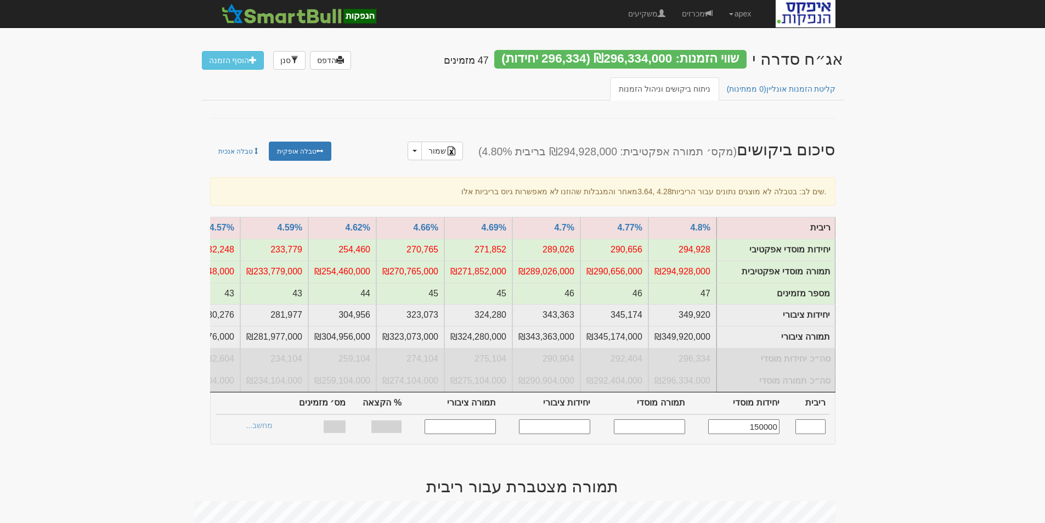
type input "187,500"
type input "187,500,000"
type input "54.12%"
type input "36"
type input "150,000"
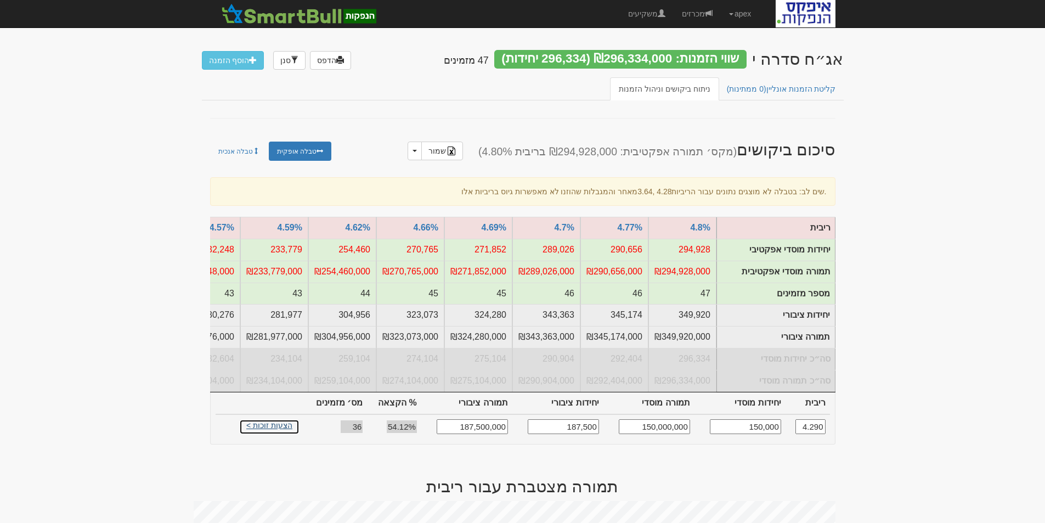
click at [264, 429] on link "הצעות זוכות >" at bounding box center [269, 426] width 60 height 15
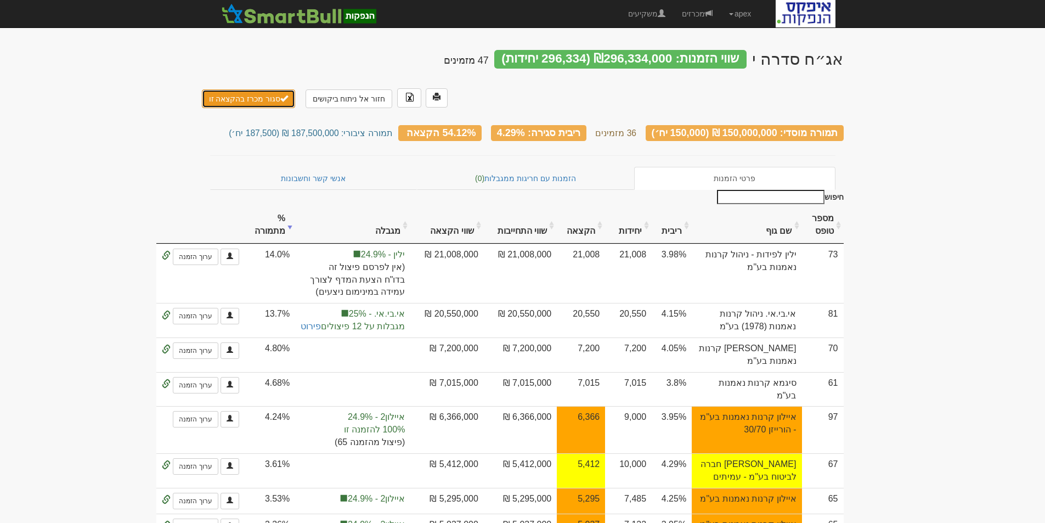
click at [236, 89] on button "סגור מכרז בהקצאה זו" at bounding box center [249, 98] width 94 height 19
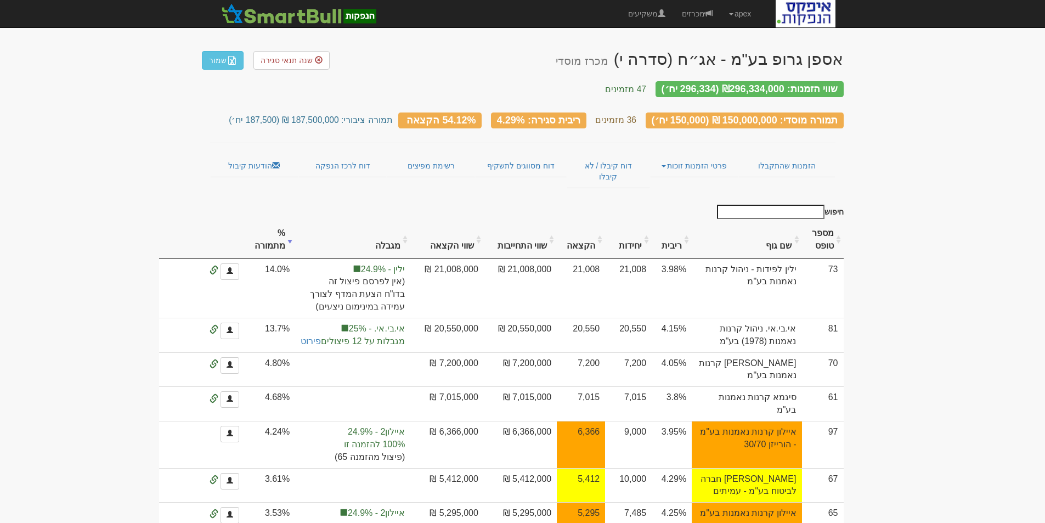
click at [783, 225] on th "שם גוף" at bounding box center [747, 240] width 110 height 37
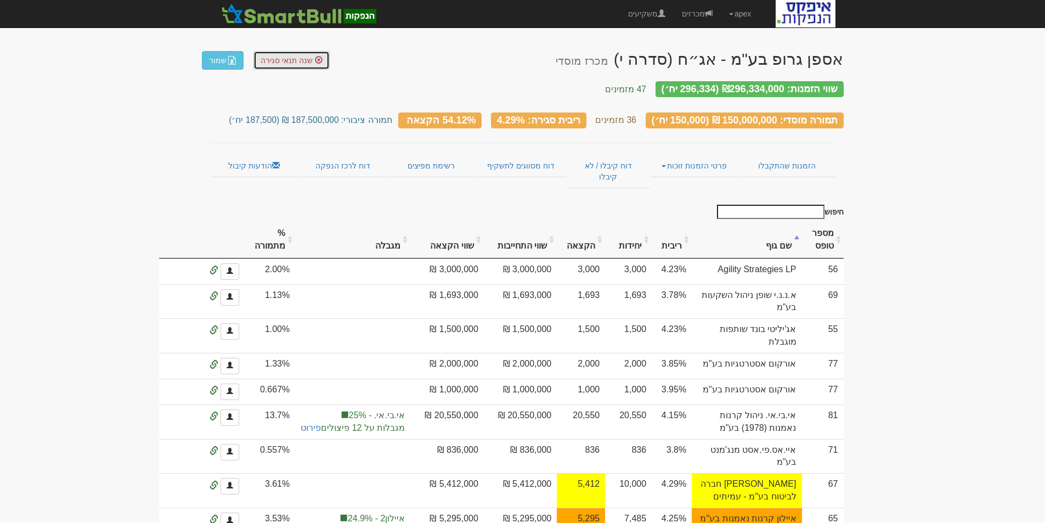
click at [285, 58] on span "שנה תנאי סגירה" at bounding box center [287, 60] width 52 height 9
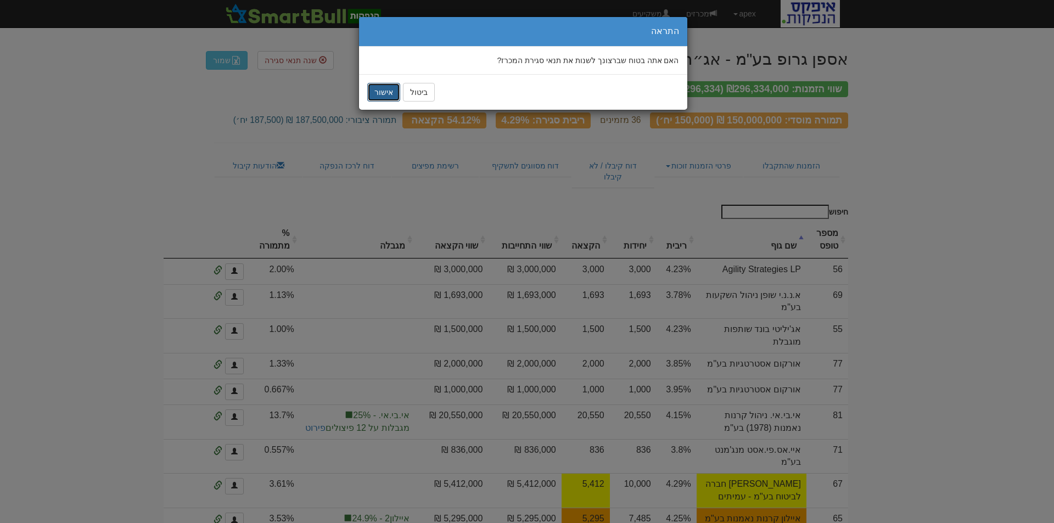
click at [385, 95] on button "אישור" at bounding box center [383, 92] width 33 height 19
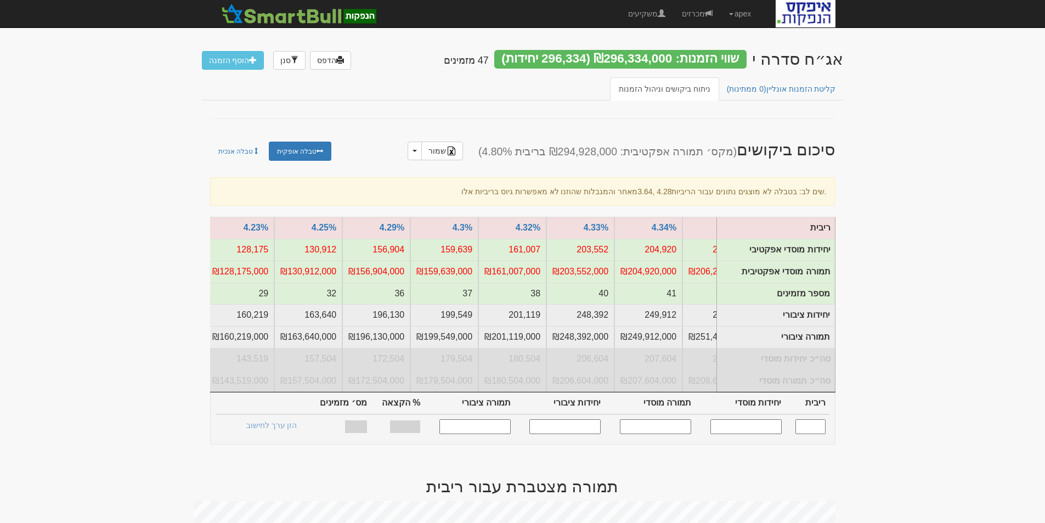
scroll to position [0, -1084]
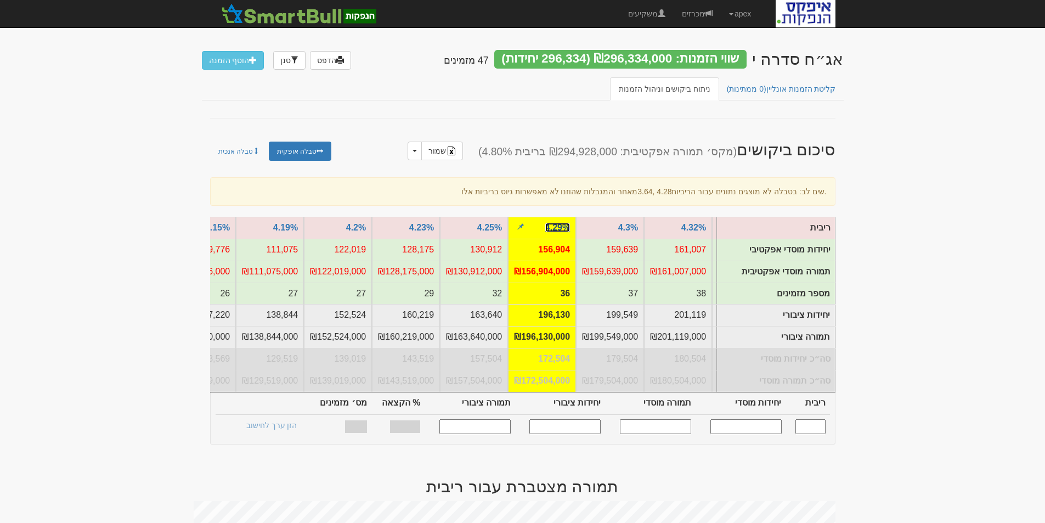
click at [553, 224] on link "4.29%" at bounding box center [557, 227] width 25 height 9
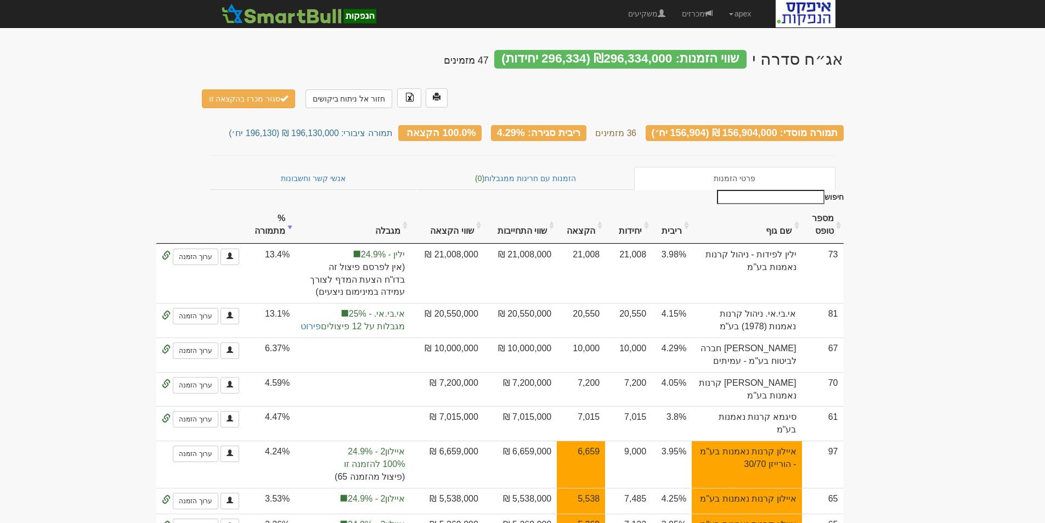
click at [781, 207] on th "שם גוף" at bounding box center [747, 225] width 110 height 37
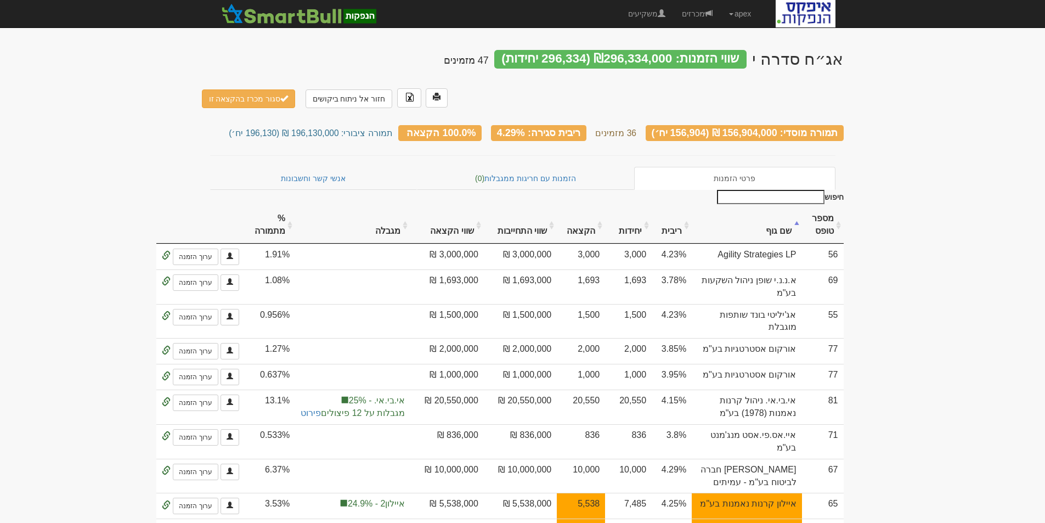
click at [783, 207] on th "שם גוף" at bounding box center [747, 225] width 110 height 37
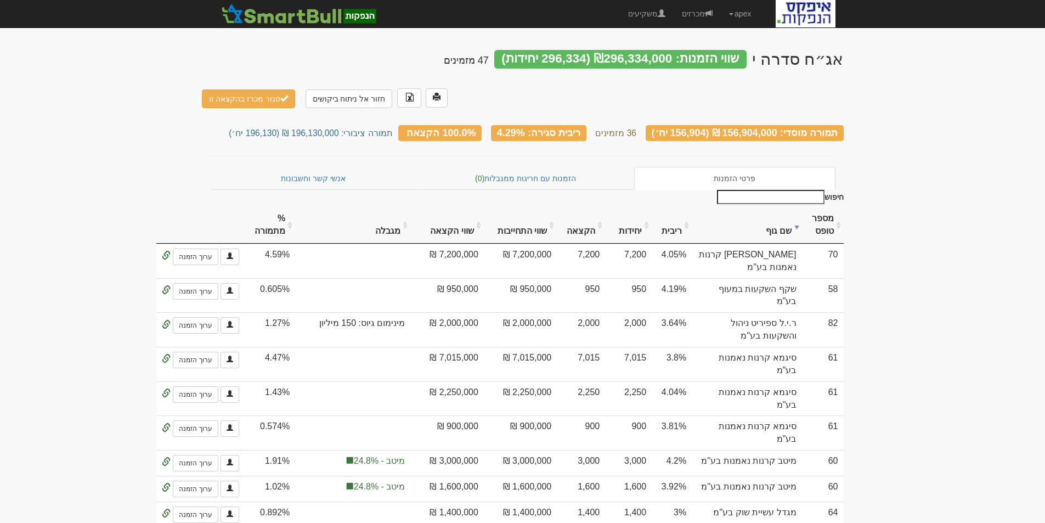
click at [782, 207] on th "שם גוף" at bounding box center [747, 225] width 110 height 37
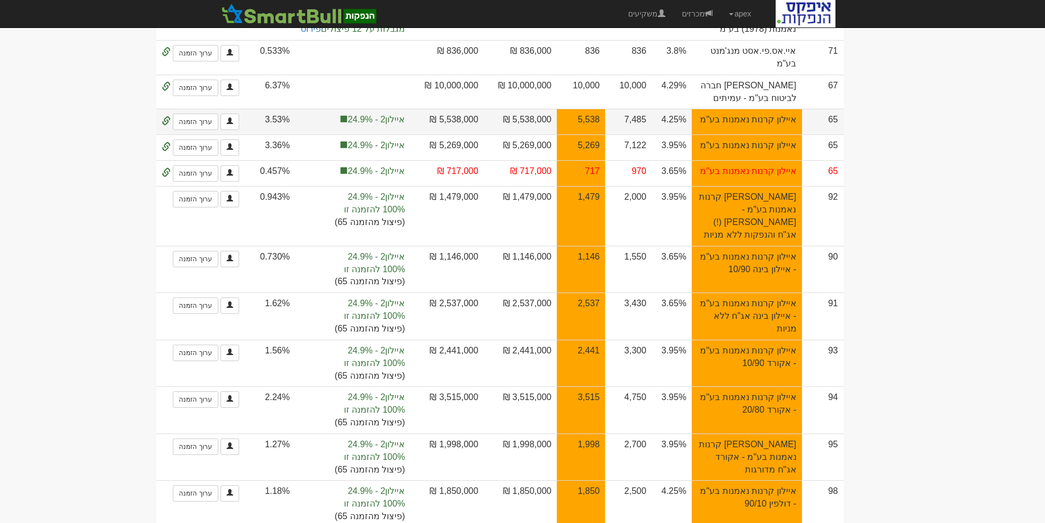
scroll to position [549, 0]
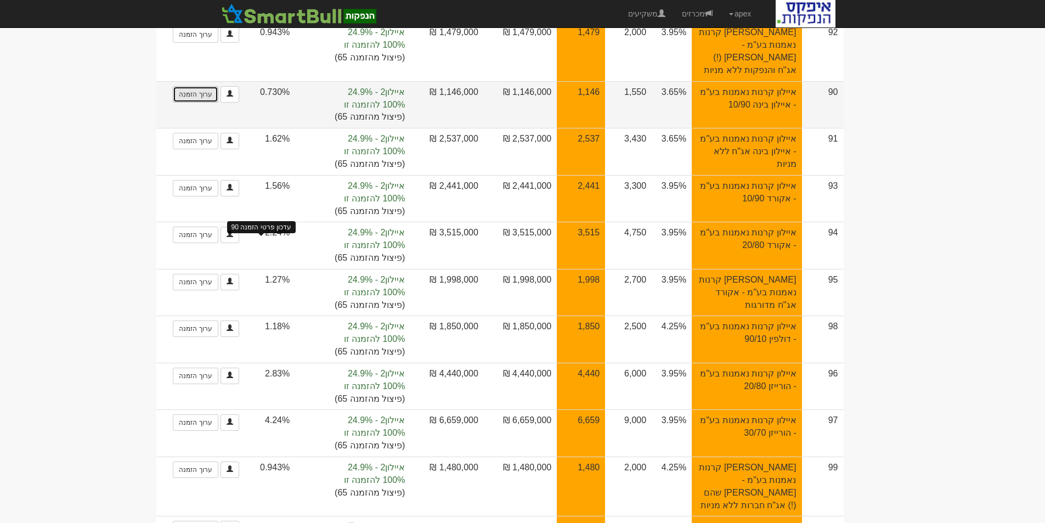
click at [218, 103] on link "ערוך הזמנה" at bounding box center [195, 94] width 45 height 16
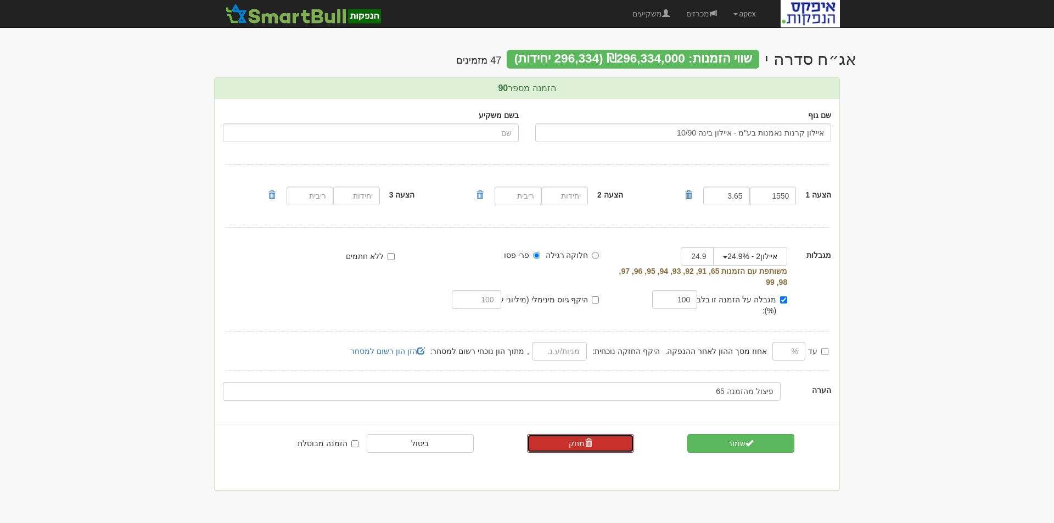
click at [567, 434] on link "מחק" at bounding box center [580, 443] width 107 height 19
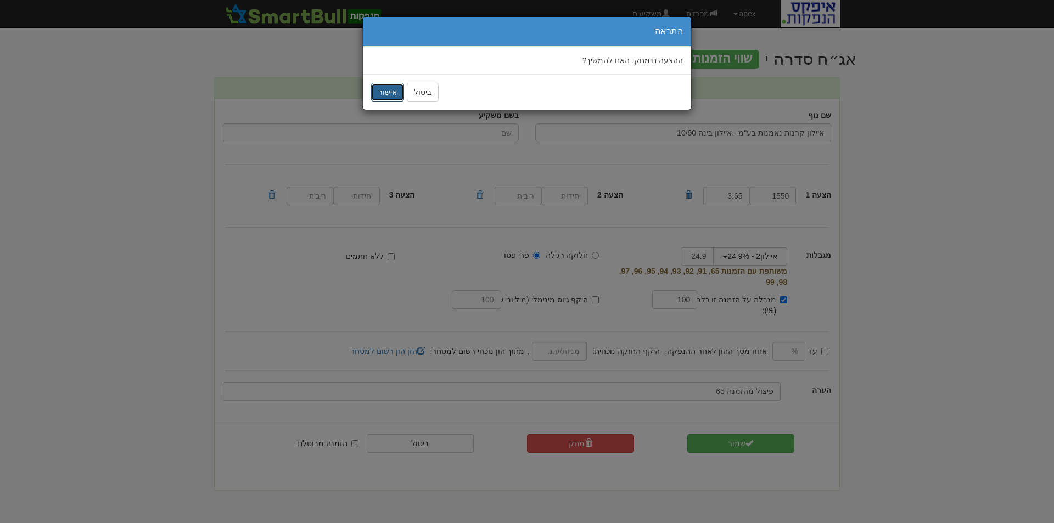
click at [387, 89] on button "אישור" at bounding box center [387, 92] width 33 height 19
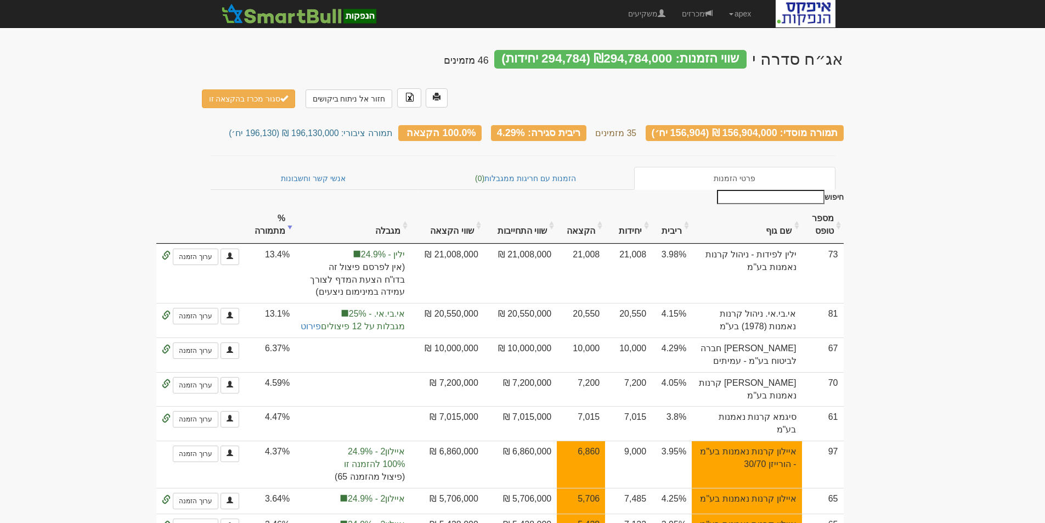
click at [771, 207] on th "שם גוף" at bounding box center [747, 225] width 110 height 37
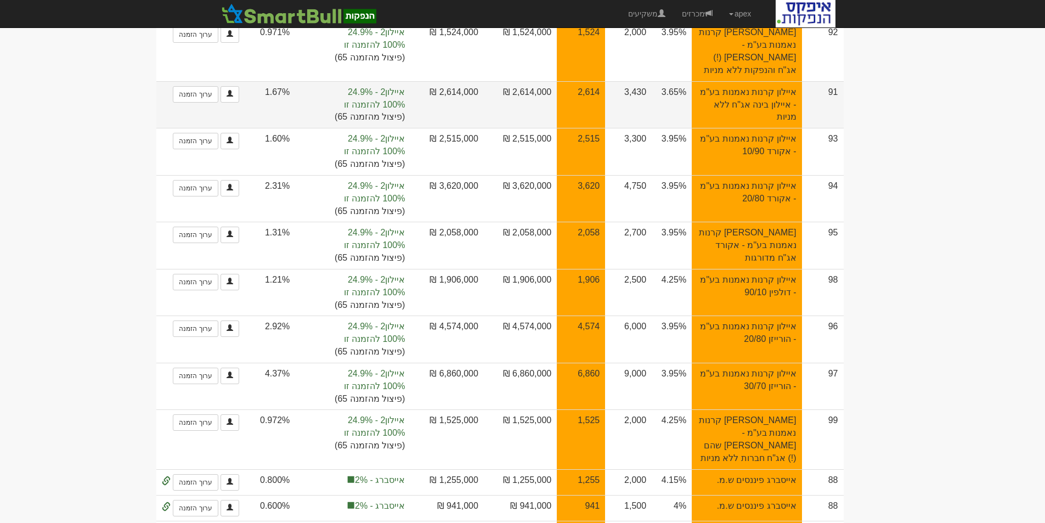
scroll to position [439, 0]
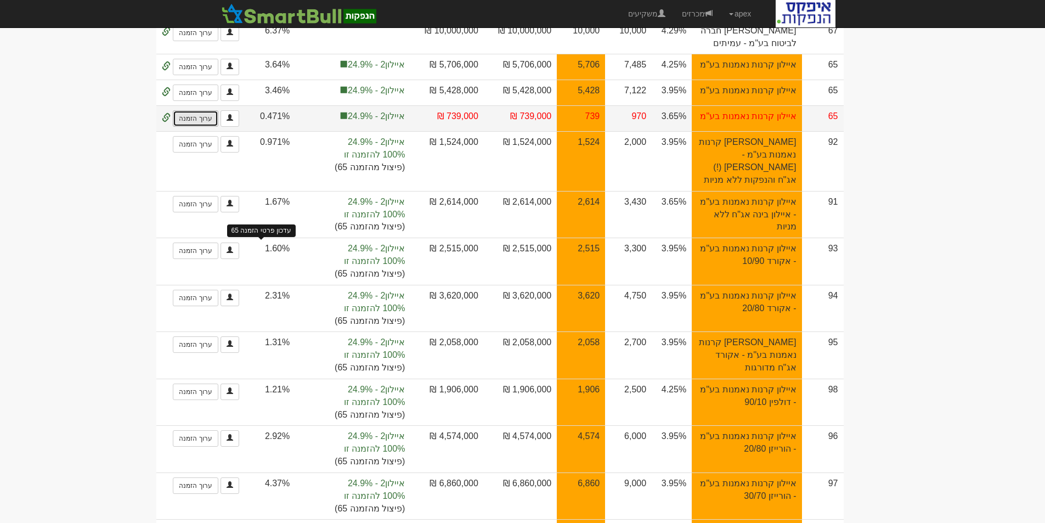
click at [218, 127] on link "ערוך הזמנה" at bounding box center [195, 118] width 45 height 16
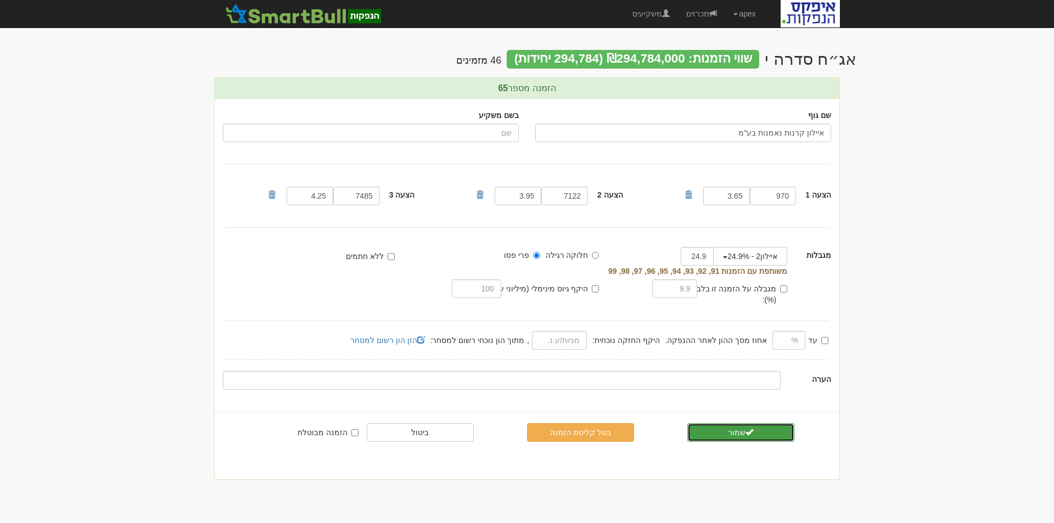
click at [729, 423] on button "שמור" at bounding box center [740, 432] width 107 height 19
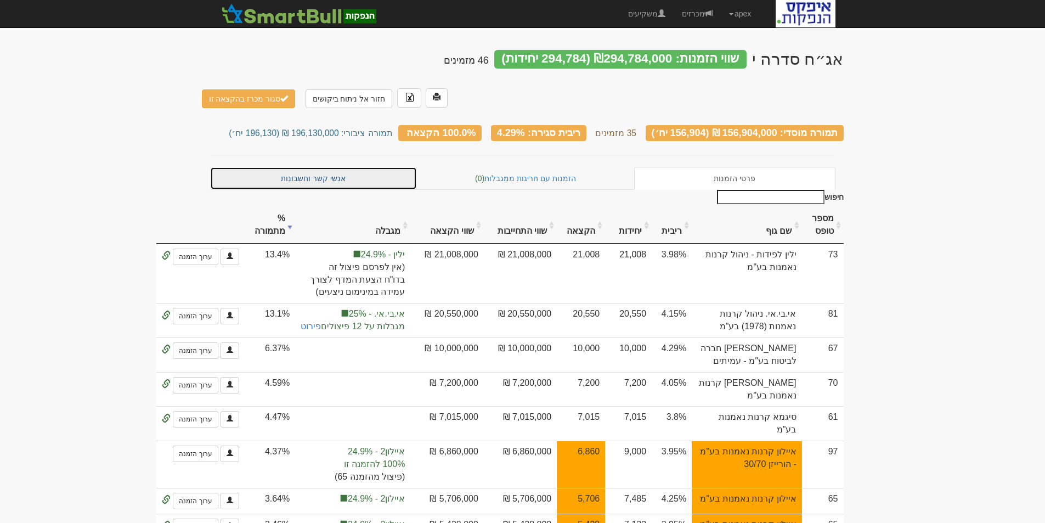
click at [320, 167] on link "אנשי קשר וחשבונות" at bounding box center [313, 178] width 207 height 23
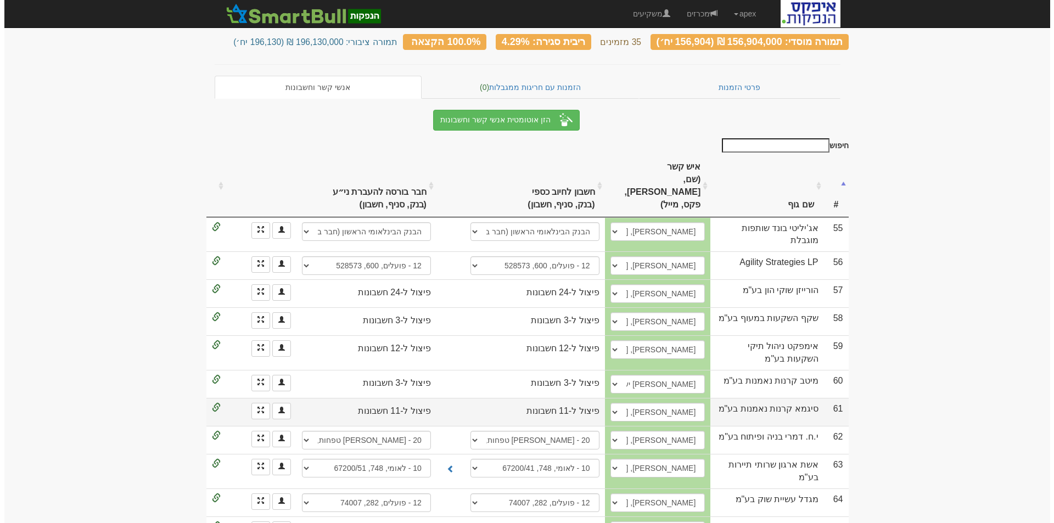
scroll to position [110, 0]
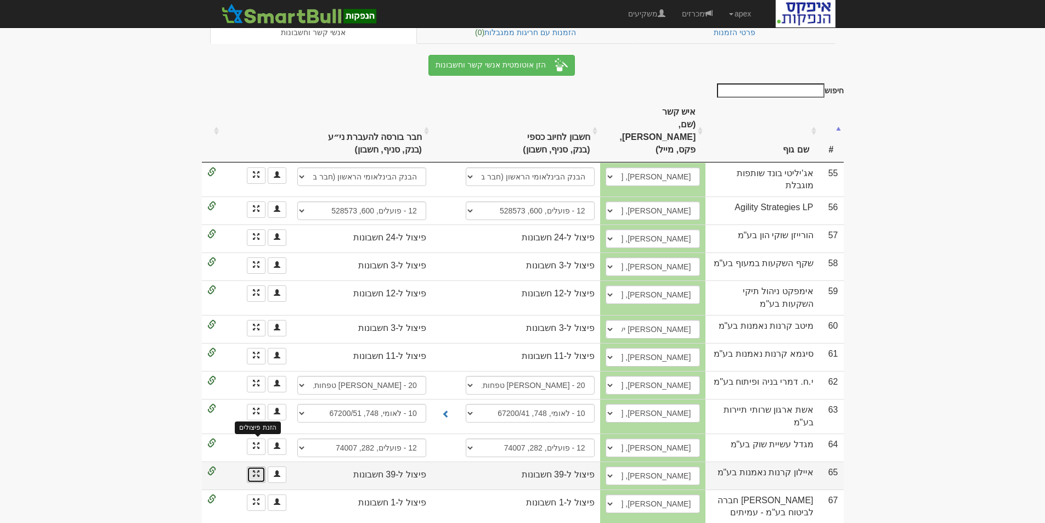
click at [255, 470] on span at bounding box center [256, 473] width 7 height 7
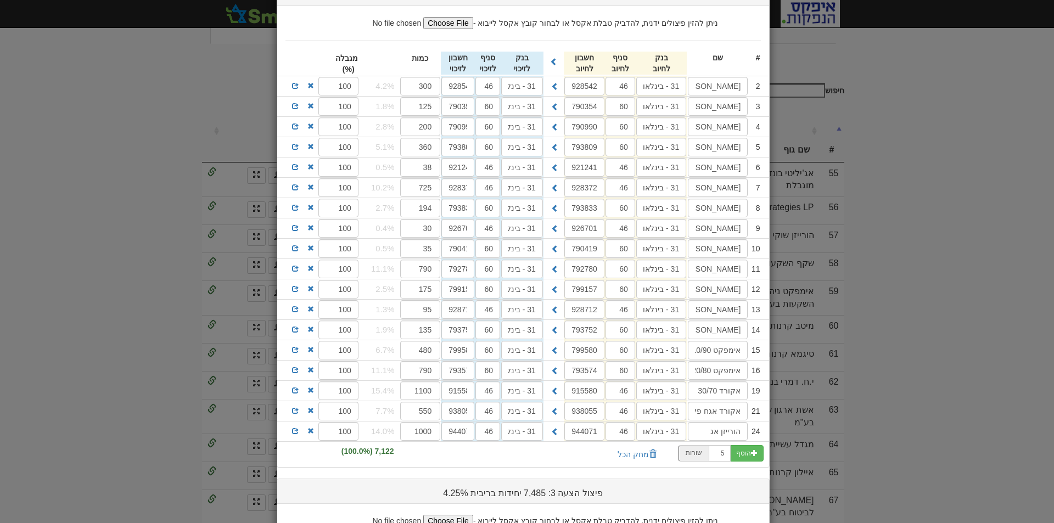
scroll to position [0, 0]
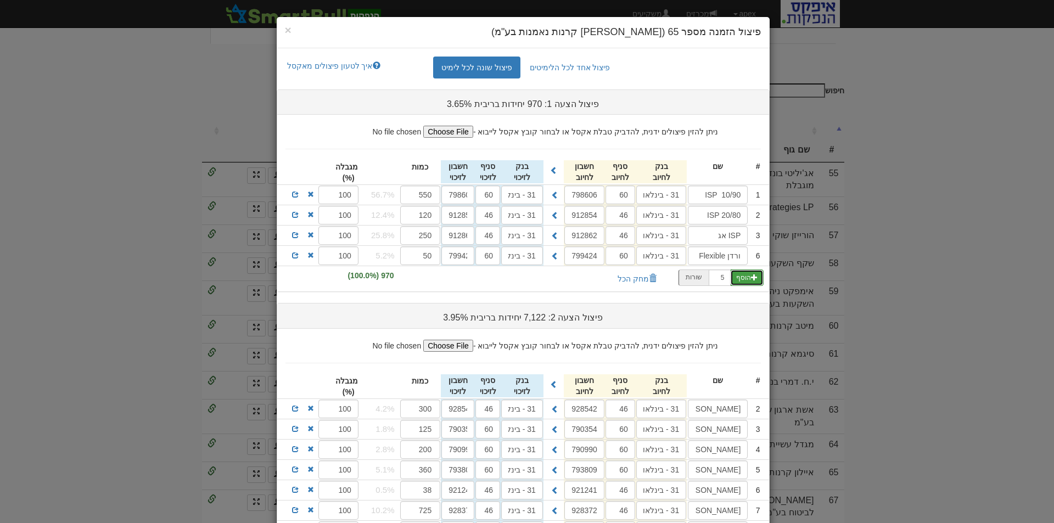
click at [755, 277] on span "button" at bounding box center [754, 277] width 7 height 7
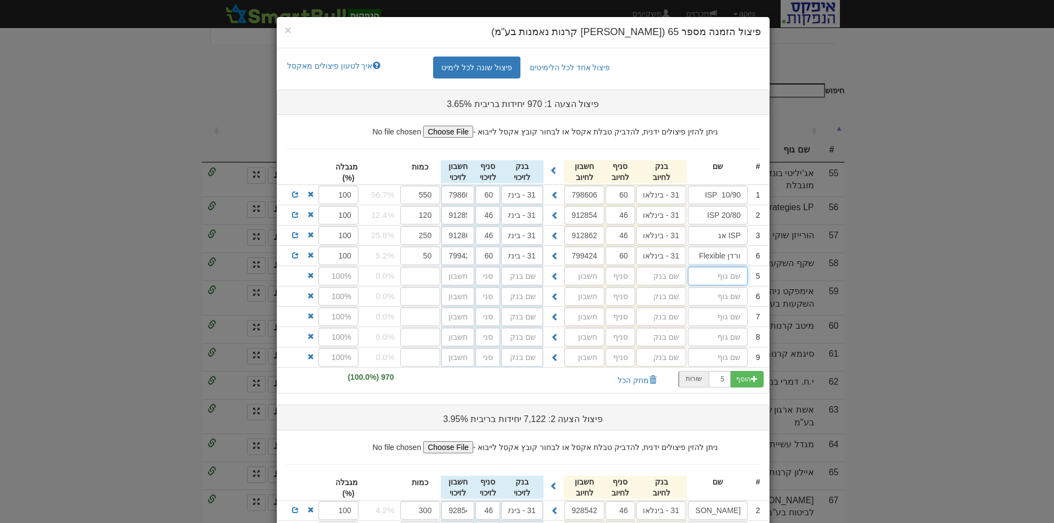
click at [730, 278] on input "text" at bounding box center [718, 276] width 60 height 19
click at [423, 279] on input "number" at bounding box center [420, 276] width 41 height 19
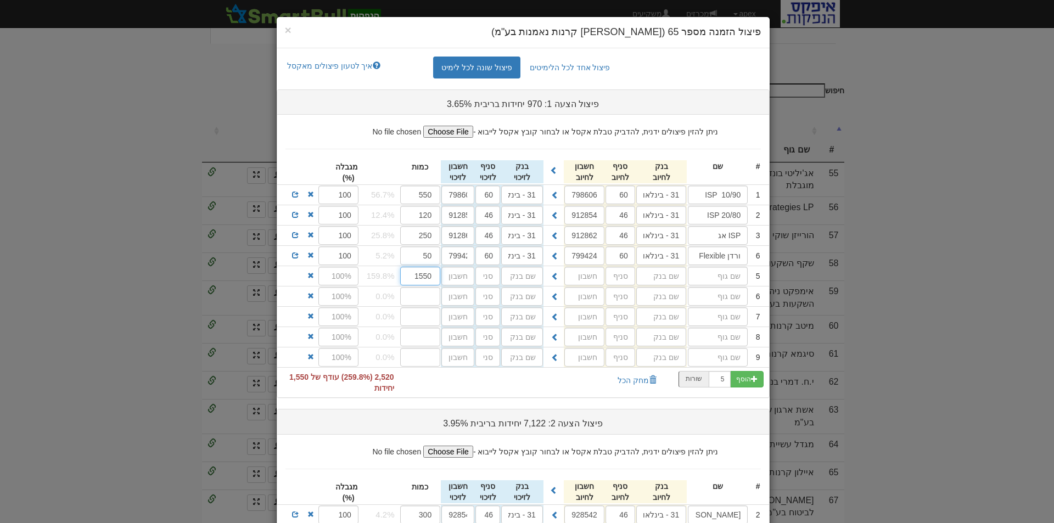
type input "1550"
click at [714, 278] on input "text" at bounding box center [718, 276] width 60 height 19
type input "איילון בינה 10/90"
click at [665, 277] on input "text" at bounding box center [661, 276] width 50 height 19
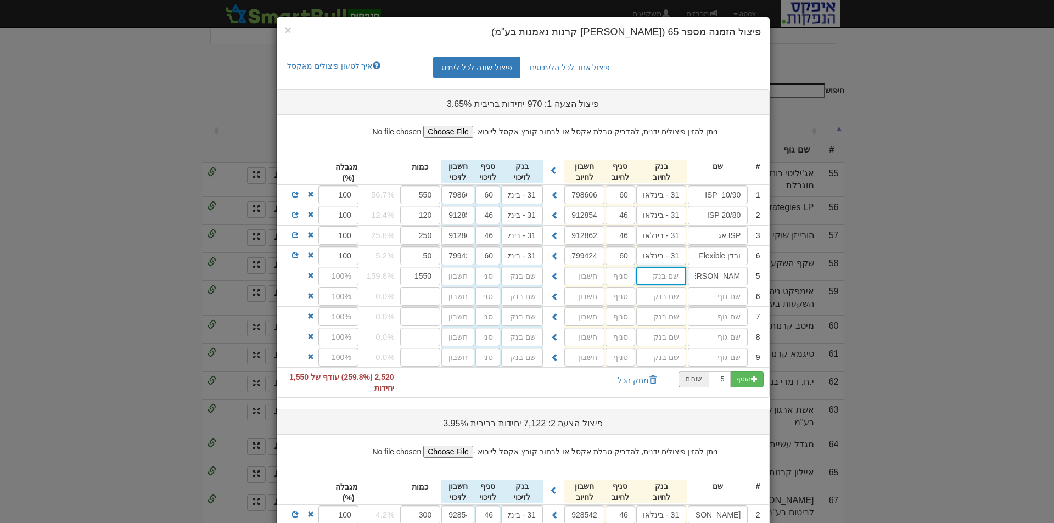
scroll to position [0, 0]
type input "בינלאומי (31)"
type input "60"
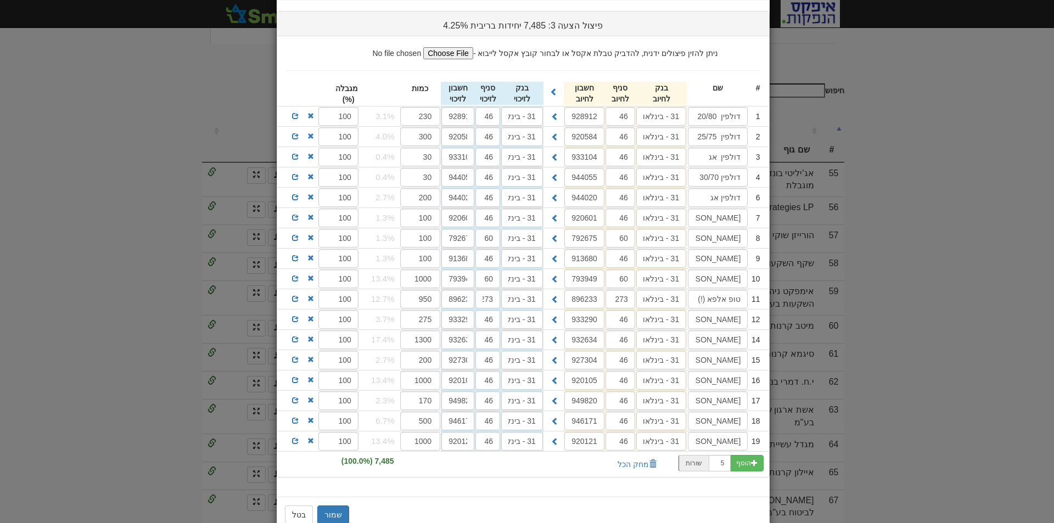
scroll to position [740, 0]
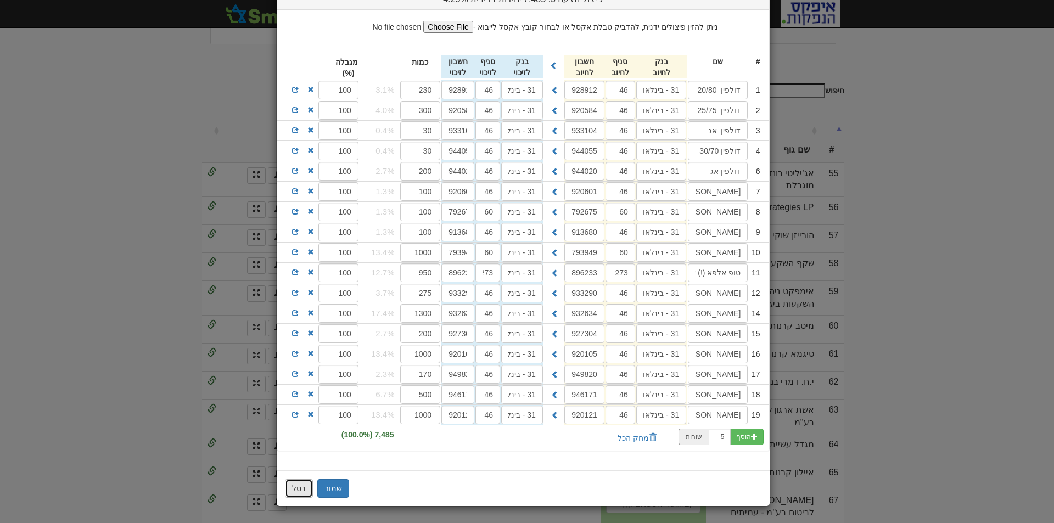
click at [298, 494] on button "בטל" at bounding box center [299, 488] width 28 height 19
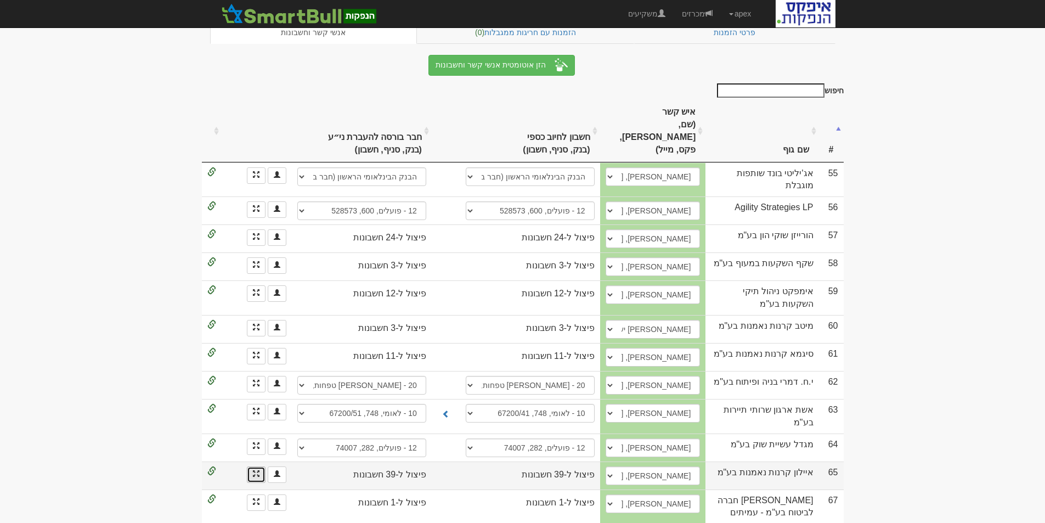
click at [256, 470] on span at bounding box center [256, 473] width 7 height 7
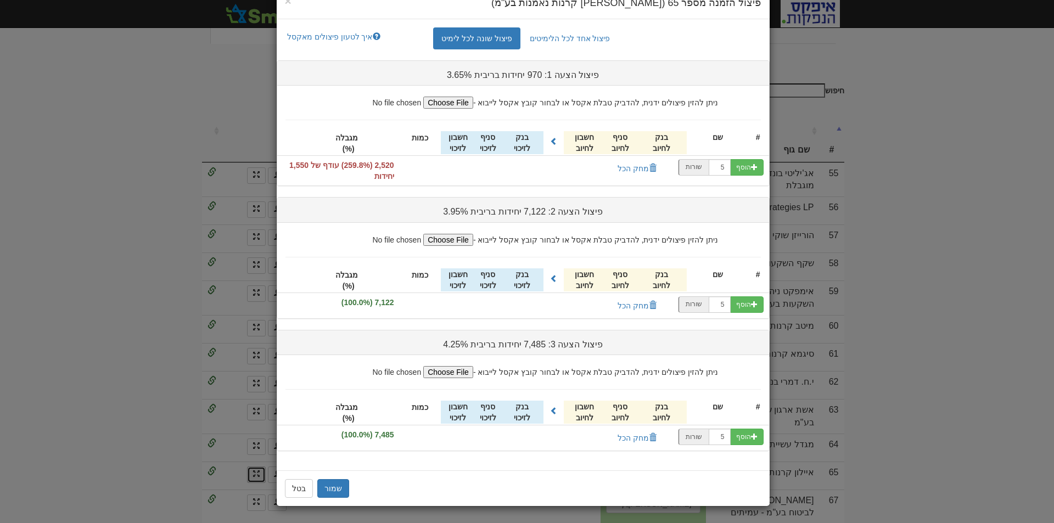
scroll to position [0, 0]
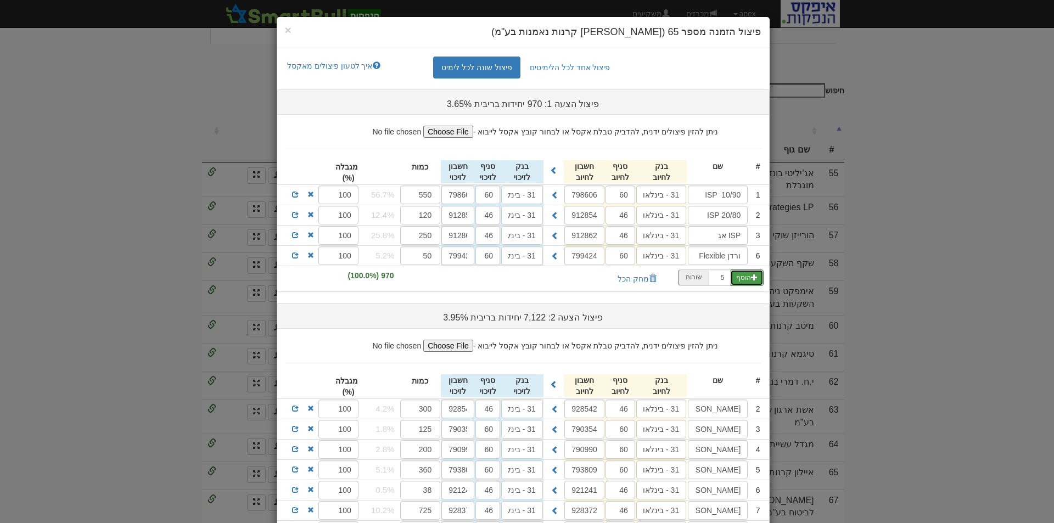
click at [753, 280] on button "הוסף" at bounding box center [746, 277] width 33 height 16
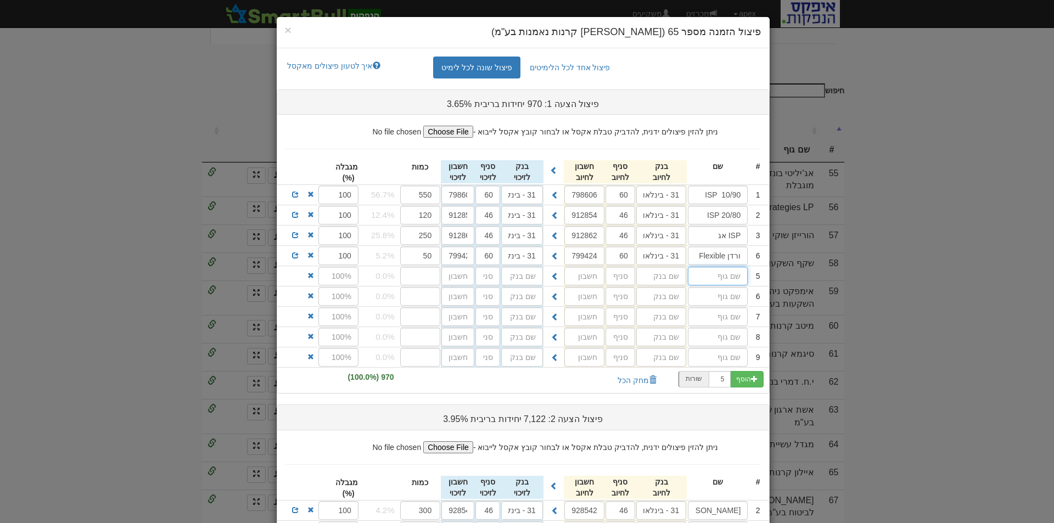
click at [739, 278] on input "text" at bounding box center [718, 276] width 60 height 19
type input "איילון בינה 10/90"
type input "בינלאומי (31)"
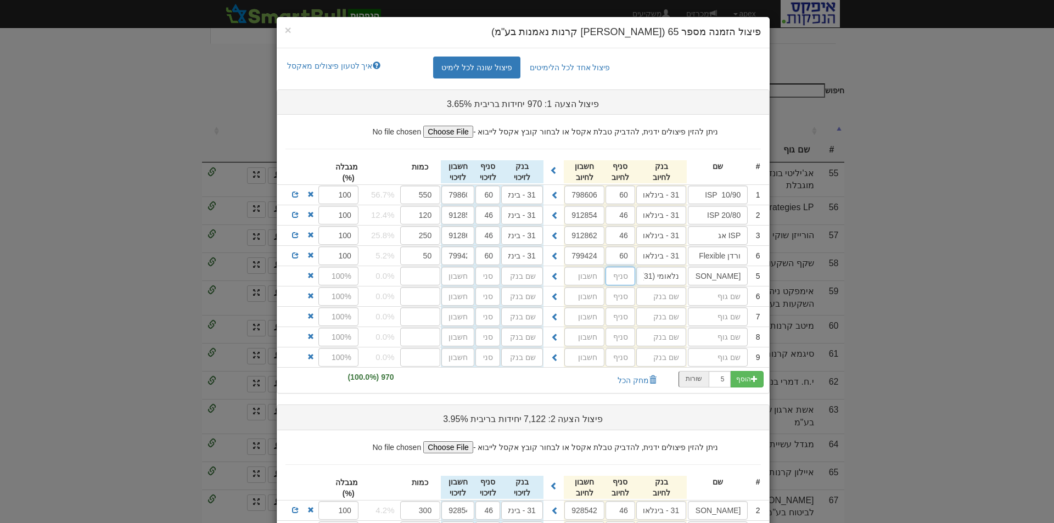
scroll to position [0, 0]
type input "60"
type input "799551"
click at [556, 276] on span at bounding box center [555, 276] width 8 height 8
type input "בינלאומי (31)"
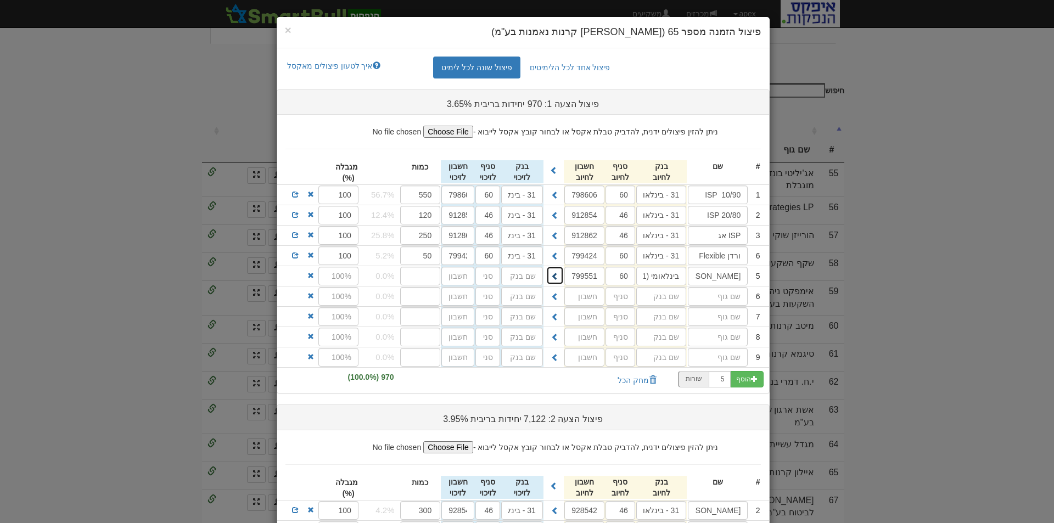
type input "60"
type input "799551"
click at [432, 279] on input "number" at bounding box center [420, 276] width 41 height 19
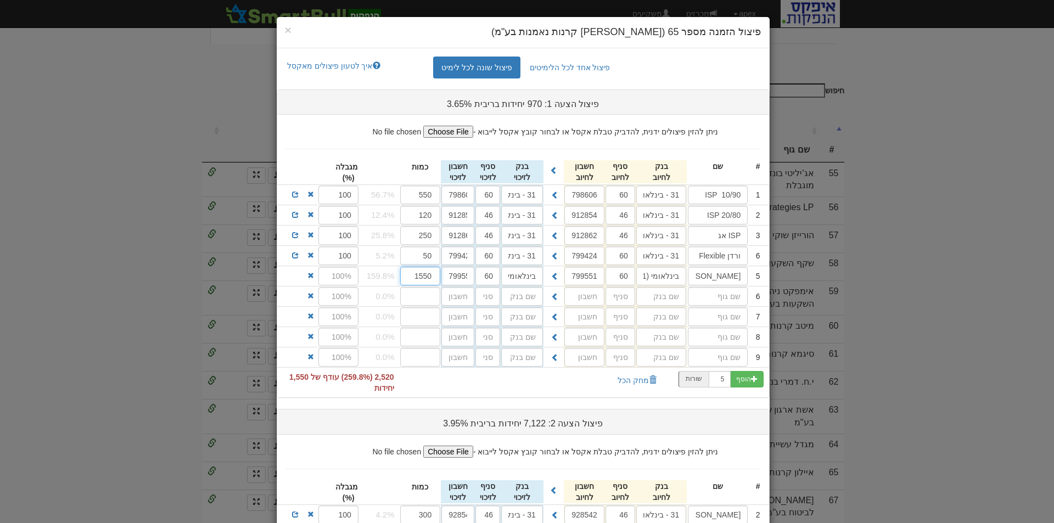
type input "1550"
type input "100"
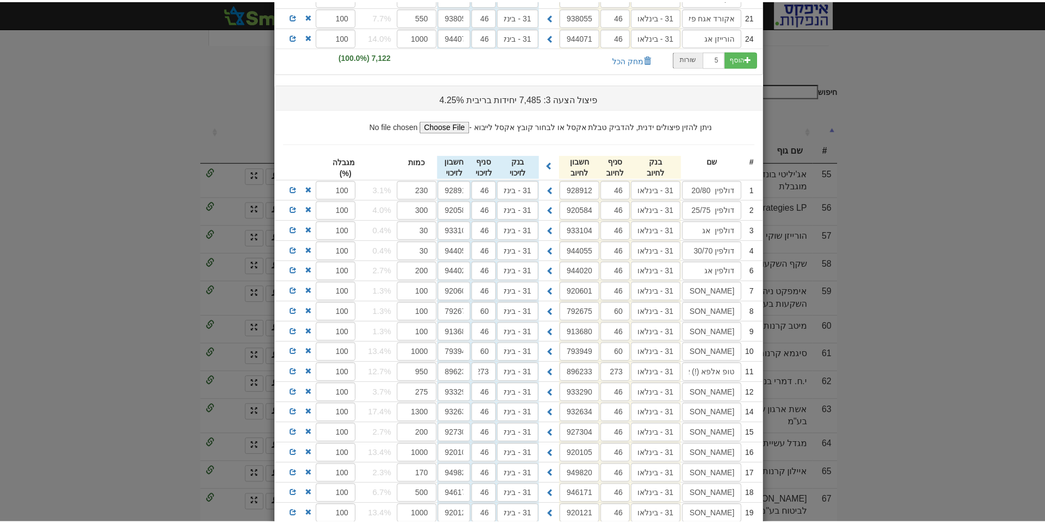
scroll to position [922, 0]
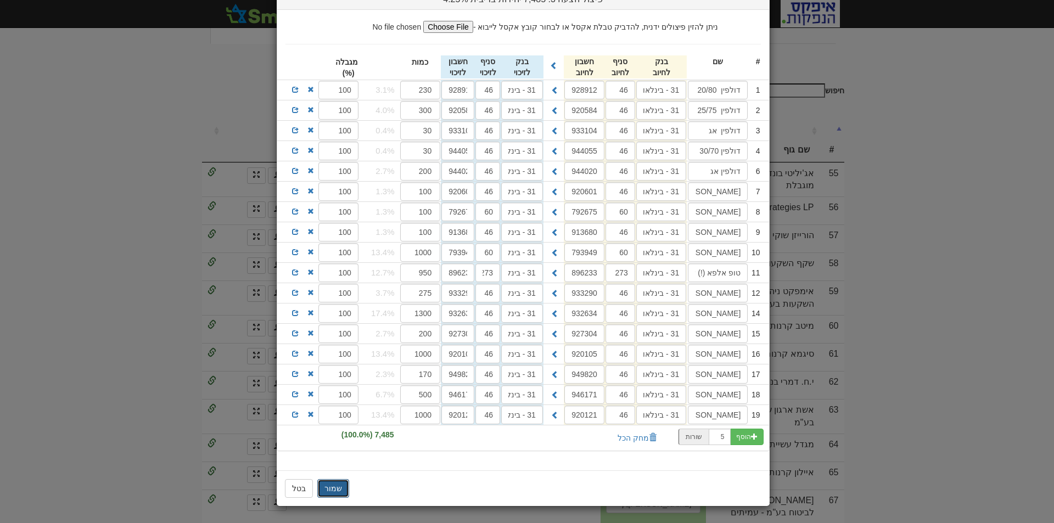
click at [329, 487] on button "שמור" at bounding box center [333, 488] width 32 height 19
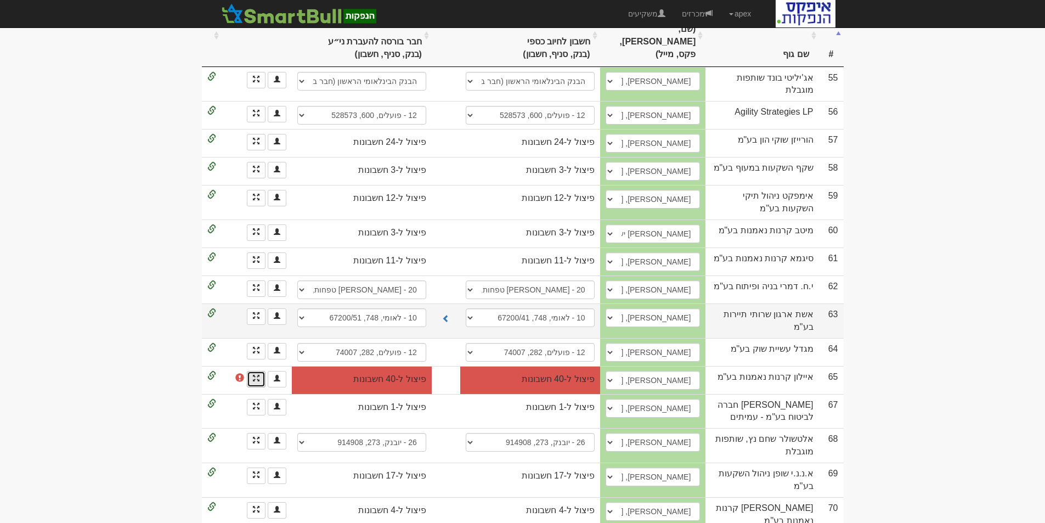
scroll to position [0, 0]
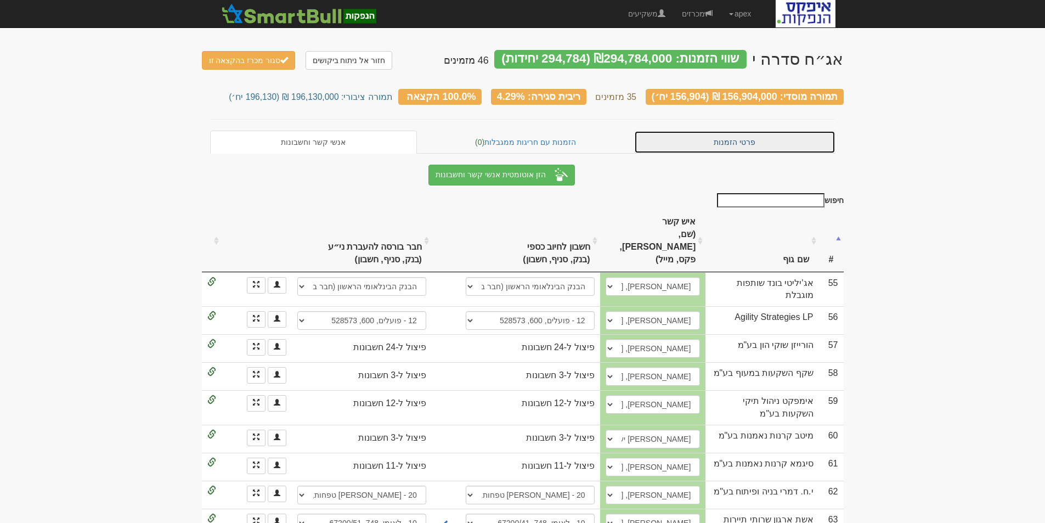
click at [714, 138] on link "פרטי הזמנות" at bounding box center [734, 142] width 201 height 23
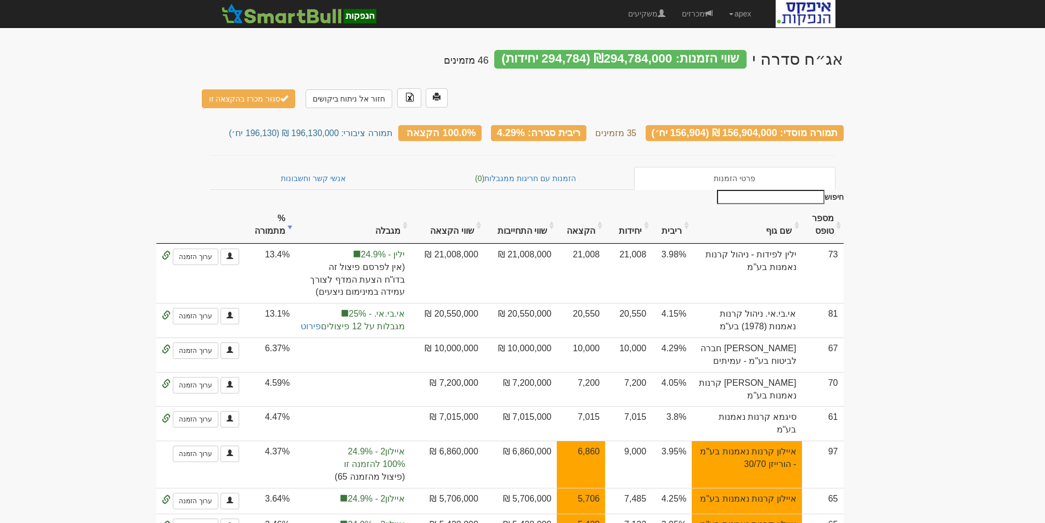
click at [769, 207] on th "שם גוף" at bounding box center [747, 225] width 110 height 37
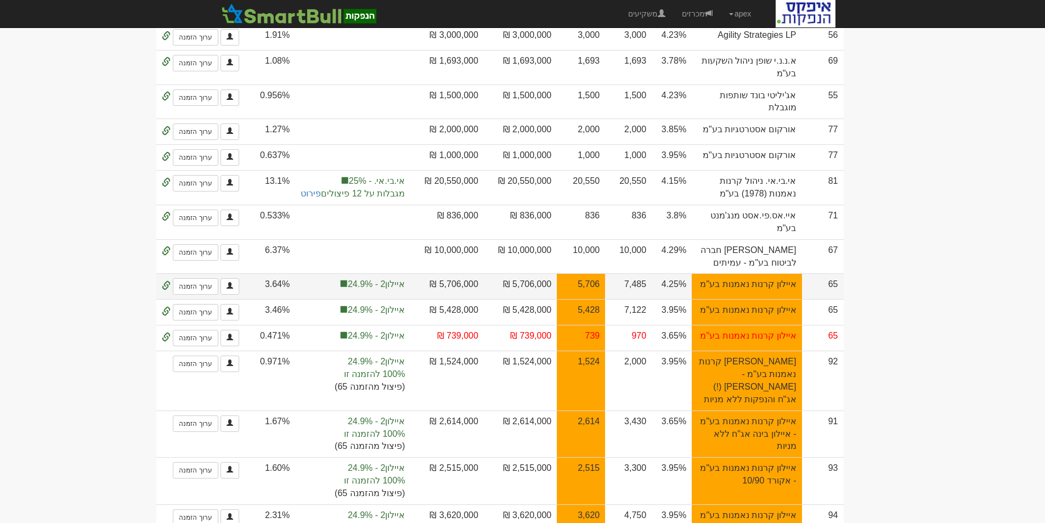
scroll to position [329, 0]
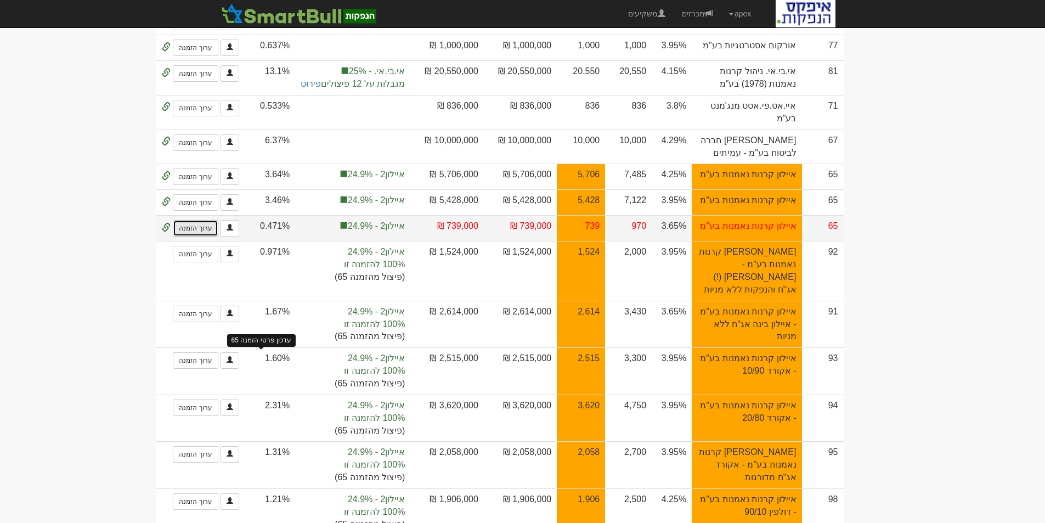
click at [218, 237] on link "ערוך הזמנה" at bounding box center [195, 228] width 45 height 16
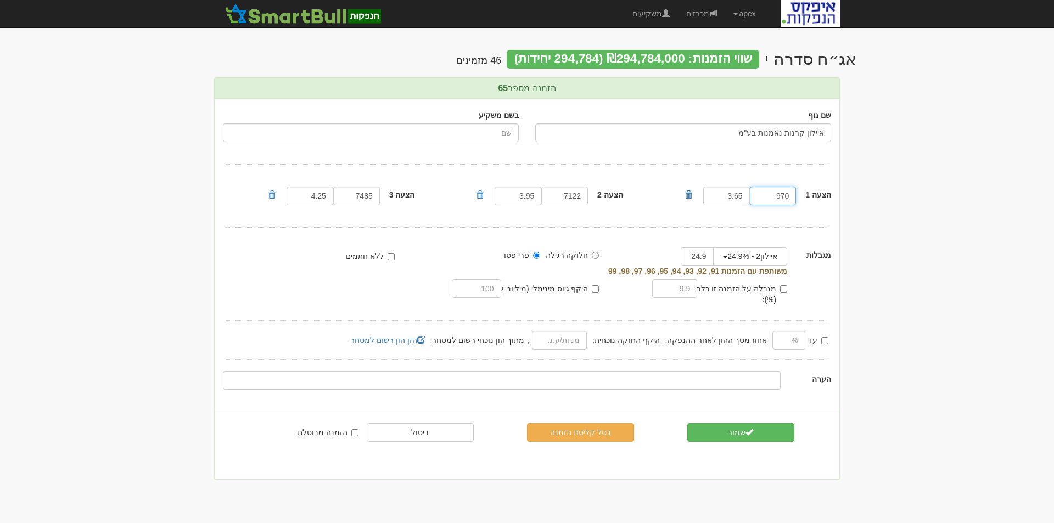
drag, startPoint x: 767, startPoint y: 198, endPoint x: 797, endPoint y: 194, distance: 31.0
click at [797, 194] on div "הצעה 1 970 3.65" at bounding box center [761, 196] width 156 height 24
type input "2520"
click at [736, 423] on button "שמור" at bounding box center [740, 432] width 107 height 19
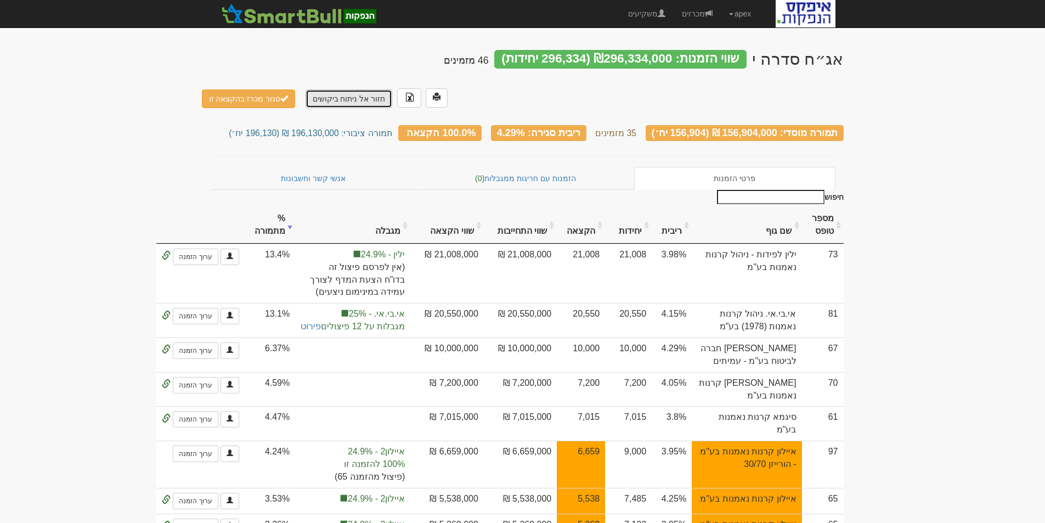
click at [342, 89] on link "חזור אל ניתוח ביקושים" at bounding box center [349, 98] width 87 height 19
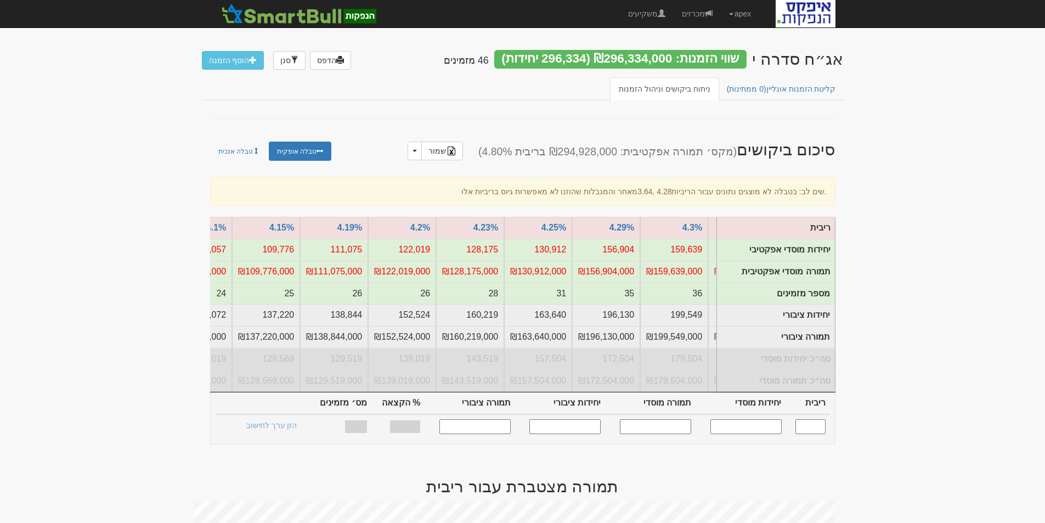
scroll to position [0, -1140]
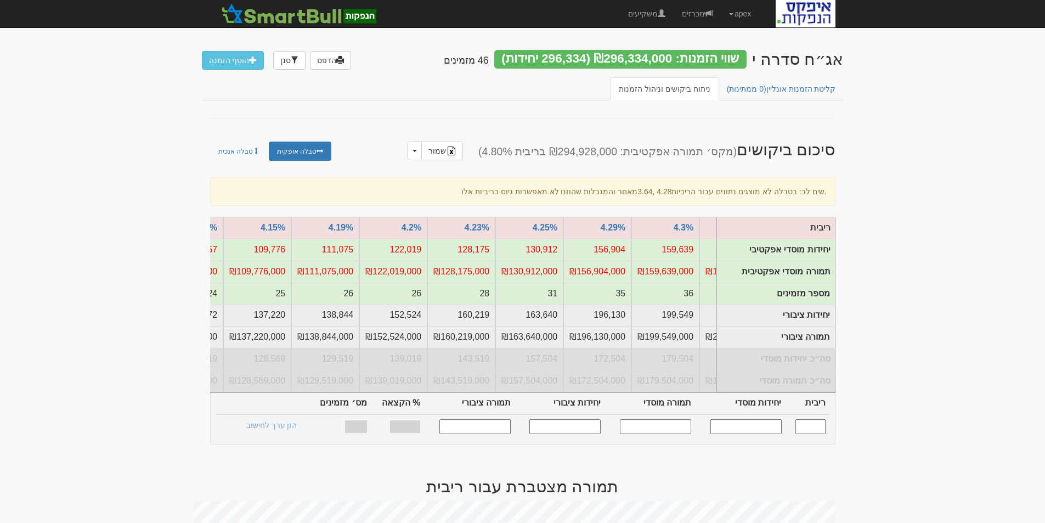
click at [739, 434] on input "text" at bounding box center [746, 426] width 71 height 15
type input "150000"
type input "4.290"
type input "150,000"
type input "150,000,000"
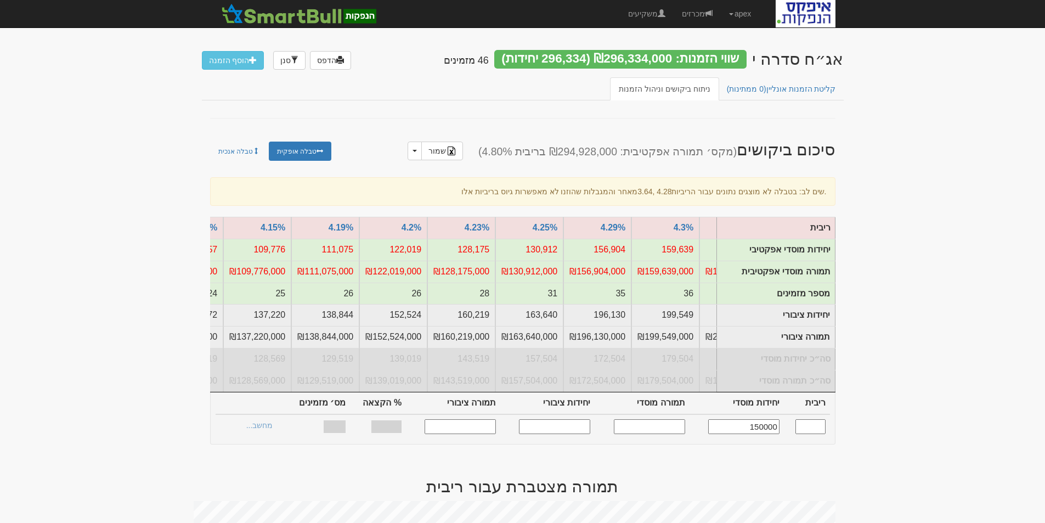
type input "187,500"
type input "187,500,000"
type input "54.12%"
type input "35"
type input "150,000"
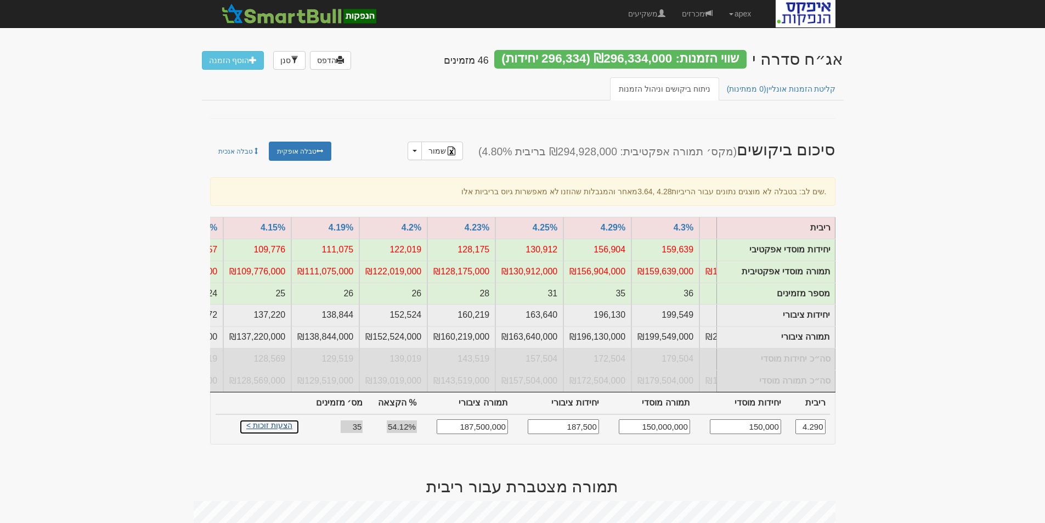
click at [274, 431] on link "הצעות זוכות >" at bounding box center [269, 426] width 60 height 15
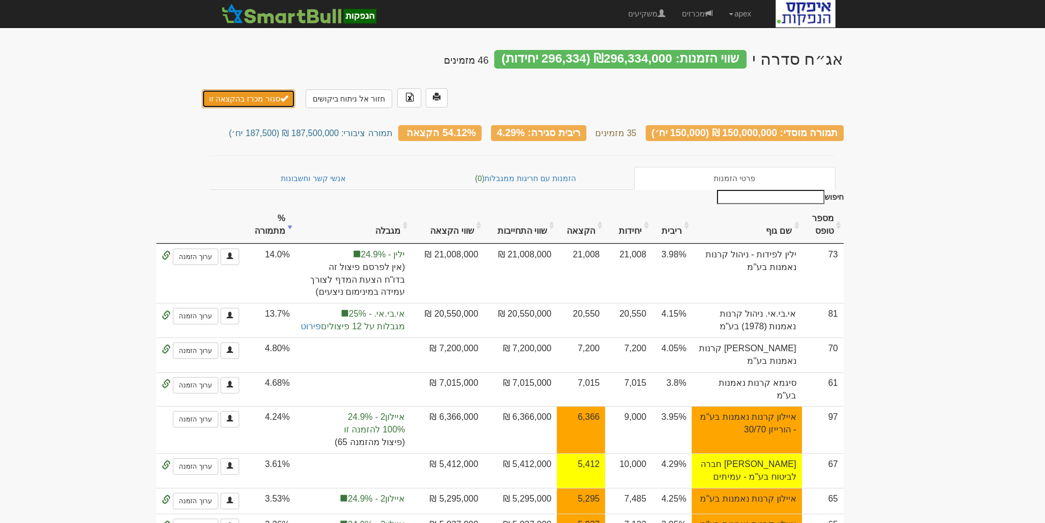
click at [246, 89] on button "סגור מכרז בהקצאה זו" at bounding box center [249, 98] width 94 height 19
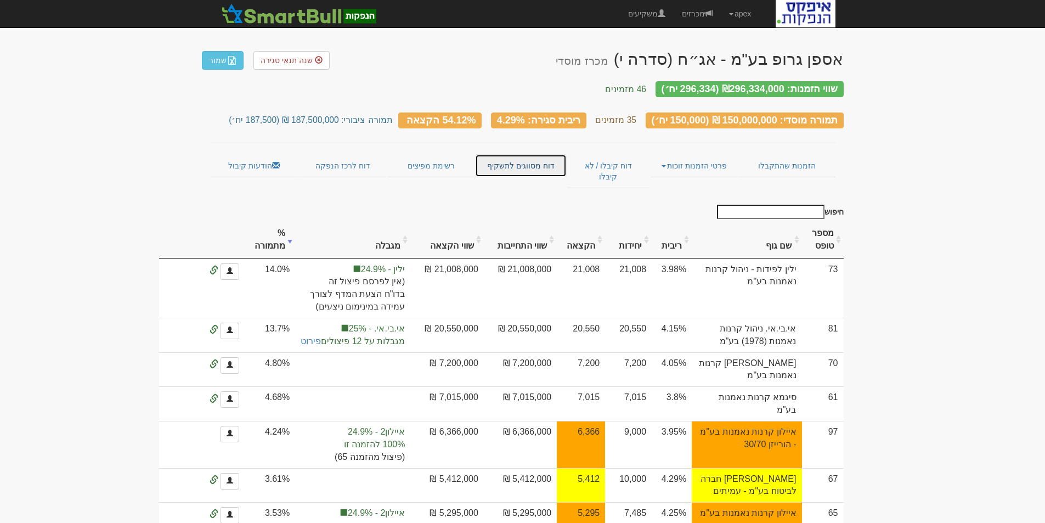
click at [530, 155] on link "דוח מסווגים לתשקיף" at bounding box center [521, 165] width 92 height 23
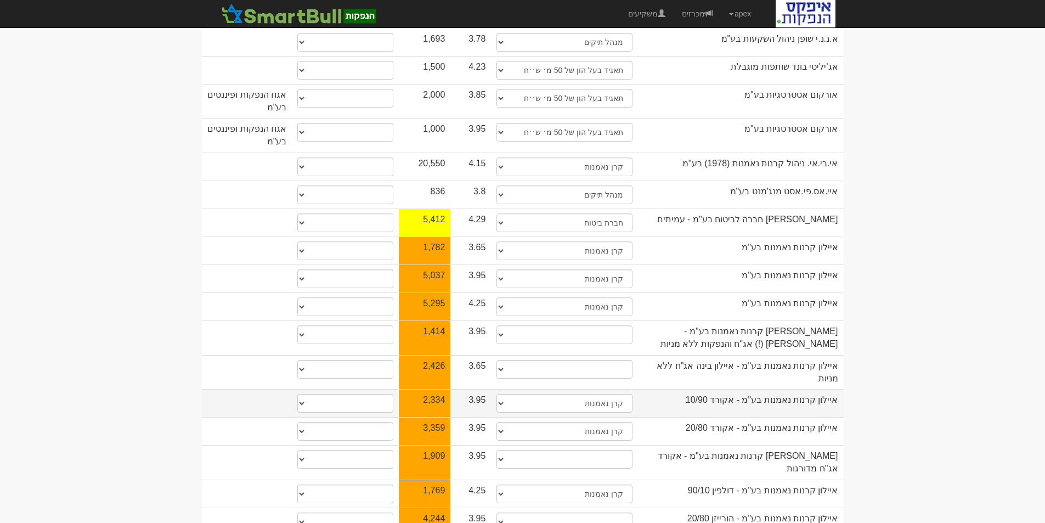
scroll to position [329, 0]
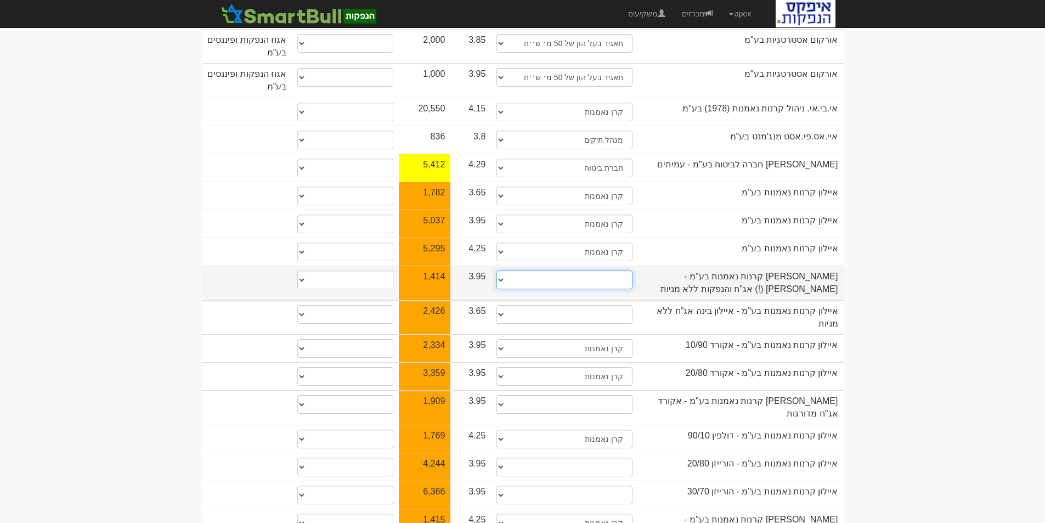
click at [620, 271] on select "תאגיד מסווג חתם / מפיץ חברת ביטוח תאגיד בעל הון של 50 מ׳ ש׳׳ח קופת גמל / קרן פנ…" at bounding box center [565, 280] width 136 height 19
select select "קרן נאמנות"
click at [497, 271] on select "תאגיד מסווג חתם / מפיץ חברת ביטוח תאגיד בעל הון של 50 מ׳ ש׳׳ח קופת גמל / קרן פנ…" at bounding box center [565, 280] width 136 height 19
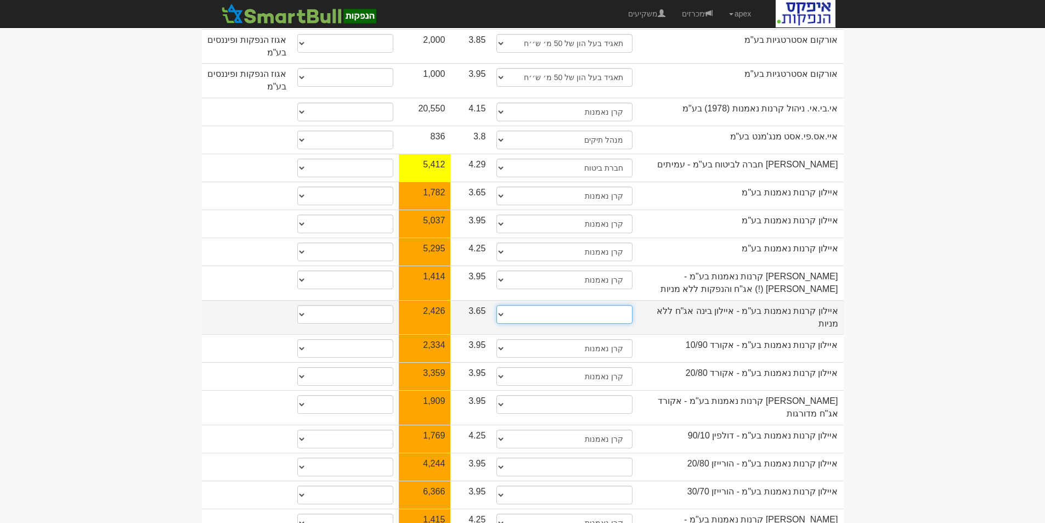
click at [617, 305] on select "תאגיד מסווג חתם / מפיץ חברת ביטוח תאגיד בעל הון של 50 מ׳ ש׳׳ח קופת גמל / קרן פנ…" at bounding box center [565, 314] width 136 height 19
select select "קרן נאמנות"
click at [497, 305] on select "תאגיד מסווג חתם / מפיץ חברת ביטוח תאגיד בעל הון של 50 מ׳ ש׳׳ח קופת גמל / קרן פנ…" at bounding box center [565, 314] width 136 height 19
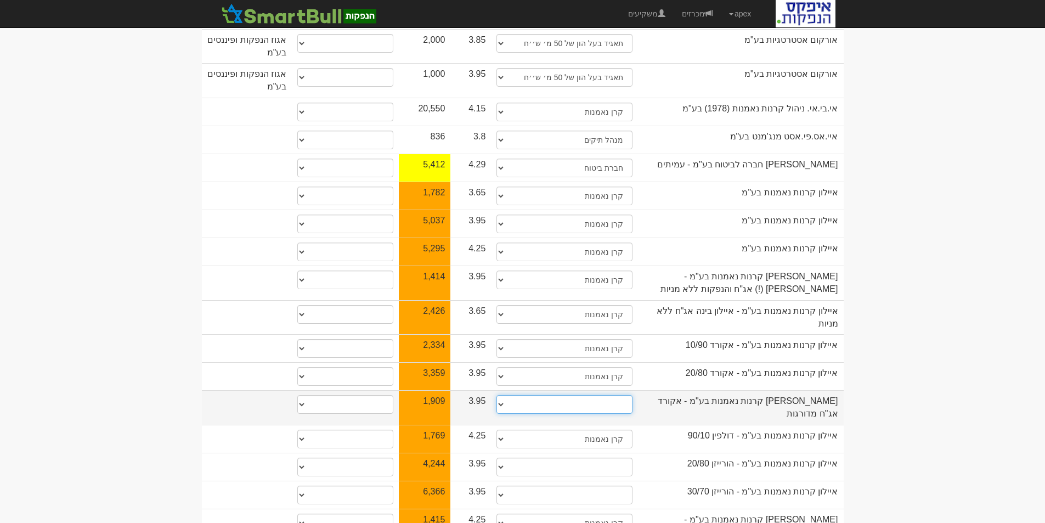
click at [619, 395] on select "תאגיד מסווג חתם / מפיץ חברת ביטוח תאגיד בעל הון של 50 מ׳ ש׳׳ח קופת גמל / קרן פנ…" at bounding box center [565, 404] width 136 height 19
select select "קרן נאמנות"
click at [497, 395] on select "תאגיד מסווג חתם / מפיץ חברת ביטוח תאגיד בעל הון של 50 מ׳ ש׳׳ח קופת גמל / קרן פנ…" at bounding box center [565, 404] width 136 height 19
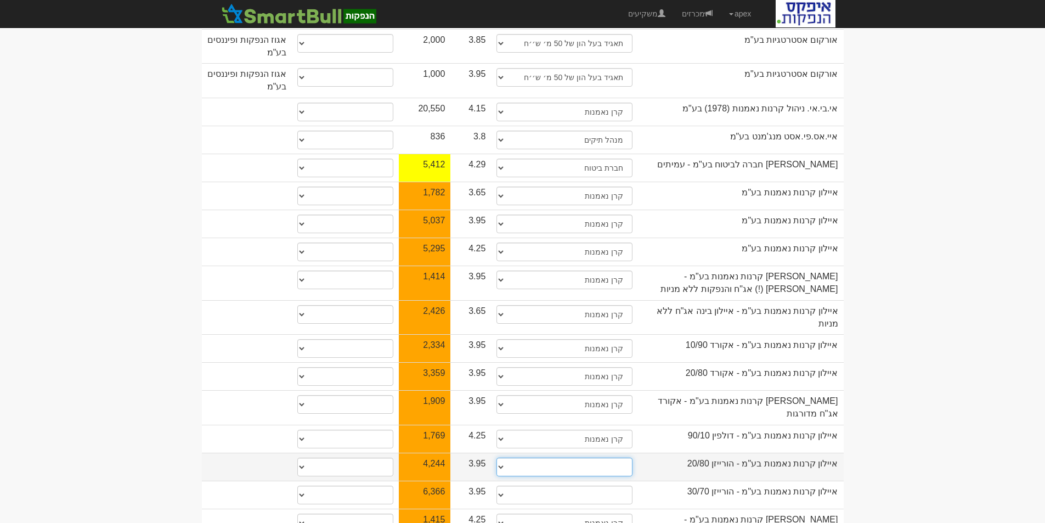
click at [615, 458] on select "תאגיד מסווג חתם / מפיץ חברת ביטוח תאגיד בעל הון של 50 מ׳ ש׳׳ח קופת גמל / קרן פנ…" at bounding box center [565, 467] width 136 height 19
select select "קרן נאמנות"
click at [497, 458] on select "תאגיד מסווג חתם / מפיץ חברת ביטוח תאגיד בעל הון של 50 מ׳ ש׳׳ח קופת גמל / קרן פנ…" at bounding box center [565, 467] width 136 height 19
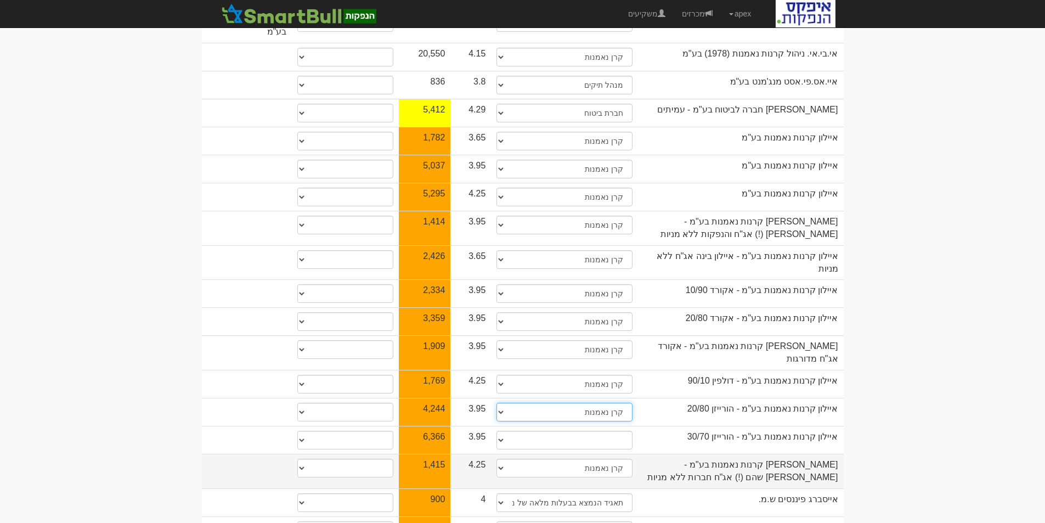
scroll to position [439, 0]
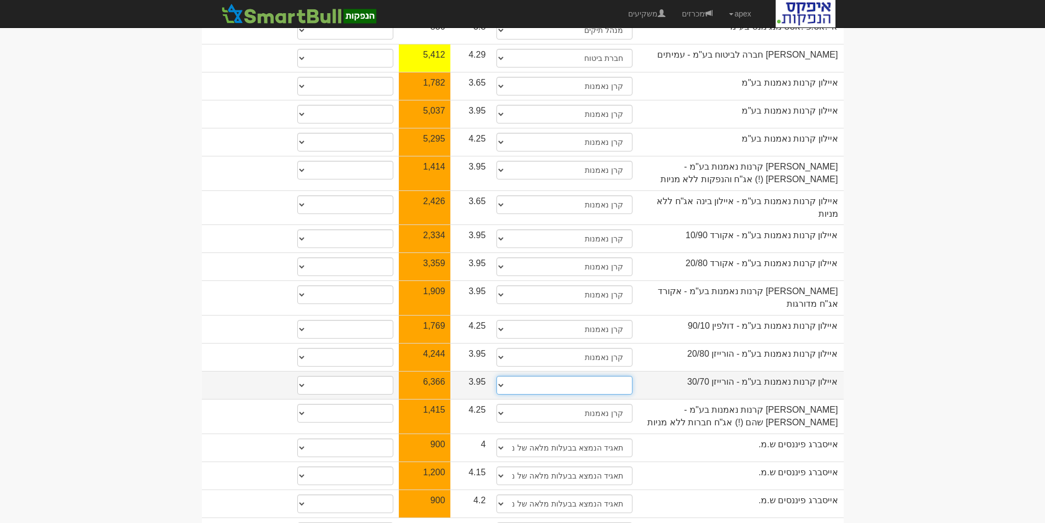
click at [610, 376] on select "תאגיד מסווג חתם / מפיץ חברת ביטוח תאגיד בעל הון של 50 מ׳ ש׳׳ח קופת גמל / קרן פנ…" at bounding box center [565, 385] width 136 height 19
select select "קרן נאמנות"
click at [497, 376] on select "תאגיד מסווג חתם / מפיץ חברת ביטוח תאגיד בעל הון של 50 מ׳ ש׳׳ח קופת גמל / קרן פנ…" at bounding box center [565, 385] width 136 height 19
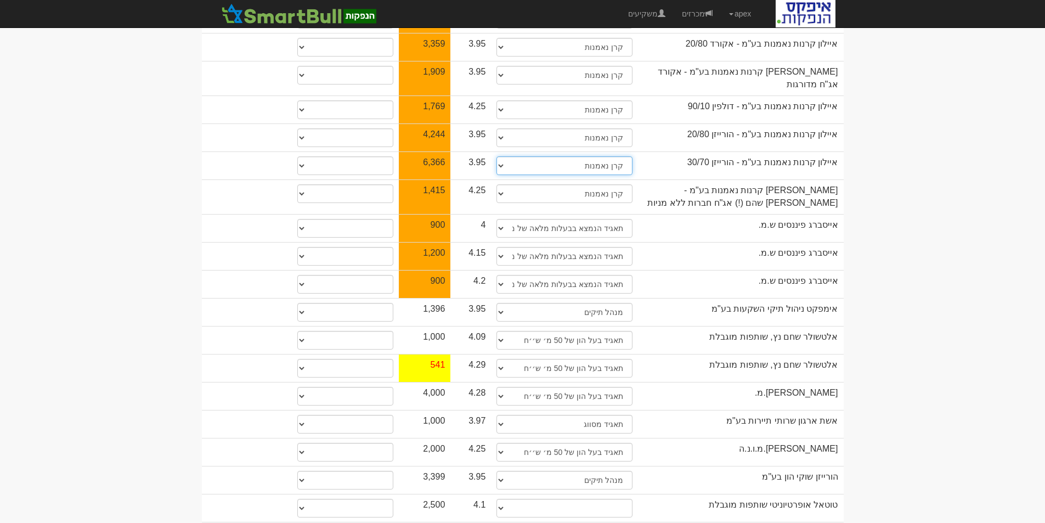
scroll to position [878, 0]
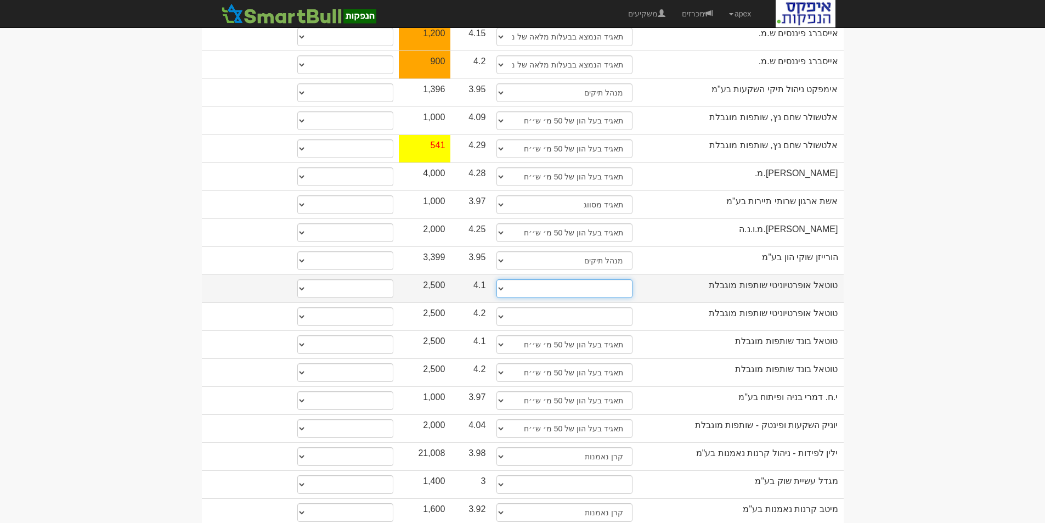
click at [622, 279] on select "תאגיד מסווג חתם / מפיץ חברת ביטוח תאגיד בעל הון של 50 מ׳ ש׳׳ח קופת גמל / קרן פנ…" at bounding box center [565, 288] width 136 height 19
select select "תאגיד בעל הון של 50 מ׳ ש׳׳ח"
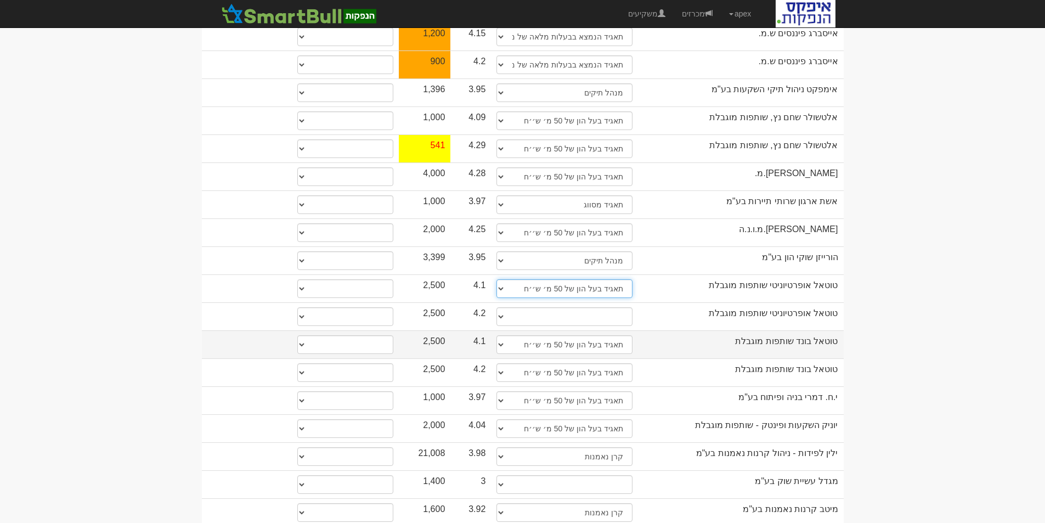
click at [497, 279] on select "תאגיד מסווג חתם / מפיץ חברת ביטוח תאגיד בעל הון של 50 מ׳ ש׳׳ח קופת גמל / קרן פנ…" at bounding box center [565, 288] width 136 height 19
select select "תאגיד בעל הון של 50 מ׳ ש׳׳ח"
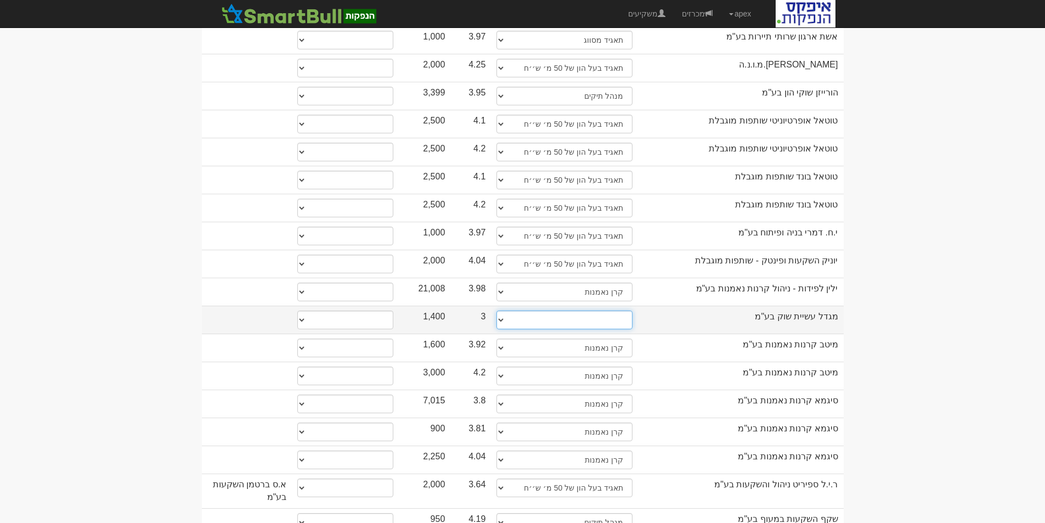
click at [623, 311] on select "תאגיד מסווג חתם / מפיץ חברת ביטוח תאגיד בעל הון של 50 מ׳ ש׳׳ח קופת גמל / קרן פנ…" at bounding box center [565, 320] width 136 height 19
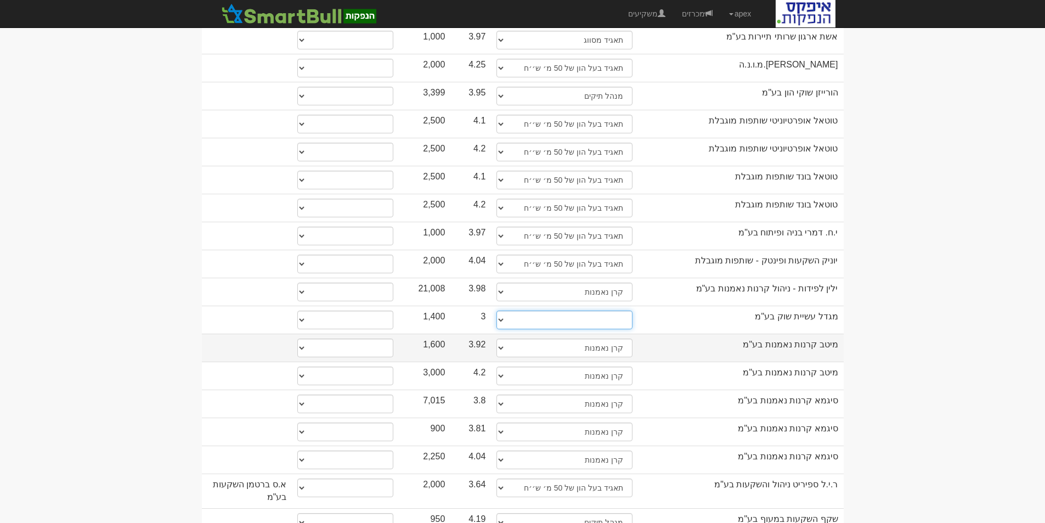
select select "חבר בורסה"
click at [497, 311] on select "תאגיד מסווג חתם / מפיץ חברת ביטוח תאגיד בעל הון של 50 מ׳ ש׳׳ח קופת גמל / קרן פנ…" at bounding box center [565, 320] width 136 height 19
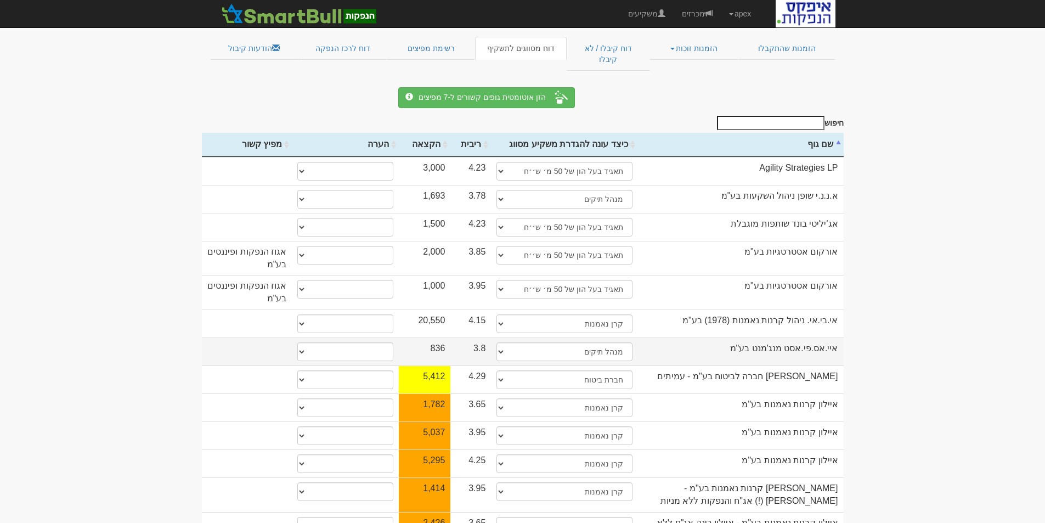
scroll to position [0, 0]
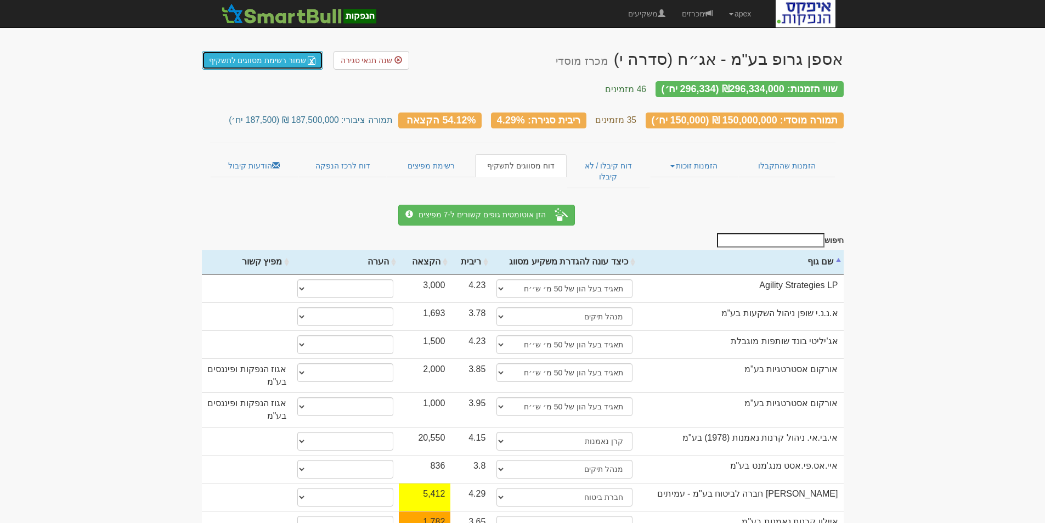
click at [267, 58] on link "שמור רשימת מסווגים לתשקיף" at bounding box center [263, 60] width 122 height 19
click at [438, 154] on link "רשימת מפיצים" at bounding box center [431, 165] width 88 height 23
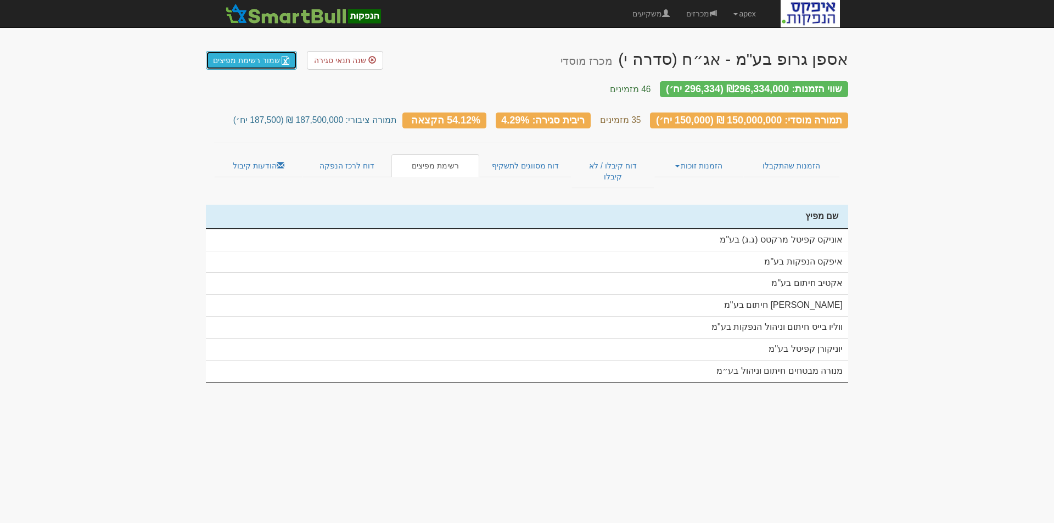
click at [248, 58] on link "שמור רשימת מפיצים" at bounding box center [251, 60] width 91 height 19
click at [245, 60] on link "שמור רשימת מפיצים" at bounding box center [251, 60] width 91 height 19
click at [255, 63] on link "שמור רשימת מפיצים" at bounding box center [251, 60] width 91 height 19
